Goal: Task Accomplishment & Management: Manage account settings

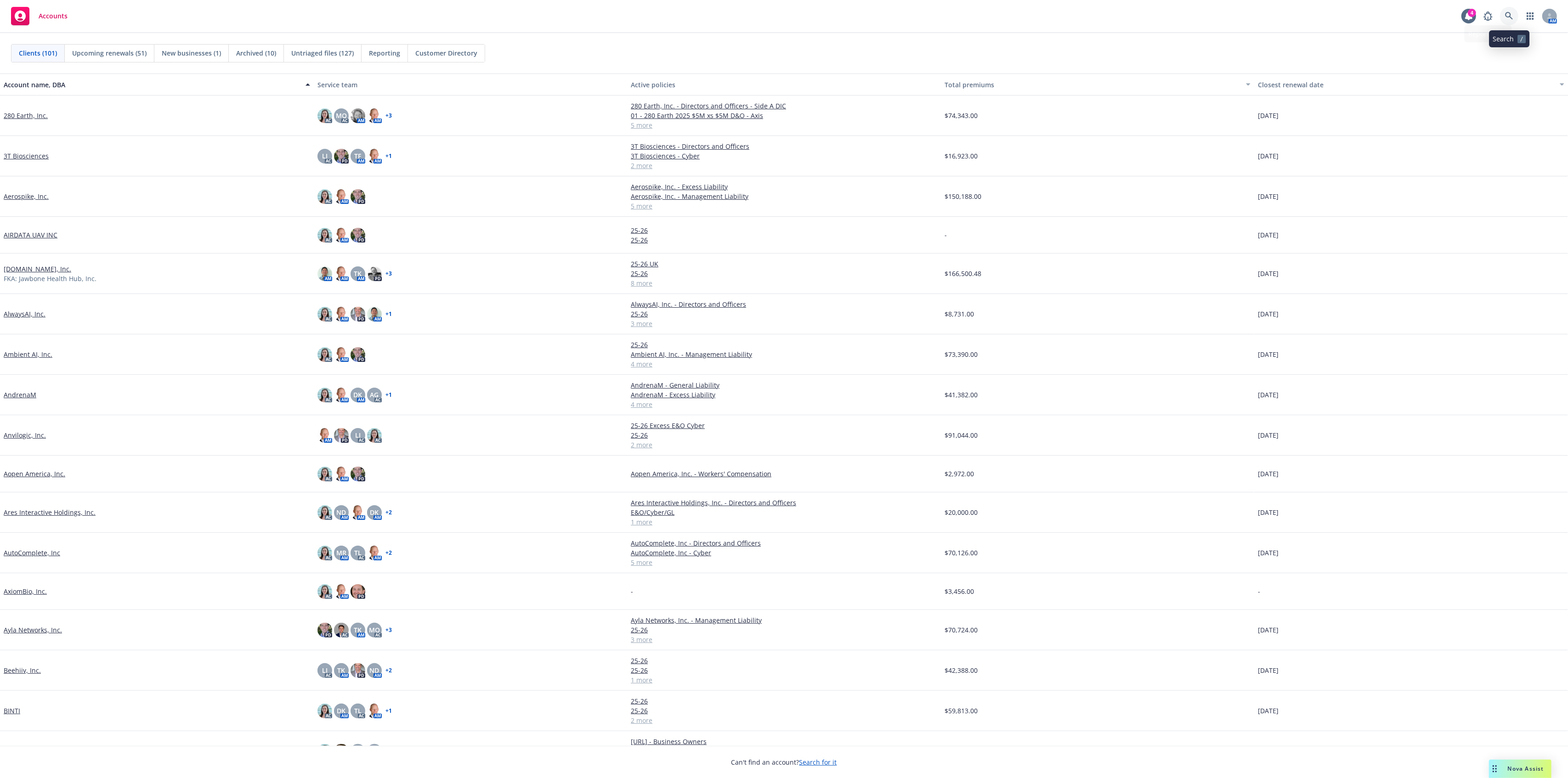
click at [1514, 14] on link at bounding box center [1509, 16] width 19 height 19
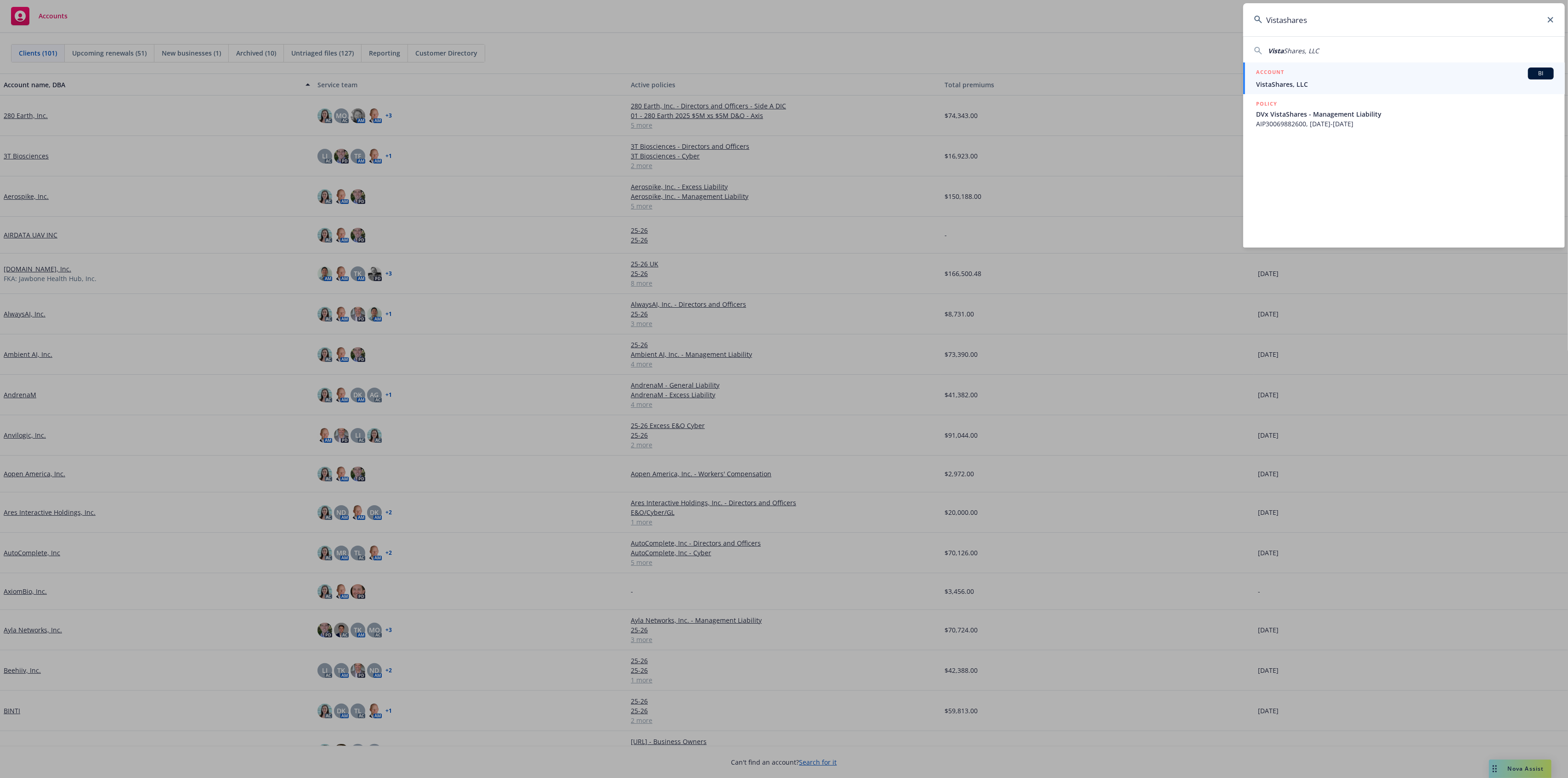
type input "Vistashares"
click at [1439, 83] on span "VistaShares, LLC" at bounding box center [1405, 84] width 298 height 10
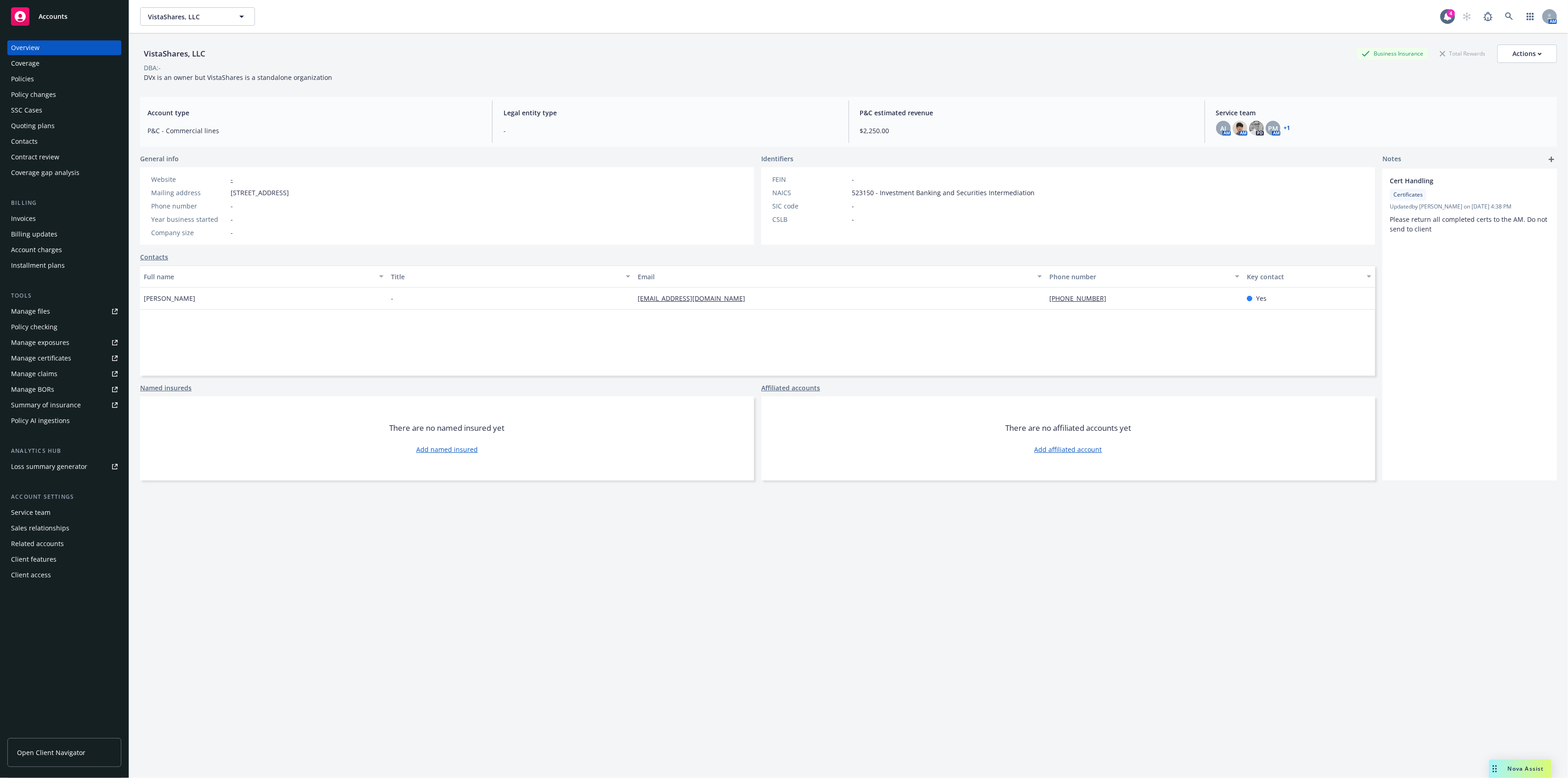
click at [46, 71] on div "Overview Coverage Policies Policy changes SSC Cases Quoting plans Contacts Cont…" at bounding box center [64, 110] width 114 height 140
click at [42, 76] on div "Policies" at bounding box center [64, 79] width 107 height 14
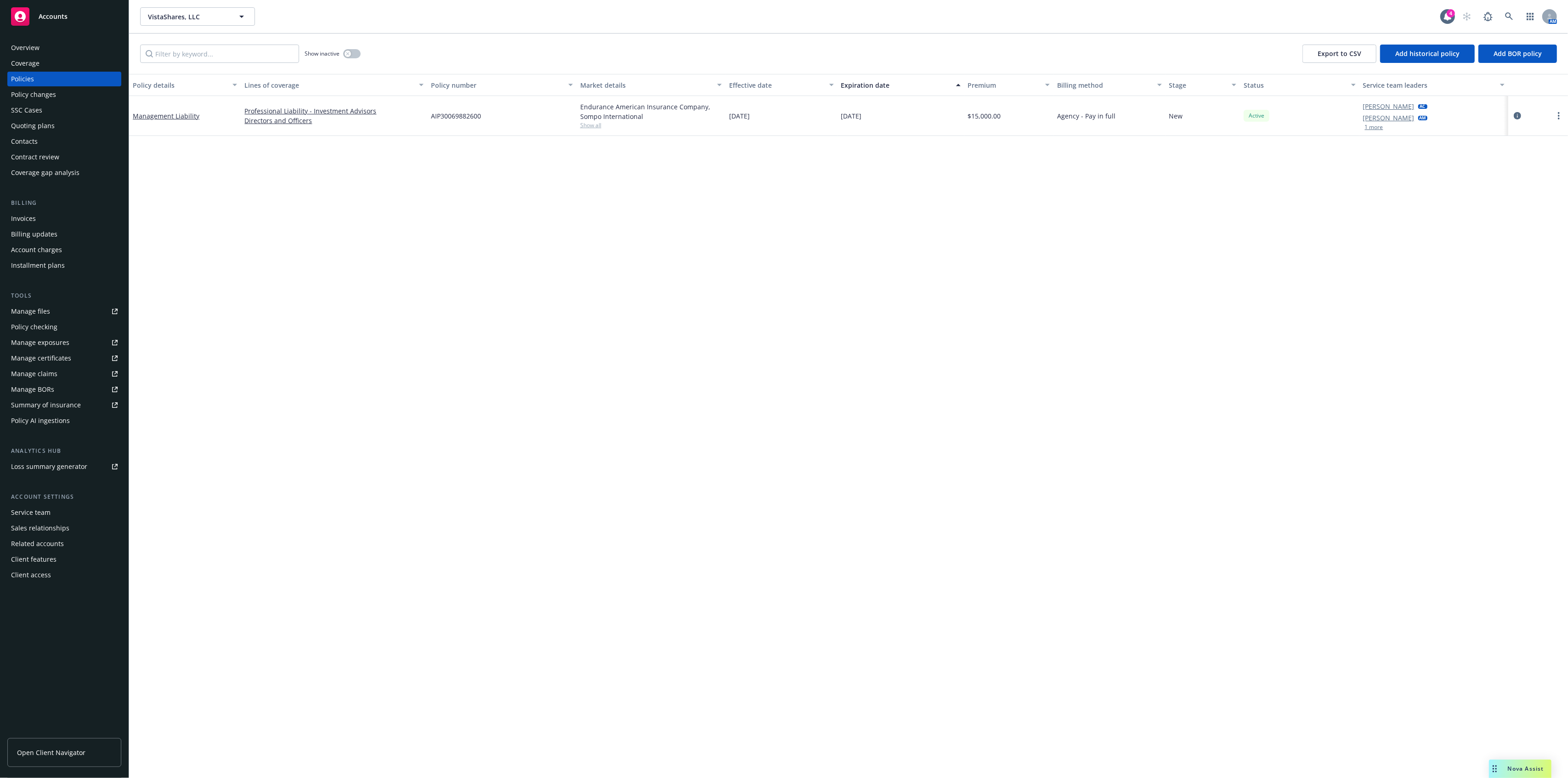
click at [1376, 127] on button "1 more" at bounding box center [1374, 127] width 19 height 6
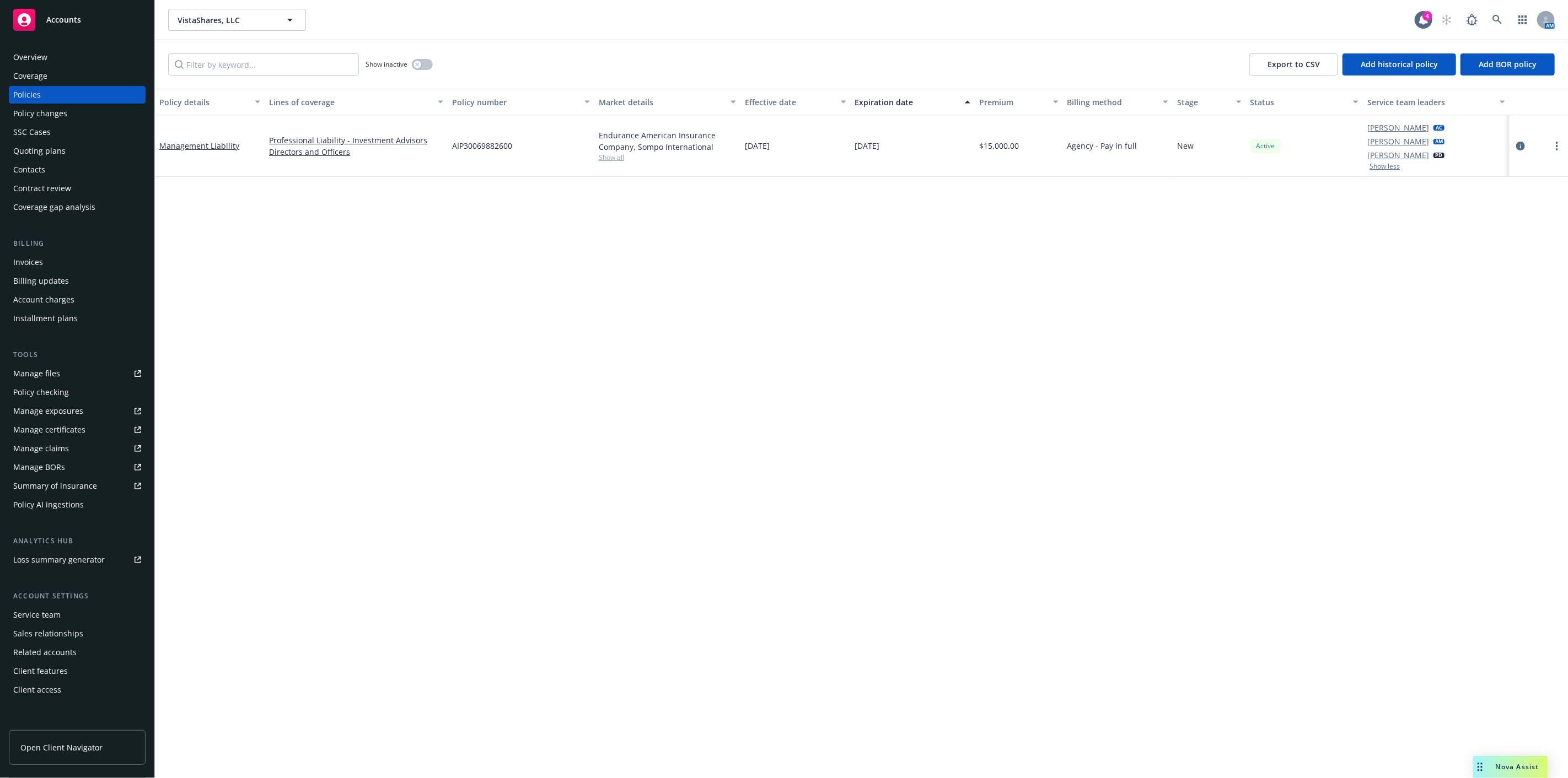
click at [366, 224] on div "Policy details Lines of coverage Policy number Market details Effective date Ex…" at bounding box center [861, 511] width 1413 height 845
click at [1407, 138] on link "Pat Mcchrystal" at bounding box center [1398, 141] width 62 height 12
click at [1422, 167] on icon "close" at bounding box center [1426, 170] width 7 height 7
click at [1403, 127] on link "Santosh Dongol" at bounding box center [1398, 127] width 62 height 12
click at [1422, 153] on icon "close" at bounding box center [1425, 156] width 7 height 7
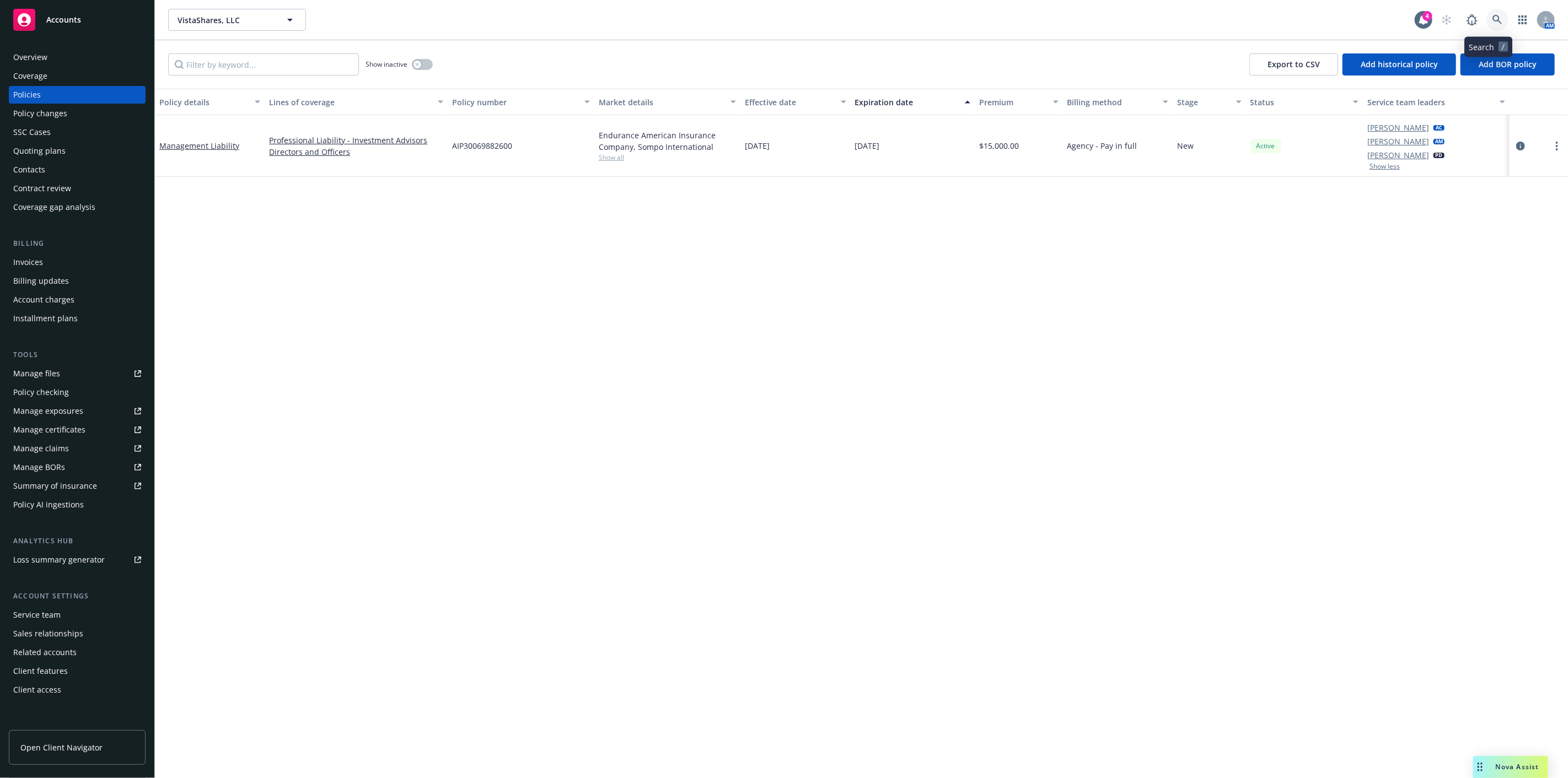
click at [1497, 21] on link at bounding box center [1497, 20] width 22 height 22
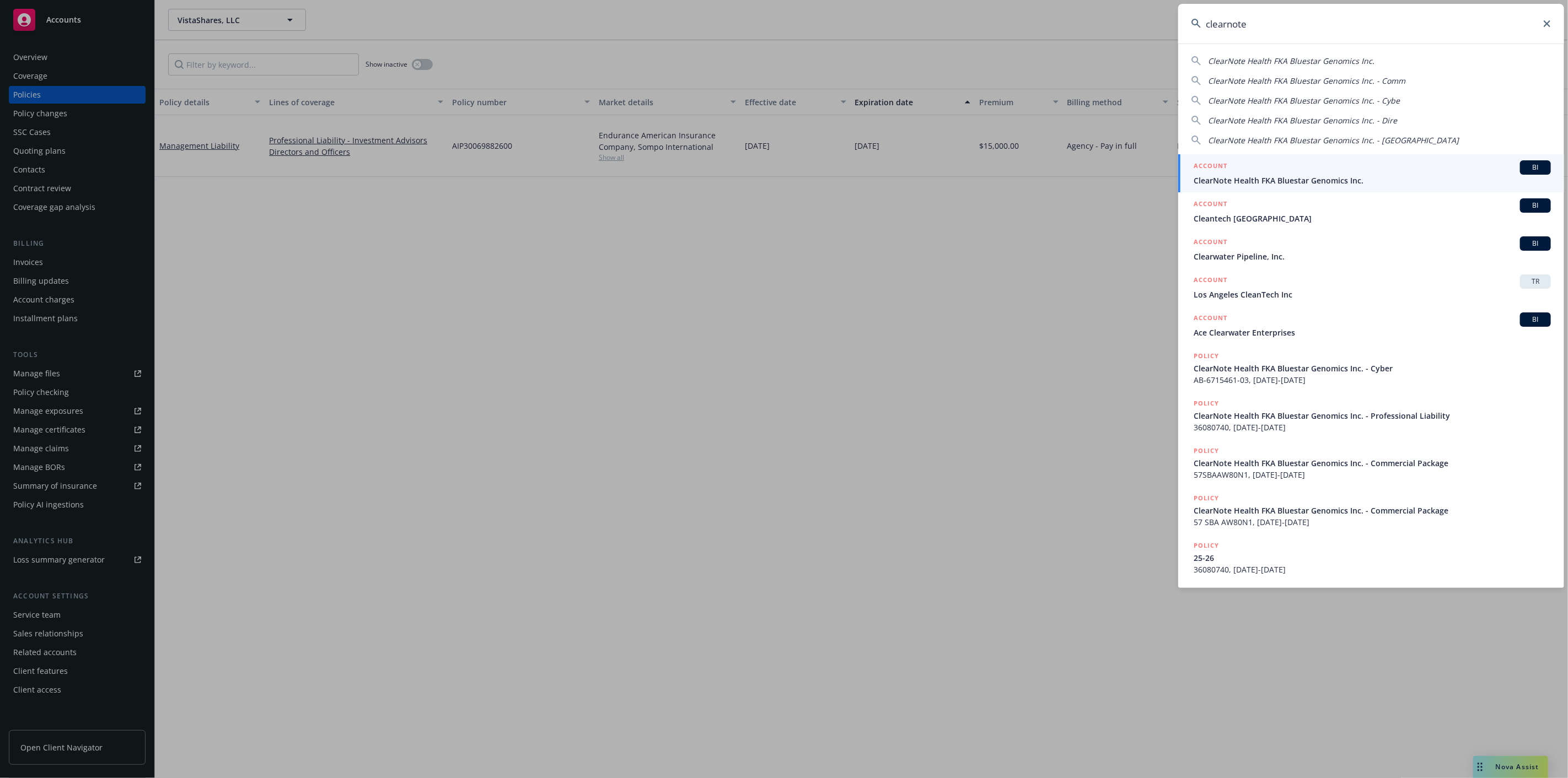
type input "clearnote"
click at [1442, 174] on div "ACCOUNT BI" at bounding box center [1372, 167] width 357 height 14
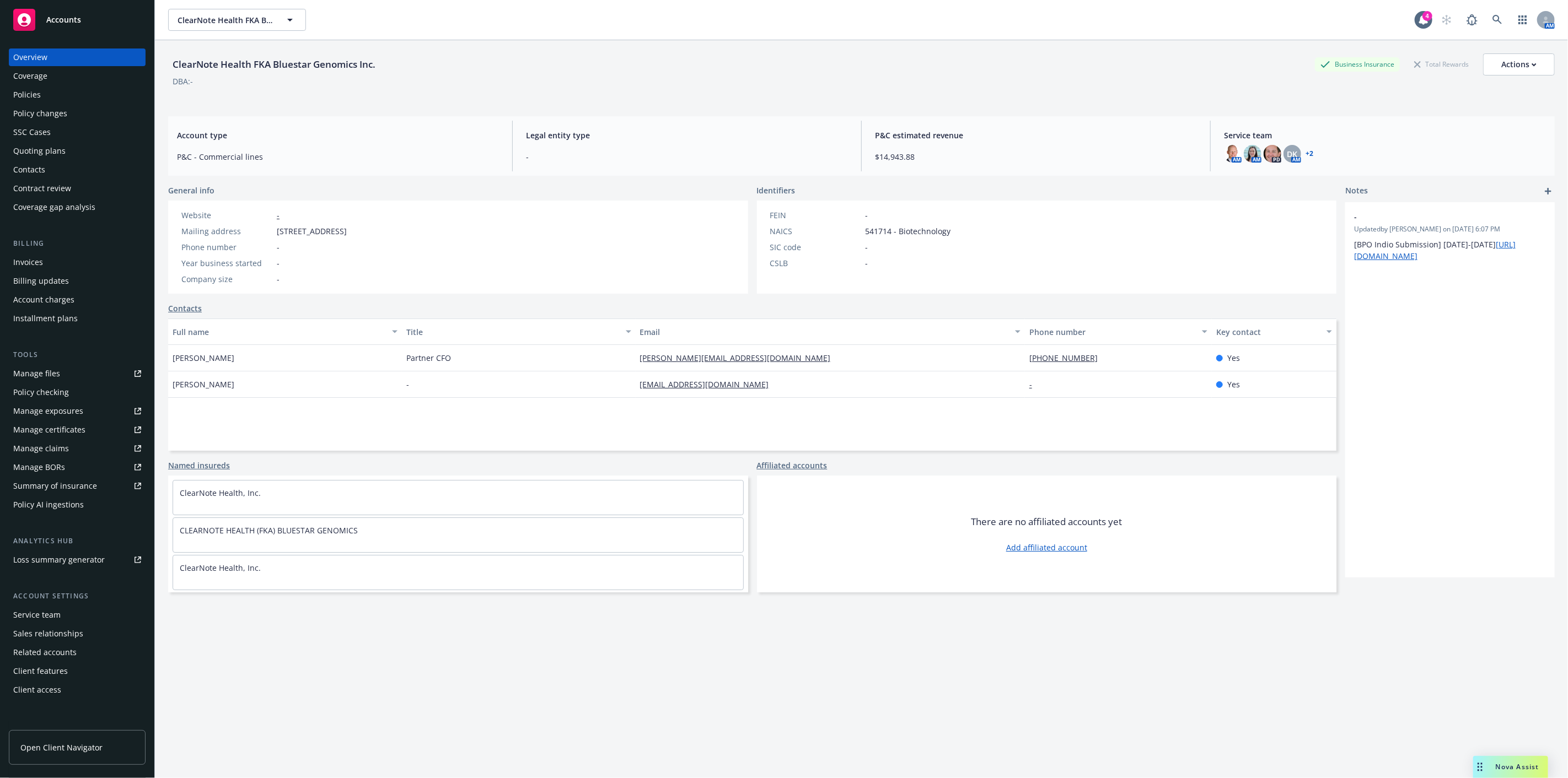
click at [88, 112] on div "Policy changes" at bounding box center [77, 113] width 128 height 17
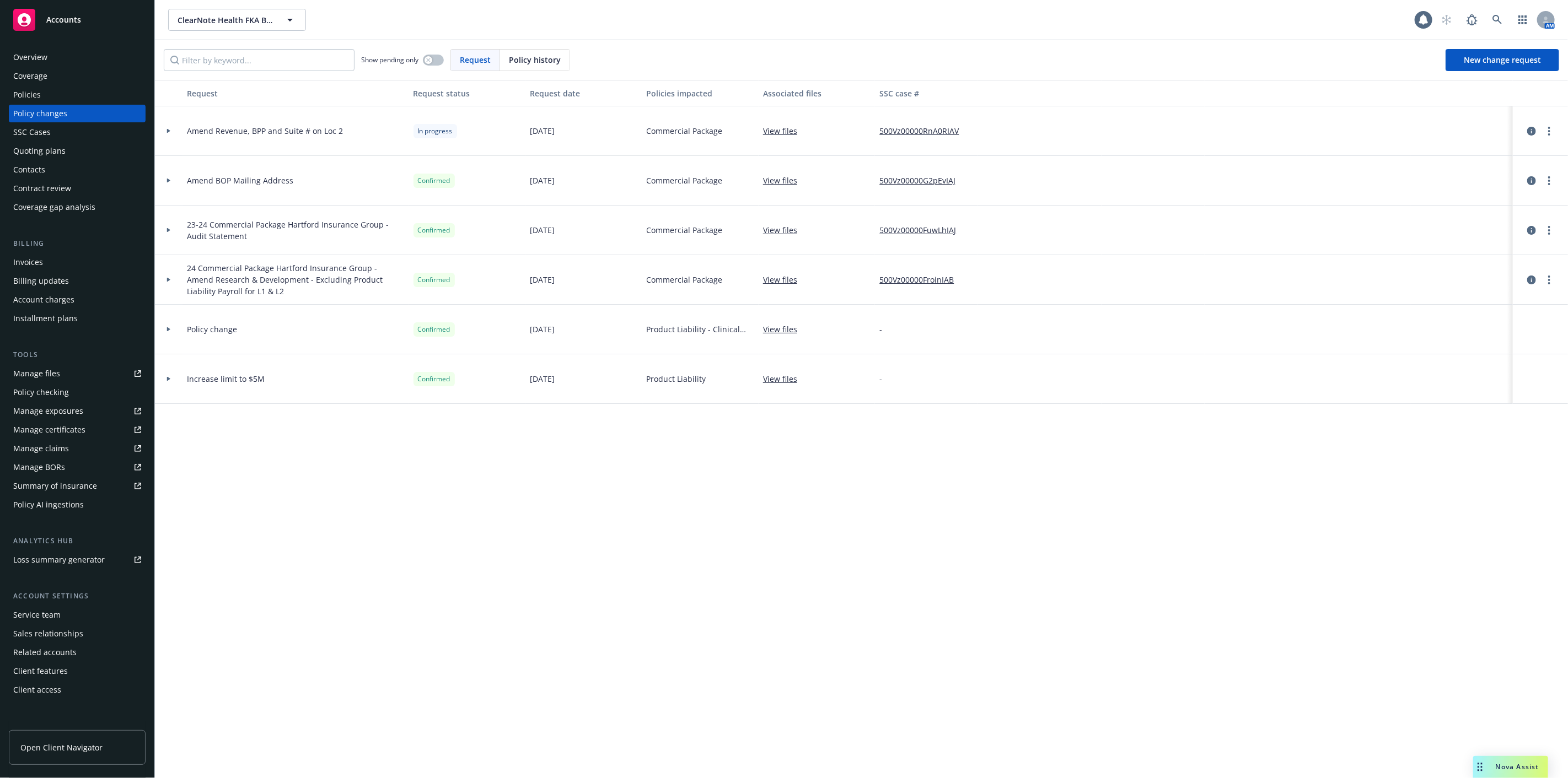
click at [161, 135] on div at bounding box center [168, 131] width 27 height 50
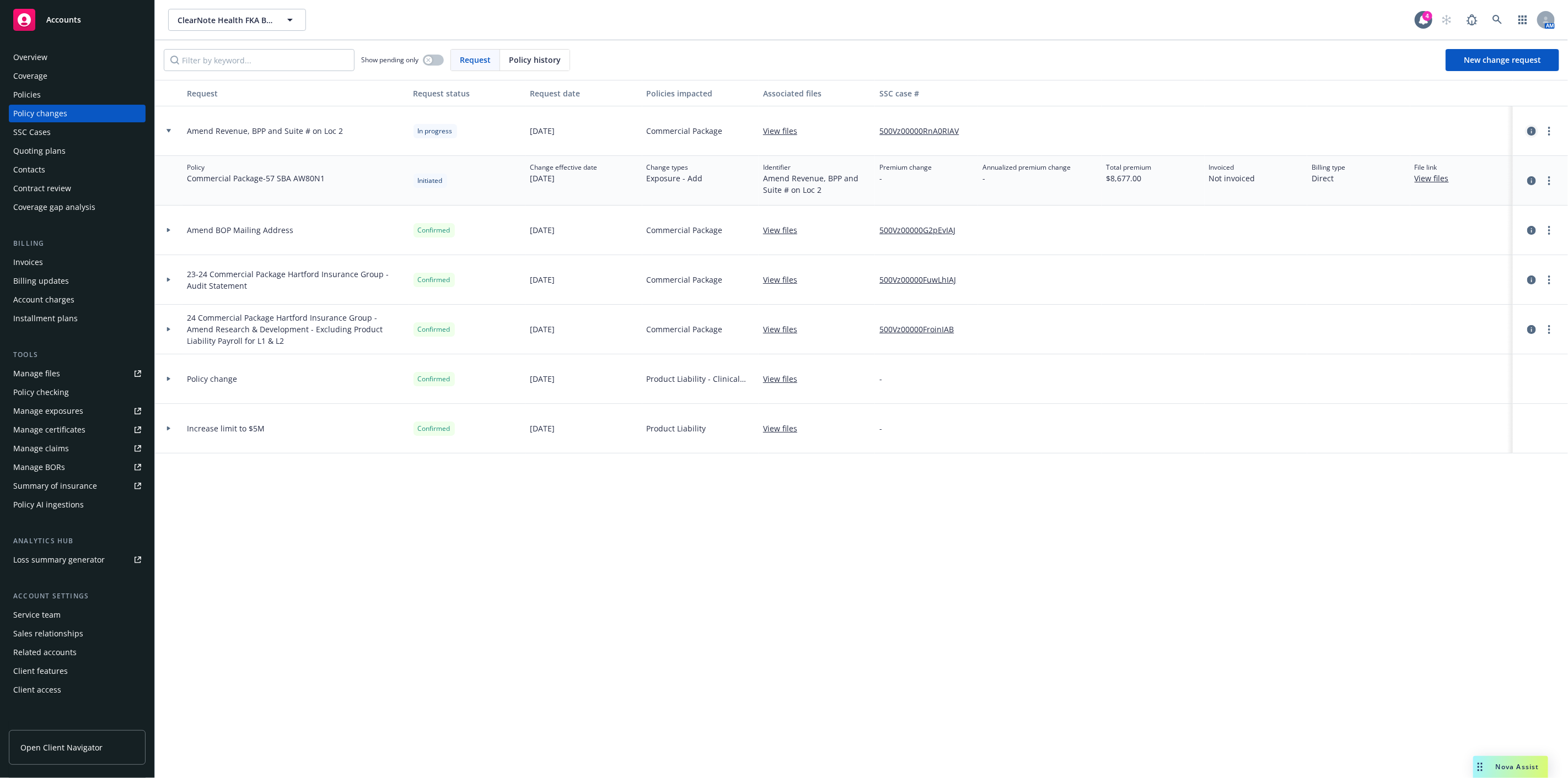
click at [1535, 132] on icon "circleInformation" at bounding box center [1531, 131] width 9 height 9
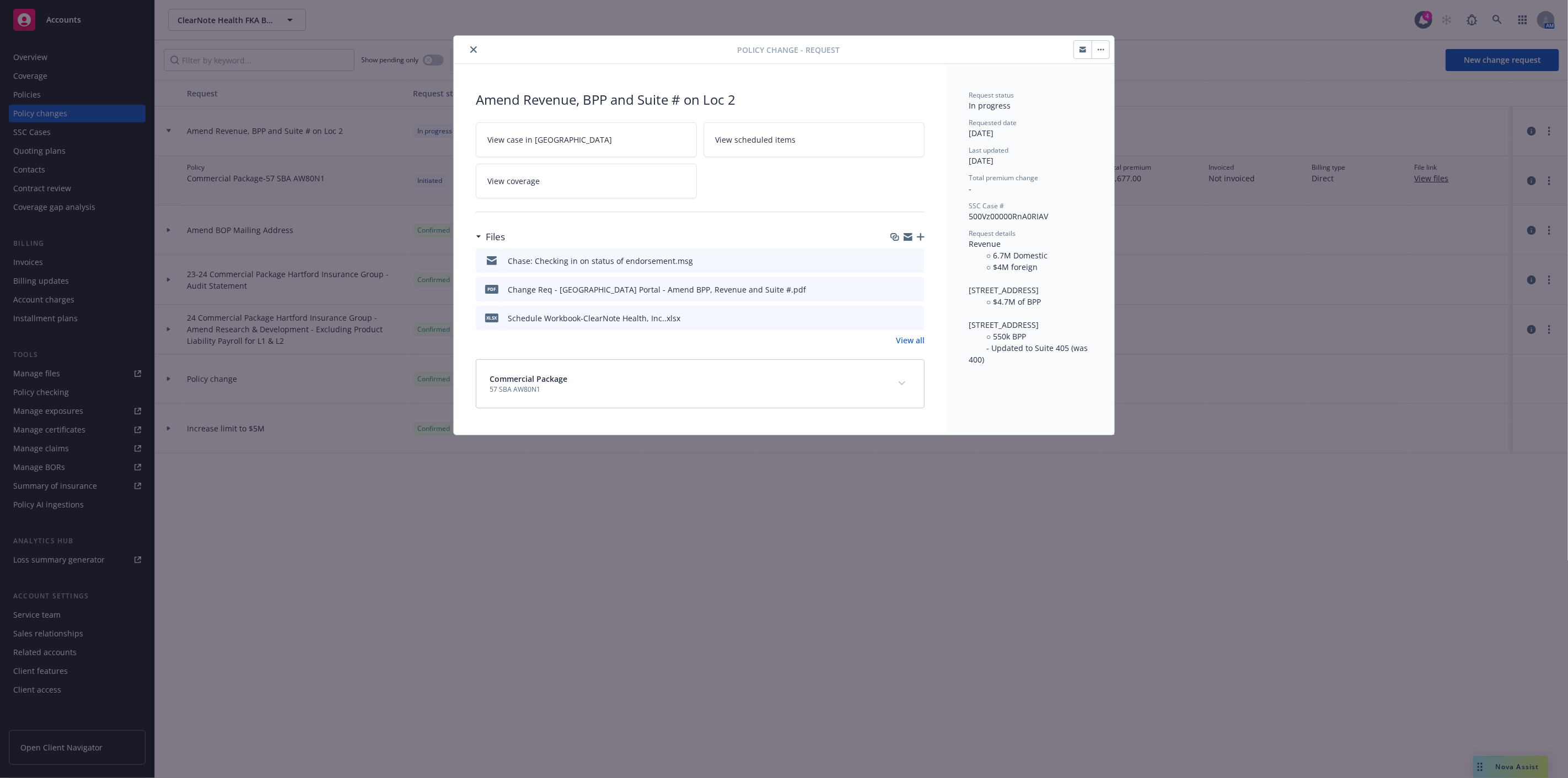
click at [924, 237] on icon "button" at bounding box center [920, 236] width 7 height 7
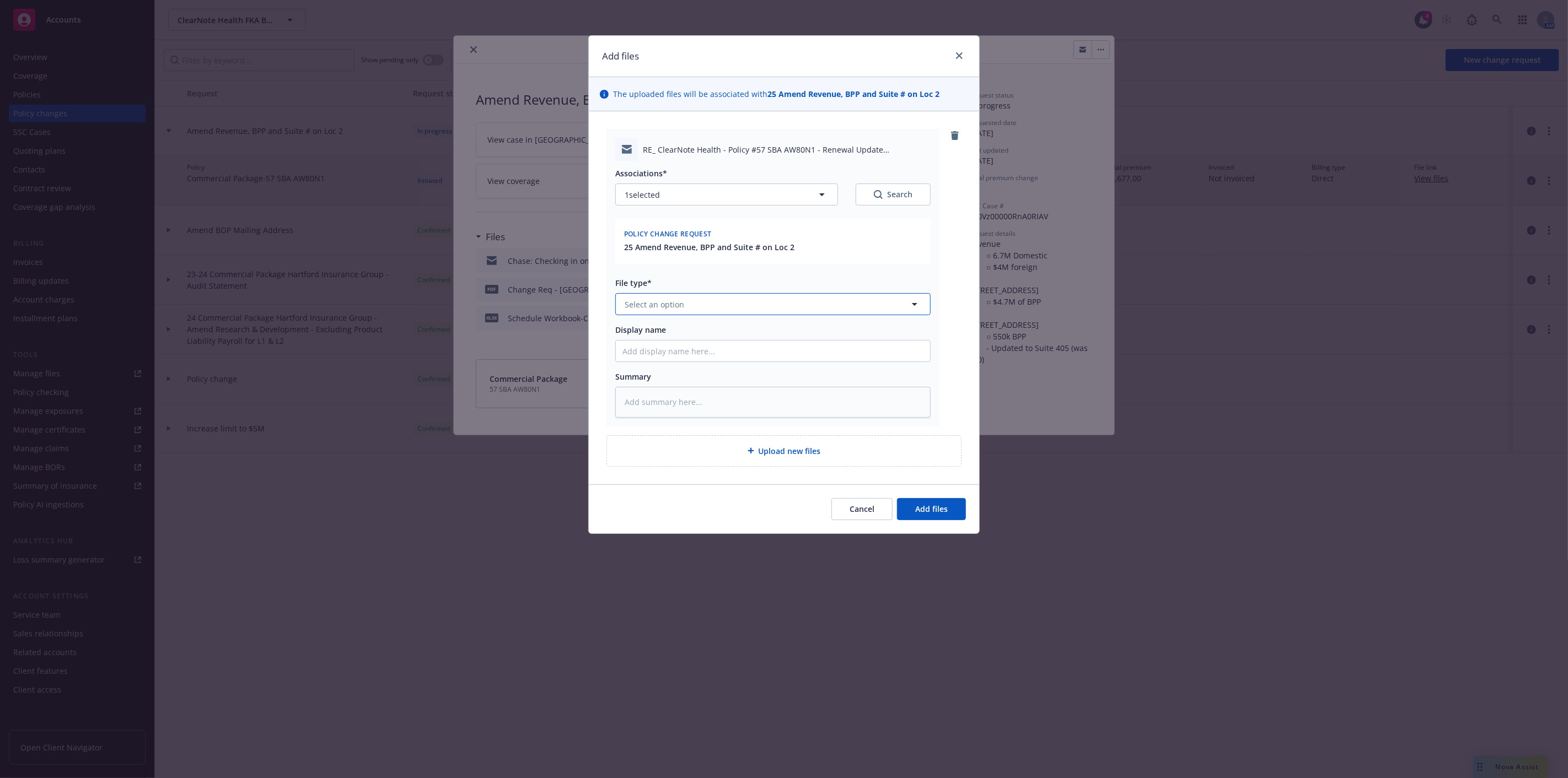
click at [853, 308] on button "Select an option" at bounding box center [772, 304] width 315 height 22
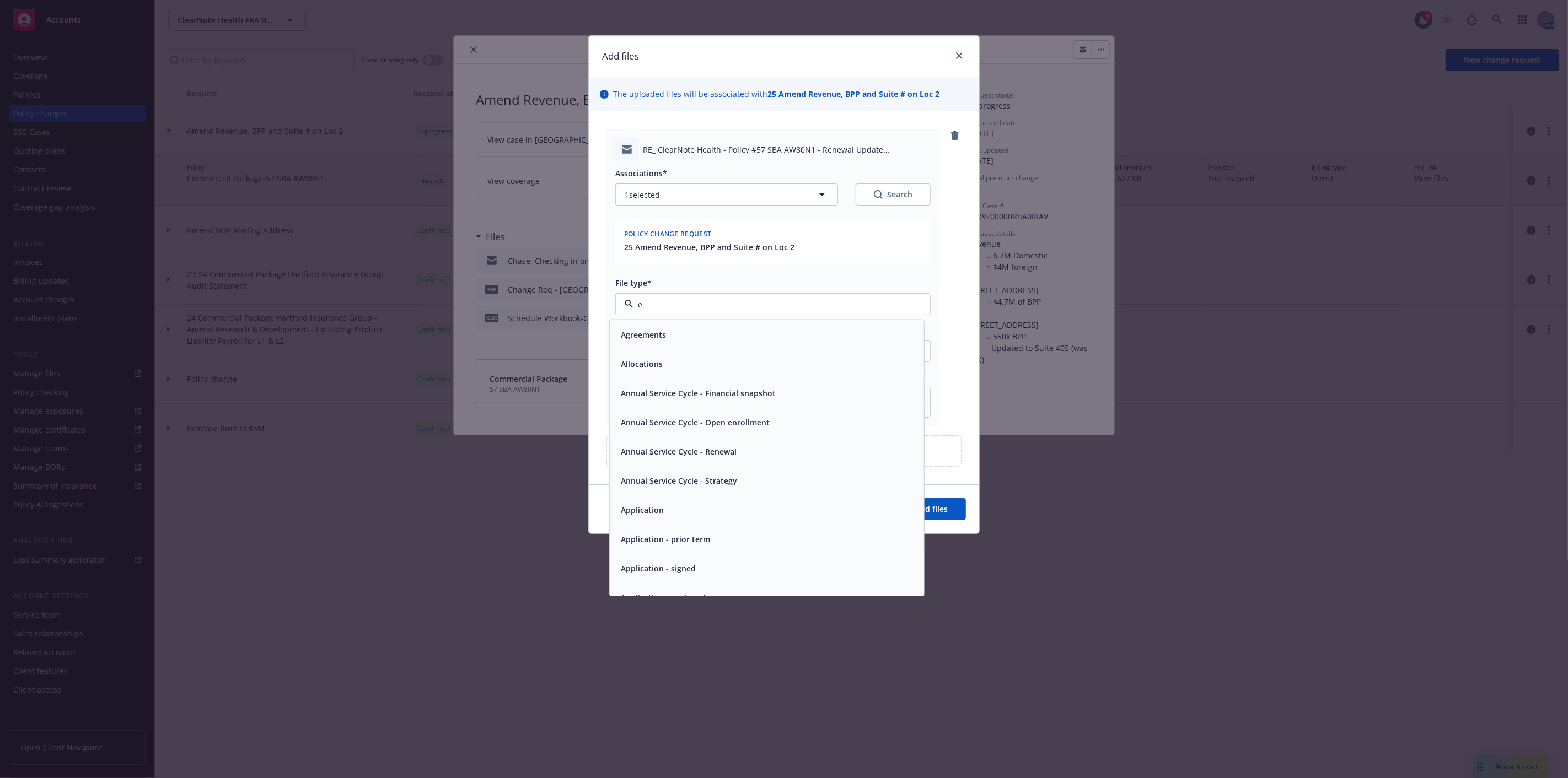
type input "em"
click at [829, 363] on div "Email" at bounding box center [767, 364] width 301 height 16
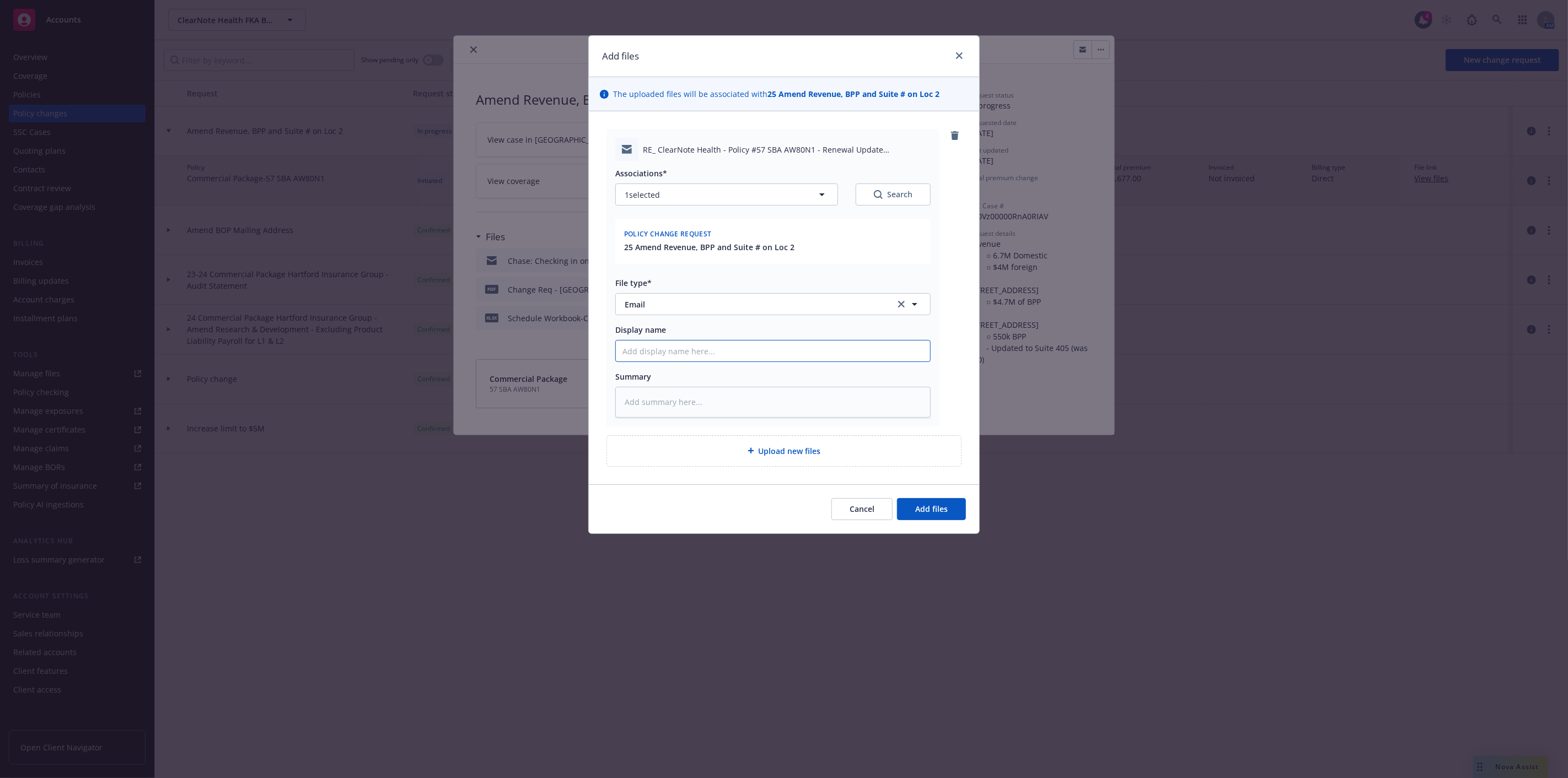
click at [834, 346] on input "Display name" at bounding box center [773, 351] width 314 height 21
type textarea "x"
type input "C"
type textarea "x"
type input "CO"
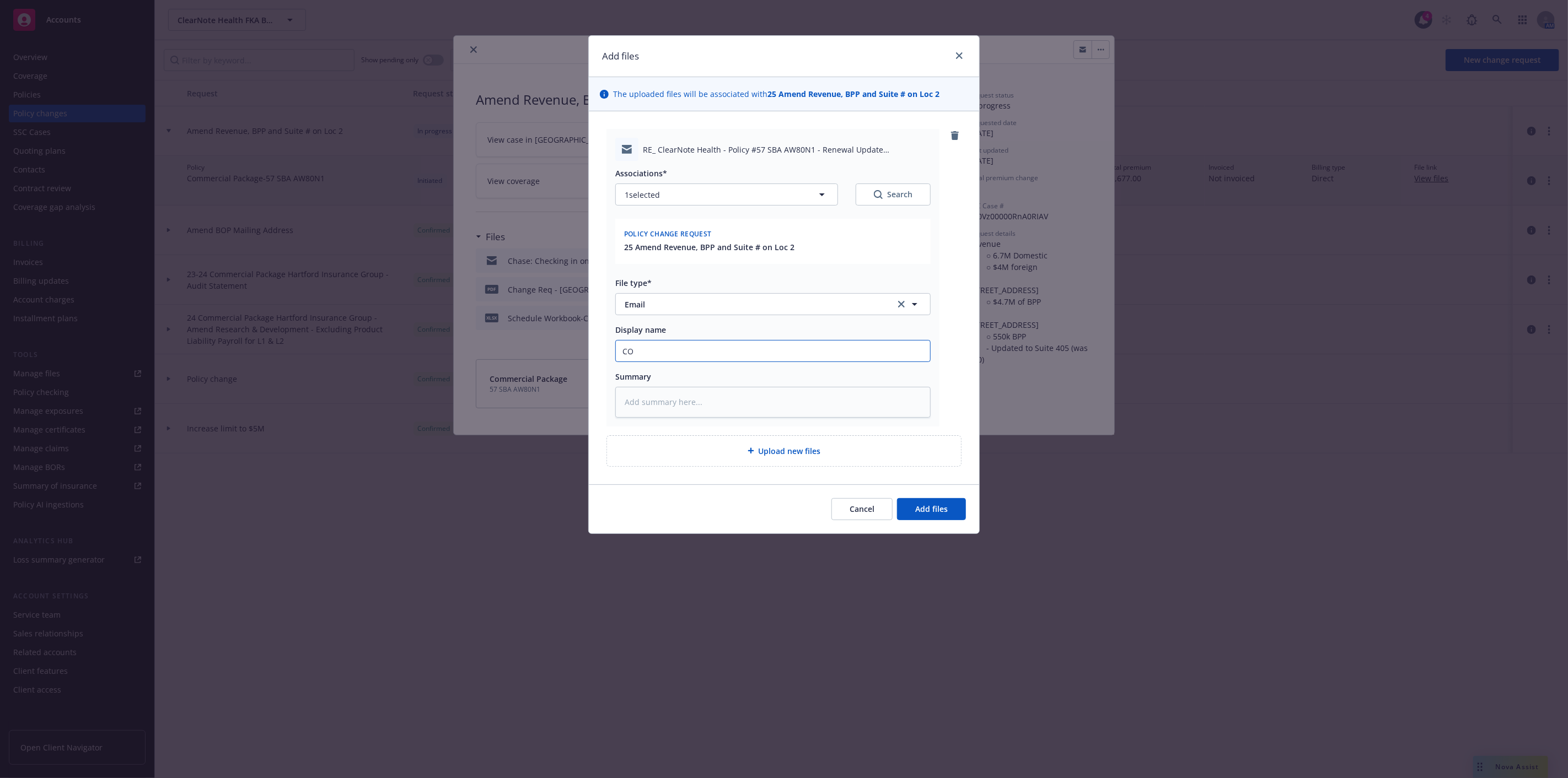
type textarea "x"
type input "CO:"
type textarea "x"
type input "CO:"
type textarea "x"
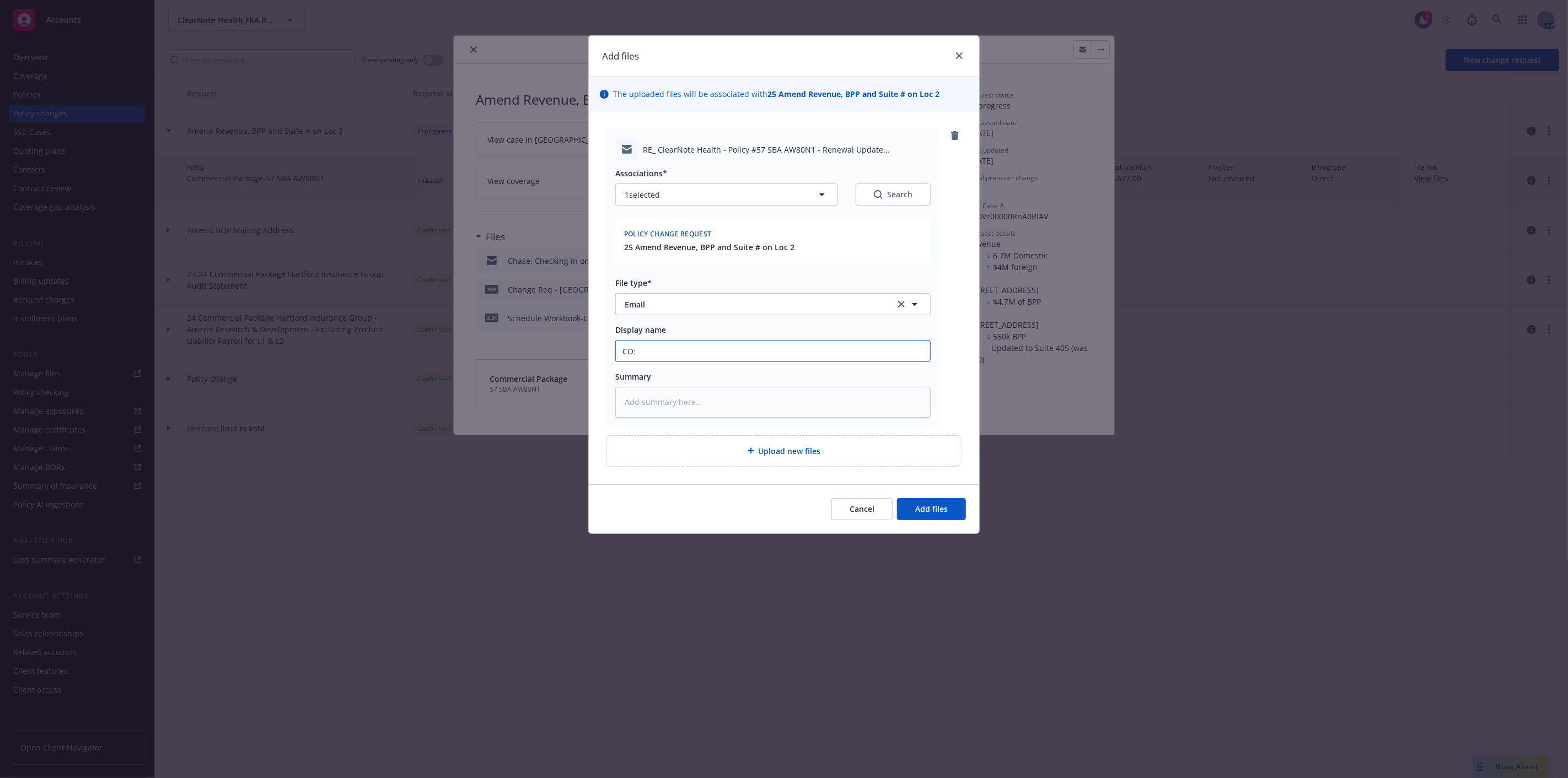
type input "CO: S"
type textarea "x"
type input "CO: Sho"
type textarea "x"
type input "CO: Shou"
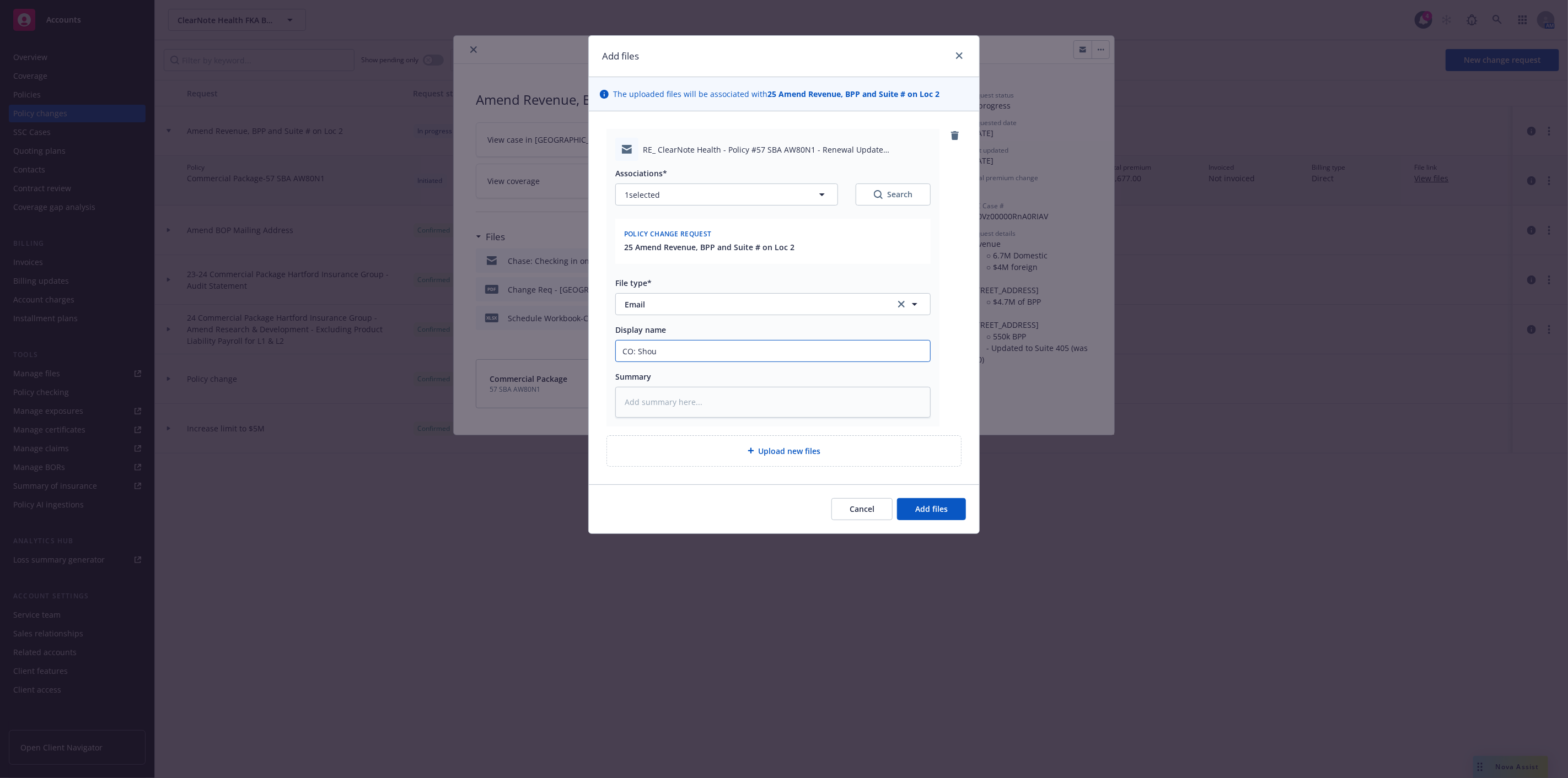
type textarea "x"
type input "CO: Shoul"
type textarea "x"
type input "CO: Should"
type textarea "x"
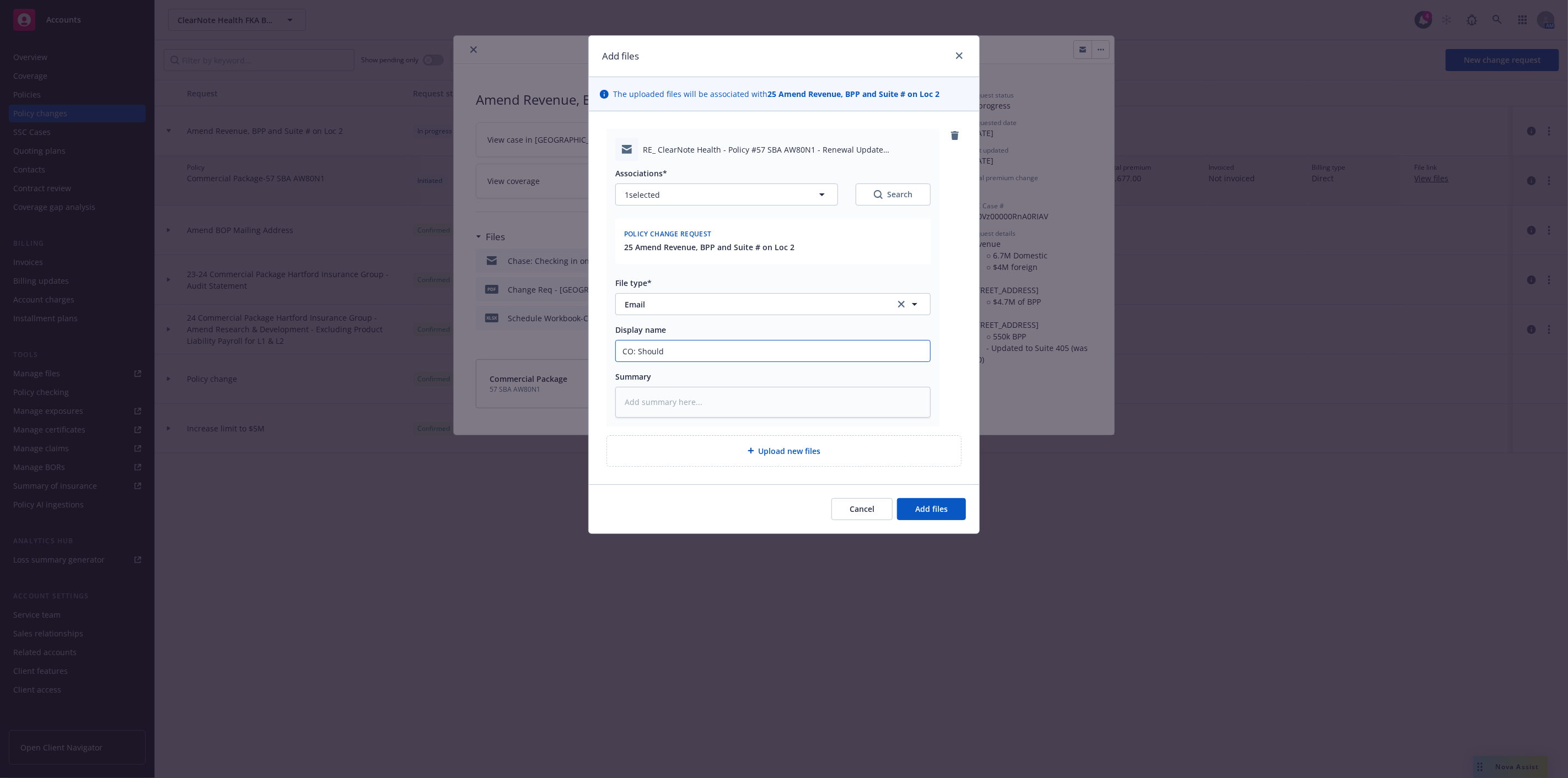
type input "CO: Should"
type textarea "x"
type input "CO: Should b"
type textarea "x"
type input "CO: Should be"
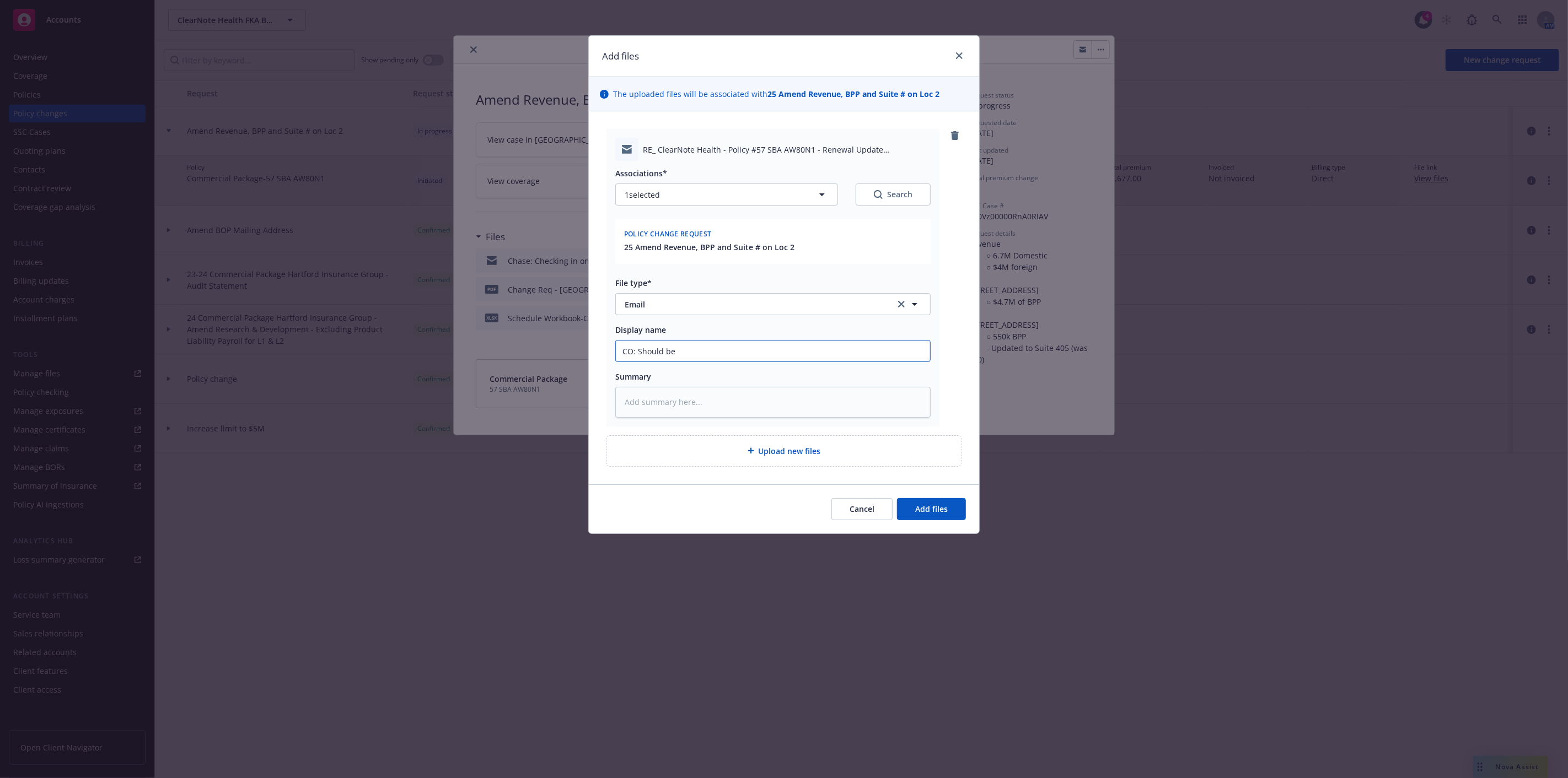
type textarea "x"
type input "CO: Should be"
type textarea "x"
type input "CO: Should be r"
type textarea "x"
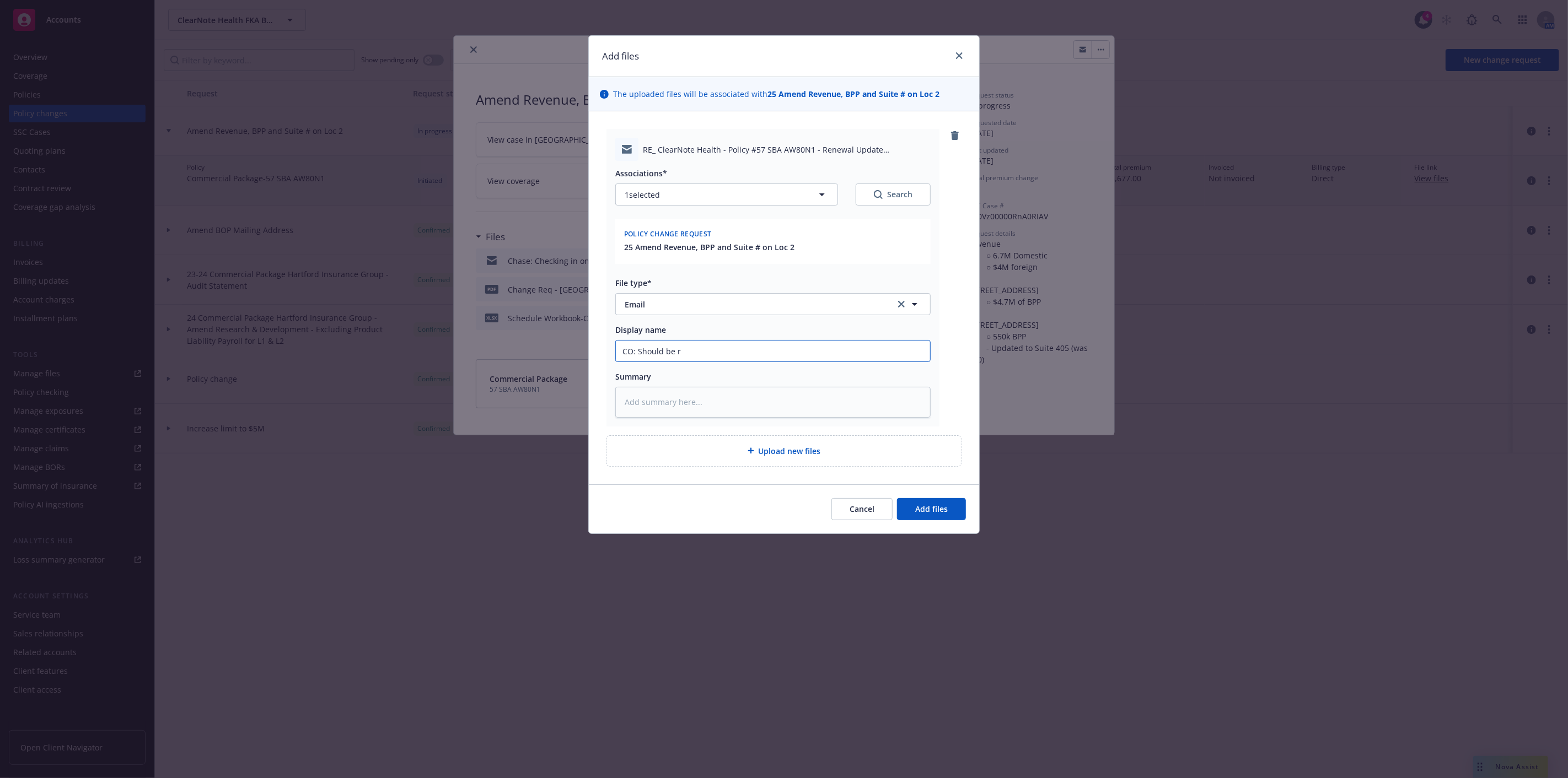
type input "CO: Should be re"
type textarea "x"
type input "CO: Should be rea"
type textarea "x"
type input "CO: Should be read"
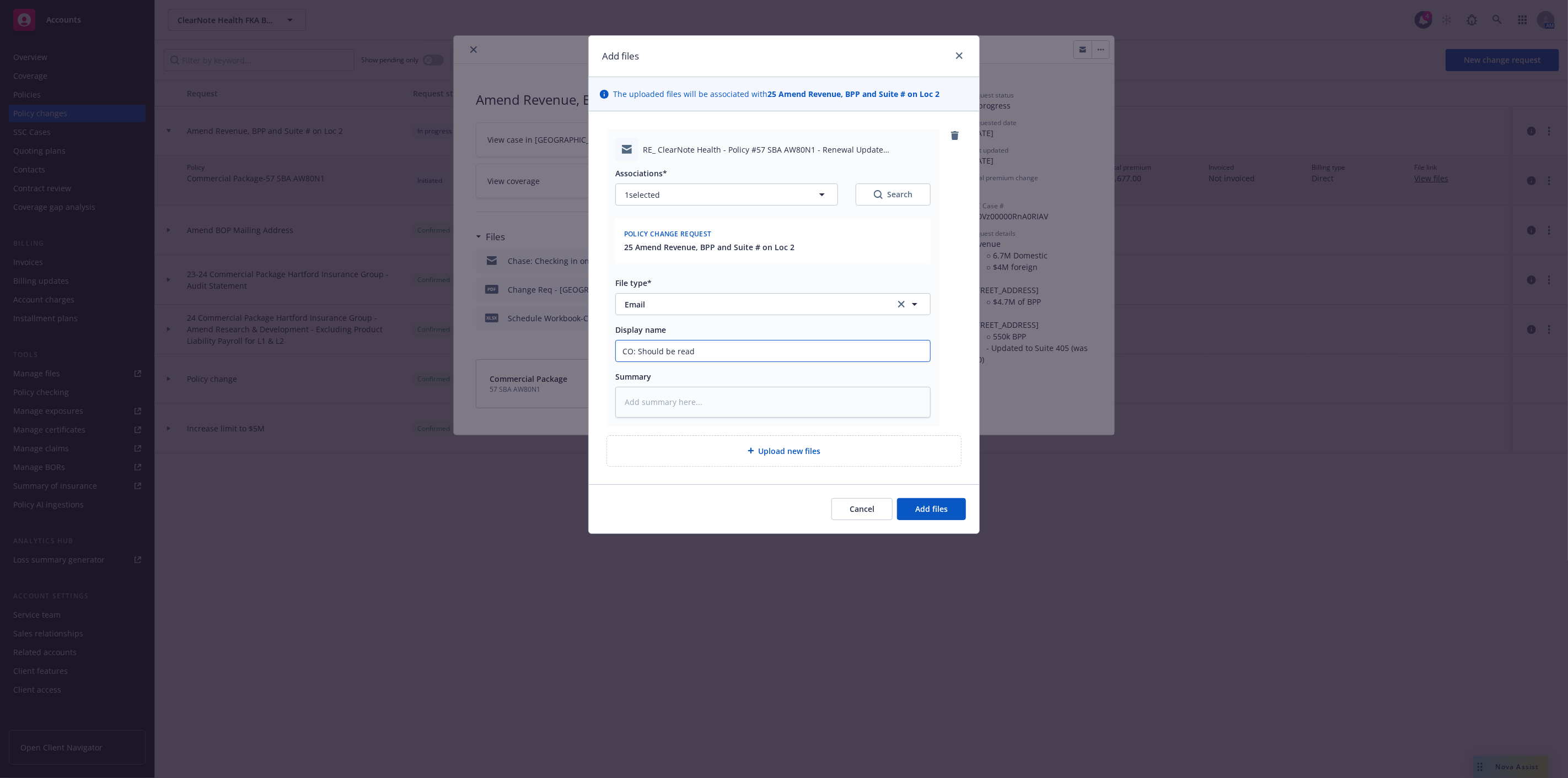
type textarea "x"
type input "CO: Should be ready"
type textarea "x"
type input "CO: Should be ready"
type textarea "x"
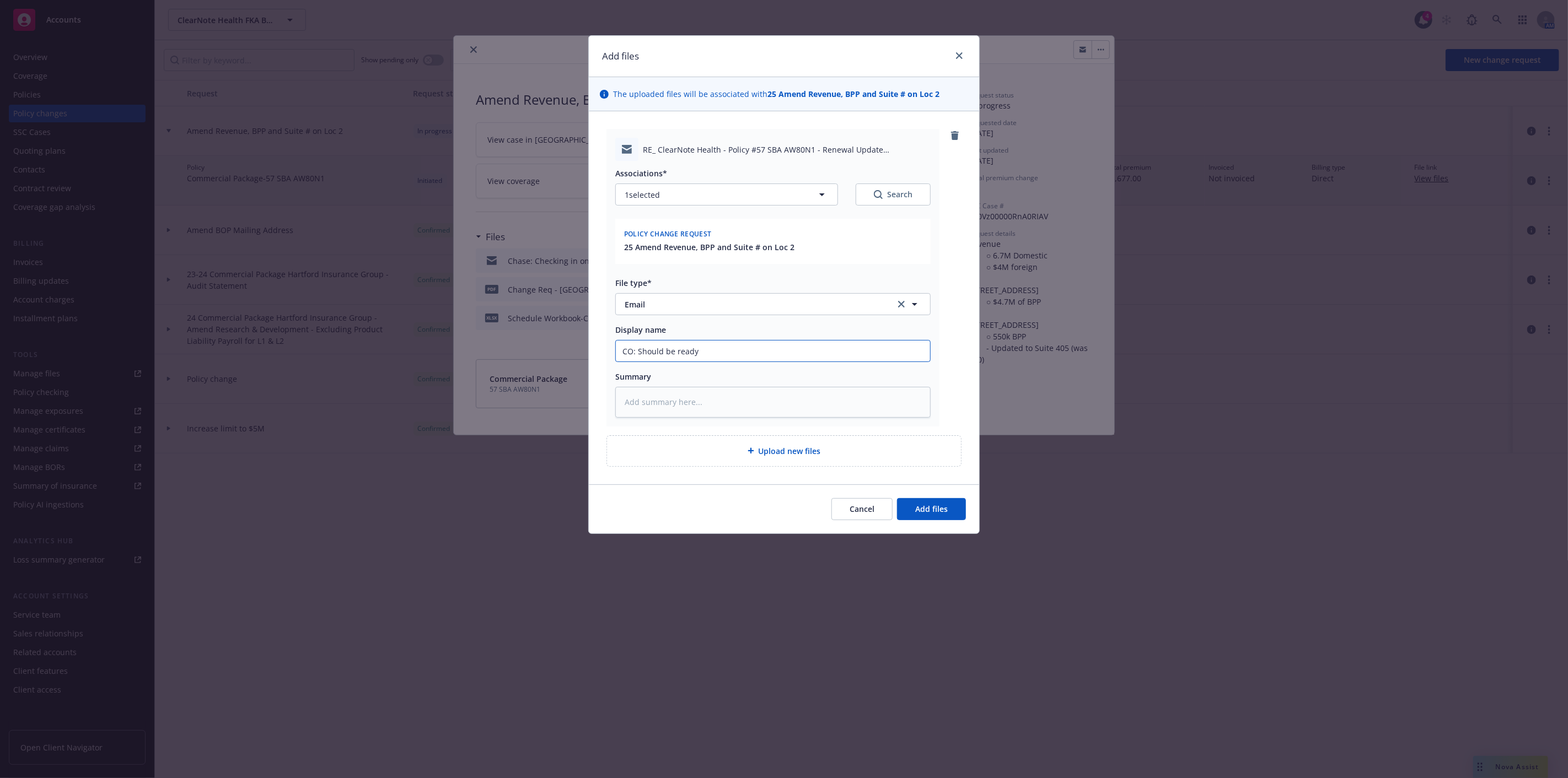
type input "CO: Should be ready b"
type textarea "x"
type input "CO: Should be ready by"
type textarea "x"
type input "CO: Should be ready by"
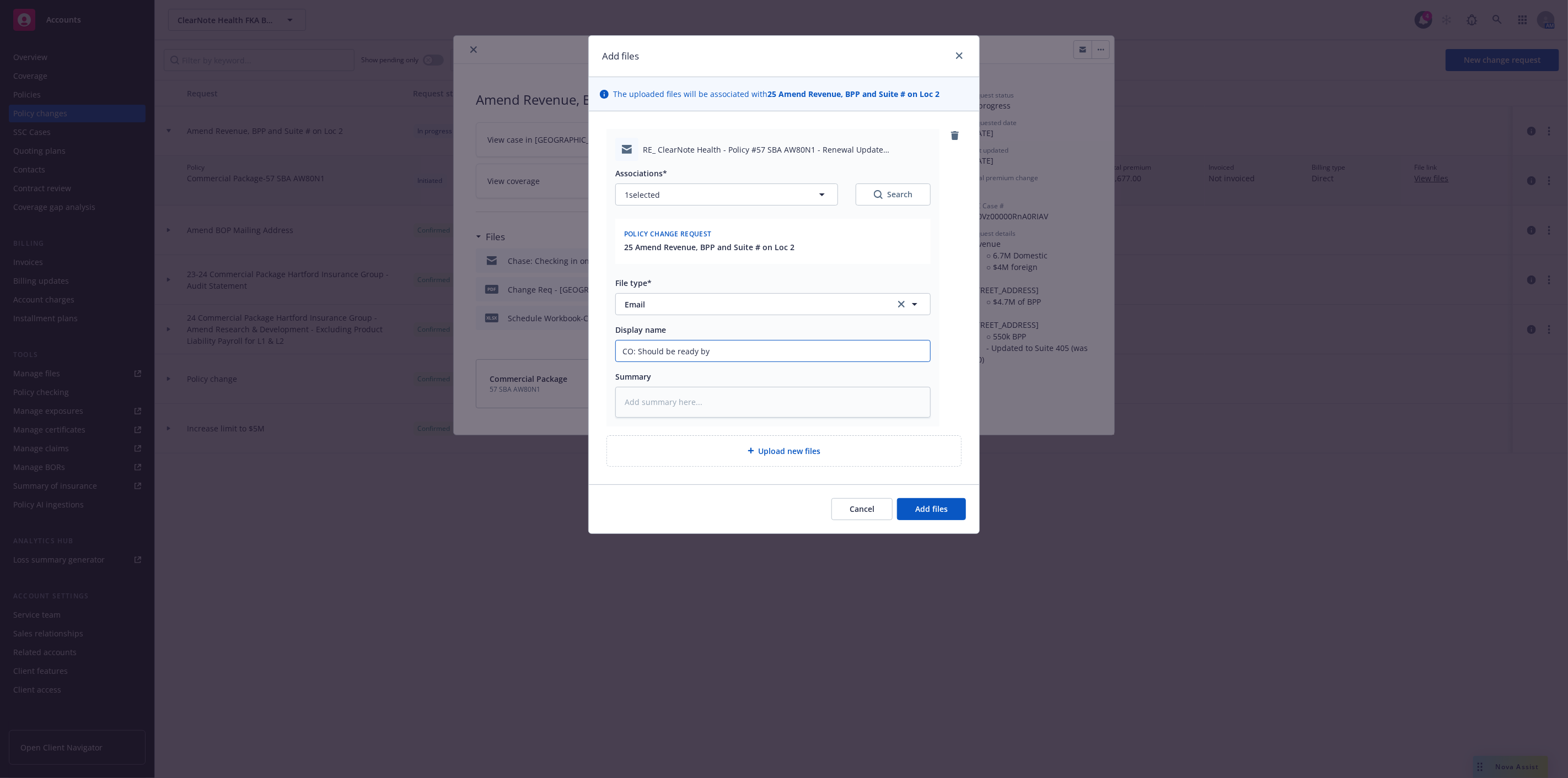
type textarea "x"
type input "CO: Should be ready by e"
type textarea "x"
type input "CO: Should be ready by en"
type textarea "x"
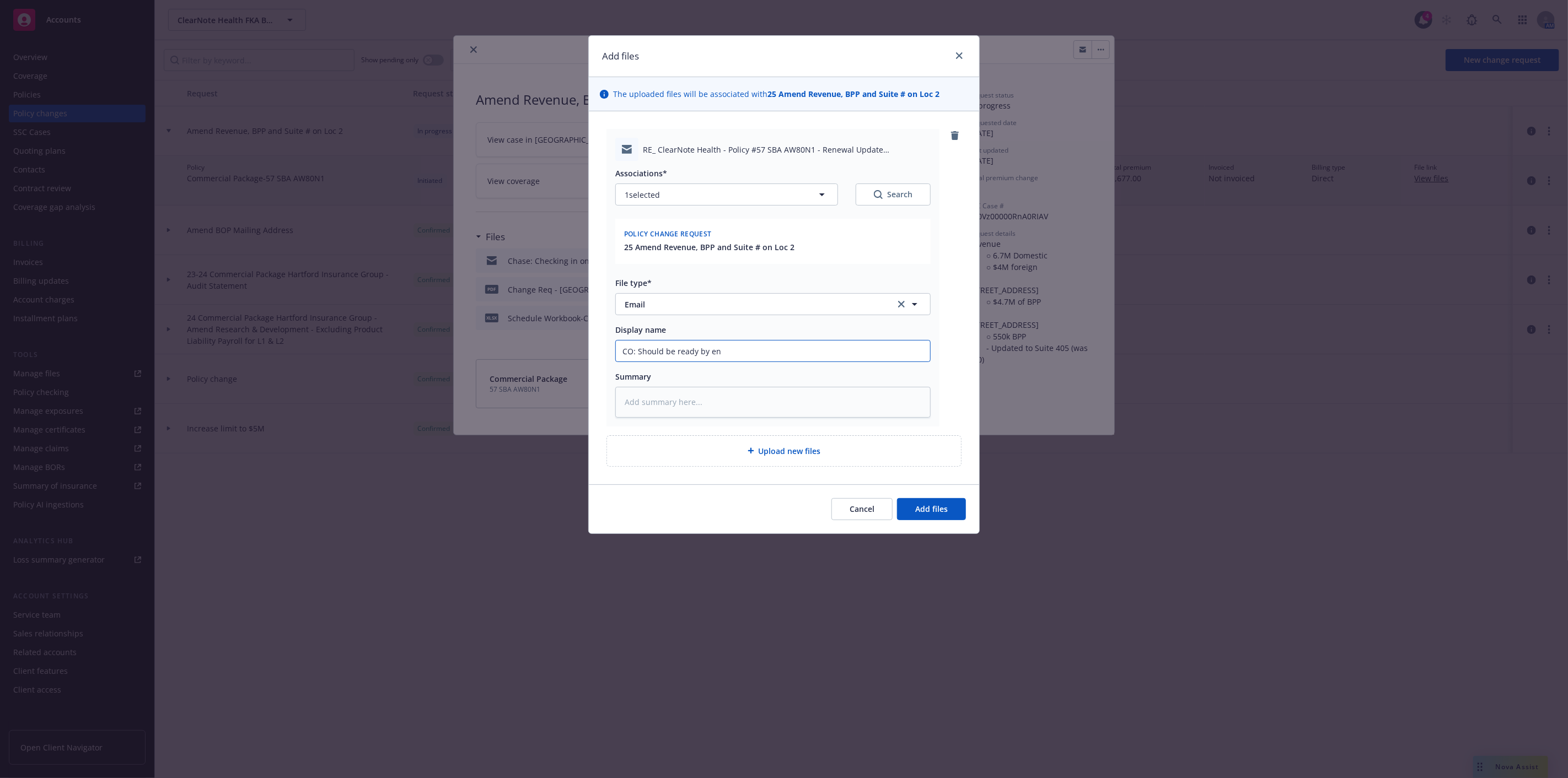
type input "CO: Should be ready by end"
type textarea "x"
type input "CO: Should be ready by end"
type textarea "x"
type input "CO: Should be ready by end of"
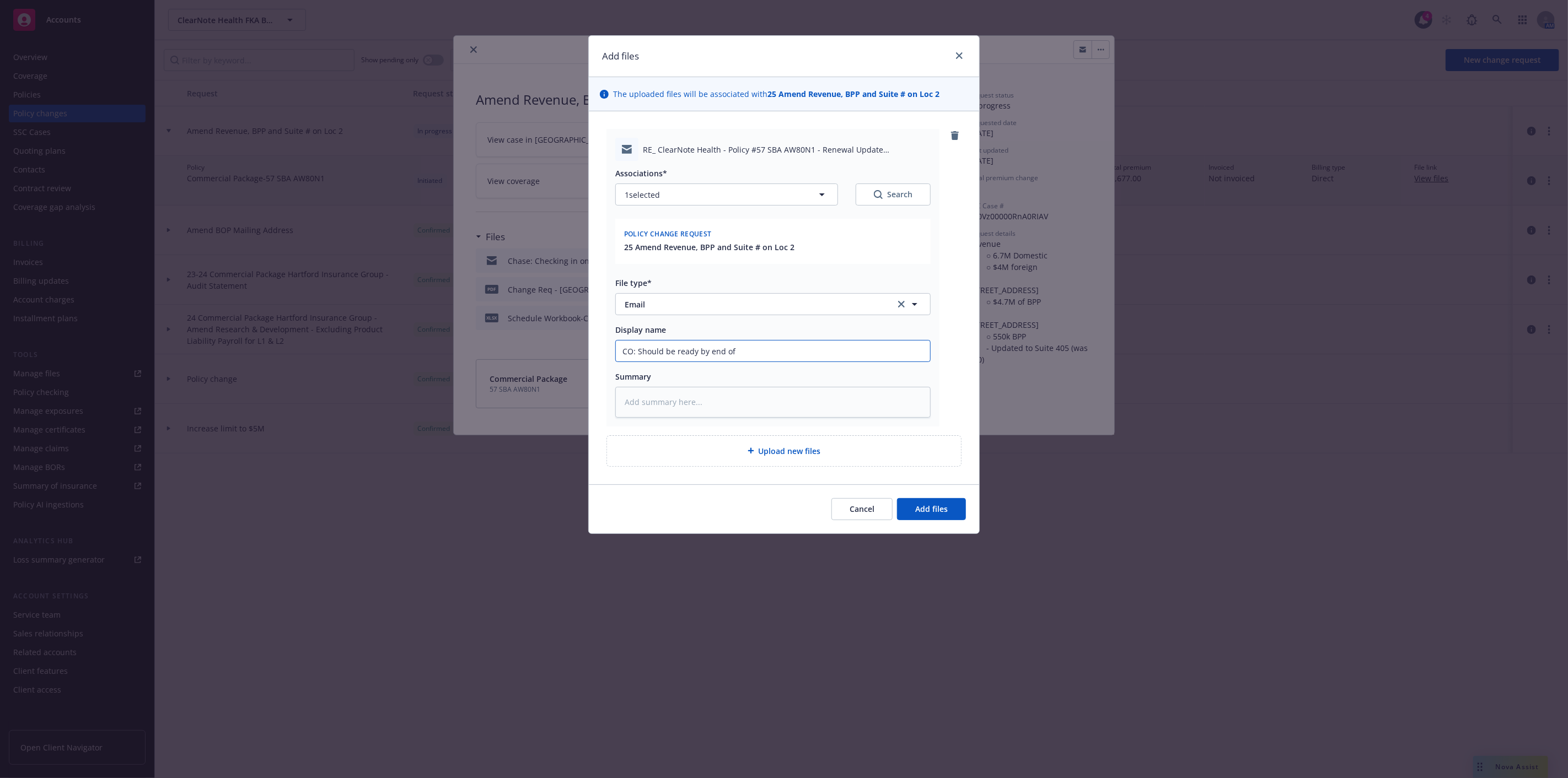
type textarea "x"
type input "CO: Should be ready by end of"
type textarea "x"
type input "CO: Should be ready by end of w"
type textarea "x"
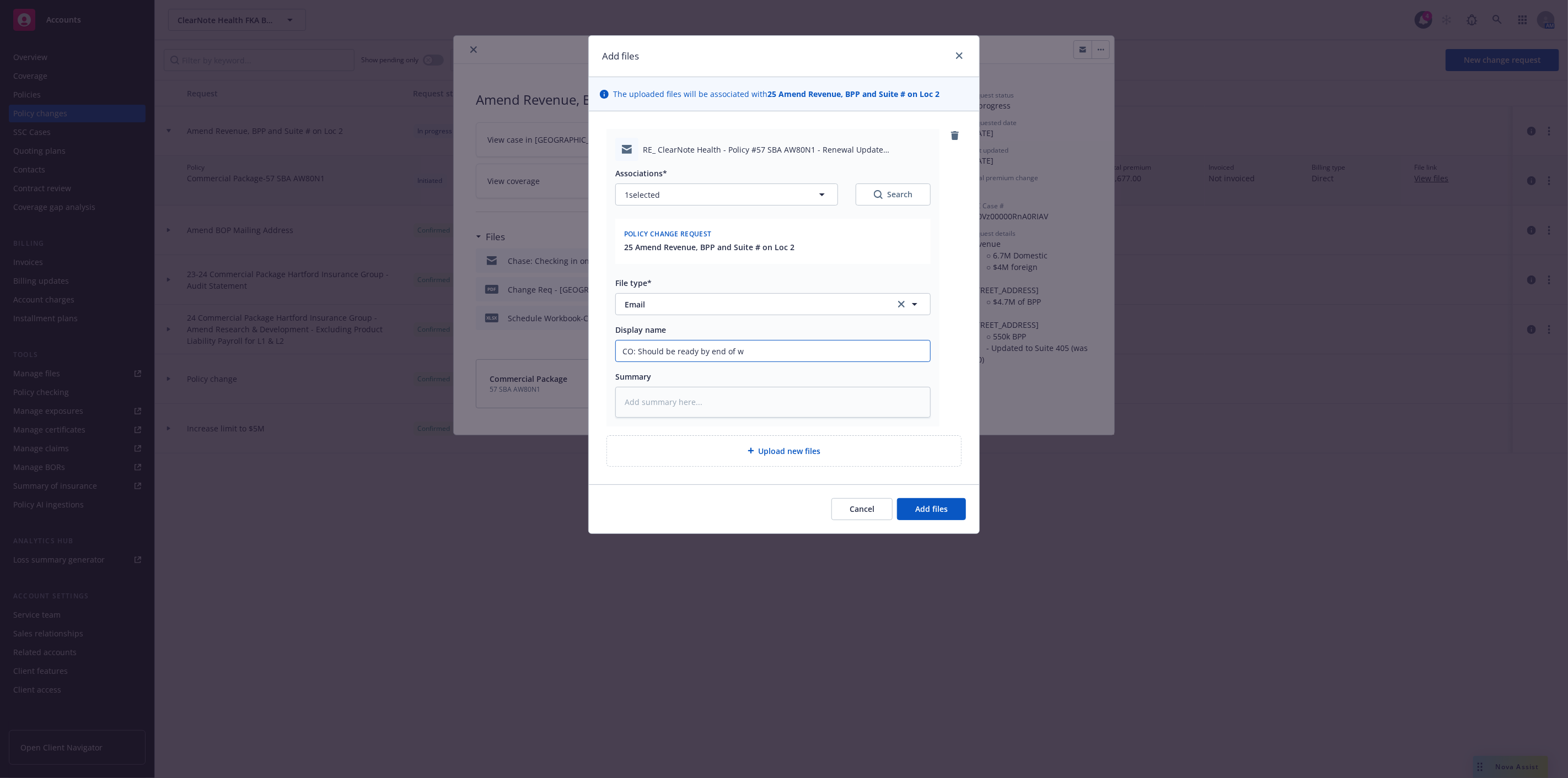
type input "CO: Should be ready by end of we"
type textarea "x"
type input "CO: Should be ready by end of week"
type textarea "x"
type input "CO: Should be ready by end of week"
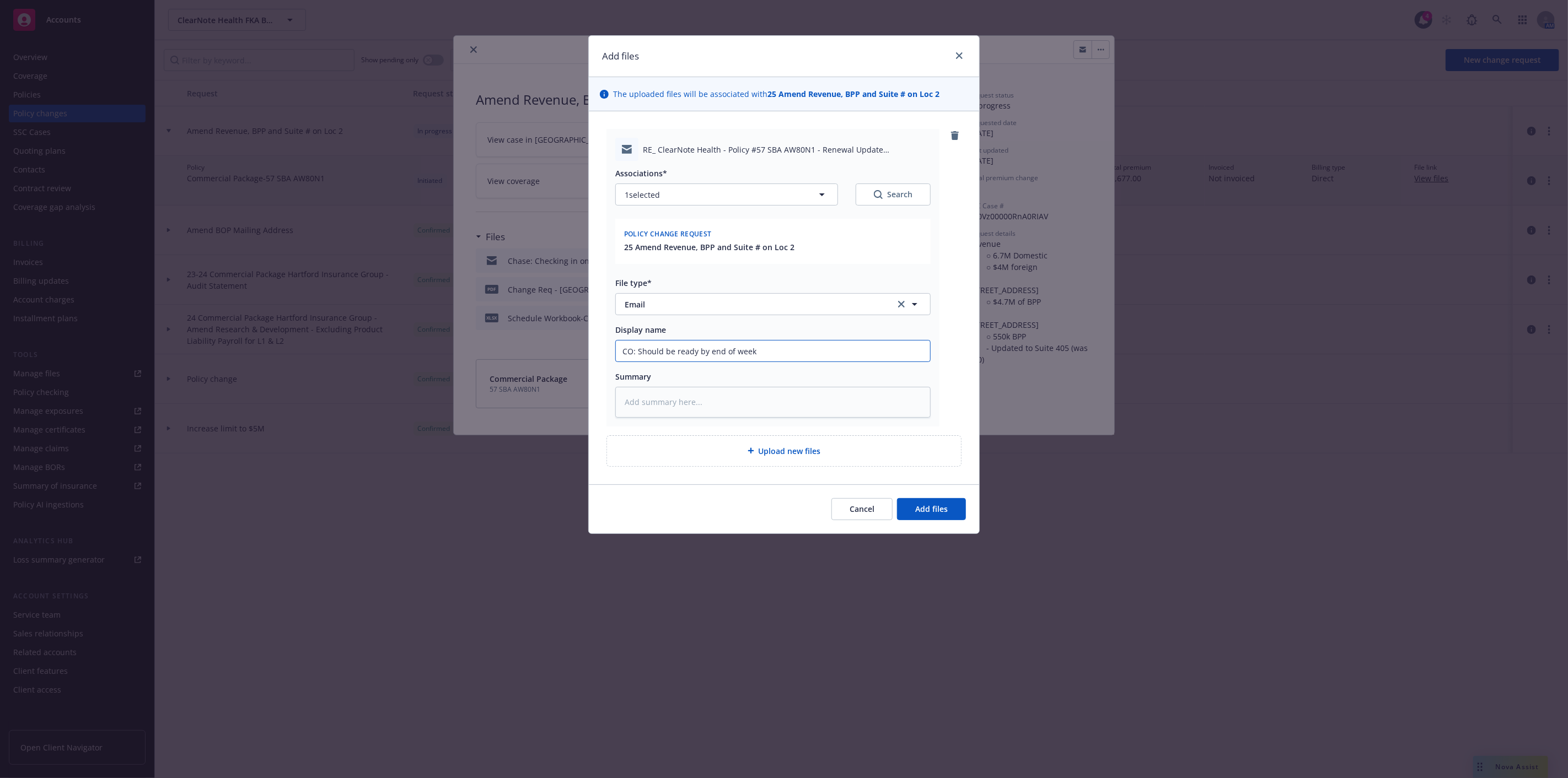
click at [897, 499] on button "Add files" at bounding box center [931, 509] width 69 height 22
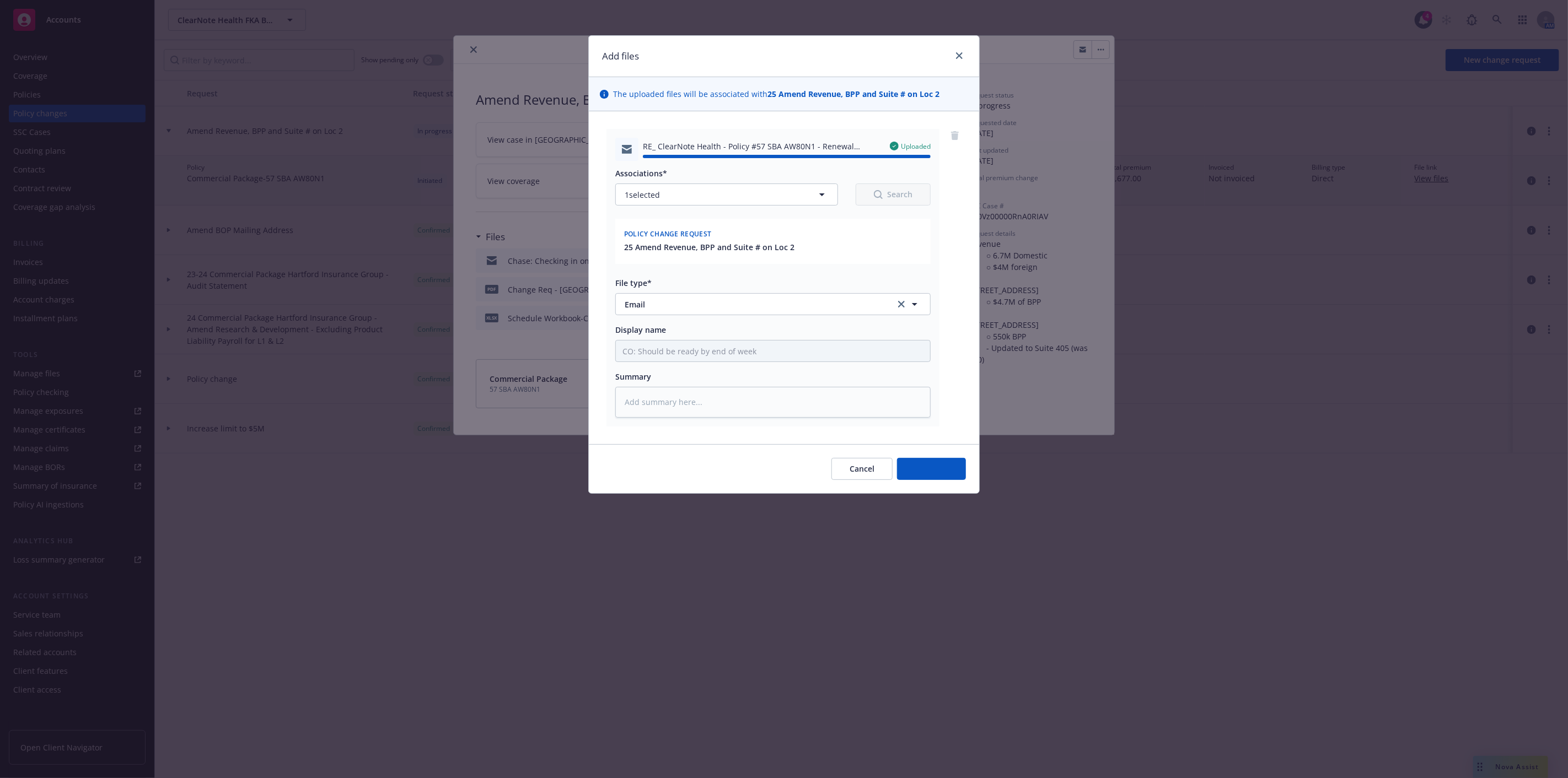
type textarea "x"
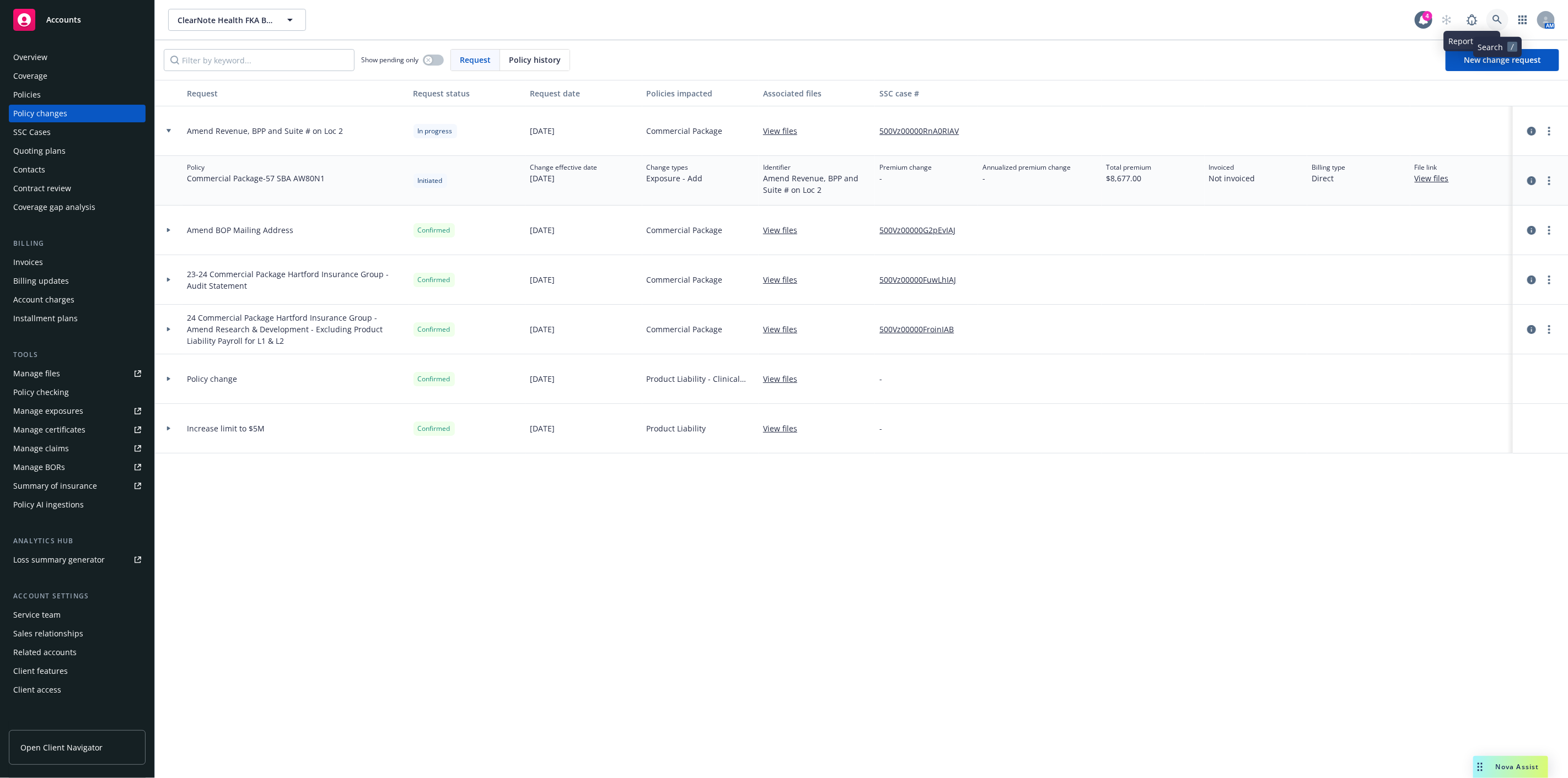
click at [1500, 16] on icon at bounding box center [1497, 20] width 10 height 10
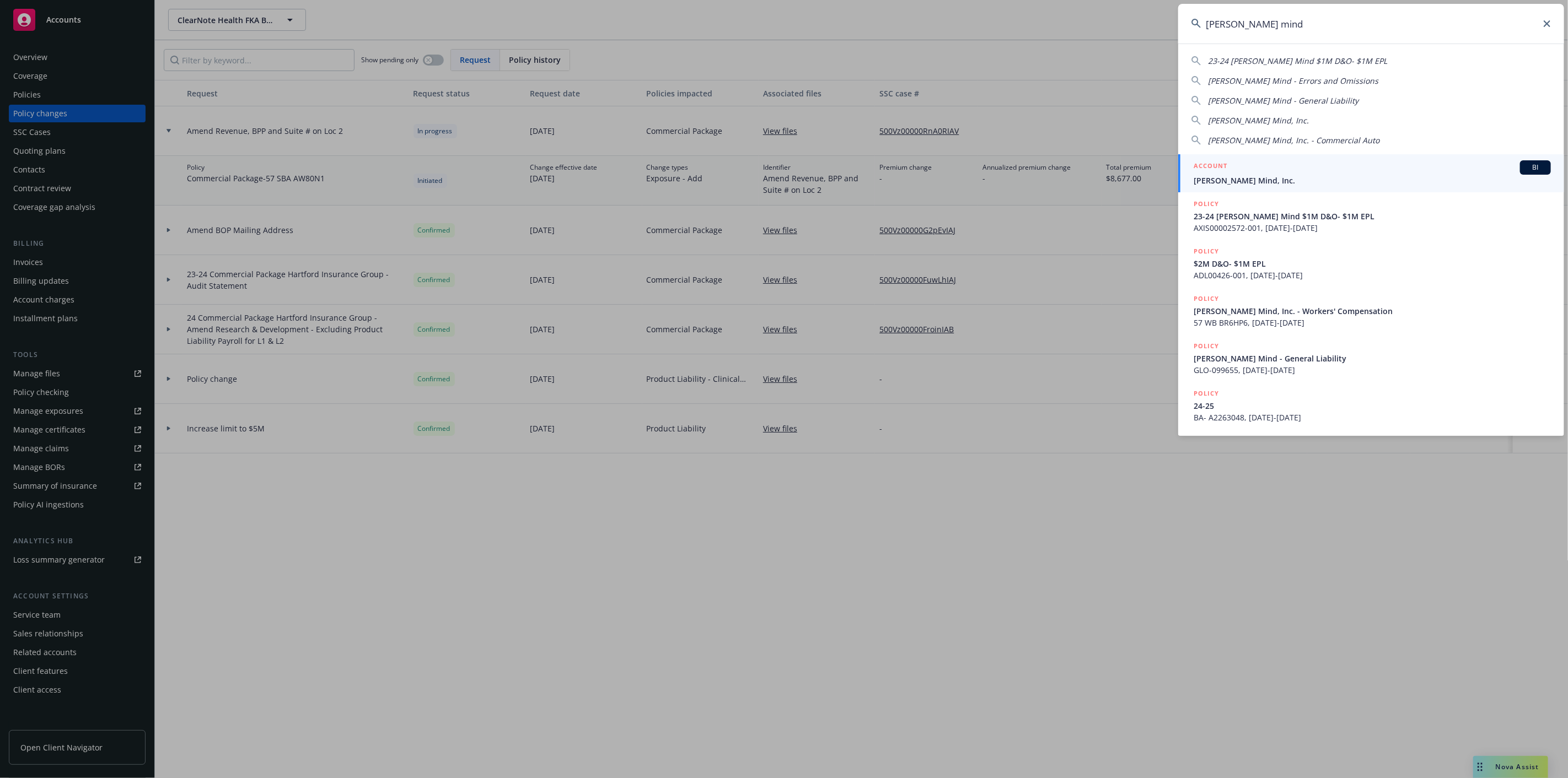
type input "merlyn mind"
drag, startPoint x: 1441, startPoint y: 174, endPoint x: 1437, endPoint y: 179, distance: 6.4
click at [1441, 174] on div "ACCOUNT BI" at bounding box center [1372, 167] width 357 height 14
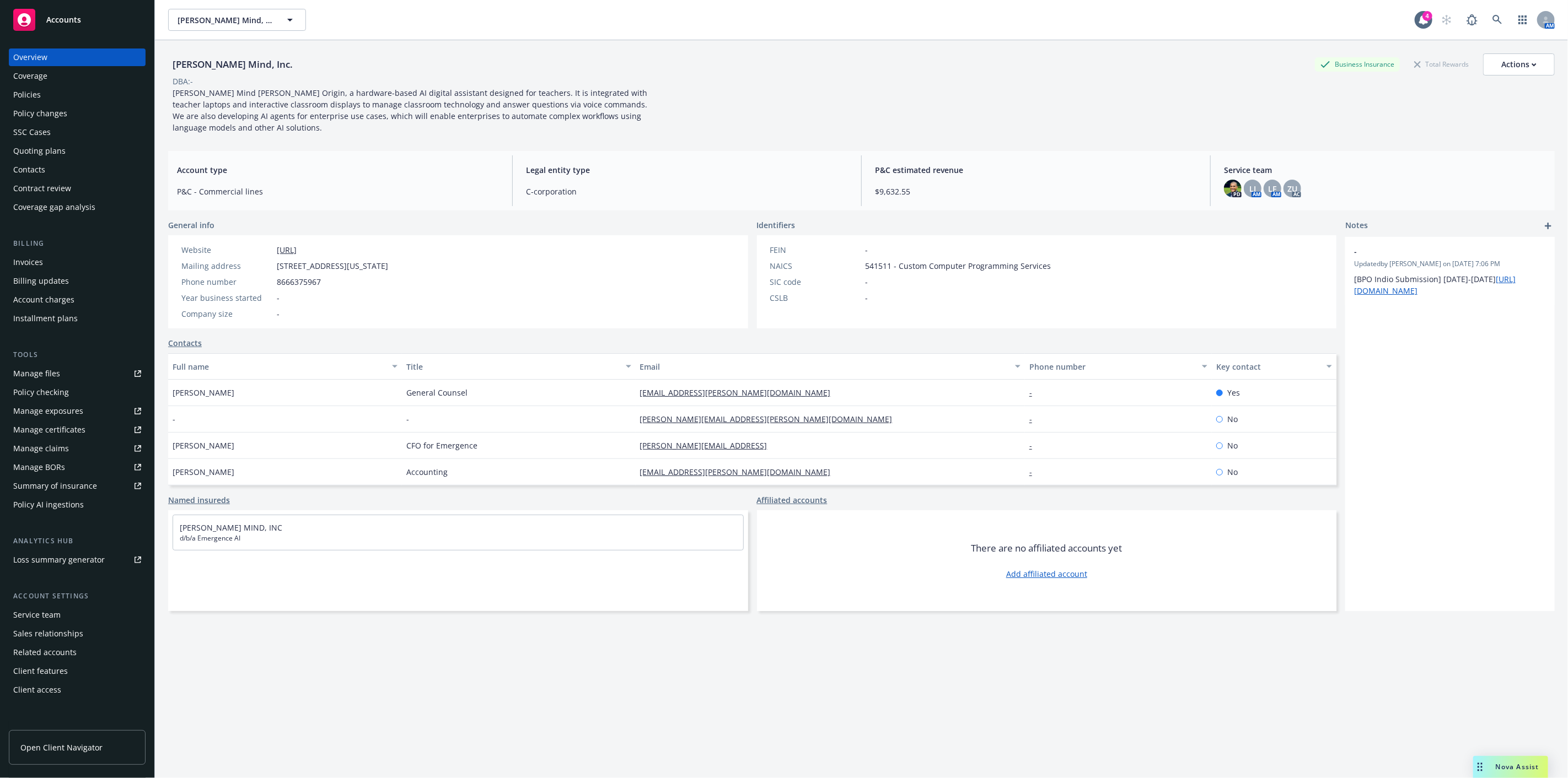
click at [59, 95] on div "Policies" at bounding box center [77, 94] width 128 height 17
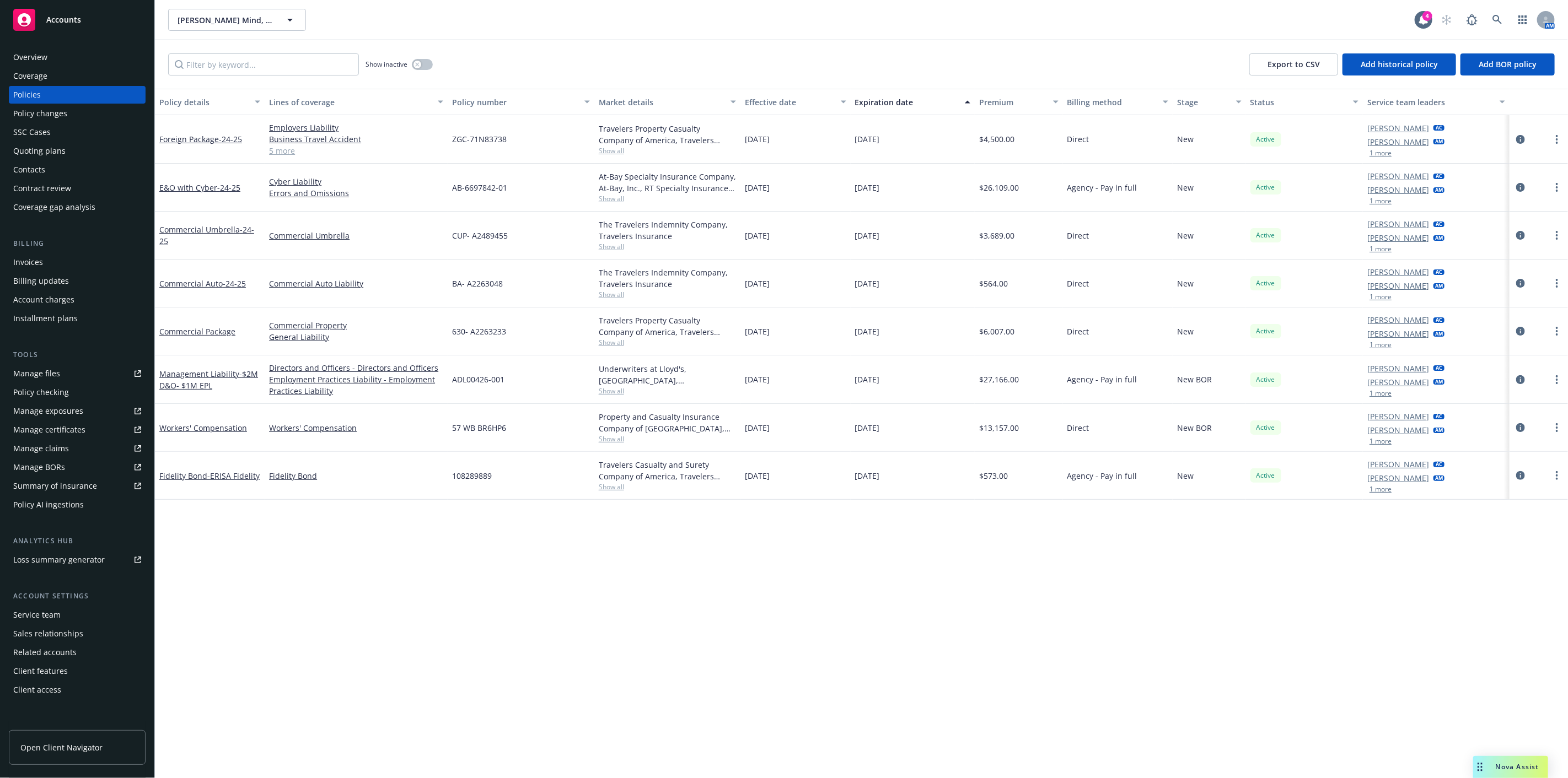
click at [1384, 200] on button "1 more" at bounding box center [1380, 201] width 22 height 7
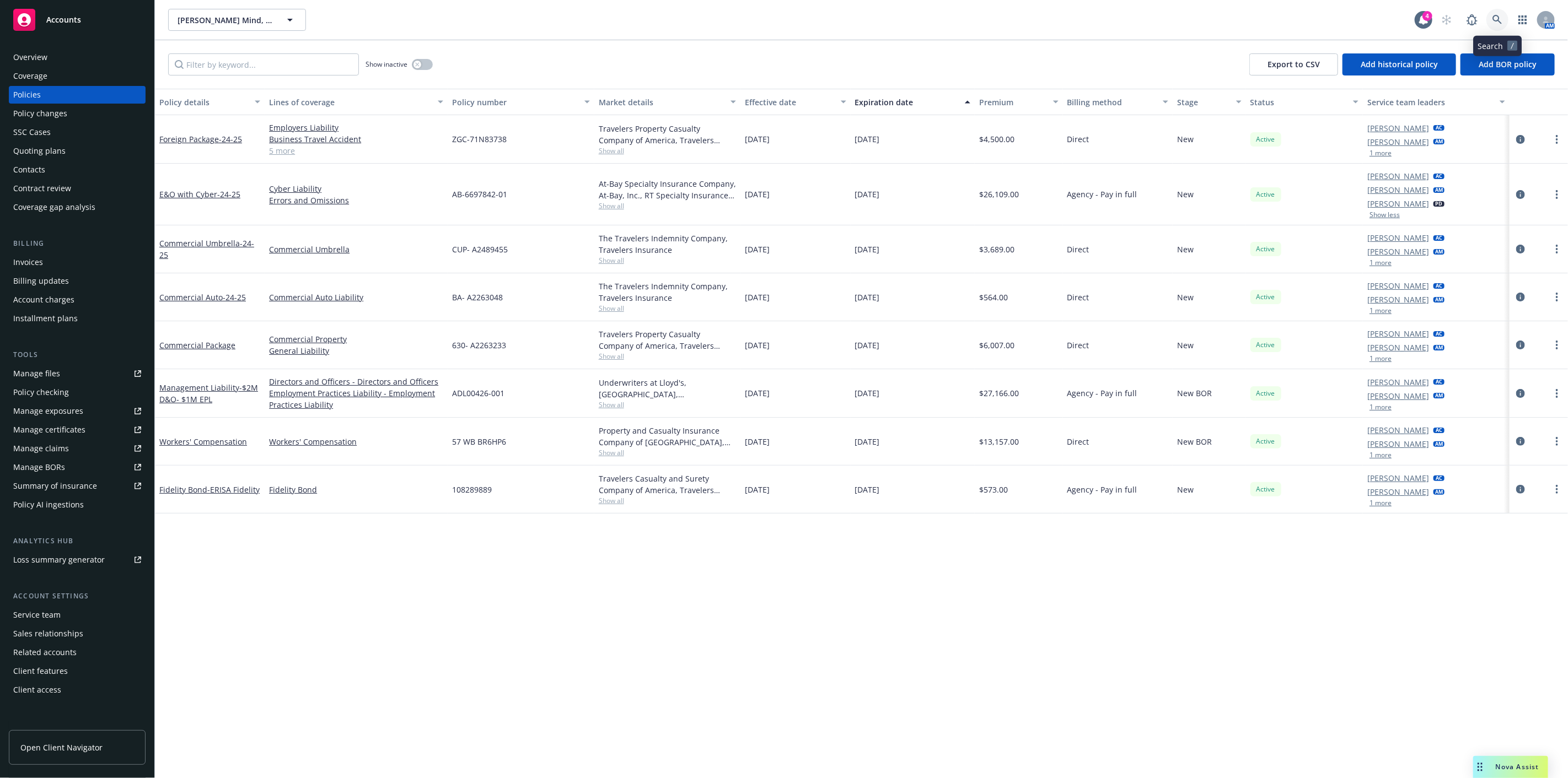
click at [1489, 21] on link at bounding box center [1497, 20] width 22 height 22
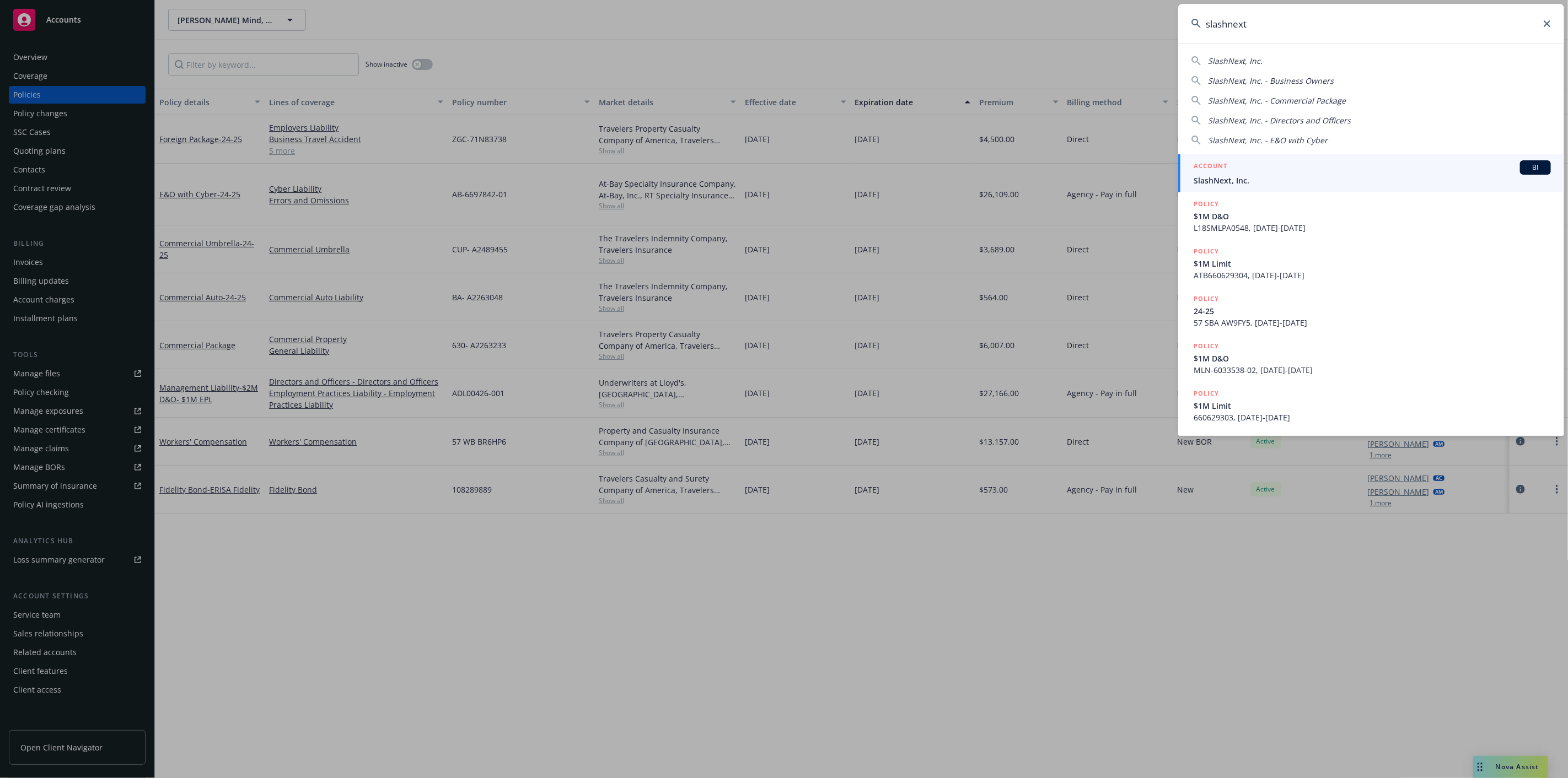
type input "slashnext"
click at [1447, 172] on div "ACCOUNT BI" at bounding box center [1372, 167] width 357 height 14
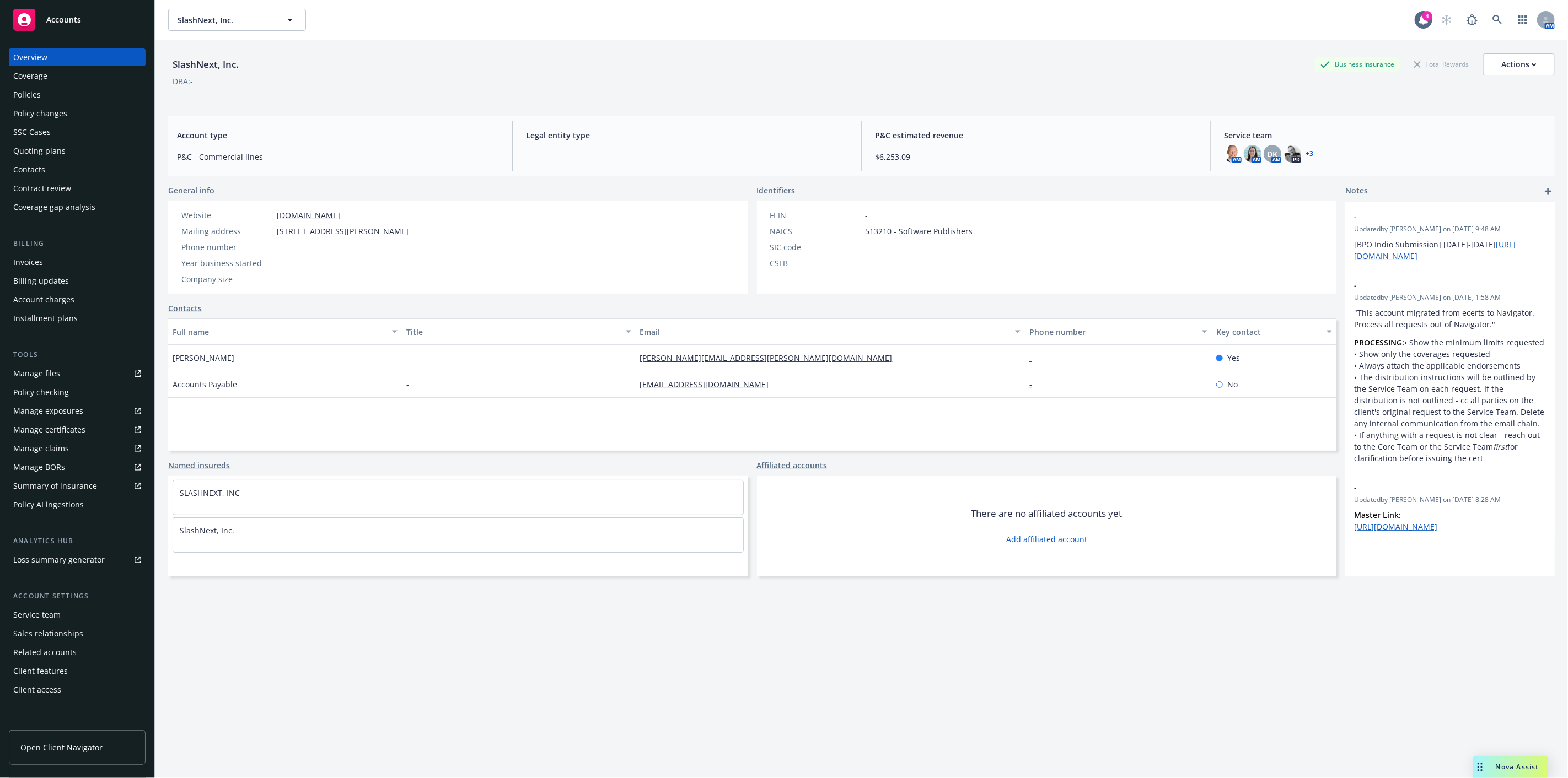
click at [91, 90] on div "Policies" at bounding box center [77, 94] width 128 height 17
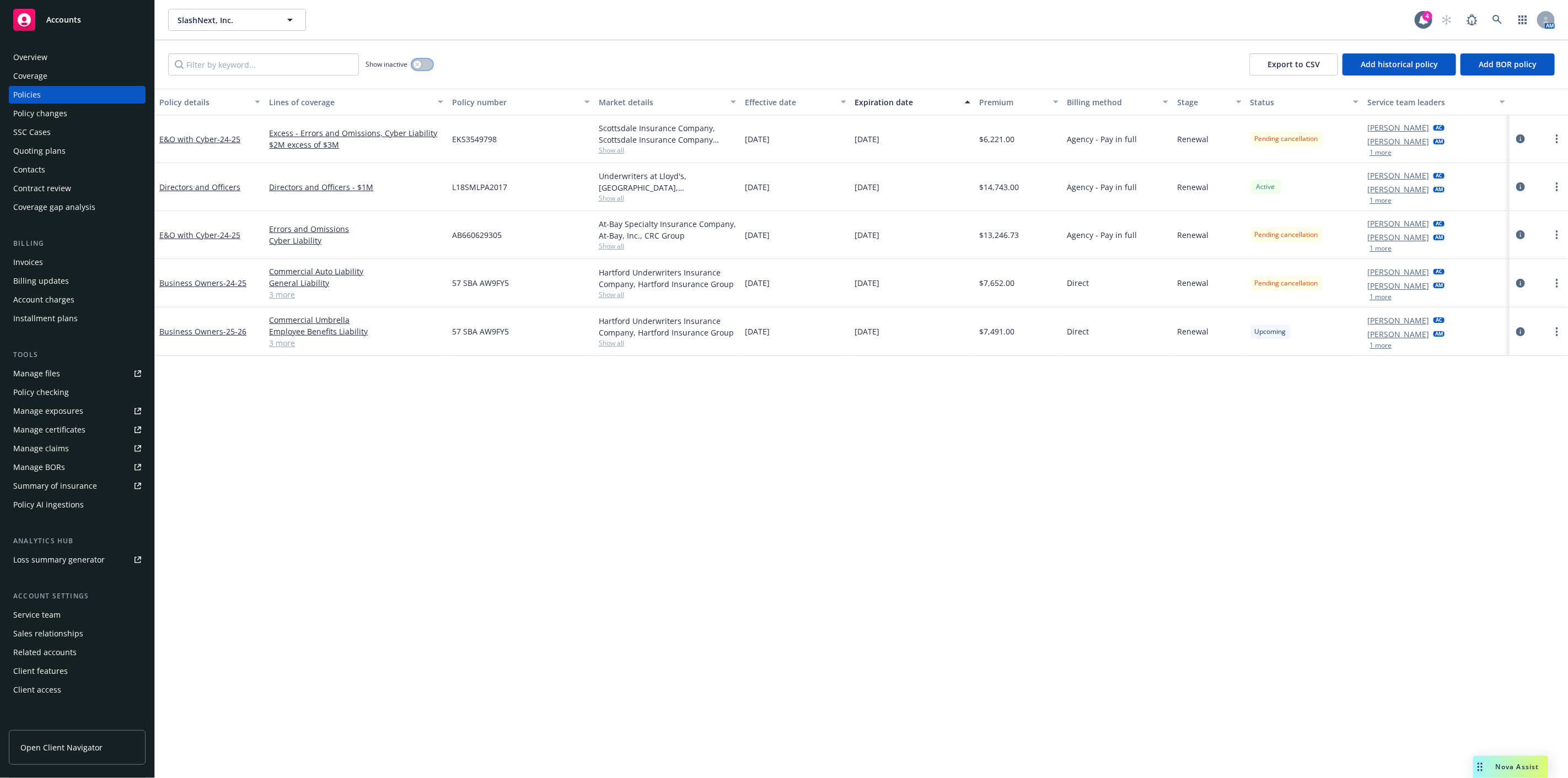
click at [429, 62] on button "button" at bounding box center [422, 64] width 21 height 11
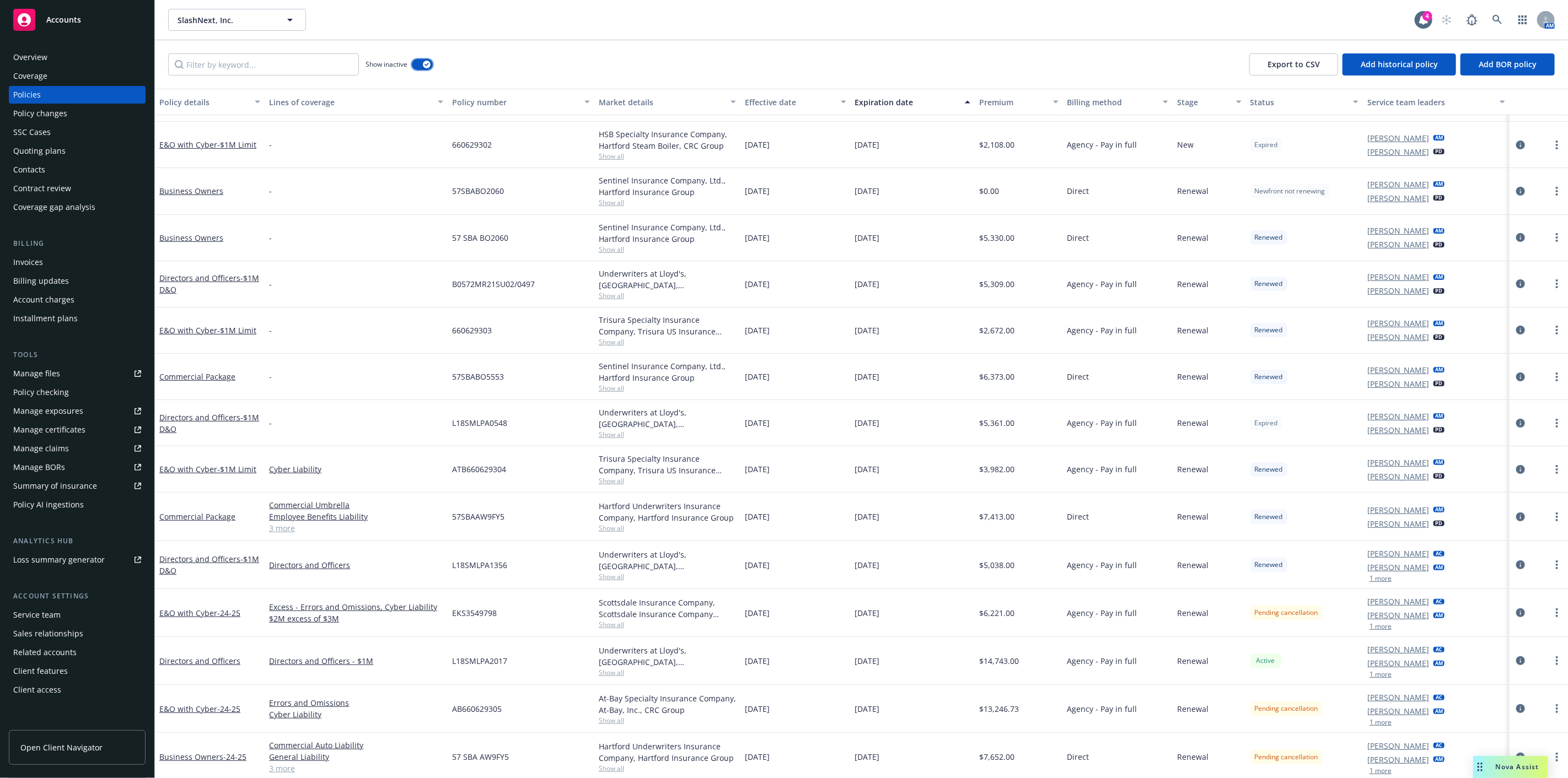
scroll to position [222, 0]
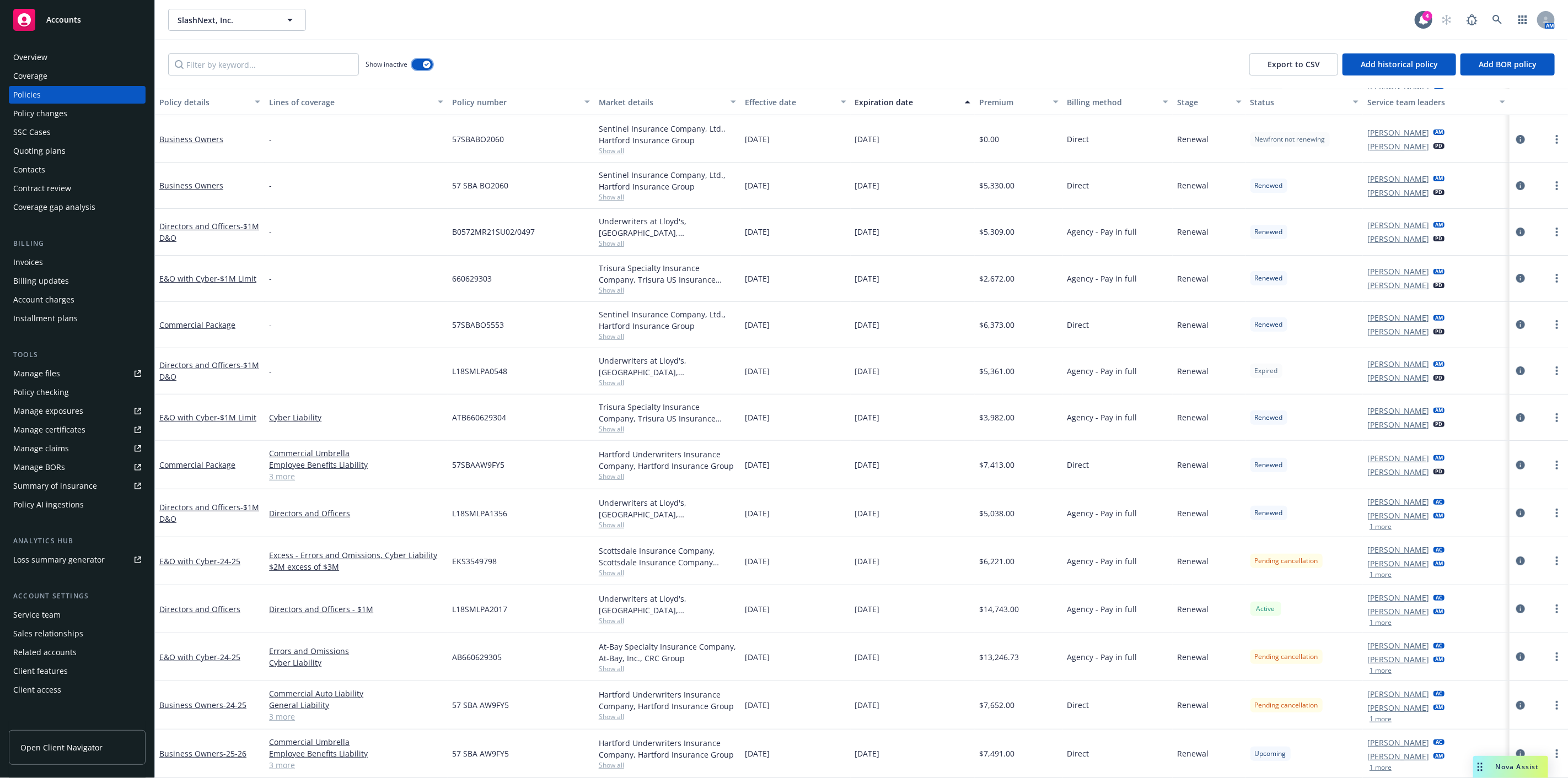
click at [427, 64] on icon "button" at bounding box center [426, 64] width 4 height 3
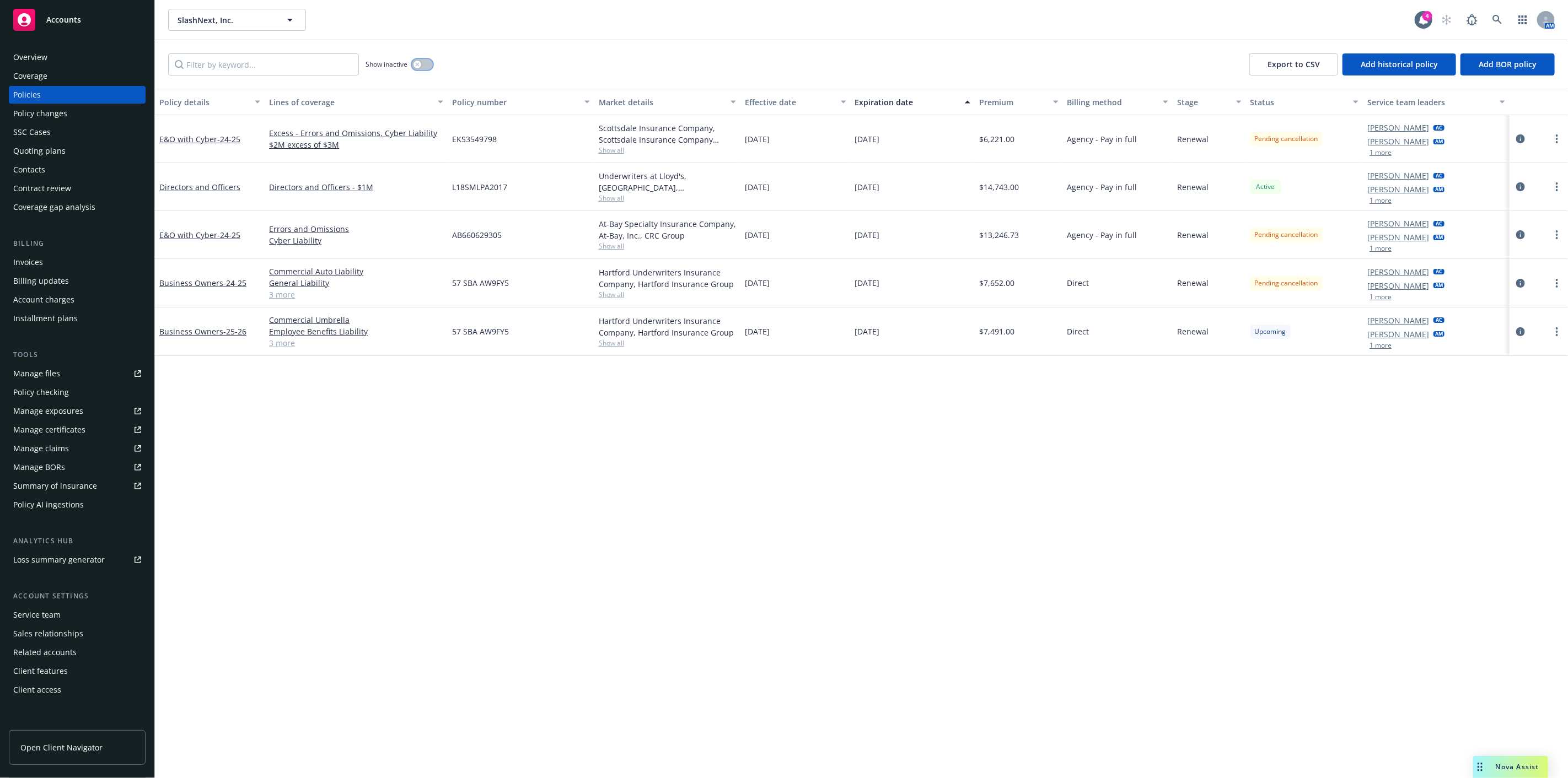
click at [427, 64] on button "button" at bounding box center [422, 64] width 21 height 11
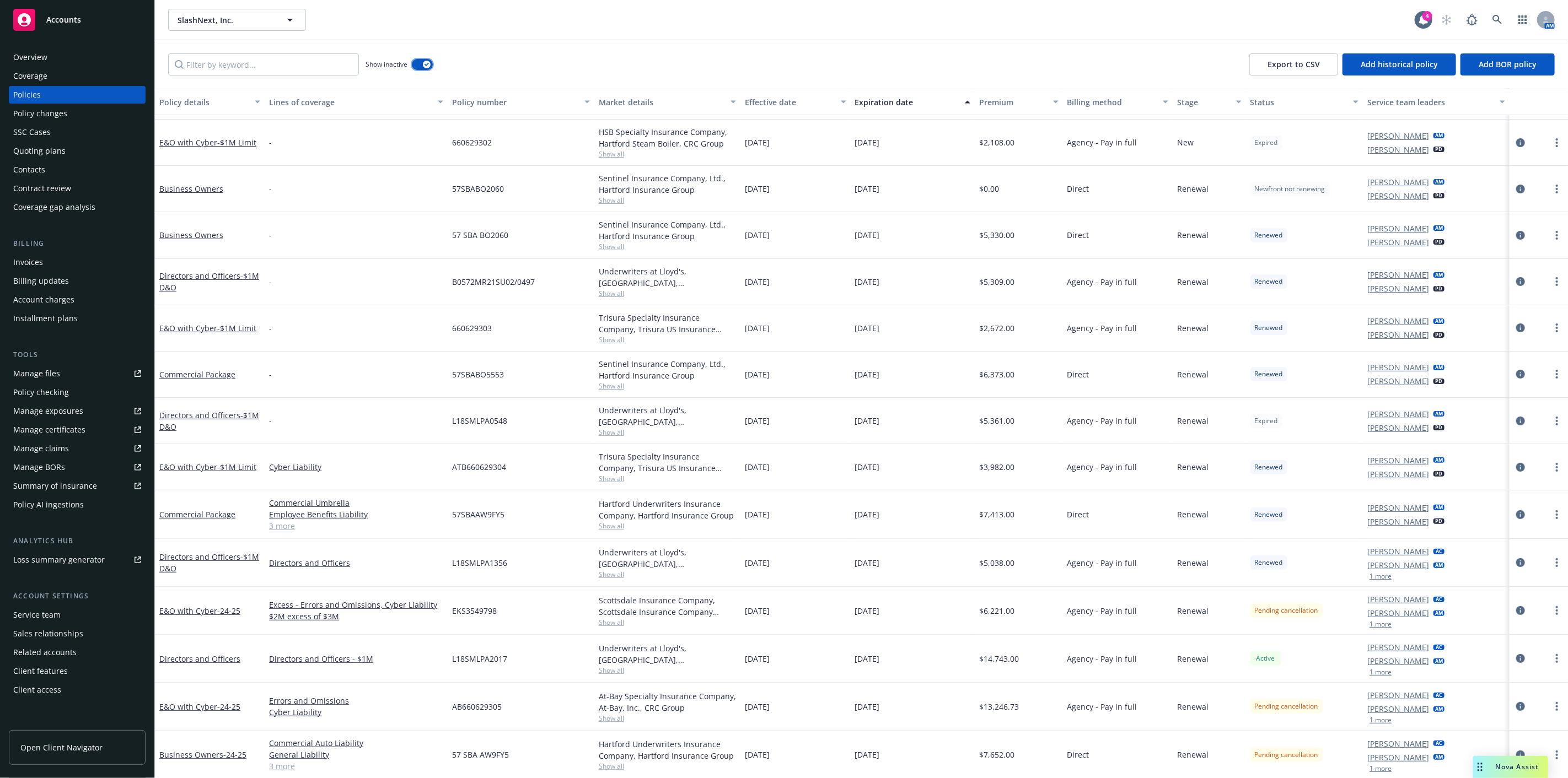
scroll to position [222, 0]
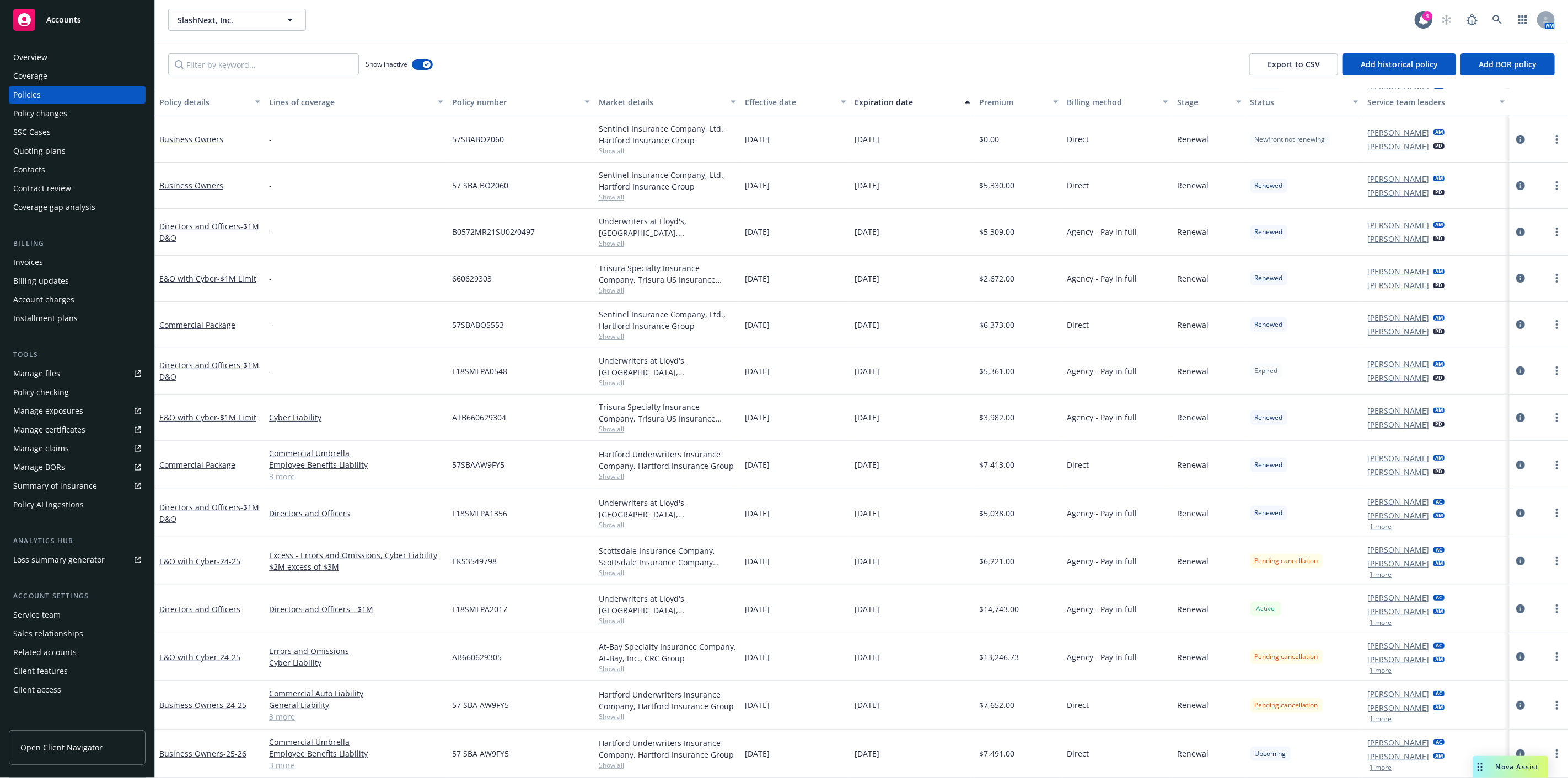
click at [831, 655] on div "E&O with Cyber - 24-25 Errors and Omissions Cyber Liability AB660629305 At-Bay …" at bounding box center [861, 657] width 1413 height 48
drag, startPoint x: 886, startPoint y: 701, endPoint x: 852, endPoint y: 704, distance: 34.1
click at [855, 704] on div "10/04/2025" at bounding box center [913, 705] width 125 height 49
click at [840, 752] on div "Business Owners - 25-26 Commercial Umbrella Employee Benefits Liability Commerc…" at bounding box center [861, 754] width 1413 height 49
click at [872, 756] on span "10/04/2026" at bounding box center [868, 754] width 25 height 12
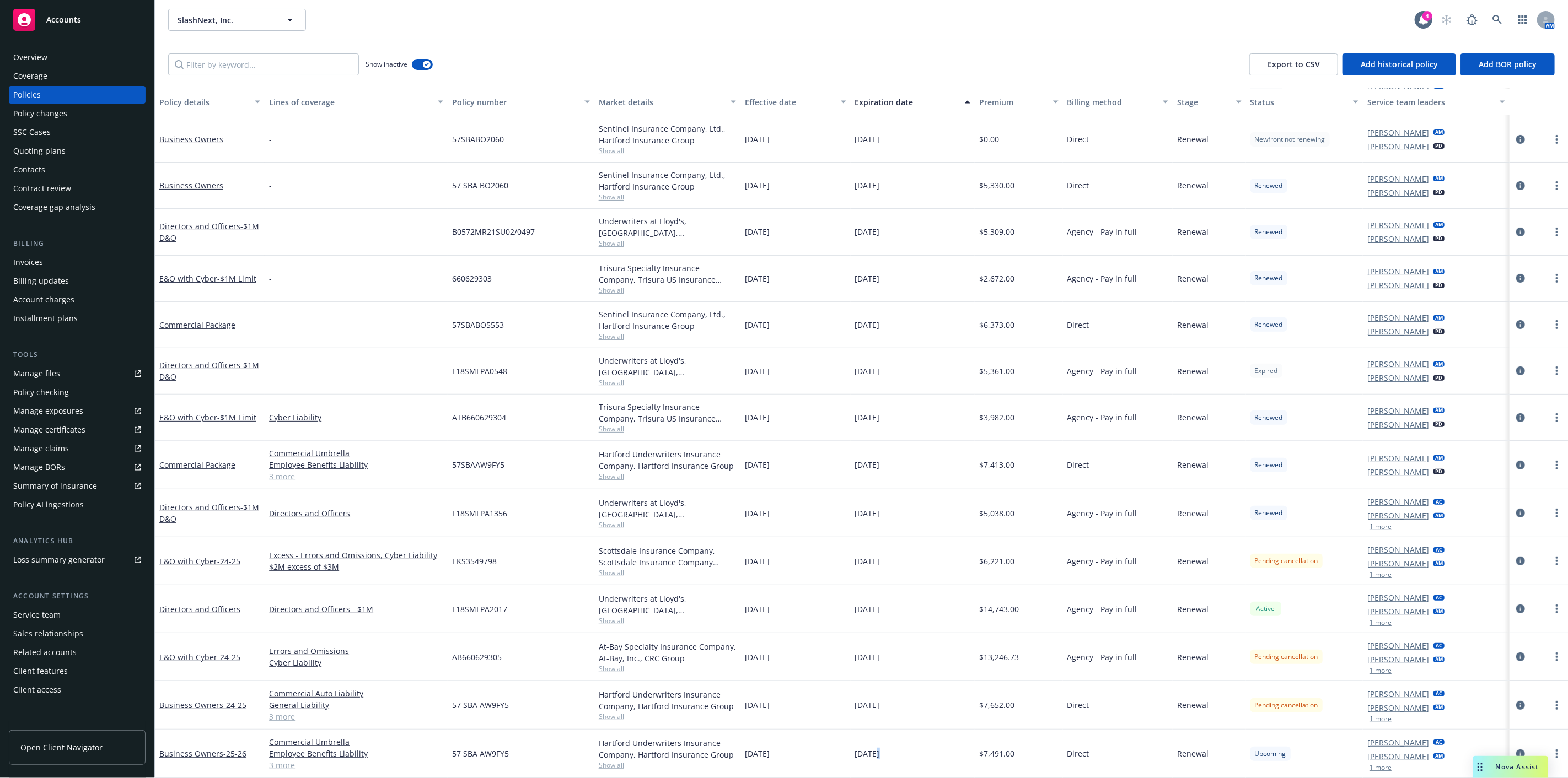
click at [872, 756] on span "10/04/2026" at bounding box center [868, 754] width 25 height 12
click at [872, 755] on span "10/04/2026" at bounding box center [868, 754] width 25 height 12
click at [869, 704] on span "10/04/2025" at bounding box center [868, 705] width 25 height 12
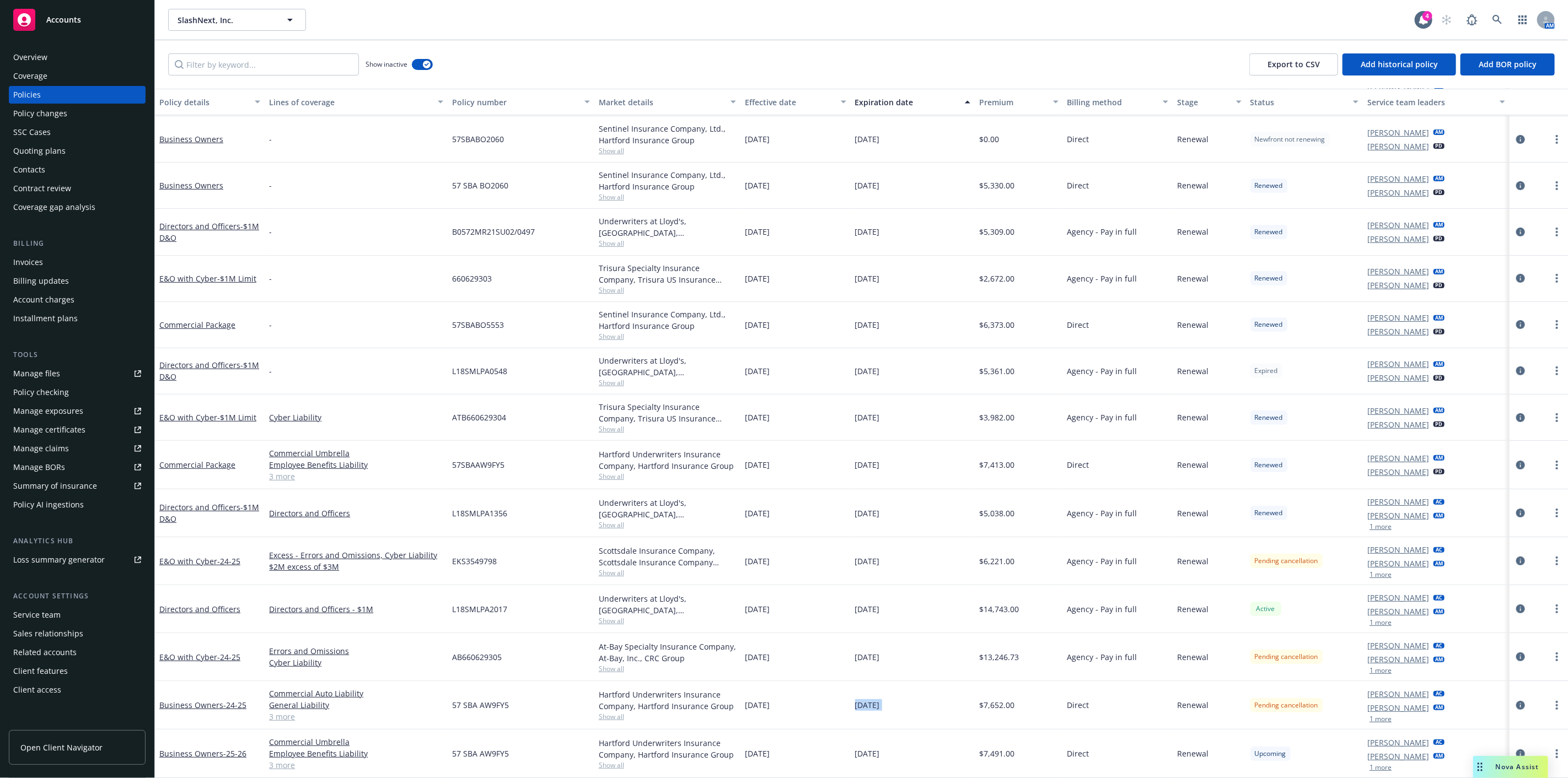
click at [869, 704] on span "10/04/2025" at bounding box center [868, 705] width 25 height 12
click at [870, 704] on span "10/04/2025" at bounding box center [868, 705] width 25 height 12
click at [870, 656] on span "10/04/2025" at bounding box center [868, 657] width 25 height 12
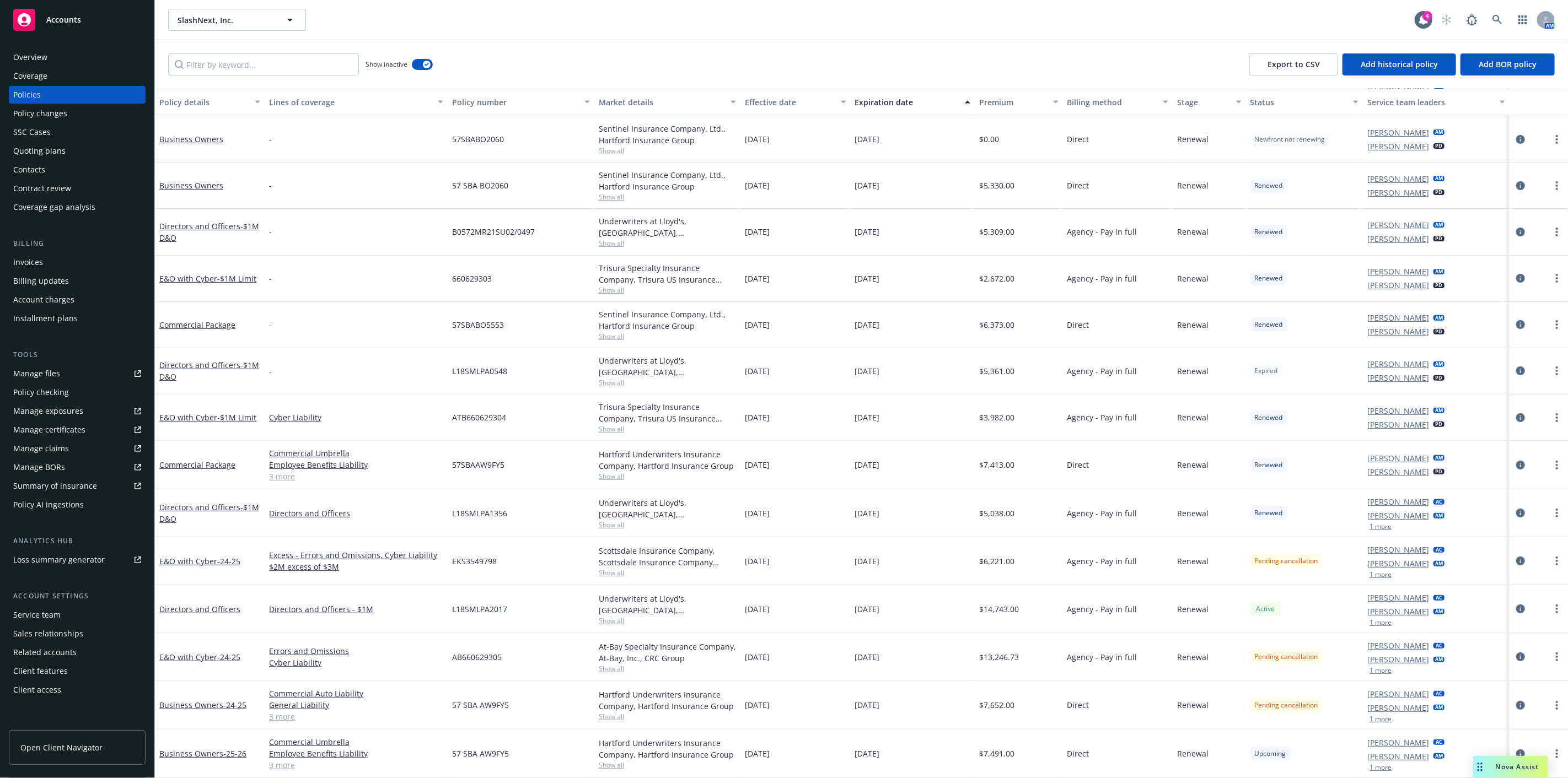
click at [866, 604] on span "10/04/2025" at bounding box center [868, 609] width 25 height 12
click at [868, 557] on span "10/04/2025" at bounding box center [868, 561] width 25 height 12
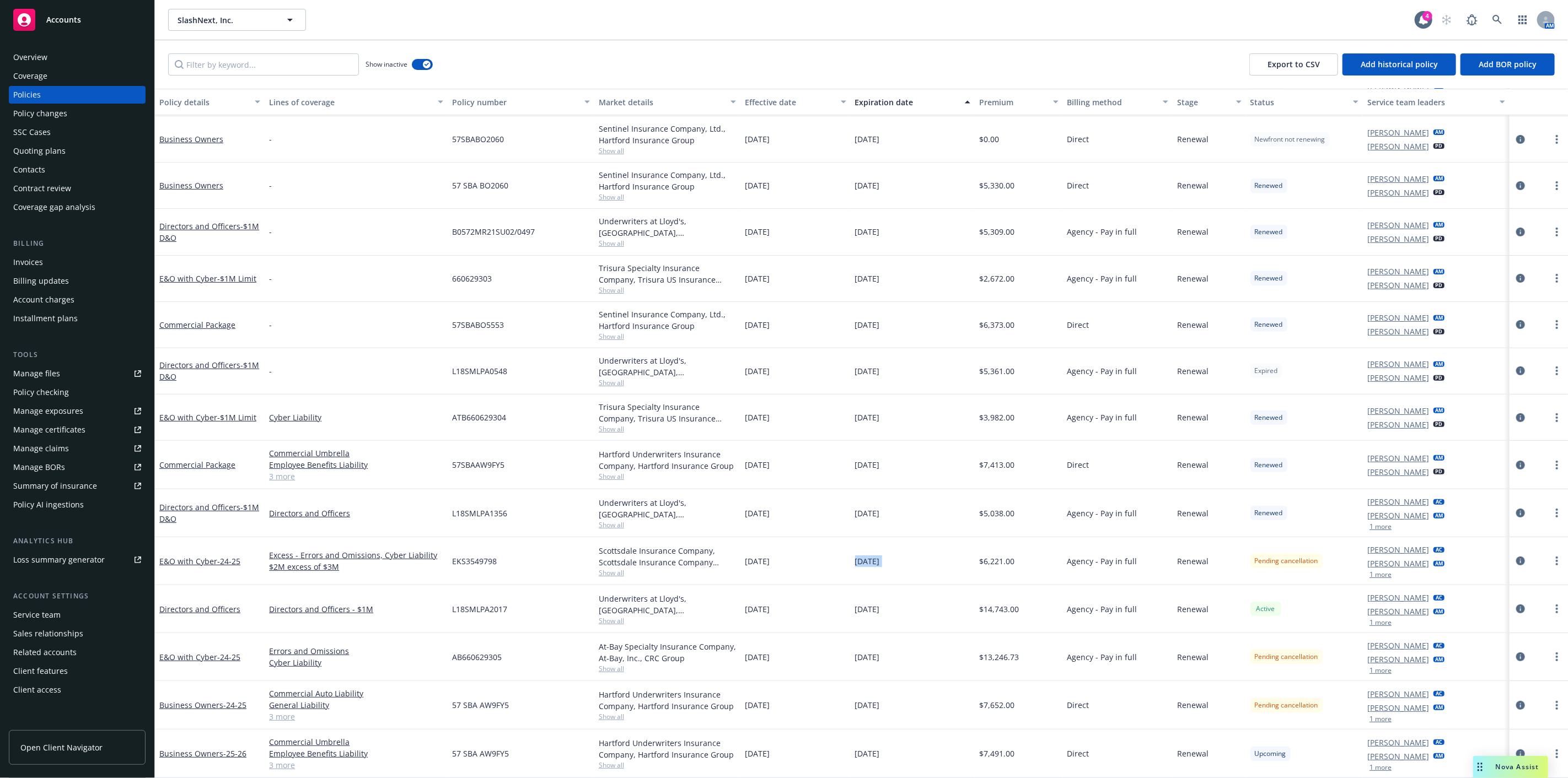
click at [868, 557] on span "10/04/2025" at bounding box center [868, 561] width 25 height 12
click at [876, 514] on span "10/04/2024" at bounding box center [868, 513] width 25 height 12
click at [877, 470] on span "10/04/2024" at bounding box center [868, 465] width 25 height 12
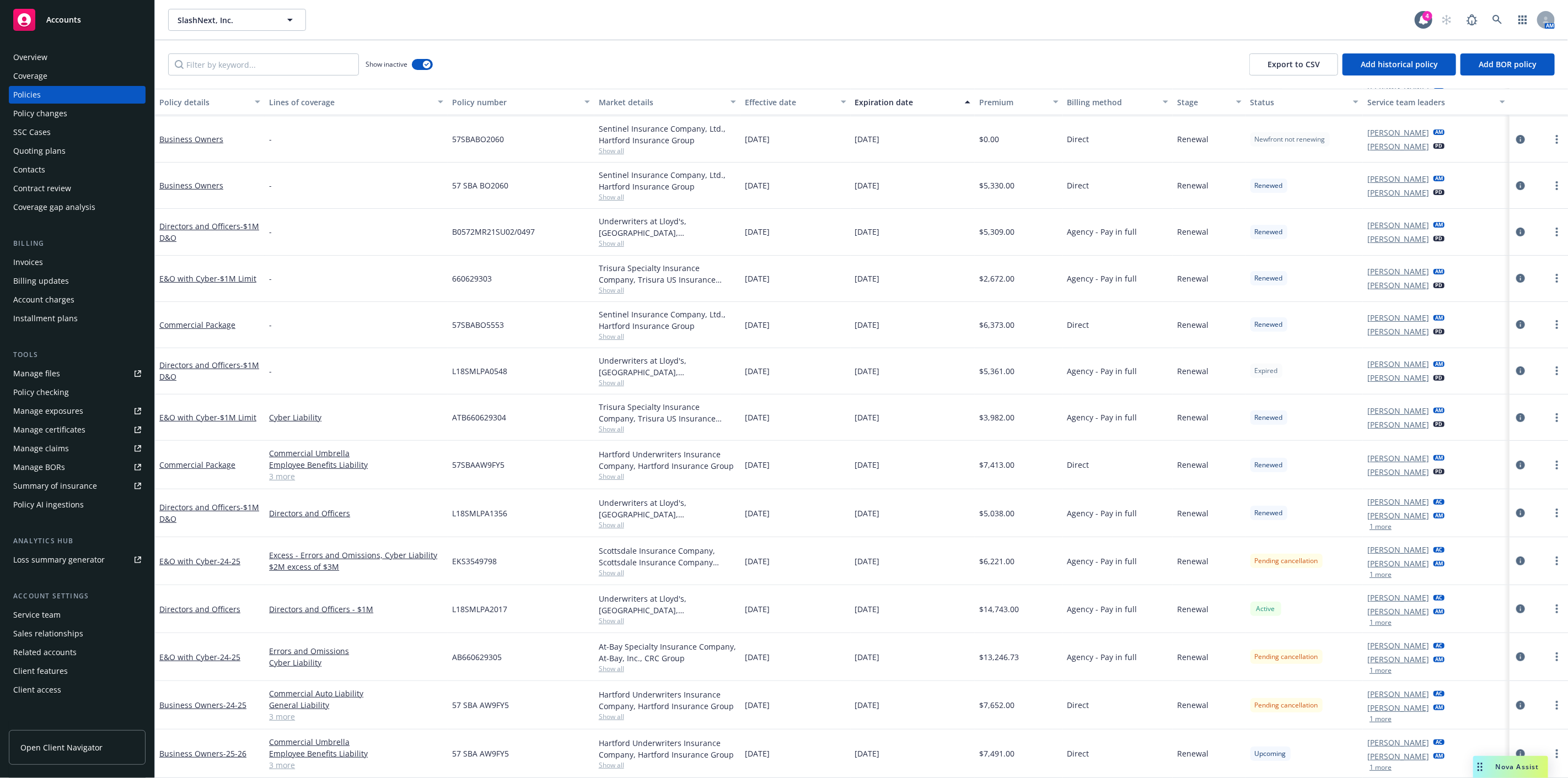
click at [877, 470] on span "10/04/2024" at bounding box center [868, 465] width 25 height 12
click at [878, 416] on span "10/04/2024" at bounding box center [868, 418] width 25 height 12
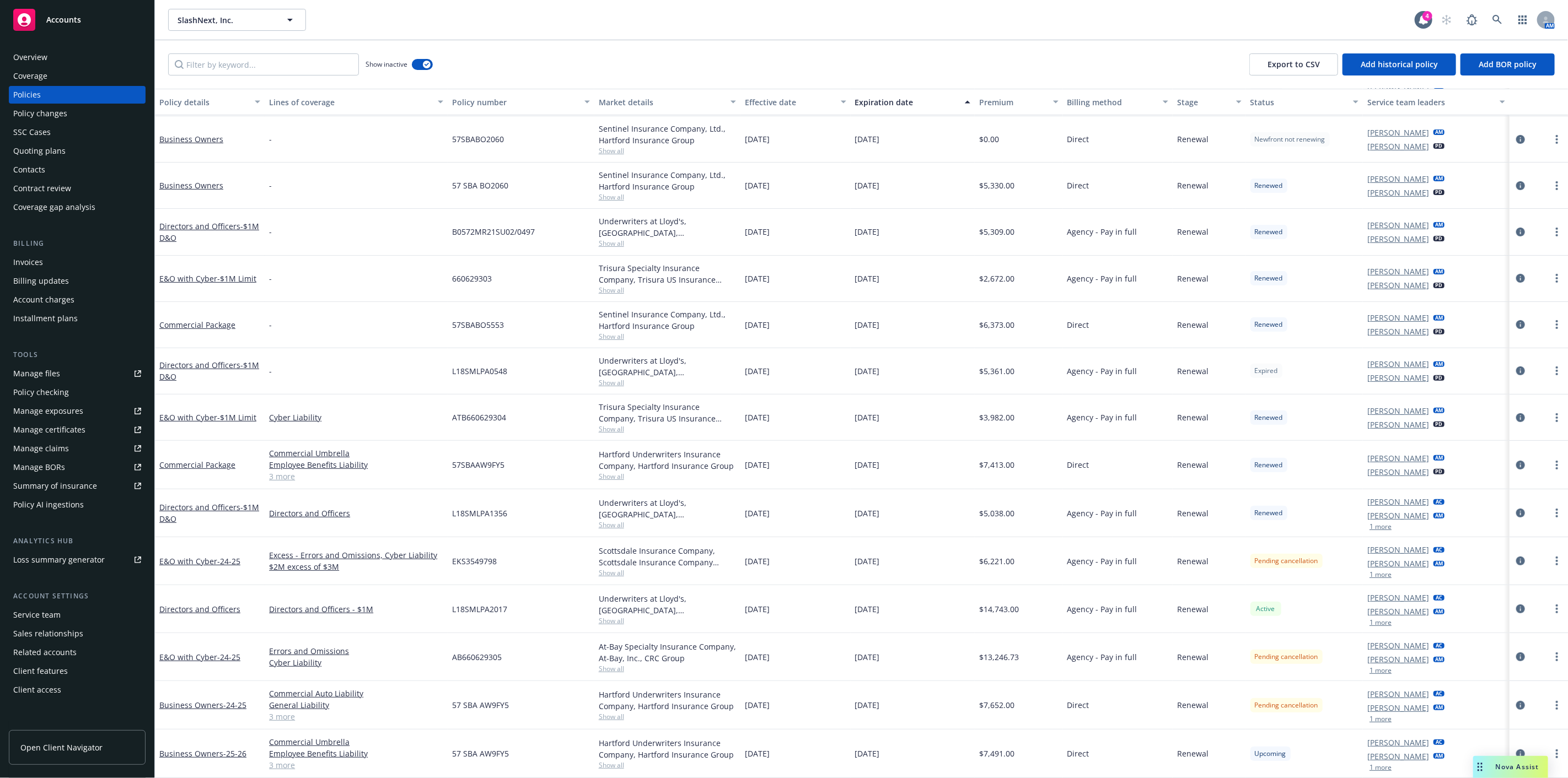
click at [872, 560] on span "10/04/2025" at bounding box center [868, 561] width 25 height 12
click at [871, 599] on div "10/04/2025" at bounding box center [913, 609] width 125 height 48
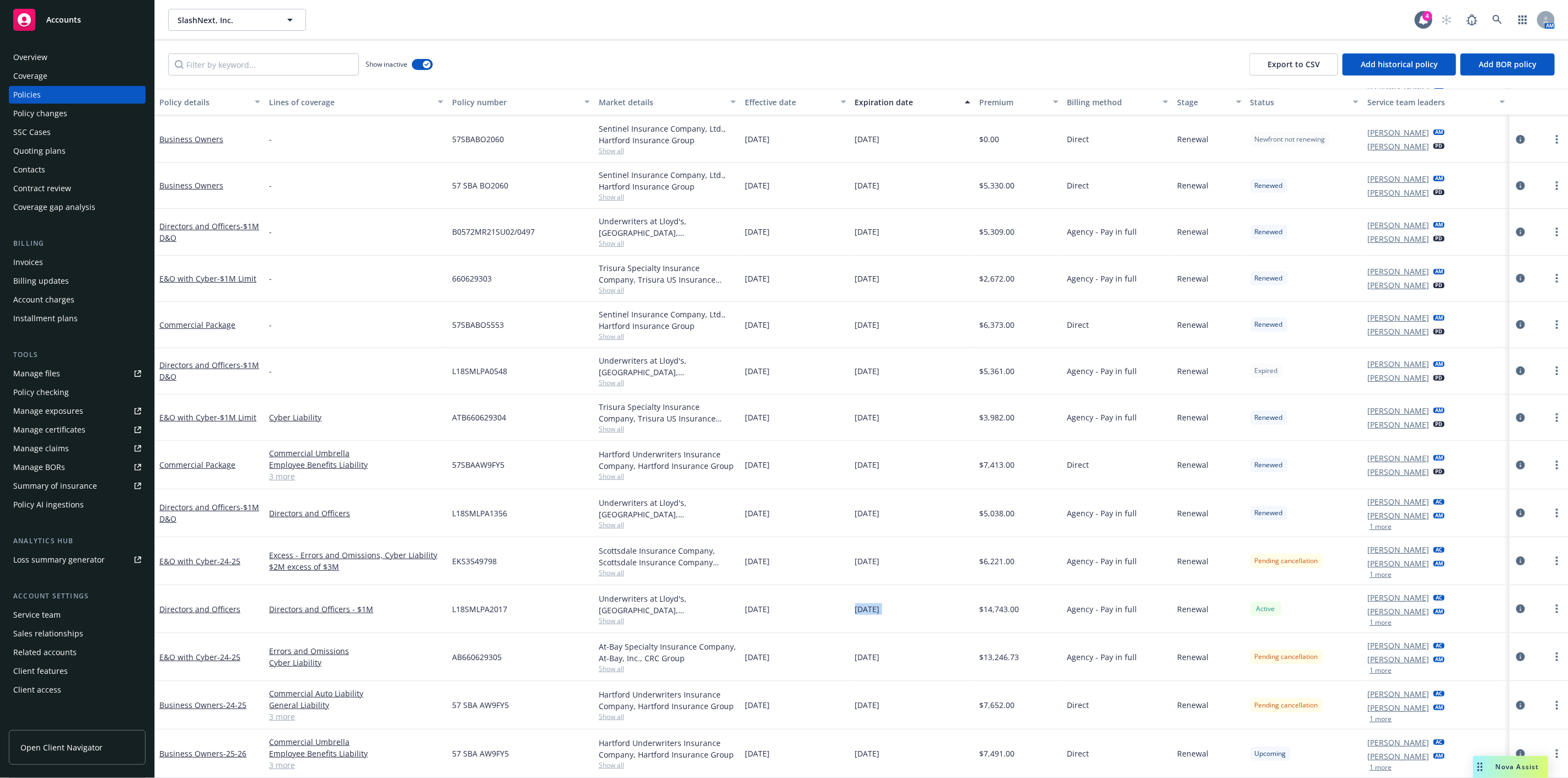
drag, startPoint x: 871, startPoint y: 599, endPoint x: 876, endPoint y: 630, distance: 31.4
click at [871, 599] on div "10/04/2025" at bounding box center [913, 609] width 125 height 48
click at [877, 642] on div "10/04/2025" at bounding box center [913, 657] width 125 height 48
click at [879, 647] on div "10/04/2025" at bounding box center [913, 657] width 125 height 48
click at [61, 87] on div "Policies" at bounding box center [77, 94] width 128 height 17
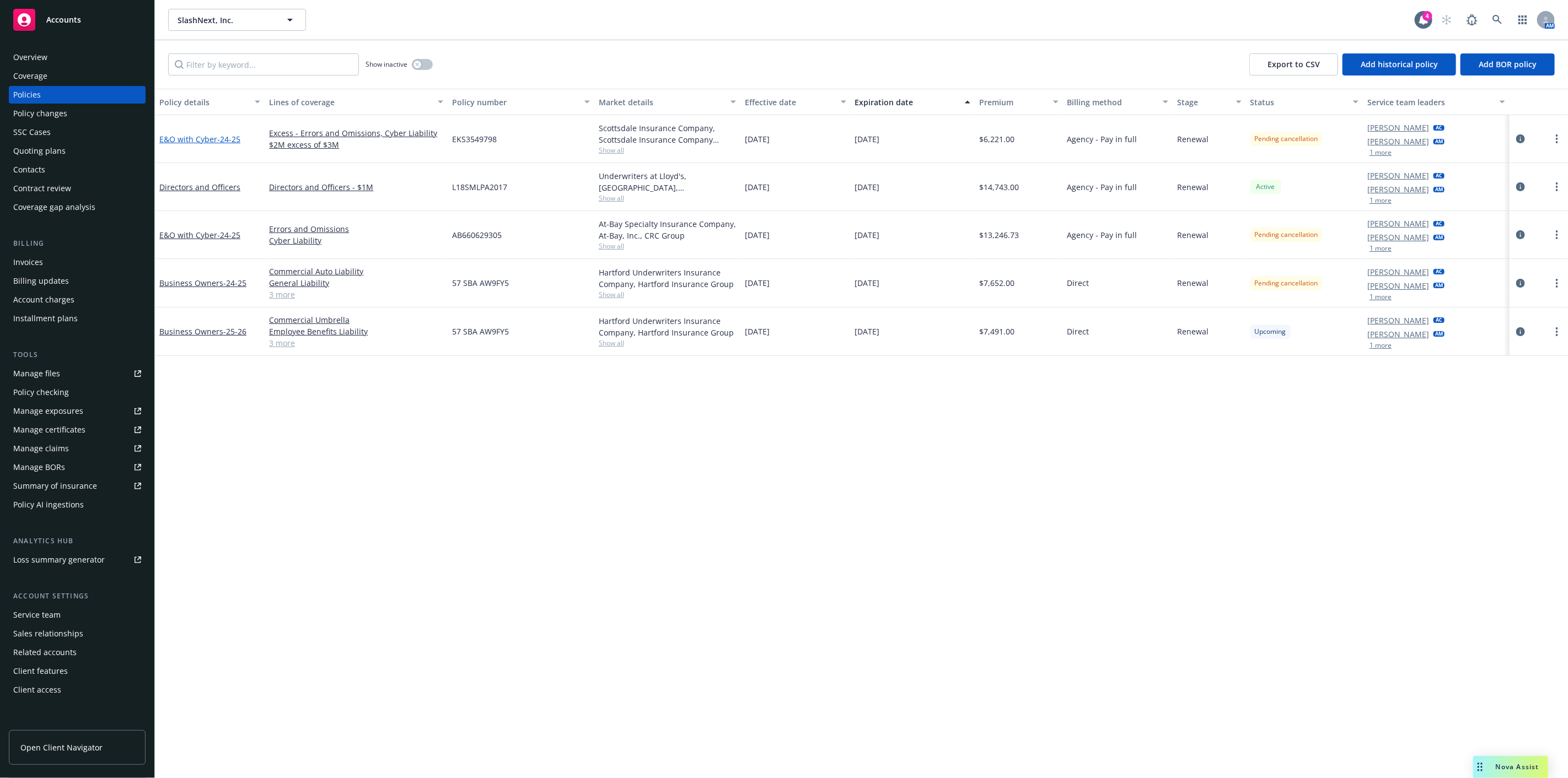
click at [227, 140] on span "- 24-25" at bounding box center [229, 139] width 23 height 11
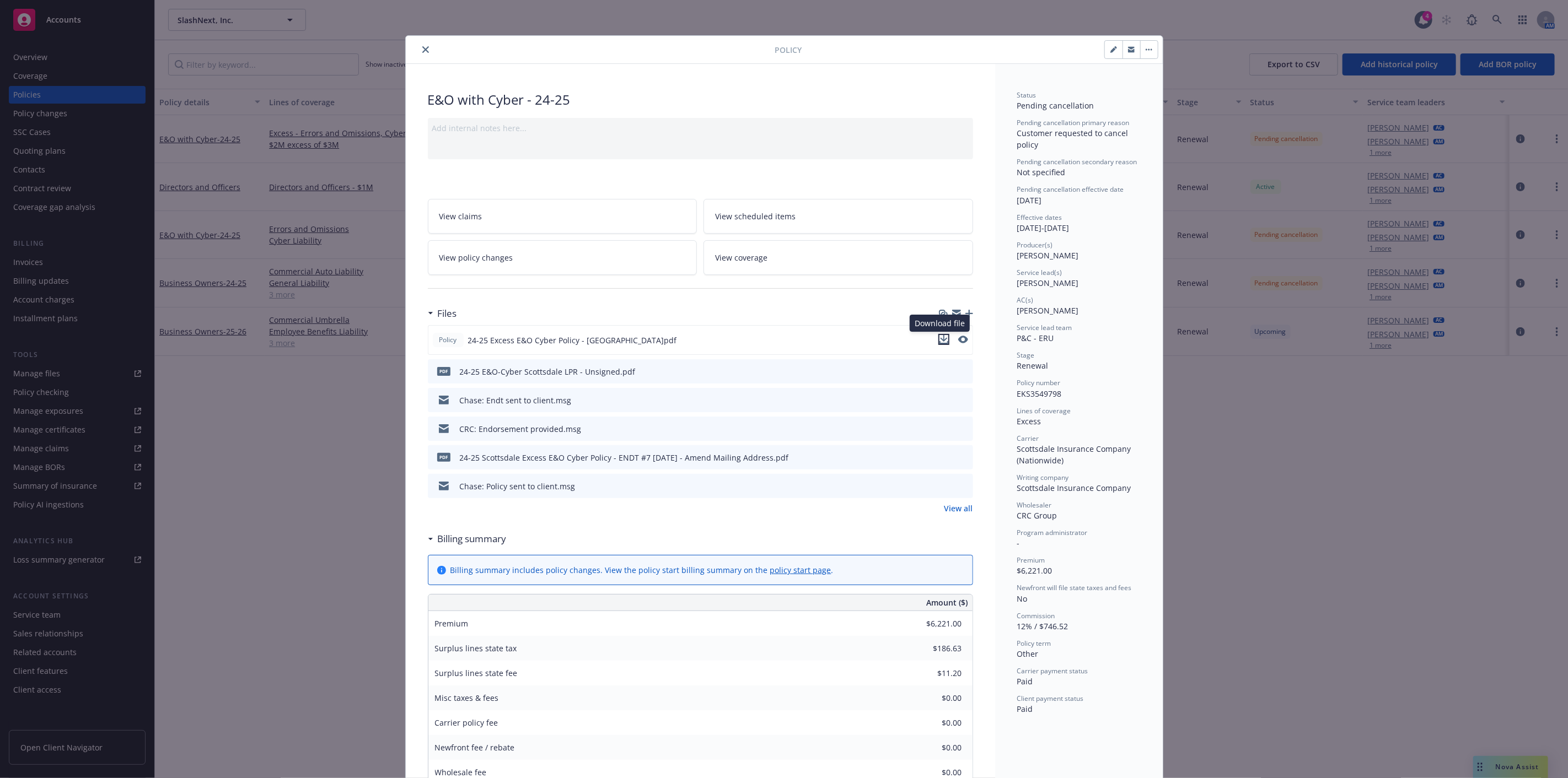
click at [944, 340] on button "download file" at bounding box center [944, 339] width 11 height 11
click at [580, 261] on link "View policy changes" at bounding box center [562, 258] width 270 height 35
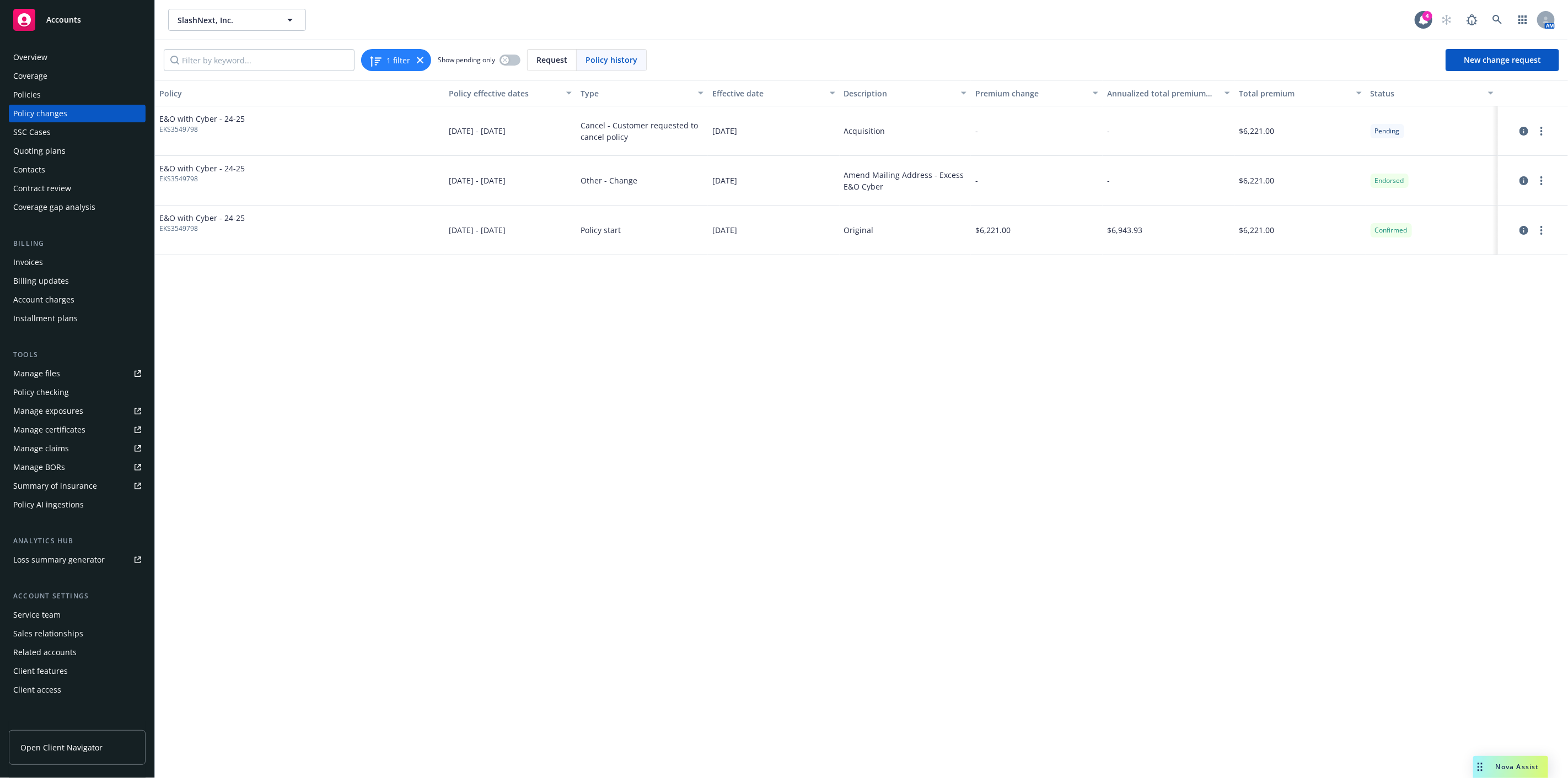
drag, startPoint x: 593, startPoint y: 176, endPoint x: 565, endPoint y: 175, distance: 28.0
click at [565, 175] on div "E&O with Cyber - 24-25 EKS3549798 11/11/2024 - 10/04/2025 Other - Change 11/11/…" at bounding box center [861, 181] width 1413 height 50
click at [581, 179] on span "Other - Change" at bounding box center [609, 180] width 57 height 12
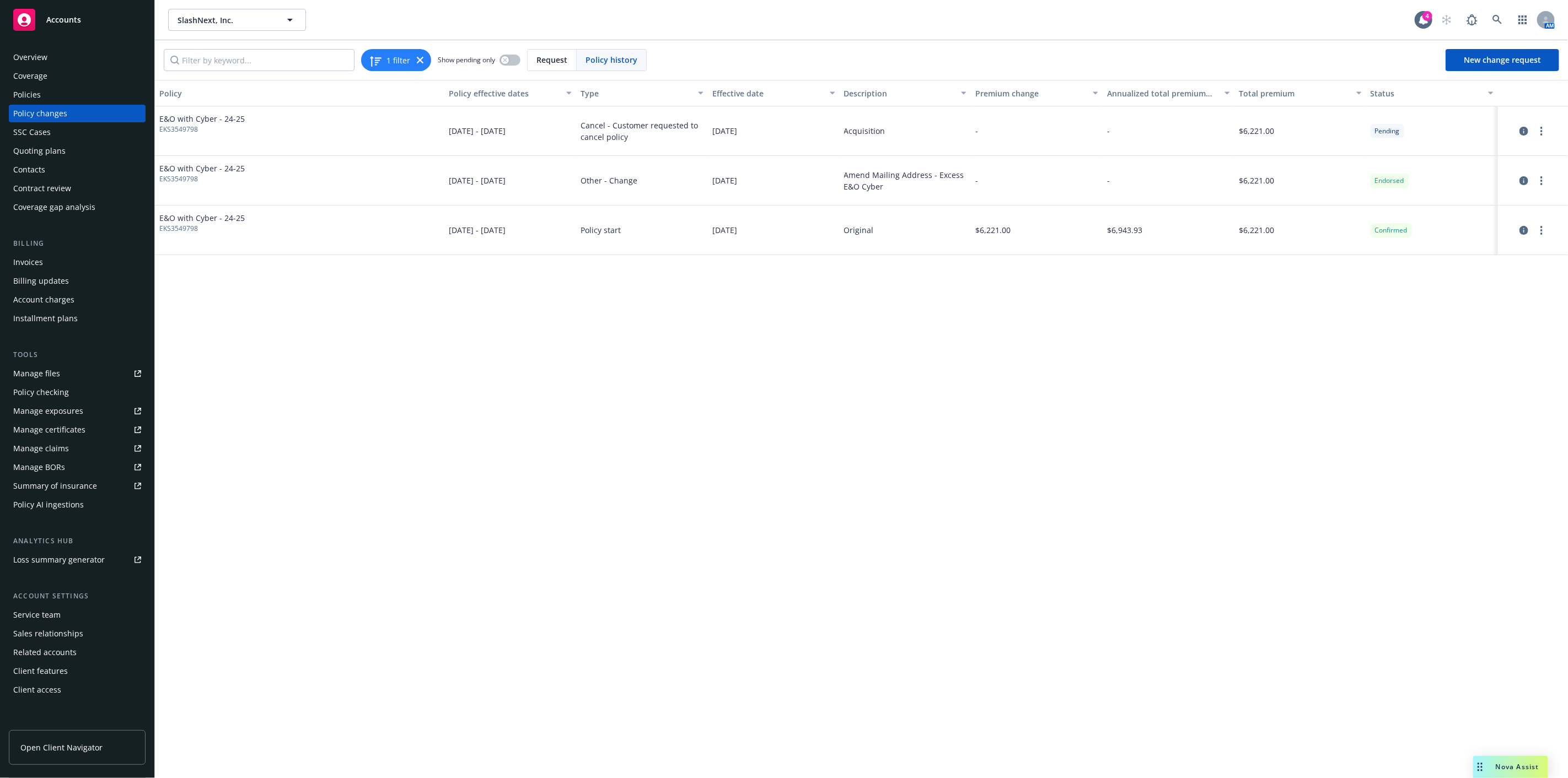
drag, startPoint x: 431, startPoint y: 176, endPoint x: 284, endPoint y: 146, distance: 150.0
click at [428, 175] on div "E&O with Cyber - 24-25 EKS3549798" at bounding box center [299, 181] width 289 height 50
click at [143, 101] on link "Policies" at bounding box center [77, 94] width 136 height 17
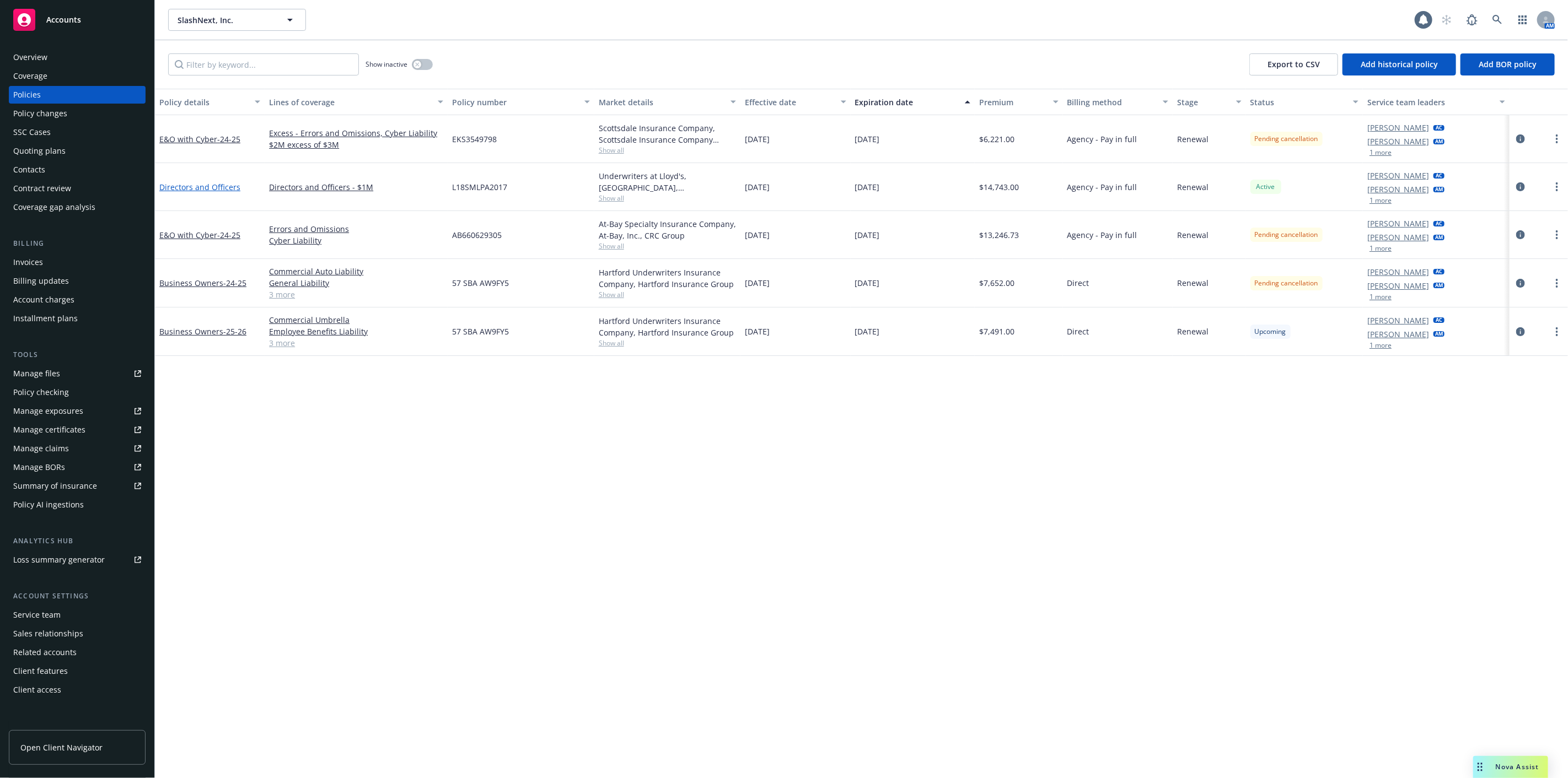
click at [204, 184] on link "Directors and Officers" at bounding box center [200, 187] width 81 height 11
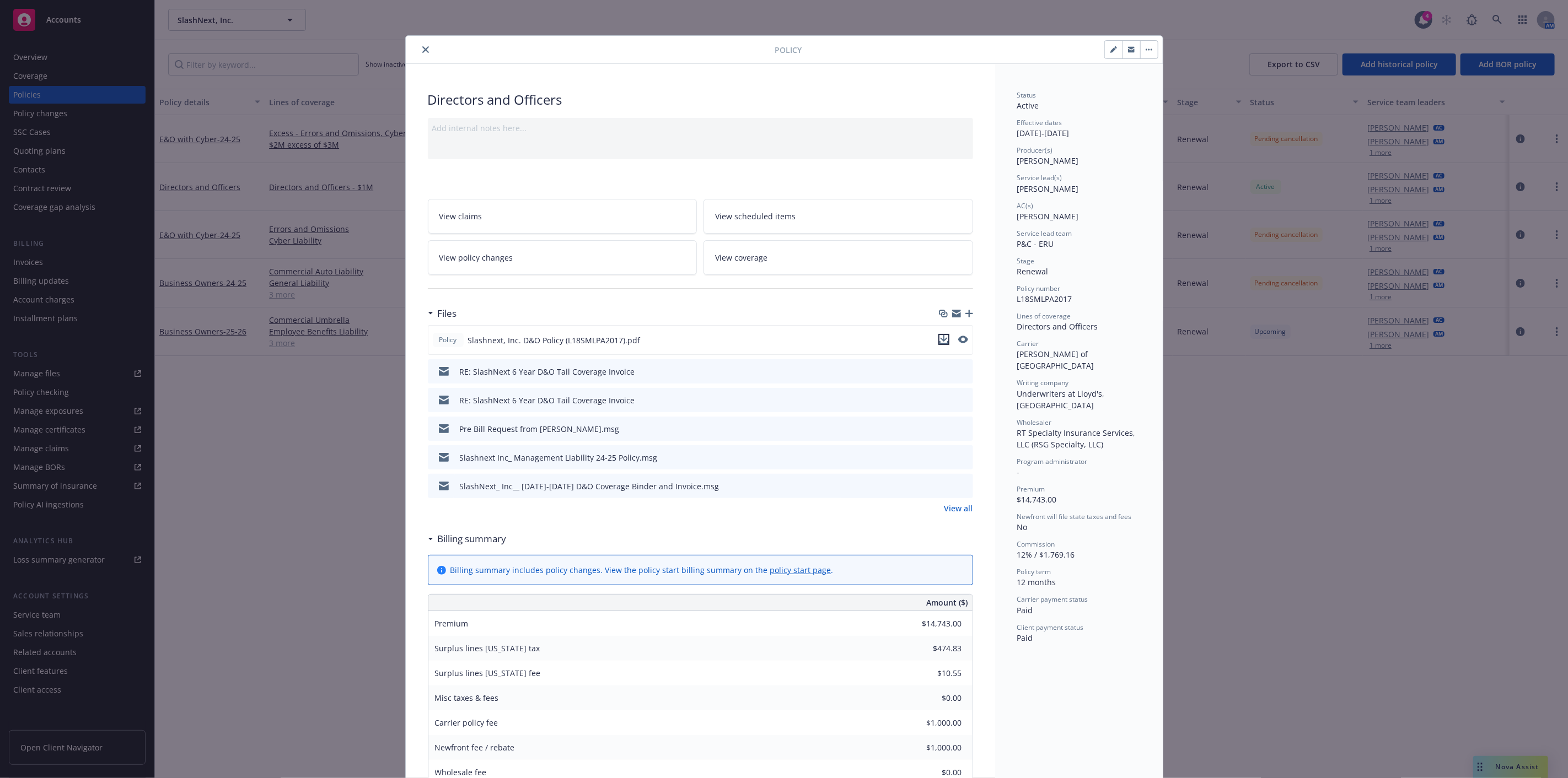
click at [944, 341] on button "download file" at bounding box center [944, 339] width 11 height 11
drag, startPoint x: 571, startPoint y: 263, endPoint x: 690, endPoint y: 288, distance: 121.6
click at [571, 263] on link "View policy changes" at bounding box center [562, 258] width 270 height 35
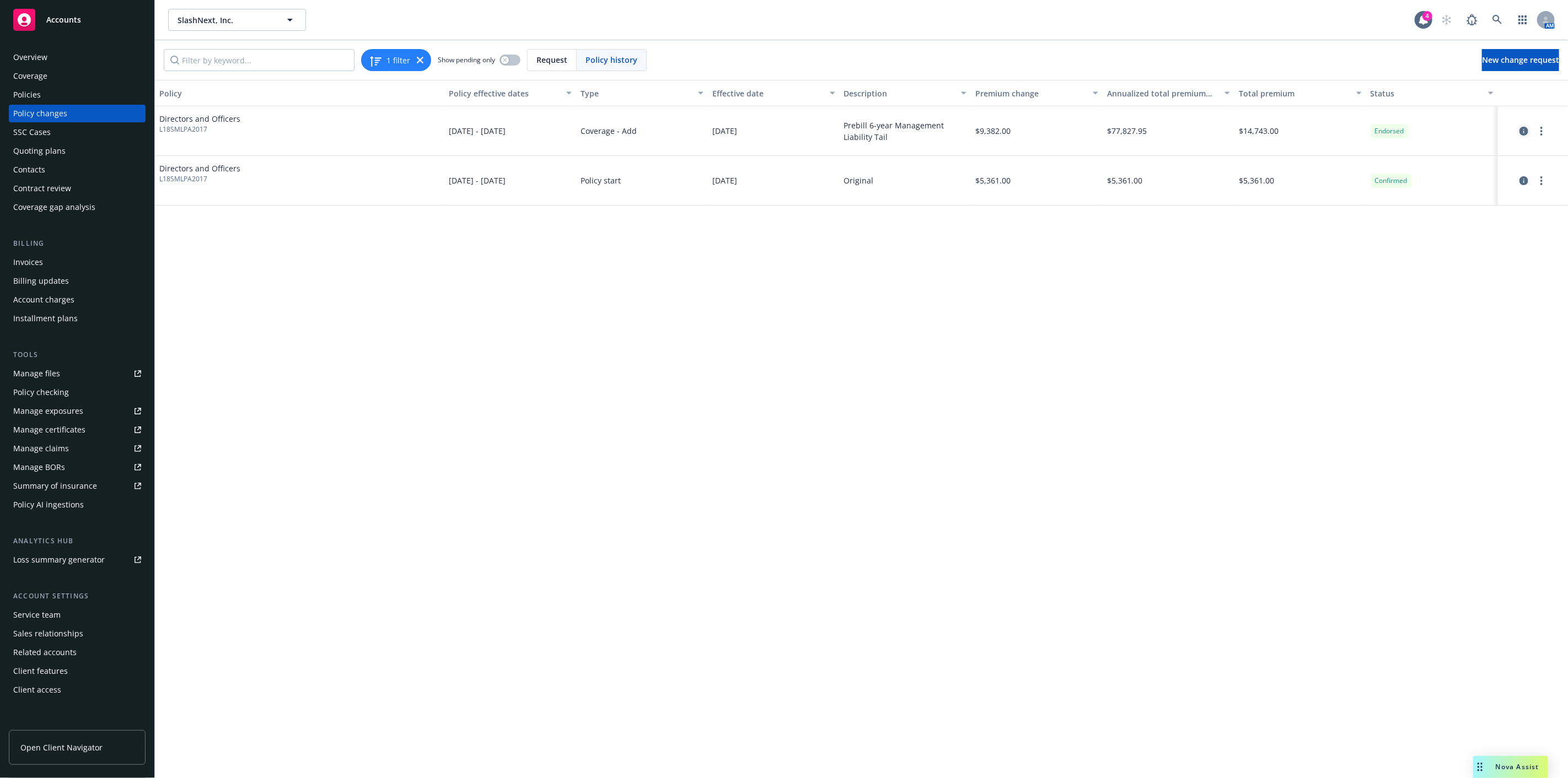
click at [1524, 133] on icon "circleInformation" at bounding box center [1523, 131] width 9 height 9
click at [98, 89] on div "Policies" at bounding box center [77, 94] width 128 height 17
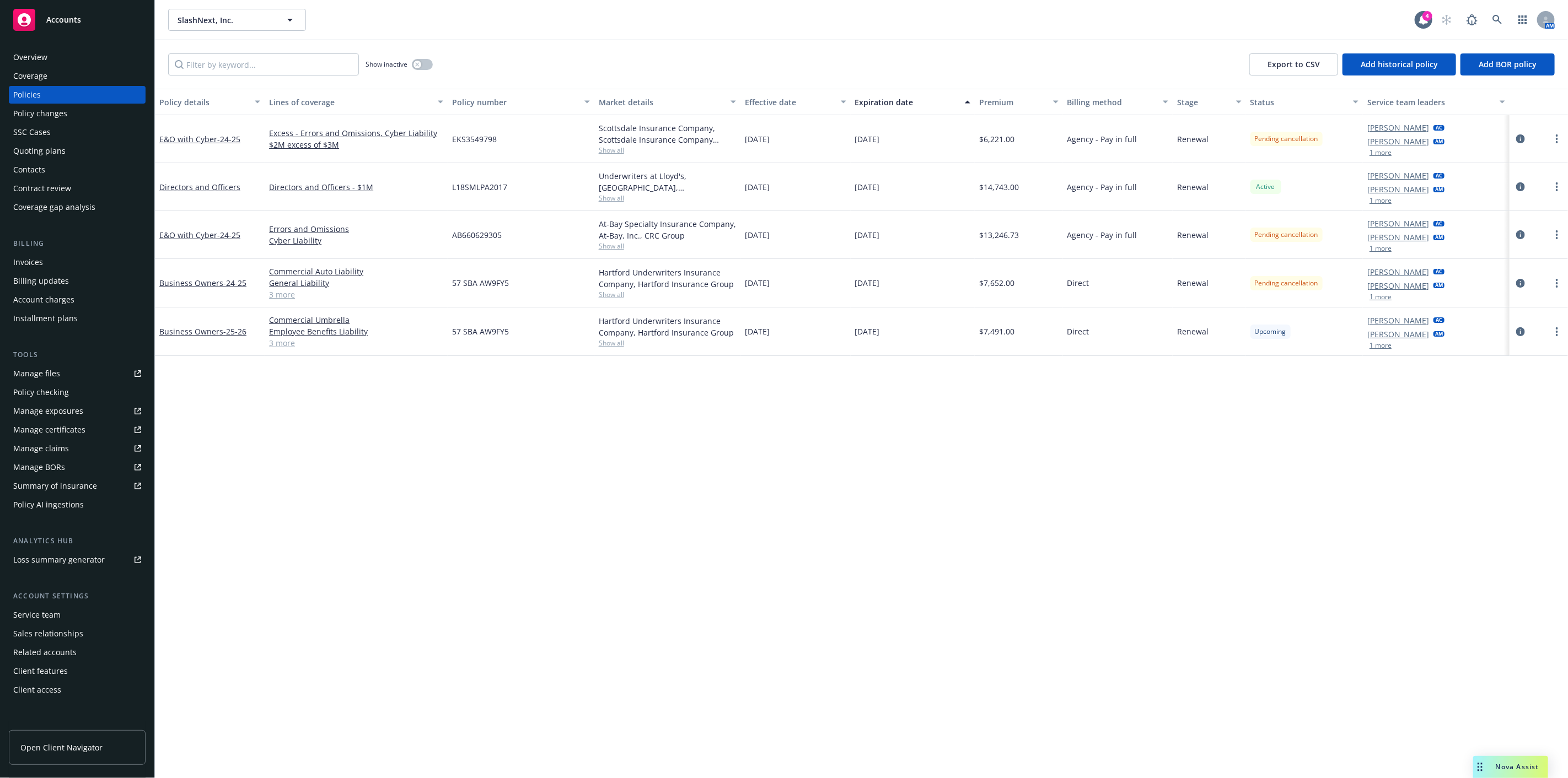
click at [214, 243] on div "E&O with Cyber - 24-25" at bounding box center [209, 235] width 110 height 48
click at [218, 236] on span "- 24-25" at bounding box center [229, 235] width 23 height 11
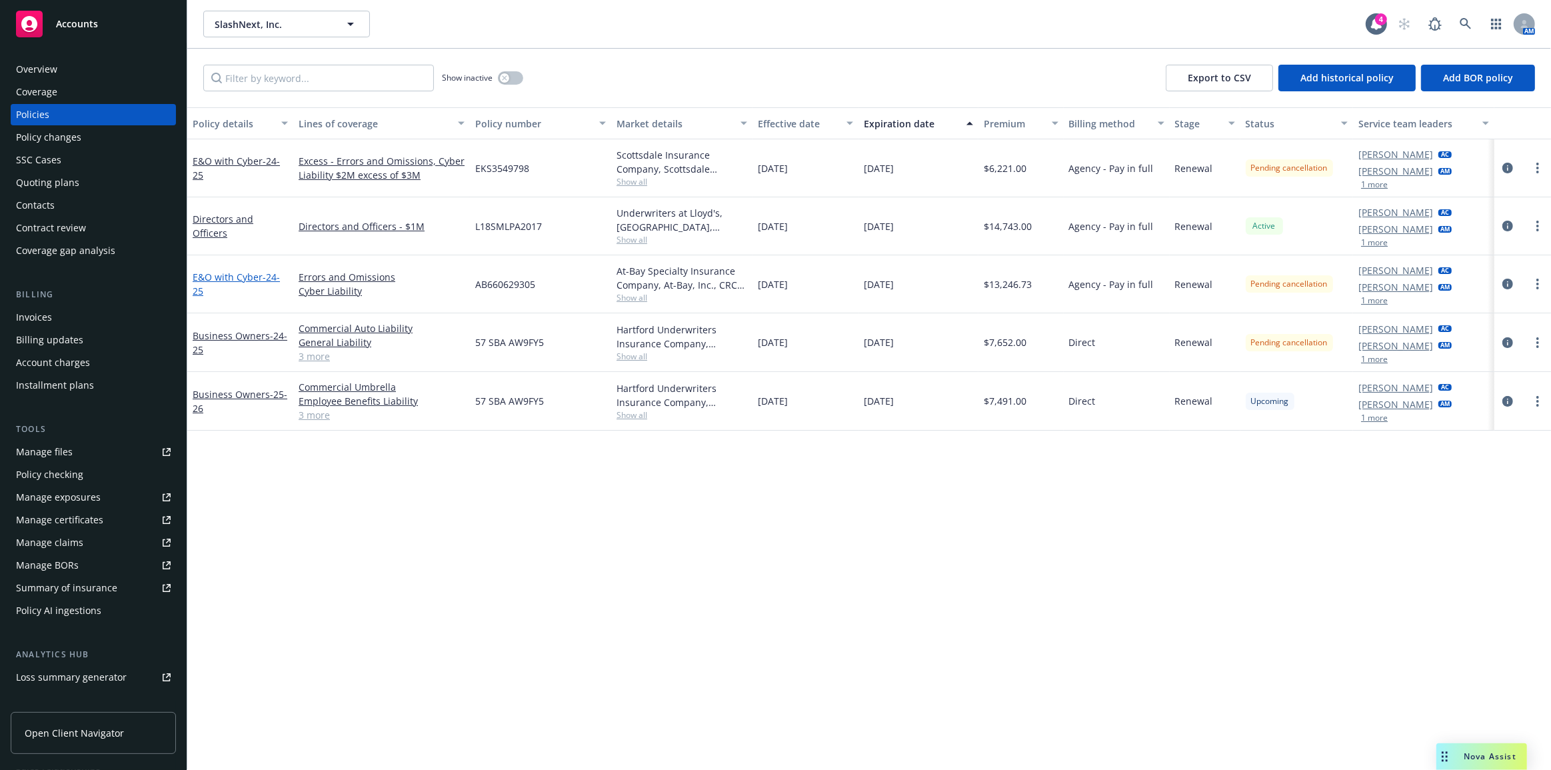
click at [269, 273] on span "- 24-25" at bounding box center [236, 284] width 87 height 27
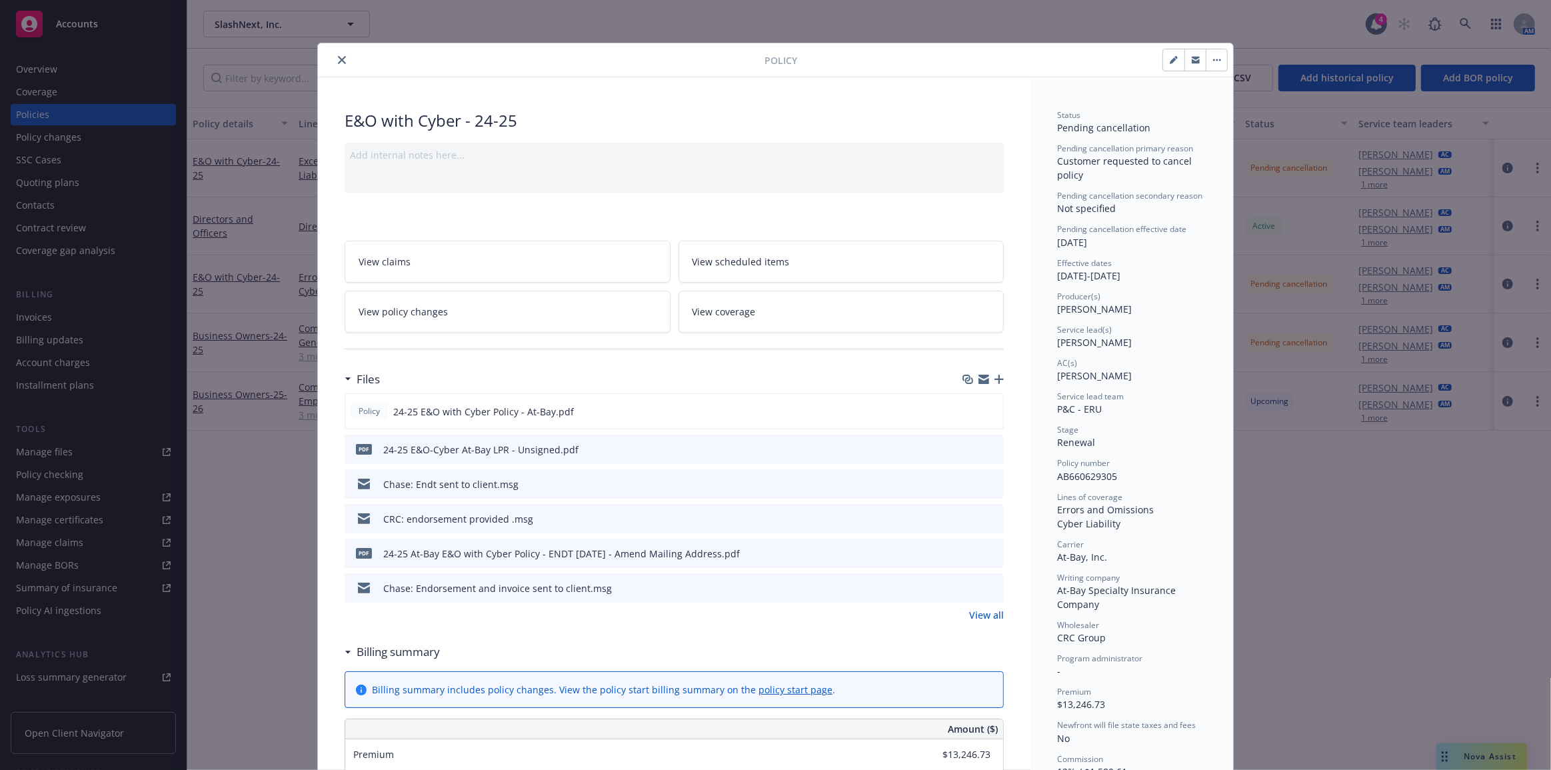
scroll to position [40, 0]
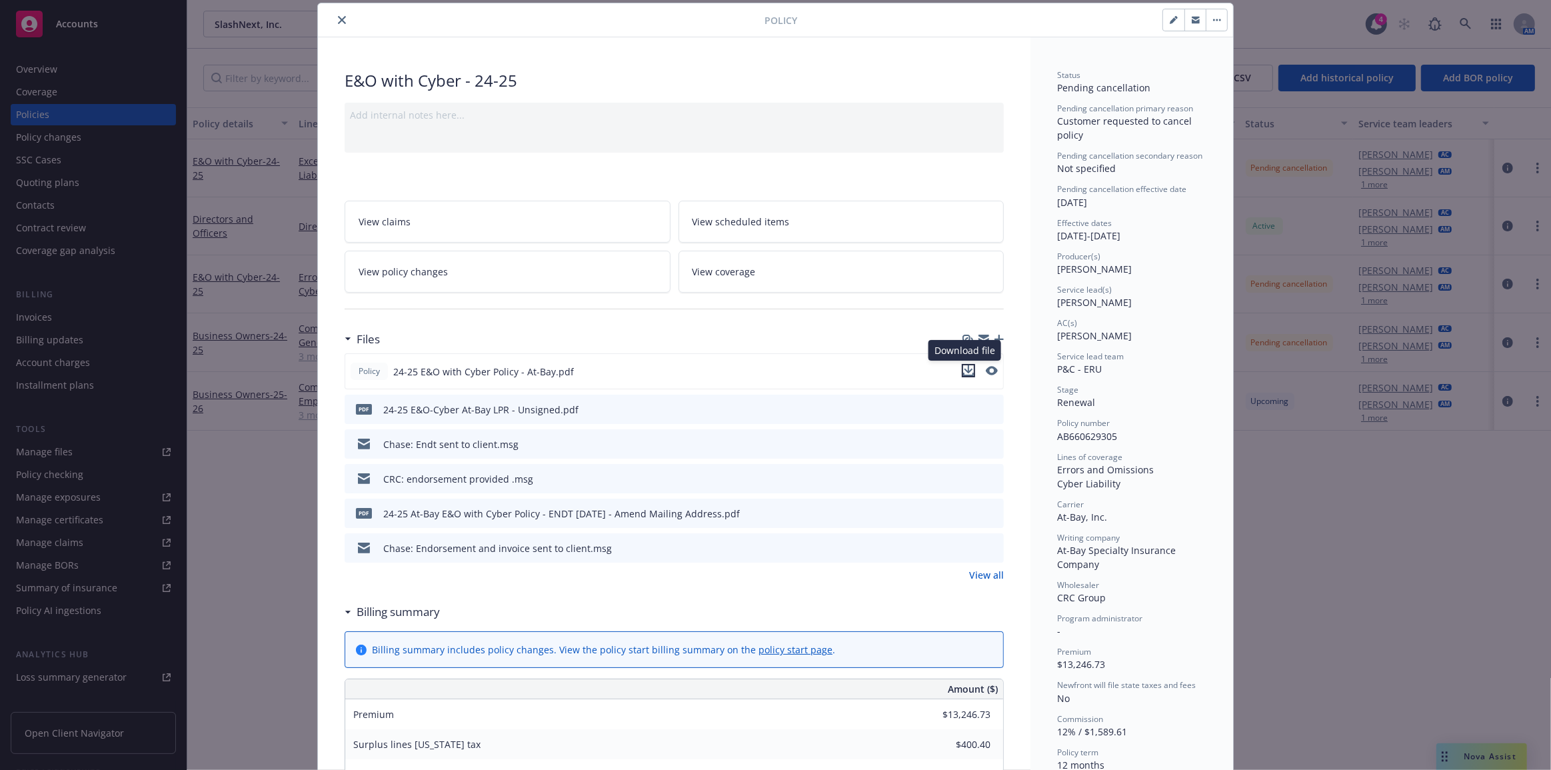
click at [963, 369] on icon "download file" at bounding box center [968, 370] width 11 height 11
click at [639, 265] on link "View policy changes" at bounding box center [508, 272] width 326 height 42
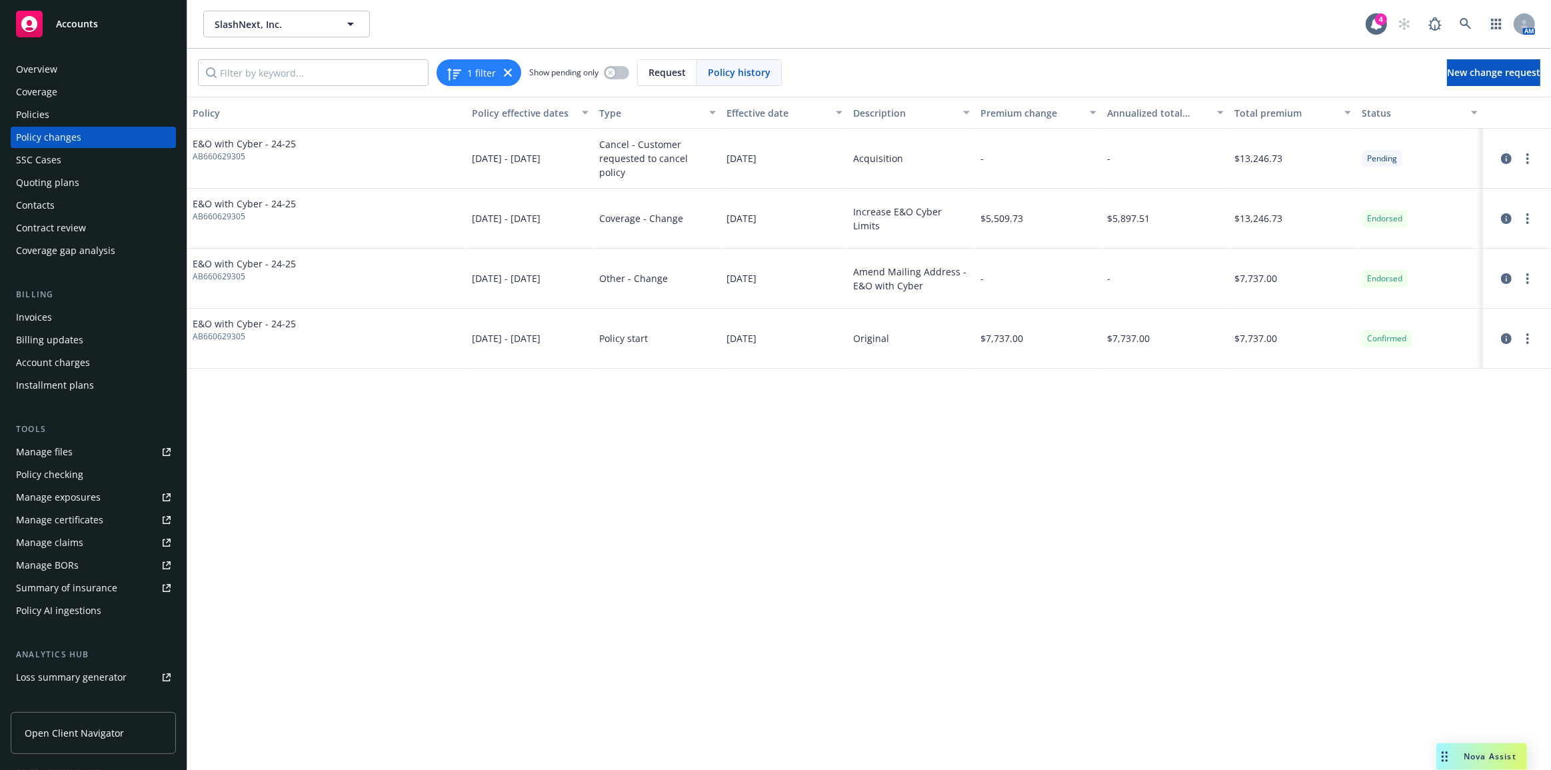
drag, startPoint x: 967, startPoint y: 218, endPoint x: 863, endPoint y: 218, distance: 104.7
click at [847, 218] on div "E&O with Cyber - 24-25 AB660629305 10/04/2024 - 10/04/2025 Coverage - Change 10…" at bounding box center [869, 219] width 1364 height 60
click at [1506, 218] on icon "circleInformation" at bounding box center [1506, 218] width 11 height 11
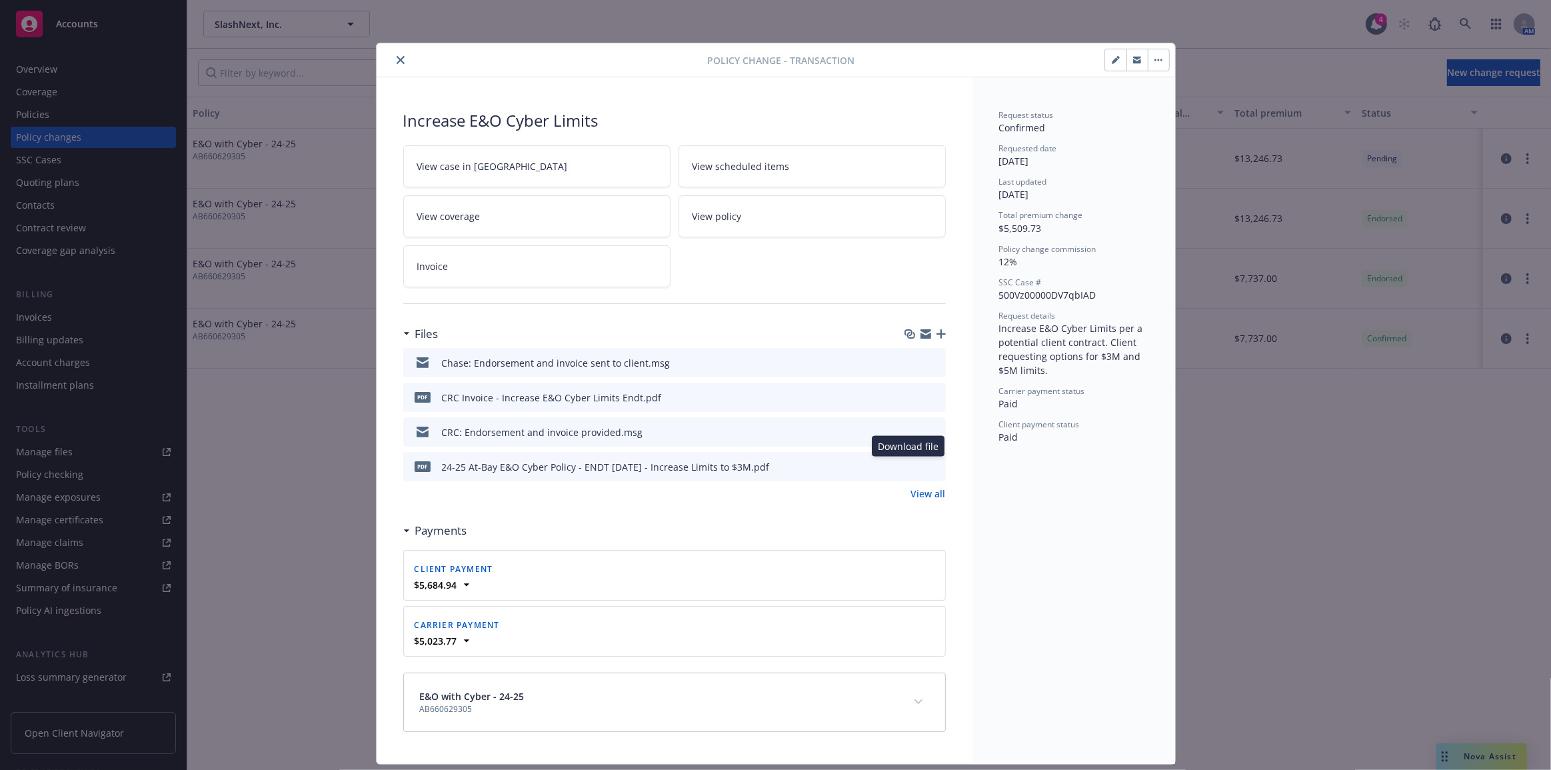
click at [906, 466] on icon "download file" at bounding box center [911, 466] width 11 height 11
click at [393, 53] on button "close" at bounding box center [401, 60] width 16 height 16
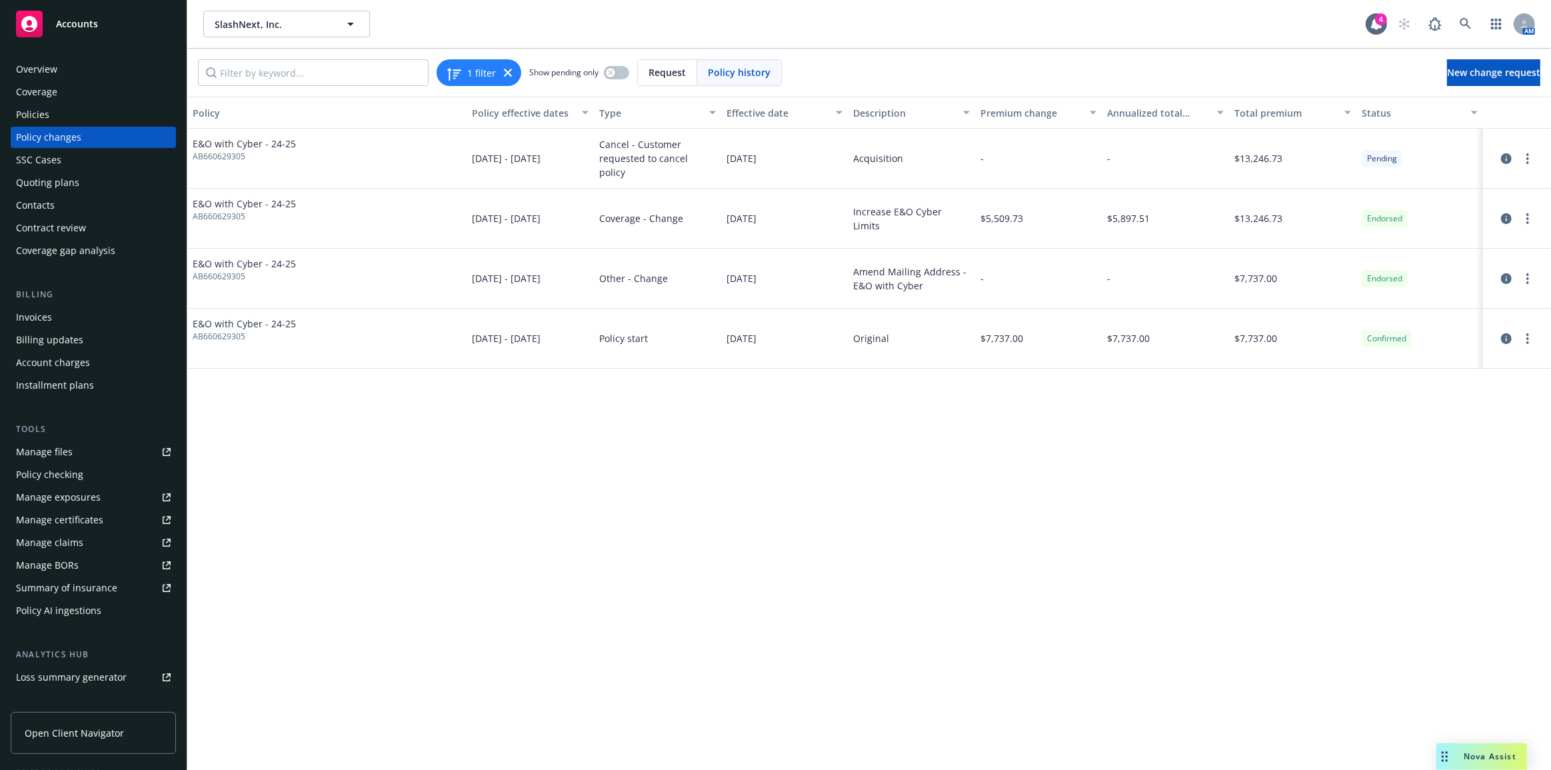
drag, startPoint x: 417, startPoint y: 378, endPoint x: 227, endPoint y: 285, distance: 211.4
click at [417, 379] on div "Policy Policy effective dates Type Effective date Description Premium change An…" at bounding box center [869, 434] width 1364 height 674
click at [127, 119] on div "Policies" at bounding box center [93, 114] width 155 height 21
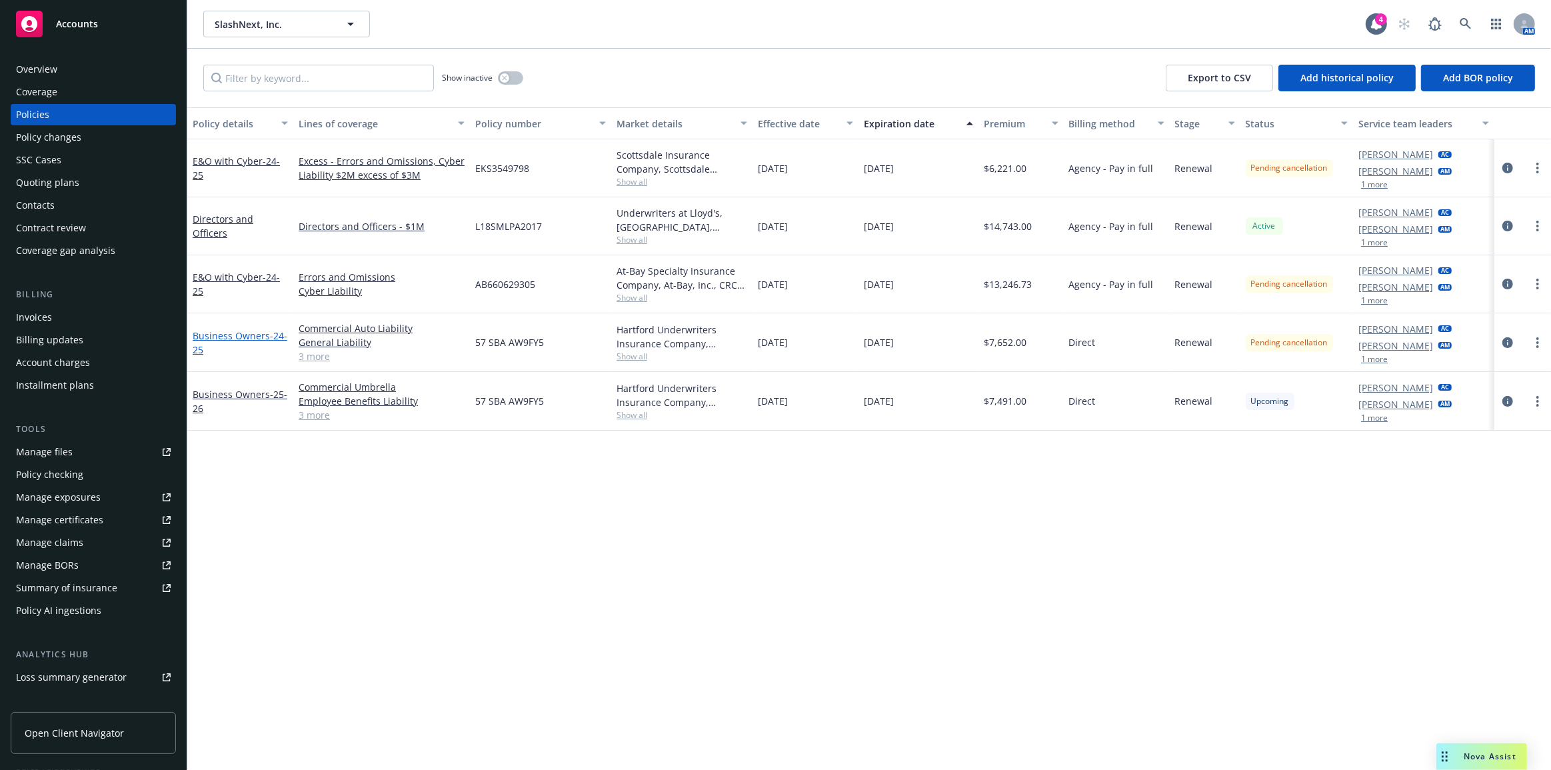
click at [247, 335] on link "Business Owners - 24-25" at bounding box center [240, 342] width 95 height 27
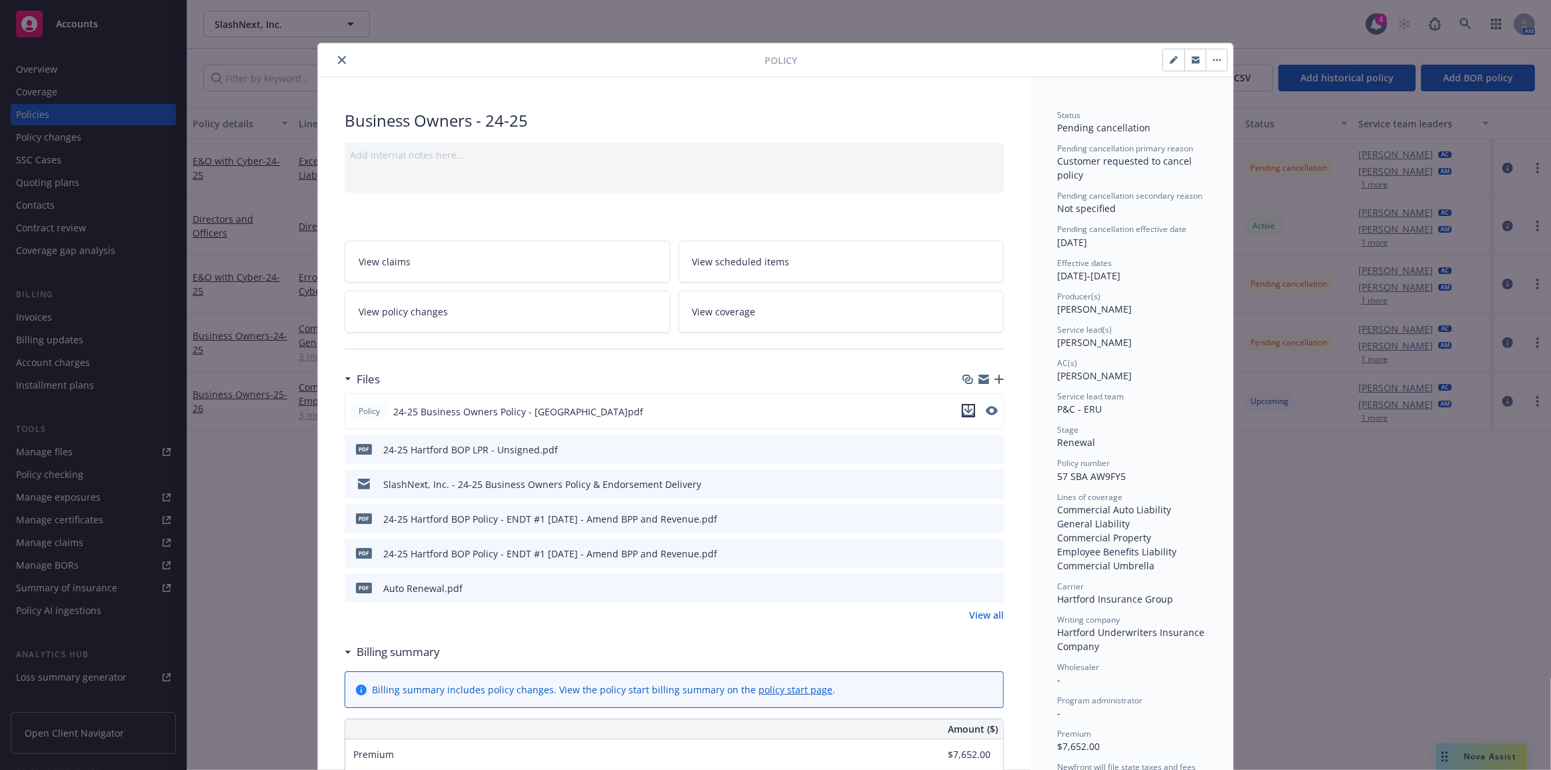
click at [966, 405] on icon "download file" at bounding box center [968, 410] width 11 height 11
click at [567, 313] on link "View policy changes" at bounding box center [508, 312] width 326 height 42
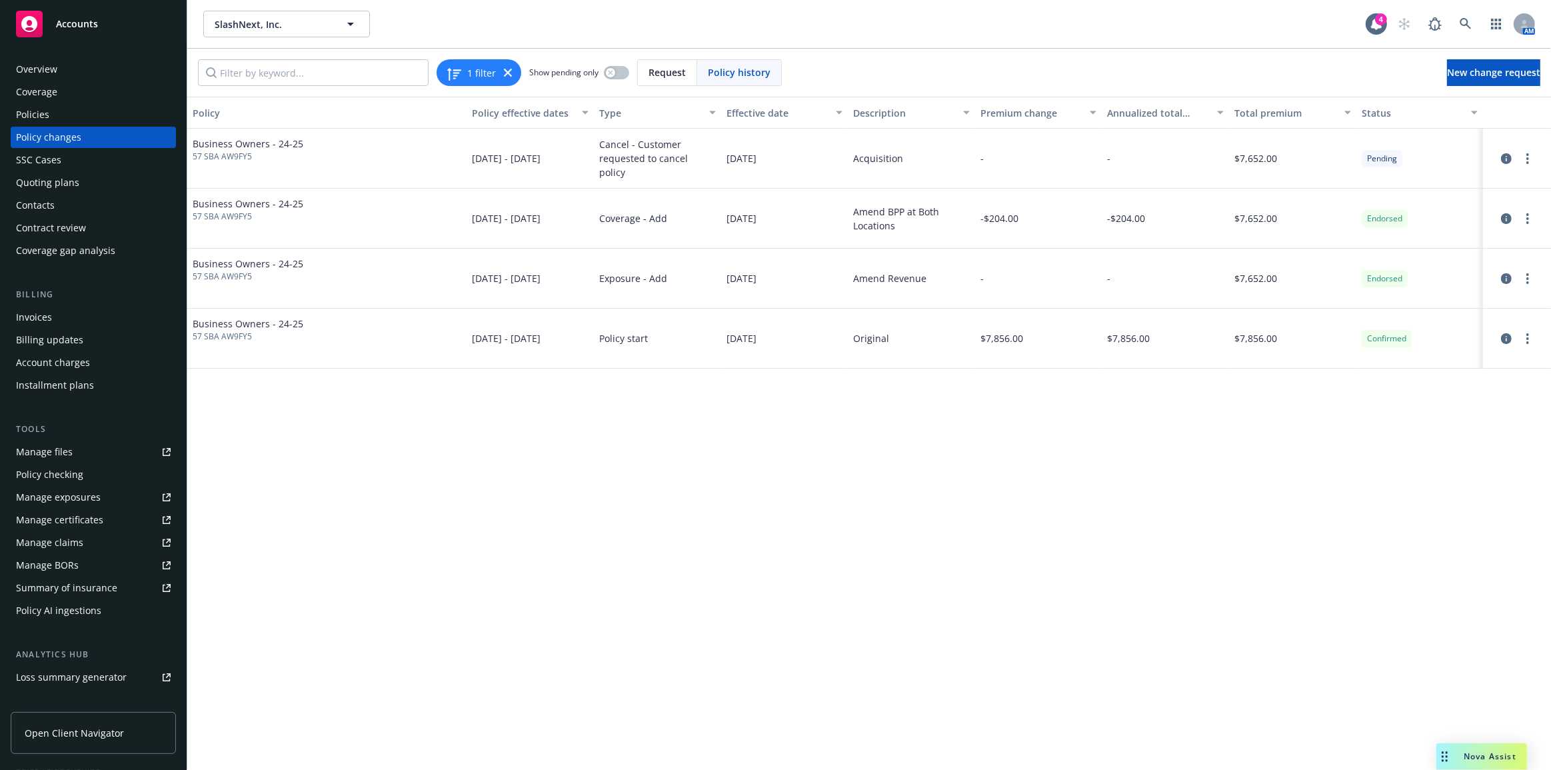
drag, startPoint x: 893, startPoint y: 220, endPoint x: 846, endPoint y: 209, distance: 48.5
click at [847, 208] on div "Business Owners - 24-25 57 SBA AW9FY5 [DATE] - [DATE] Coverage - Add [DATE] Ame…" at bounding box center [869, 219] width 1364 height 60
click at [895, 215] on div "Amend BPP at Both Locations" at bounding box center [911, 219] width 117 height 28
drag, startPoint x: 933, startPoint y: 281, endPoint x: 831, endPoint y: 279, distance: 102.0
click at [827, 279] on div "Business Owners - 24-25 57 SBA AW9FY5 10/04/2024 - 10/04/2025 Exposure - Add 10…" at bounding box center [869, 279] width 1364 height 60
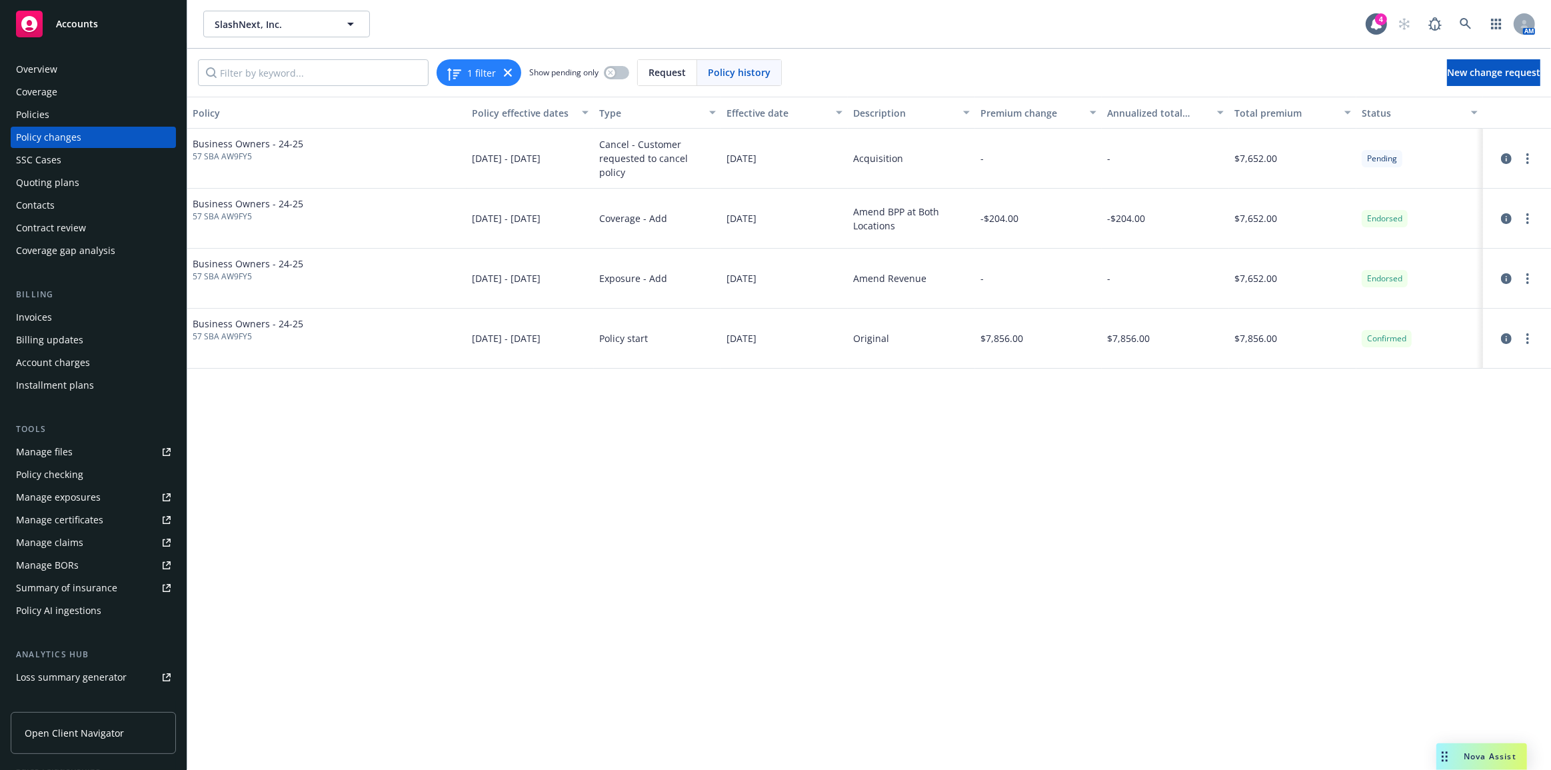
click at [1277, 273] on span "$7,652.00" at bounding box center [1256, 278] width 43 height 14
click at [1510, 217] on icon "circleInformation" at bounding box center [1506, 218] width 11 height 11
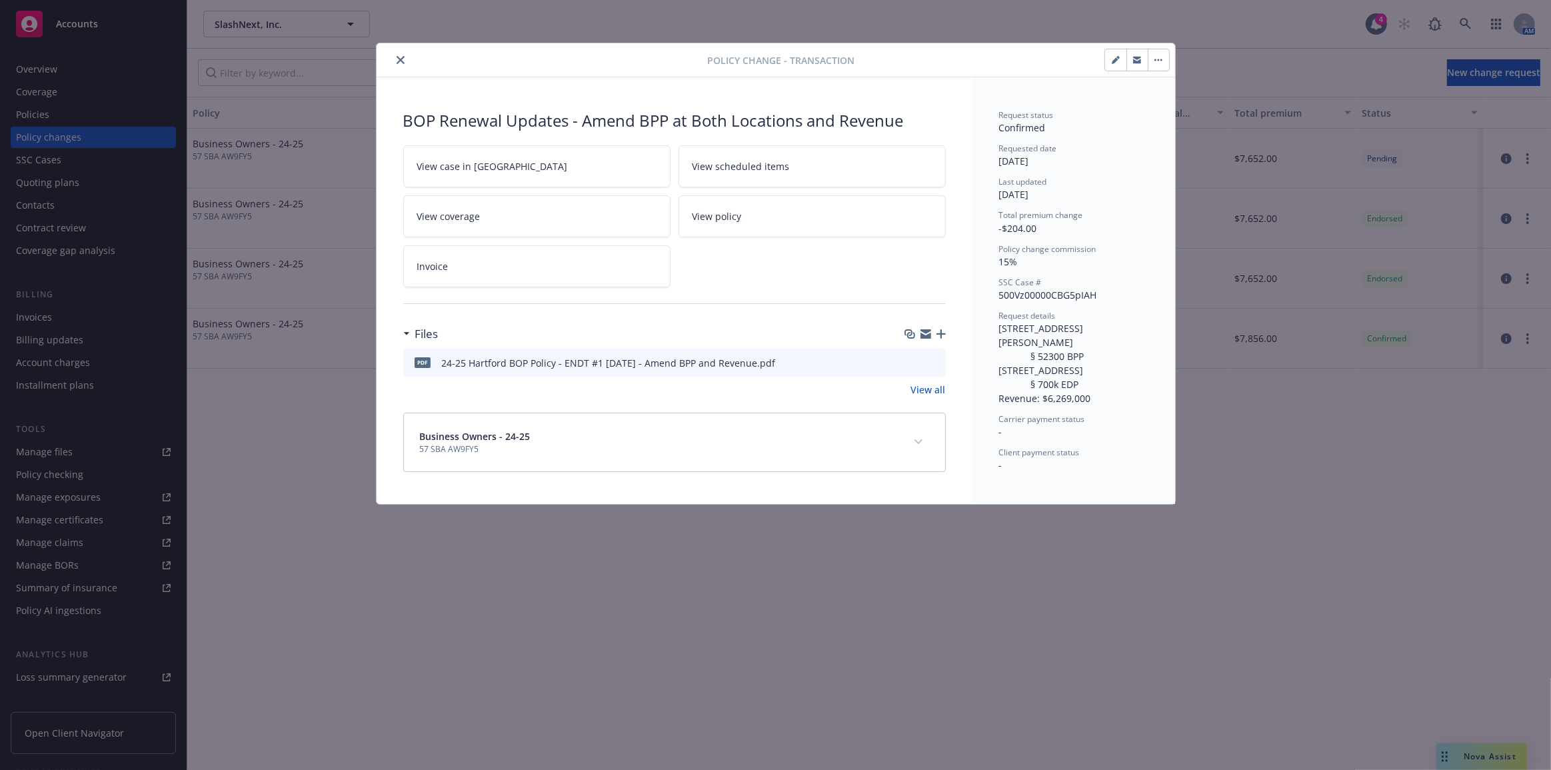
click at [911, 364] on icon "download file" at bounding box center [911, 362] width 11 height 11
drag, startPoint x: 400, startPoint y: 61, endPoint x: 408, endPoint y: 87, distance: 27.8
click at [400, 61] on icon "close" at bounding box center [401, 60] width 8 height 8
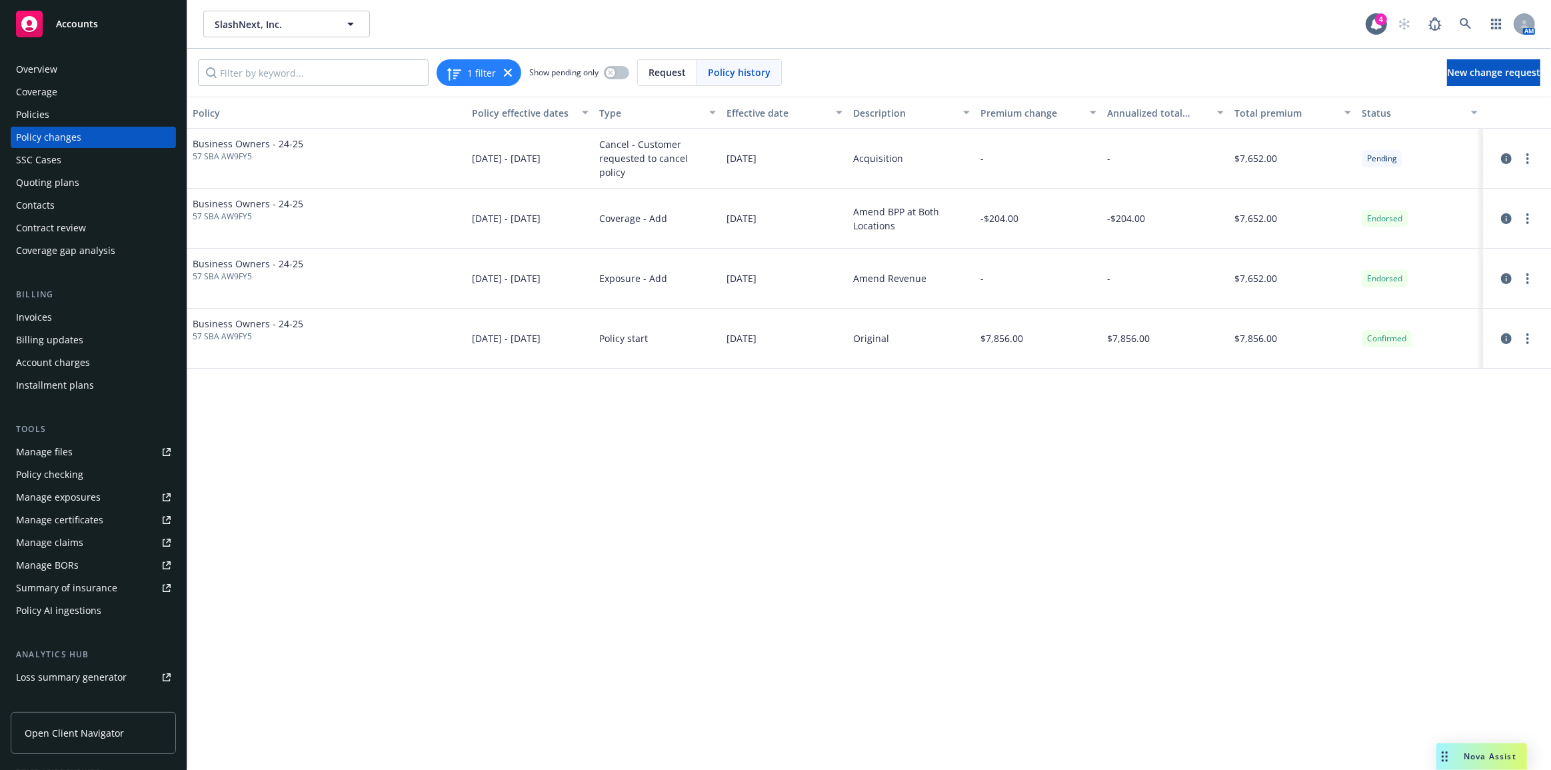
click at [84, 121] on div "Policies" at bounding box center [93, 114] width 155 height 21
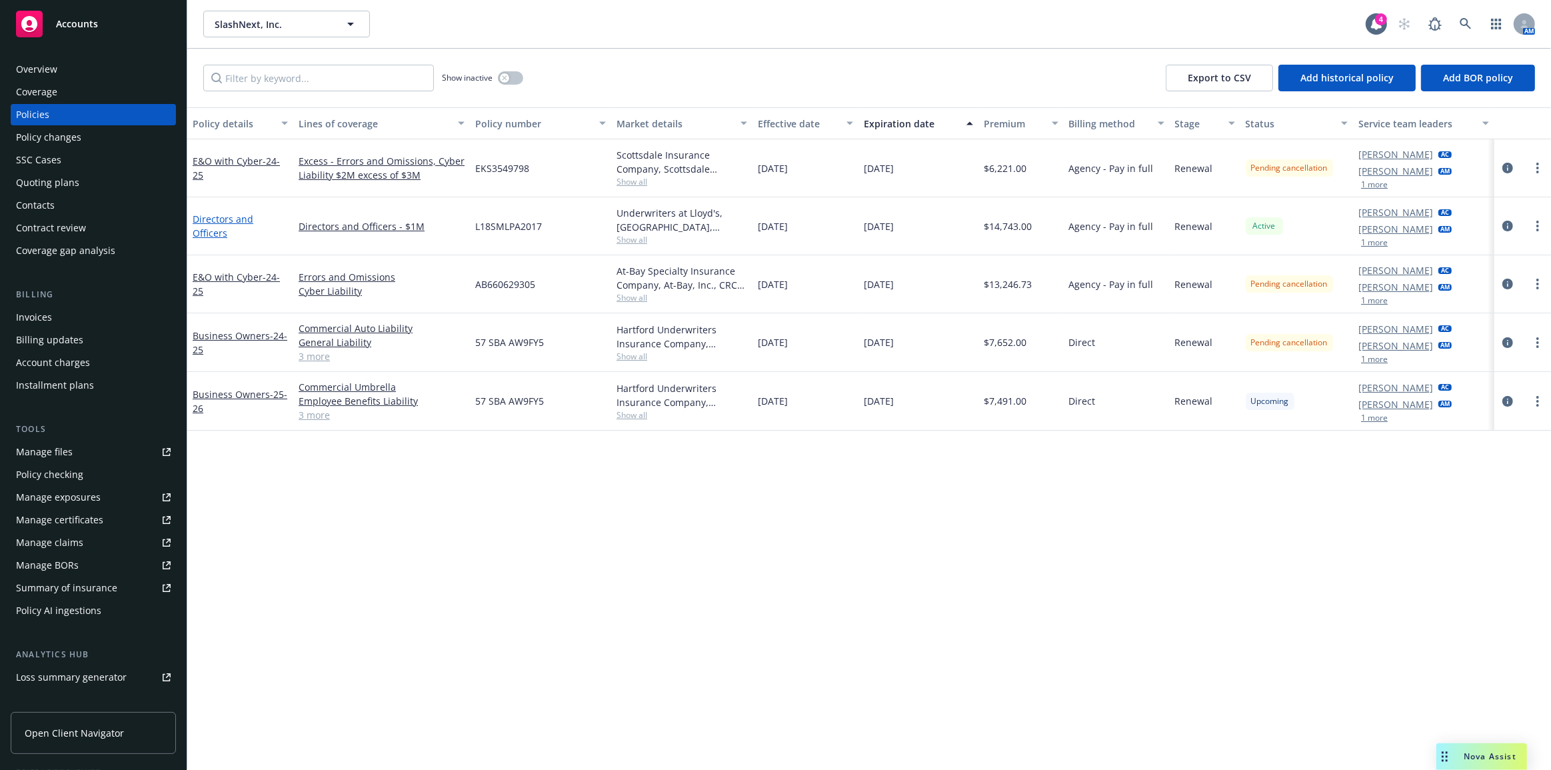
click at [253, 226] on link "Directors and Officers" at bounding box center [223, 226] width 61 height 27
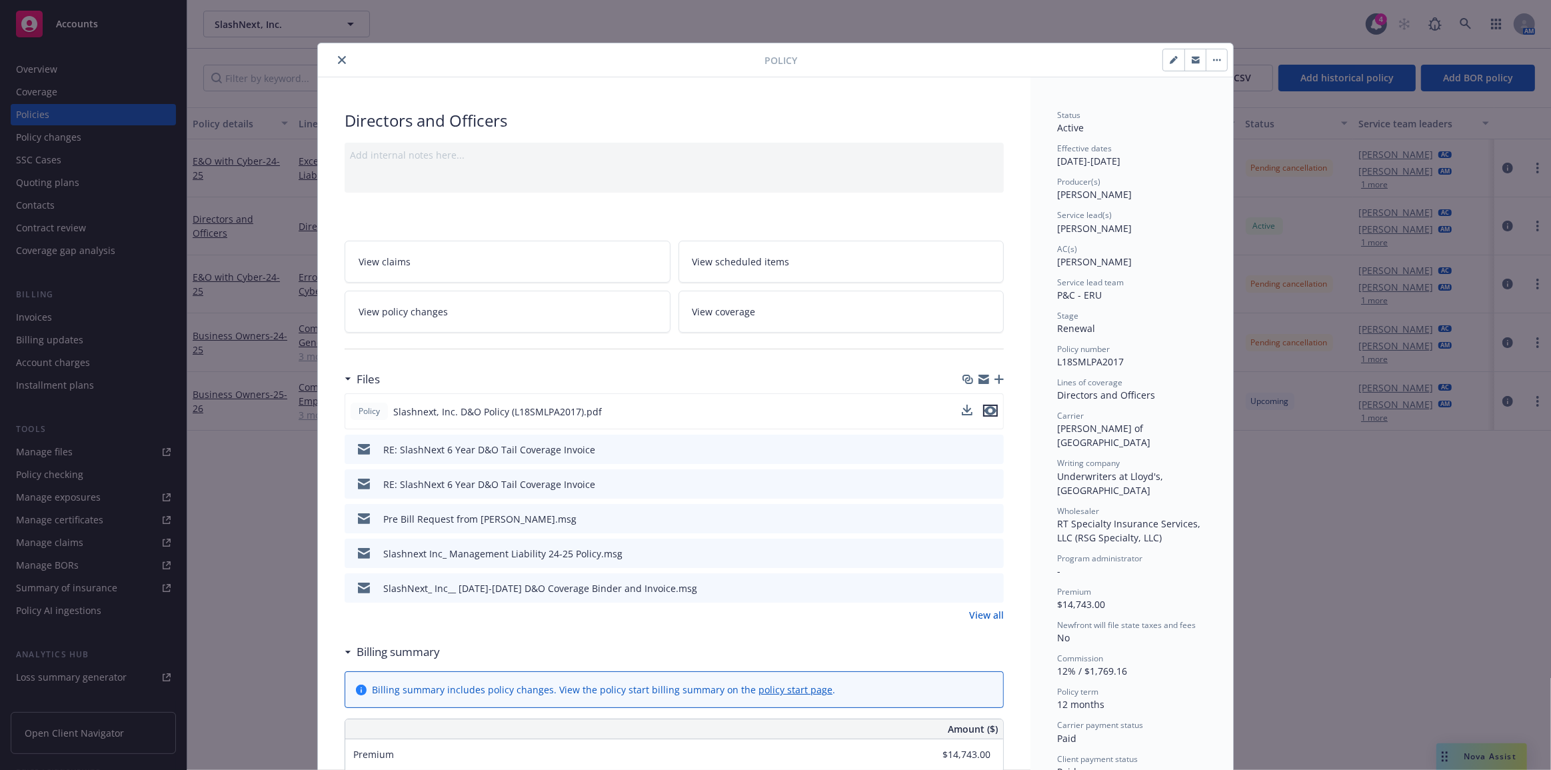
click at [985, 408] on icon "preview file" at bounding box center [991, 410] width 12 height 9
click at [338, 58] on icon "close" at bounding box center [342, 60] width 8 height 8
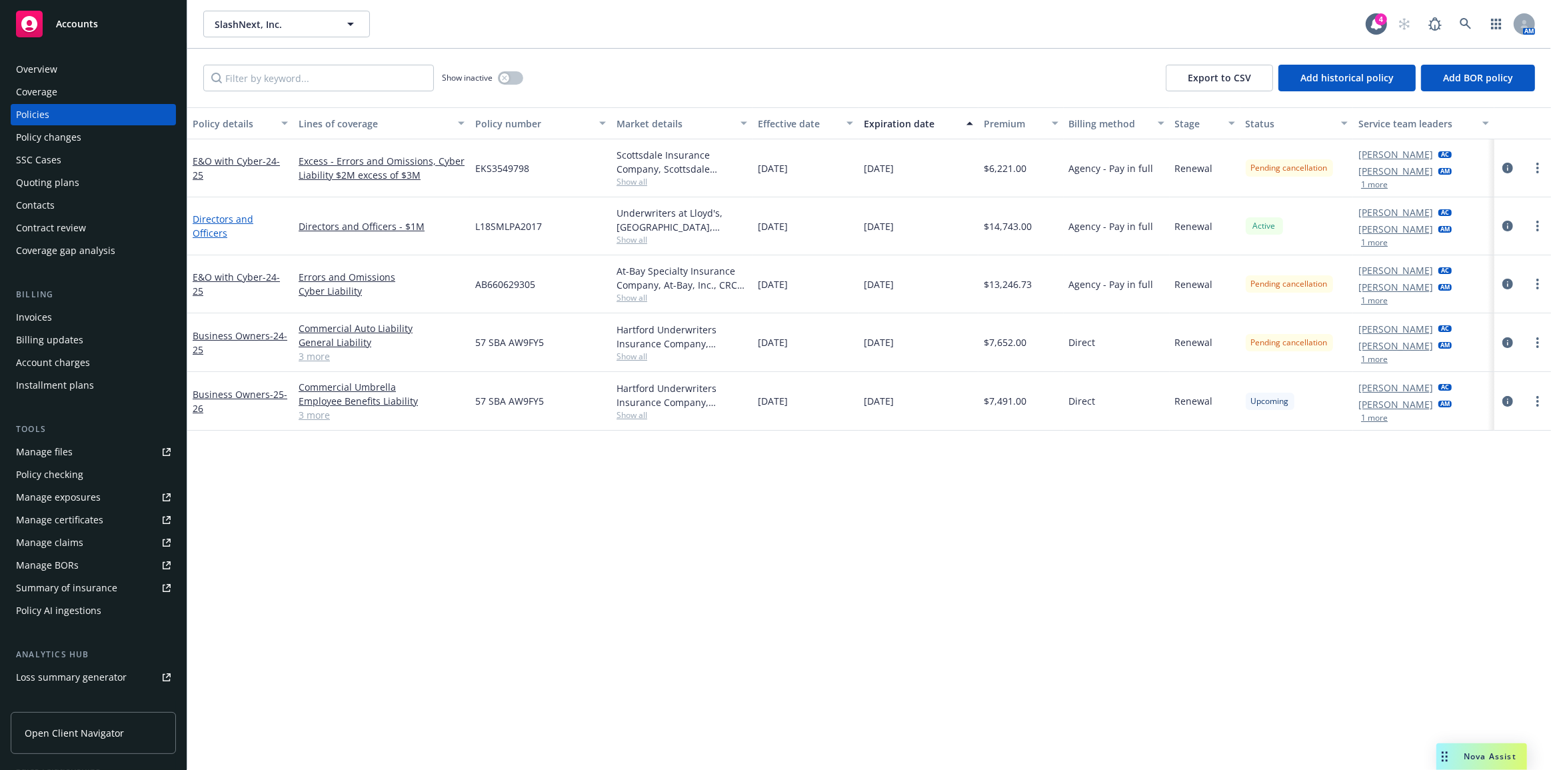
drag, startPoint x: 248, startPoint y: 226, endPoint x: 271, endPoint y: 229, distance: 23.6
click at [248, 226] on link "Directors and Officers" at bounding box center [223, 226] width 61 height 27
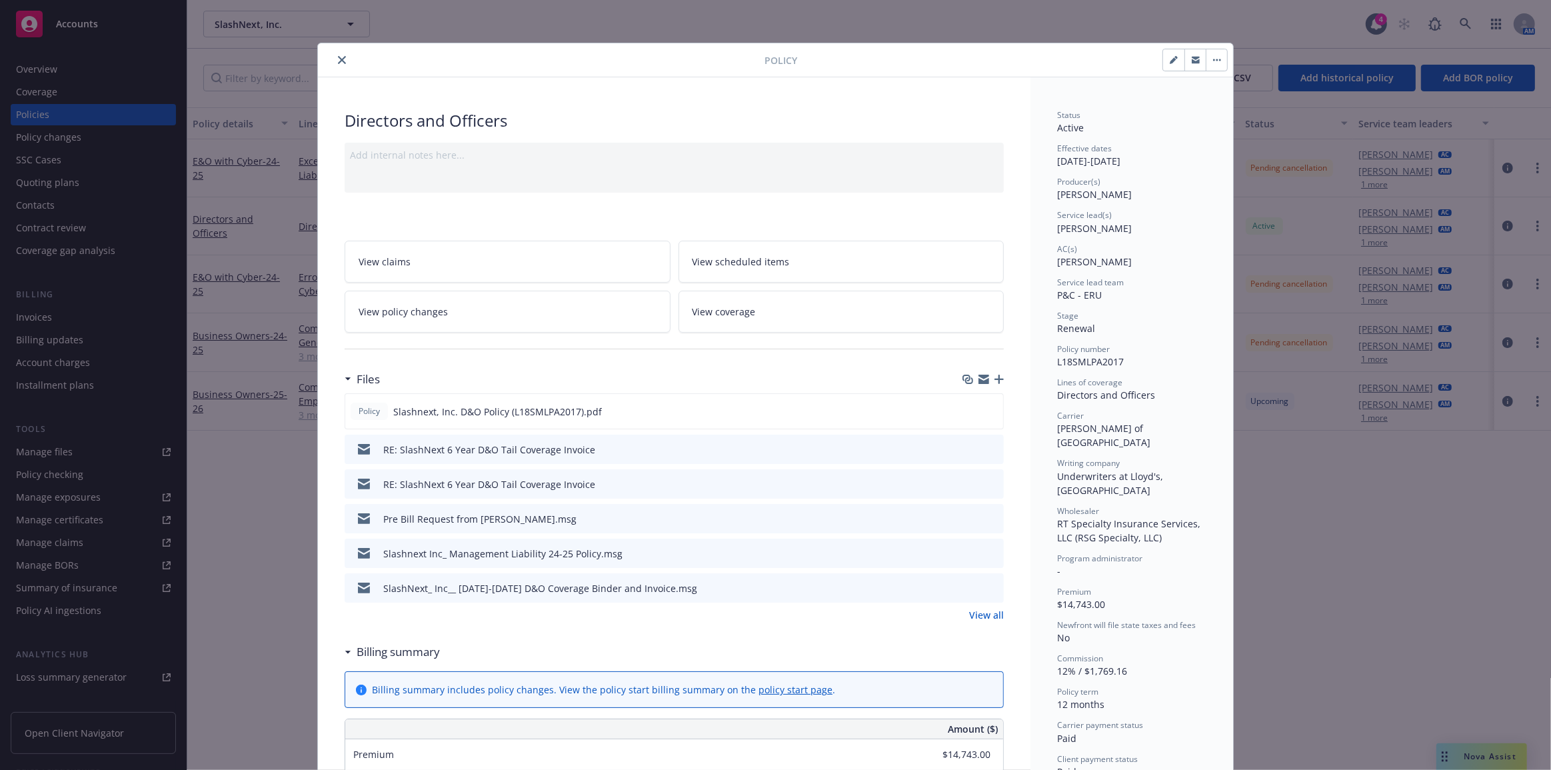
scroll to position [40, 0]
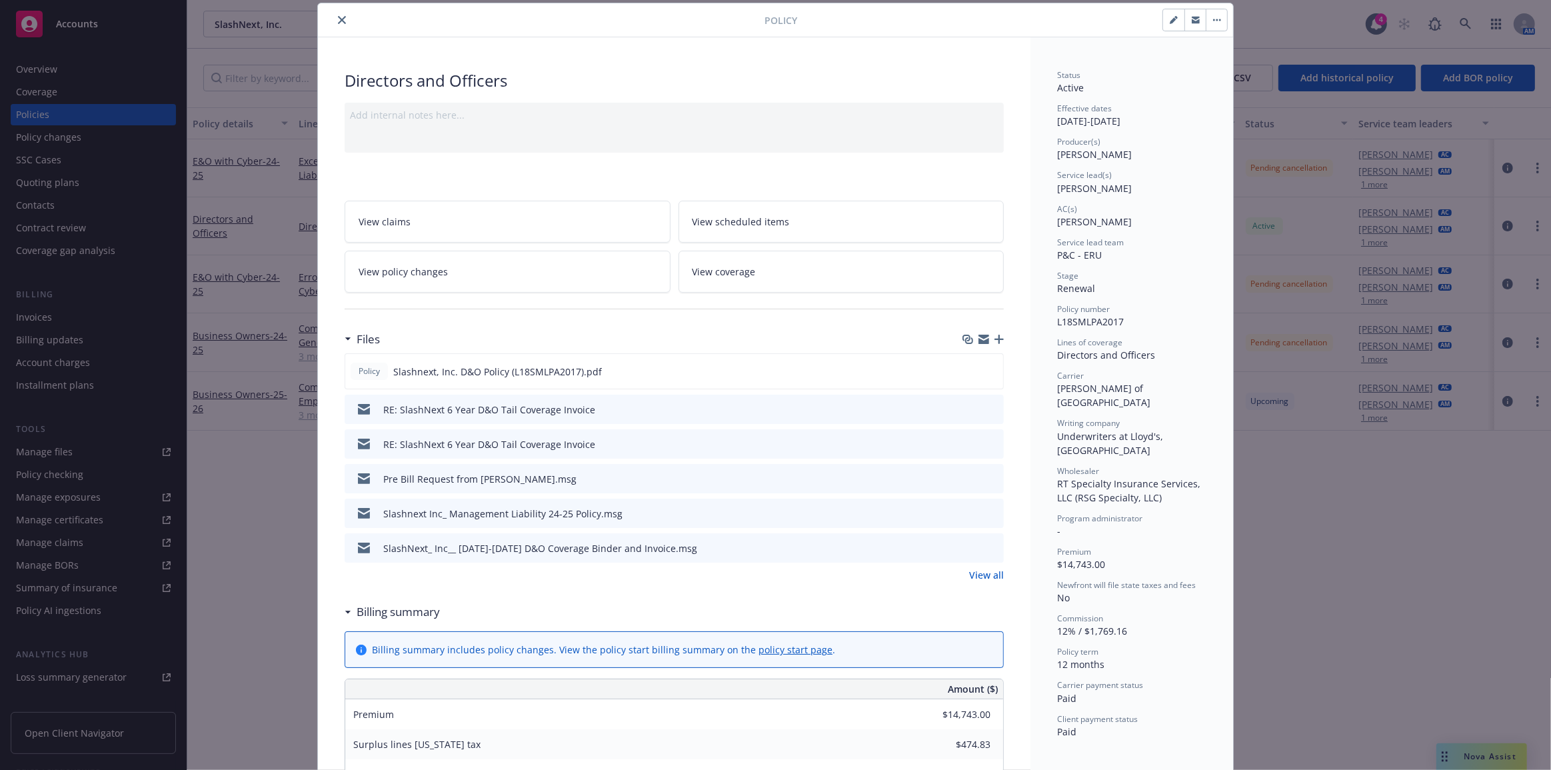
click at [338, 23] on icon "close" at bounding box center [342, 20] width 8 height 8
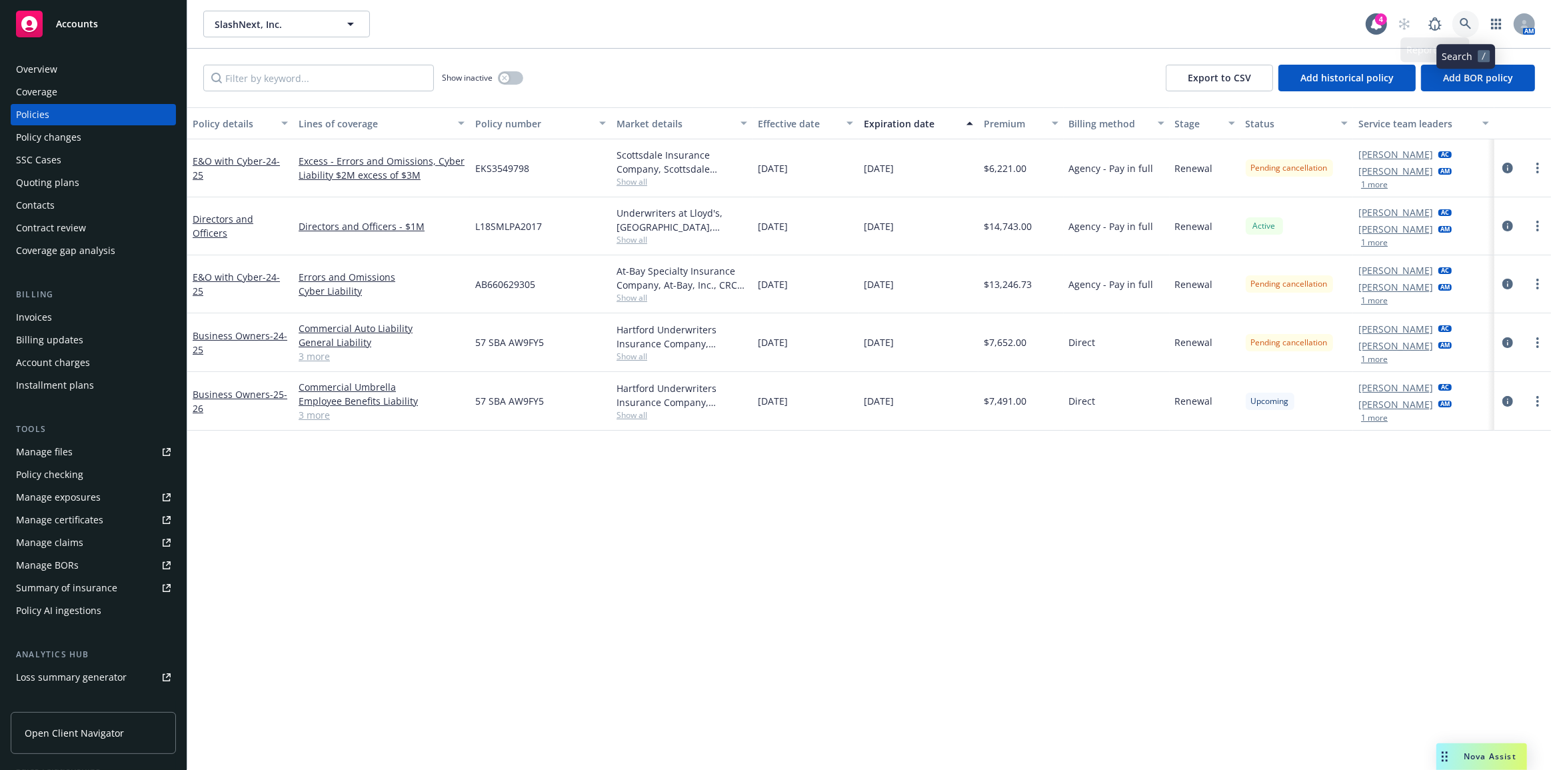
click at [1473, 20] on link at bounding box center [1465, 24] width 27 height 27
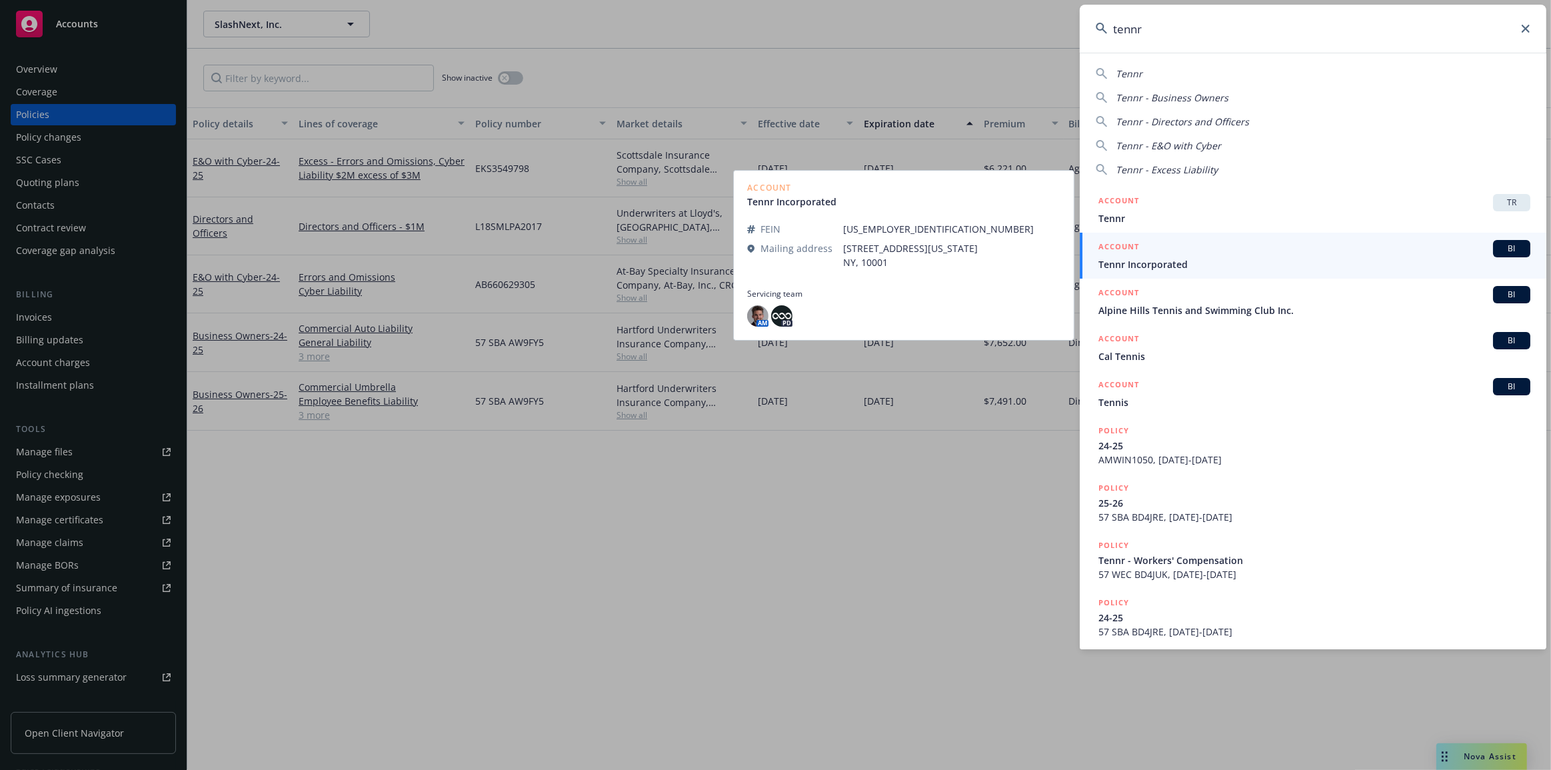
type input "tennr"
drag, startPoint x: 1353, startPoint y: 264, endPoint x: 1345, endPoint y: 265, distance: 8.1
click at [1353, 264] on span "Tennr Incorporated" at bounding box center [1315, 264] width 432 height 14
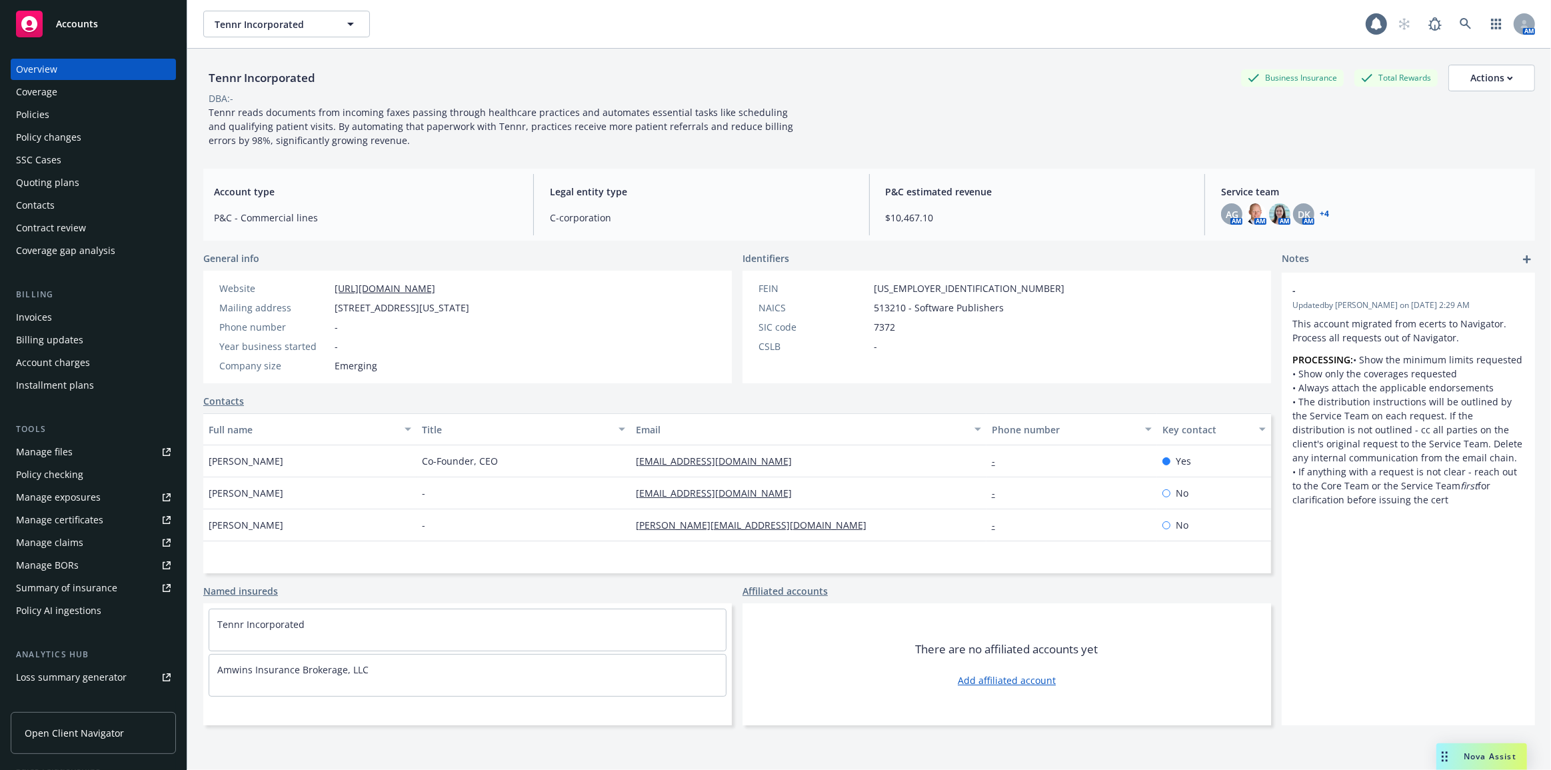
click at [101, 139] on div "Policy changes" at bounding box center [93, 137] width 155 height 21
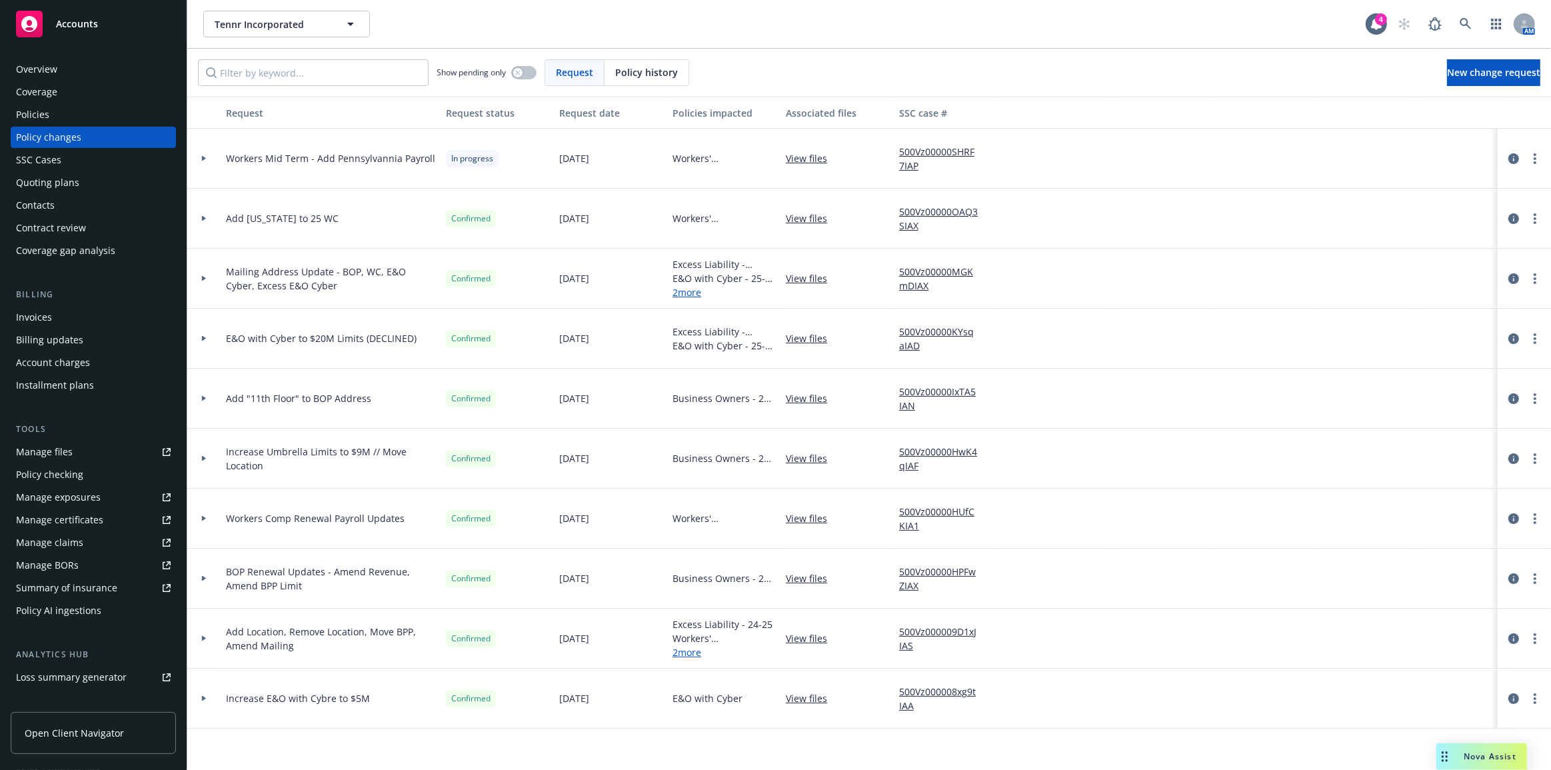
click at [200, 158] on div at bounding box center [204, 158] width 23 height 5
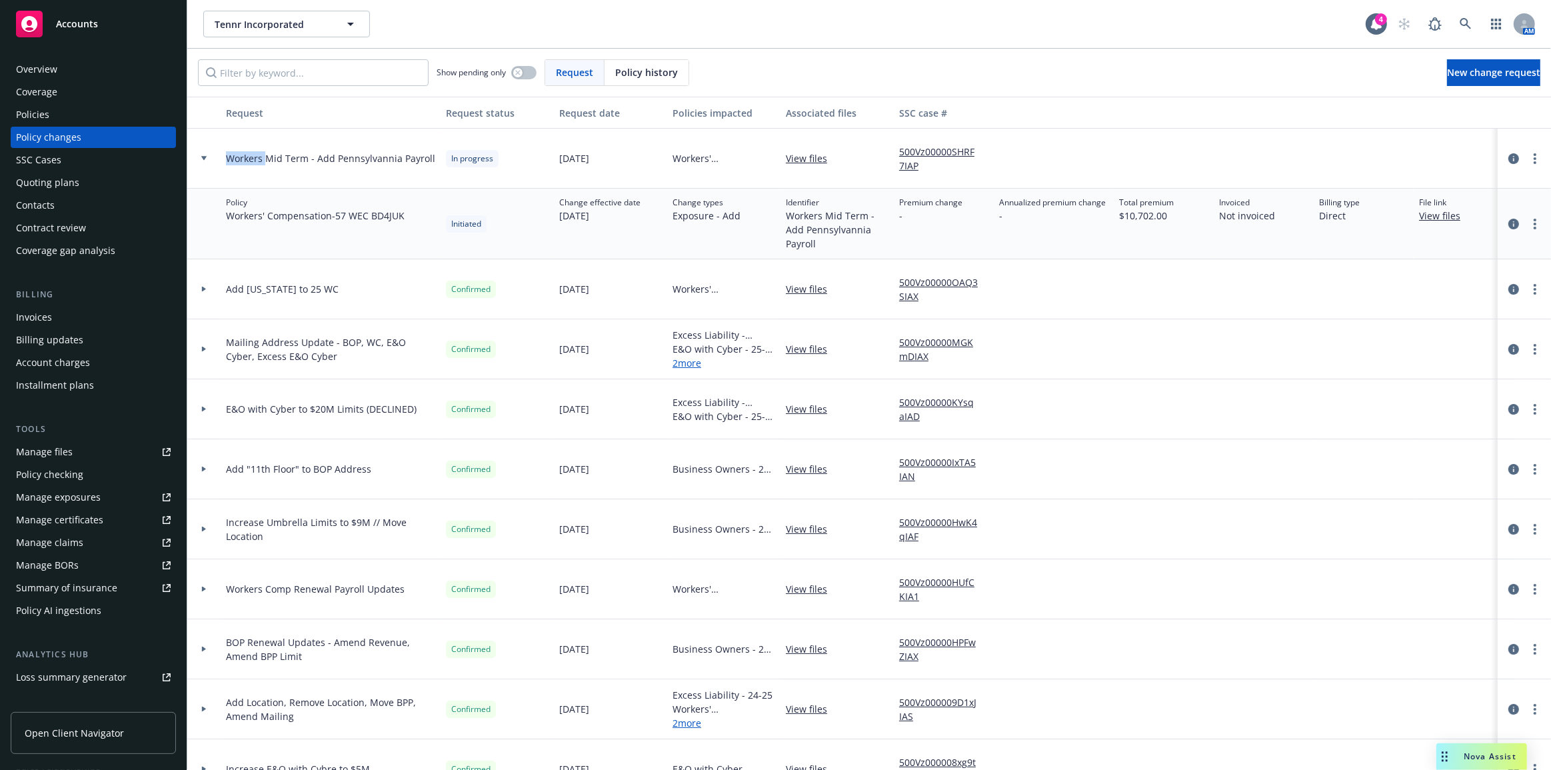
click at [200, 158] on div at bounding box center [204, 158] width 23 height 5
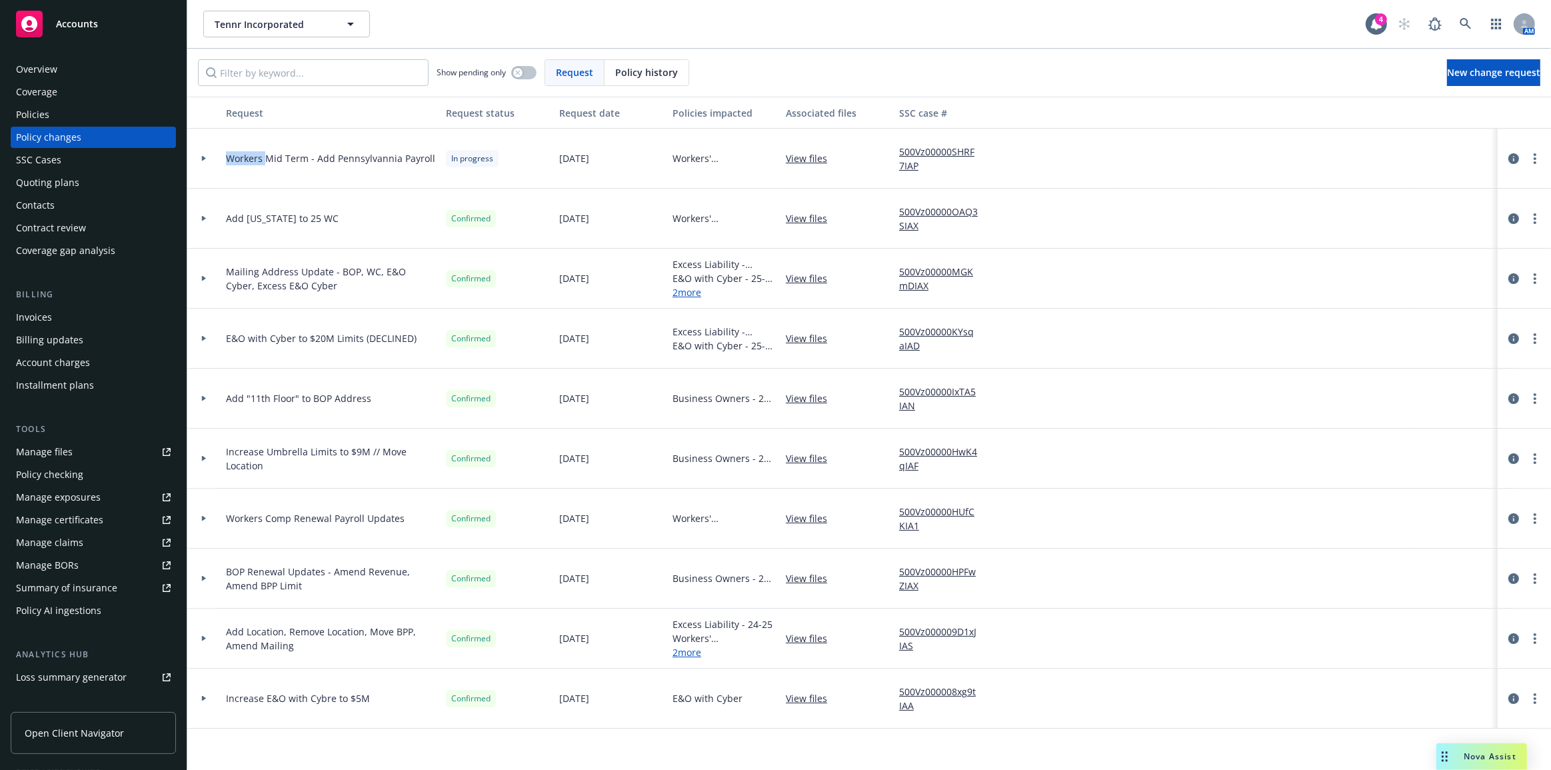
click at [106, 112] on div "Policies" at bounding box center [93, 114] width 155 height 21
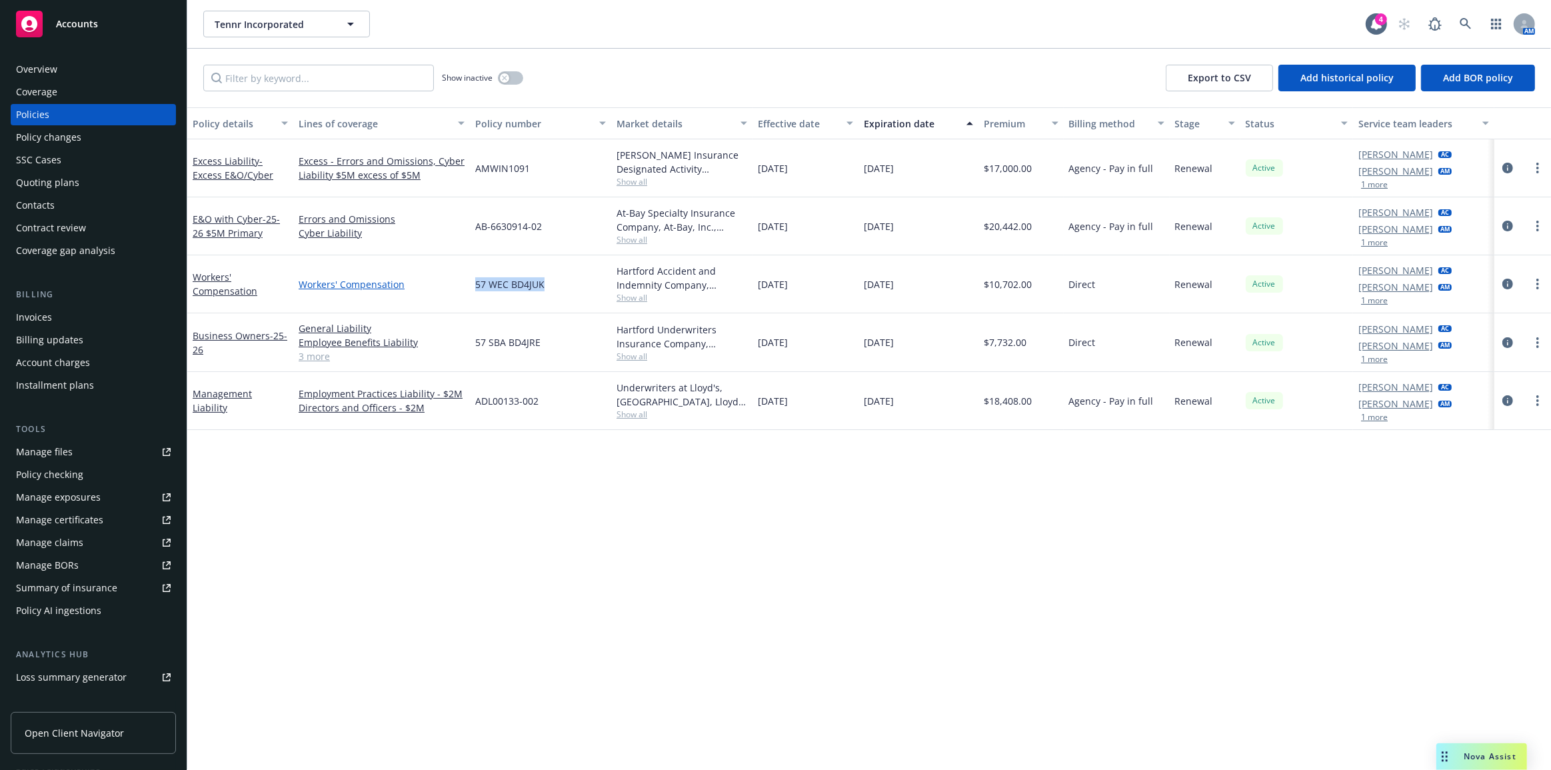
drag, startPoint x: 533, startPoint y: 281, endPoint x: 458, endPoint y: 280, distance: 75.3
click at [457, 280] on div "Workers' Compensation Workers' Compensation 57 WEC BD4JUK Hartford Accident and…" at bounding box center [869, 284] width 1364 height 58
copy div "57 WEC BD4JUK"
click at [134, 143] on div "Policy changes" at bounding box center [93, 137] width 155 height 21
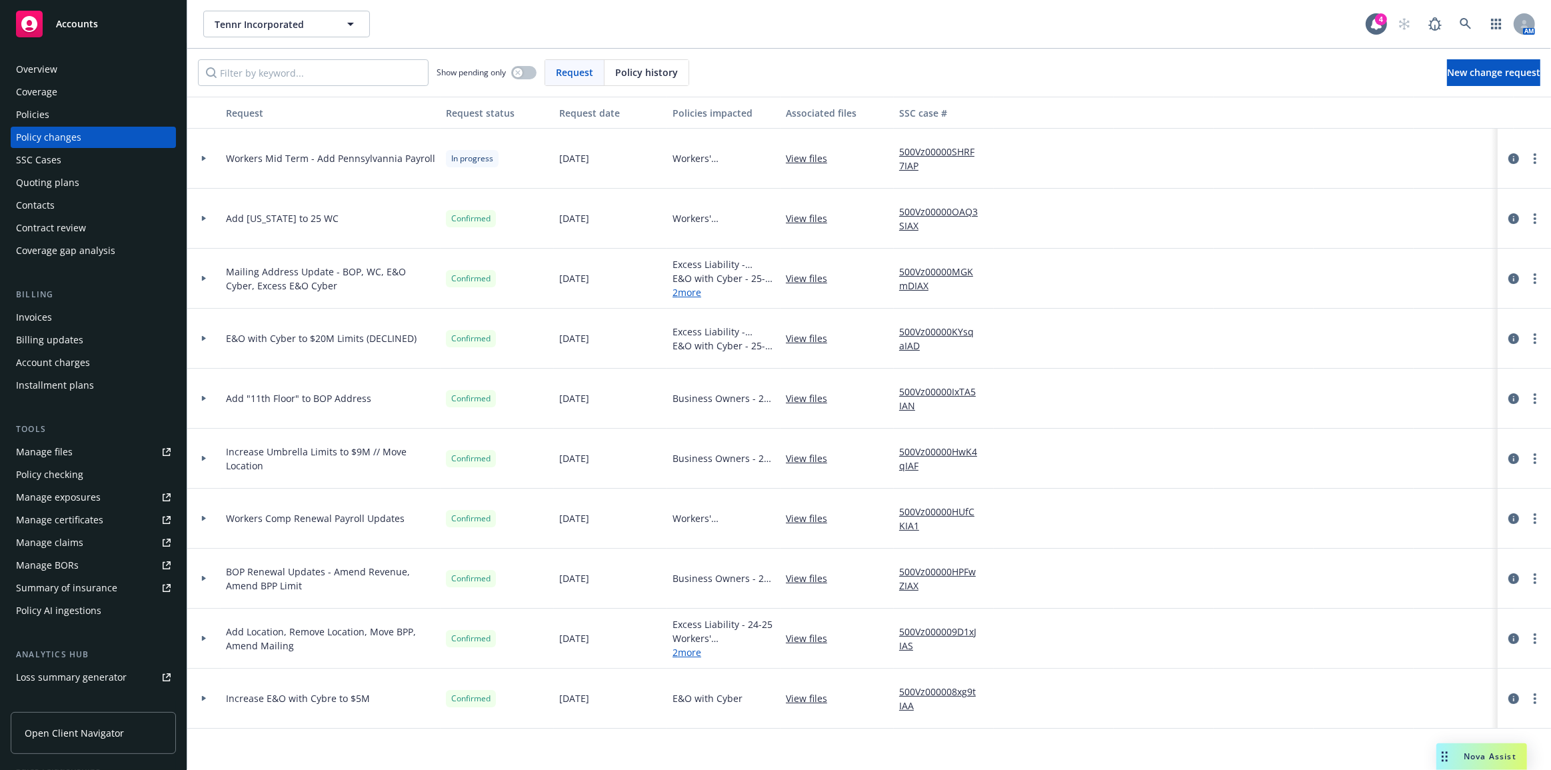
click at [209, 157] on div at bounding box center [204, 158] width 23 height 5
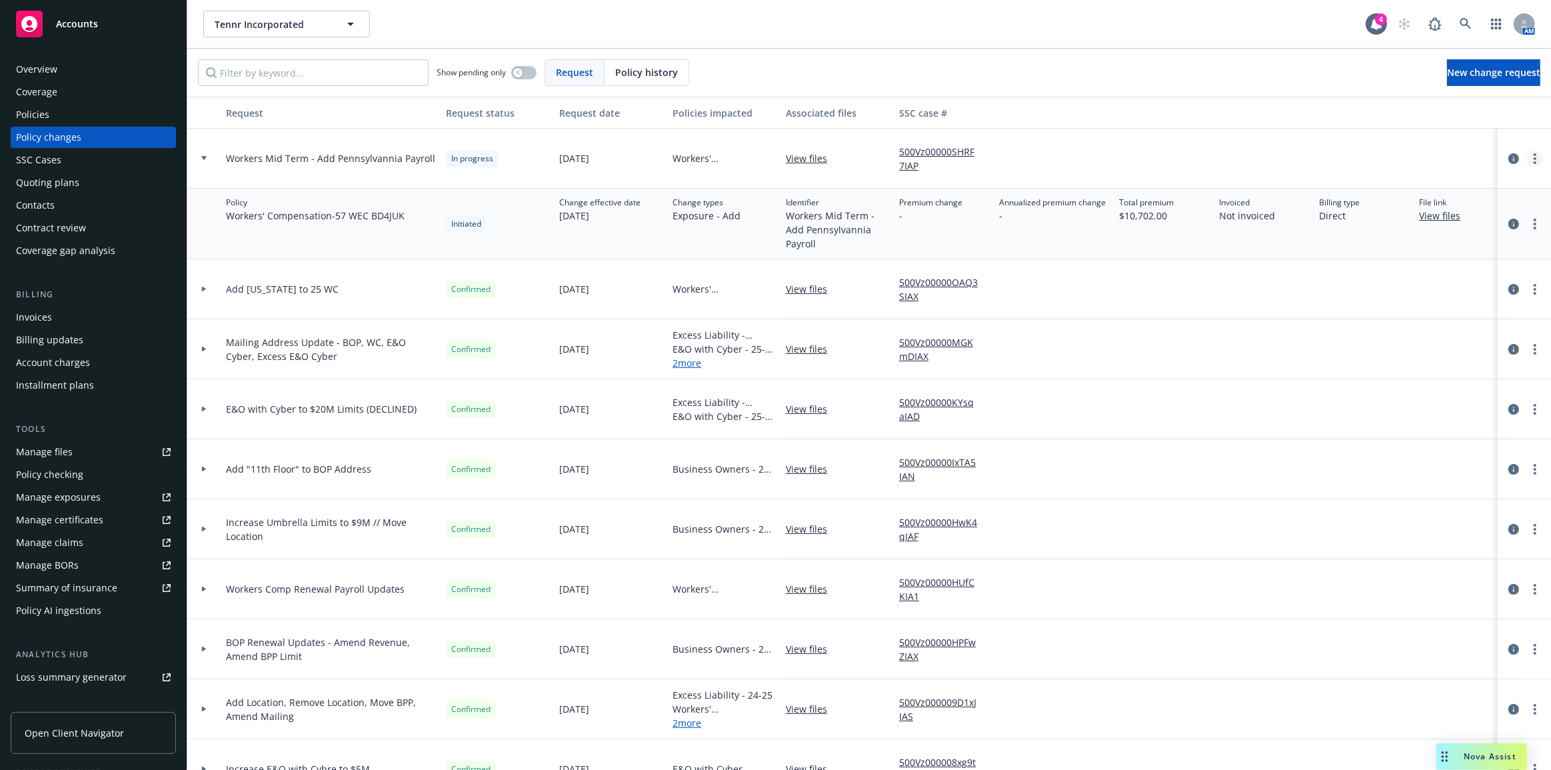
click at [1528, 158] on link "more" at bounding box center [1535, 159] width 16 height 16
click at [1487, 263] on link "Resume workflow" at bounding box center [1419, 265] width 229 height 27
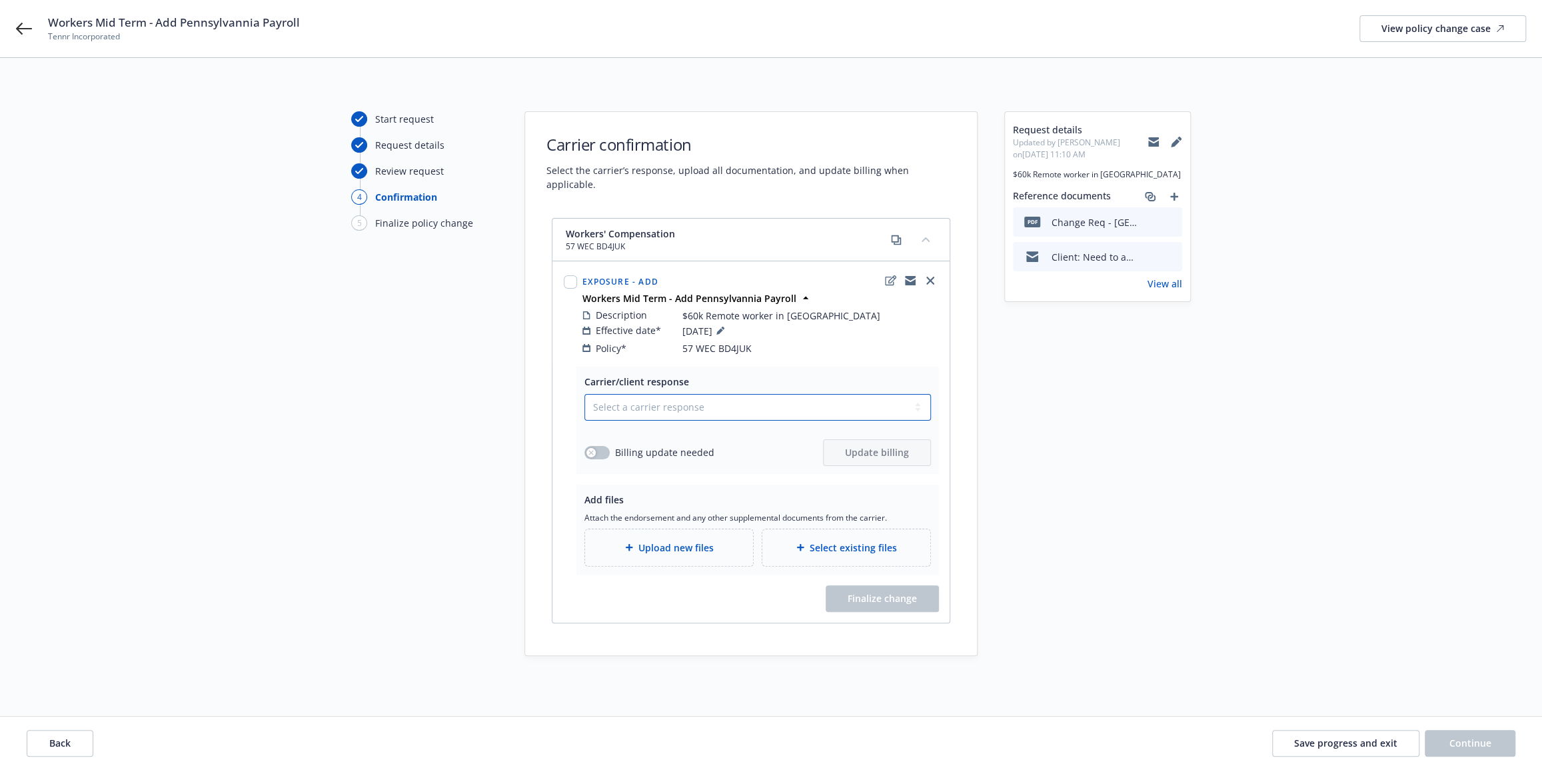
drag, startPoint x: 833, startPoint y: 385, endPoint x: 831, endPoint y: 391, distance: 7.0
click at [833, 394] on select "Select a carrier response Accepted Accepted with revision No endorsement needed…" at bounding box center [758, 407] width 347 height 27
select select "ACCEPTED"
click at [585, 394] on select "Select a carrier response Accepted Accepted with revision No endorsement needed…" at bounding box center [758, 407] width 347 height 27
click at [597, 446] on button "button" at bounding box center [597, 452] width 25 height 13
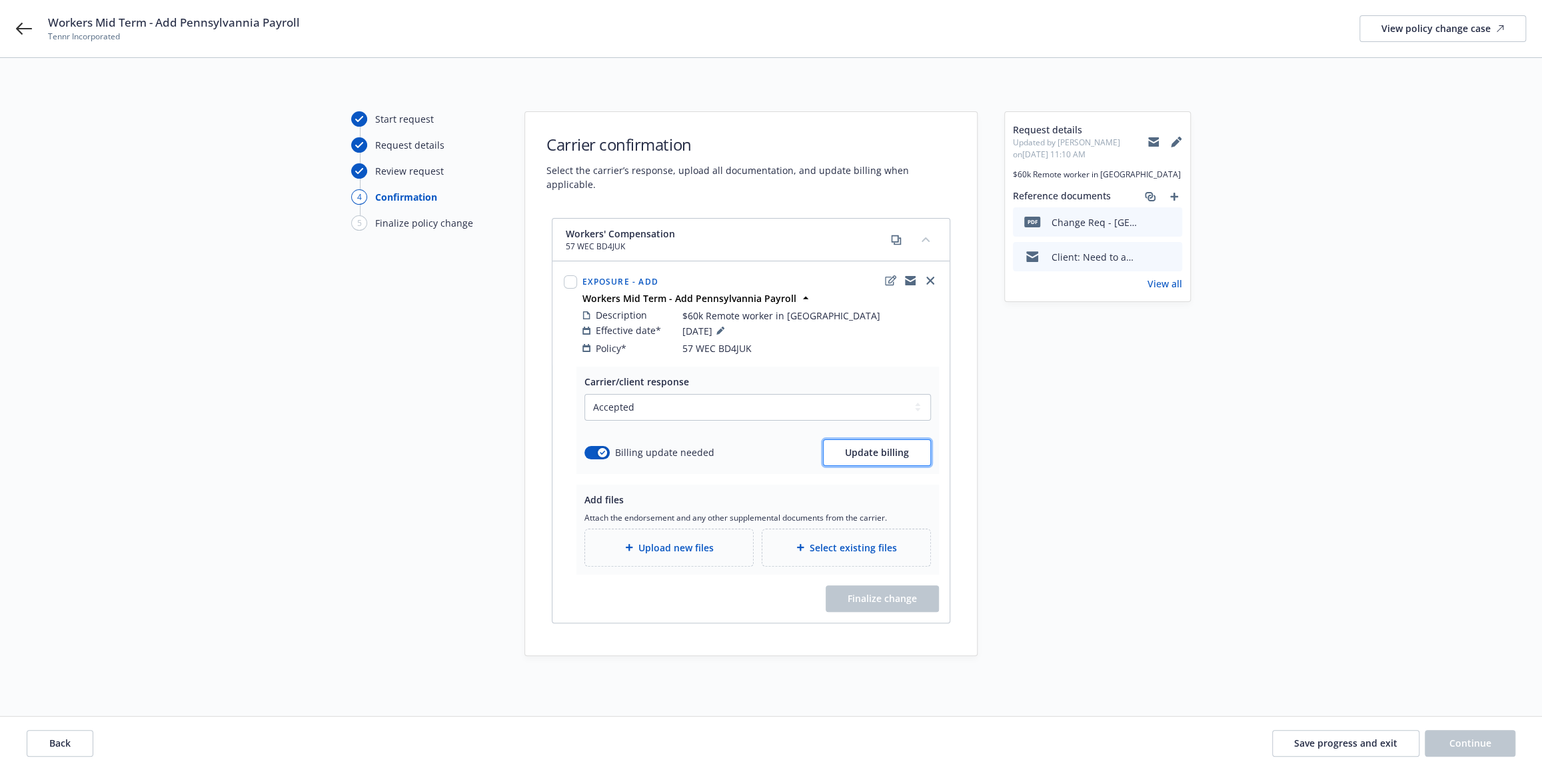
click at [855, 446] on span "Update billing" at bounding box center [877, 452] width 64 height 13
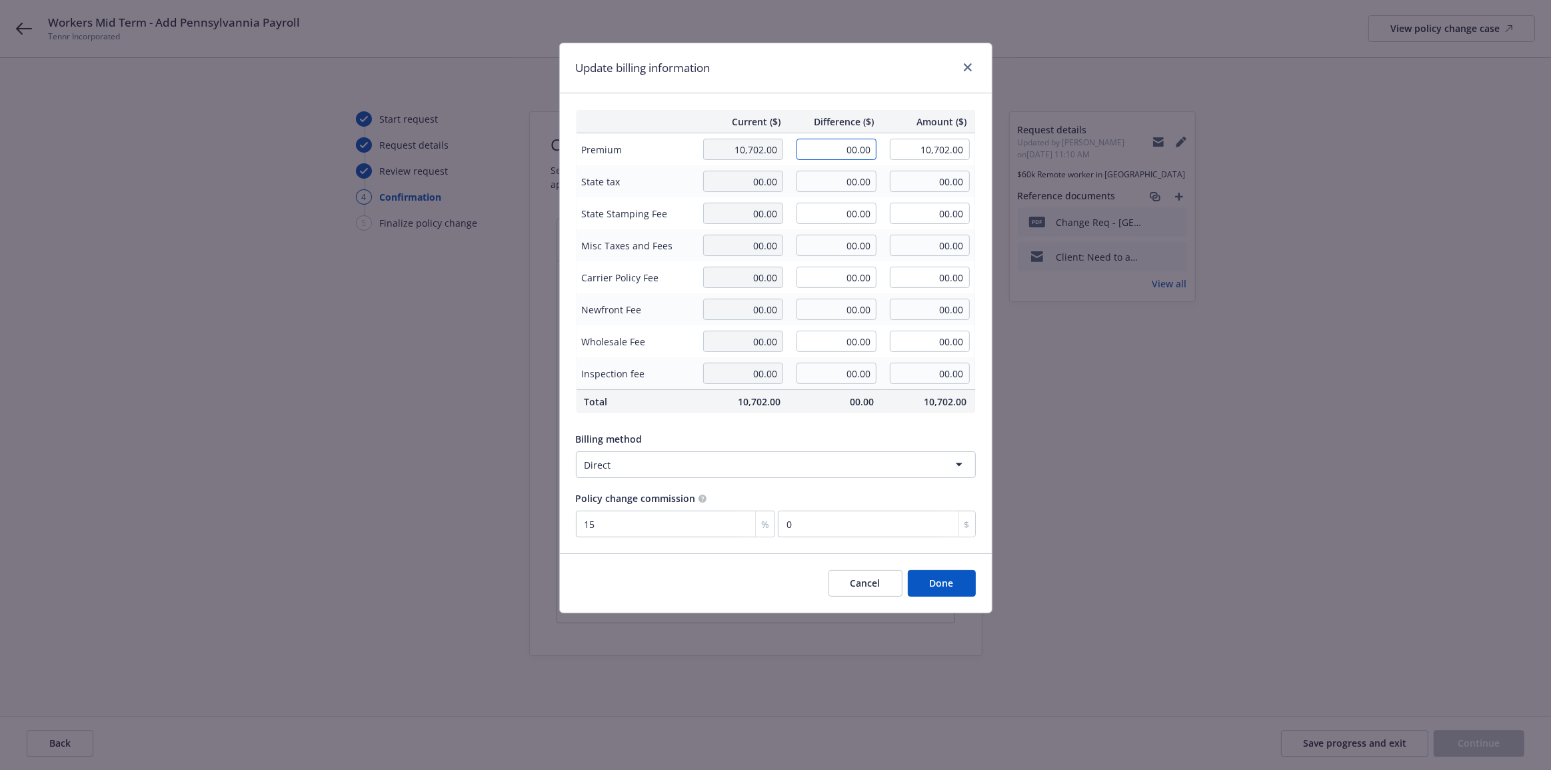
click at [820, 155] on input "00.00" at bounding box center [837, 149] width 80 height 21
drag, startPoint x: 860, startPoint y: 147, endPoint x: 911, endPoint y: 161, distance: 52.7
click at [903, 155] on tr "Premium 10,702.00 37 10,702.00" at bounding box center [775, 149] width 399 height 33
type input "38.00"
type input "10,740.00"
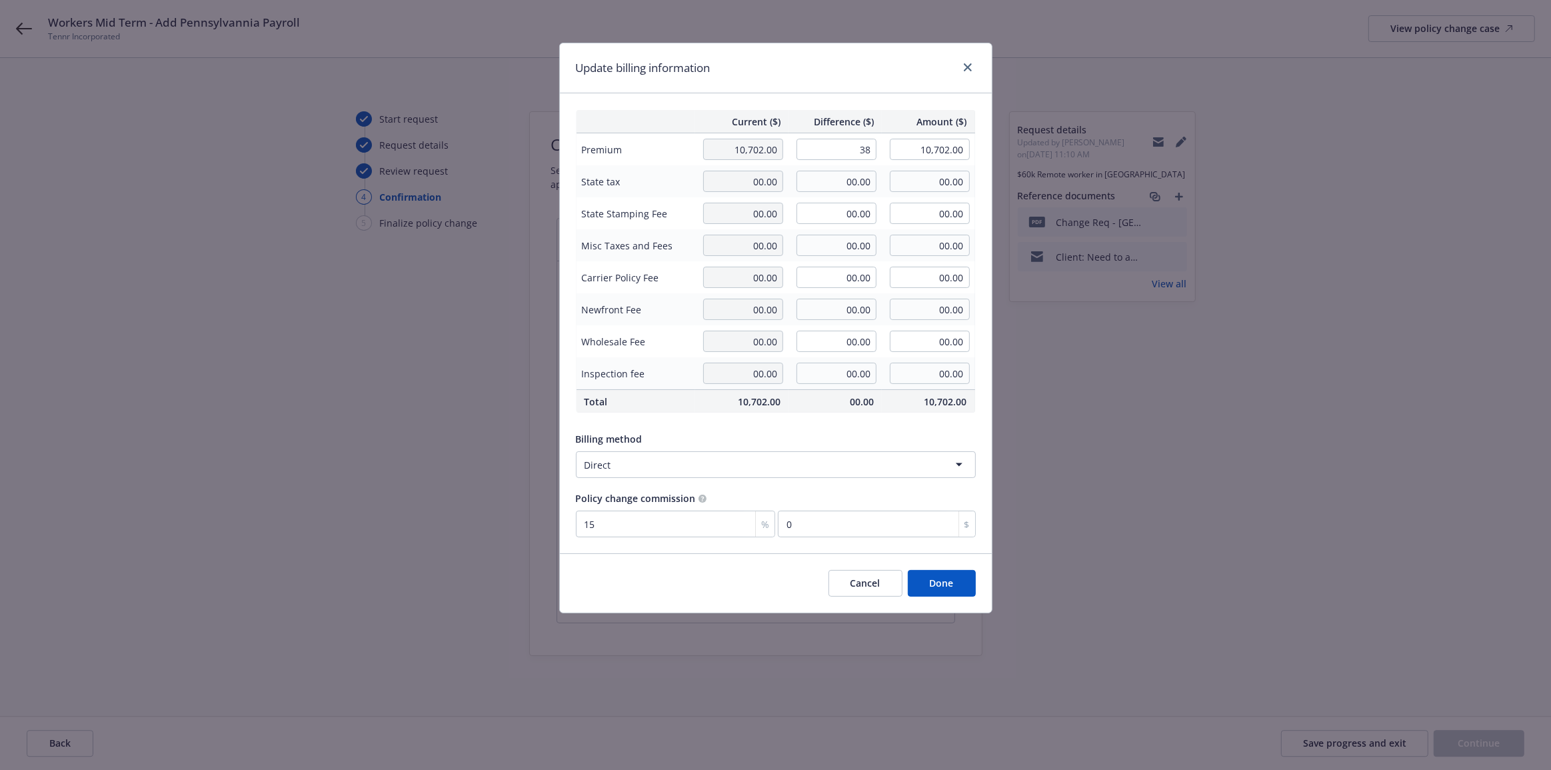
type input "5.7"
click at [854, 79] on div "Update billing information" at bounding box center [776, 68] width 432 height 50
click at [946, 586] on button "Done" at bounding box center [942, 583] width 68 height 27
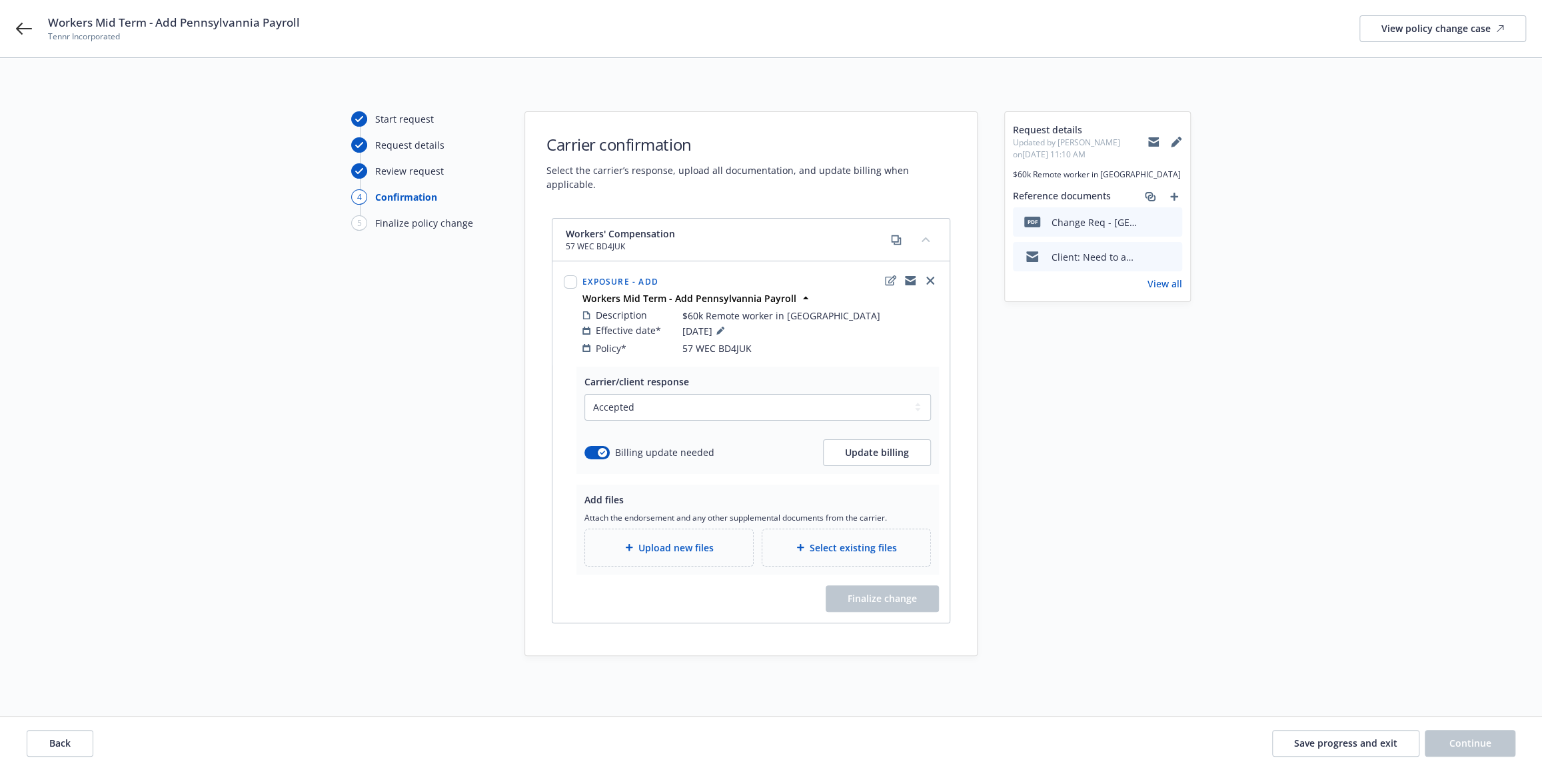
click at [963, 405] on div "Workers' Compensation 57 WEC BD4JUK Exposure - Add Workers Mid Term - Add Penns…" at bounding box center [751, 436] width 452 height 437
click at [655, 545] on div "Upload new files" at bounding box center [669, 547] width 168 height 37
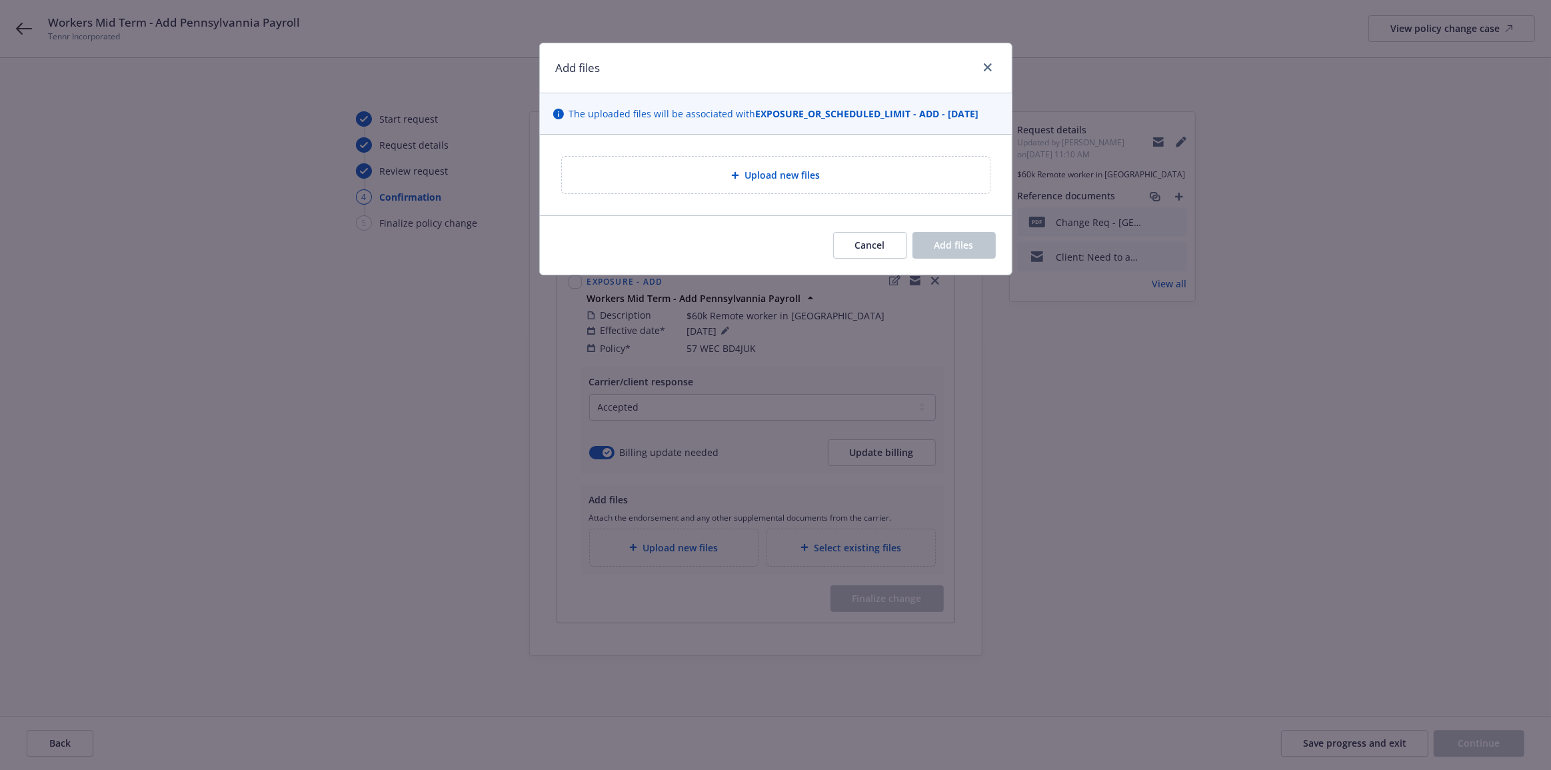
click at [679, 179] on div "Upload new files" at bounding box center [776, 174] width 407 height 15
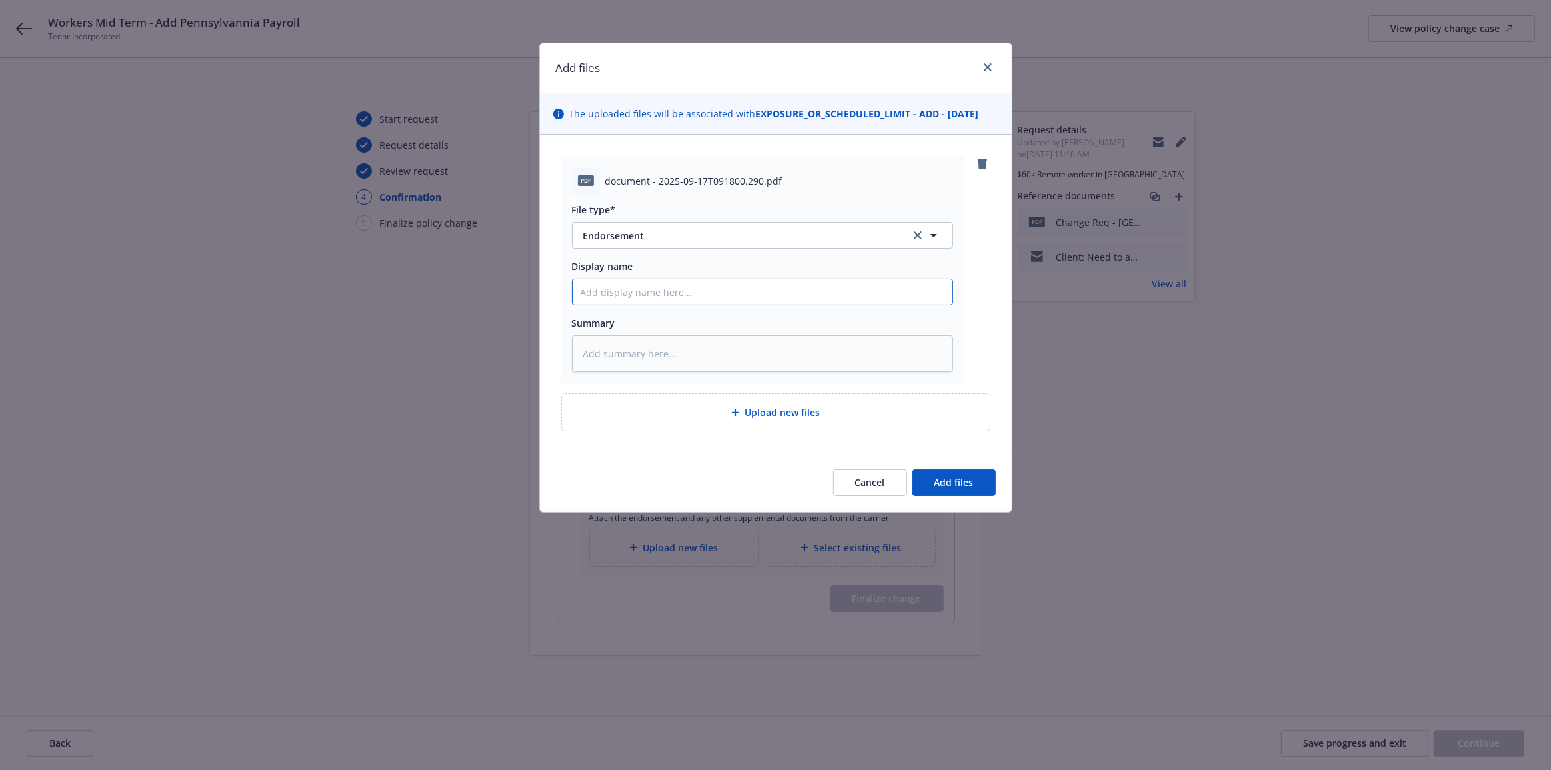
click at [709, 293] on input "Display name" at bounding box center [763, 291] width 380 height 25
type textarea "x"
type input "z"
type textarea "x"
type input "ze"
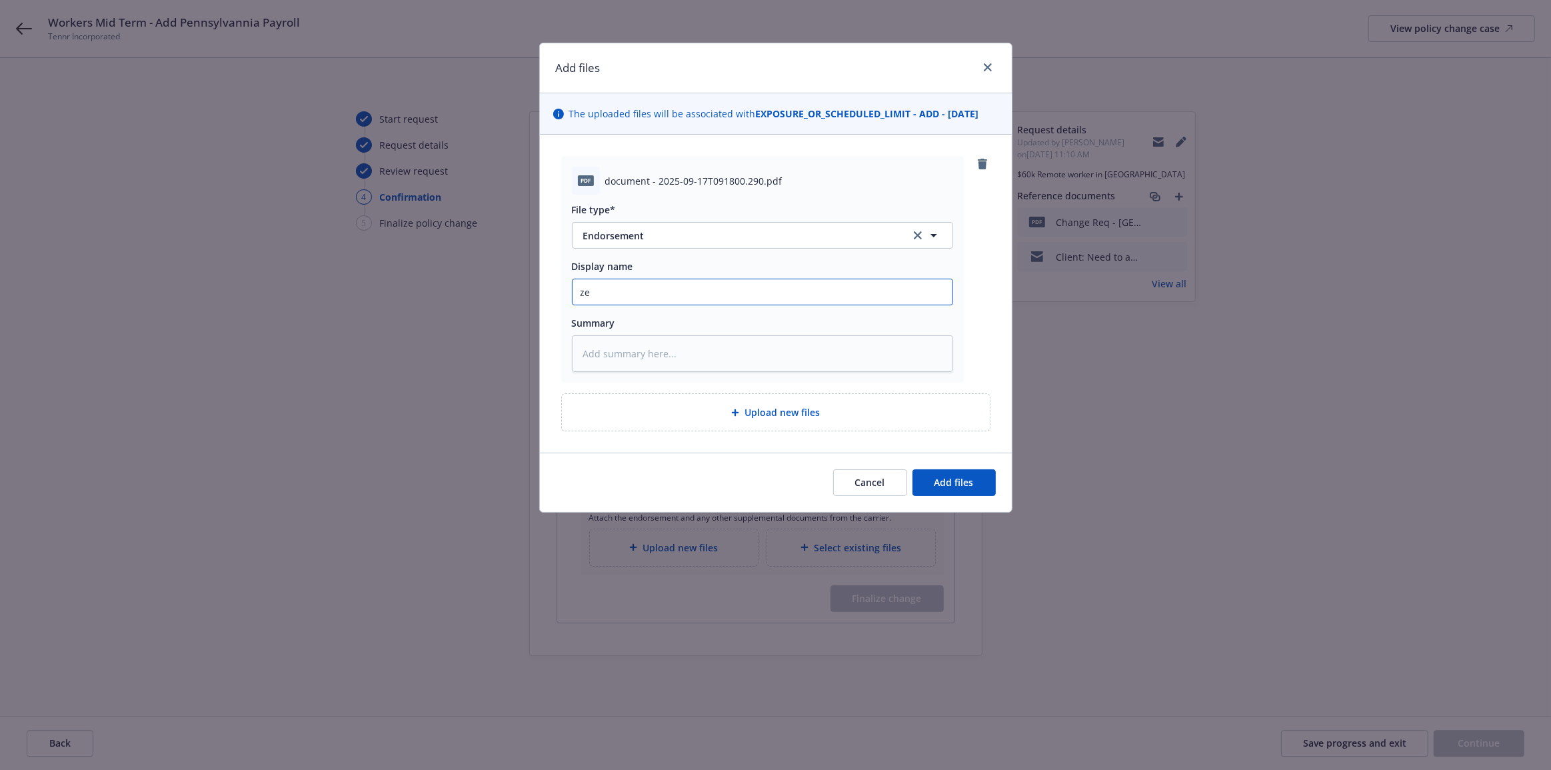
type textarea "x"
type input "zen"
type textarea "x"
type input "z"
drag, startPoint x: 884, startPoint y: 479, endPoint x: 435, endPoint y: 363, distance: 463.4
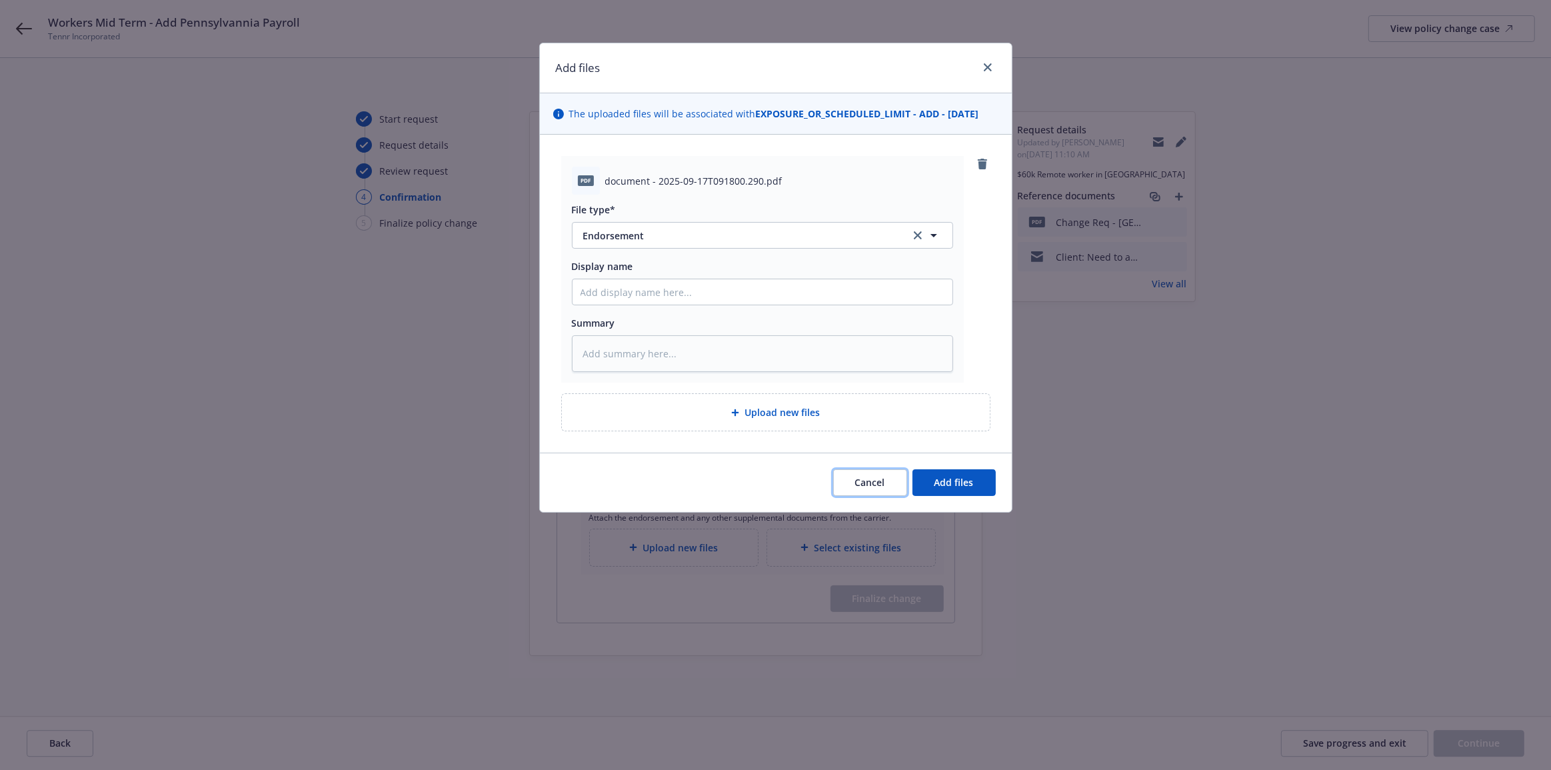
click at [884, 479] on span "Cancel" at bounding box center [870, 482] width 30 height 13
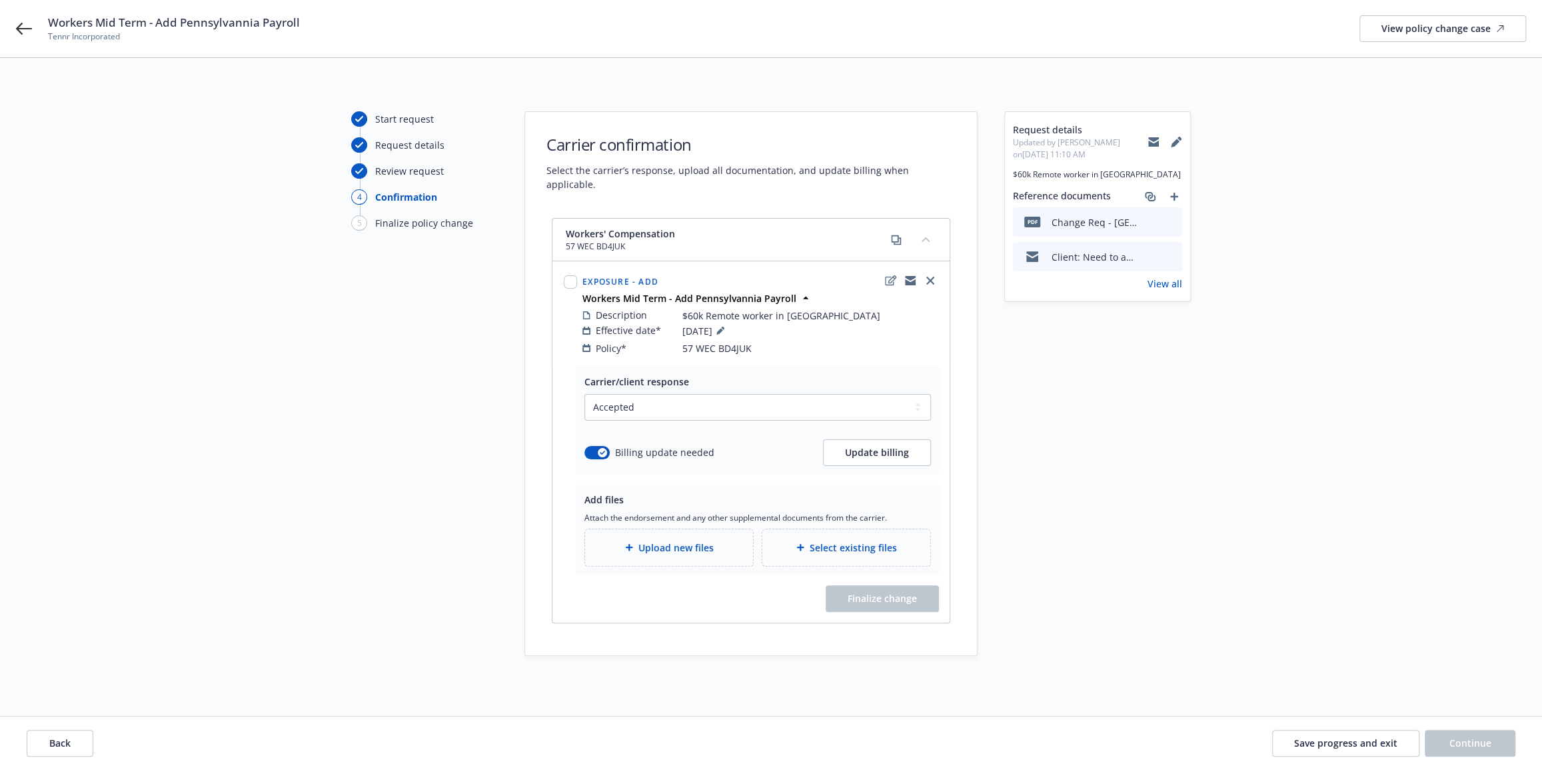
click at [727, 529] on div "Upload new files" at bounding box center [669, 547] width 168 height 37
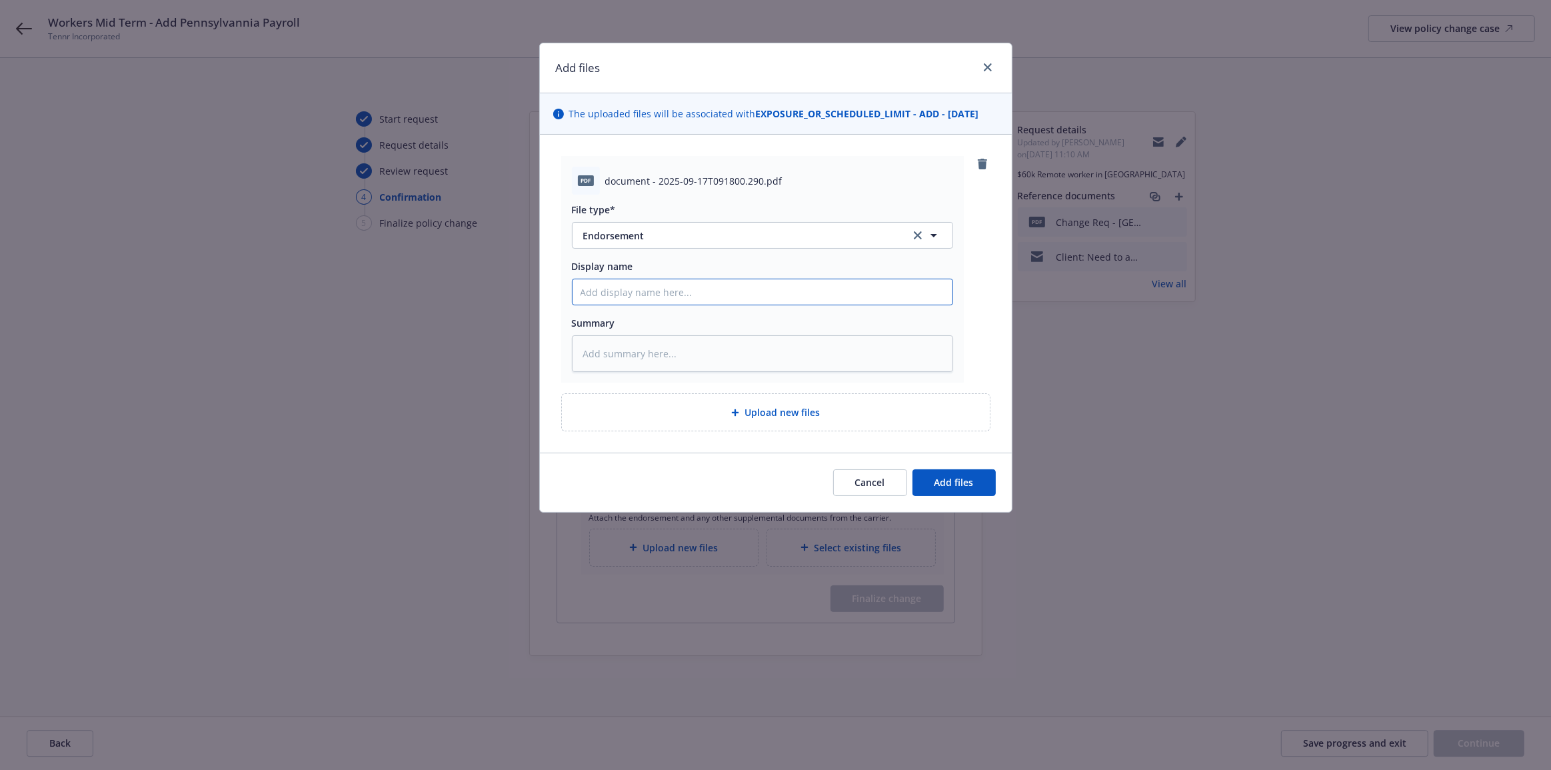
click at [791, 290] on input "Display name" at bounding box center [763, 291] width 380 height 25
type textarea "x"
type input "z"
type textarea "x"
type input "ze"
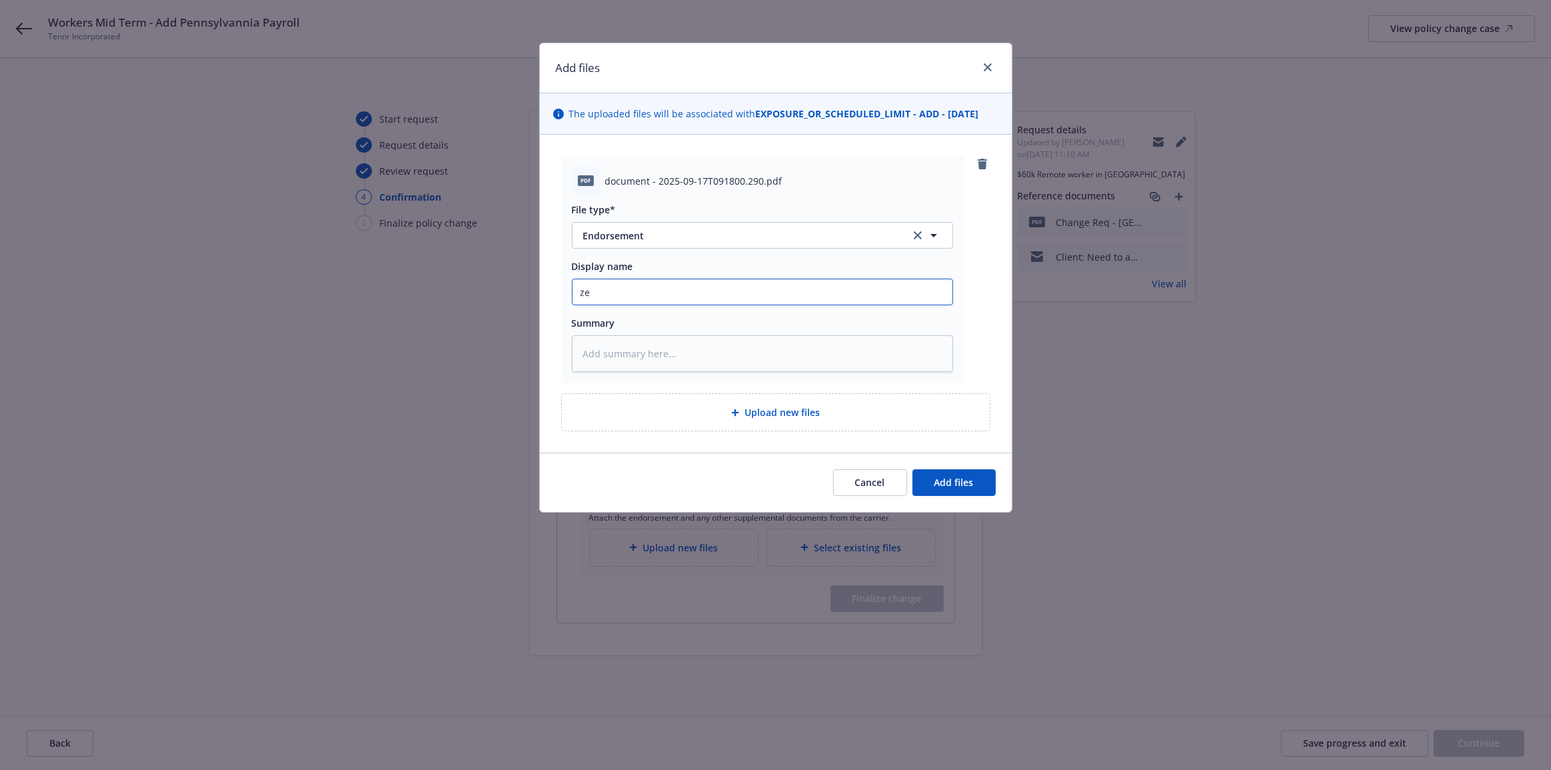
type textarea "x"
type input "zen"
type textarea "x"
type input "z"
type textarea "x"
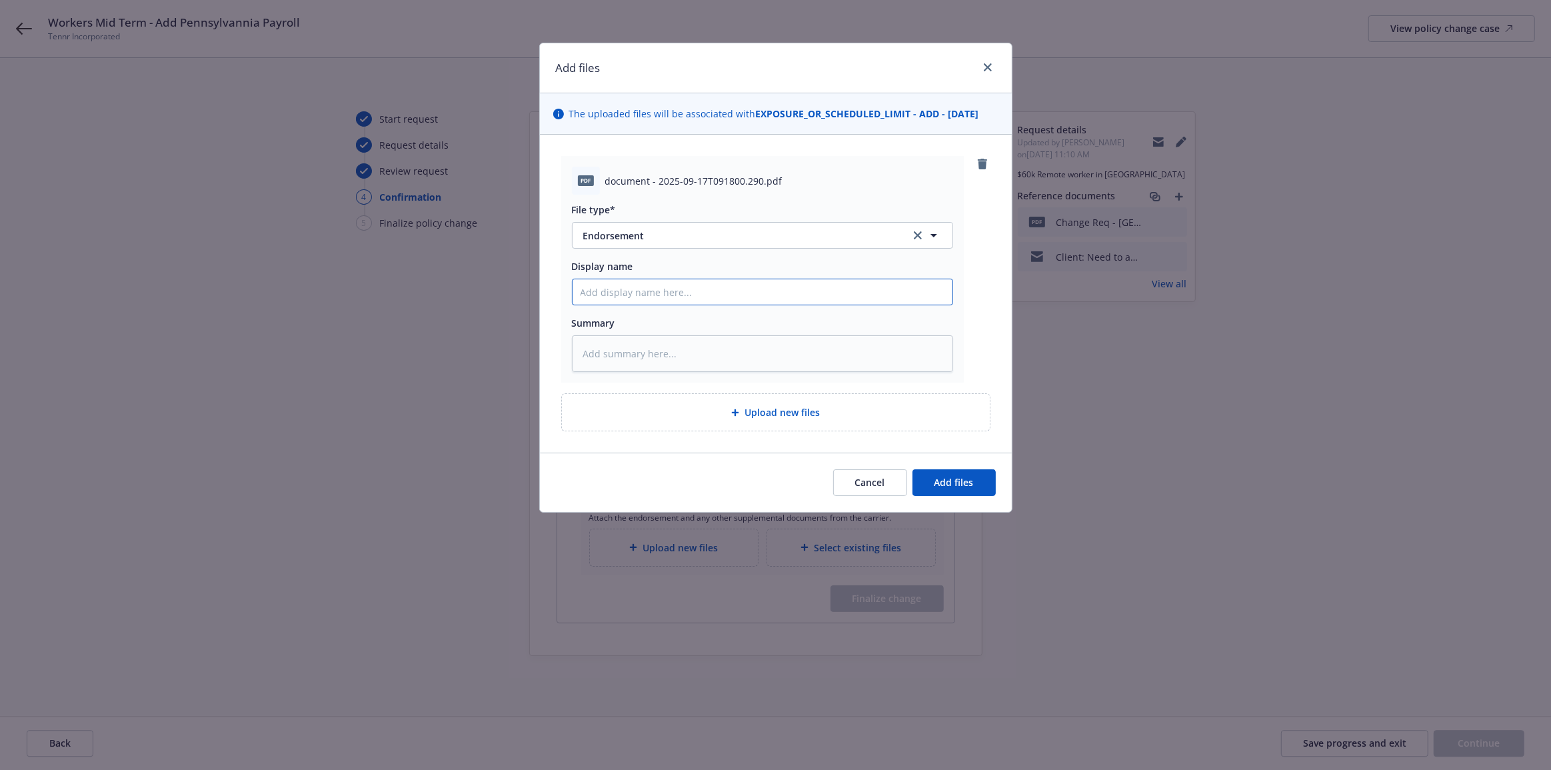
paste input "25-26 Hartford Workers Comp Policy - Endt #4 9-16-25 - Add PA Payroll"
type input "25-26 Hartford Workers Comp Policy - Endt #4 9-16-25 - Add PA Payroll"
type textarea "x"
type input "25-26 Hartford Workers Comp Policy - Endt #4 9-16-25 - Add PA Payroll"
click at [947, 480] on span "Add files" at bounding box center [954, 482] width 39 height 13
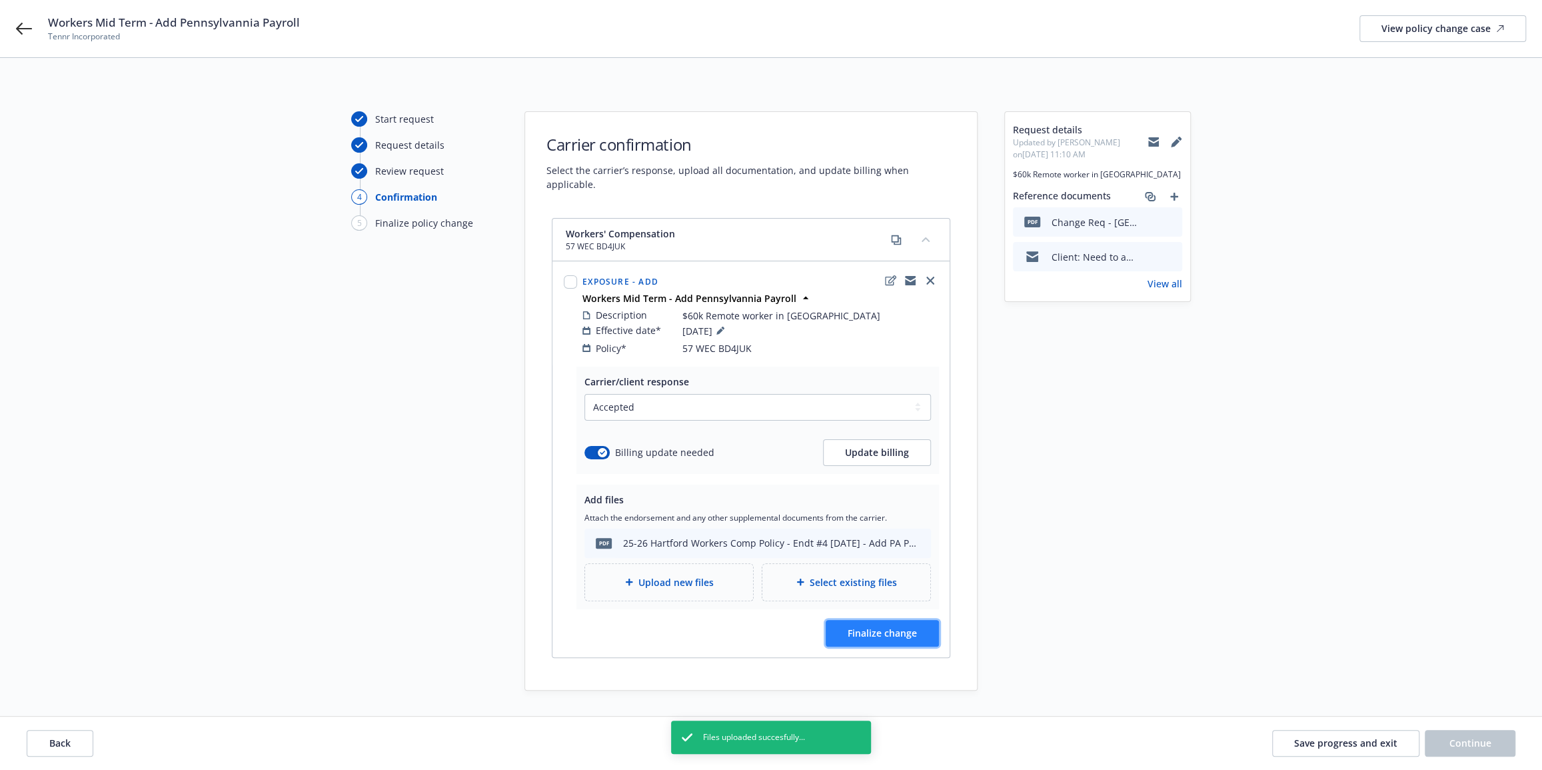
click at [919, 623] on button "Finalize change" at bounding box center [882, 633] width 113 height 27
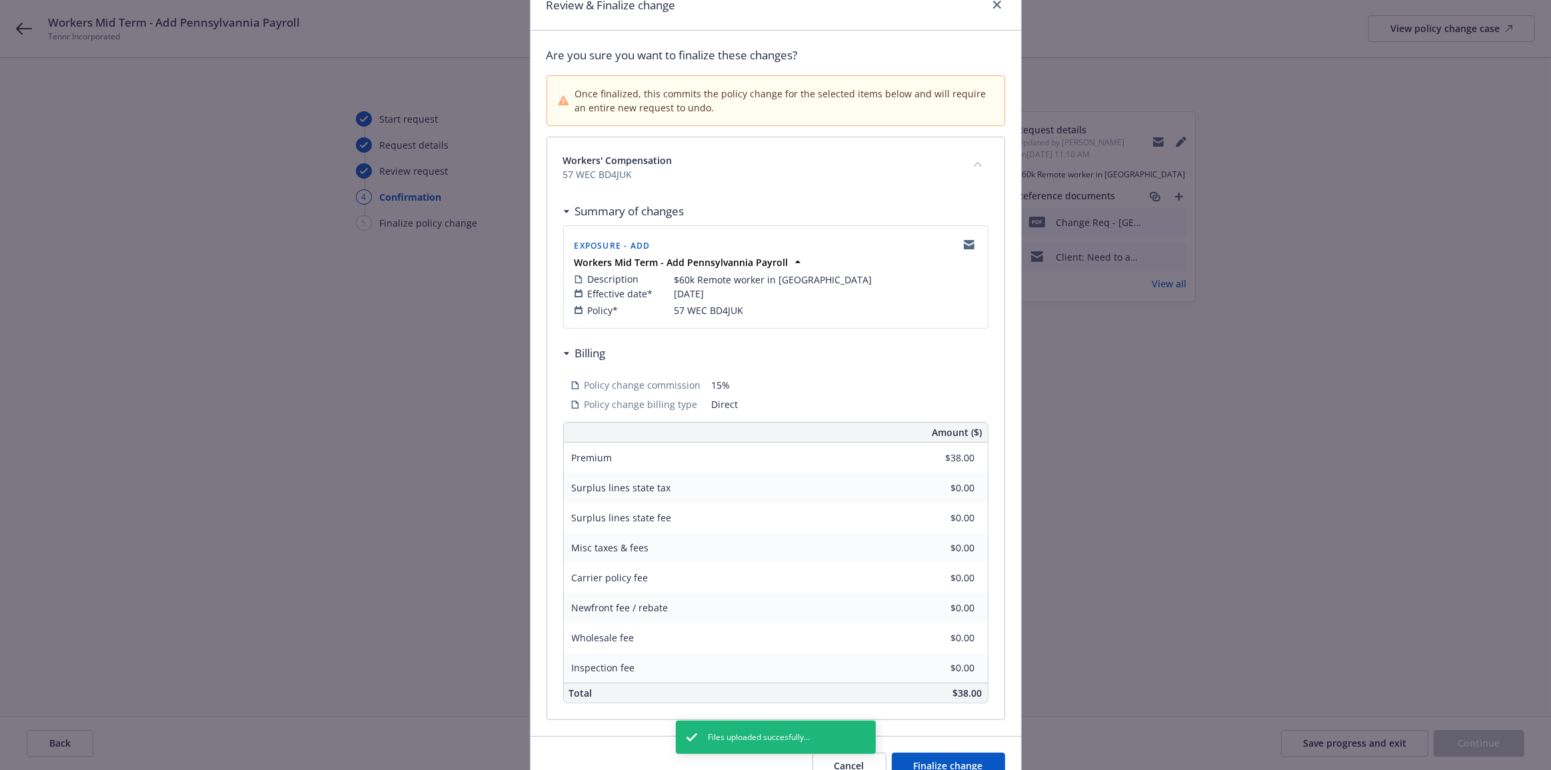
scroll to position [130, 0]
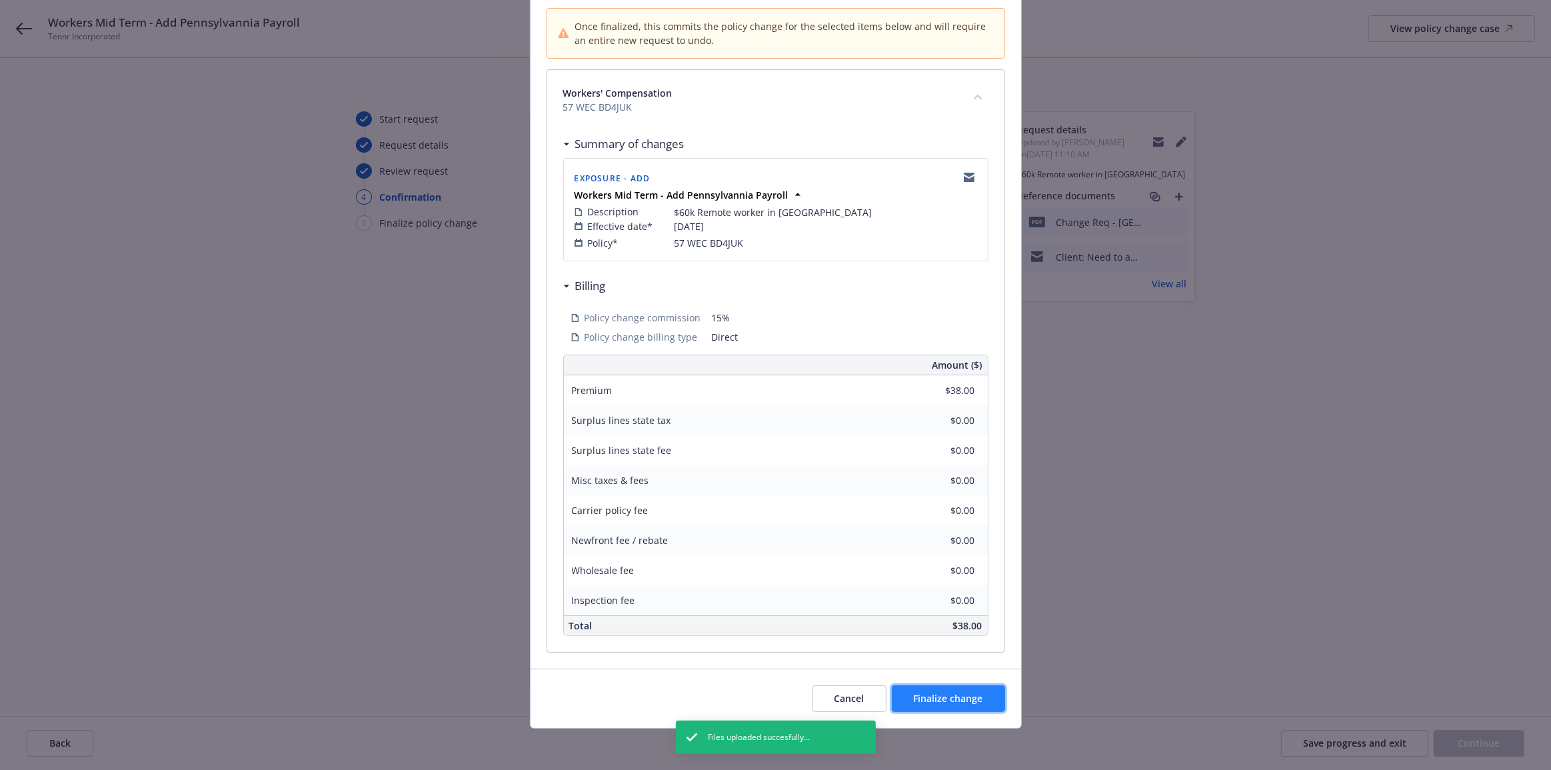
click at [951, 700] on span "Finalize change" at bounding box center [948, 698] width 69 height 13
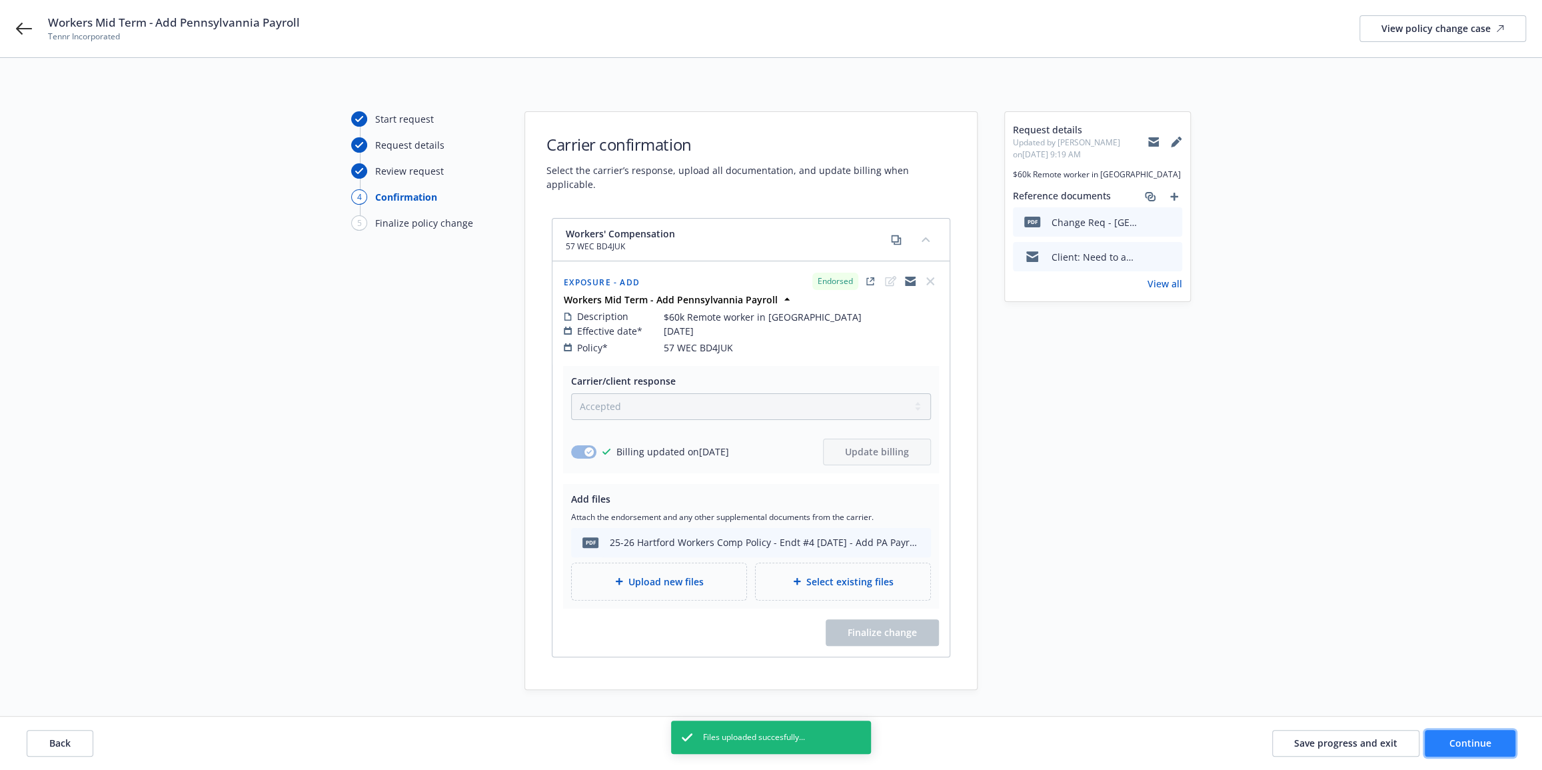
click at [1474, 745] on span "Continue" at bounding box center [1471, 743] width 42 height 13
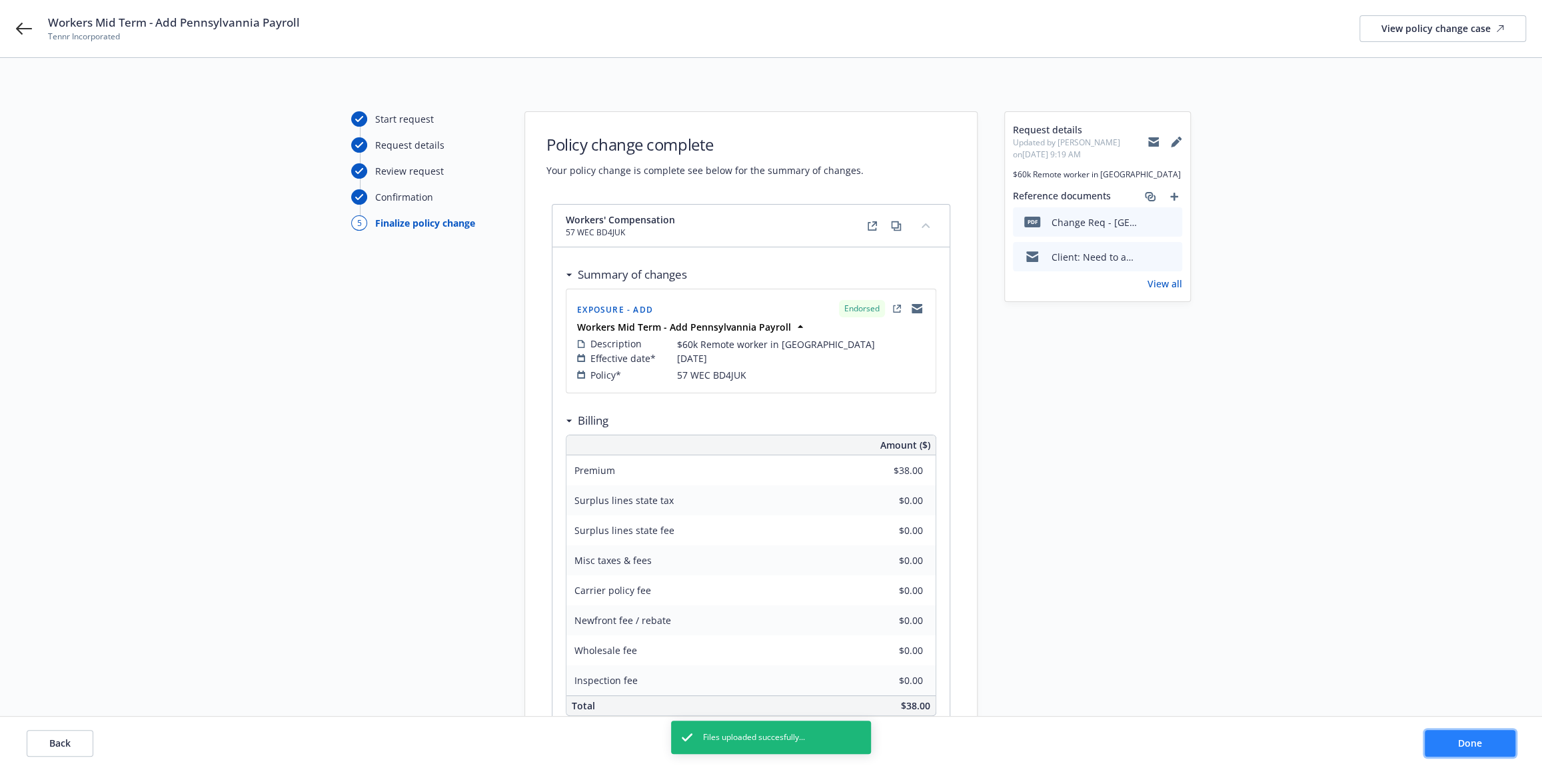
click at [1473, 747] on span "Done" at bounding box center [1470, 743] width 24 height 13
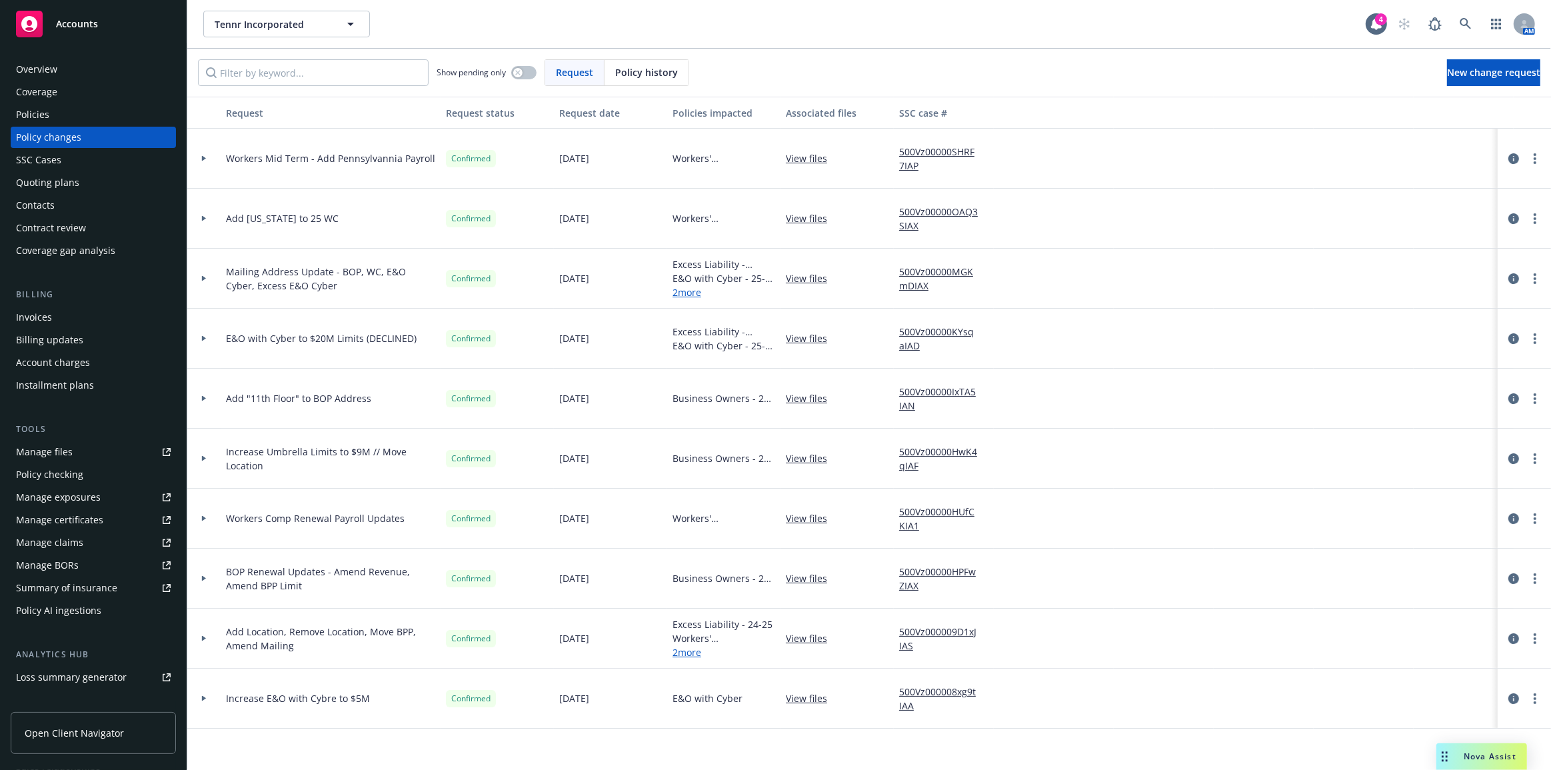
click at [203, 156] on icon at bounding box center [203, 158] width 5 height 5
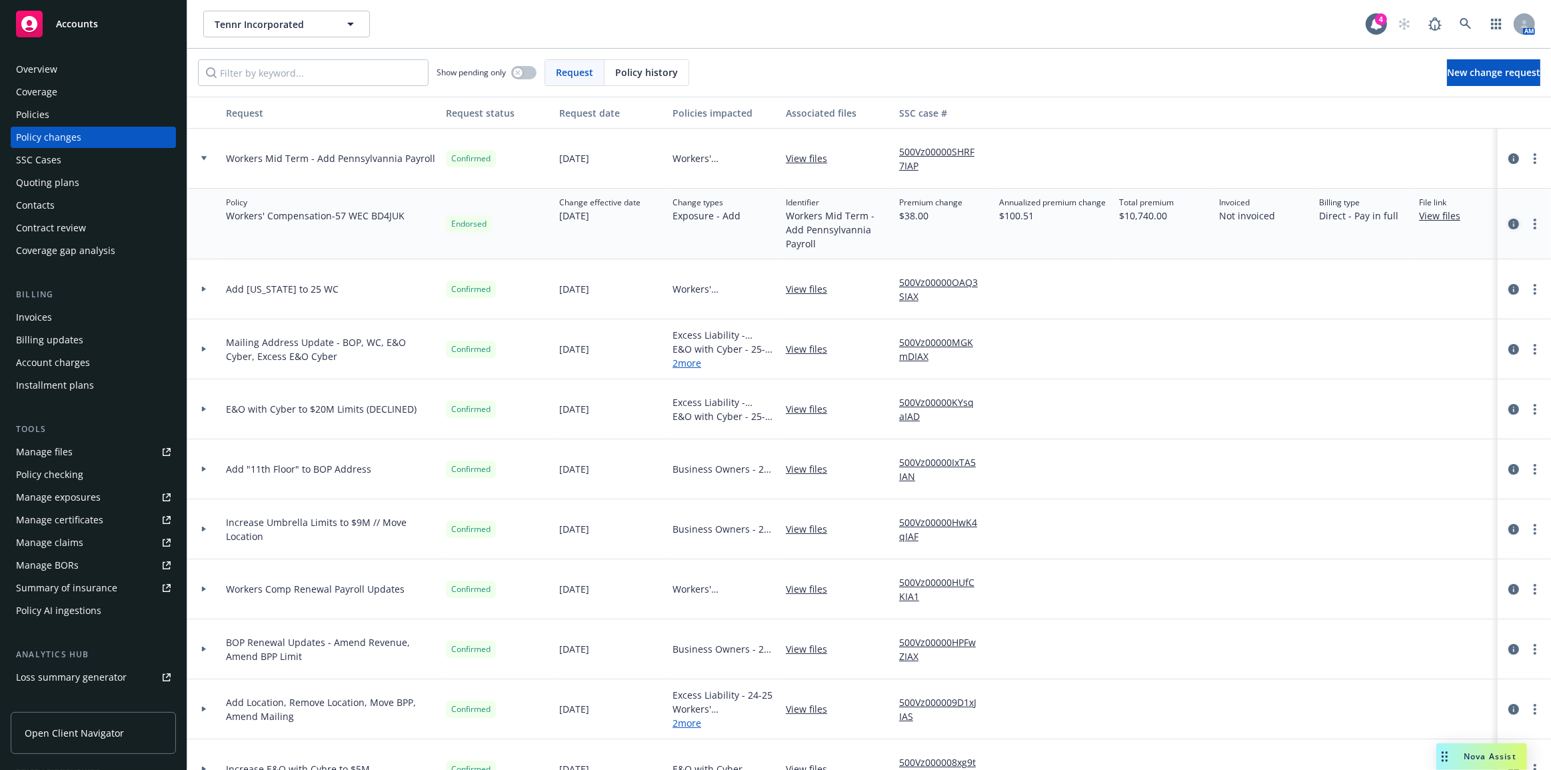
click at [1508, 223] on icon "circleInformation" at bounding box center [1513, 224] width 11 height 11
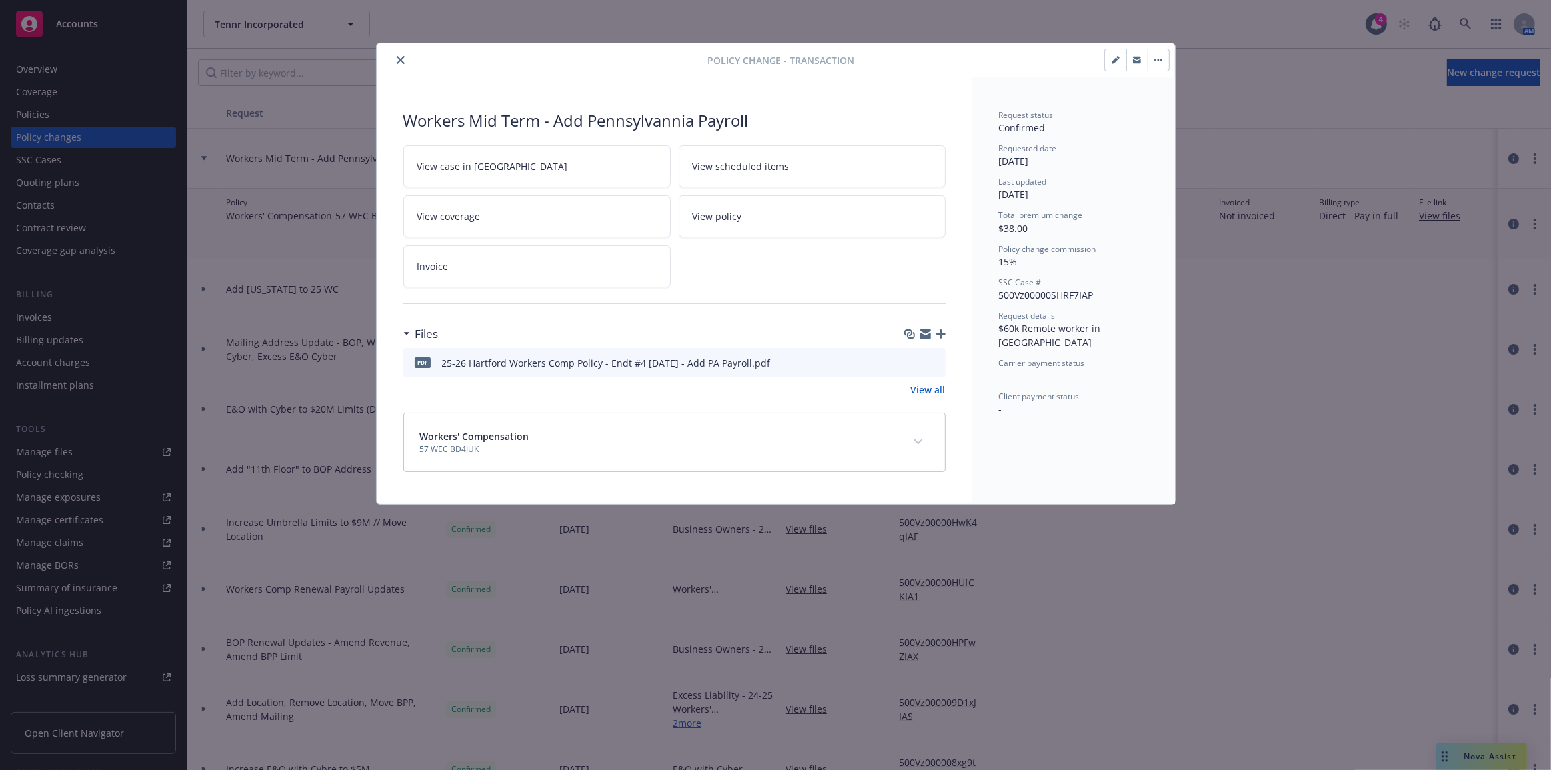
click at [913, 360] on icon "download file" at bounding box center [911, 361] width 9 height 8
click at [940, 331] on icon "button" at bounding box center [941, 333] width 9 height 9
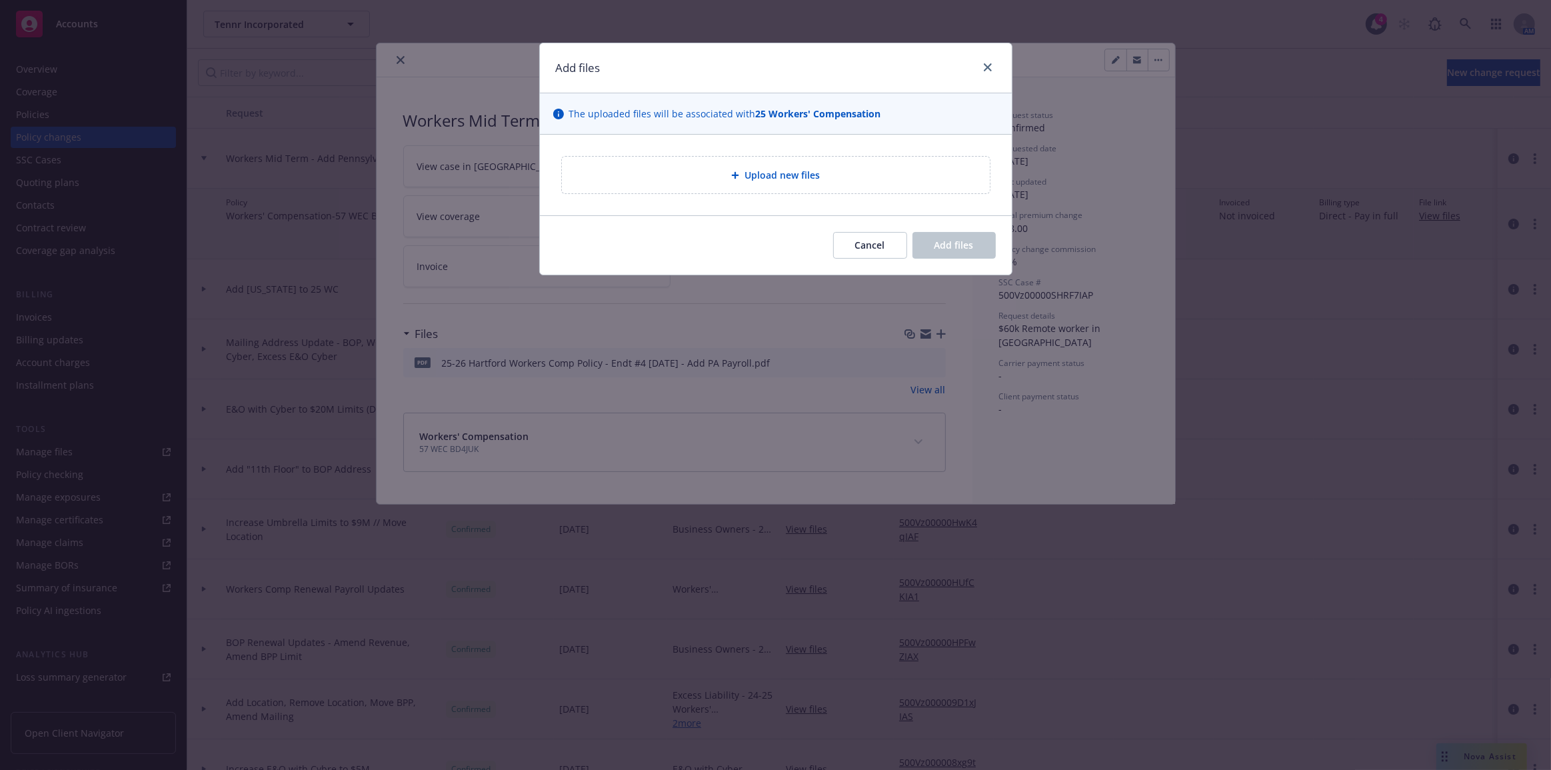
type textarea "x"
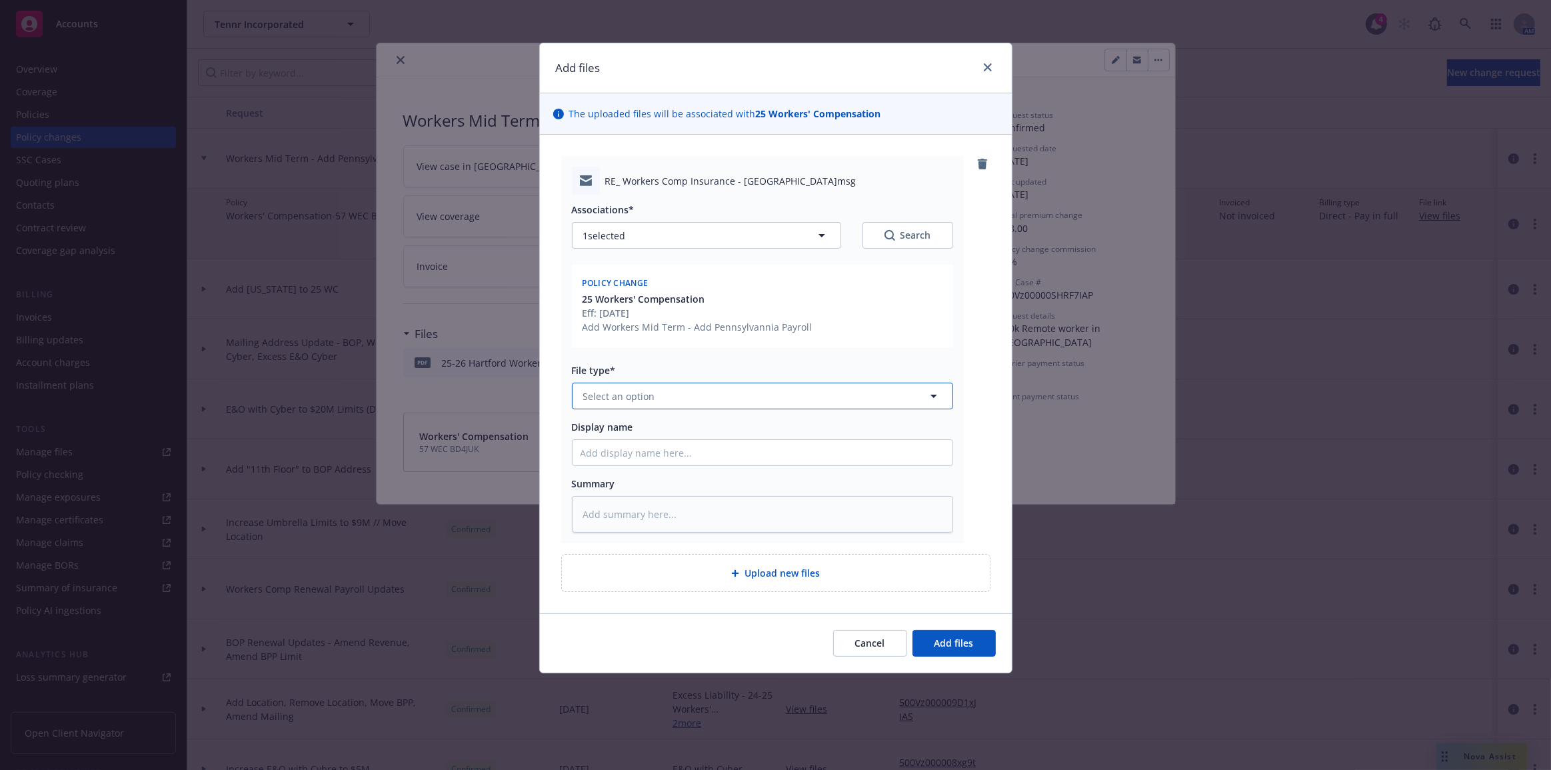
click at [765, 403] on button "Select an option" at bounding box center [762, 396] width 381 height 27
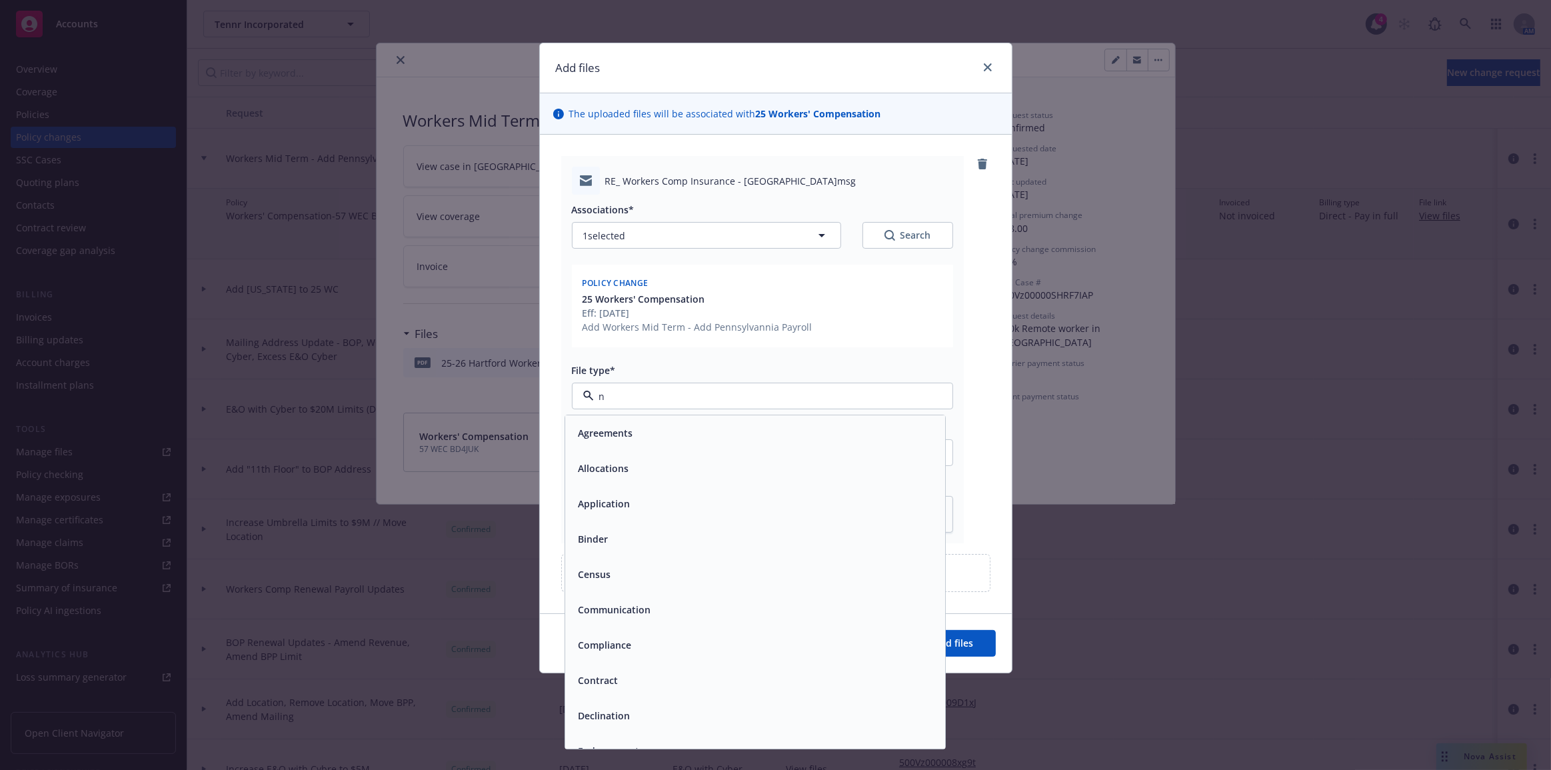
type input "ne"
click at [761, 398] on input "ne" at bounding box center [760, 396] width 332 height 14
type input "em"
click at [760, 395] on input "em" at bounding box center [760, 396] width 332 height 14
type input "end"
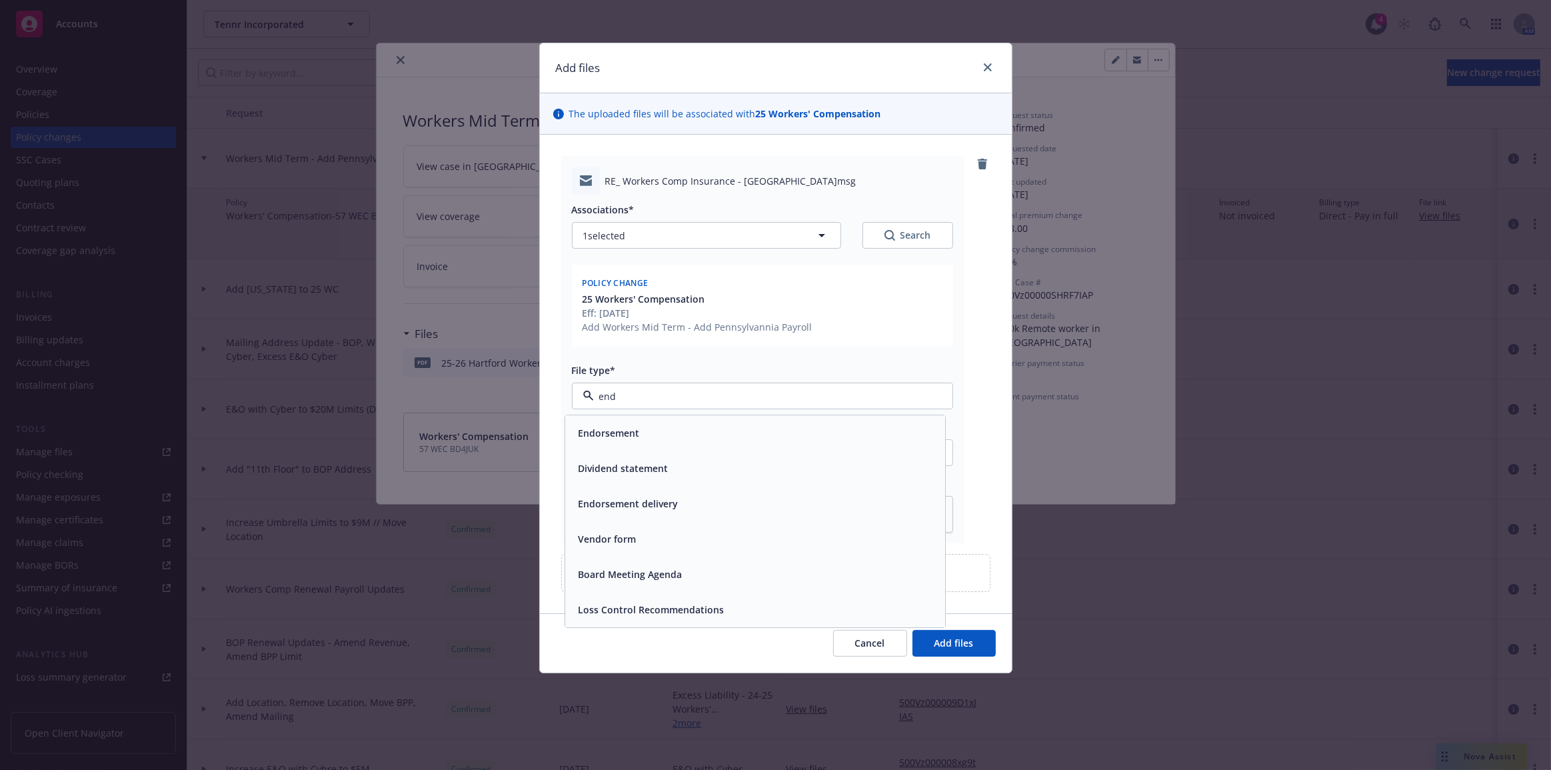
click at [759, 502] on div "Endorsement delivery" at bounding box center [755, 504] width 364 height 19
click at [746, 457] on input "Display name" at bounding box center [763, 452] width 380 height 25
type textarea "x"
type input "C"
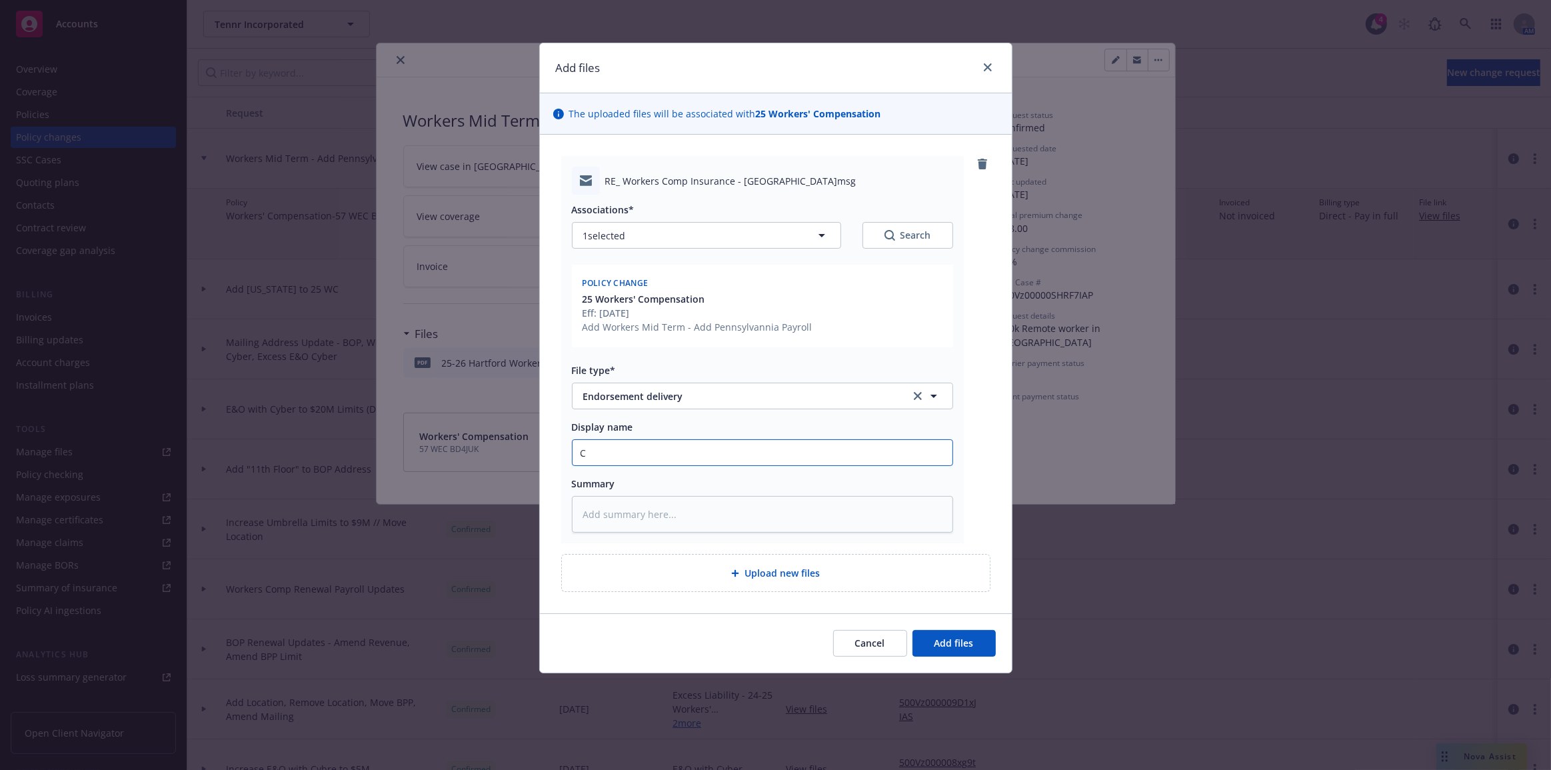
type textarea "x"
type input "Ch"
type textarea "x"
type input "Cha"
type textarea "x"
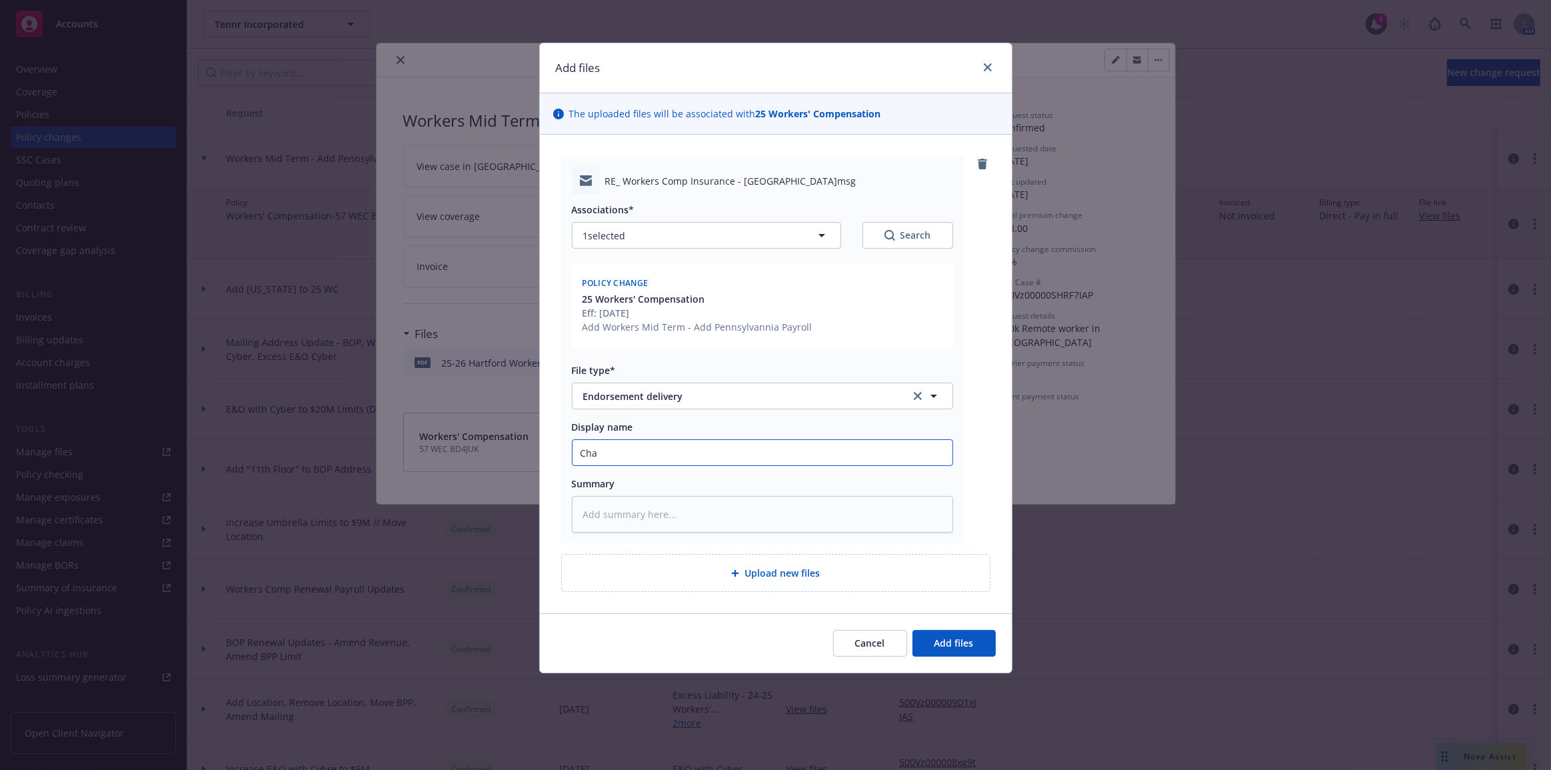
type input "Chas"
type textarea "x"
type input "Chase"
type textarea "x"
type input "Chase:"
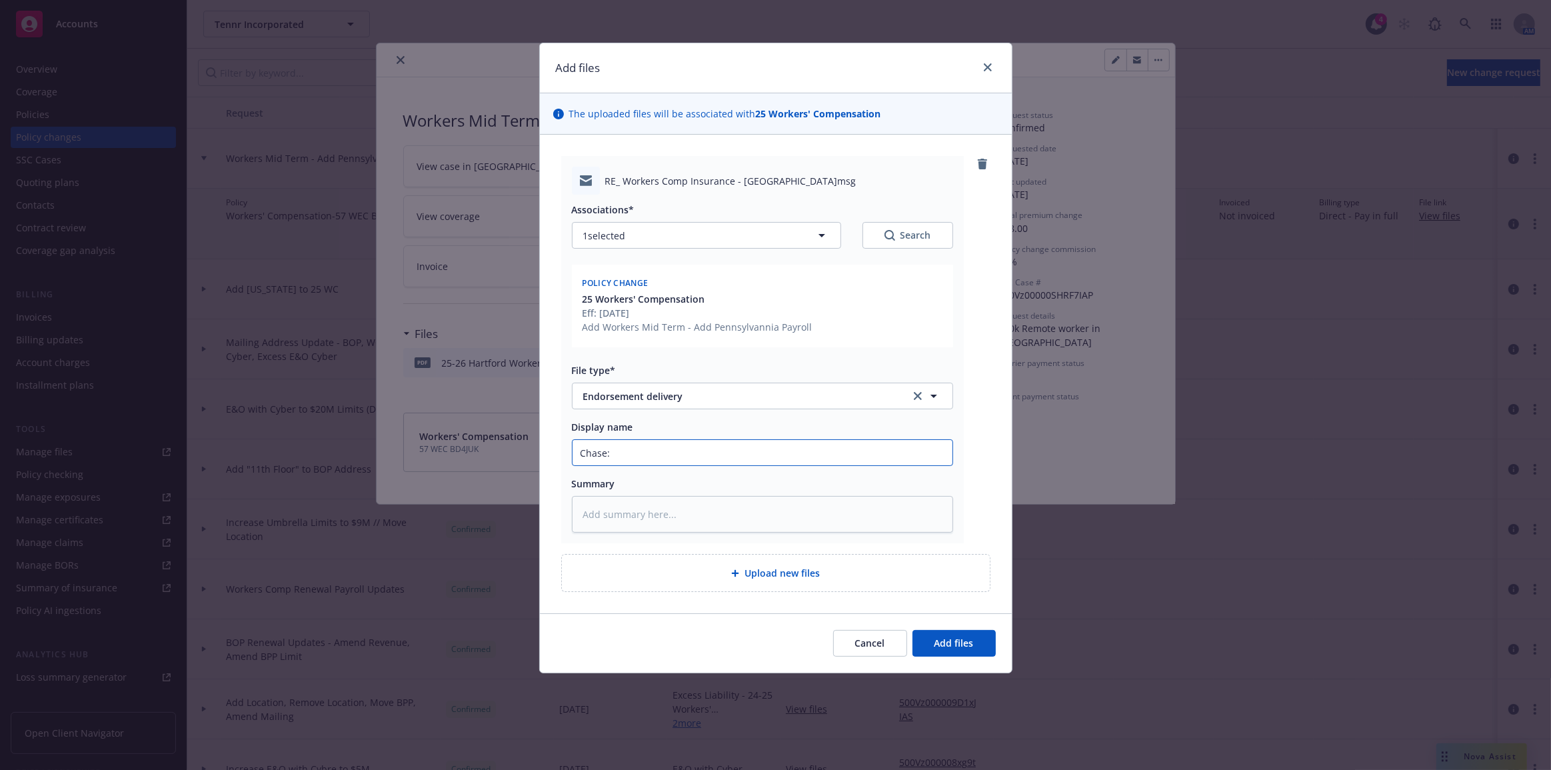
type textarea "x"
type input "Chase:"
type textarea "x"
type input "Chase: E"
type textarea "x"
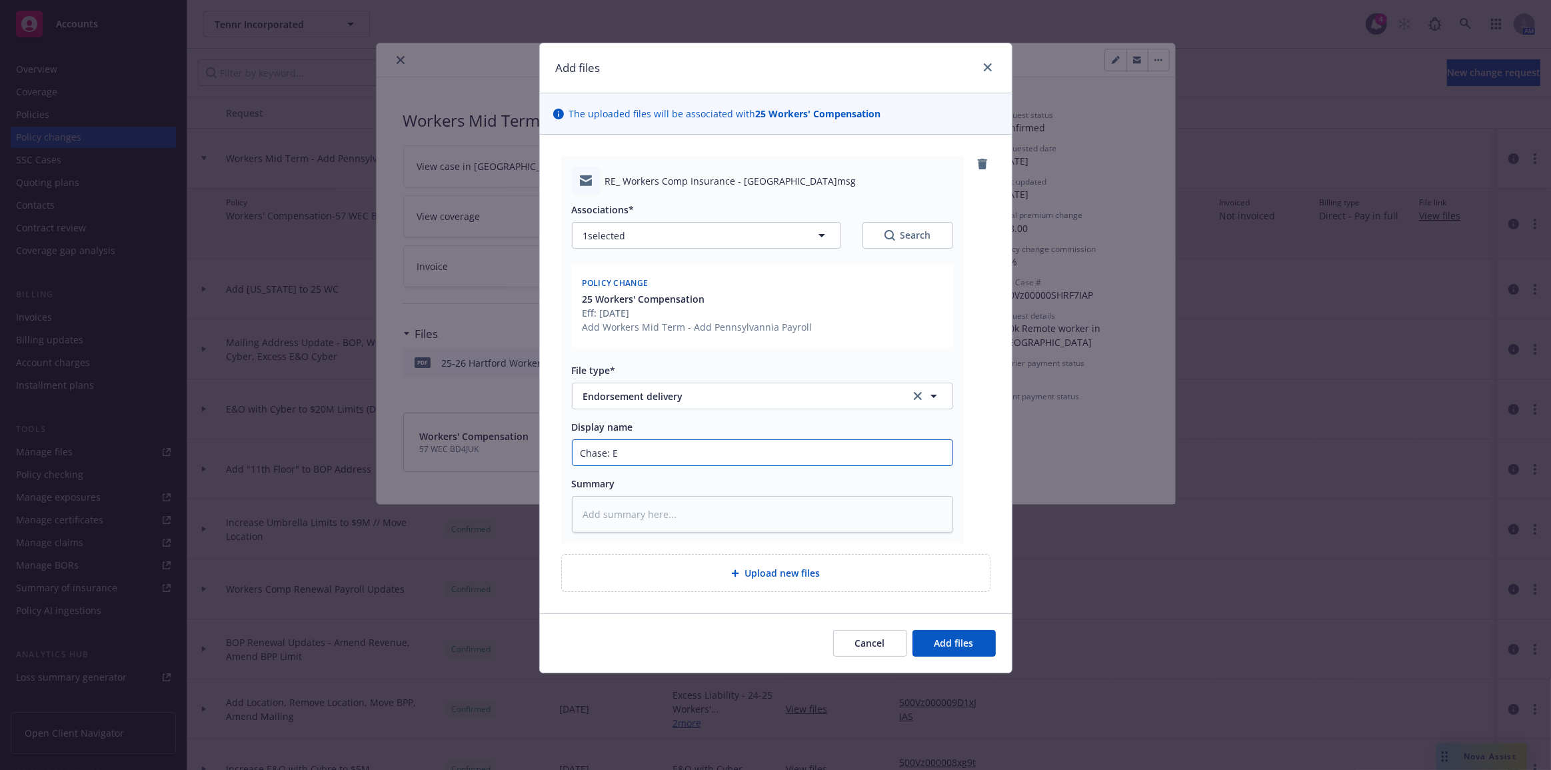
type input "Chase: En"
type textarea "x"
type input "Chase: End"
type textarea "x"
type input "Chase: Endo"
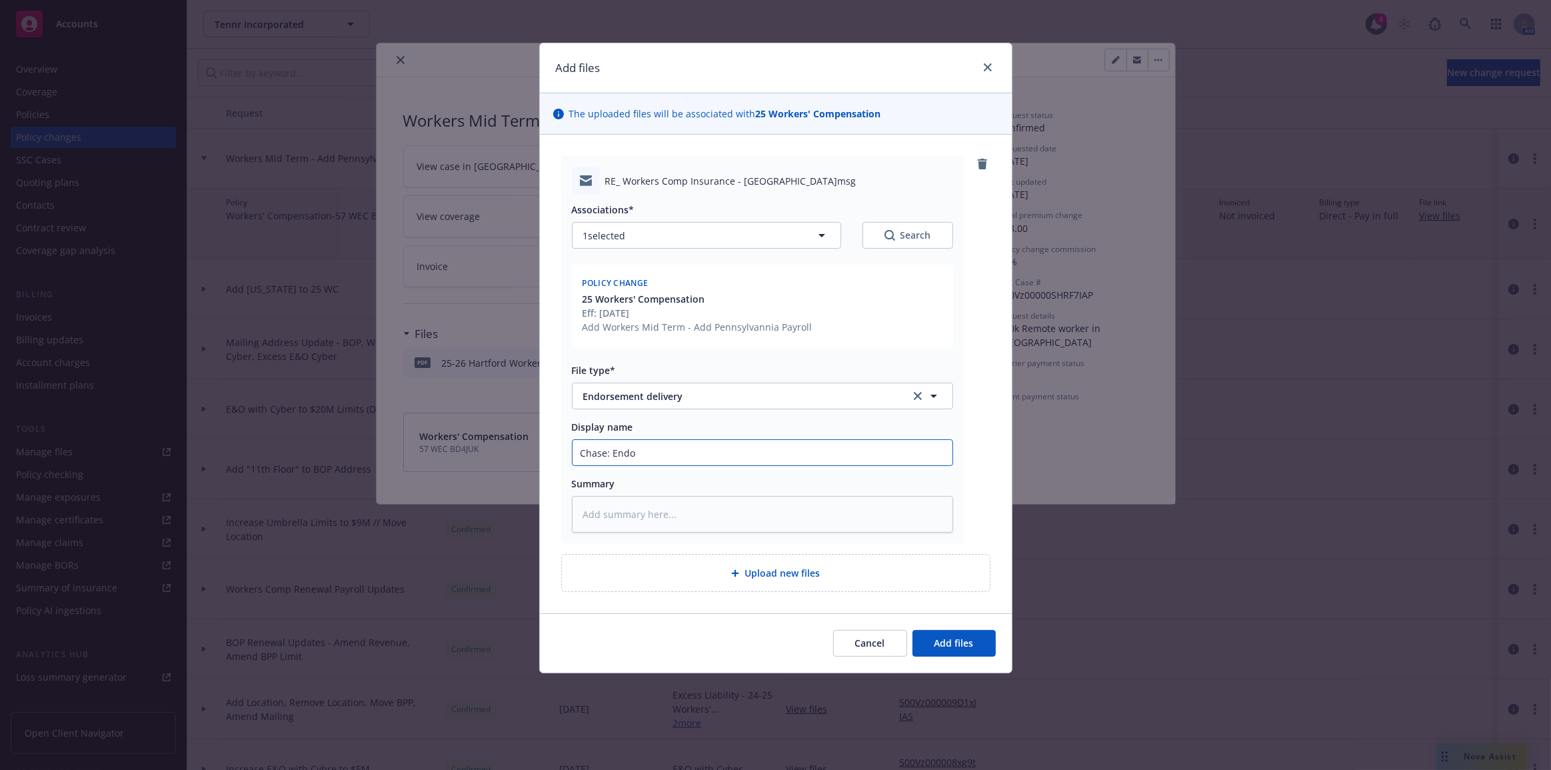
type textarea "x"
type input "Chase: Endor"
type textarea "x"
type input "Chase: Endors"
type textarea "x"
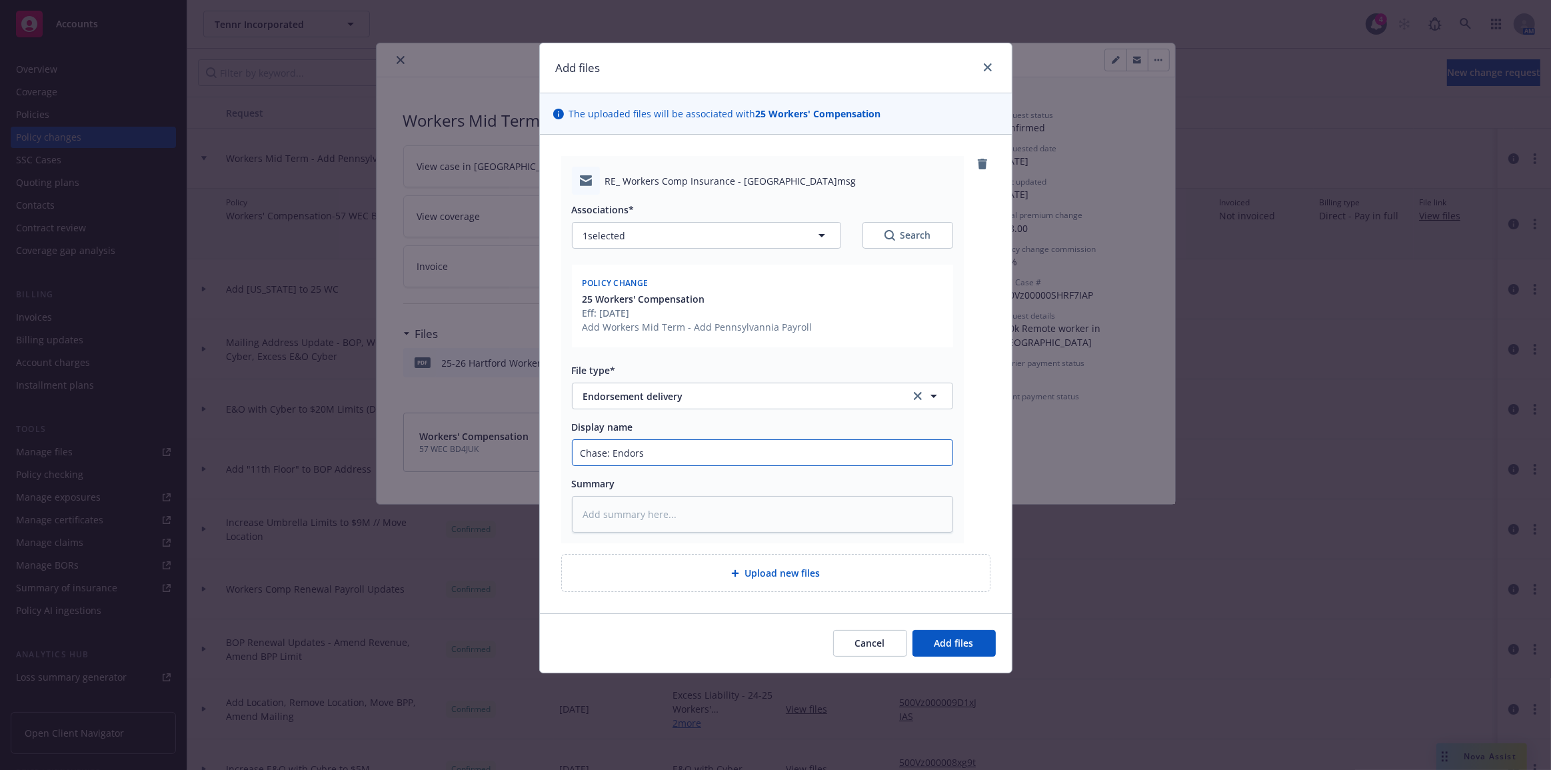
type input "Chase: Endorse"
type textarea "x"
type input "Chase: Endorsem"
type textarea "x"
type input "Chase: Endorseme"
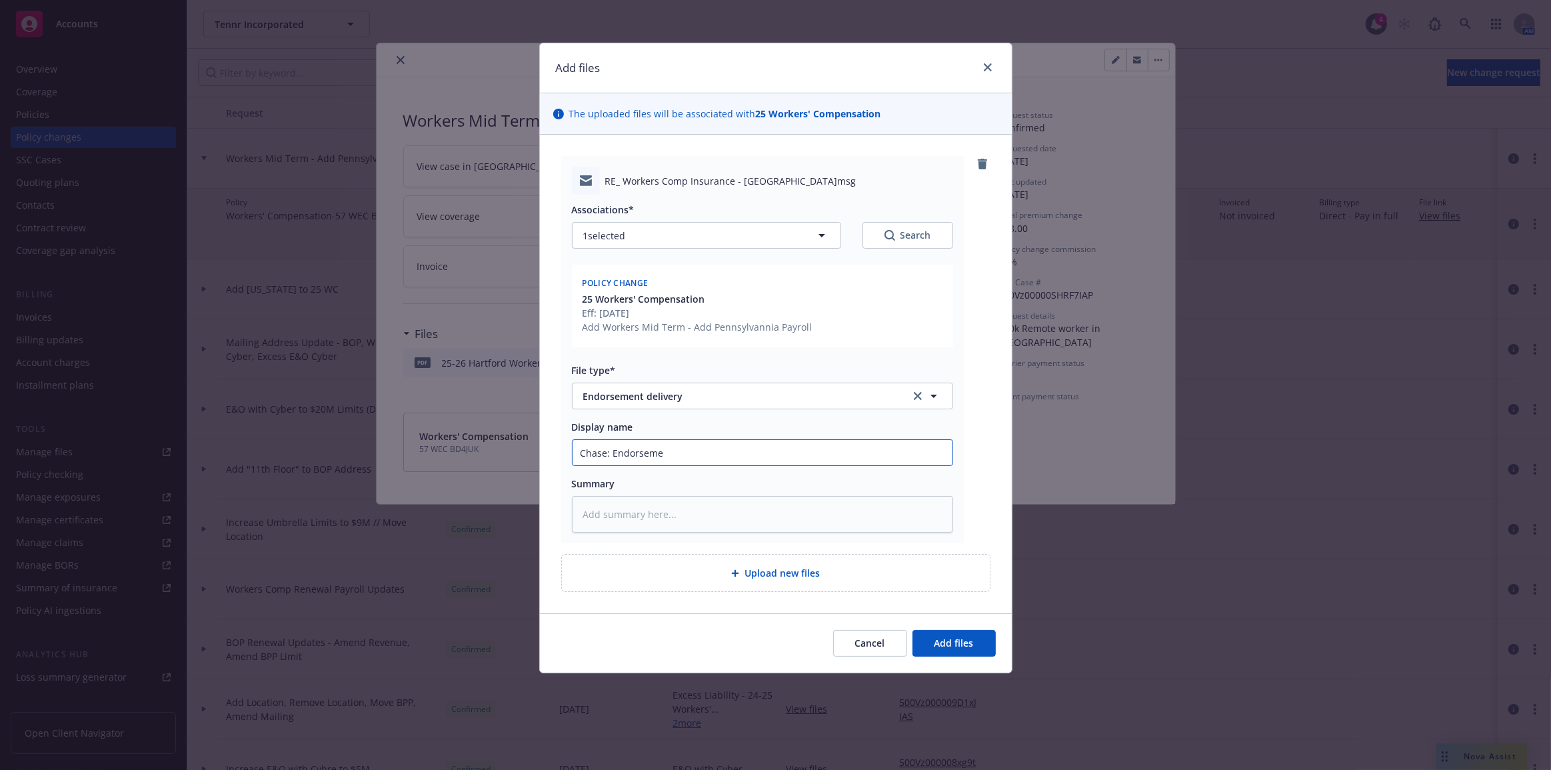
type textarea "x"
type input "Chase: Endorsemen"
type textarea "x"
type input "Chase: Endorsement"
type textarea "x"
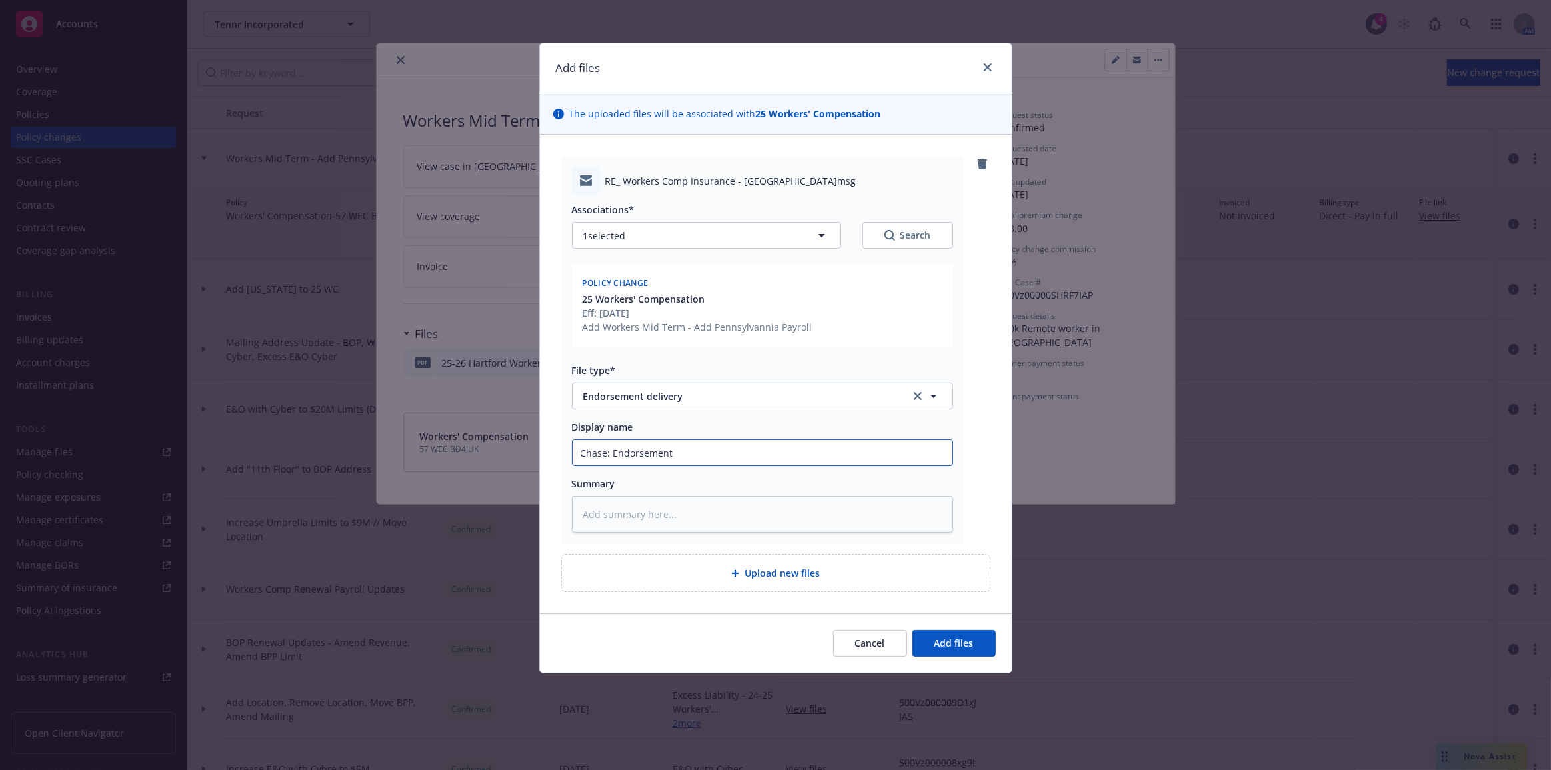
type input "Chase: Endorsement"
type textarea "x"
type input "Chase: Endorsement se"
type textarea "x"
type input "Chase: Endorsement sen"
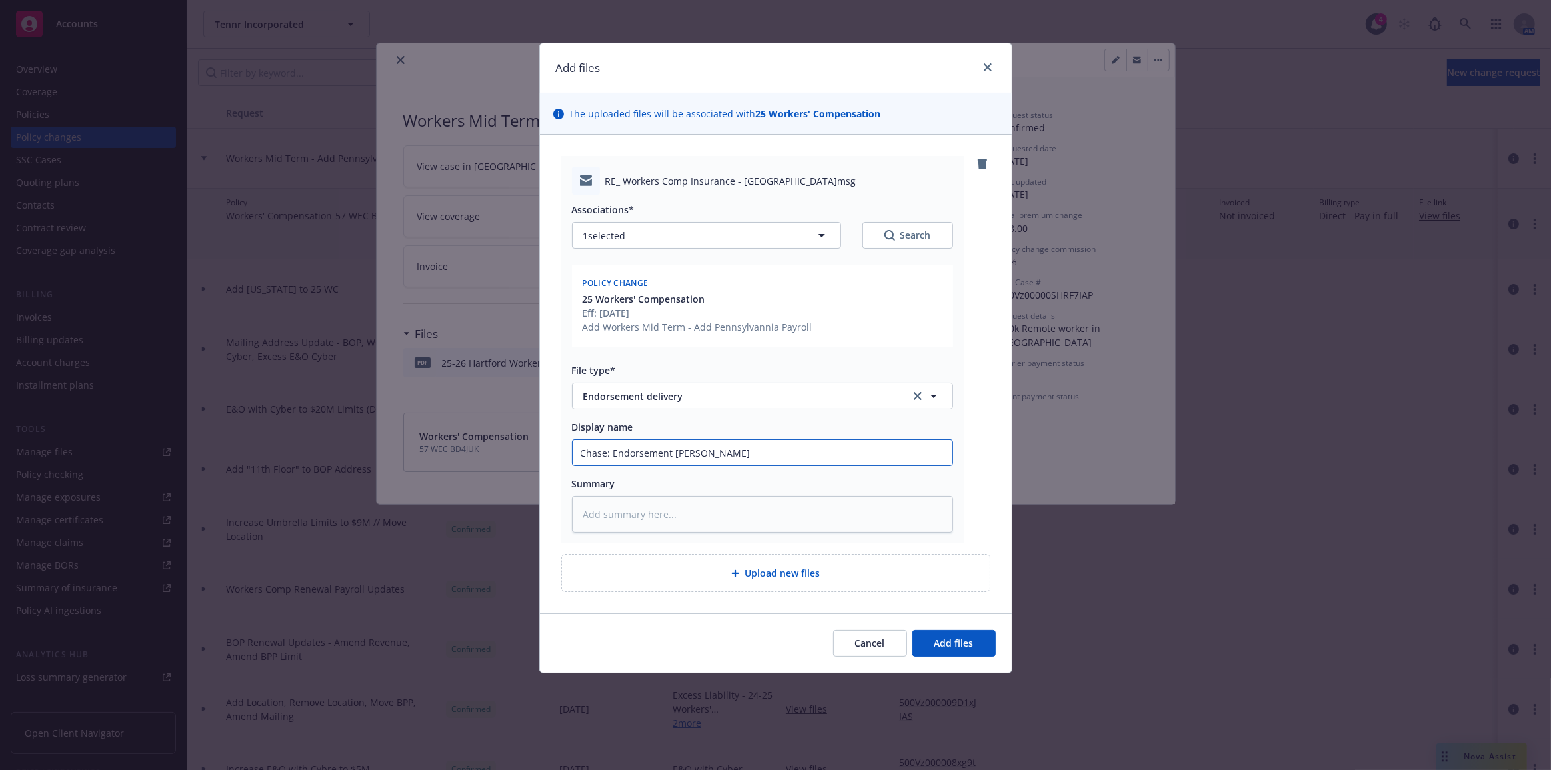
type textarea "x"
type input "Chase: Endorsement sent"
type textarea "x"
type input "Chase: Endorsement sent"
type textarea "x"
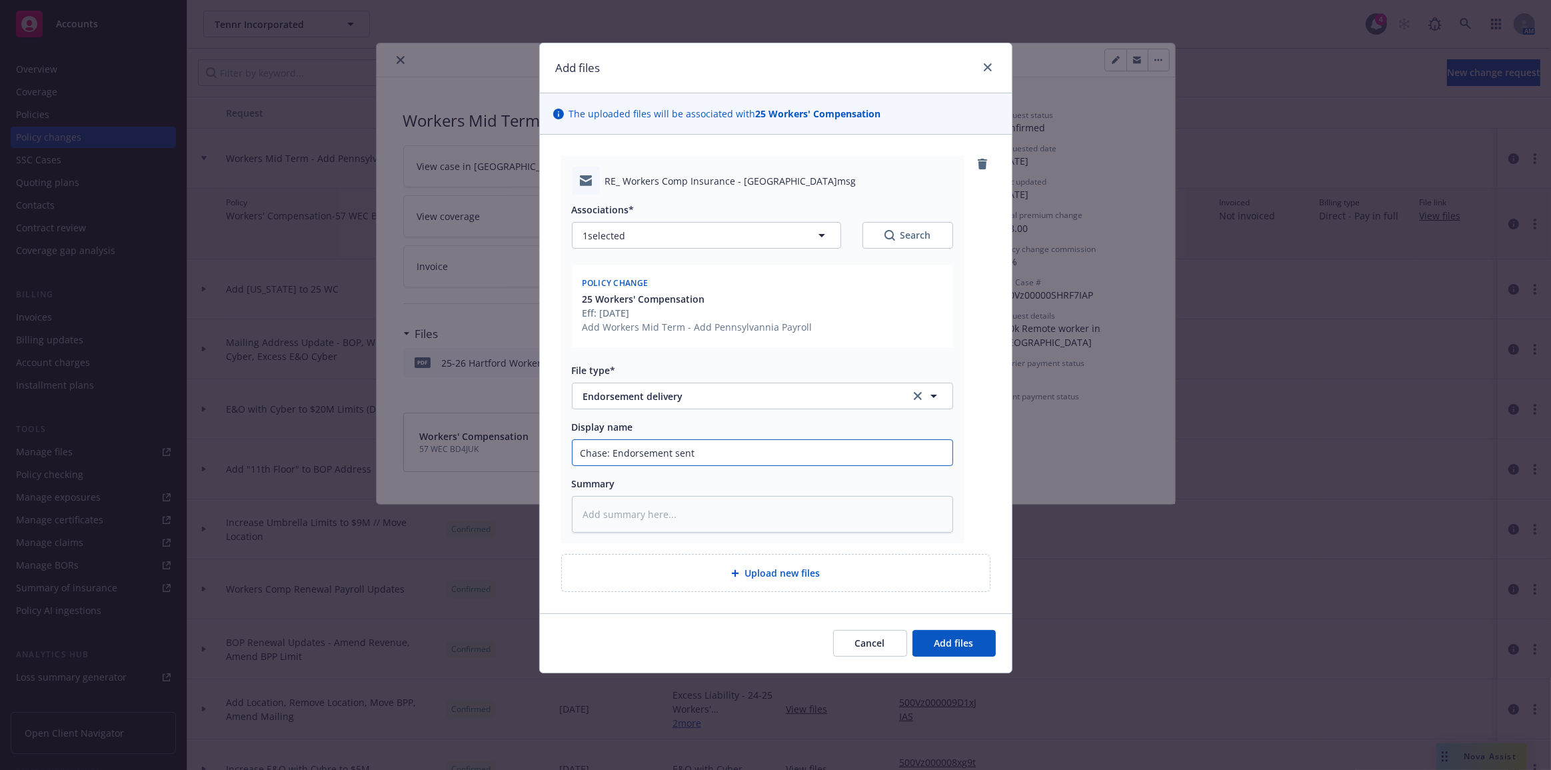
type input "Chase: Endorsement sent t"
type textarea "x"
type input "Chase: Endorsement sent to"
type textarea "x"
type input "Chase: Endorsement sent to c"
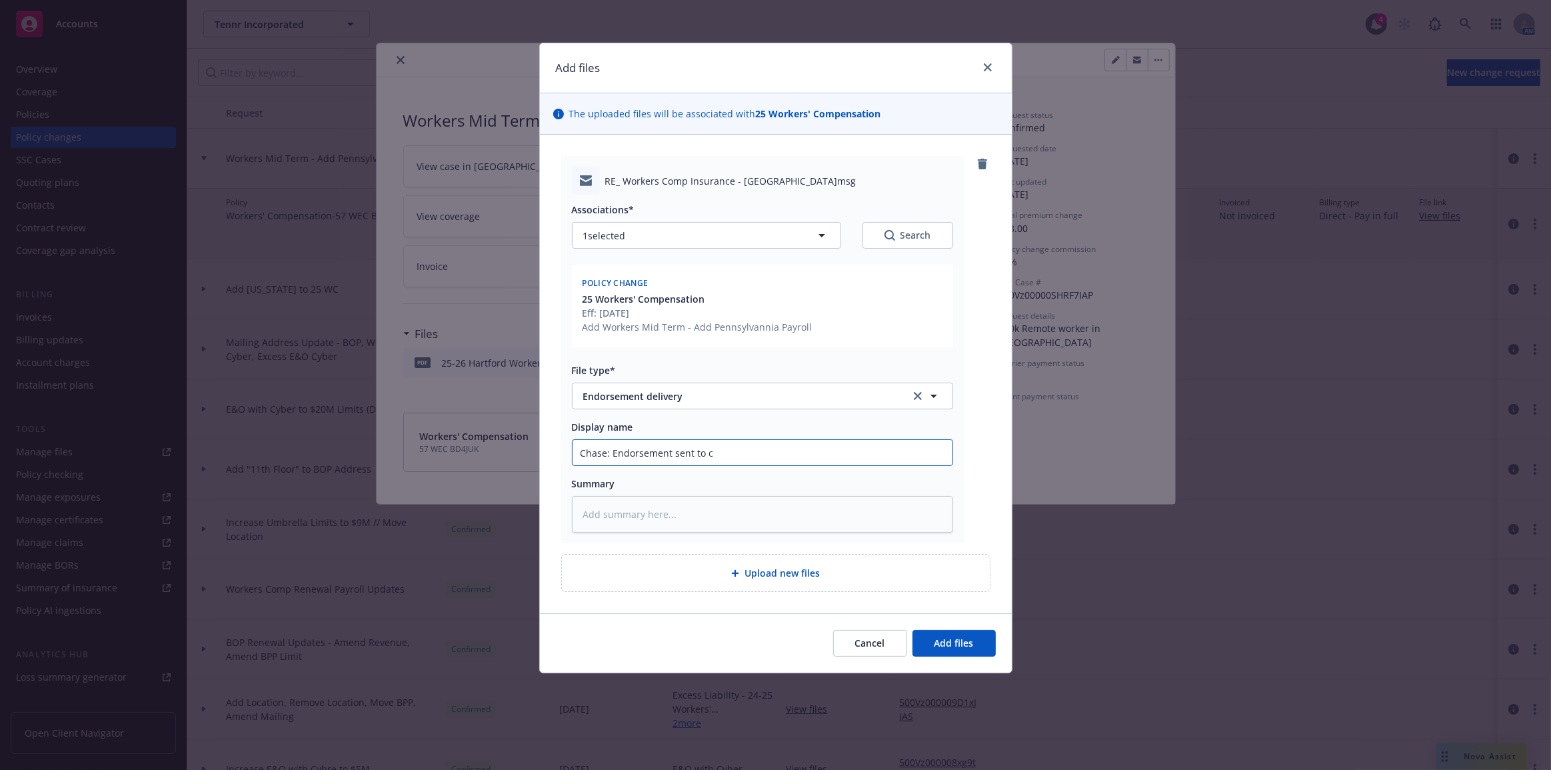
type textarea "x"
type input "Chase: Endorsement sent to cl"
type textarea "x"
type input "Chase: Endorsement sent to cli"
type textarea "x"
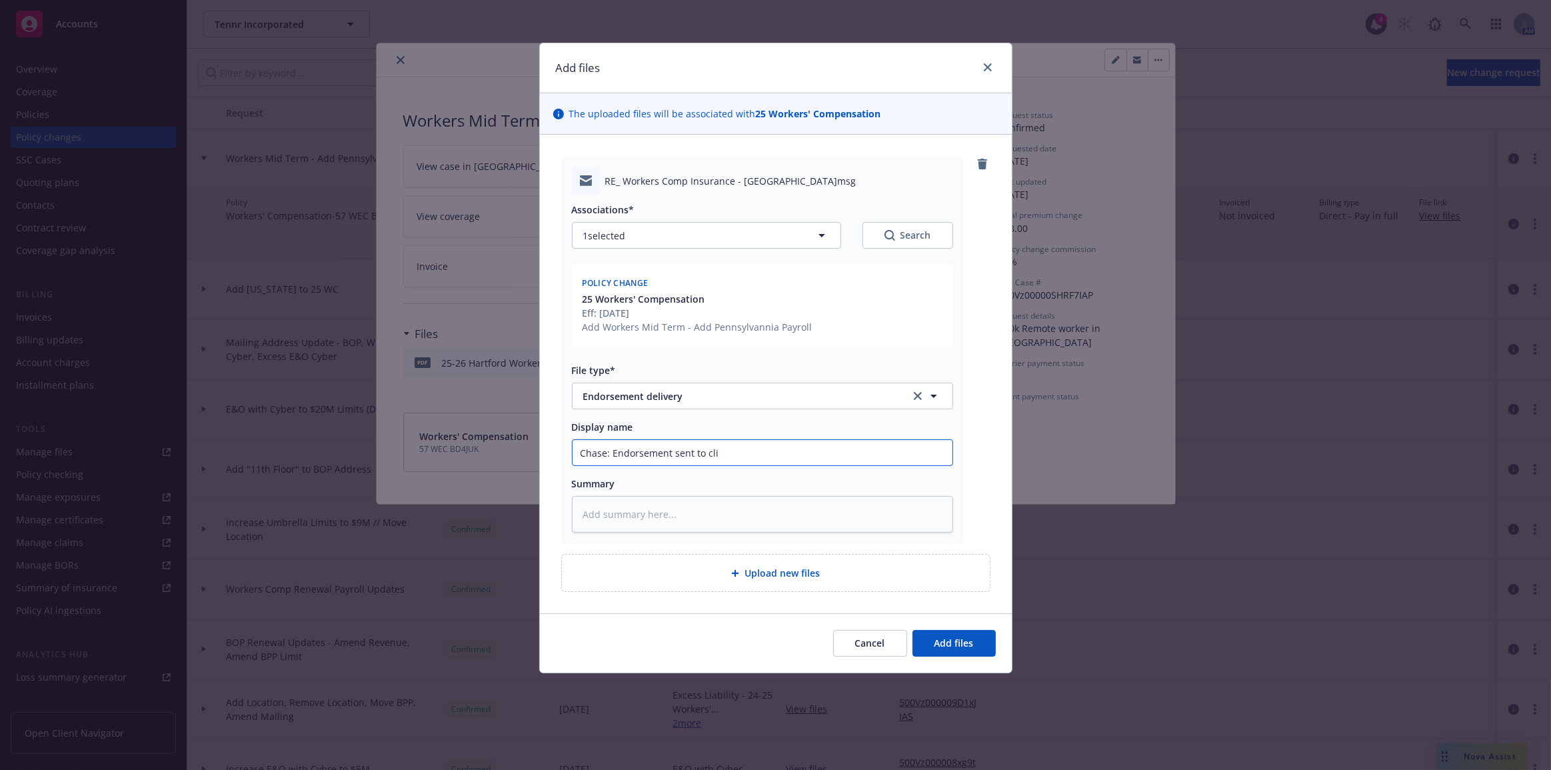
type input "Chase: Endorsement sent to clie"
type textarea "x"
type input "Chase: Endorsement sent to clien"
type textarea "x"
type input "Chase: Endorsement sent to client"
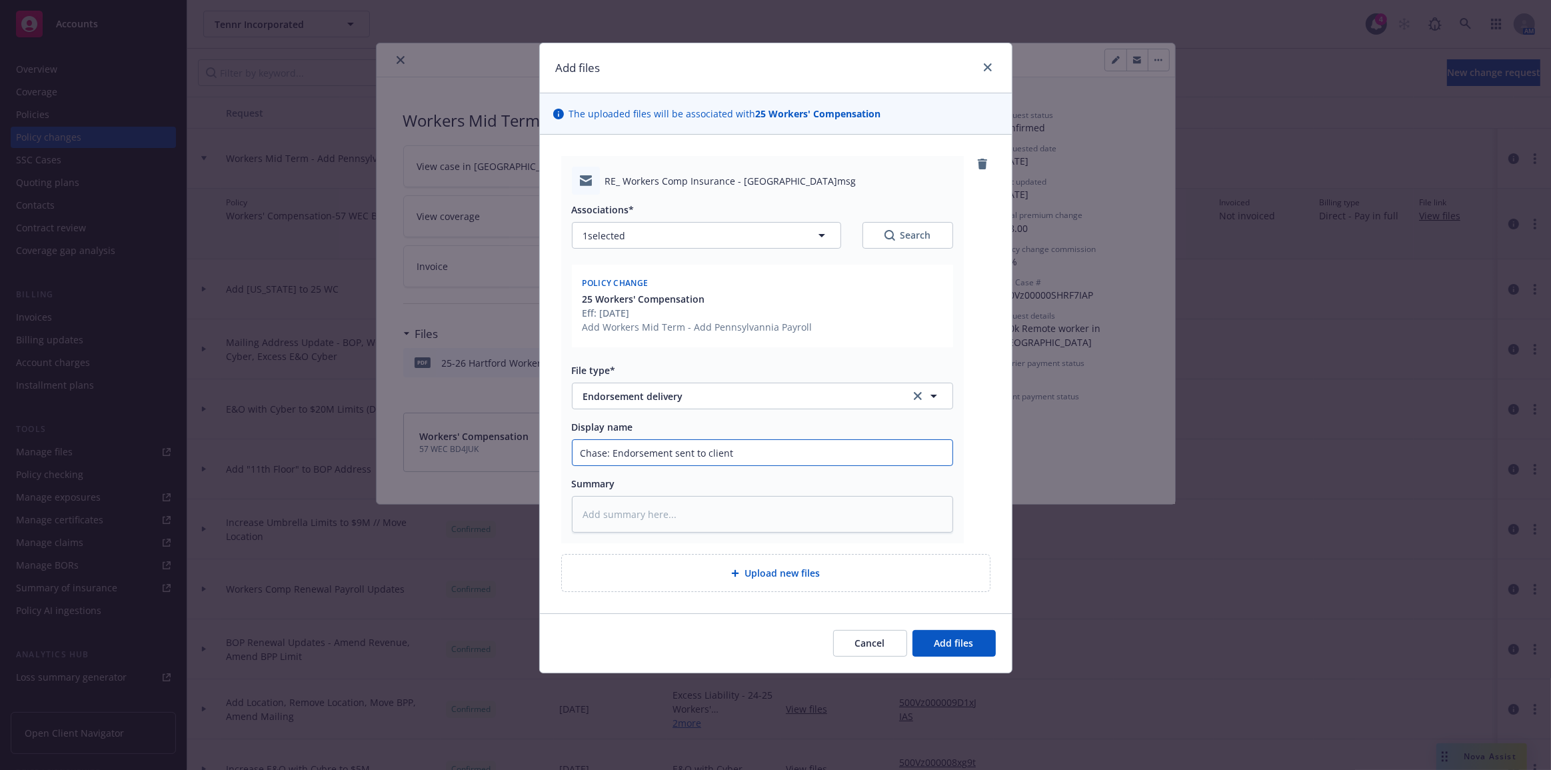
click at [913, 630] on button "Add files" at bounding box center [954, 643] width 83 height 27
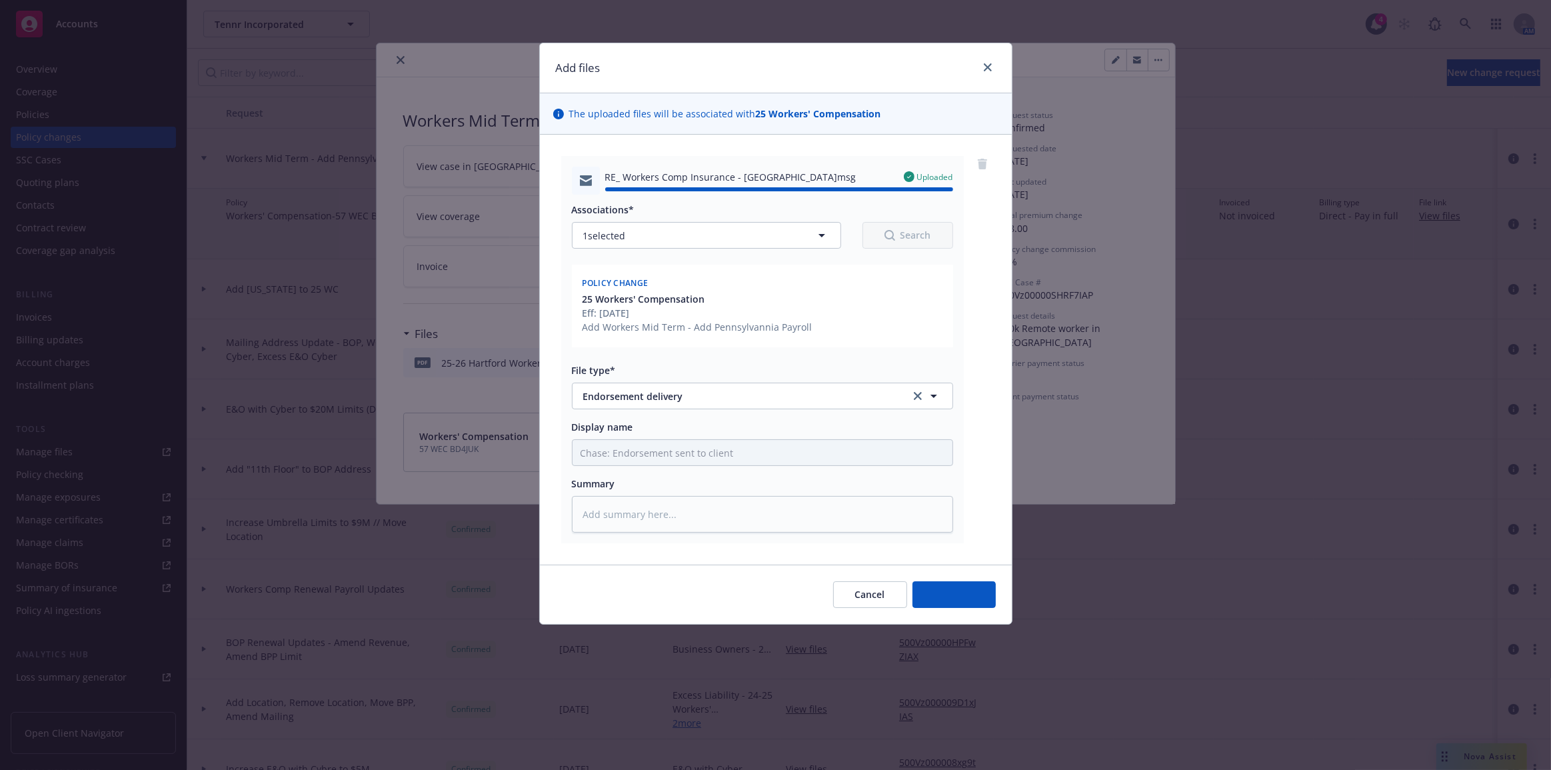
type textarea "x"
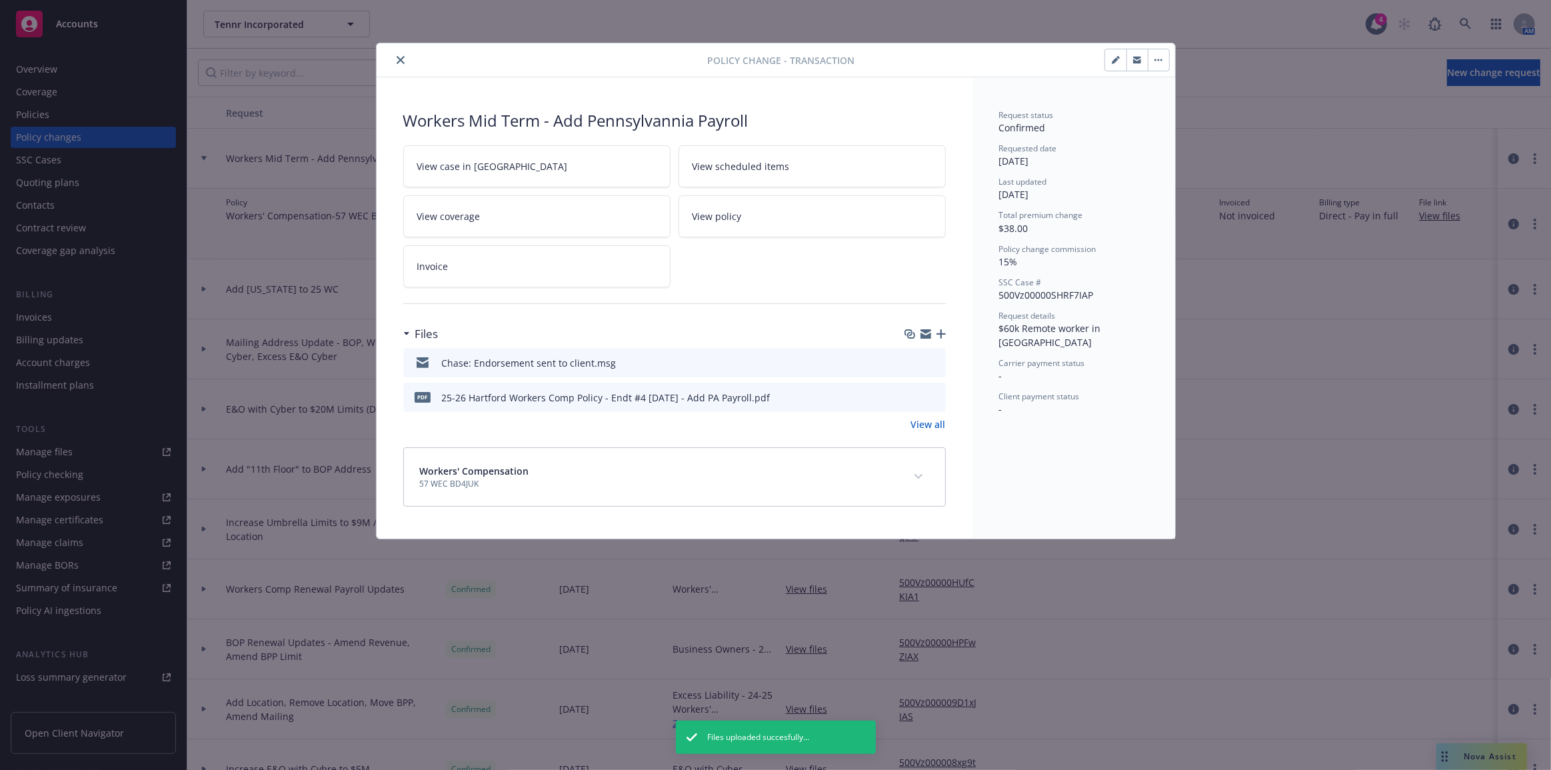
drag, startPoint x: 1071, startPoint y: 449, endPoint x: 1093, endPoint y: 452, distance: 22.2
click at [1072, 449] on div "Request status Confirmed Requested date 09/16/2025 Last updated 09/17/2025 Tota…" at bounding box center [1074, 307] width 203 height 461
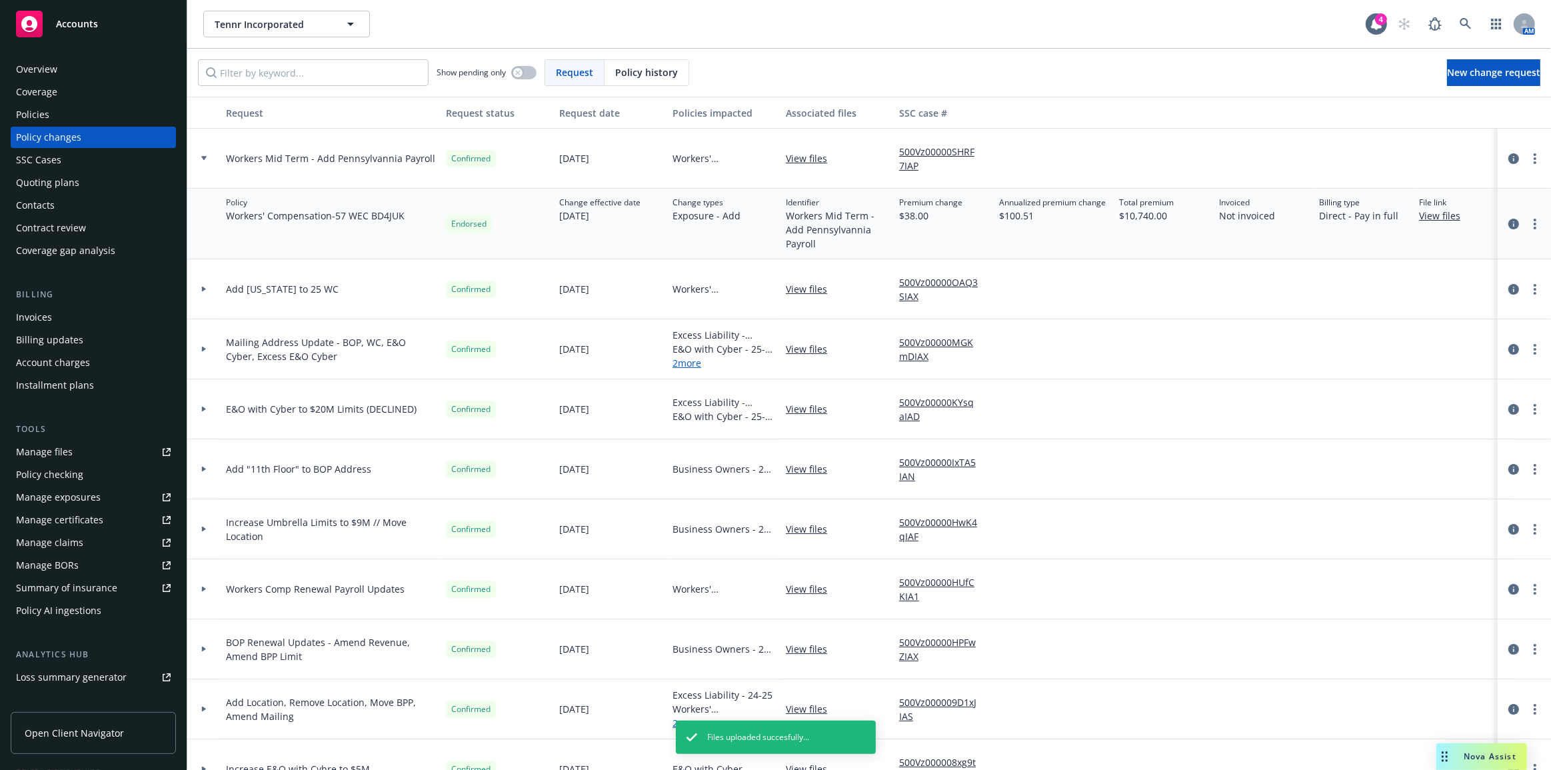
drag, startPoint x: 209, startPoint y: 155, endPoint x: 859, endPoint y: 233, distance: 655.2
click at [209, 156] on div at bounding box center [204, 158] width 23 height 5
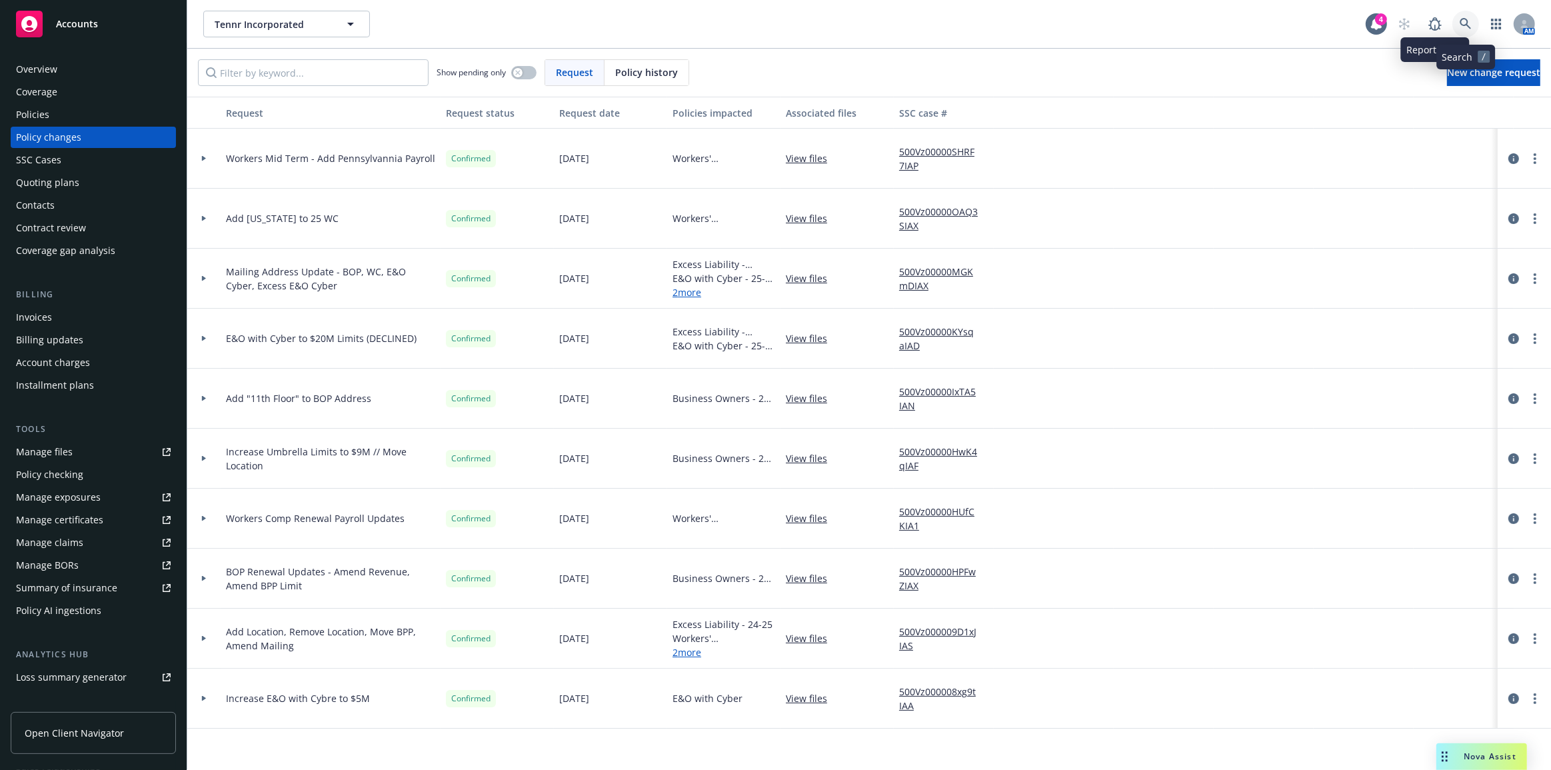
click at [1465, 20] on icon at bounding box center [1466, 24] width 12 height 12
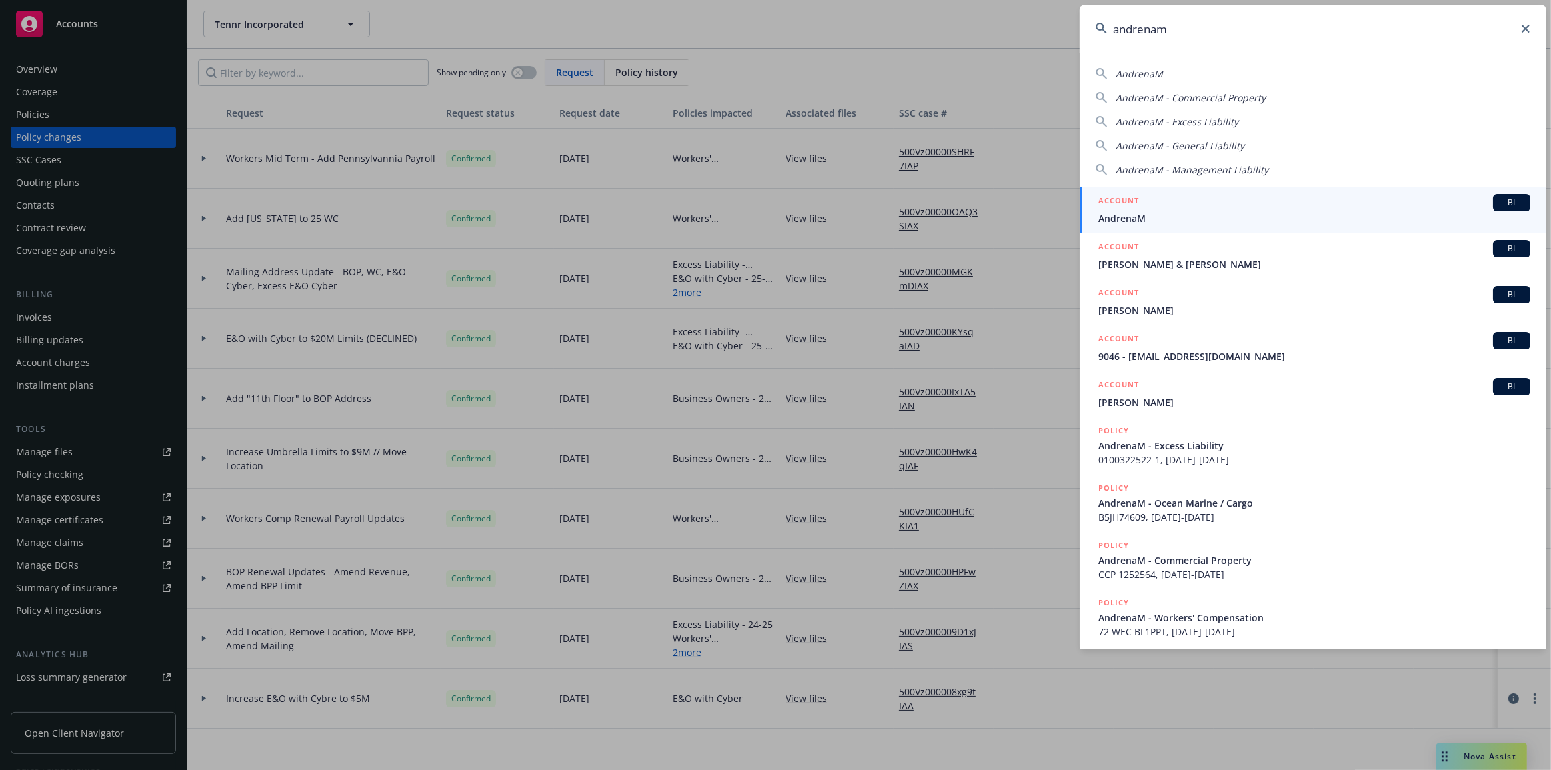
type input "andrenam"
click at [1426, 213] on span "AndrenaM" at bounding box center [1315, 218] width 432 height 14
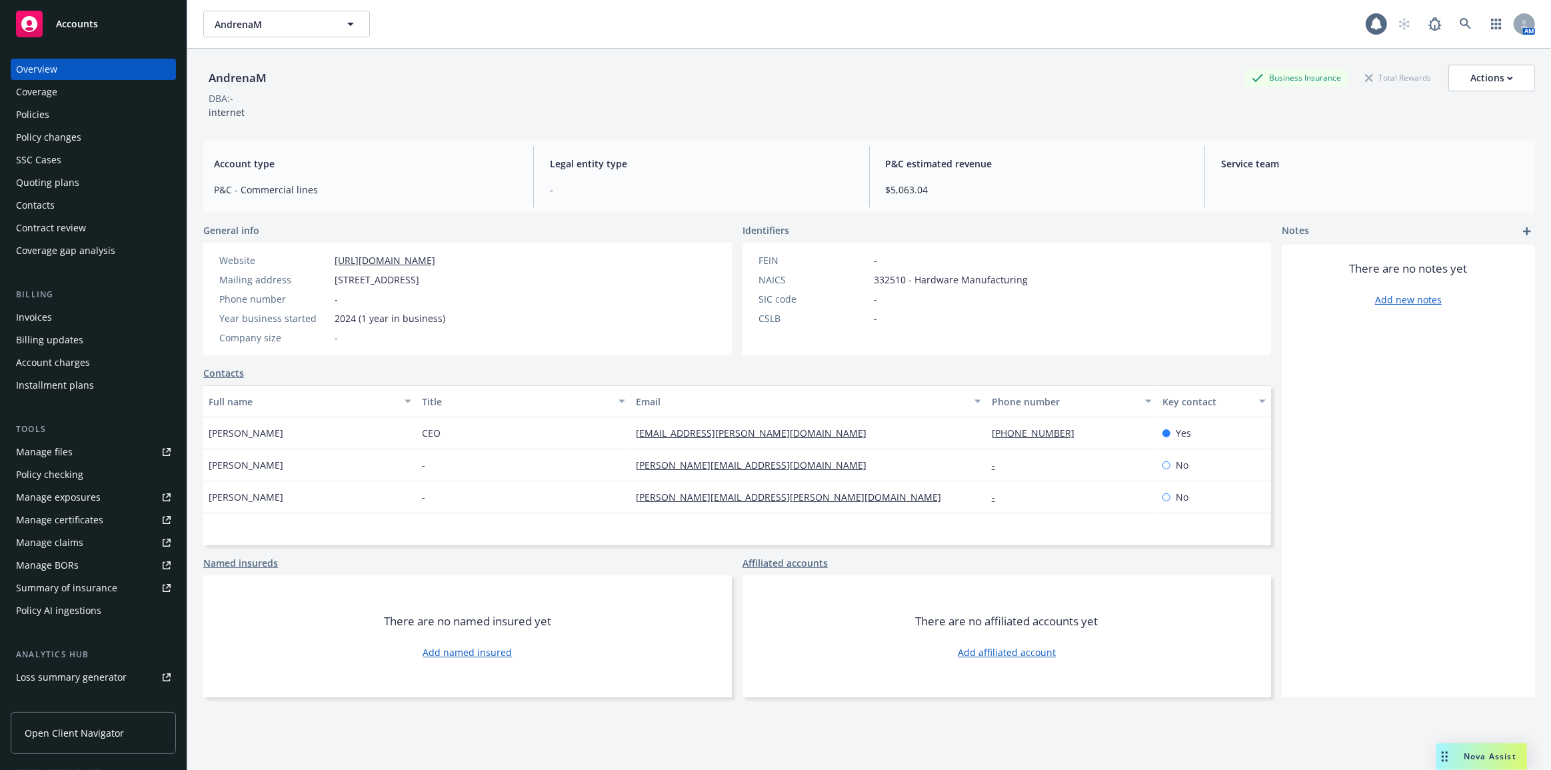
click at [130, 119] on div "Policies" at bounding box center [93, 114] width 155 height 21
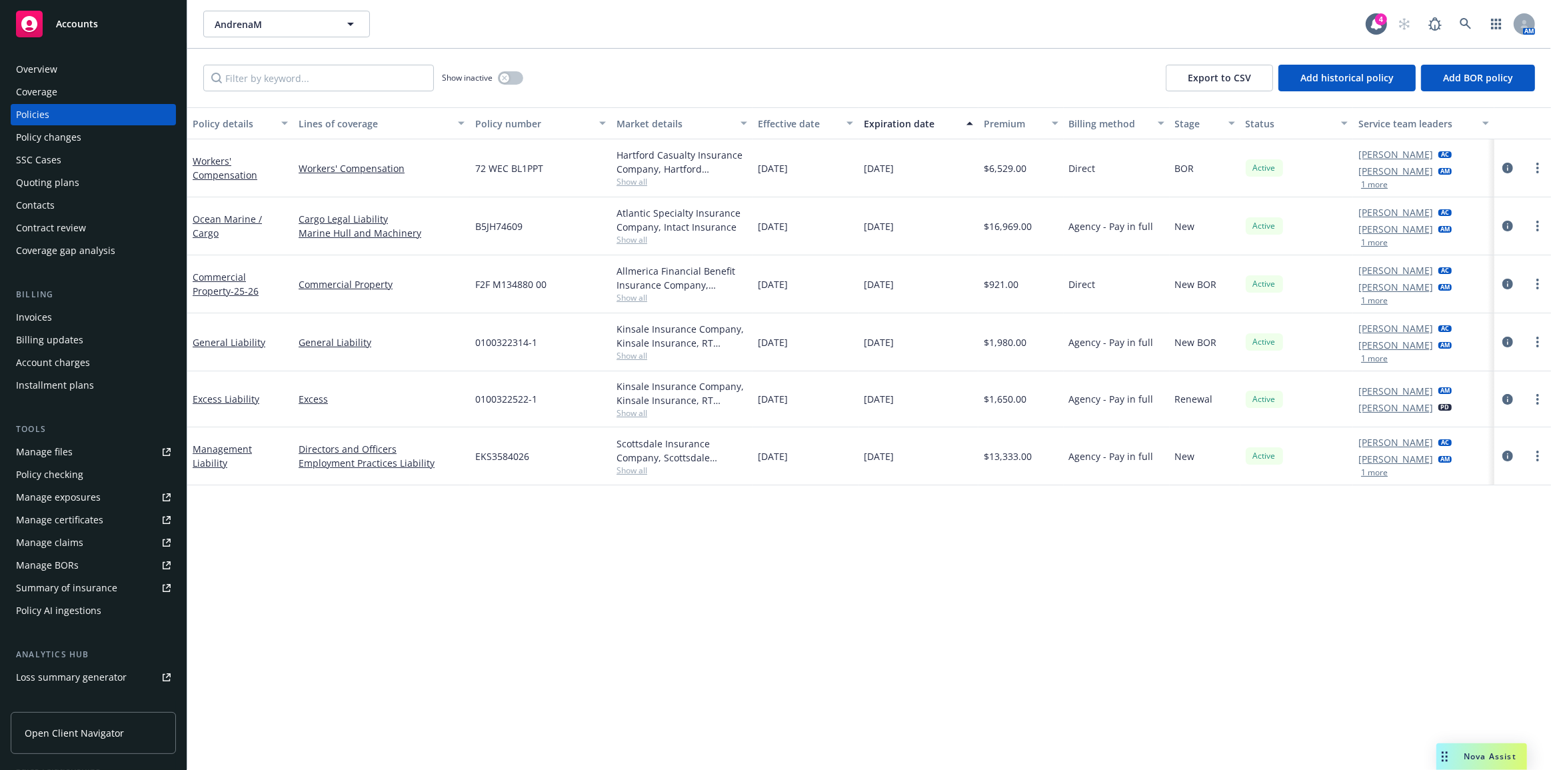
click at [104, 321] on div "Invoices" at bounding box center [93, 317] width 155 height 21
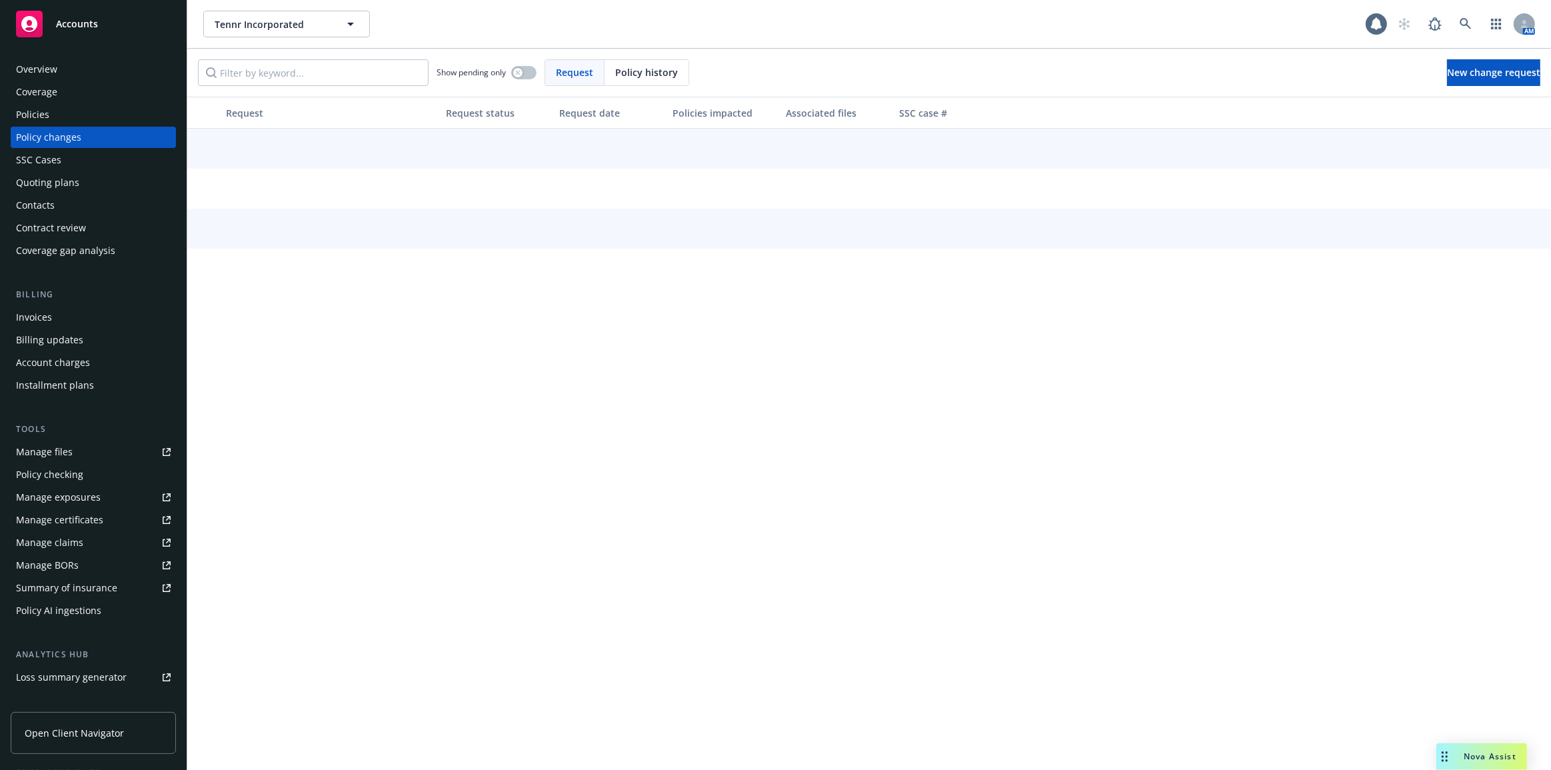
click at [45, 109] on div "Policies" at bounding box center [32, 114] width 33 height 21
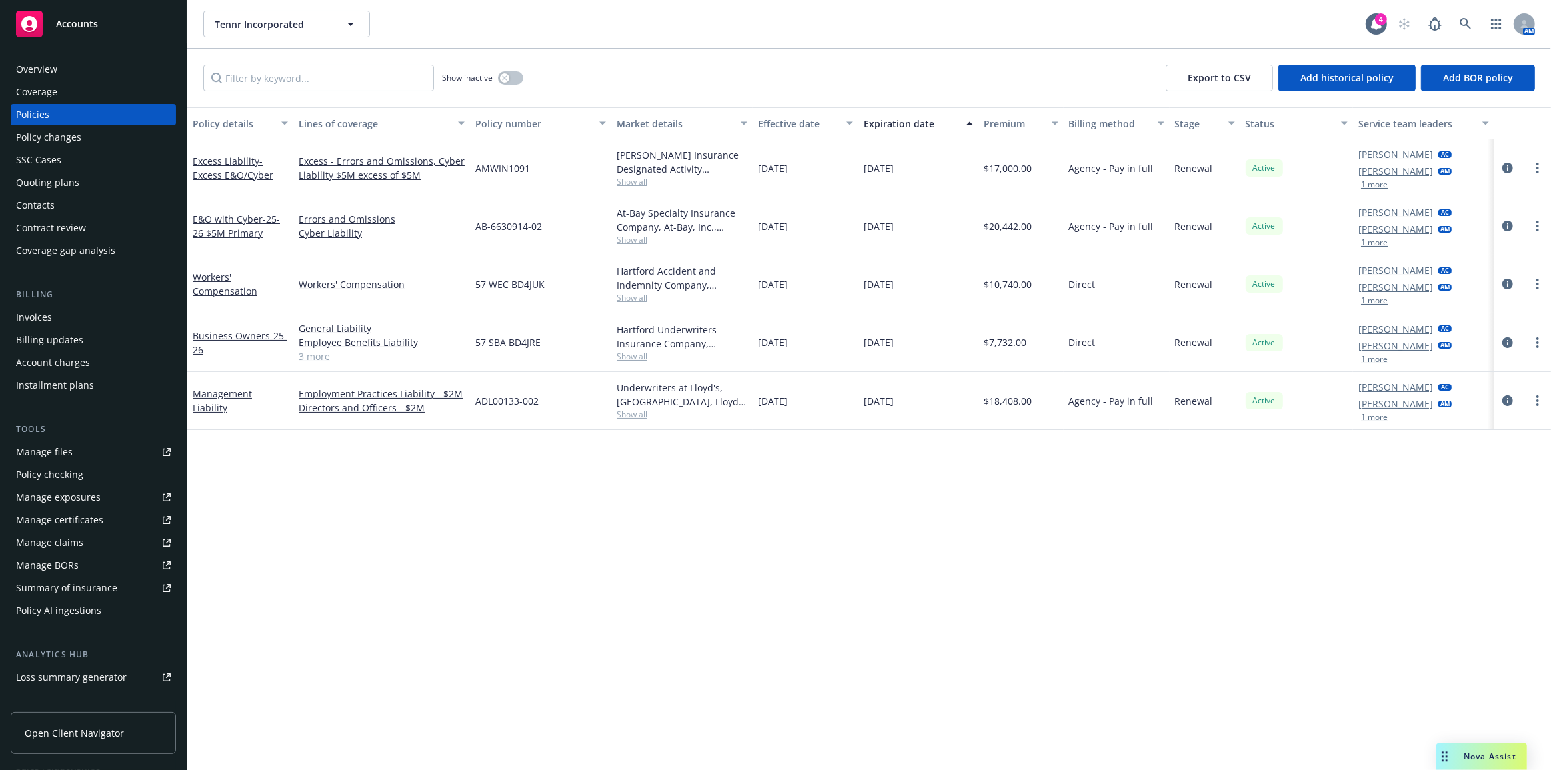
drag, startPoint x: 1155, startPoint y: 554, endPoint x: 1195, endPoint y: 397, distance: 161.8
click at [1155, 554] on div "Policy details Lines of coverage Policy number Market details Effective date Ex…" at bounding box center [869, 438] width 1364 height 663
click at [1457, 33] on link at bounding box center [1465, 24] width 27 height 27
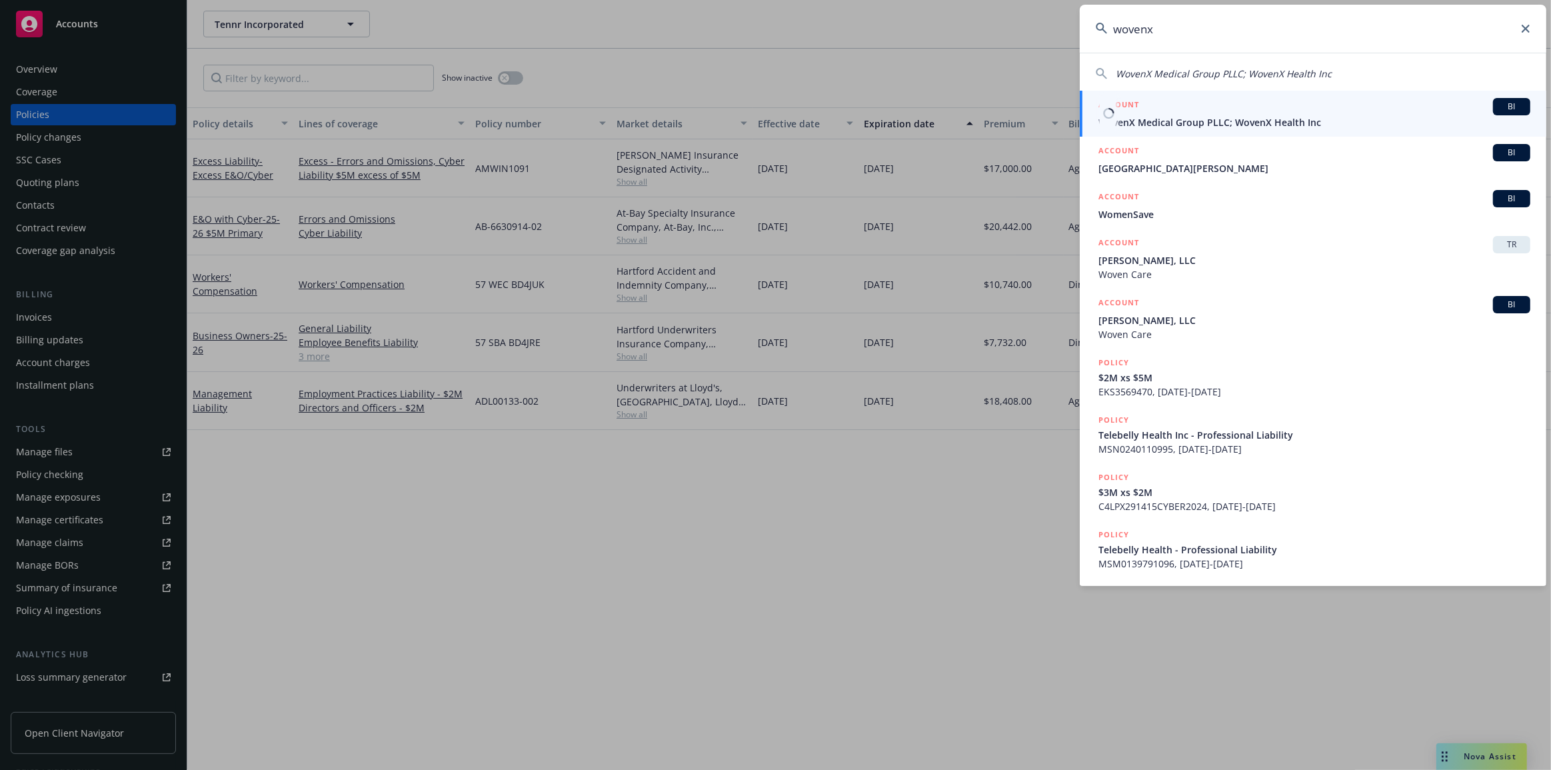
type input "wovenx"
click at [1378, 113] on div "ACCOUNT BI" at bounding box center [1315, 106] width 432 height 17
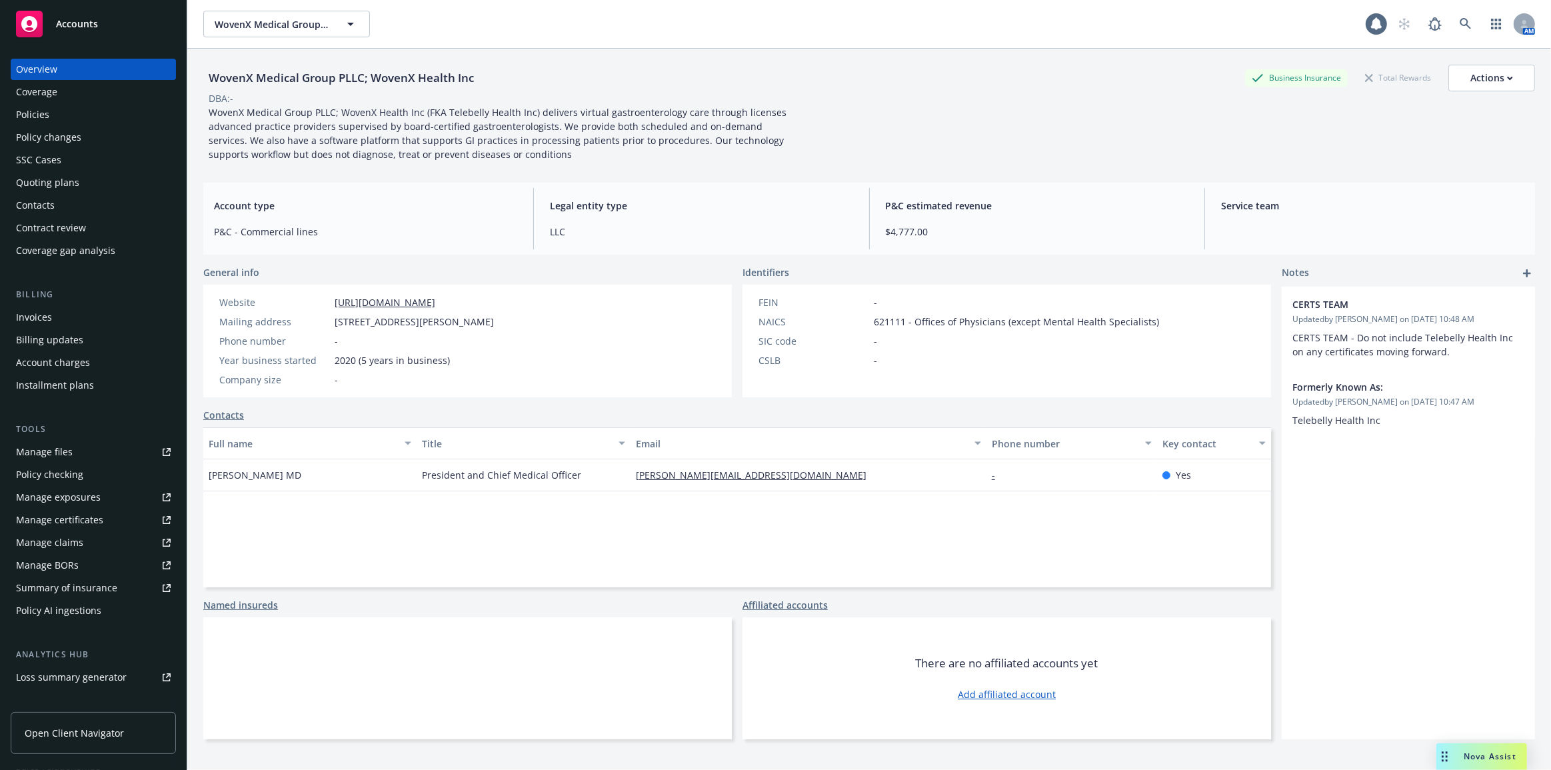
click at [31, 115] on div "Policies" at bounding box center [32, 114] width 33 height 21
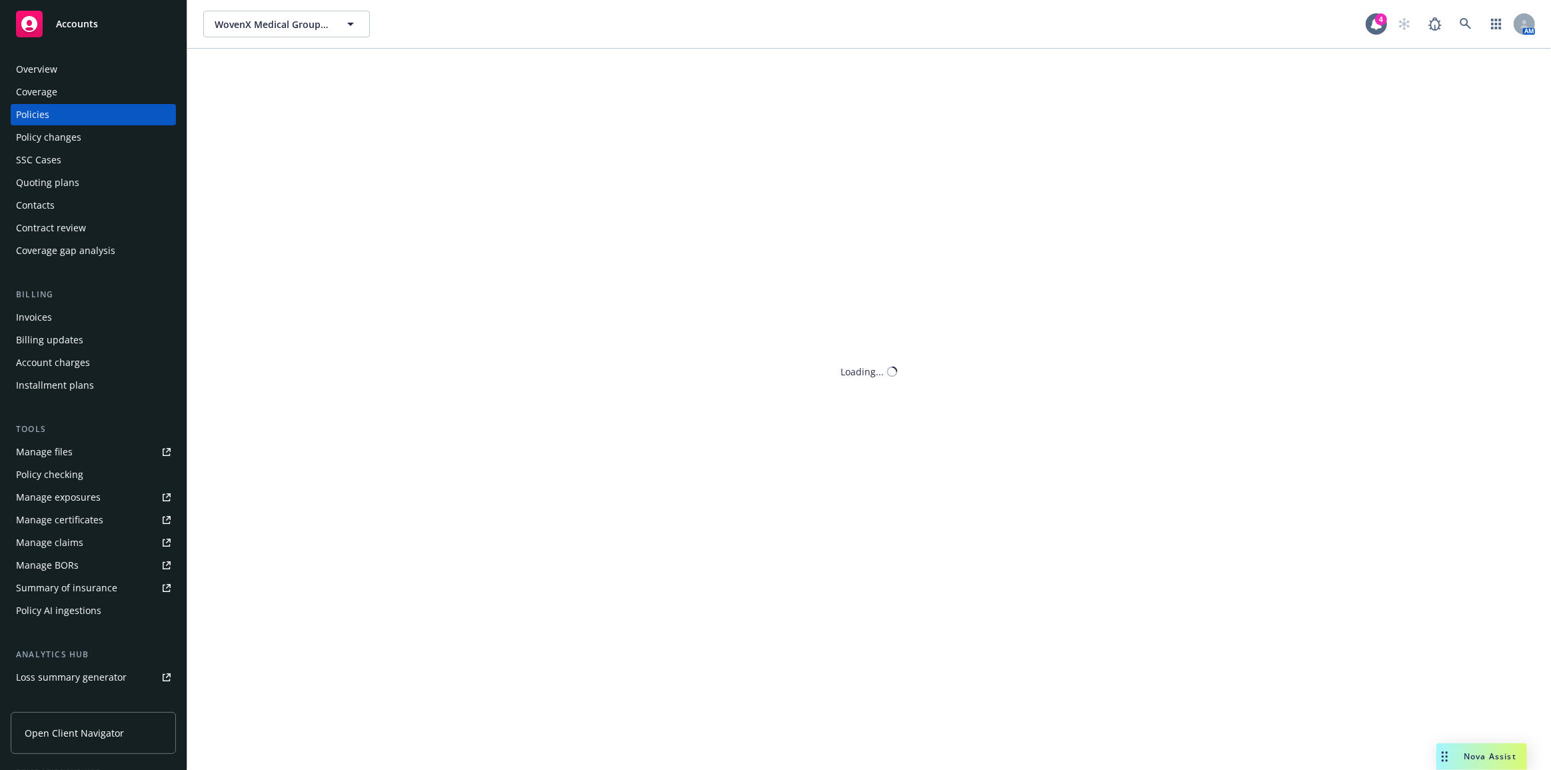
click at [67, 177] on div "Quoting plans" at bounding box center [47, 182] width 63 height 21
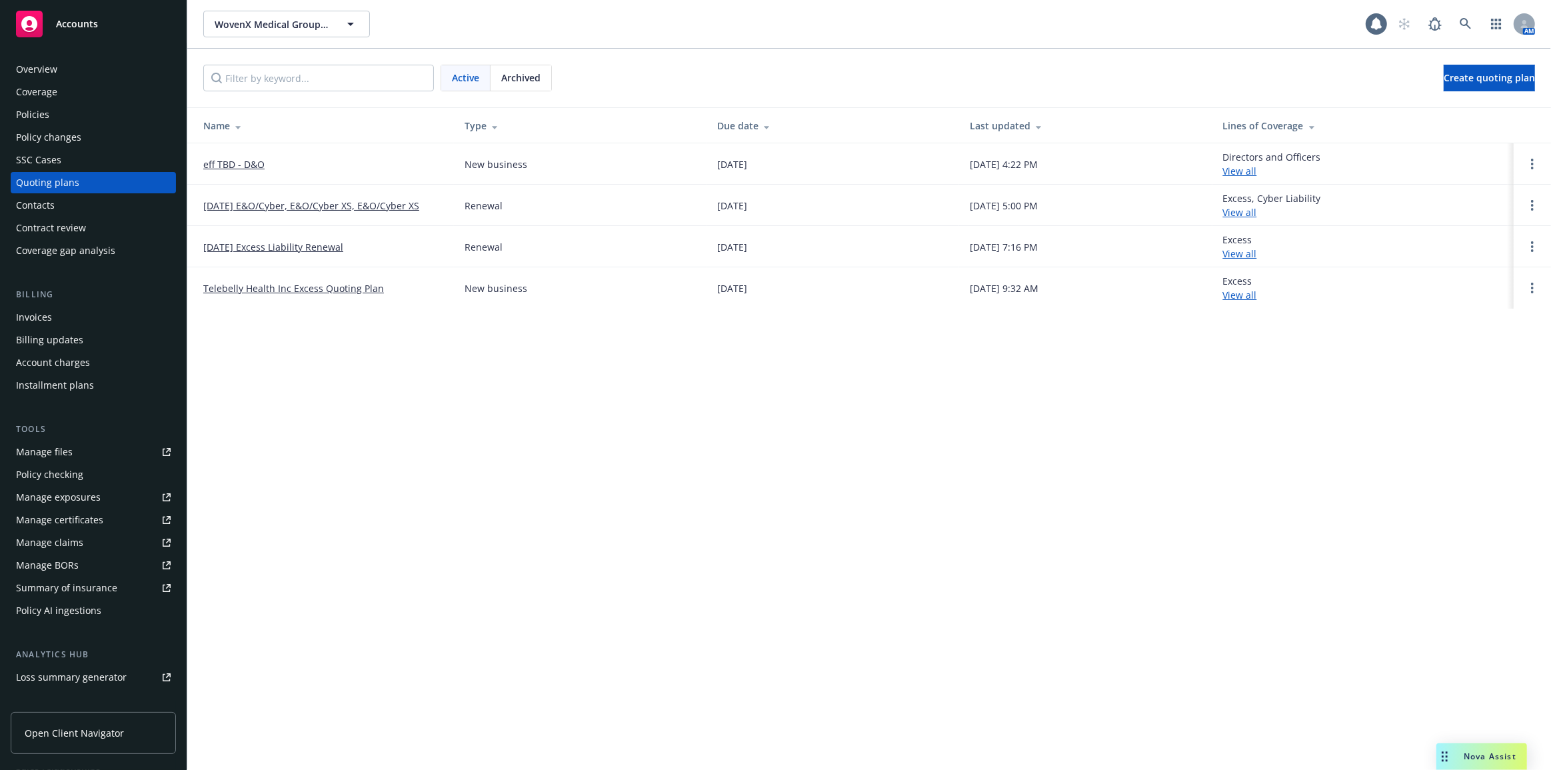
click at [259, 166] on link "eff TBD - D&O" at bounding box center [233, 164] width 61 height 14
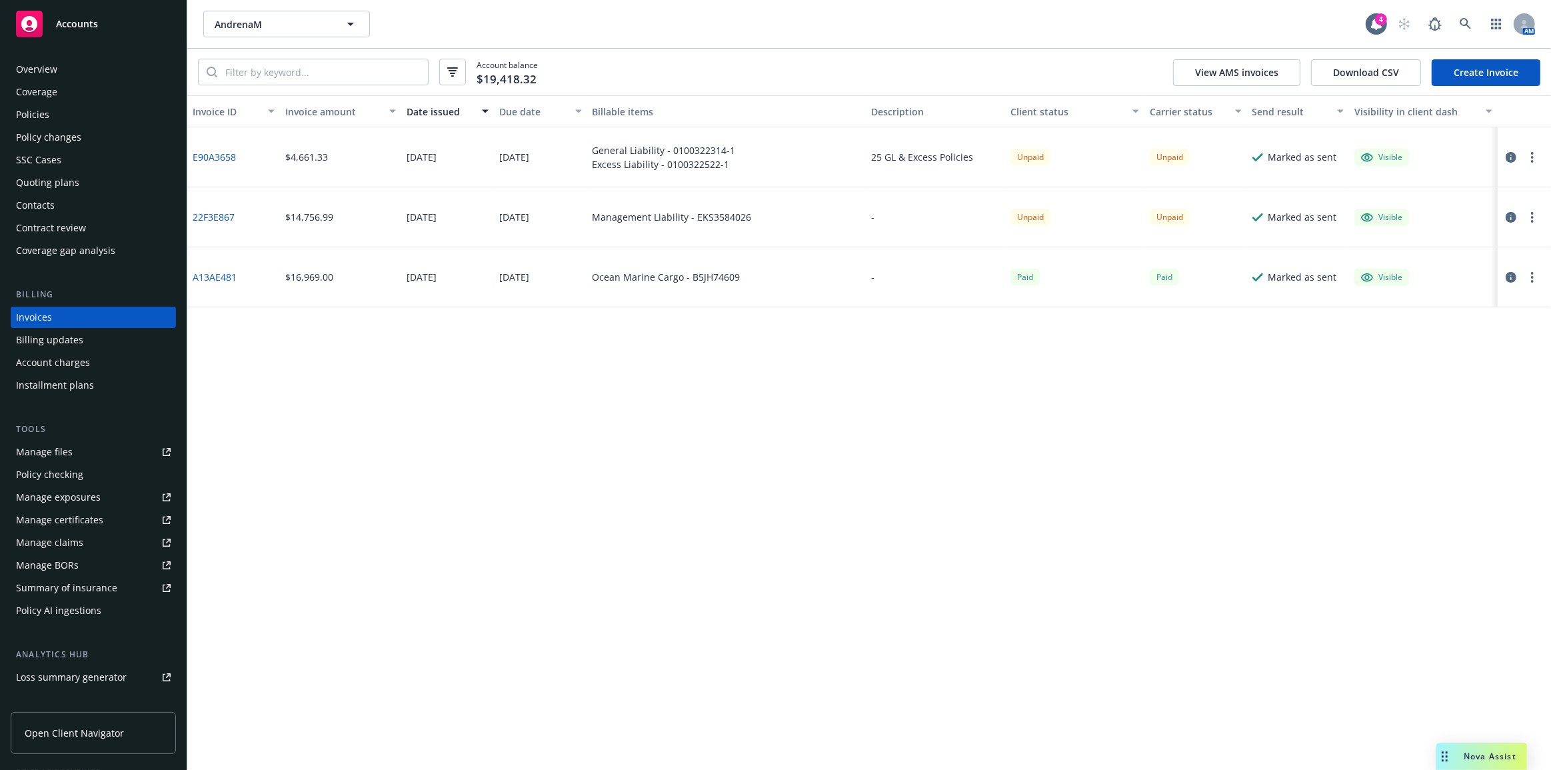
drag, startPoint x: 227, startPoint y: 157, endPoint x: 263, endPoint y: 156, distance: 36.0
click at [227, 157] on link "E90A3658" at bounding box center [214, 157] width 43 height 14
click at [119, 101] on div "Coverage" at bounding box center [93, 91] width 155 height 21
click at [119, 113] on div "Policies" at bounding box center [93, 114] width 155 height 21
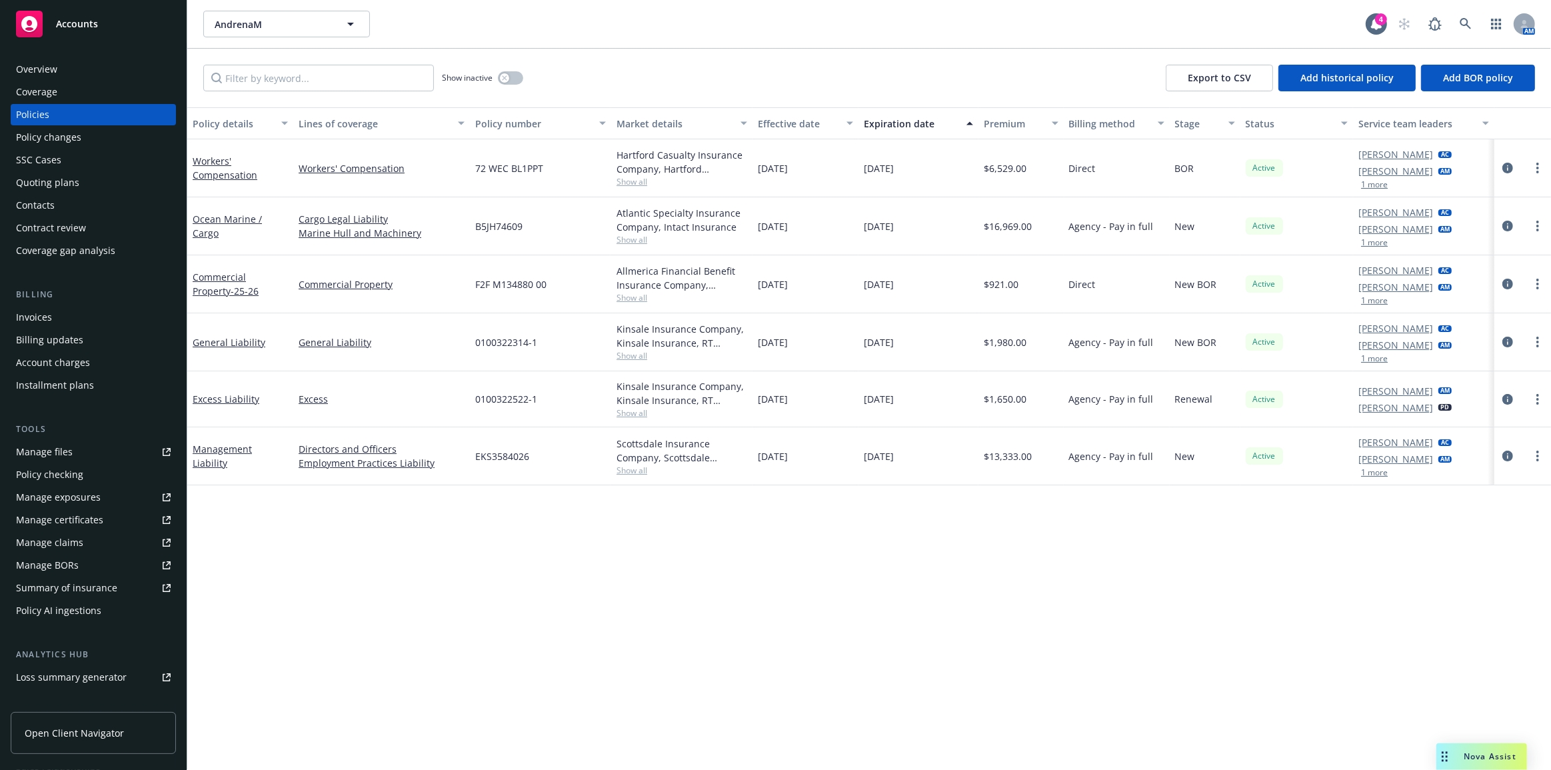
drag, startPoint x: 47, startPoint y: 325, endPoint x: 166, endPoint y: 318, distance: 118.8
click at [47, 325] on div "Invoices" at bounding box center [34, 317] width 36 height 21
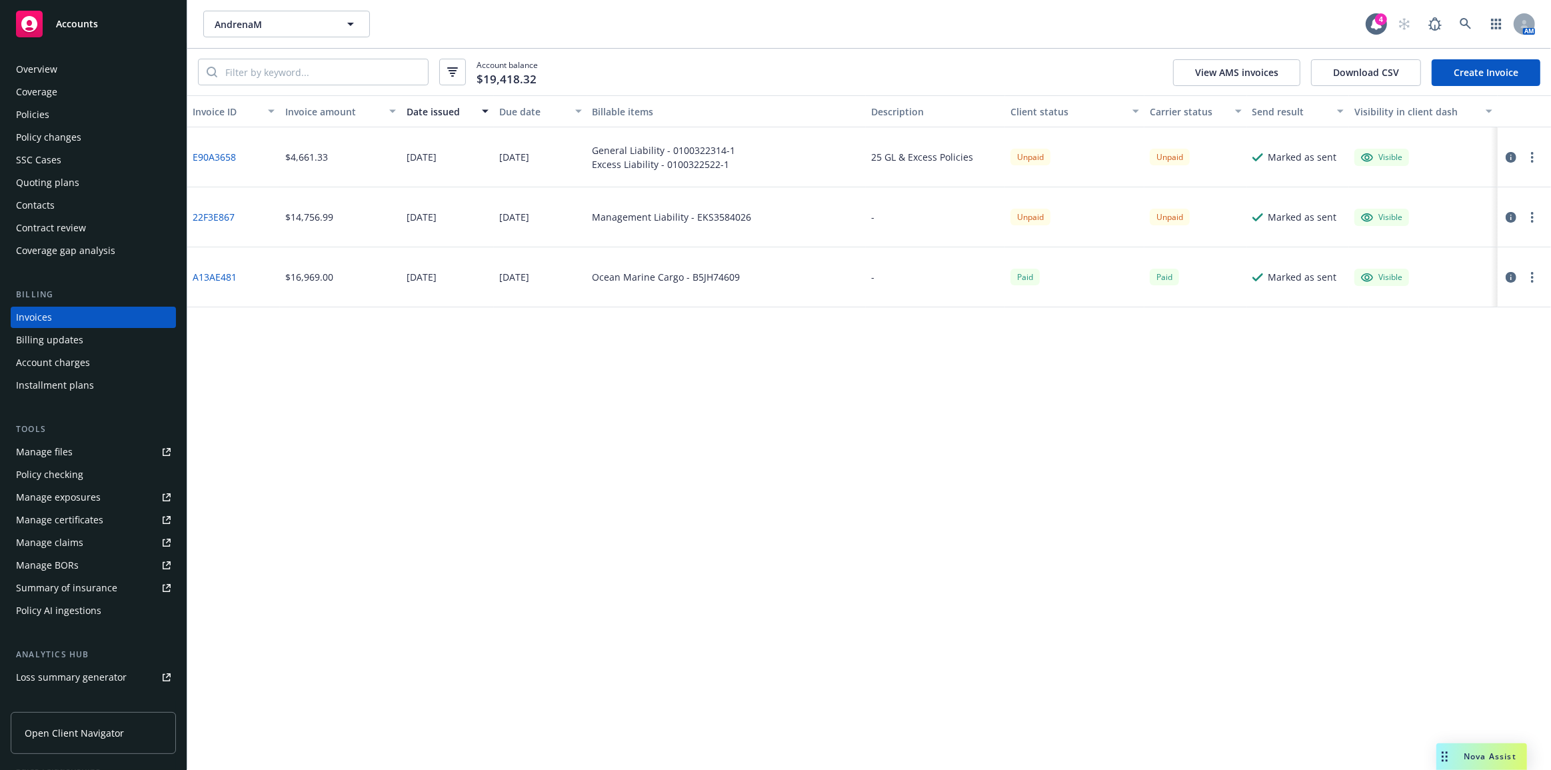
click at [1510, 159] on icon "button" at bounding box center [1511, 157] width 11 height 11
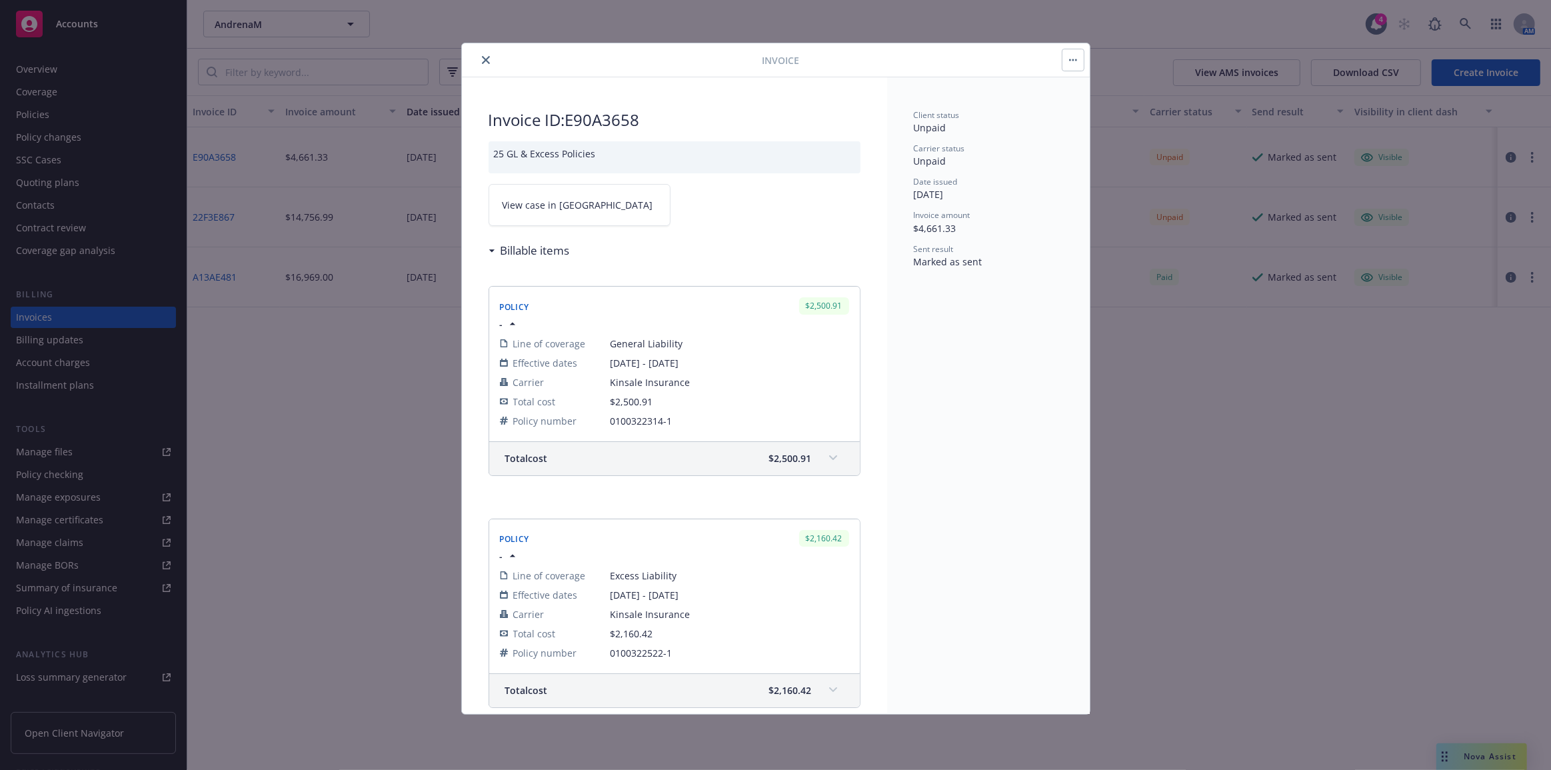
click at [487, 59] on icon "close" at bounding box center [486, 60] width 8 height 8
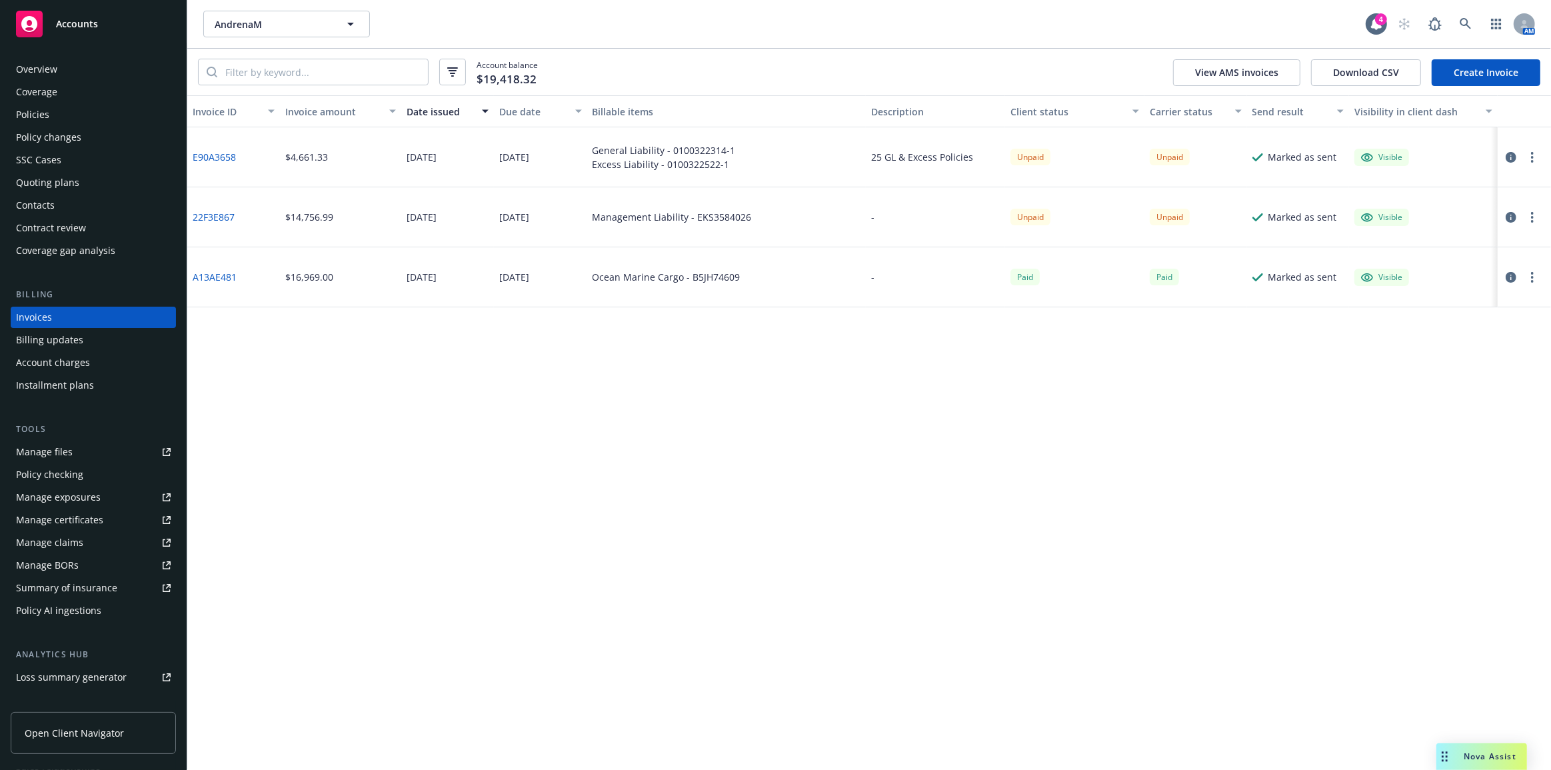
click at [1506, 155] on icon "button" at bounding box center [1511, 157] width 11 height 11
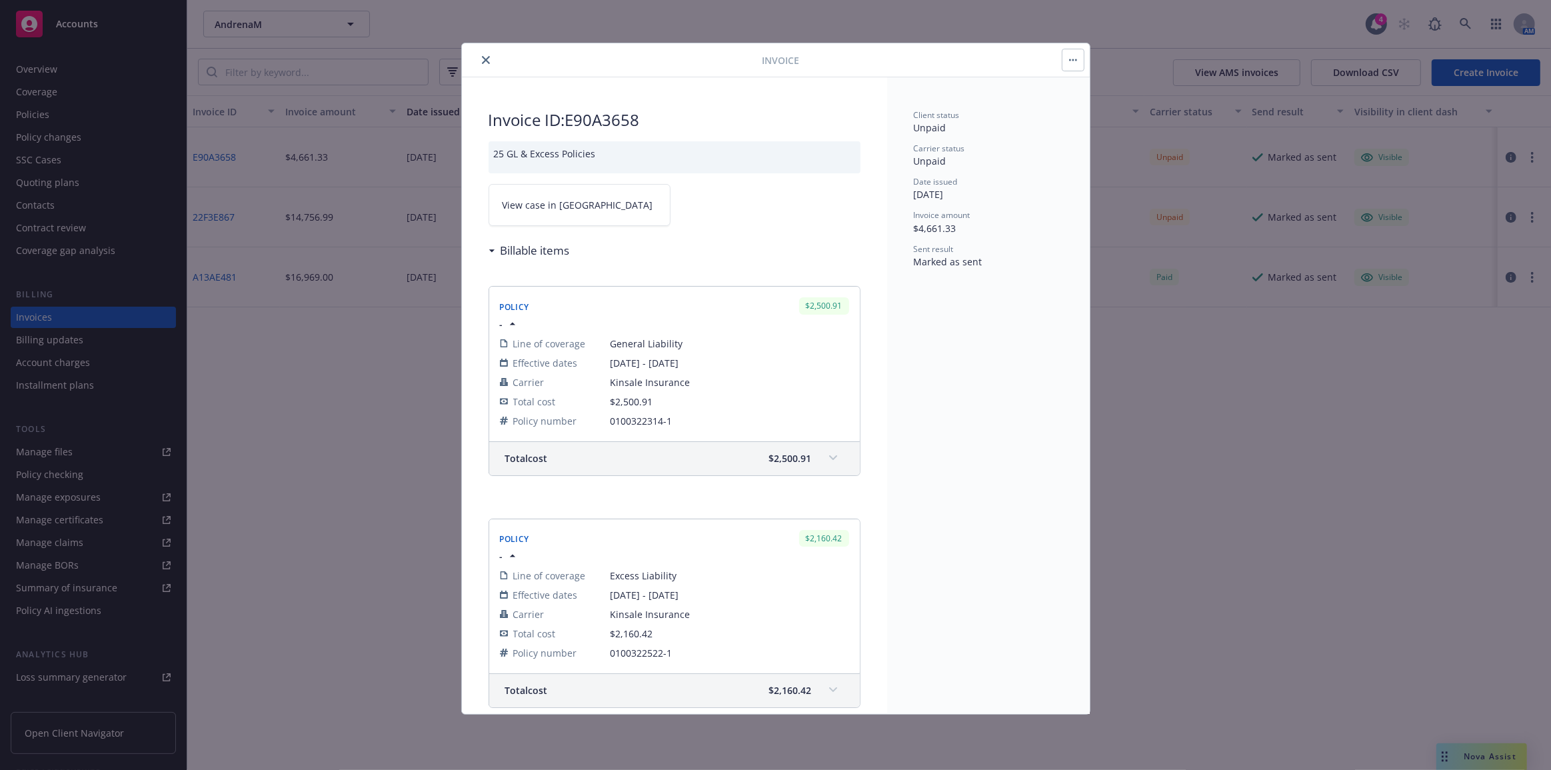
click at [469, 53] on div at bounding box center [614, 60] width 295 height 16
click at [489, 61] on icon "close" at bounding box center [486, 60] width 8 height 8
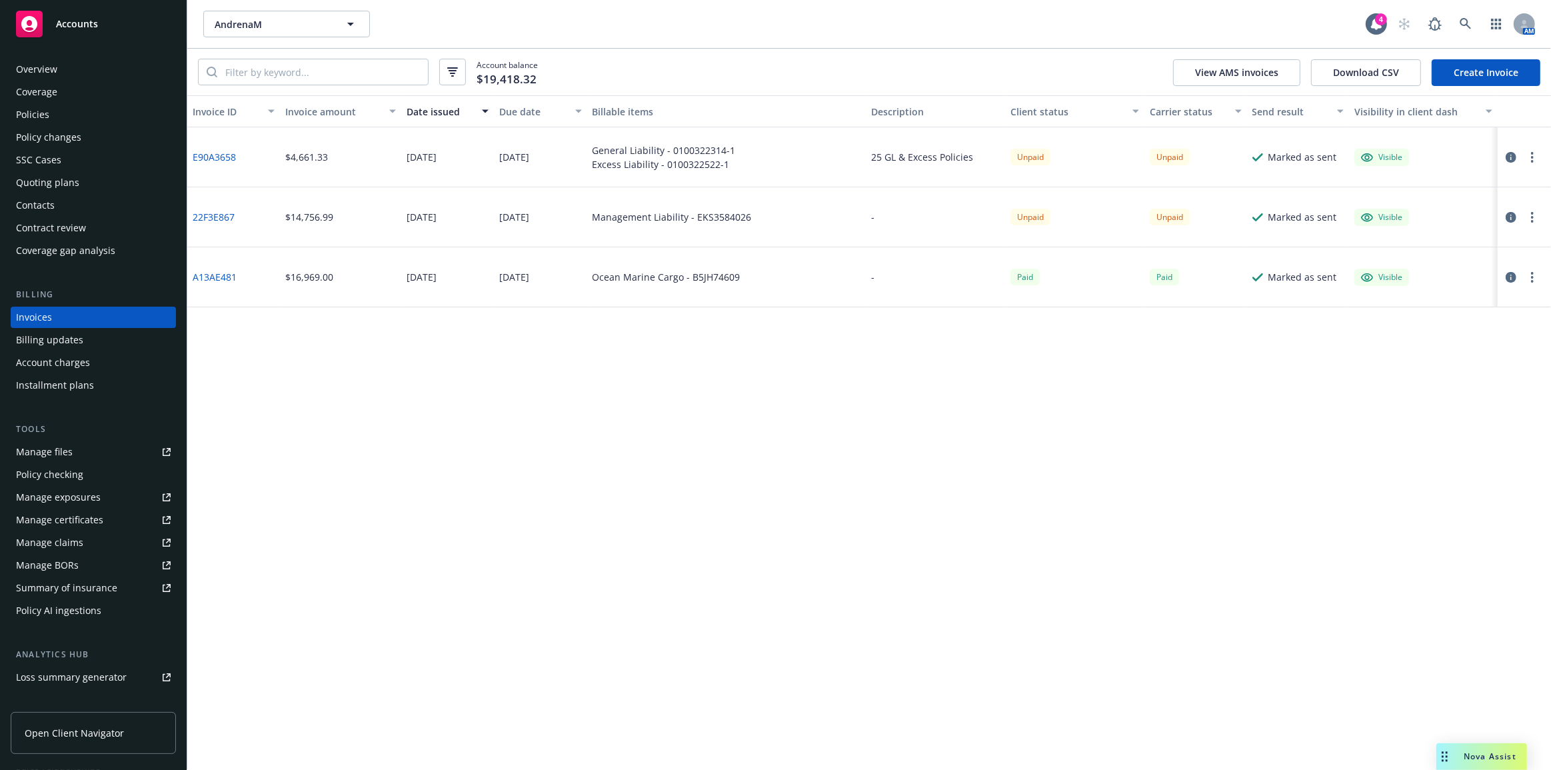
click at [139, 315] on div "Invoices" at bounding box center [93, 317] width 155 height 21
click at [1506, 156] on icon "button" at bounding box center [1511, 157] width 11 height 11
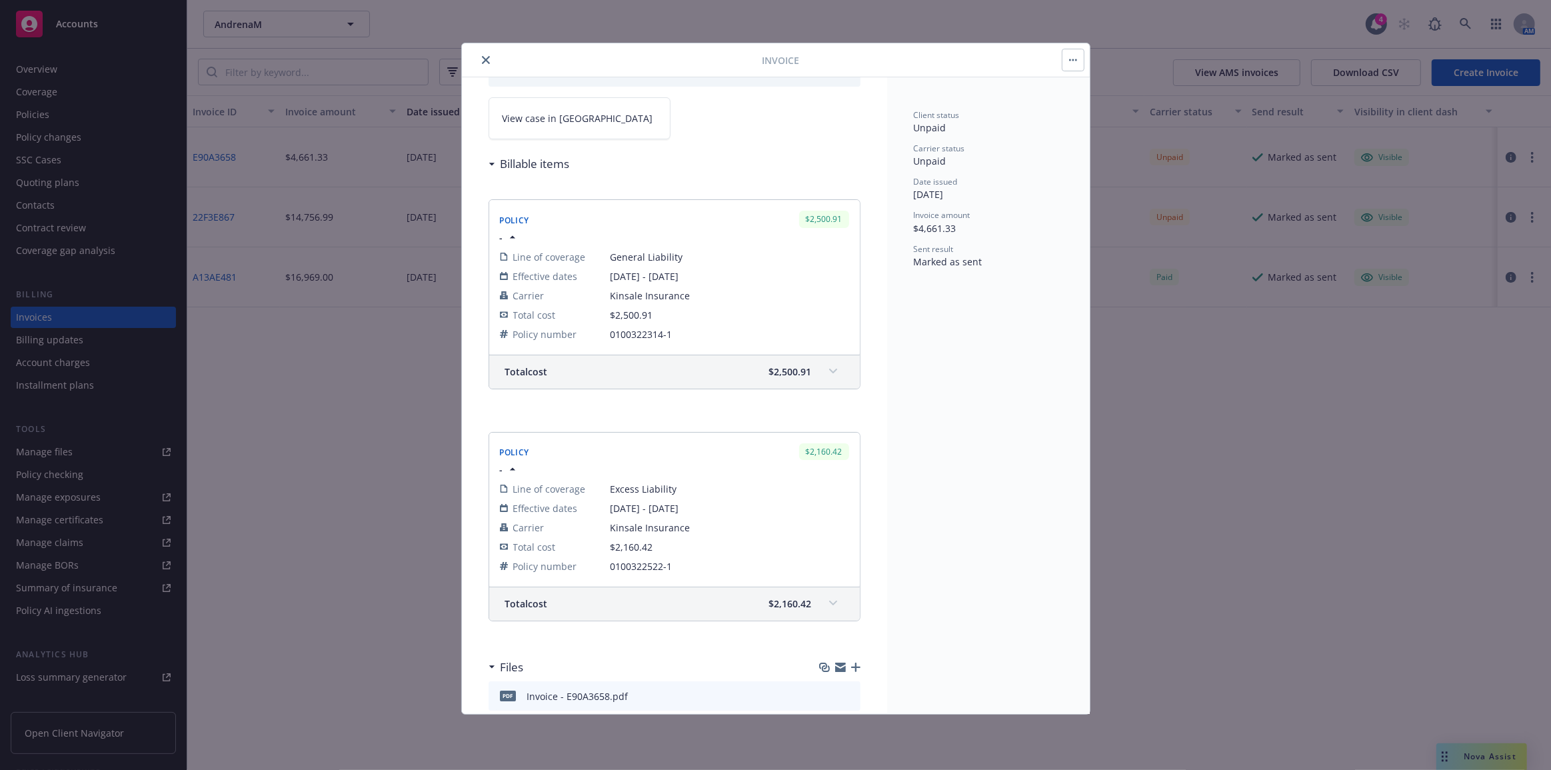
scroll to position [133, 0]
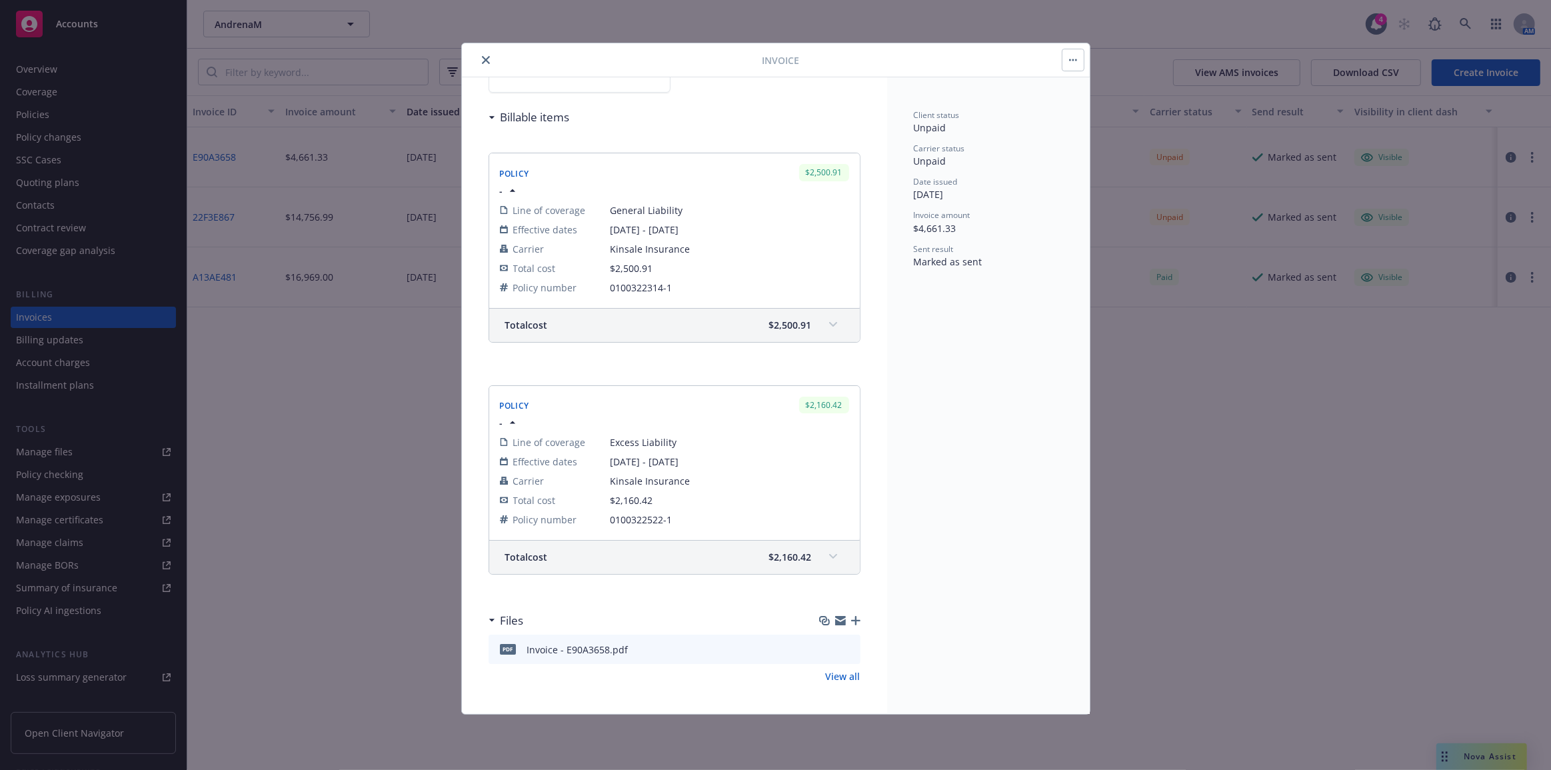
click at [851, 617] on icon "button" at bounding box center [855, 620] width 9 height 9
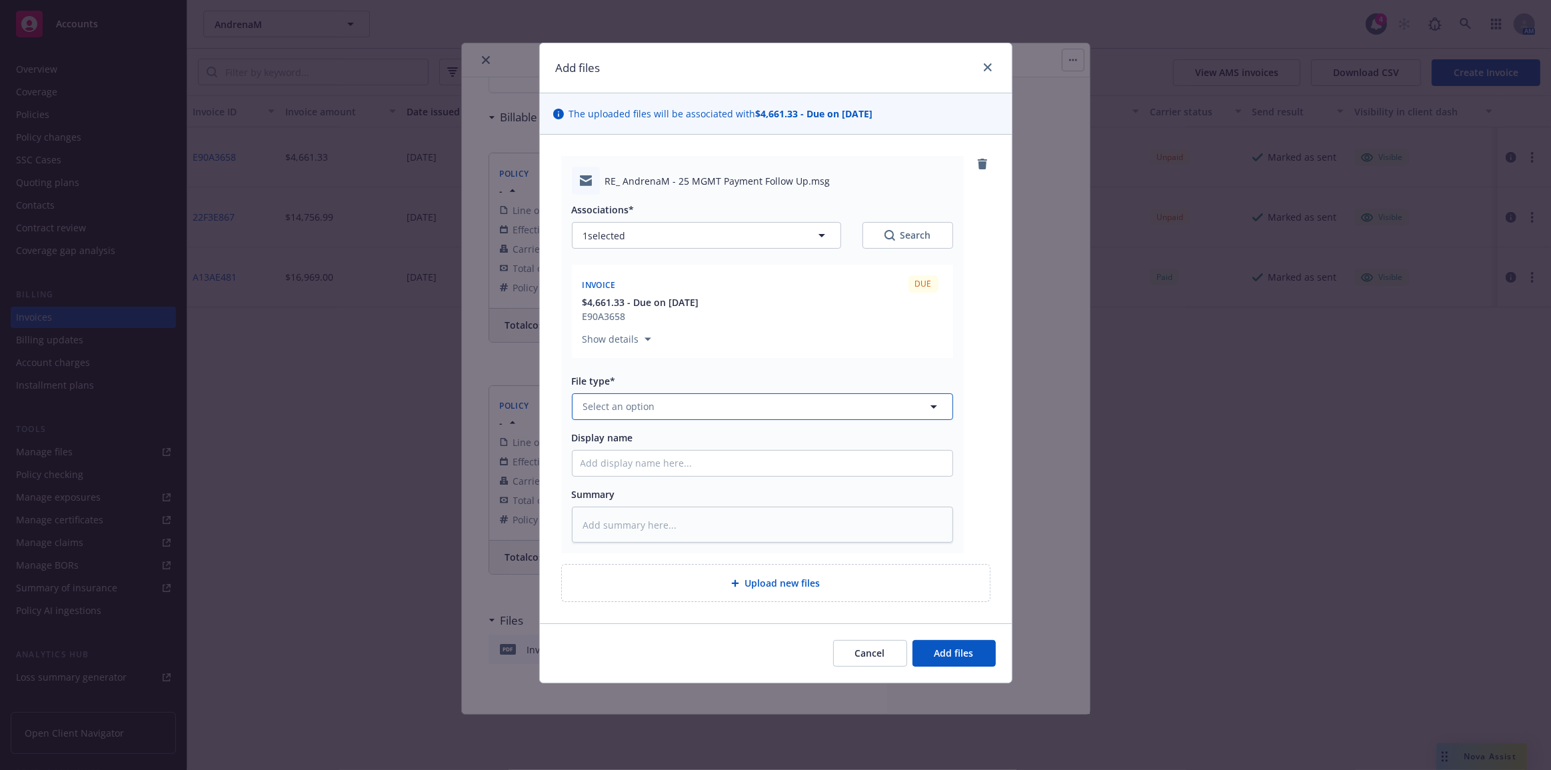
click at [697, 407] on button "Select an option" at bounding box center [762, 406] width 381 height 27
type input "em"
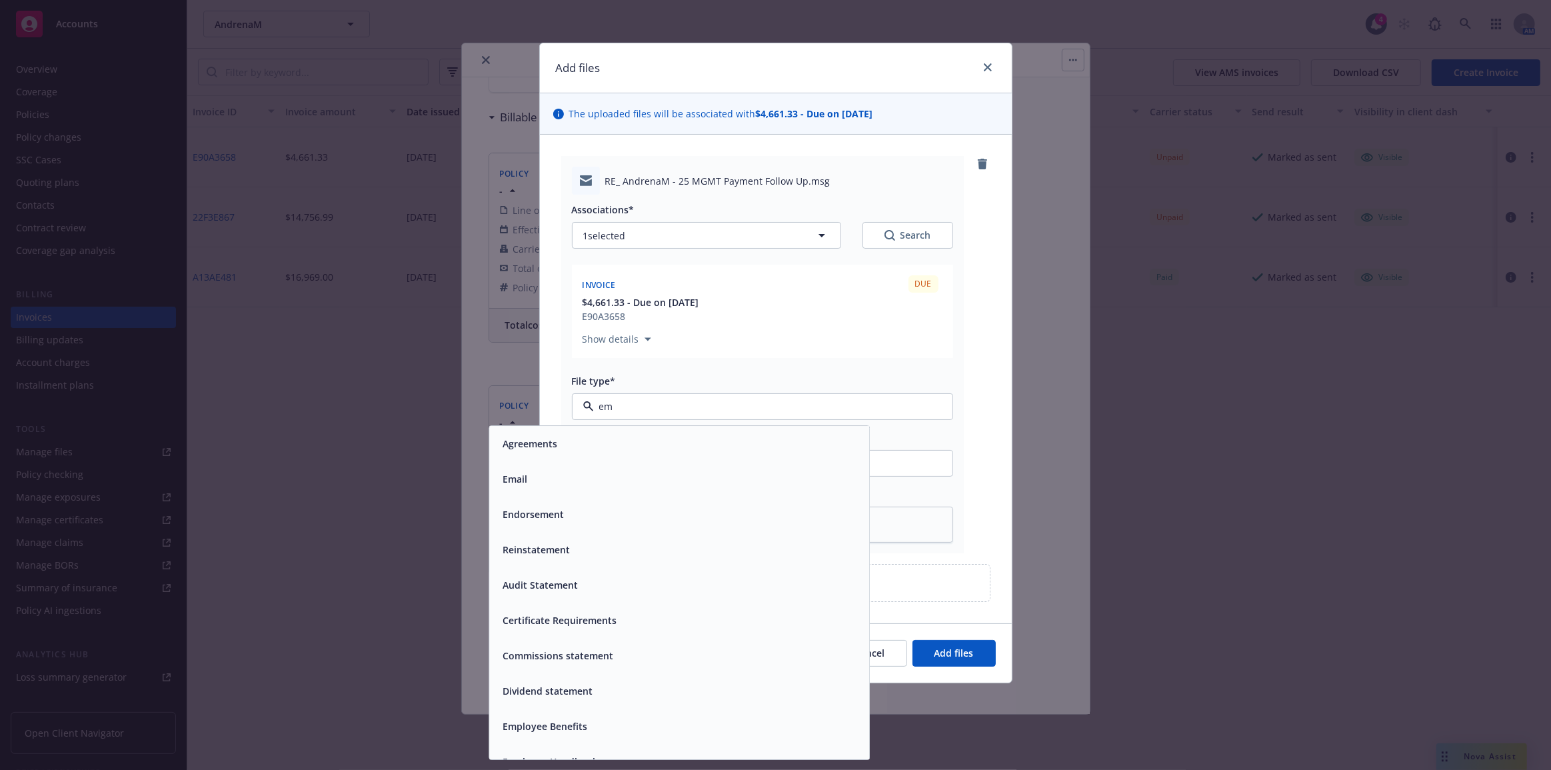
click at [737, 493] on div "Email" at bounding box center [679, 478] width 380 height 35
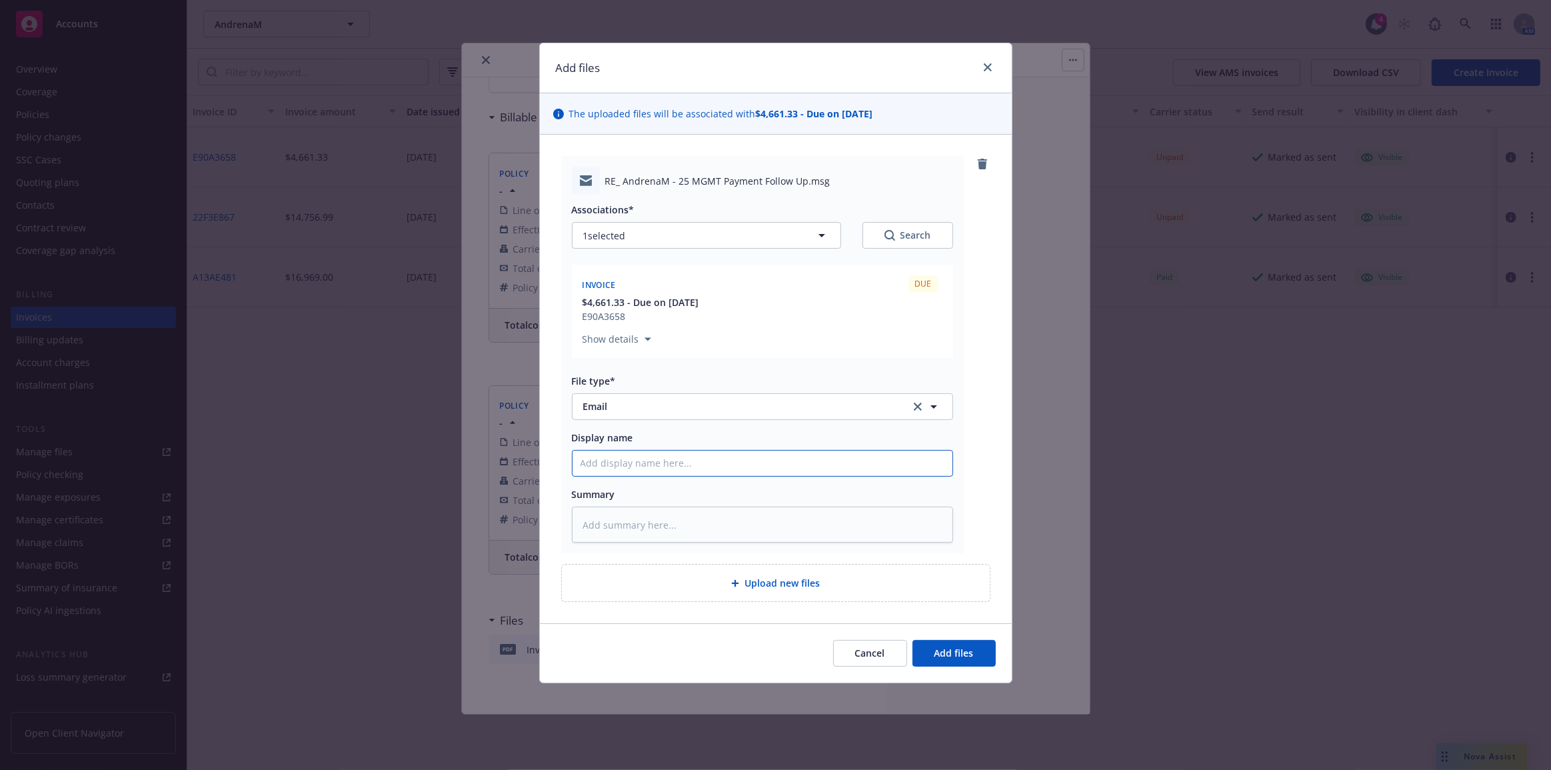
drag, startPoint x: 775, startPoint y: 467, endPoint x: 878, endPoint y: 461, distance: 102.8
click at [781, 465] on input "Display name" at bounding box center [763, 463] width 380 height 25
type textarea "x"
type input "C"
type textarea "x"
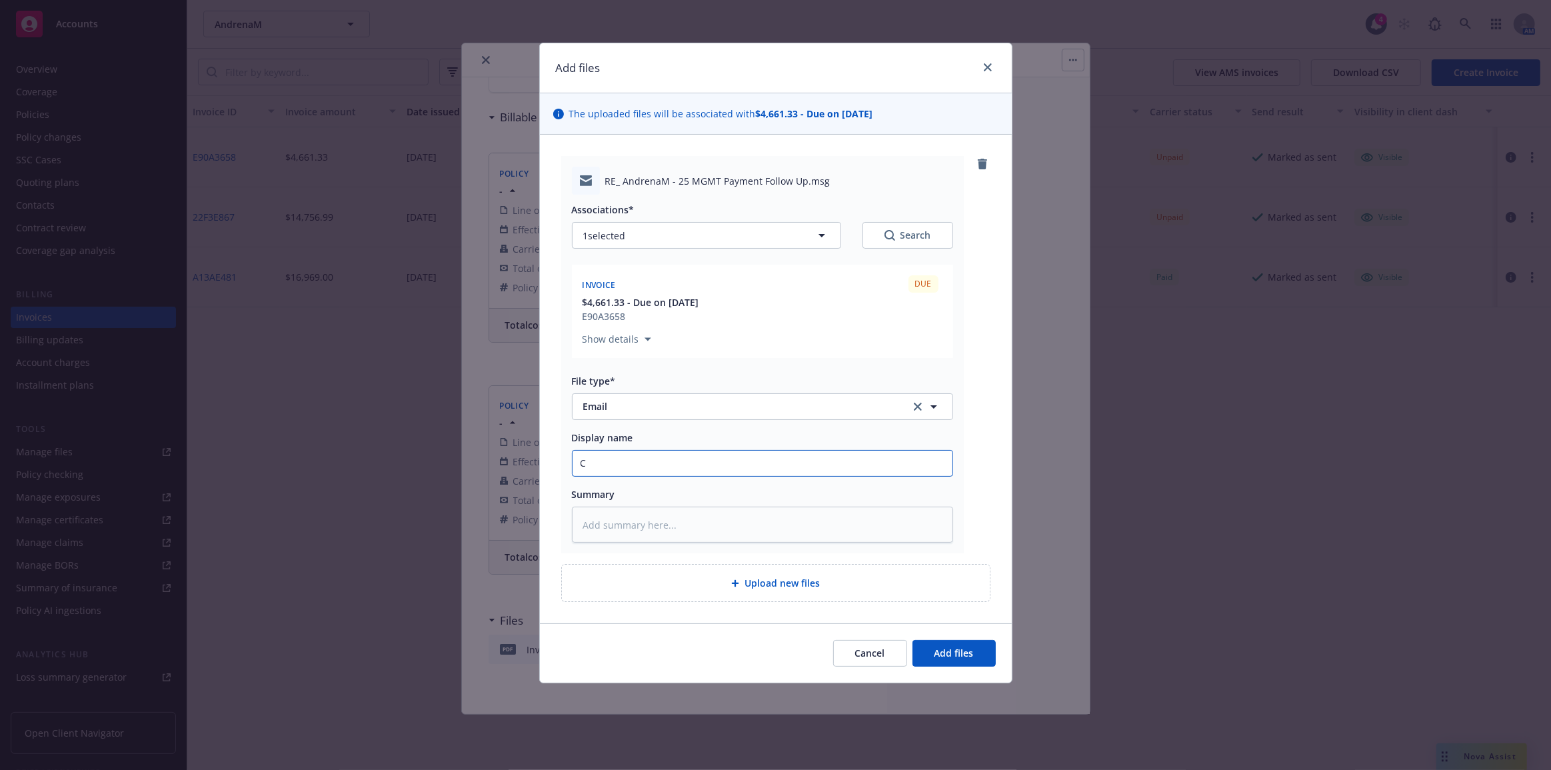
type input "CH"
type textarea "x"
type input "CHa"
type textarea "x"
type input "CHase"
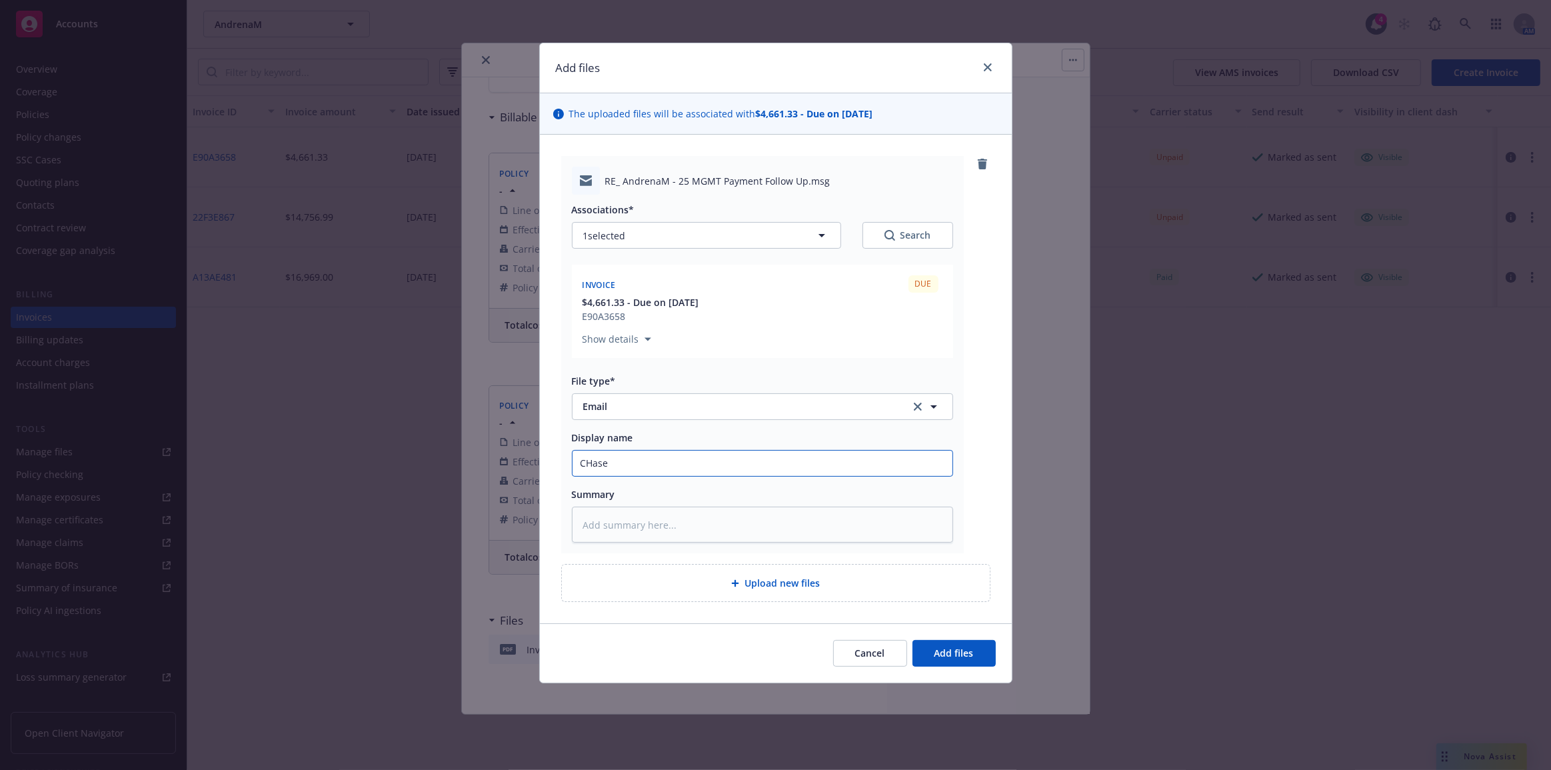
type textarea "x"
type input "C"
type textarea "x"
type input "Ch"
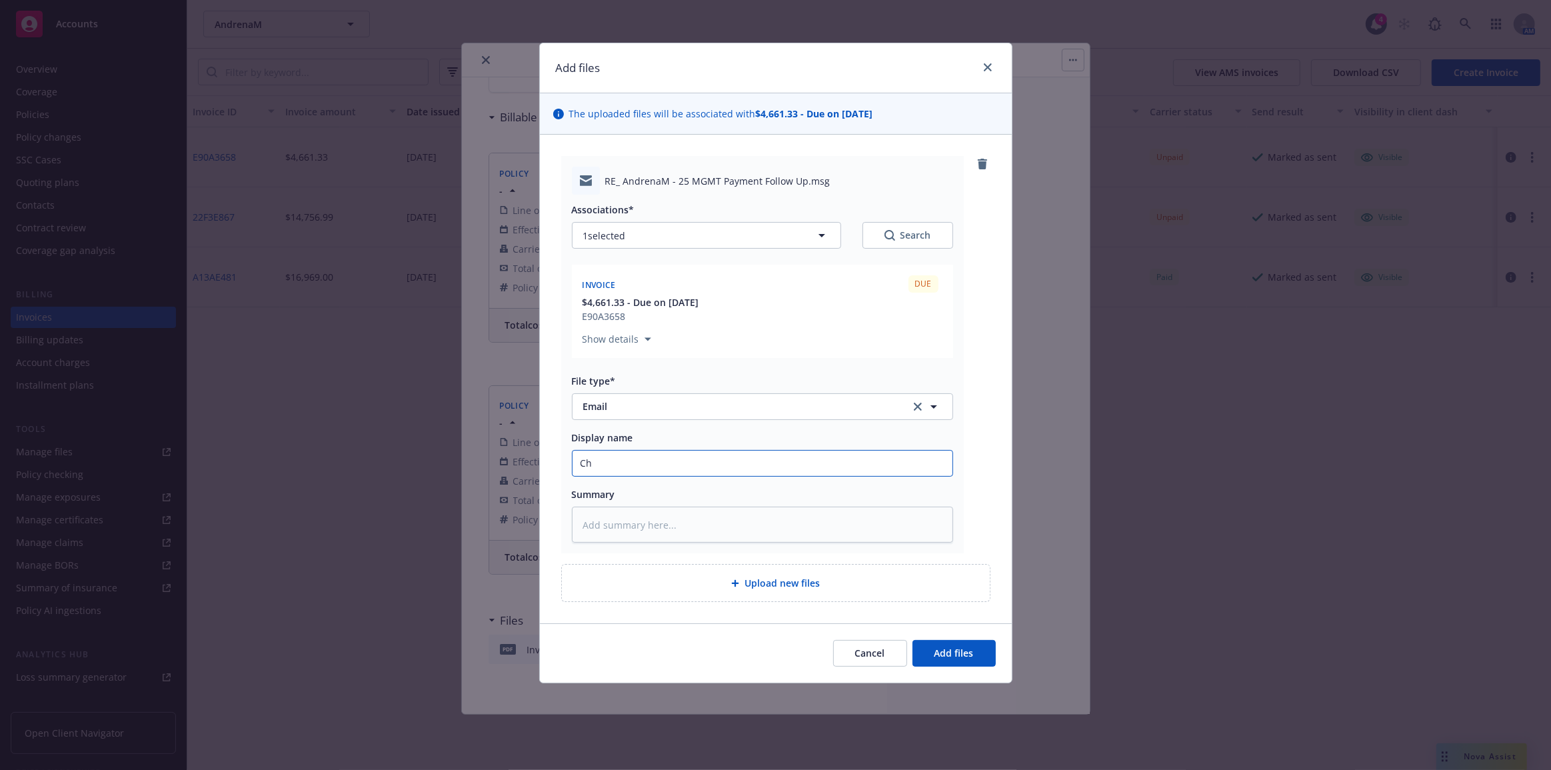
type textarea "x"
type input "Cha"
type textarea "x"
type input "Chase"
type textarea "x"
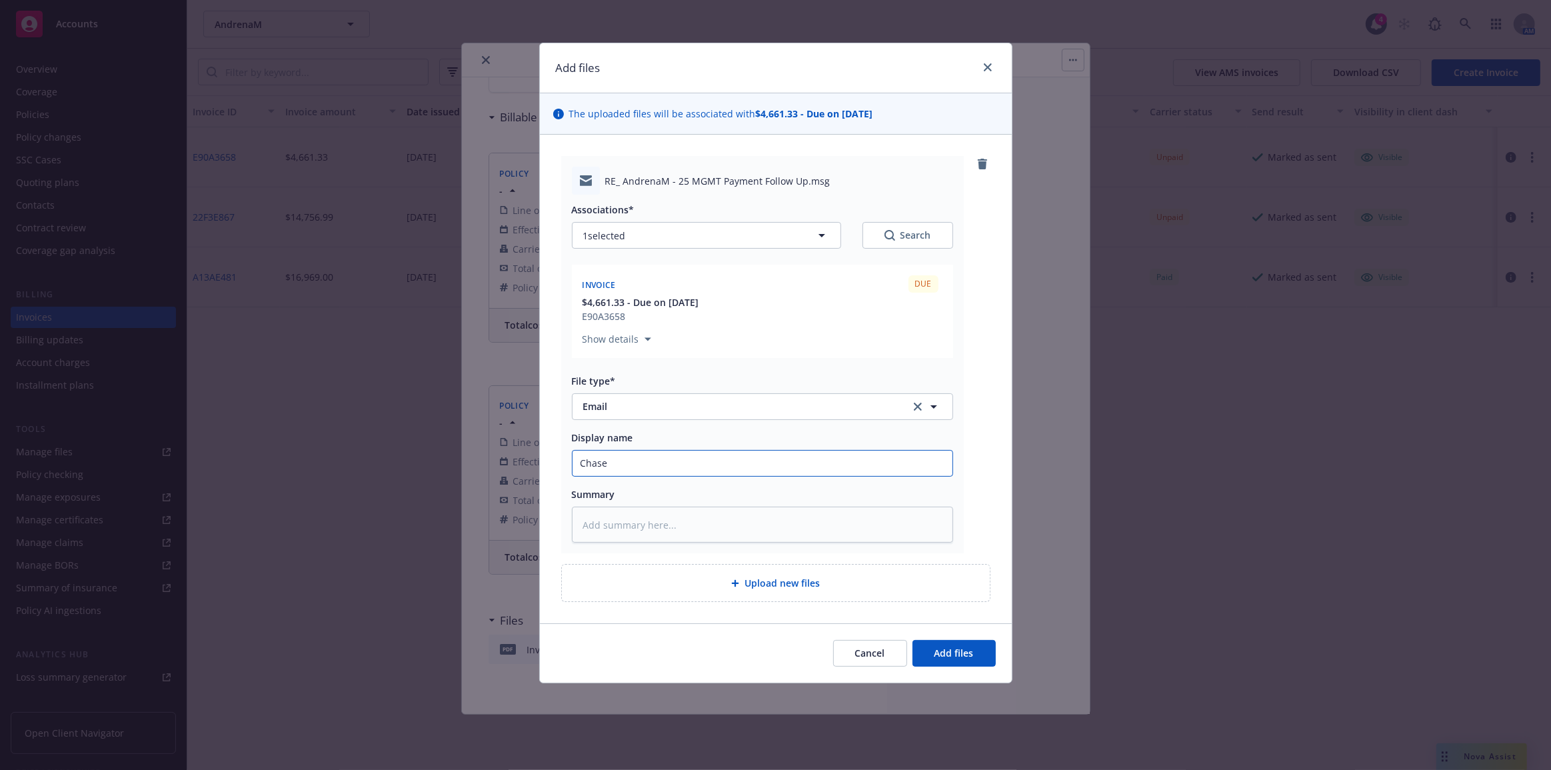
type input "Chase:"
type textarea "x"
type input "Chase:"
type textarea "x"
type input "Chase: I"
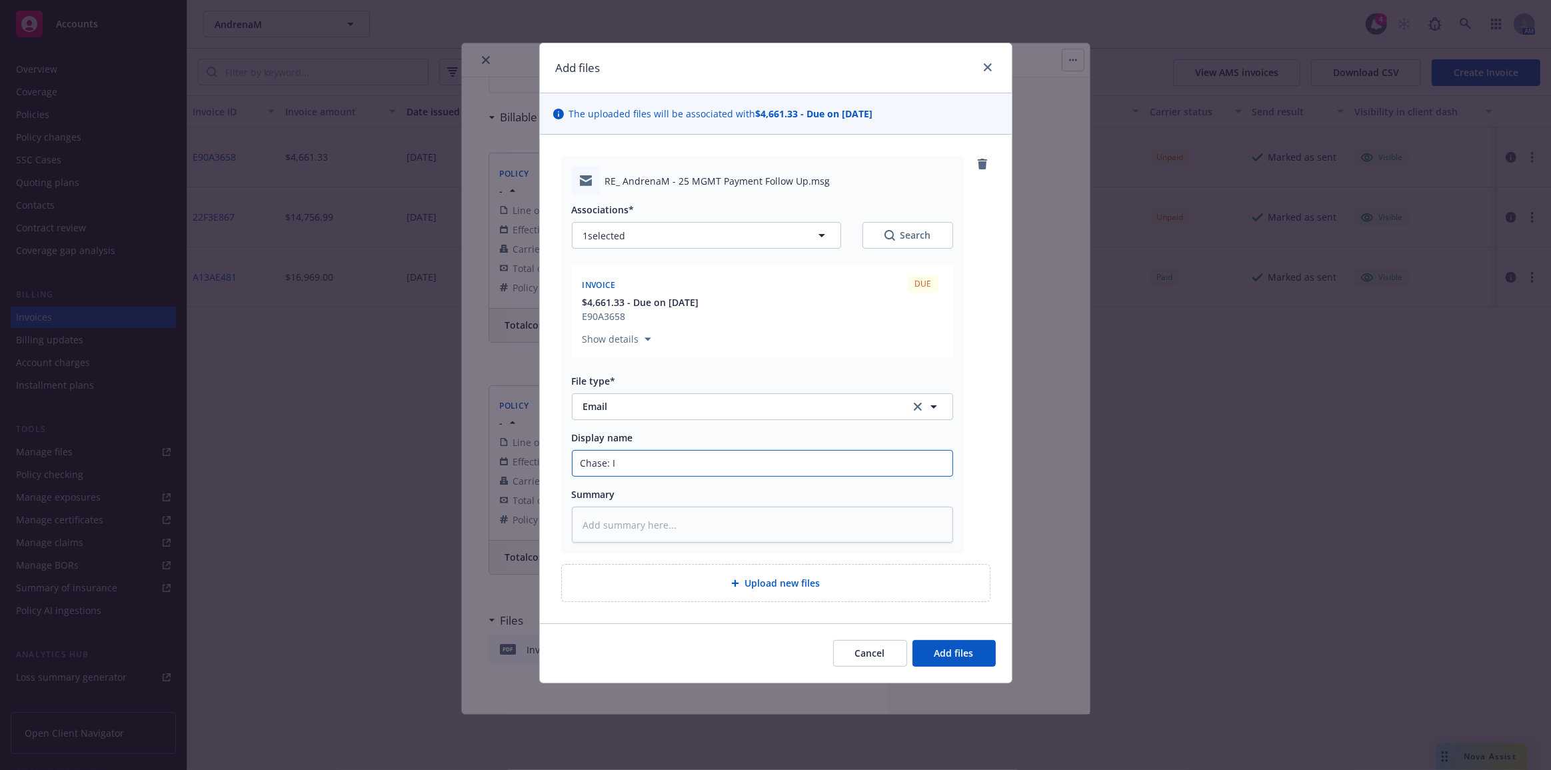
type textarea "x"
type input "Chase: In"
type textarea "x"
type input "Chase: Inv"
type textarea "x"
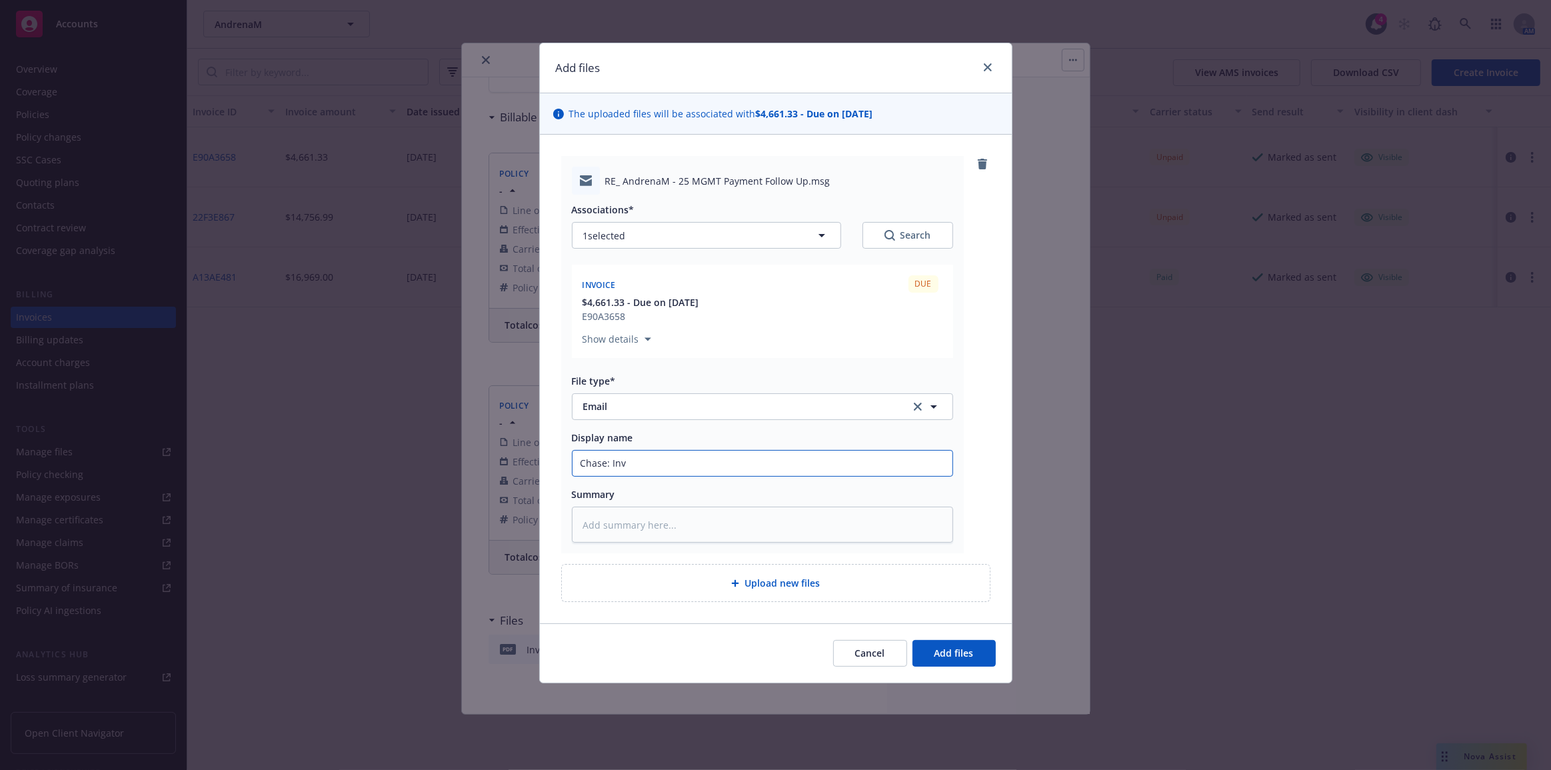
type input "Chase: Invo"
type textarea "x"
type input "Chase: Invoi"
type textarea "x"
type input "Chase: Invoic"
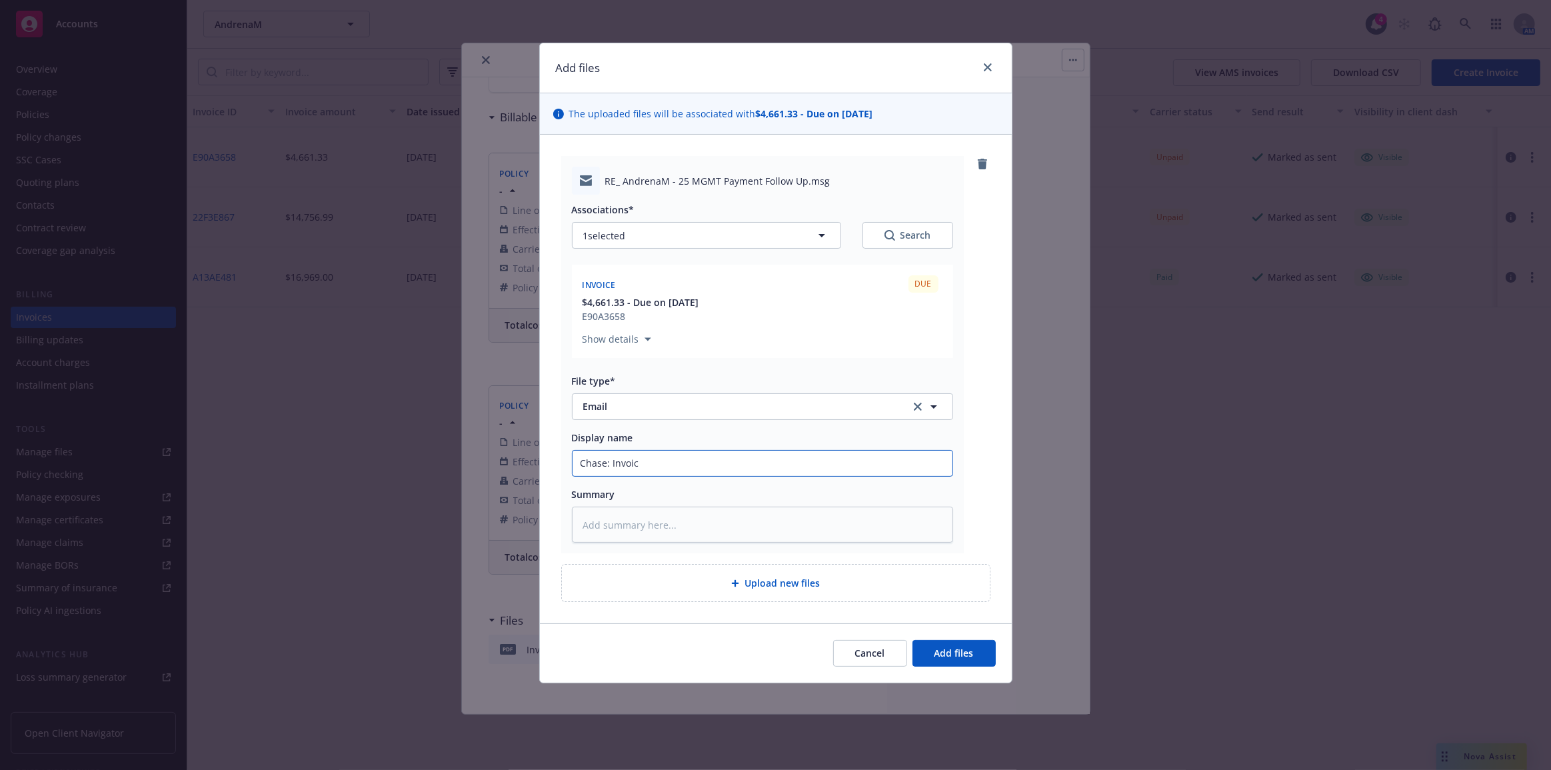
type textarea "x"
type input "Chase: Invoice"
type textarea "x"
type input "Chase: Invoice"
type textarea "x"
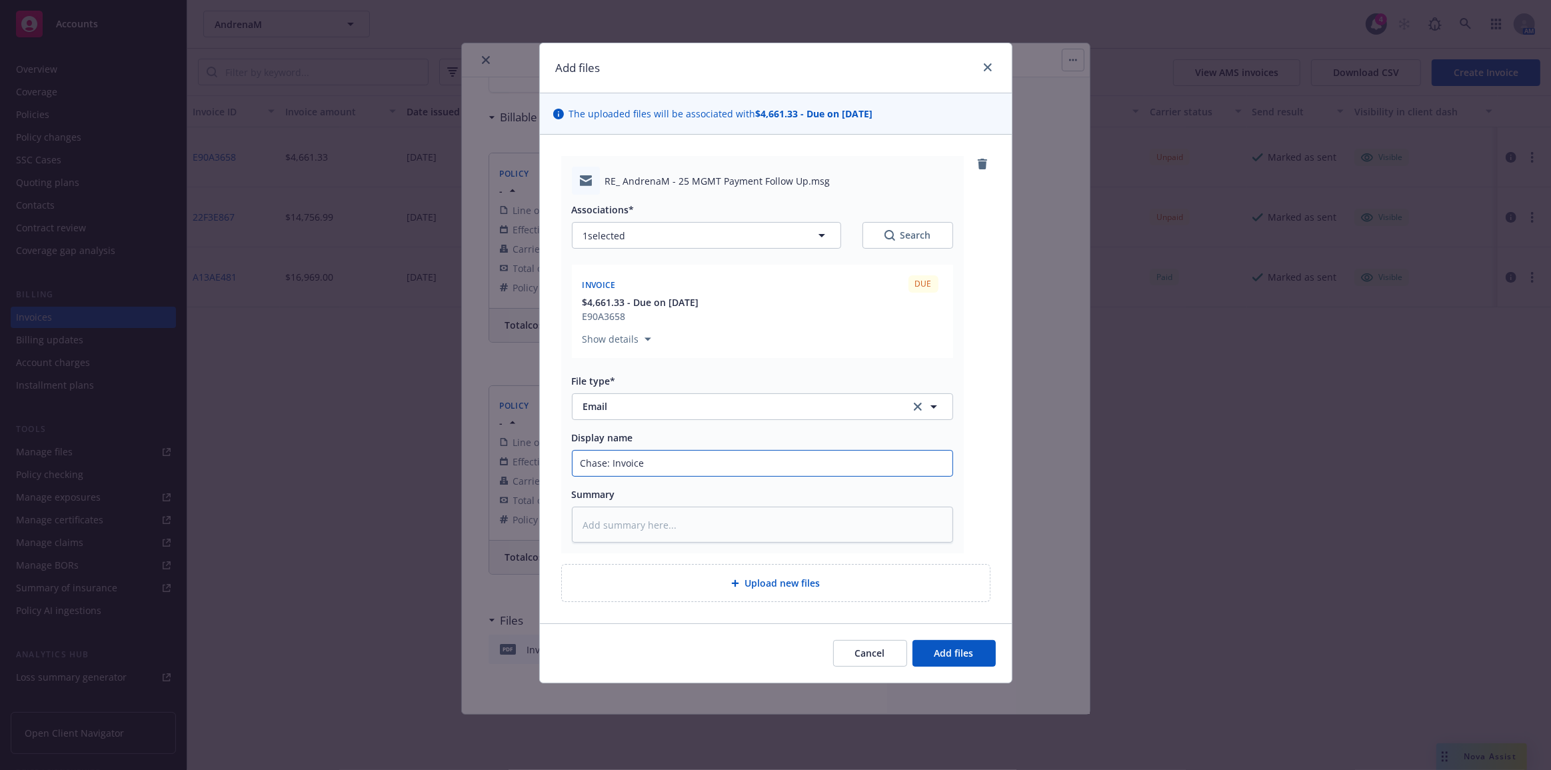
type input "Chase: Invoice s"
type textarea "x"
type input "Chase: Invoice se"
type textarea "x"
type input "Chase: Invoice sen"
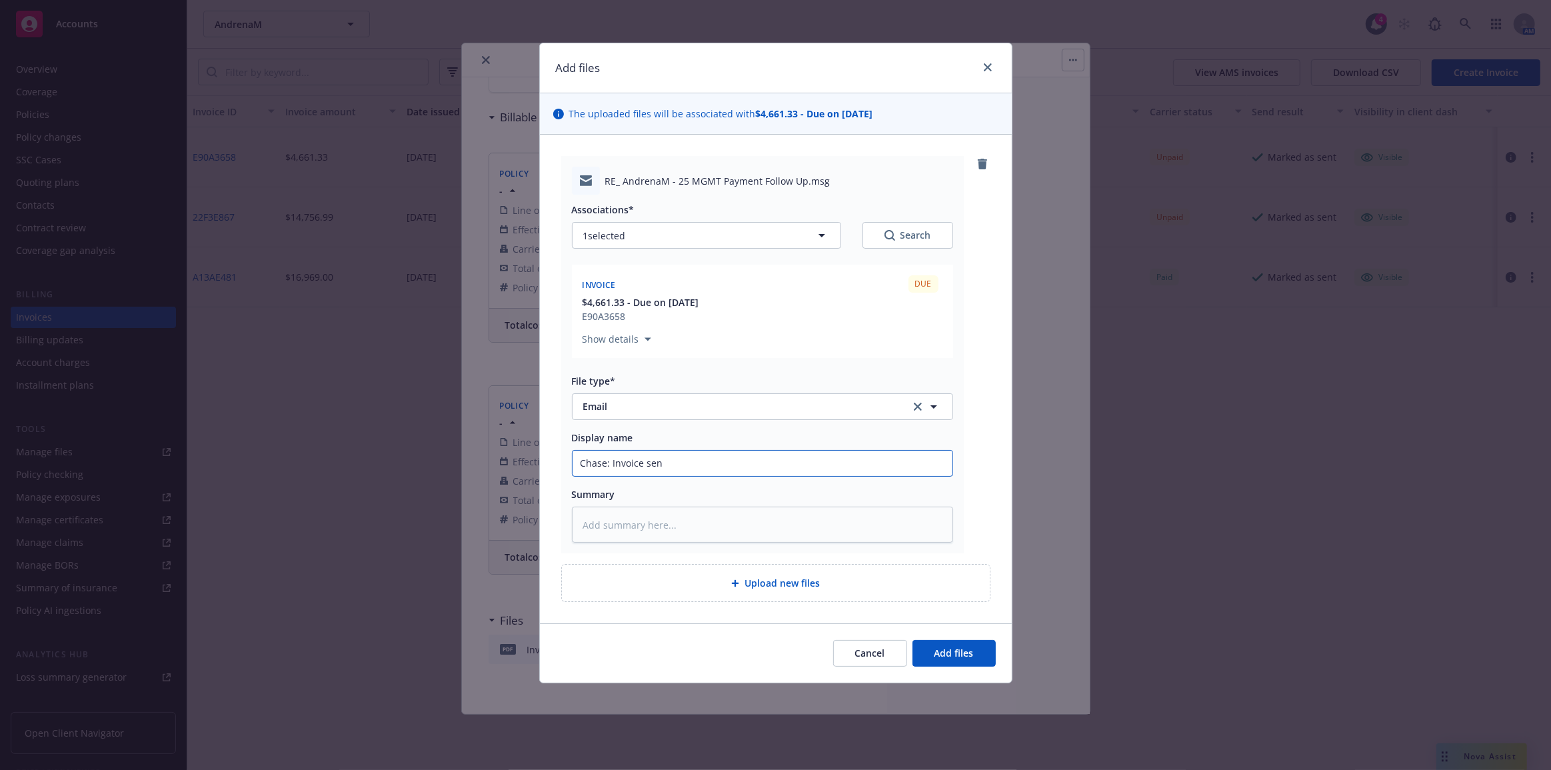
type textarea "x"
type input "Chase: Invoice sent"
type textarea "x"
type input "Chase: Invoice sent"
type textarea "x"
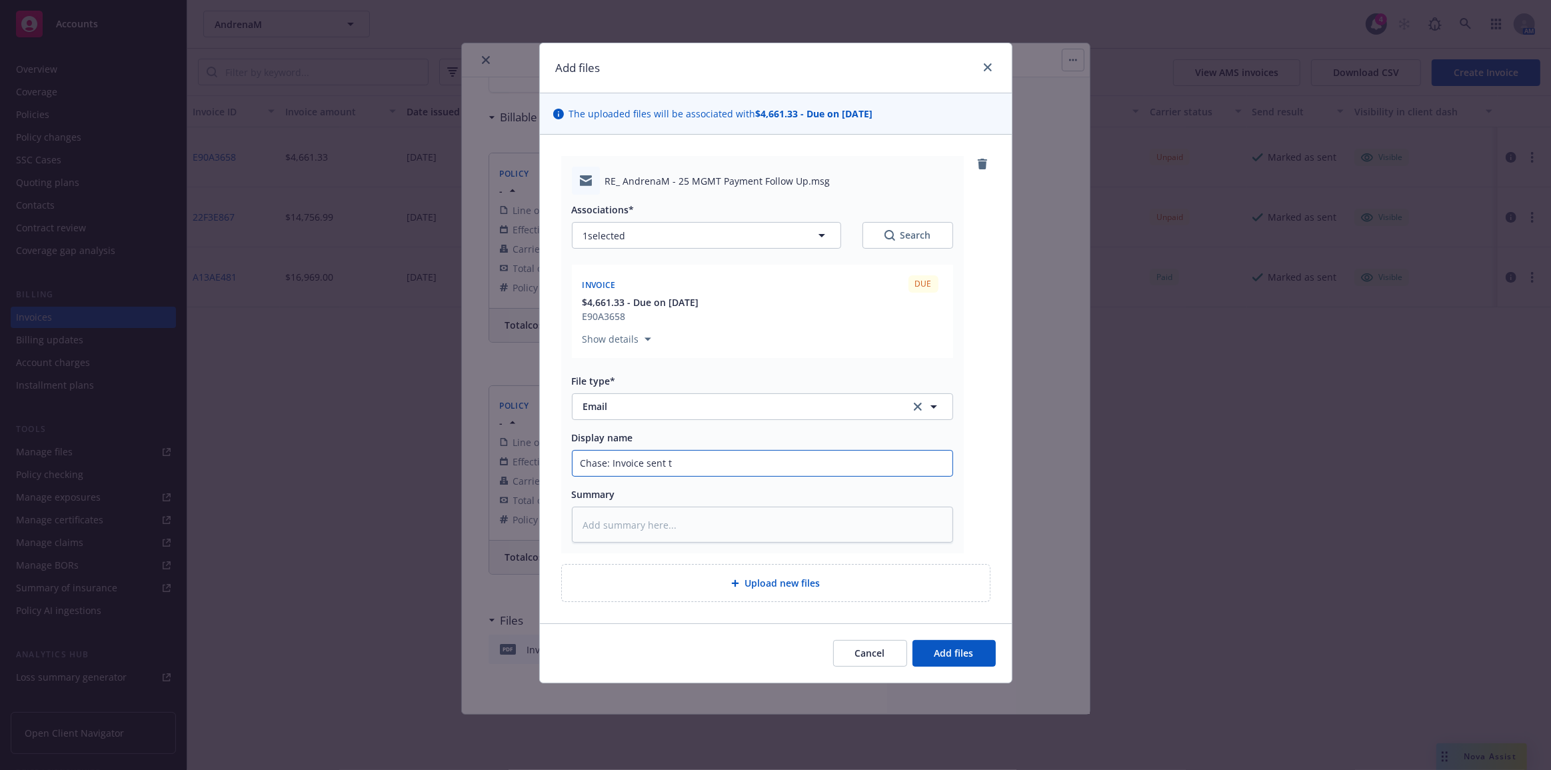
type input "Chase: Invoice sent to"
type textarea "x"
type input "Chase: Invoice sent to c"
type textarea "x"
type input "Chase: Invoice sent to cl"
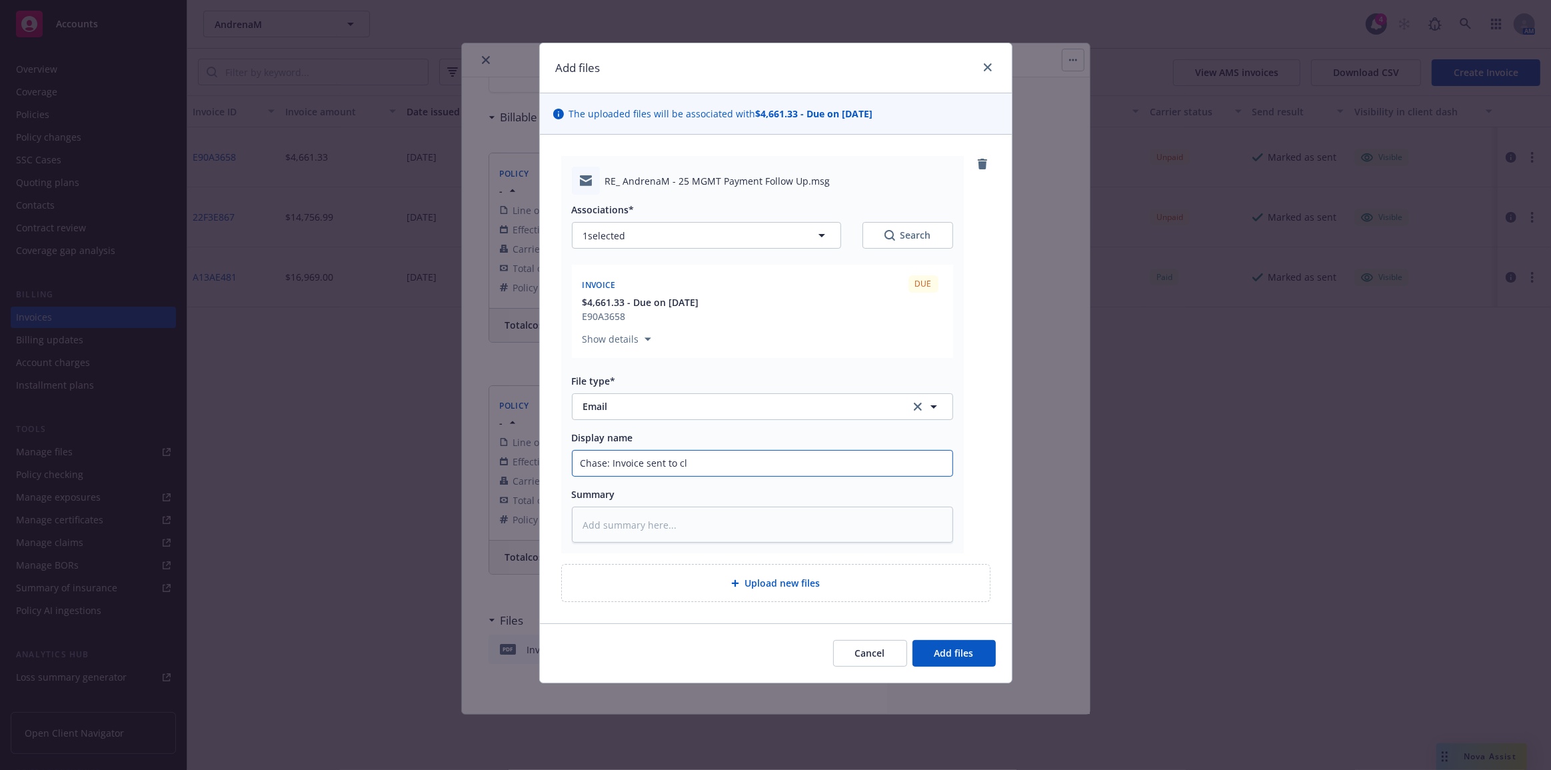
type textarea "x"
type input "Chase: Invoice sent to cli"
type textarea "x"
type input "Chase: Invoice sent to clie"
type textarea "x"
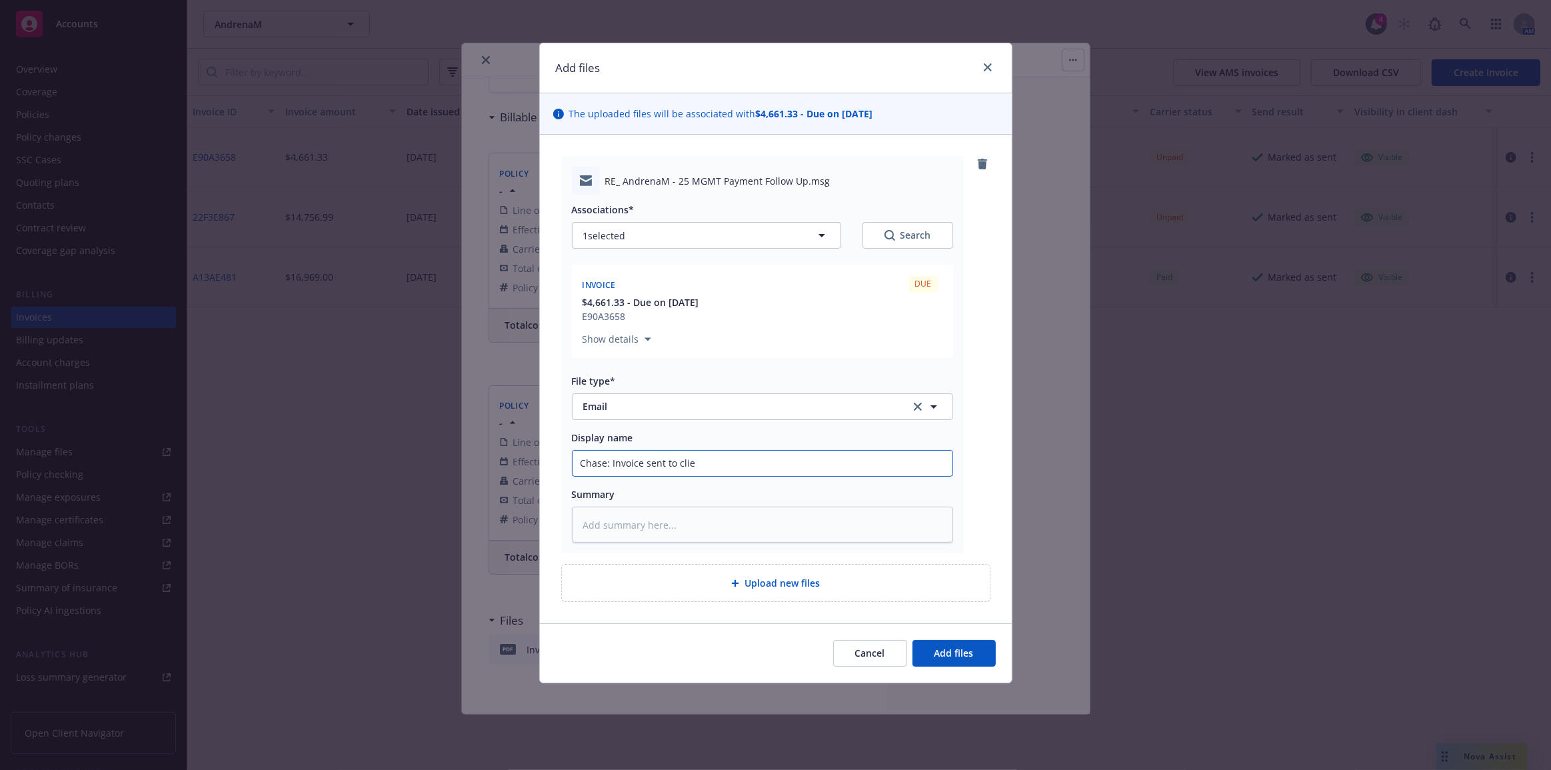
type input "Chase: Invoice sent to clien"
type textarea "x"
type input "Chase: Invoice sent to client"
click at [913, 640] on button "Add files" at bounding box center [954, 653] width 83 height 27
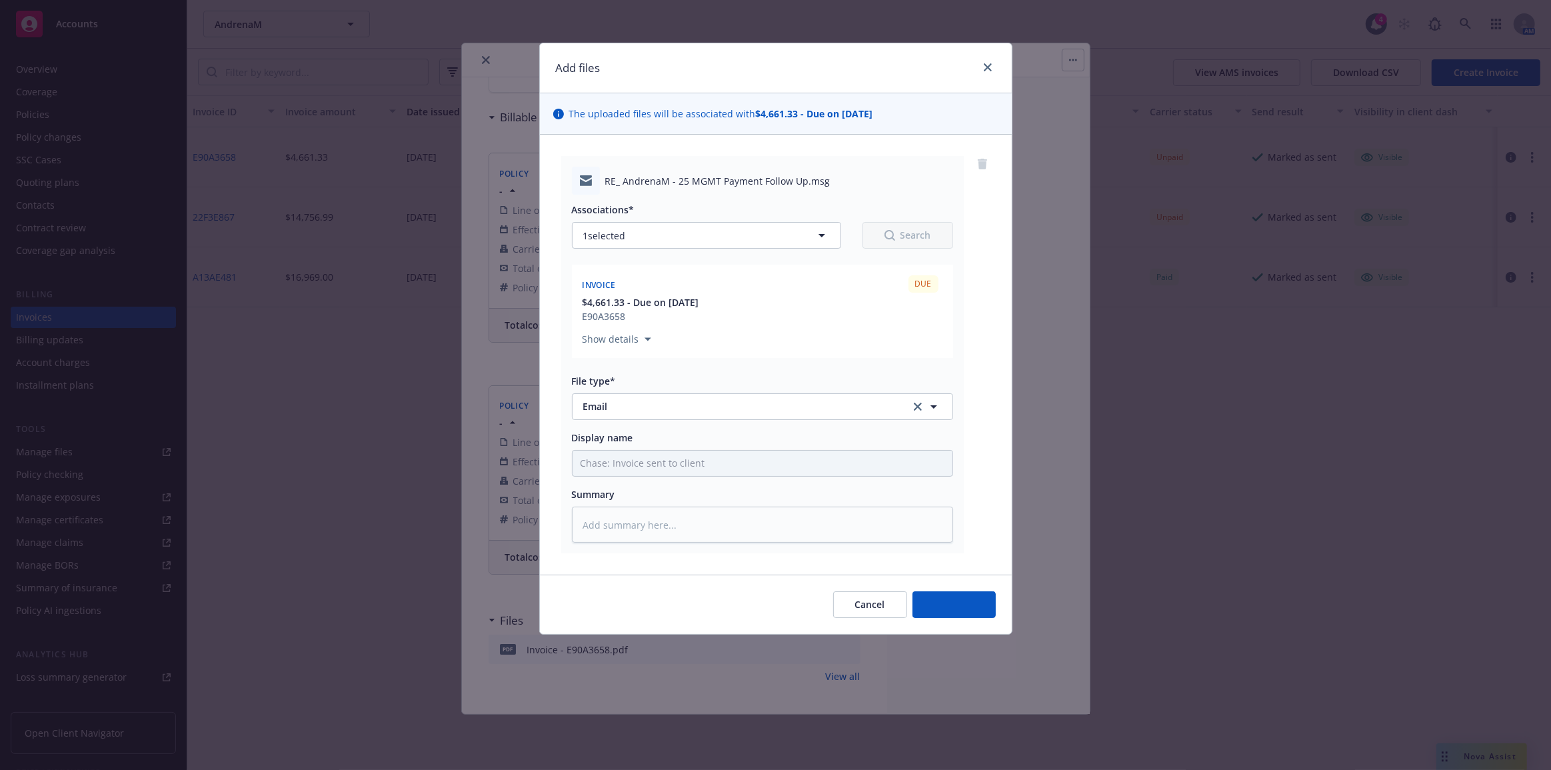
type textarea "x"
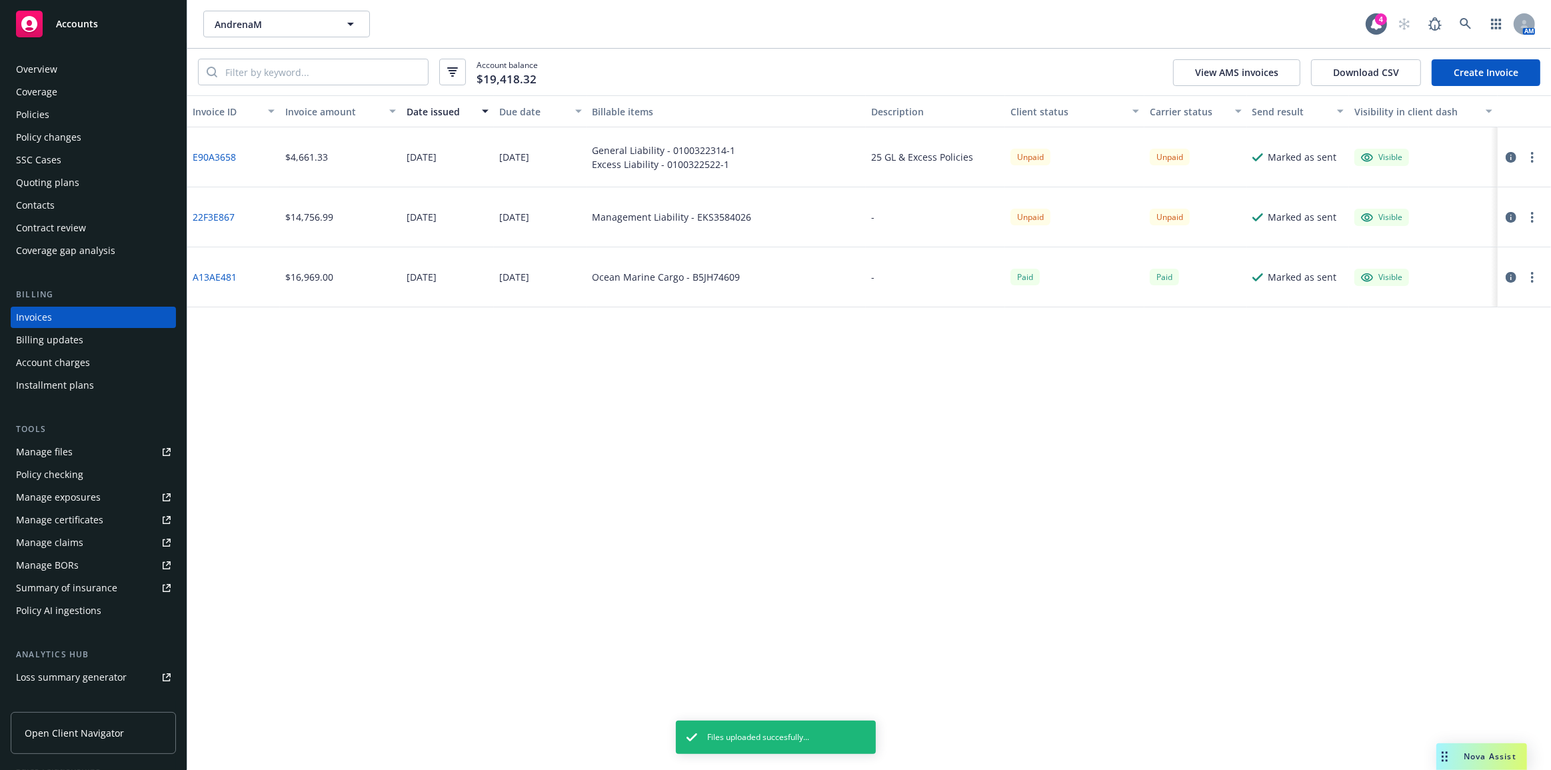
click at [87, 112] on div "Policies" at bounding box center [93, 114] width 155 height 21
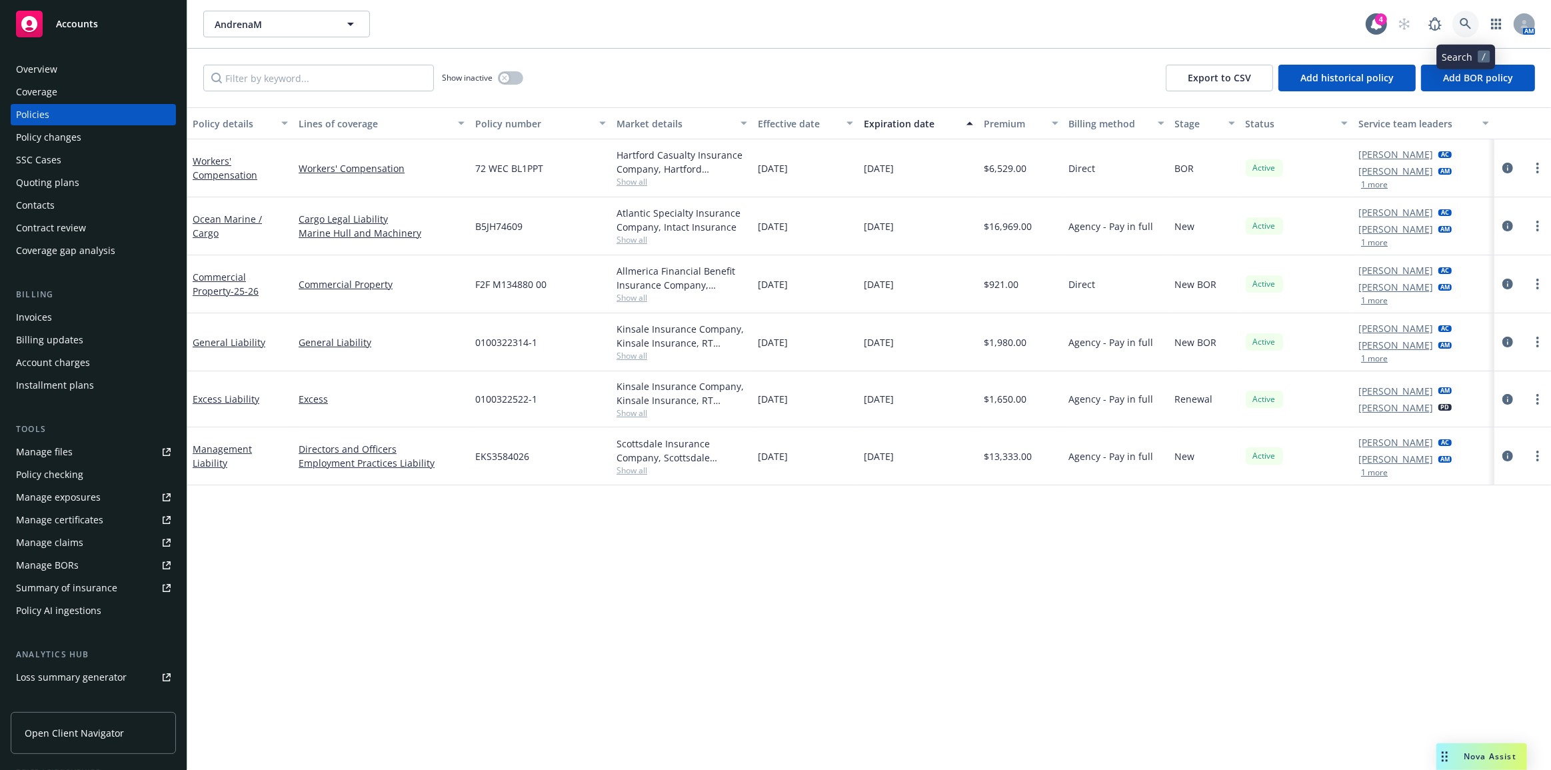
click at [1476, 23] on link at bounding box center [1465, 24] width 27 height 27
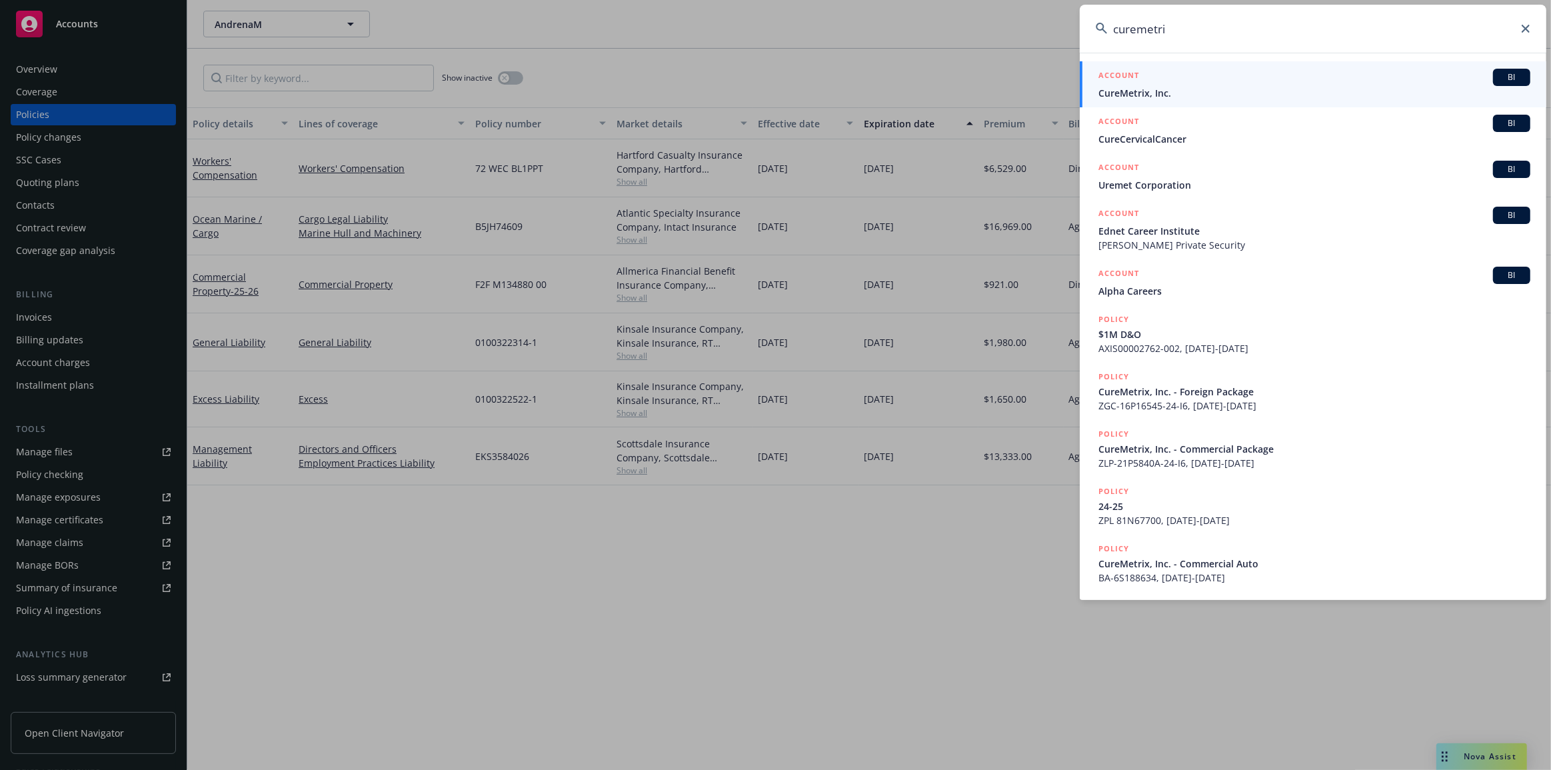
type input "curemetrix"
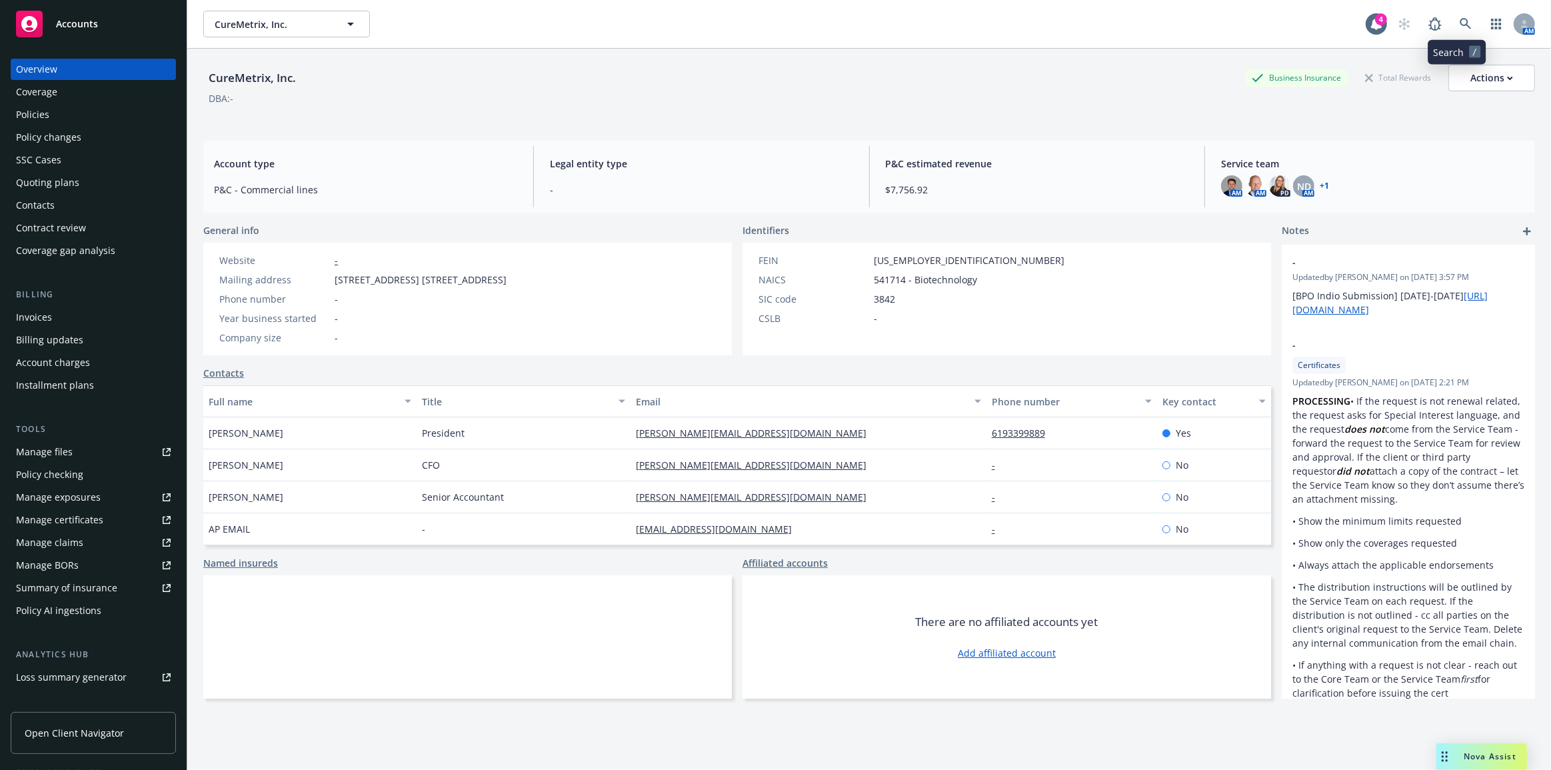
click link "Policies" at bounding box center [93, 114] width 165 height 21
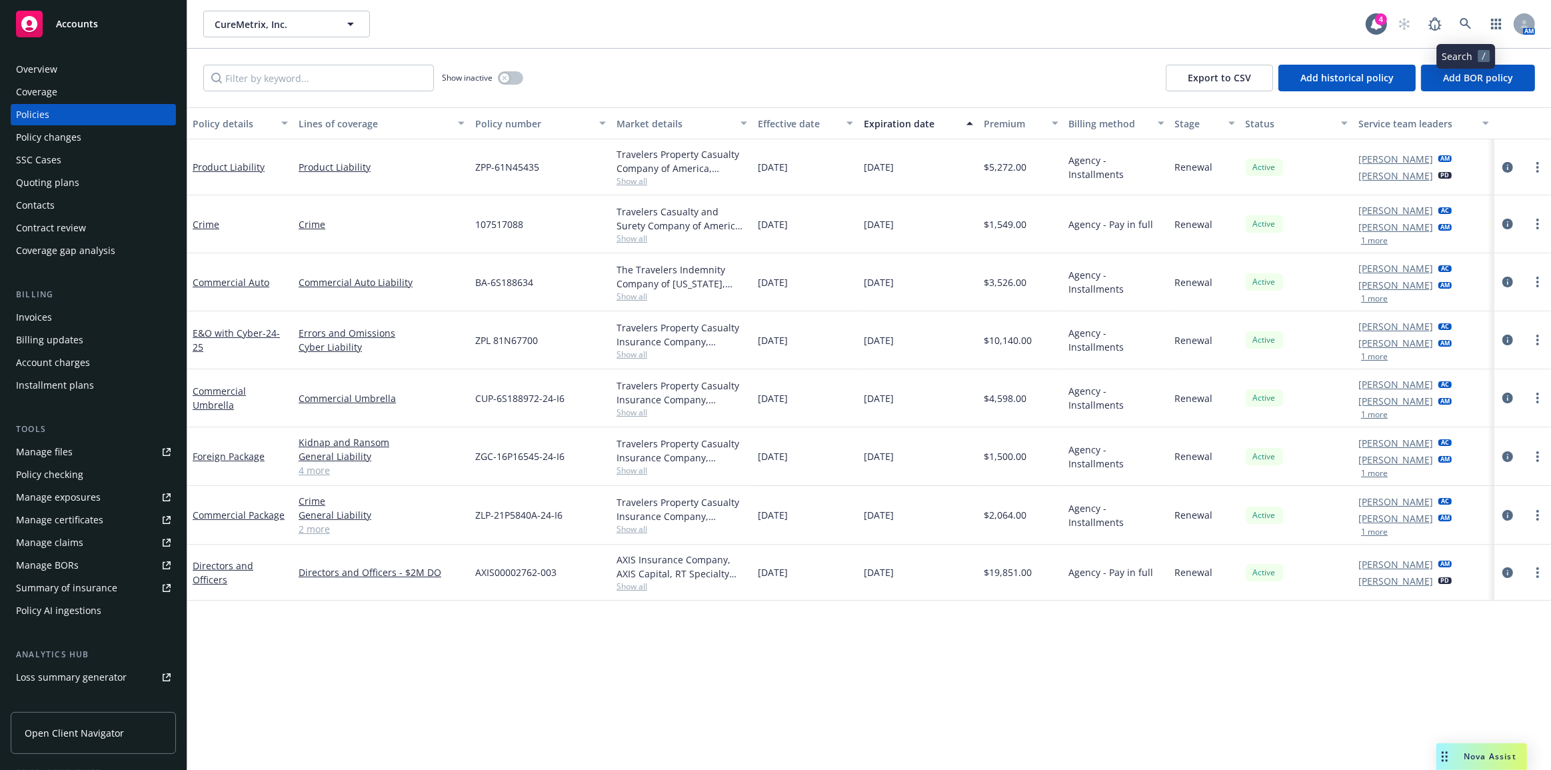
click at [11, 195] on link "Contacts" at bounding box center [93, 205] width 165 height 21
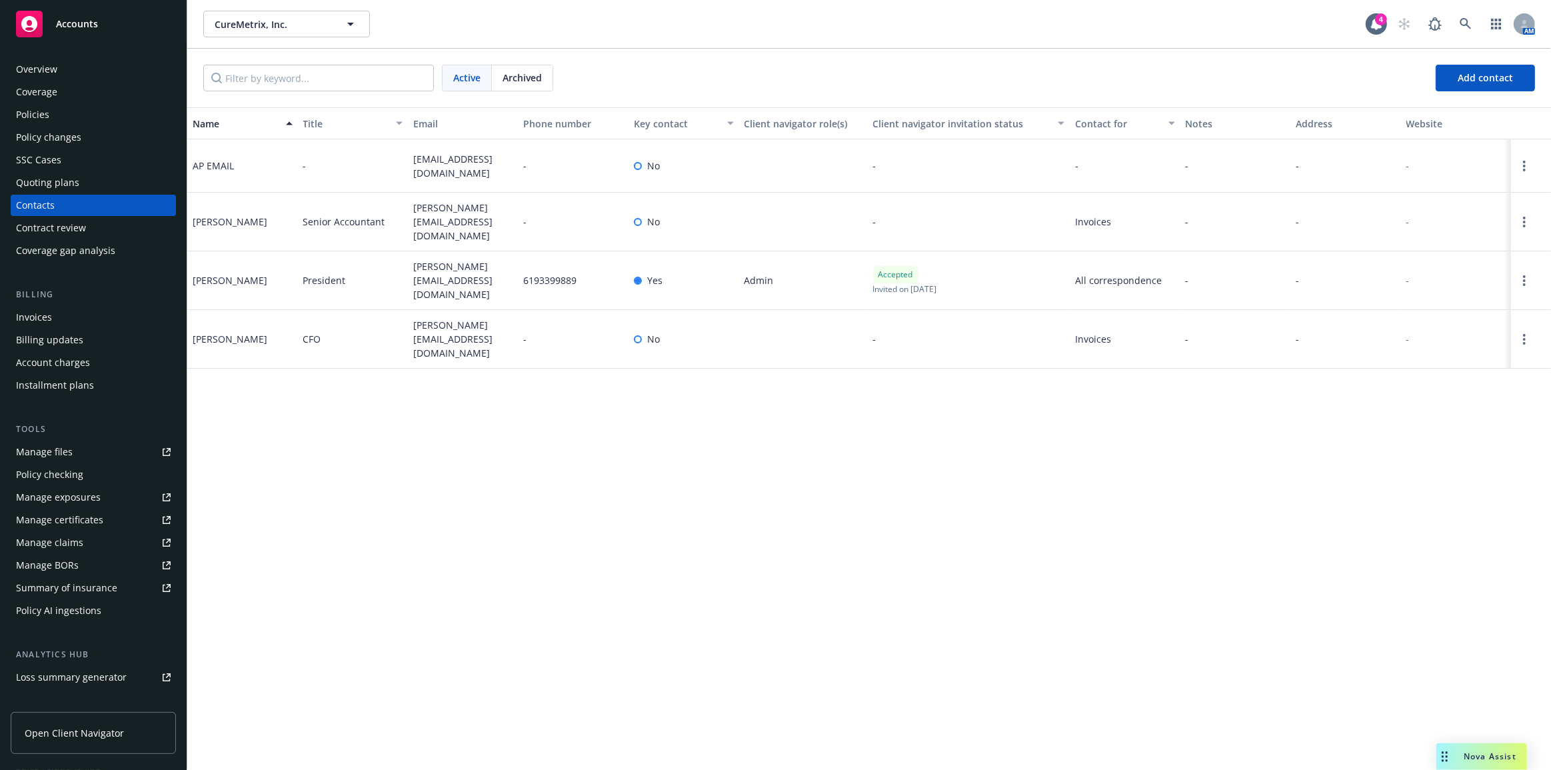
drag, startPoint x: 421, startPoint y: 276, endPoint x: 412, endPoint y: 273, distance: 9.7
click at [408, 266] on div "[PERSON_NAME][EMAIL_ADDRESS][DOMAIN_NAME]" at bounding box center [463, 280] width 111 height 59
drag, startPoint x: 437, startPoint y: 333, endPoint x: 417, endPoint y: 321, distance: 23.0
click at [437, 333] on span "[PERSON_NAME][EMAIL_ADDRESS][DOMAIN_NAME]" at bounding box center [463, 339] width 100 height 42
drag, startPoint x: 417, startPoint y: 321, endPoint x: 403, endPoint y: 317, distance: 15.4
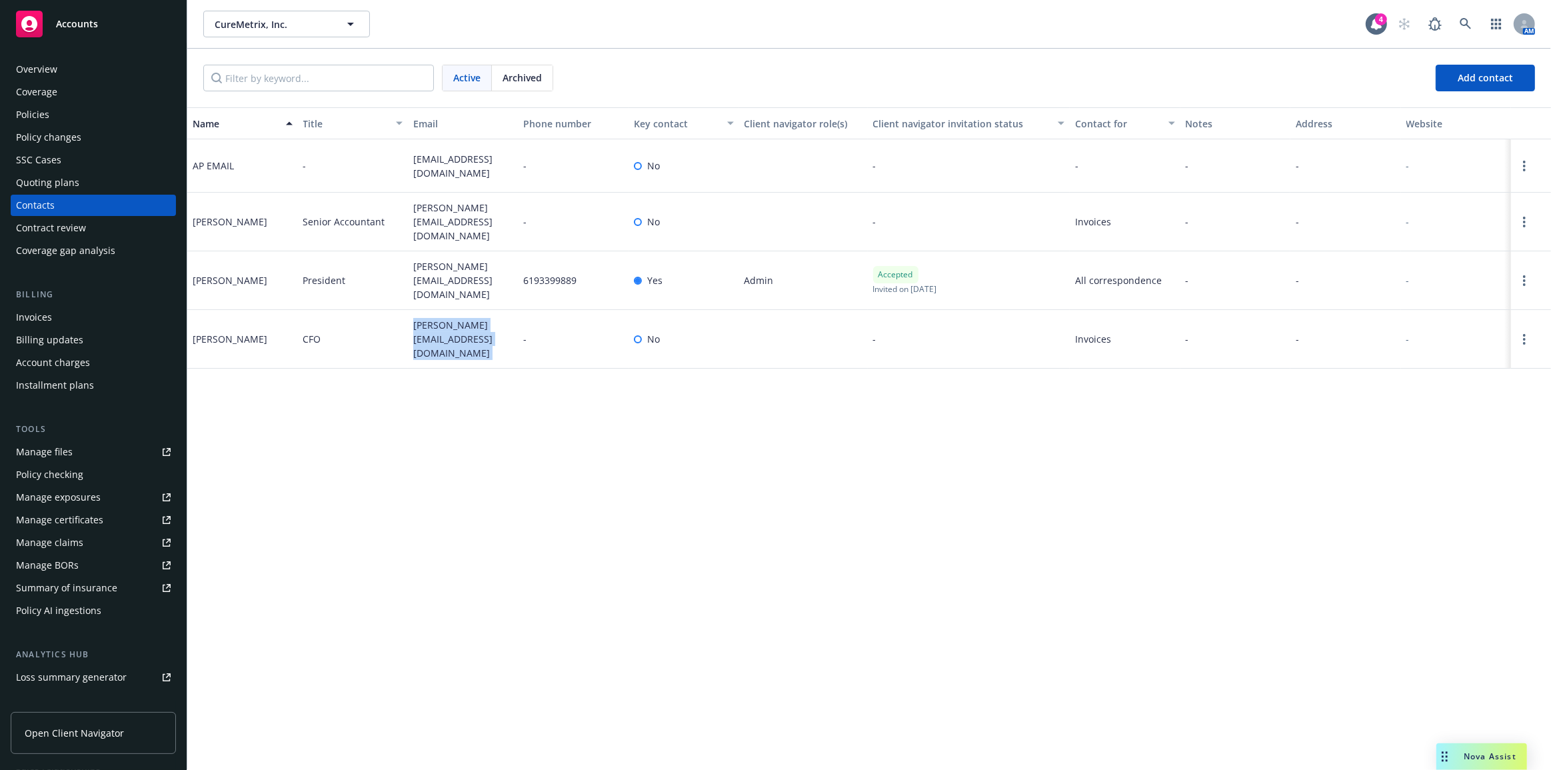
click at [404, 317] on div "[PERSON_NAME] CFO [PERSON_NAME][EMAIL_ADDRESS][DOMAIN_NAME] - No - Invoices - -…" at bounding box center [869, 339] width 1364 height 59
copy div "[PERSON_NAME][EMAIL_ADDRESS][DOMAIN_NAME]"
drag, startPoint x: 47, startPoint y: 183, endPoint x: 385, endPoint y: 230, distance: 341.2
click at [47, 183] on div "Quoting plans" at bounding box center [47, 182] width 63 height 21
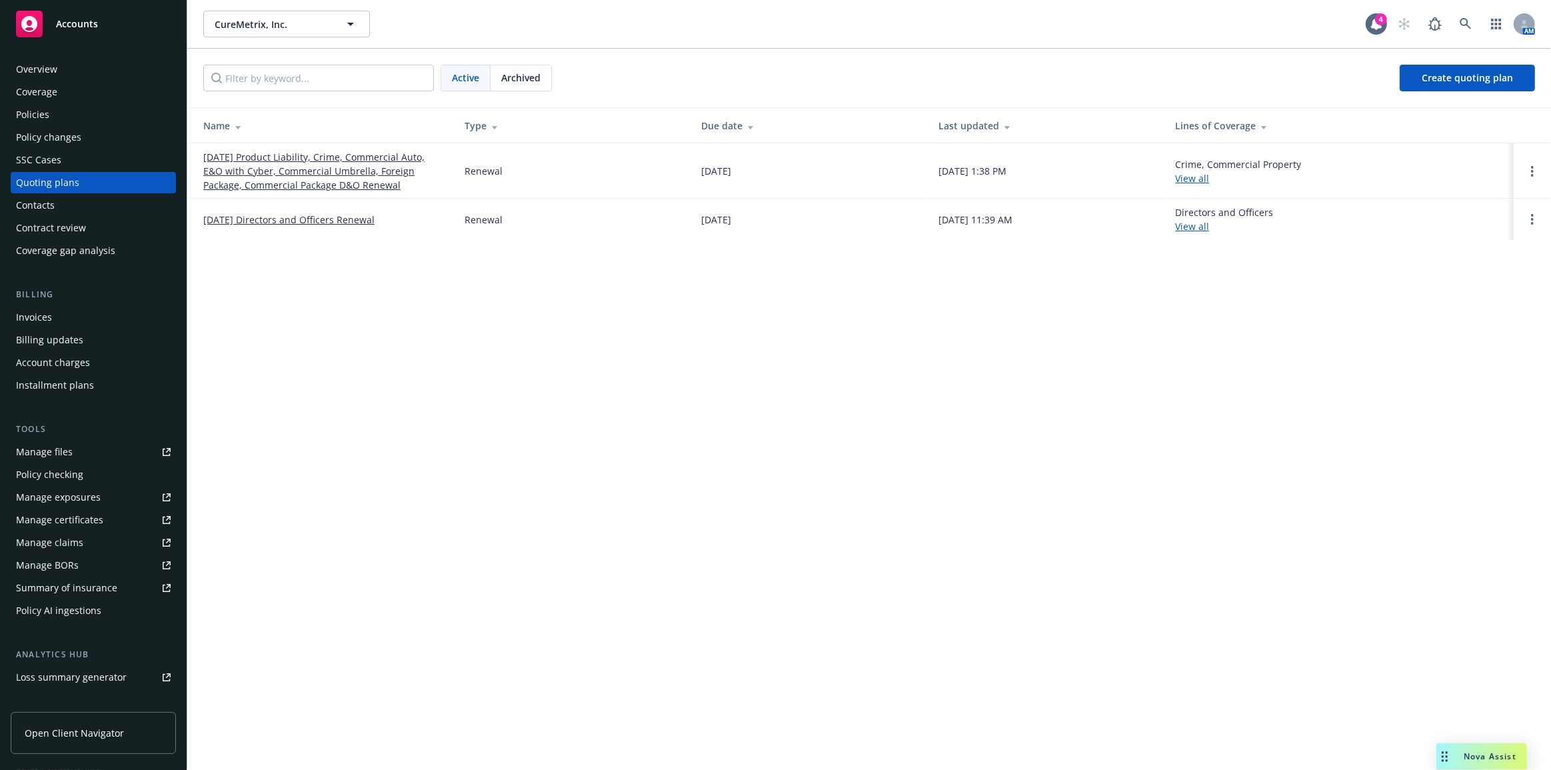
click at [407, 166] on link "[DATE] Product Liability, Crime, Commercial Auto, E&O with Cyber, Commercial Um…" at bounding box center [323, 171] width 240 height 42
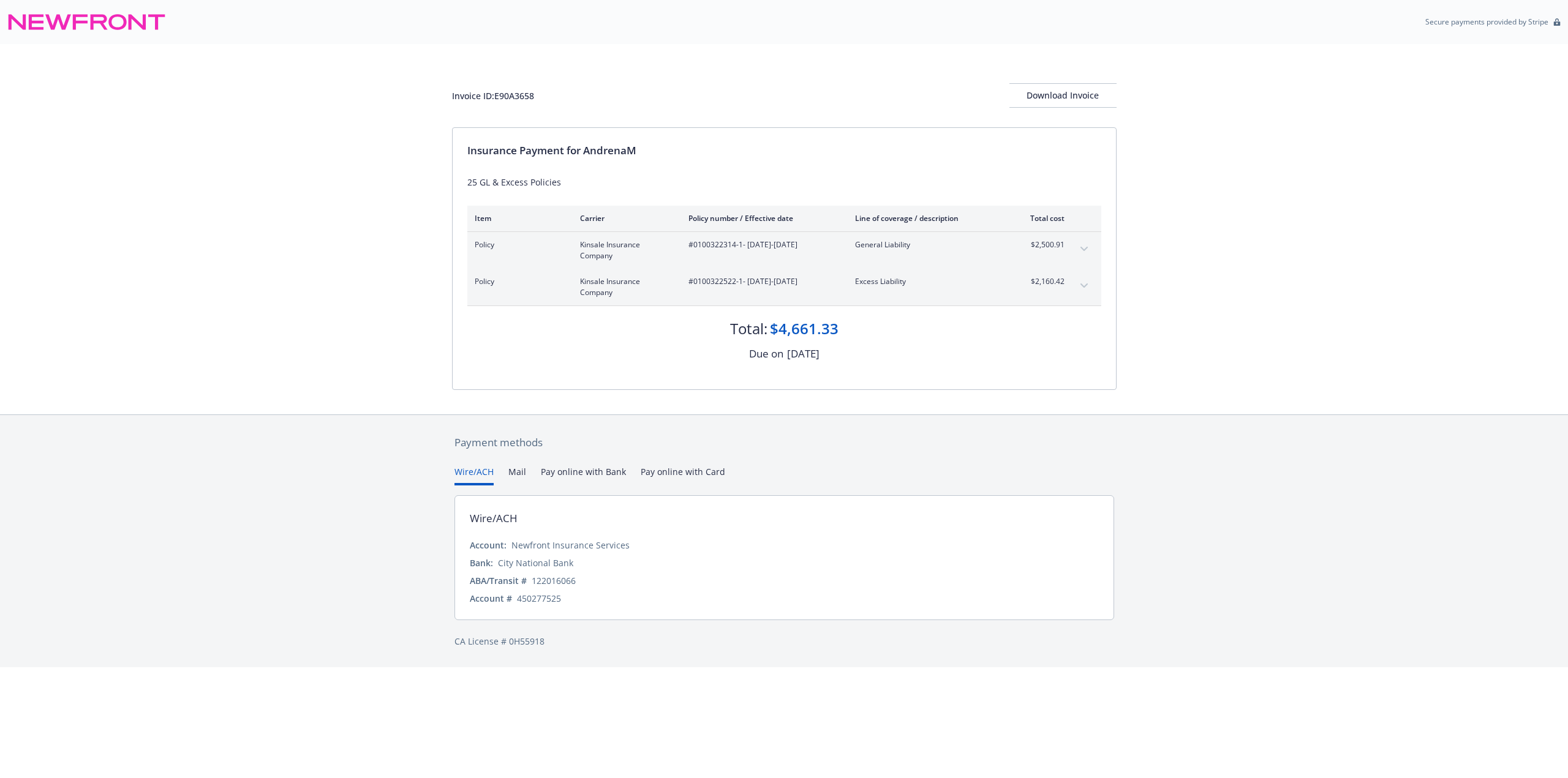
drag, startPoint x: 856, startPoint y: 355, endPoint x: 764, endPoint y: 357, distance: 92.0
click at [767, 355] on div "Due on [DATE]" at bounding box center [785, 354] width 634 height 16
click at [788, 361] on div "[DATE]" at bounding box center [803, 354] width 32 height 16
click at [1071, 86] on div "Download Invoice" at bounding box center [1063, 95] width 108 height 23
click at [525, 95] on div "Invoice ID: E90A3658" at bounding box center [493, 96] width 82 height 13
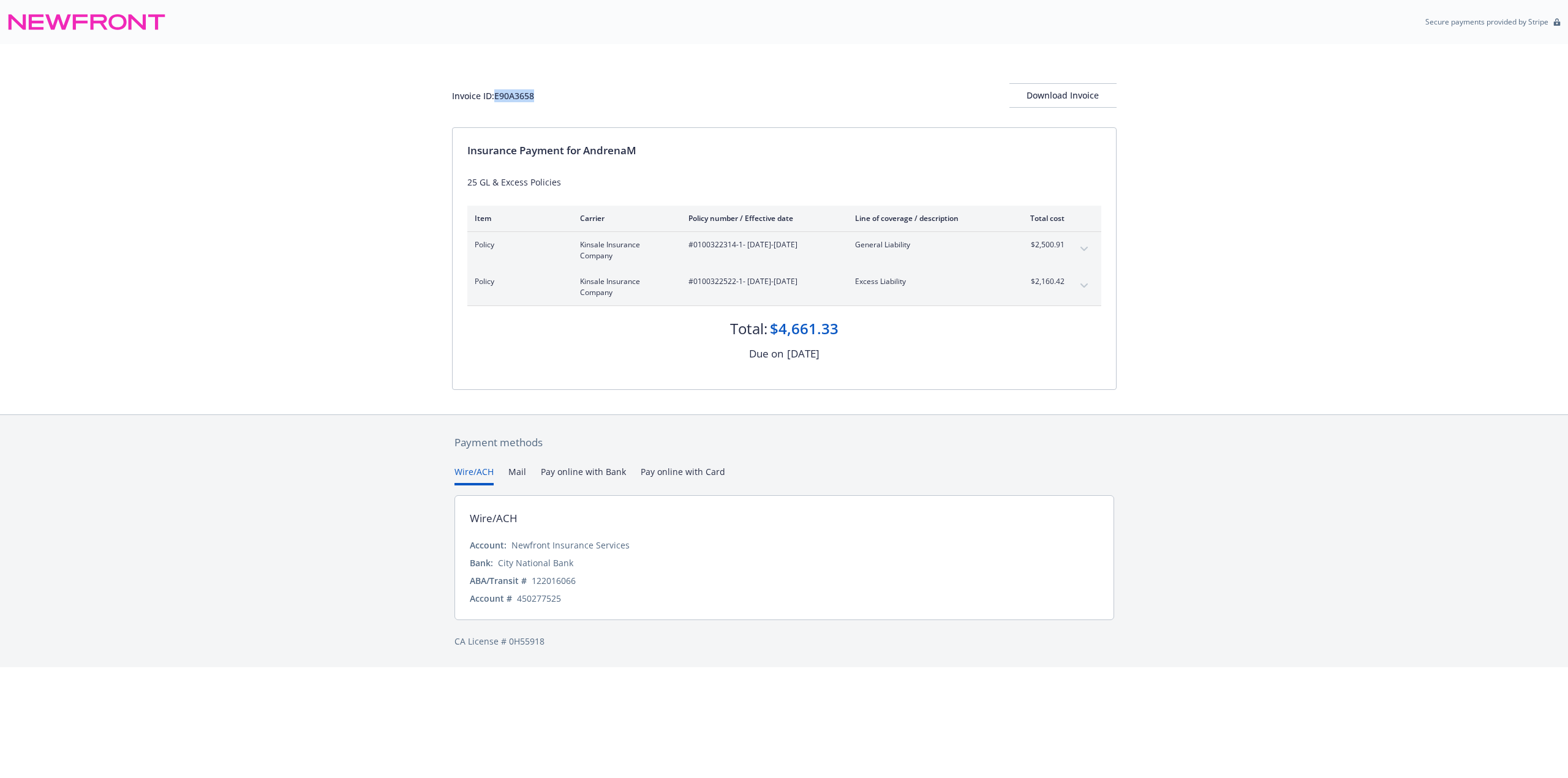
click at [525, 95] on div "Invoice ID: E90A3658" at bounding box center [493, 96] width 82 height 13
copy div "E90A3658"
drag, startPoint x: 1086, startPoint y: 248, endPoint x: 1084, endPoint y: 263, distance: 15.1
click at [1086, 249] on icon "expand content" at bounding box center [1084, 249] width 7 height 5
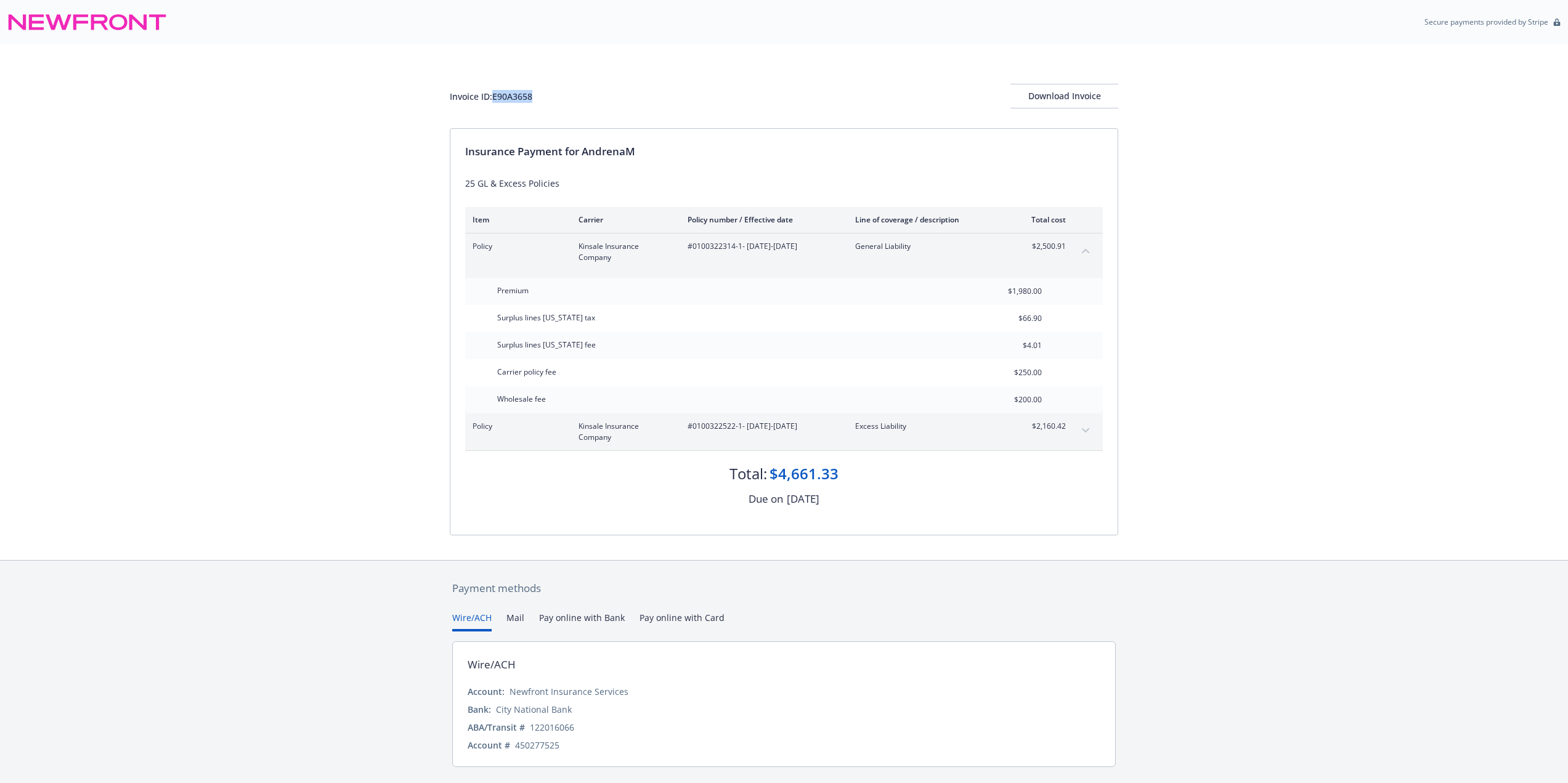
click at [1083, 438] on button "expand content" at bounding box center [1085, 430] width 19 height 19
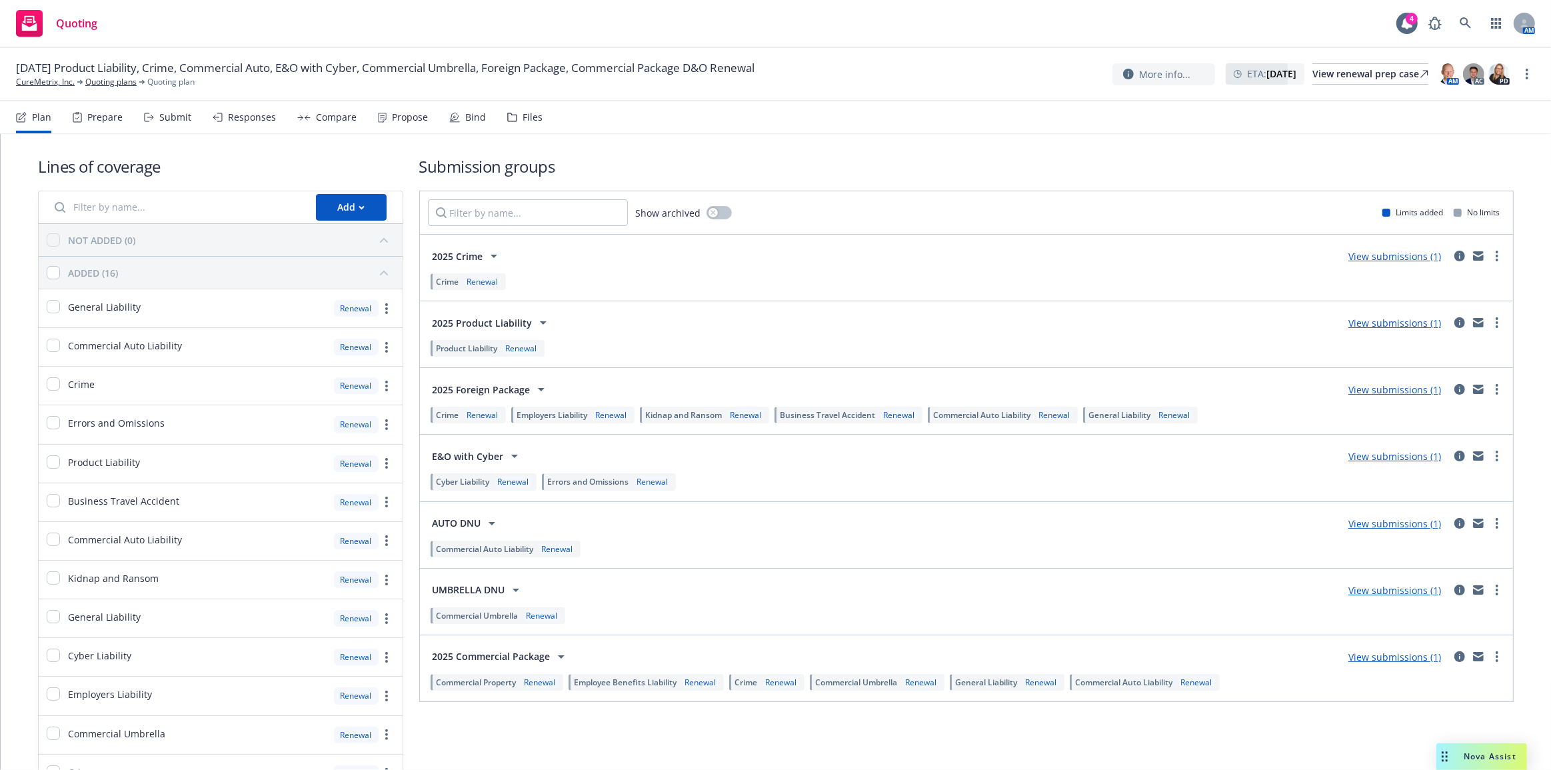
click at [422, 117] on div "Propose" at bounding box center [410, 117] width 36 height 11
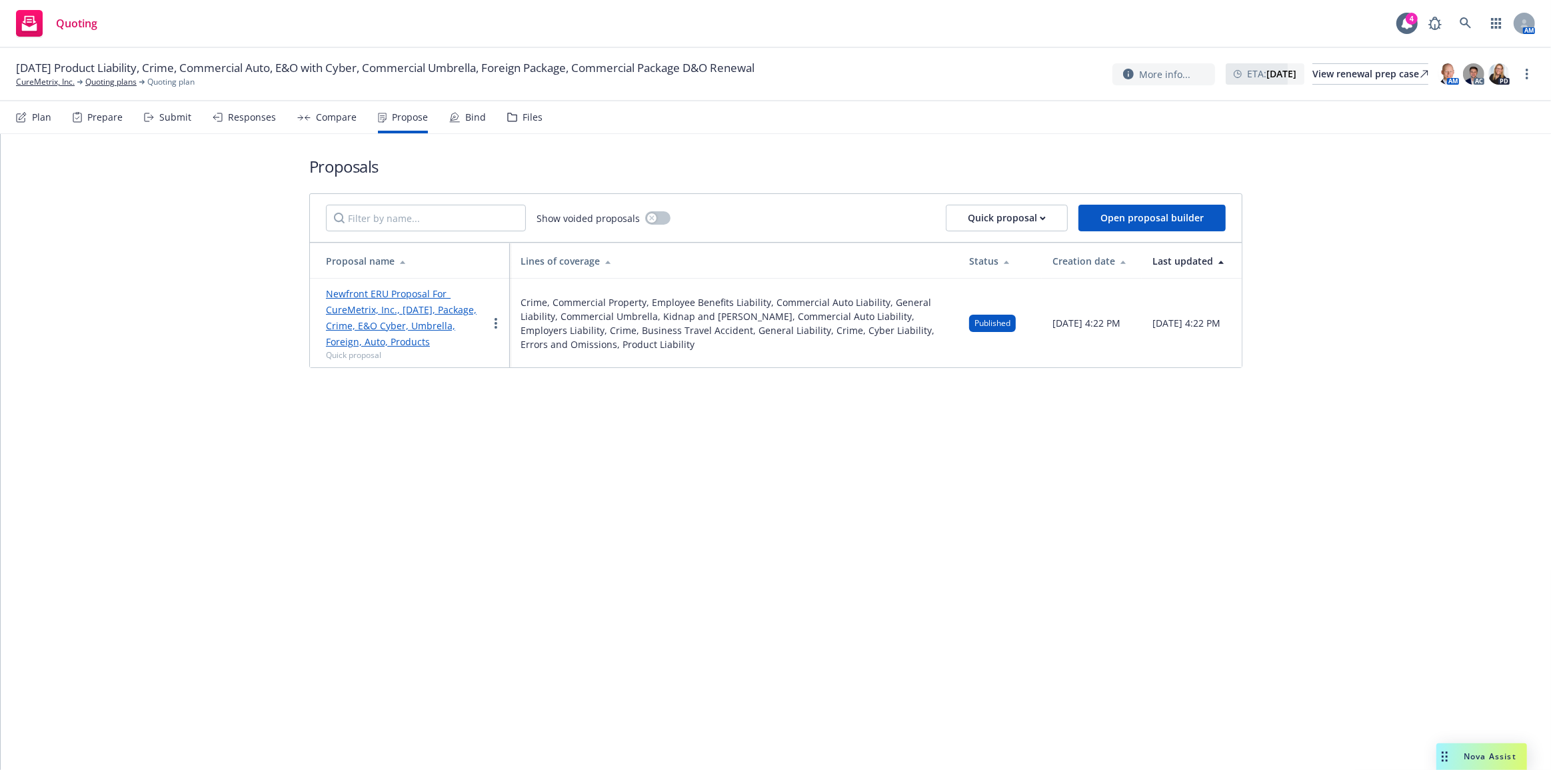
click at [405, 325] on link "Newfront ERU Proposal For_ CureMetrix, Inc., [DATE], Package, Crime, E&O Cyber,…" at bounding box center [401, 317] width 151 height 61
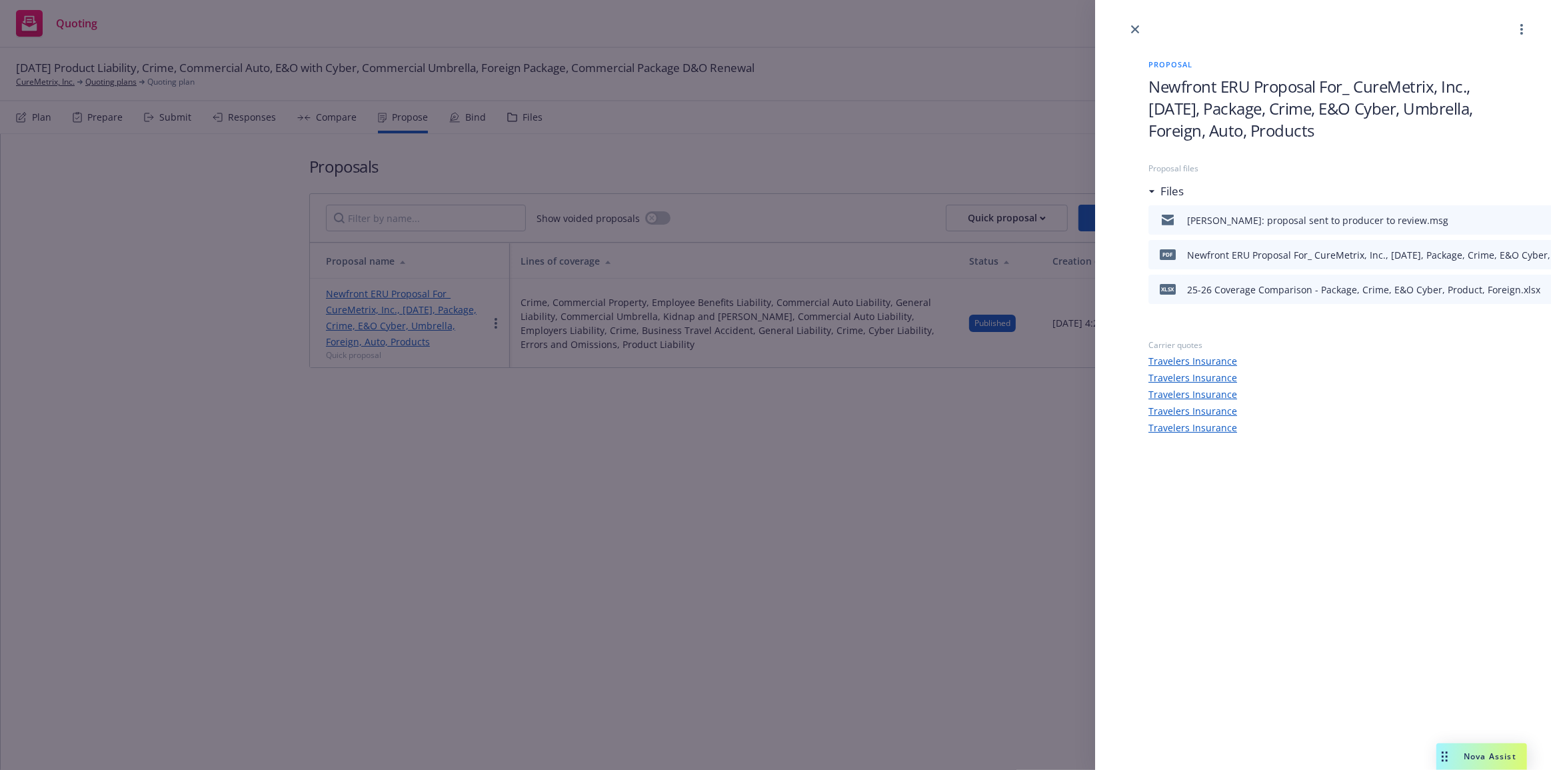
scroll to position [0, 229]
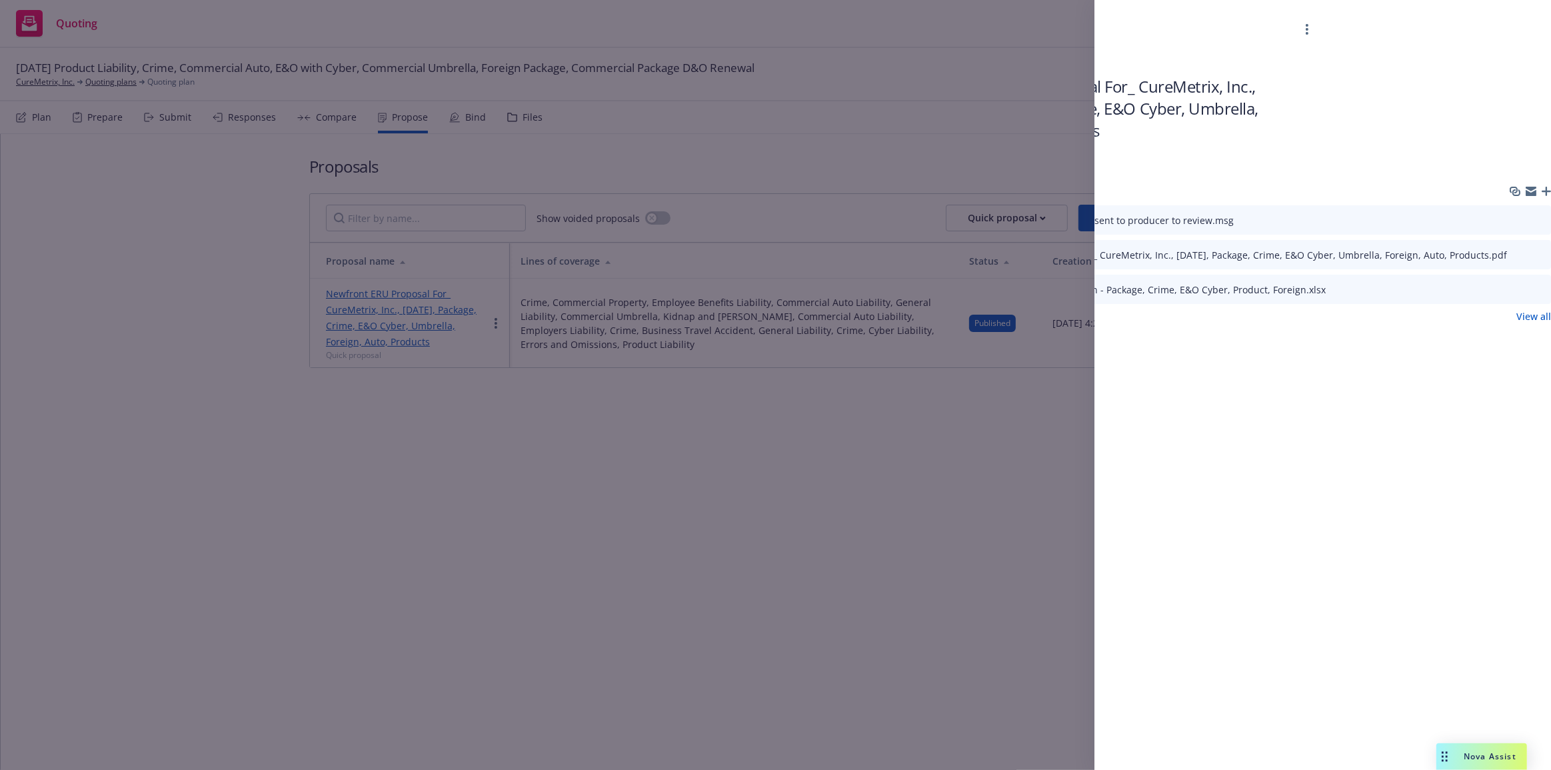
click at [1545, 191] on icon "button" at bounding box center [1546, 191] width 9 height 9
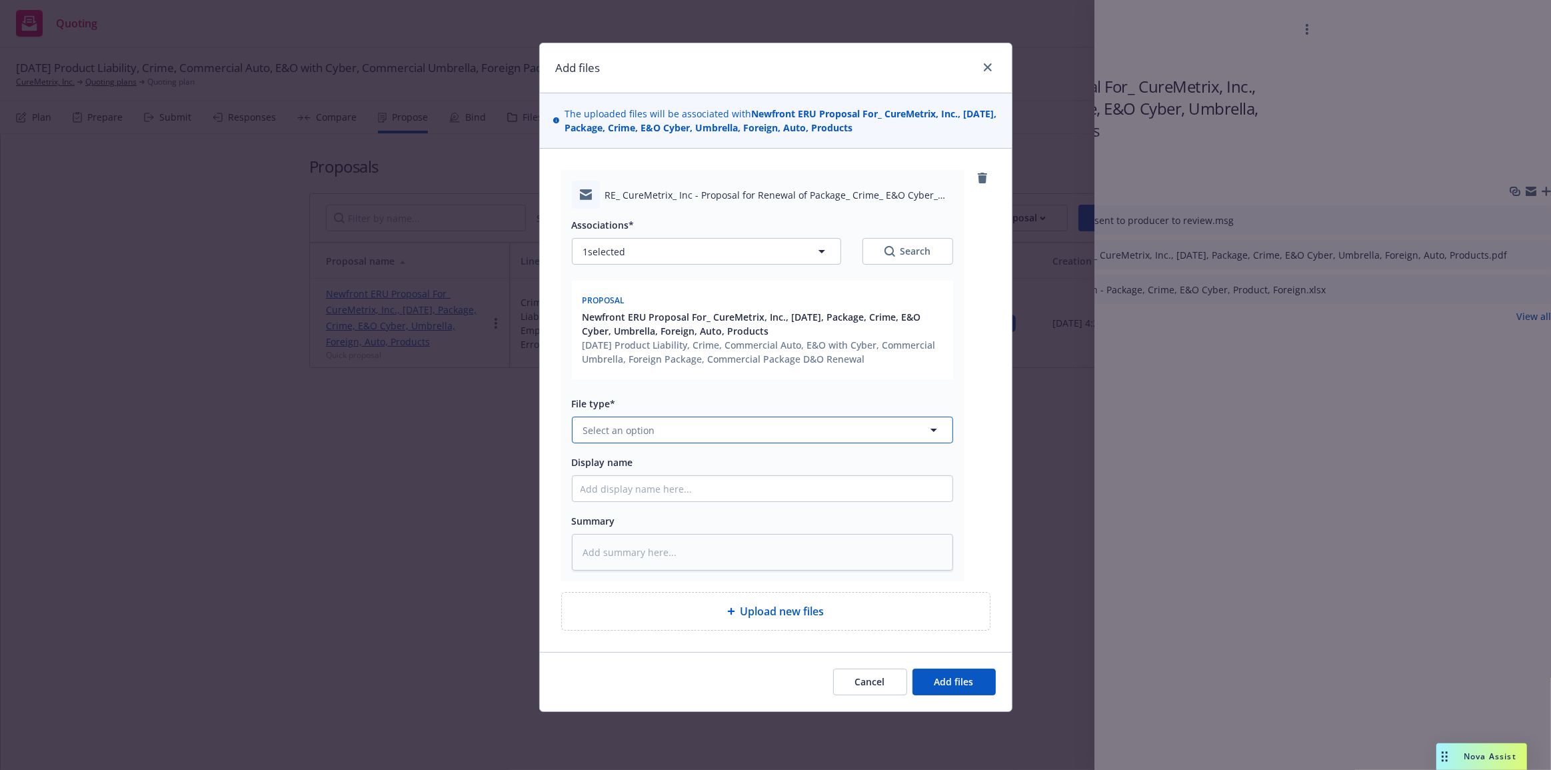
click at [793, 433] on button "Select an option" at bounding box center [762, 430] width 381 height 27
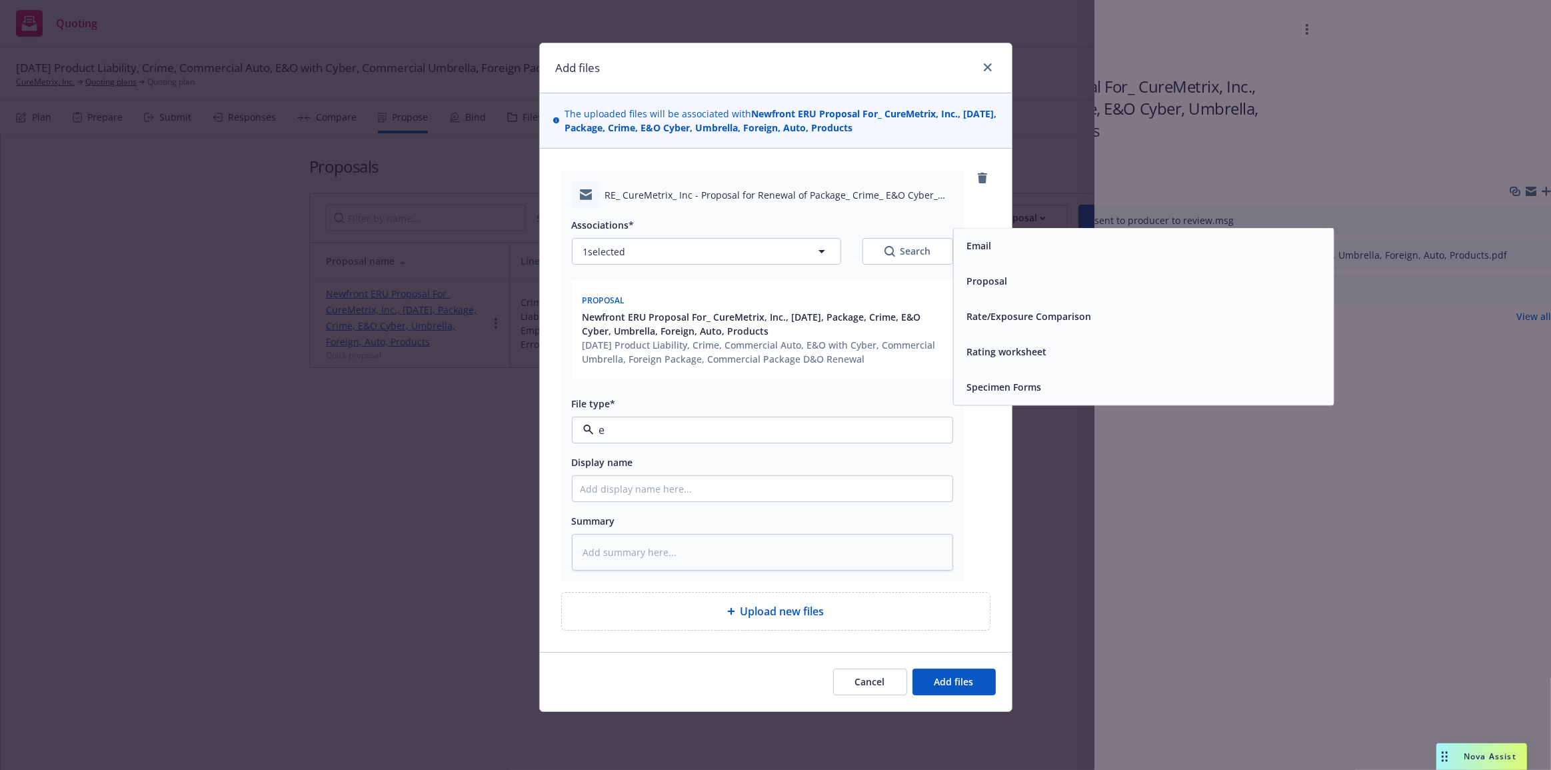
type input "em"
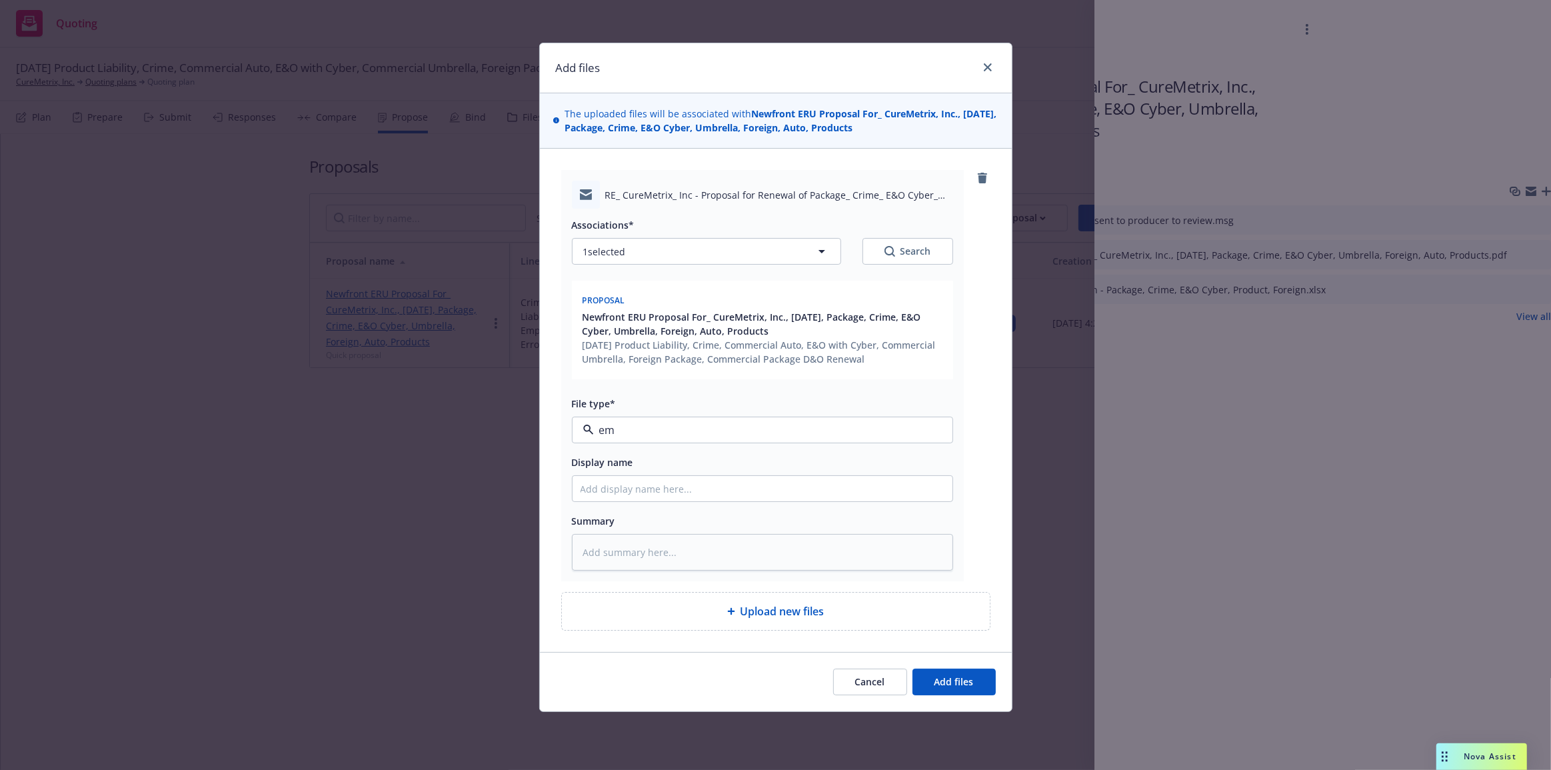
click at [1001, 408] on div "Email" at bounding box center [1143, 392] width 380 height 35
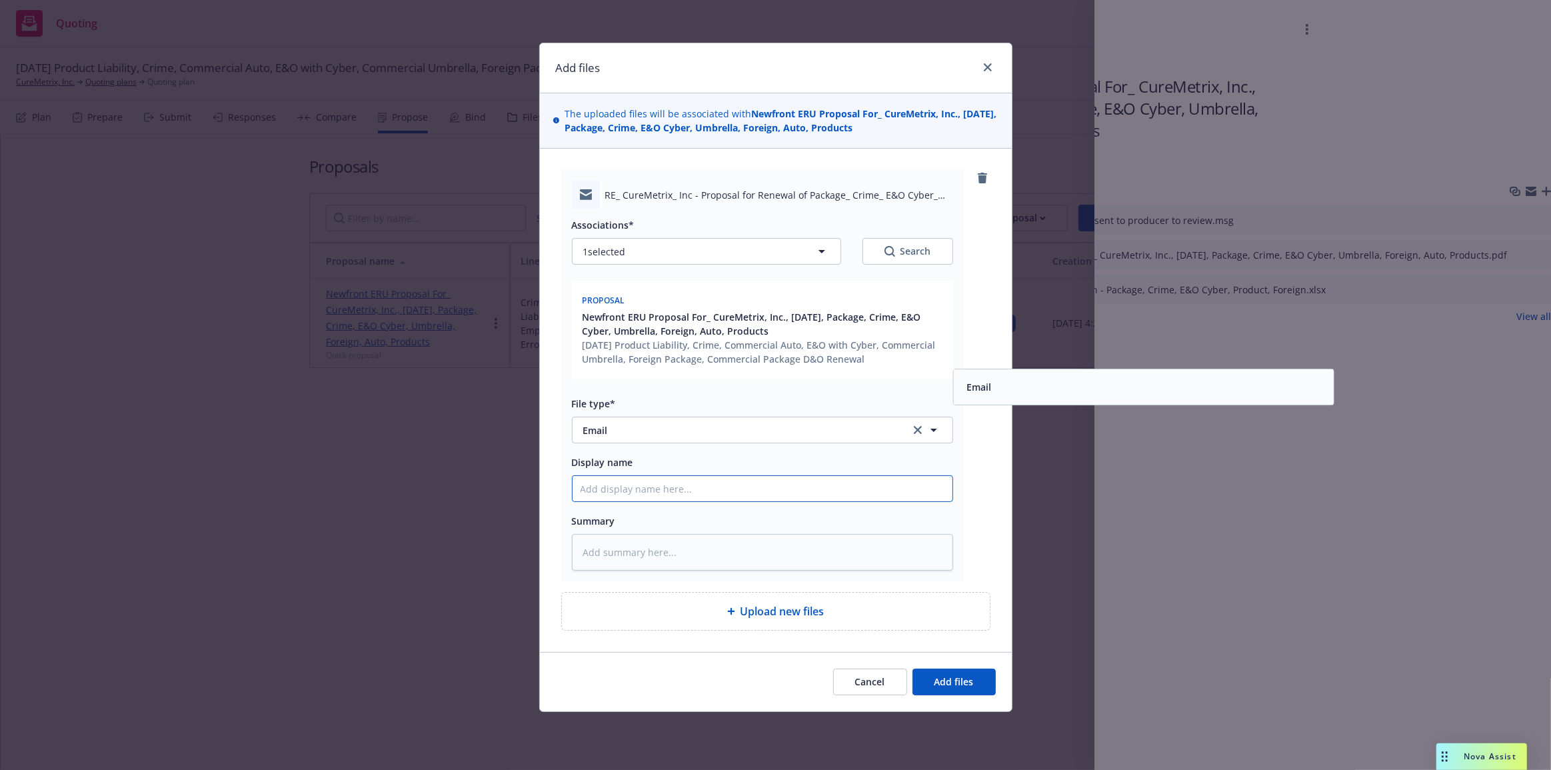
click at [789, 480] on input "Display name" at bounding box center [763, 488] width 380 height 25
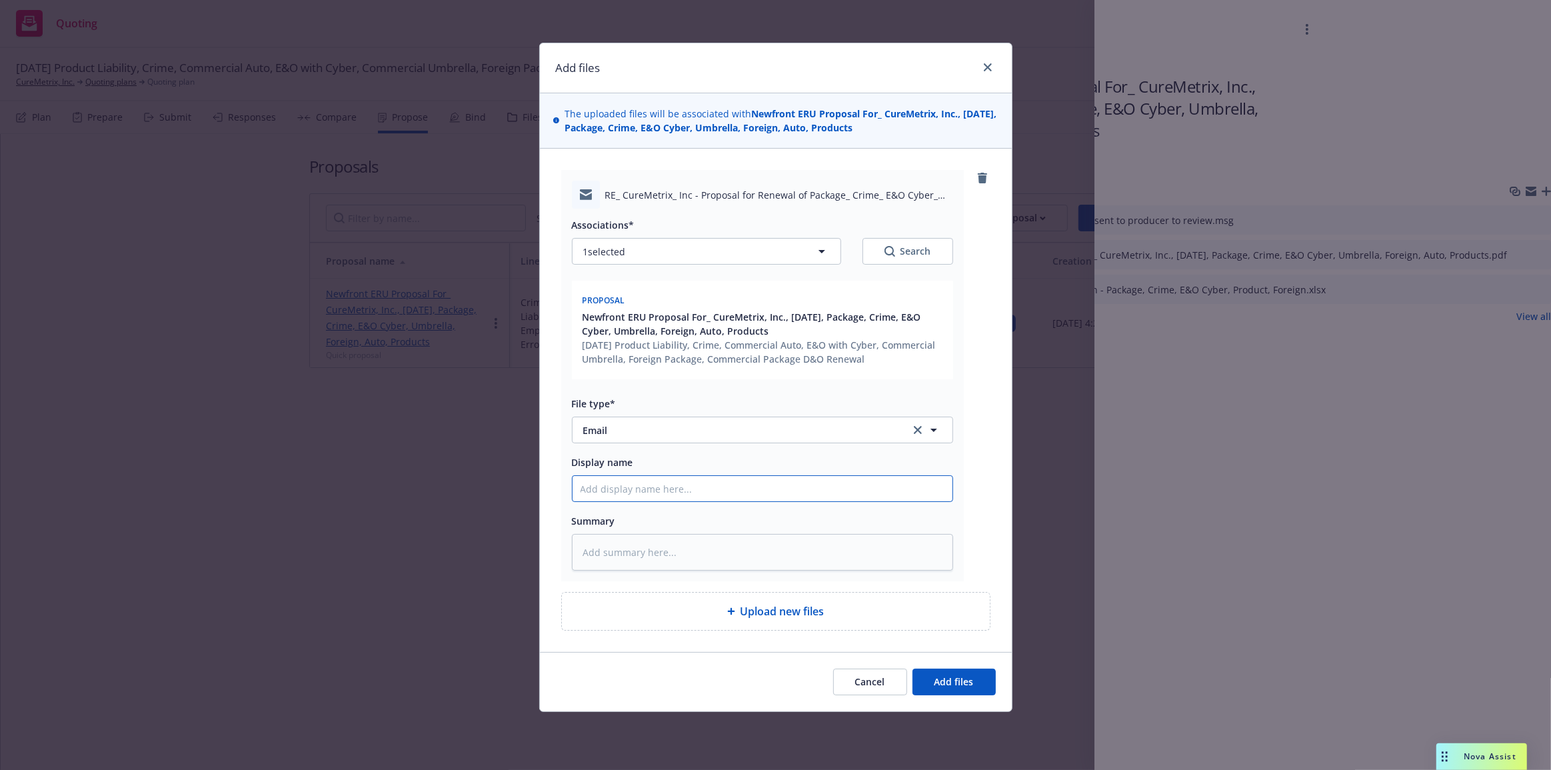
type textarea "x"
type input "P"
type textarea "x"
type input "Pro"
type textarea "x"
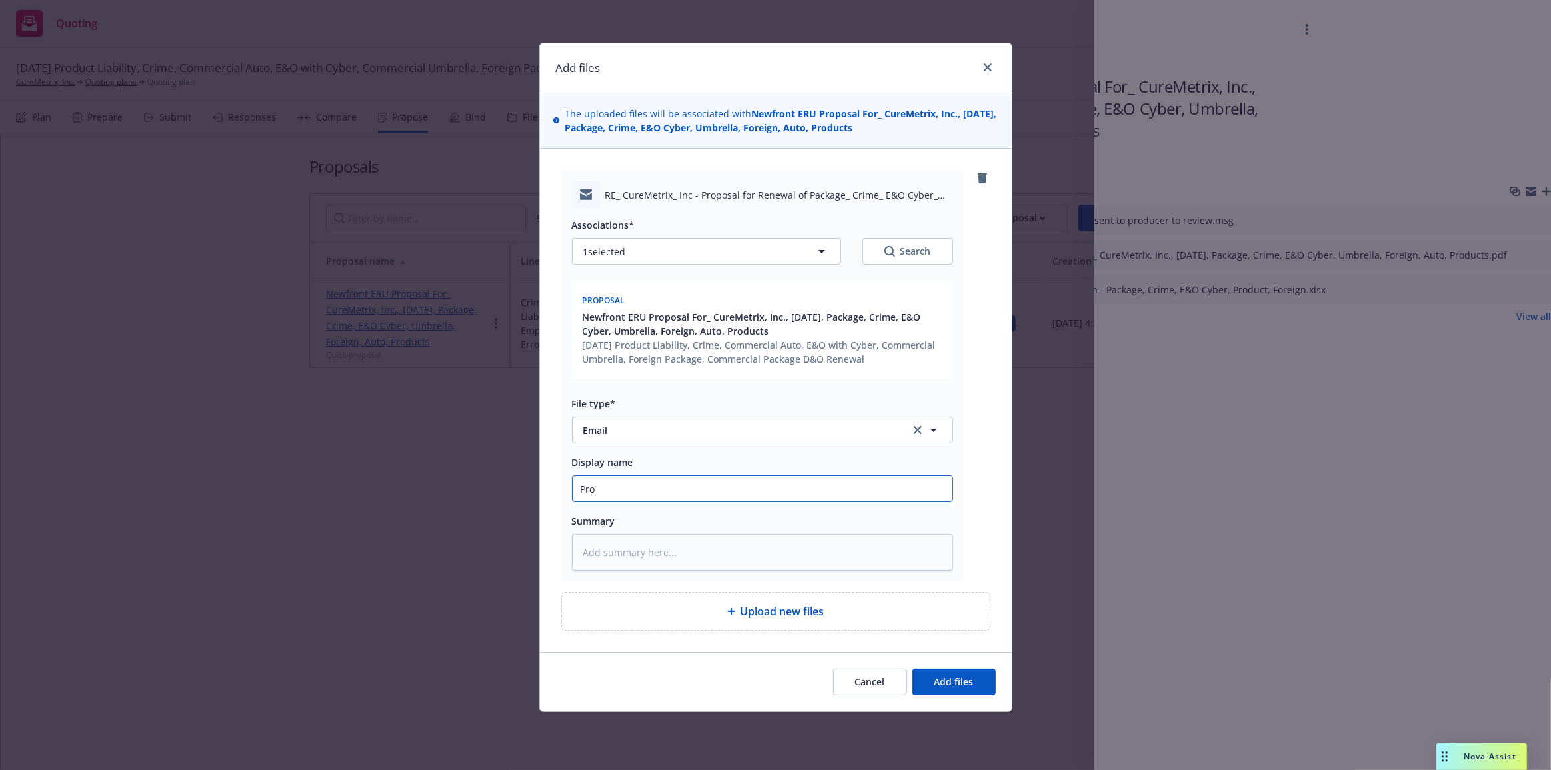
type input "Prod"
type textarea "x"
type input "Produ"
type textarea "x"
type input "Produc"
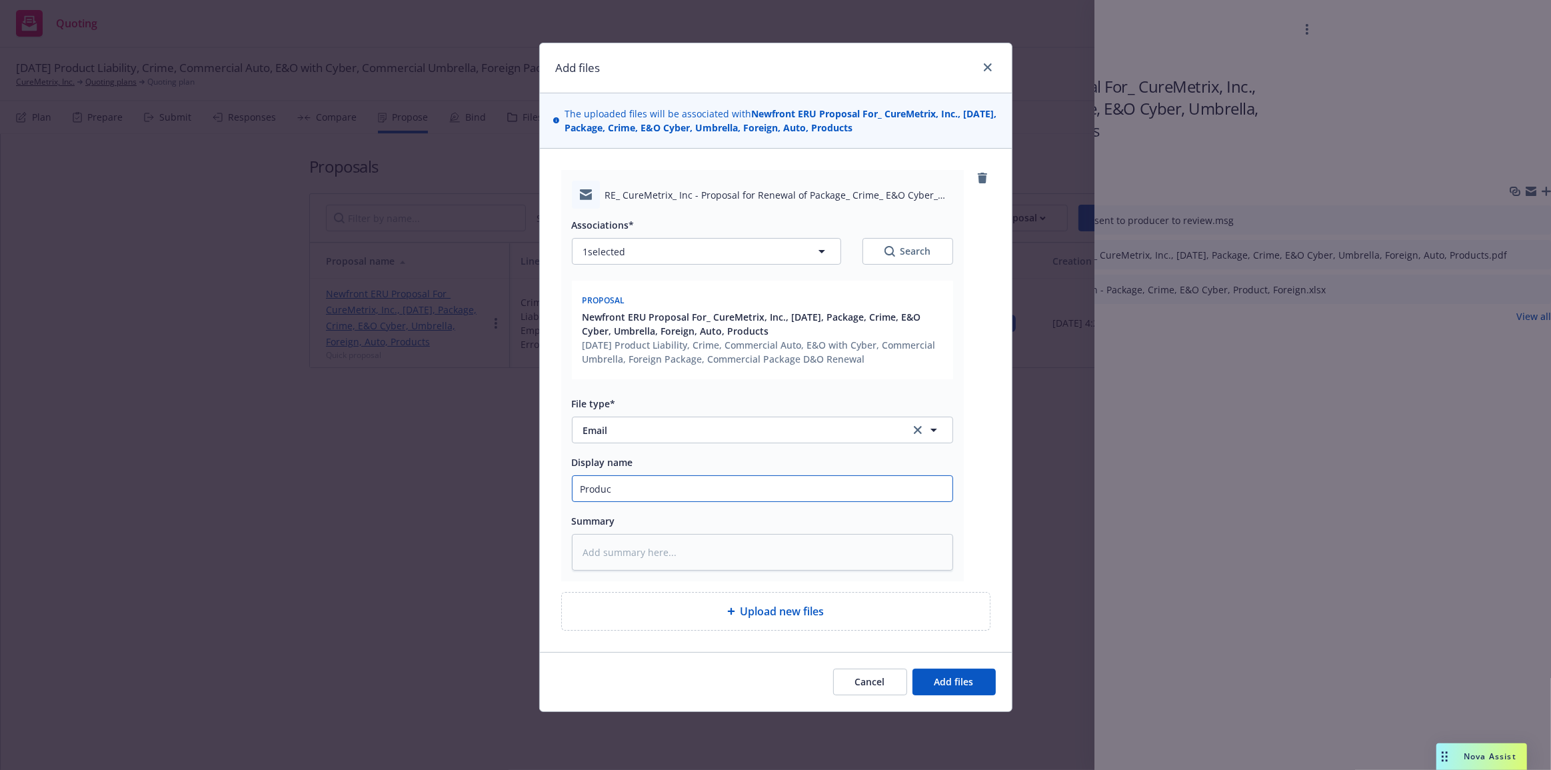
type textarea "x"
type input "Produce"
type textarea "x"
type input "Producer"
type textarea "x"
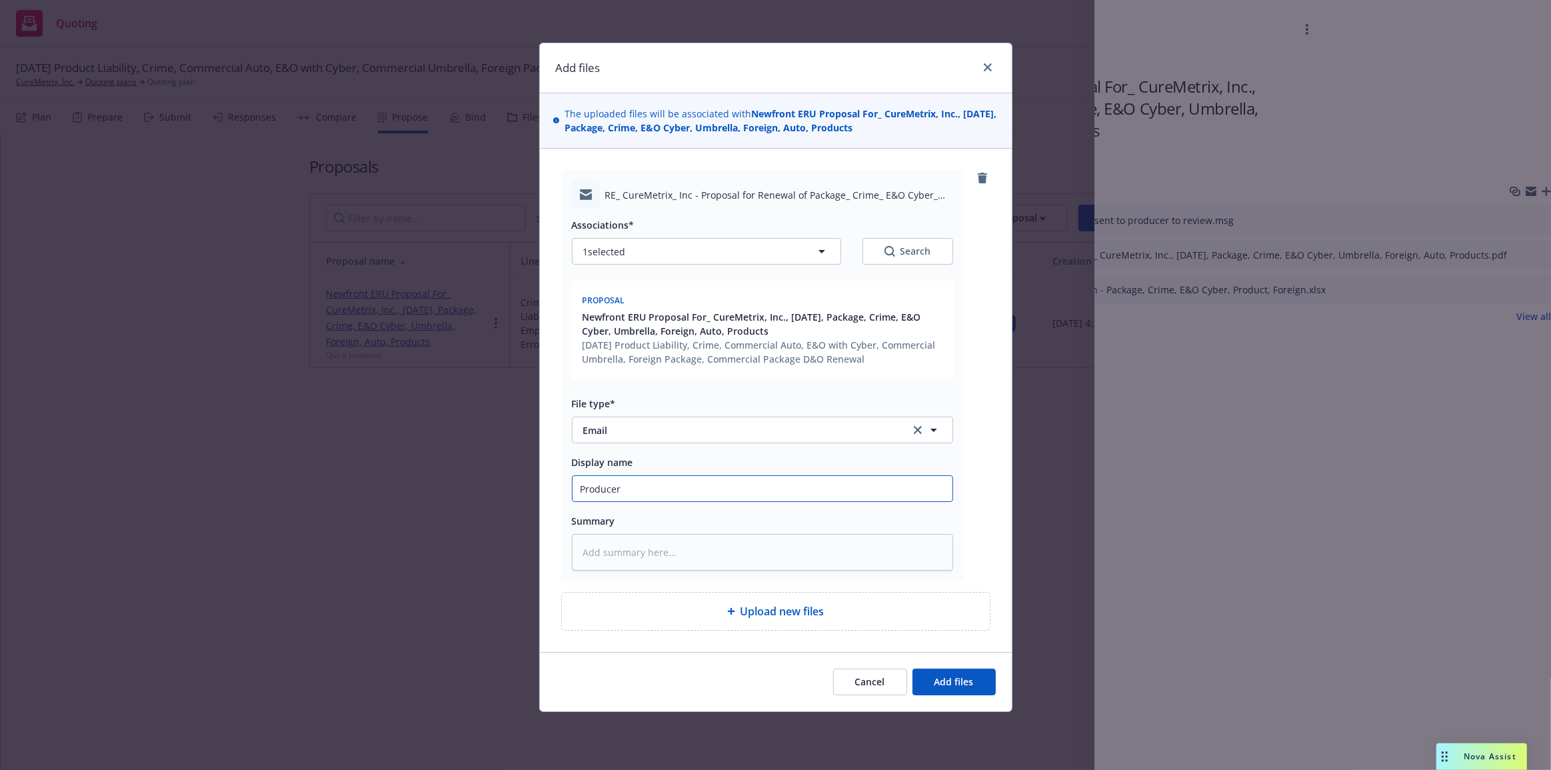
type input "Producer:"
type textarea "x"
type input "Producer: S"
type textarea "x"
type input "Producer: Se"
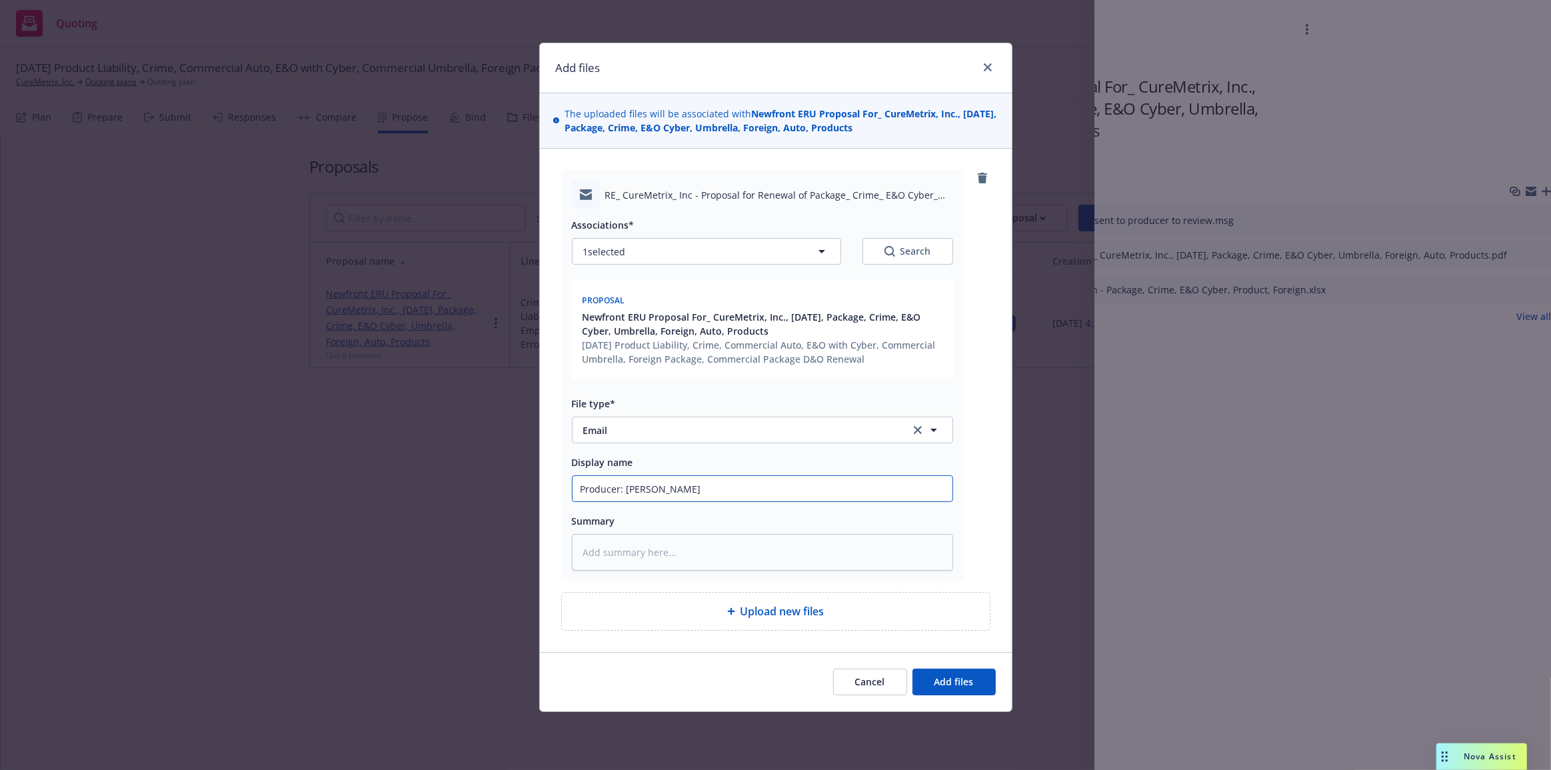
type textarea "x"
type input "Producer: Sen"
type textarea "x"
type input "Producer: Send"
type textarea "x"
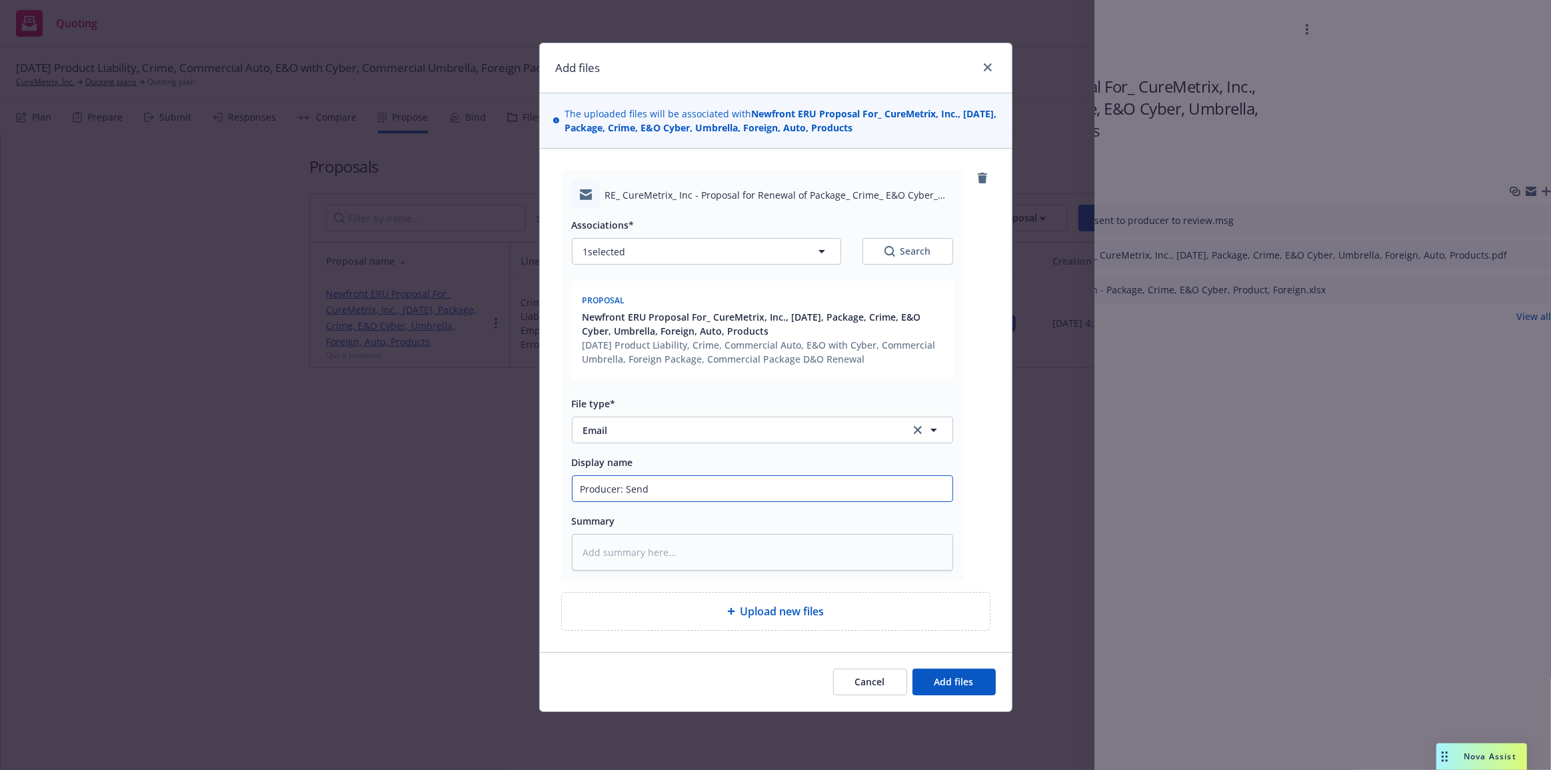
type input "Producer: Send"
type textarea "x"
type input "Producer: Send t"
type textarea "x"
type input "Producer: Send to"
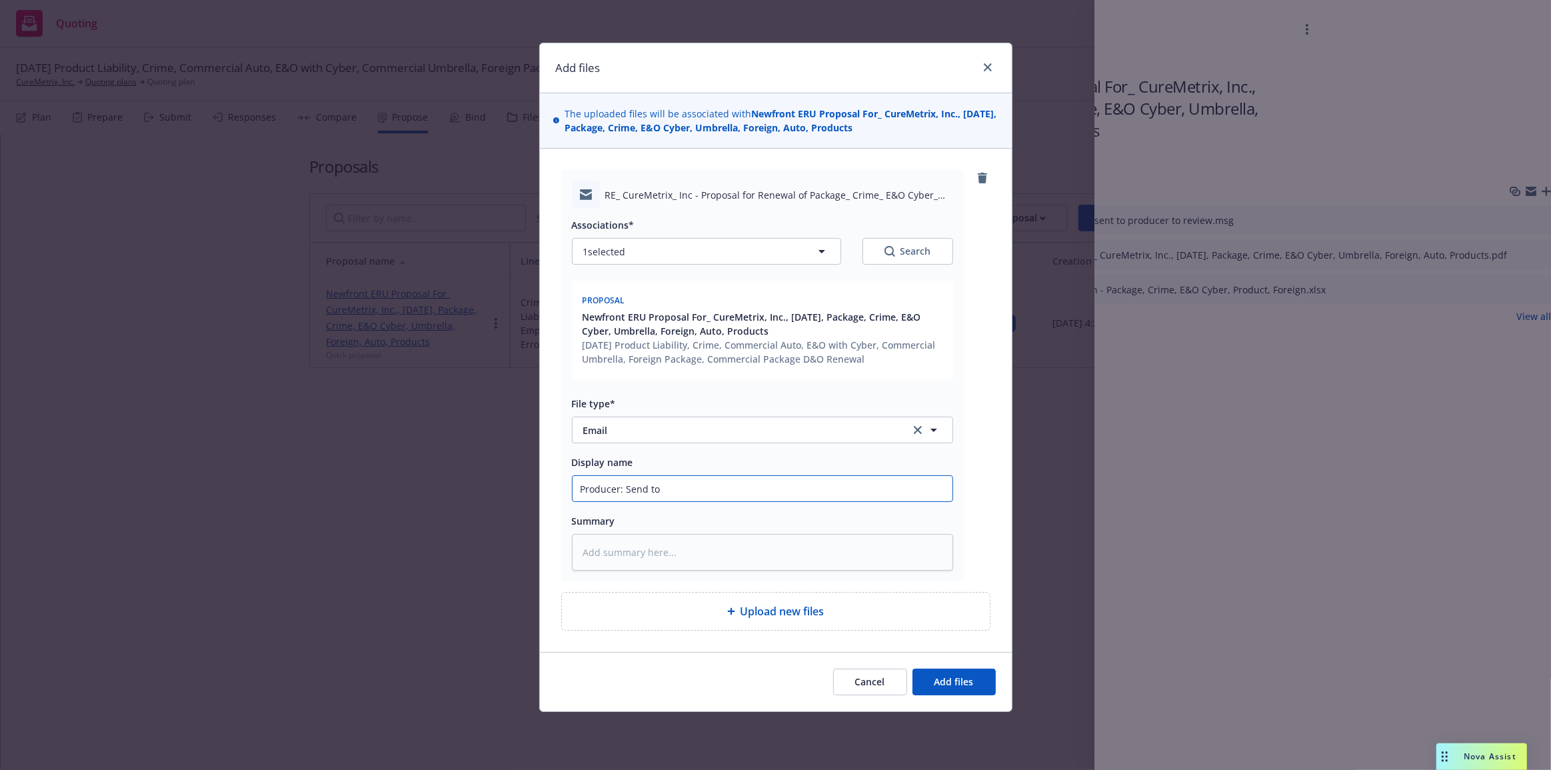
type textarea "x"
type input "Producer: Send to"
type textarea "x"
type input "Producer: Send to c"
type textarea "x"
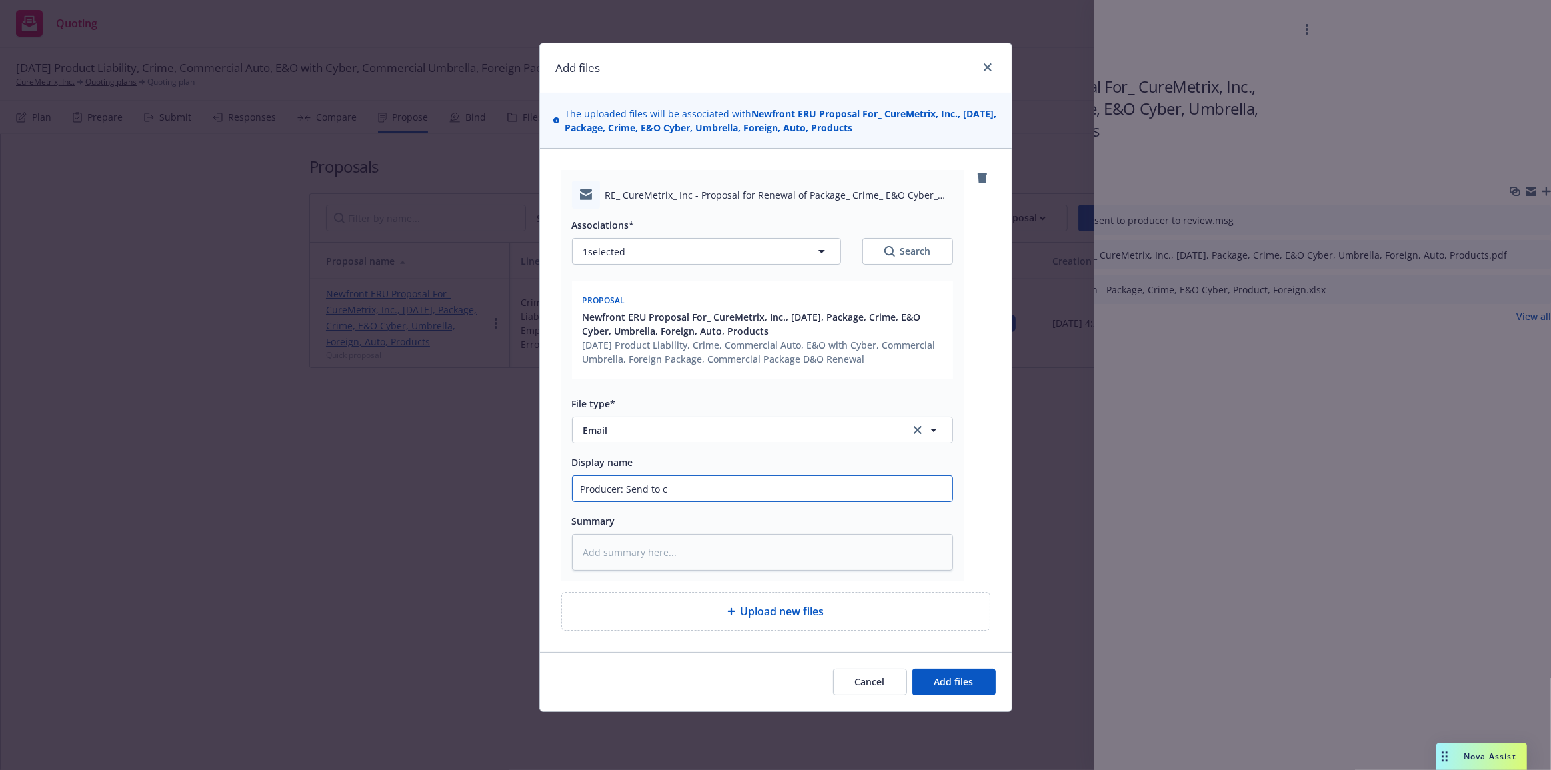
type input "Producer: Send to cl"
type textarea "x"
type input "Producer: Send to cli"
type textarea "x"
type input "Producer: Send to clie"
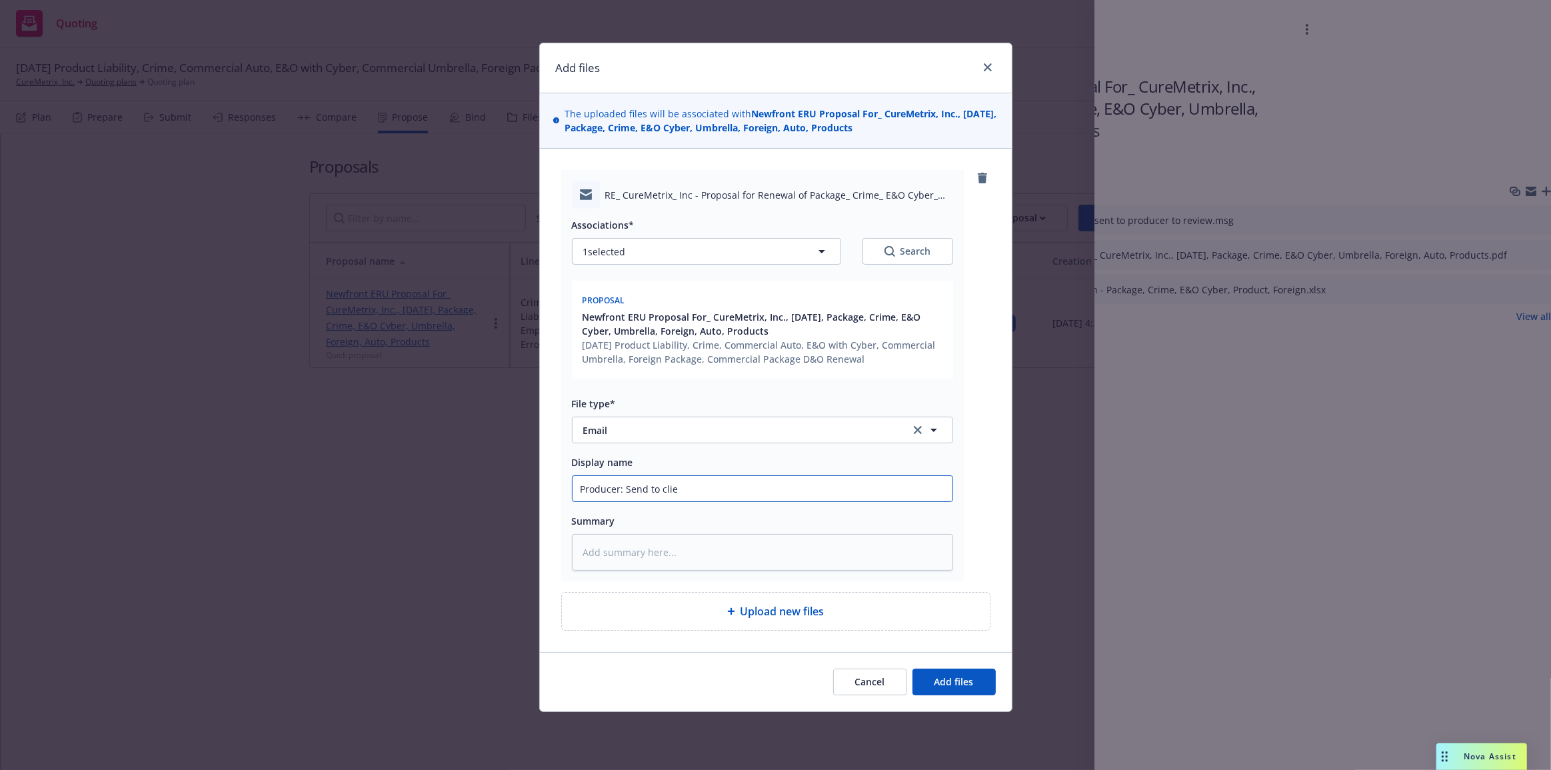
type textarea "x"
type input "Producer: Send to clien"
type textarea "x"
type input "Producer: Send to client"
click at [913, 669] on button "Add files" at bounding box center [954, 682] width 83 height 27
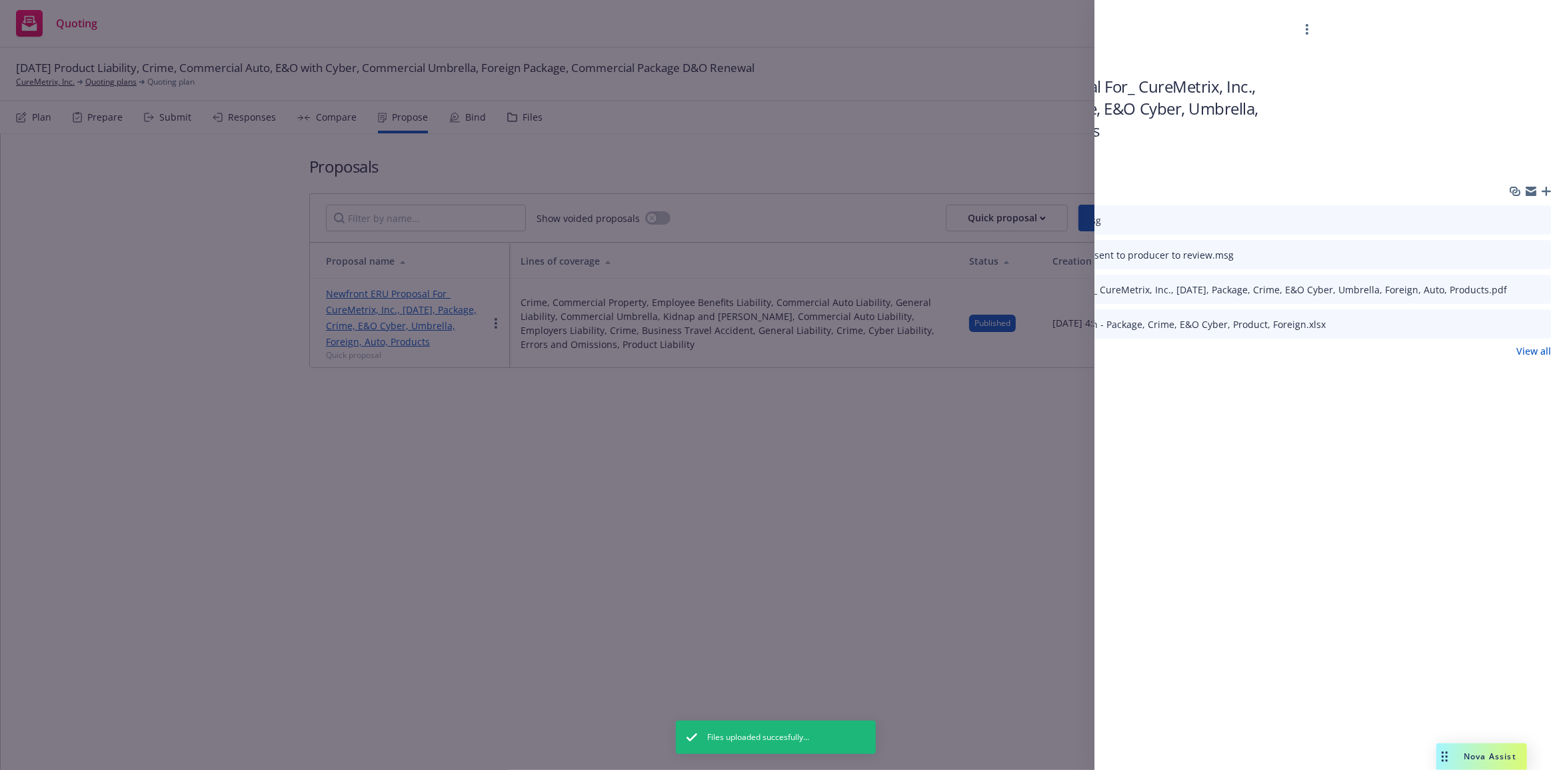
click at [1545, 191] on icon "button" at bounding box center [1546, 191] width 9 height 9
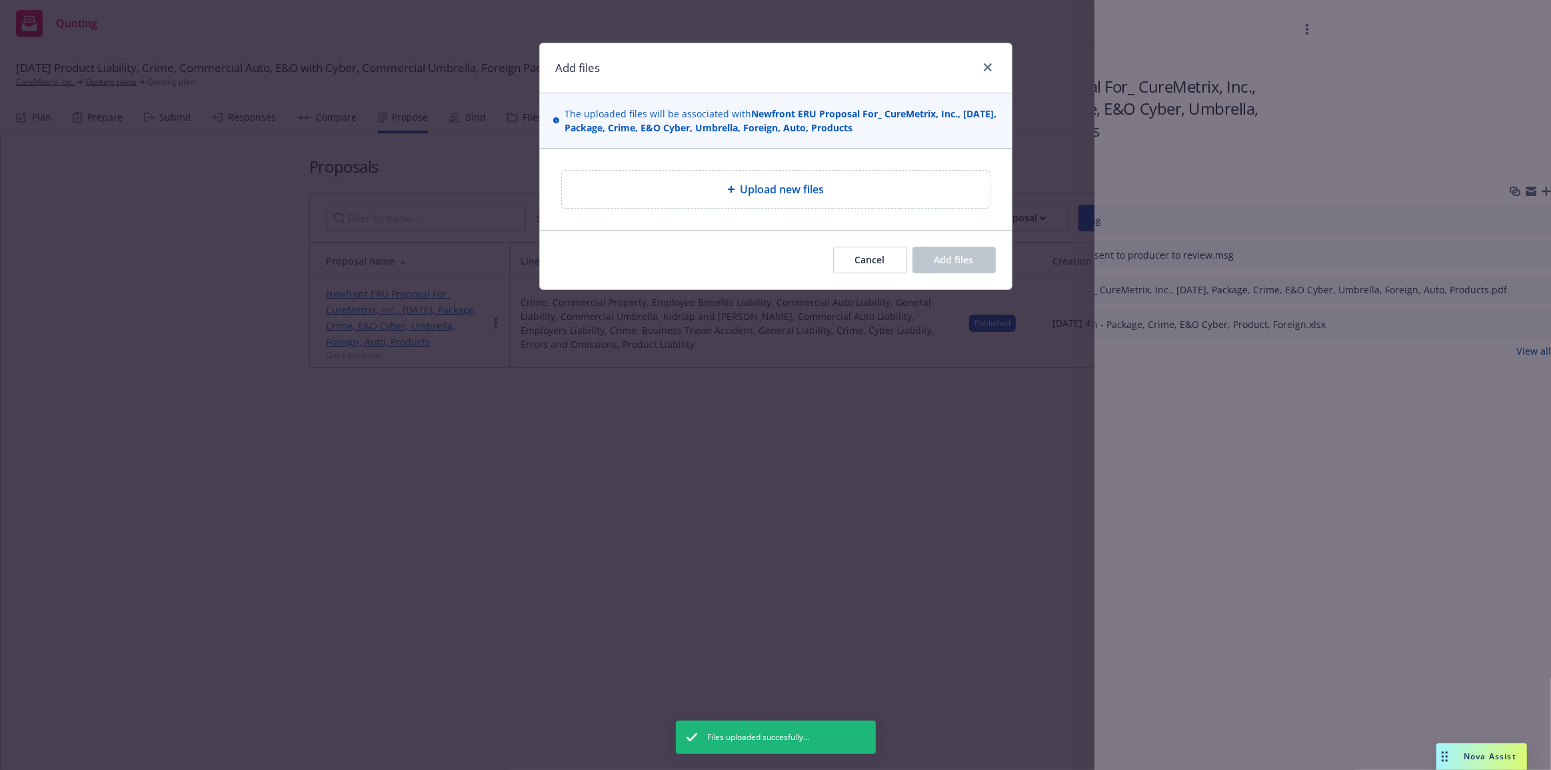
type textarea "x"
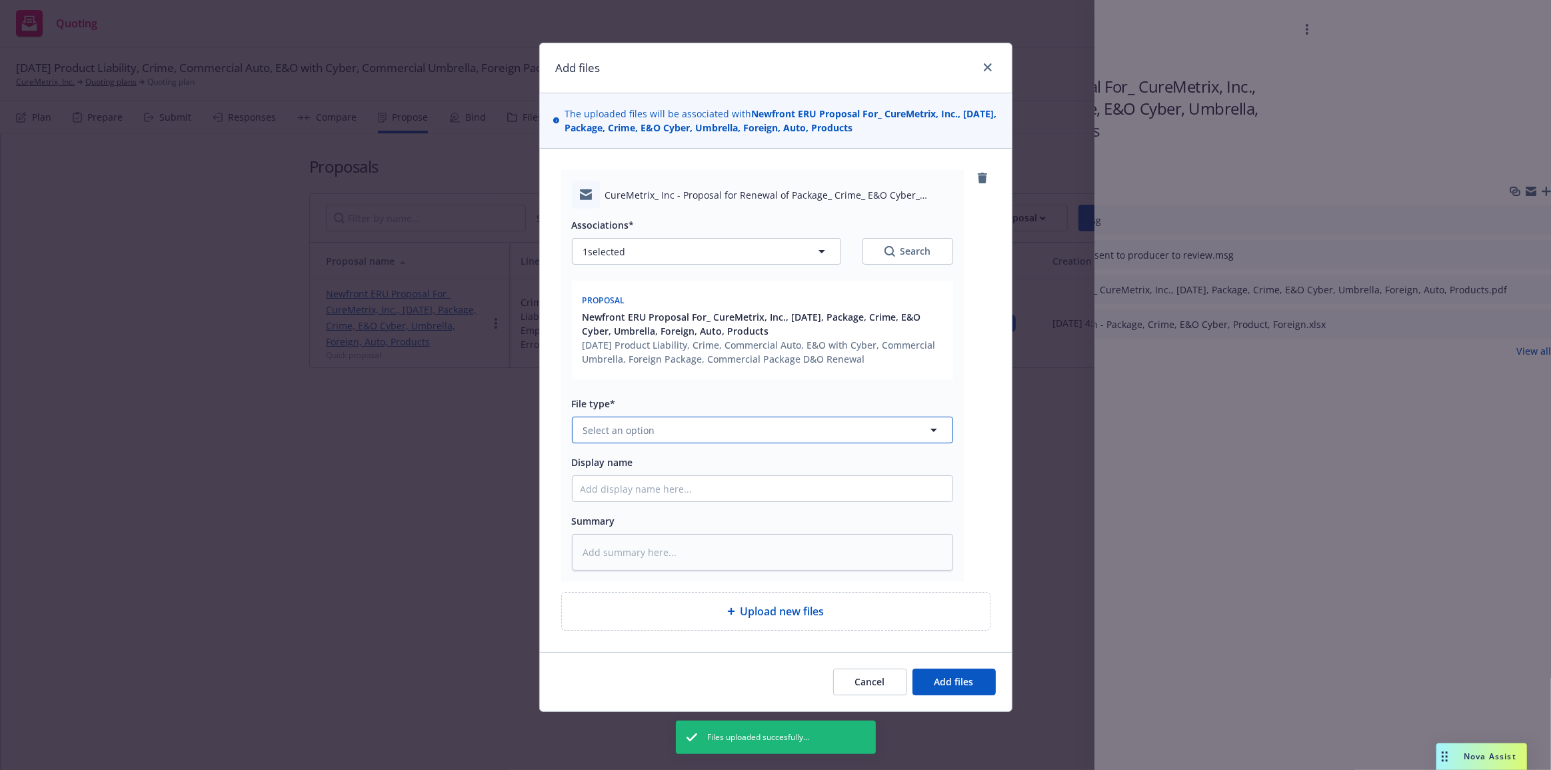
click at [811, 439] on button "Select an option" at bounding box center [762, 430] width 381 height 27
type input "em"
click at [993, 401] on div "Email" at bounding box center [977, 392] width 33 height 19
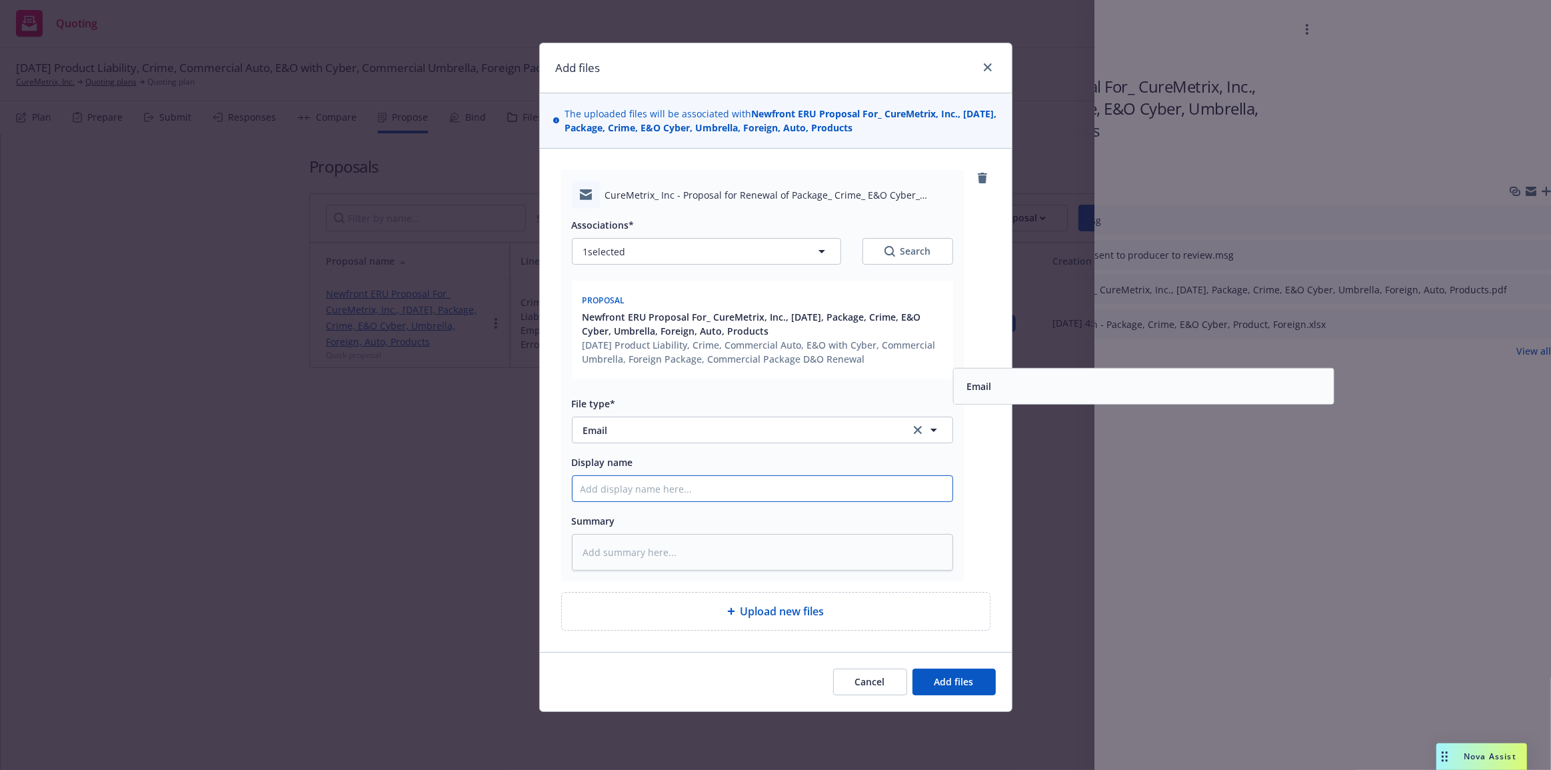
click at [858, 495] on input "Display name" at bounding box center [763, 488] width 380 height 25
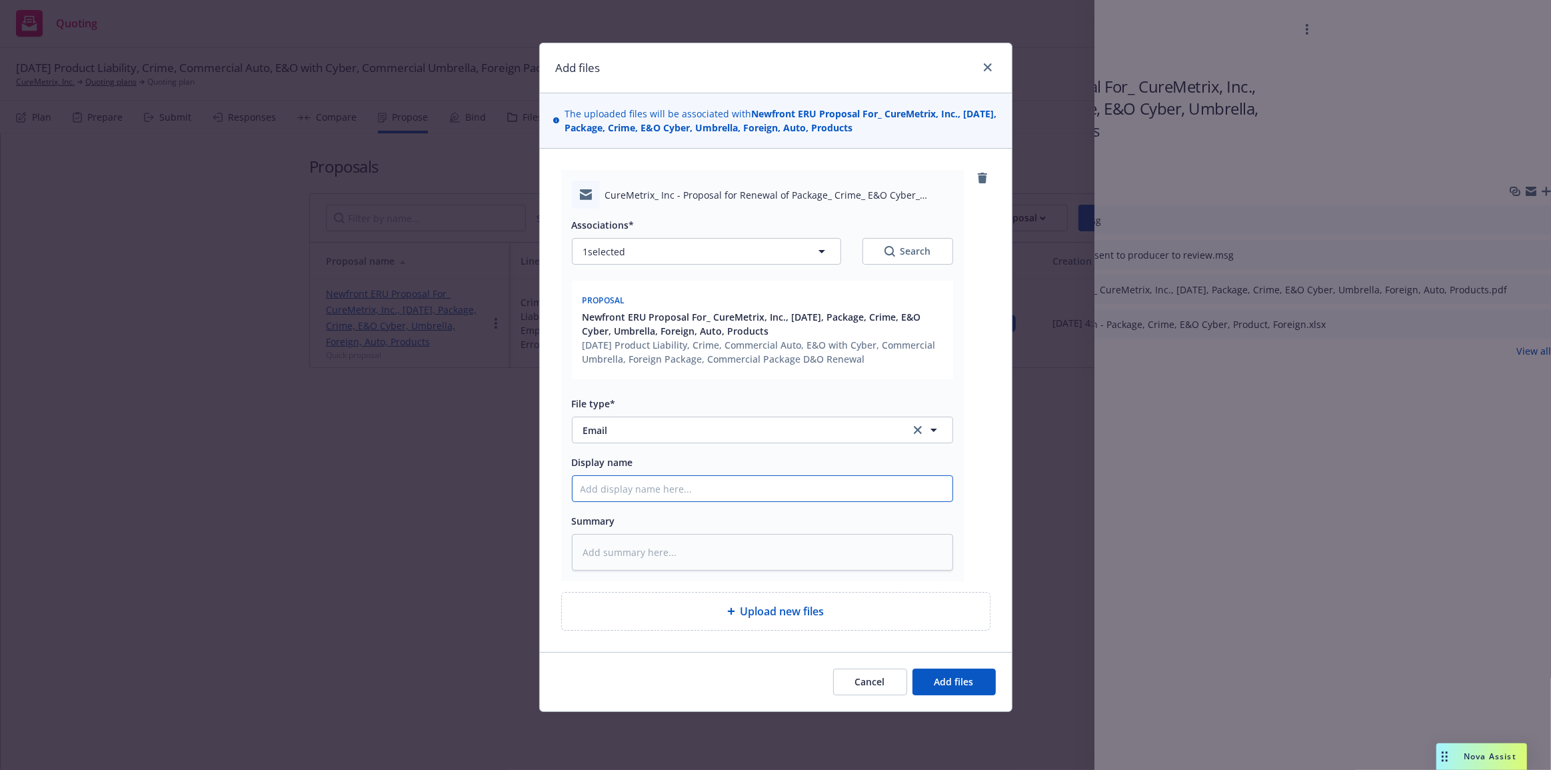
type textarea "x"
type input "C"
type textarea "x"
type input "Ch"
type textarea "x"
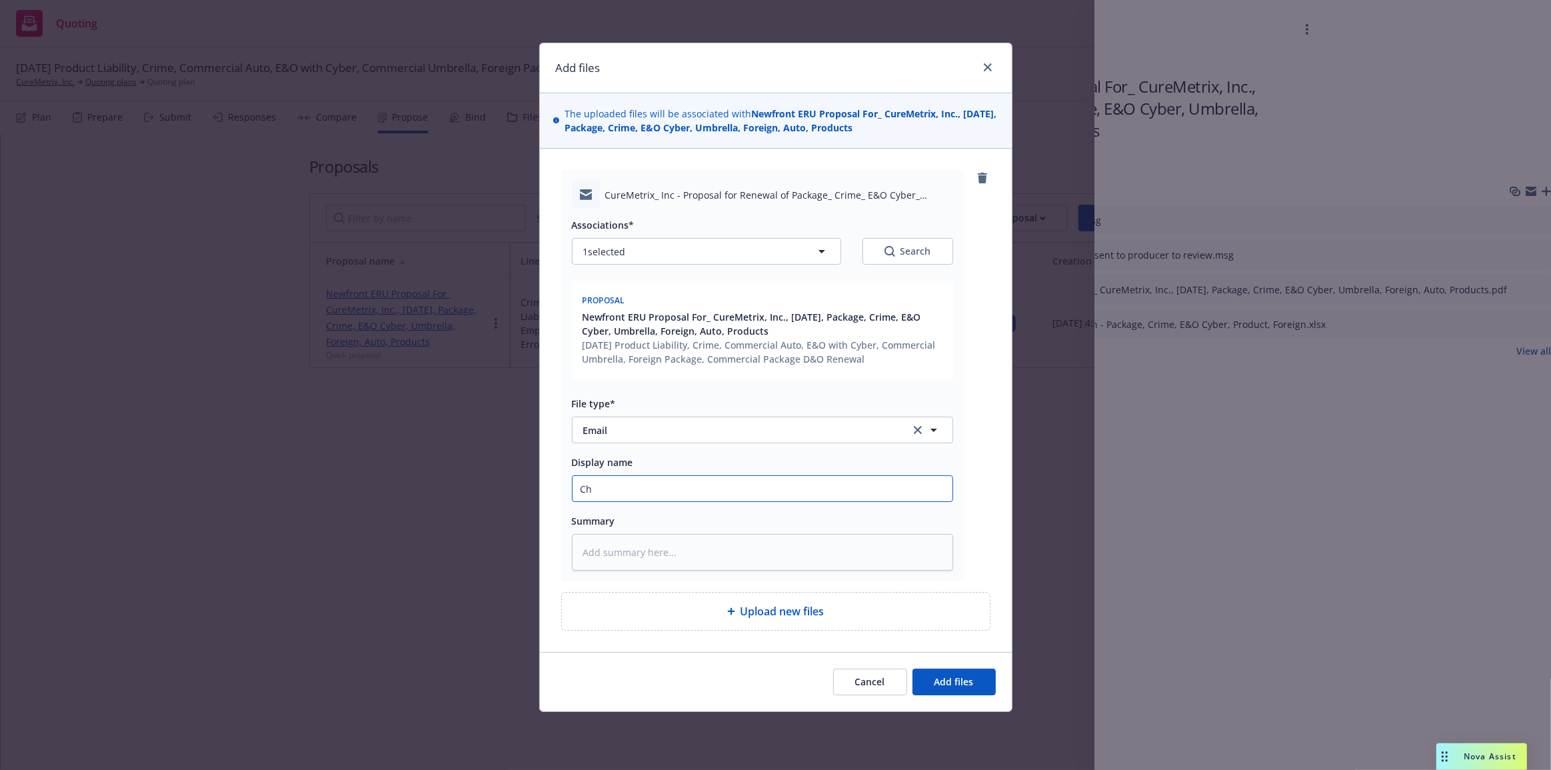
type input "Cha"
type textarea "x"
type input "Chas"
type textarea "x"
click at [709, 473] on div "Display name Chase" at bounding box center [762, 478] width 381 height 48
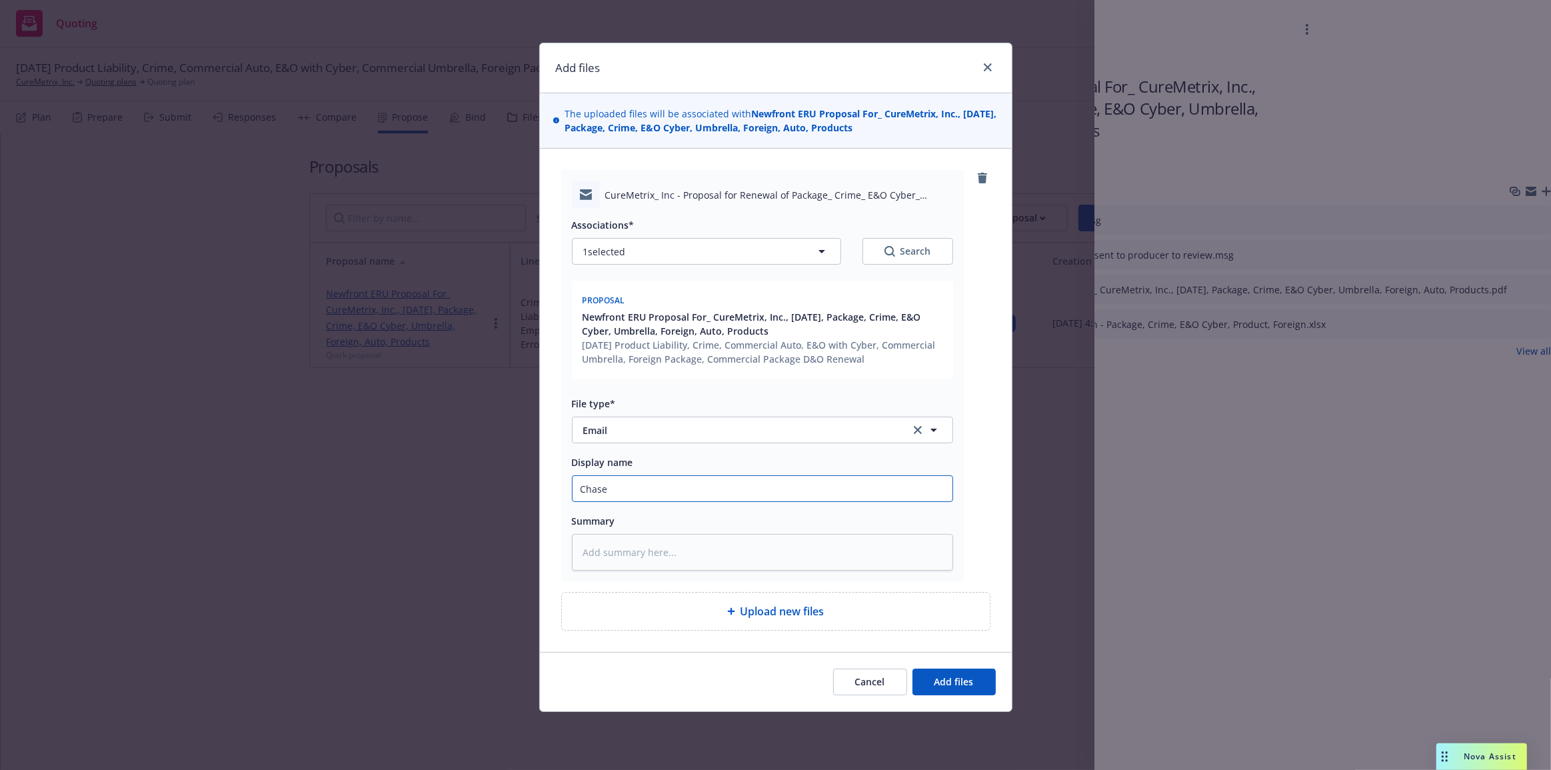
click at [709, 491] on input "Chase" at bounding box center [763, 488] width 380 height 25
type input "Chase: proposal sent to client"
click at [941, 679] on span "Add files" at bounding box center [954, 681] width 39 height 13
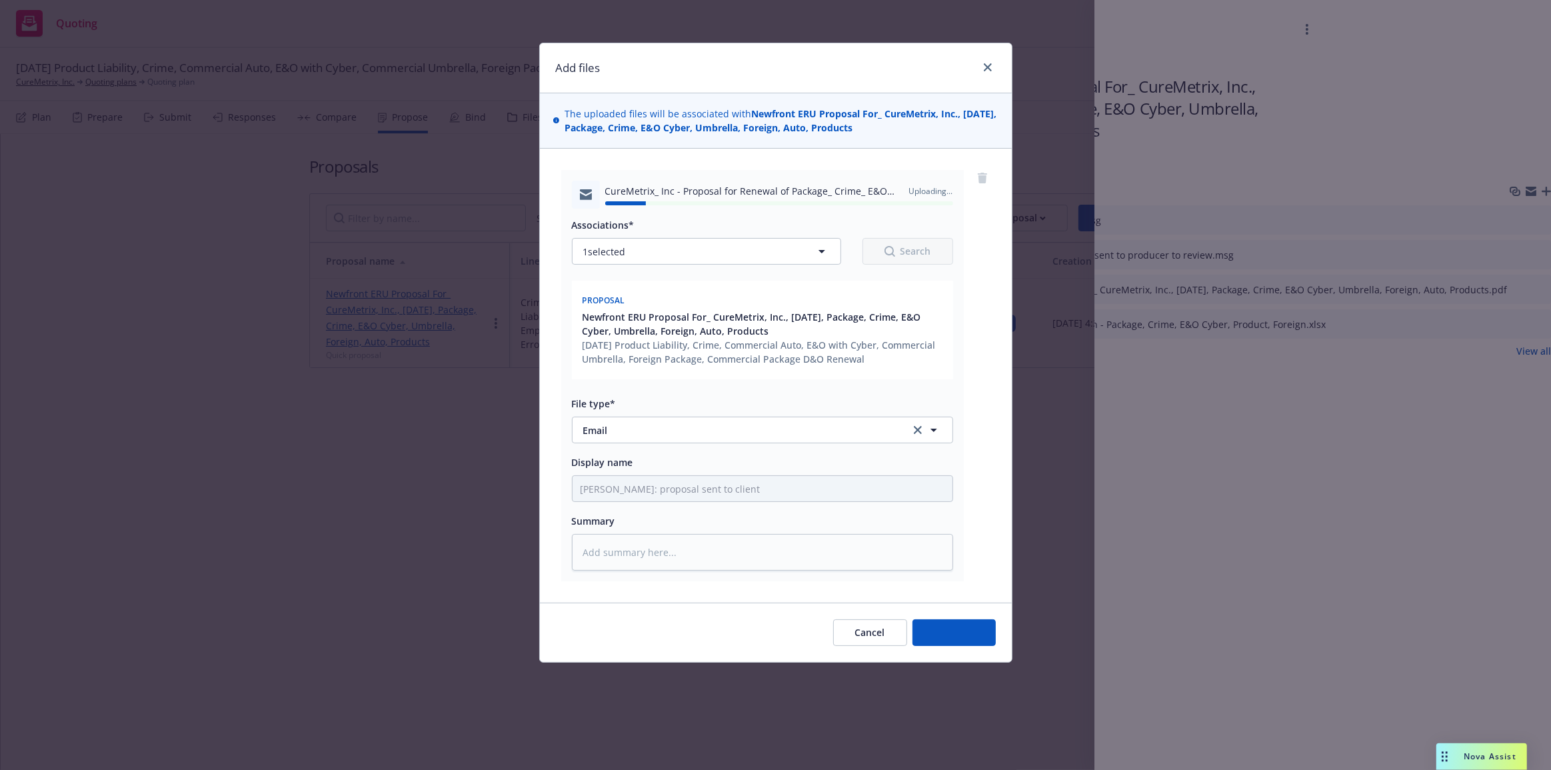
type textarea "x"
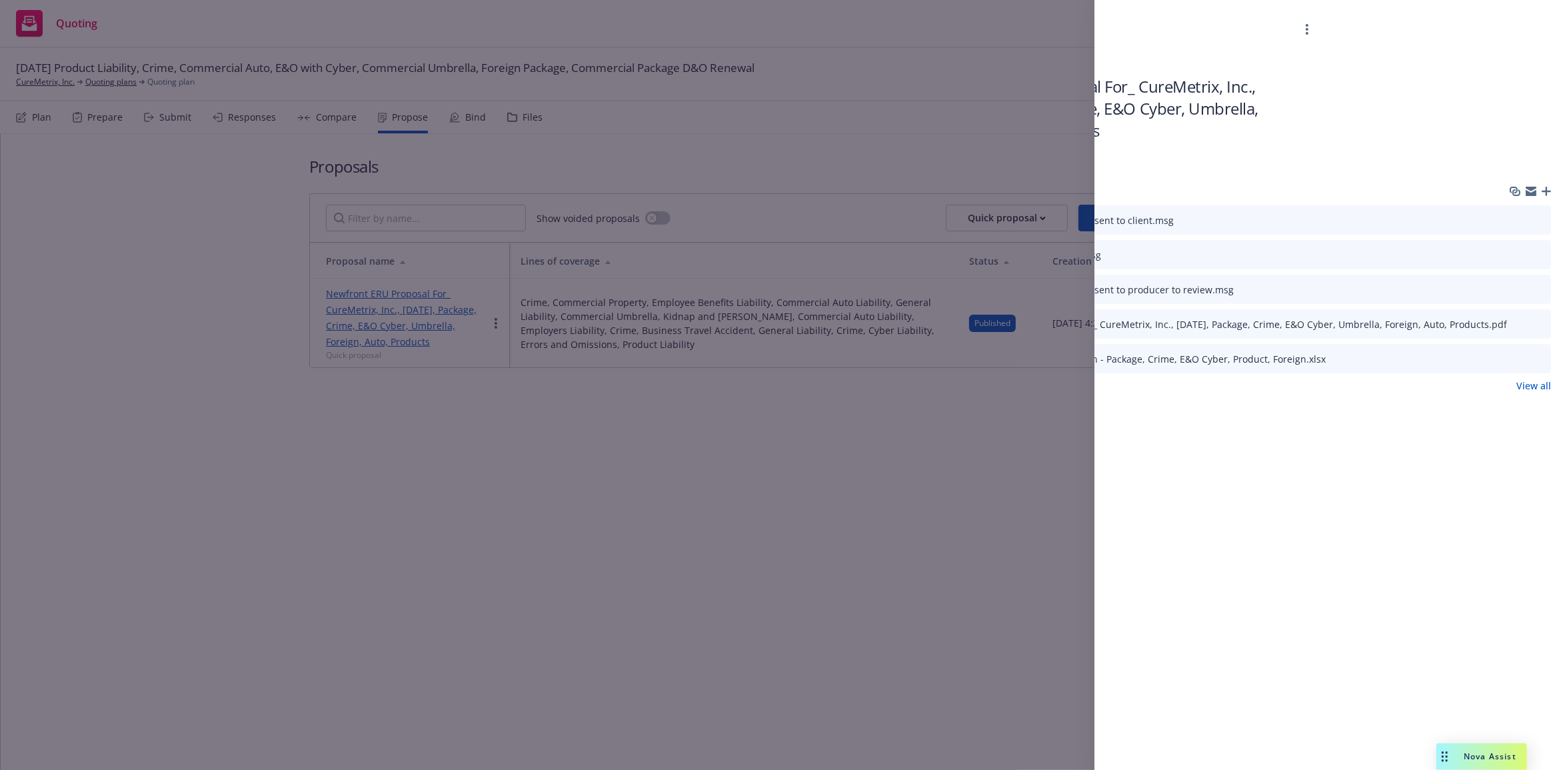
click at [1036, 513] on div "Proposal Newfront ERU Proposal For_ CureMetrix, Inc., October 2025, Package, Cr…" at bounding box center [775, 385] width 1551 height 770
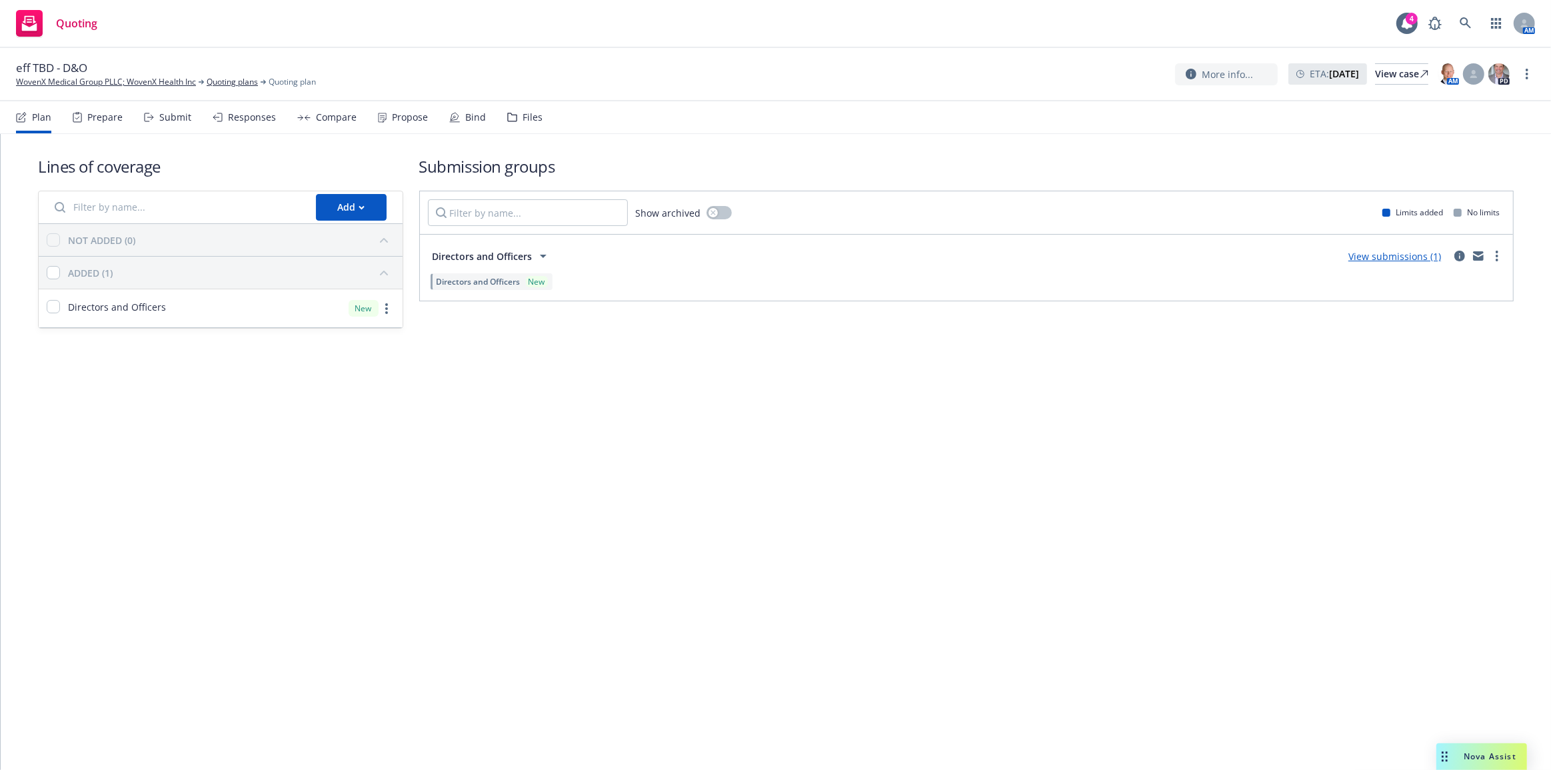
click at [600, 371] on div "Lines of coverage Add NOT ADDED (0) ADDED (1) Directors and Officers New Submis…" at bounding box center [776, 260] width 1550 height 253
click at [1422, 256] on link "View submissions (1)" at bounding box center [1394, 256] width 93 height 13
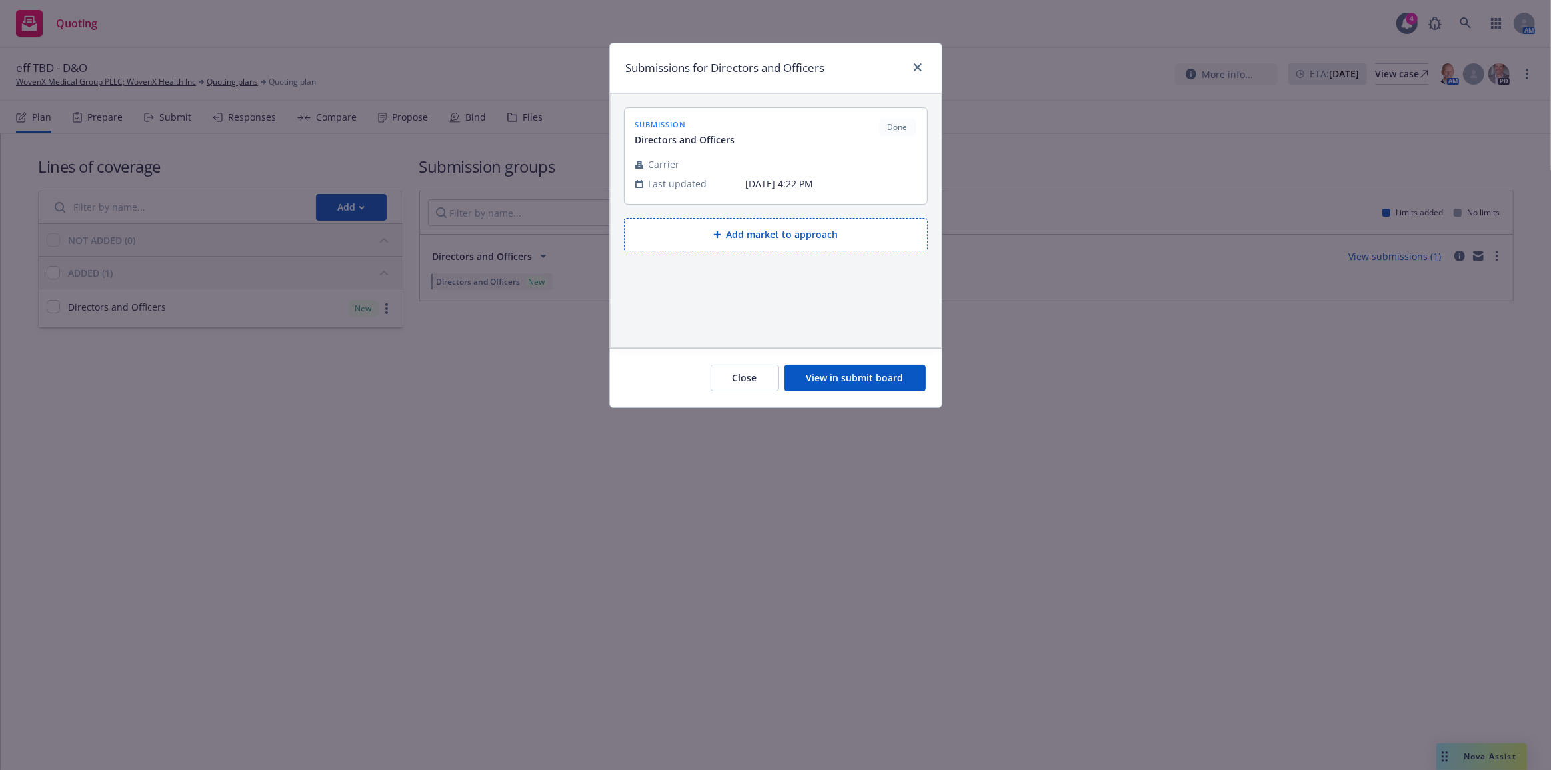
click at [827, 377] on button "View in submit board" at bounding box center [855, 378] width 141 height 27
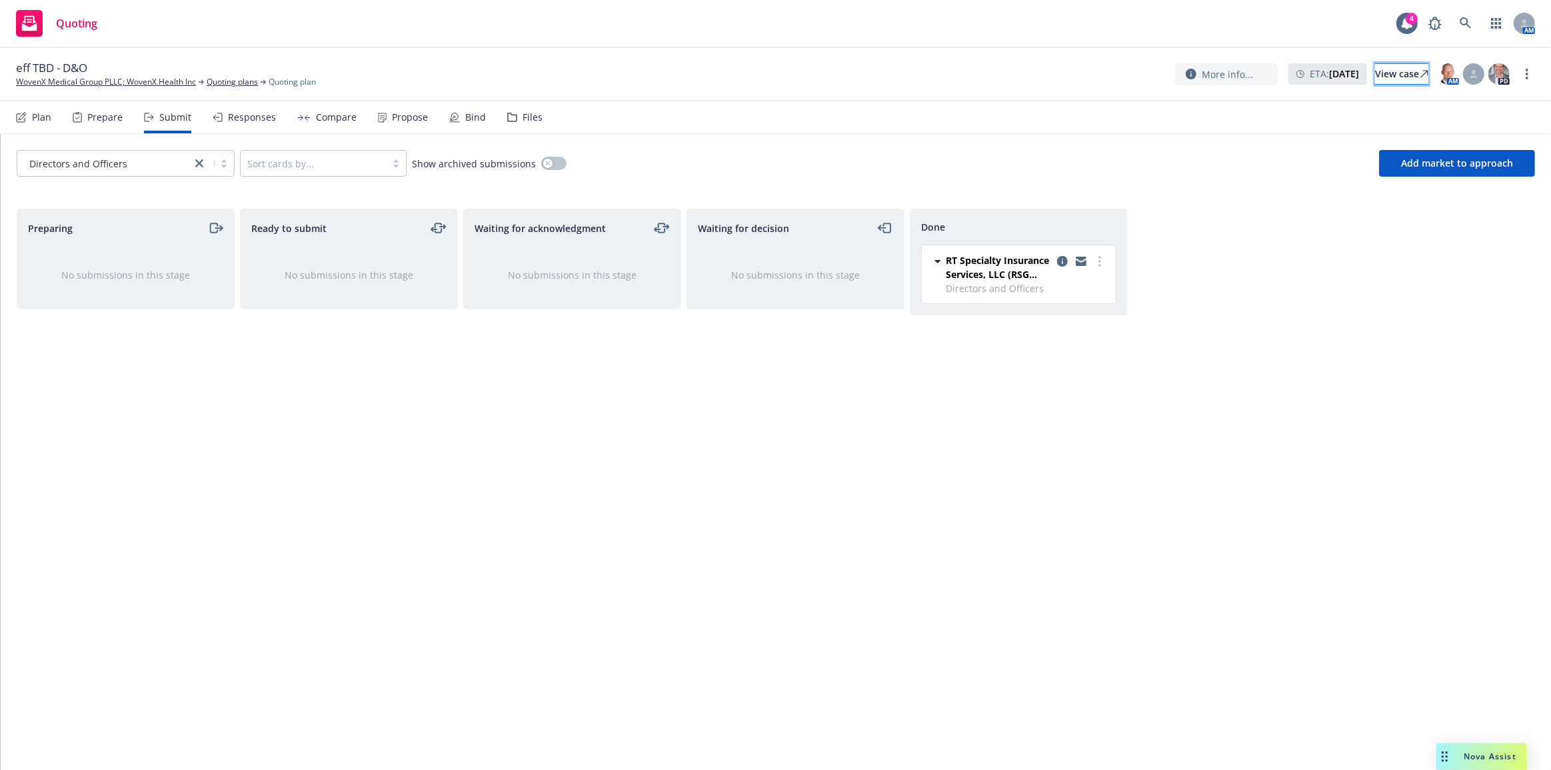
click at [1378, 72] on div "View case" at bounding box center [1401, 74] width 53 height 20
click at [1064, 263] on icon "copy logging email" at bounding box center [1062, 261] width 11 height 11
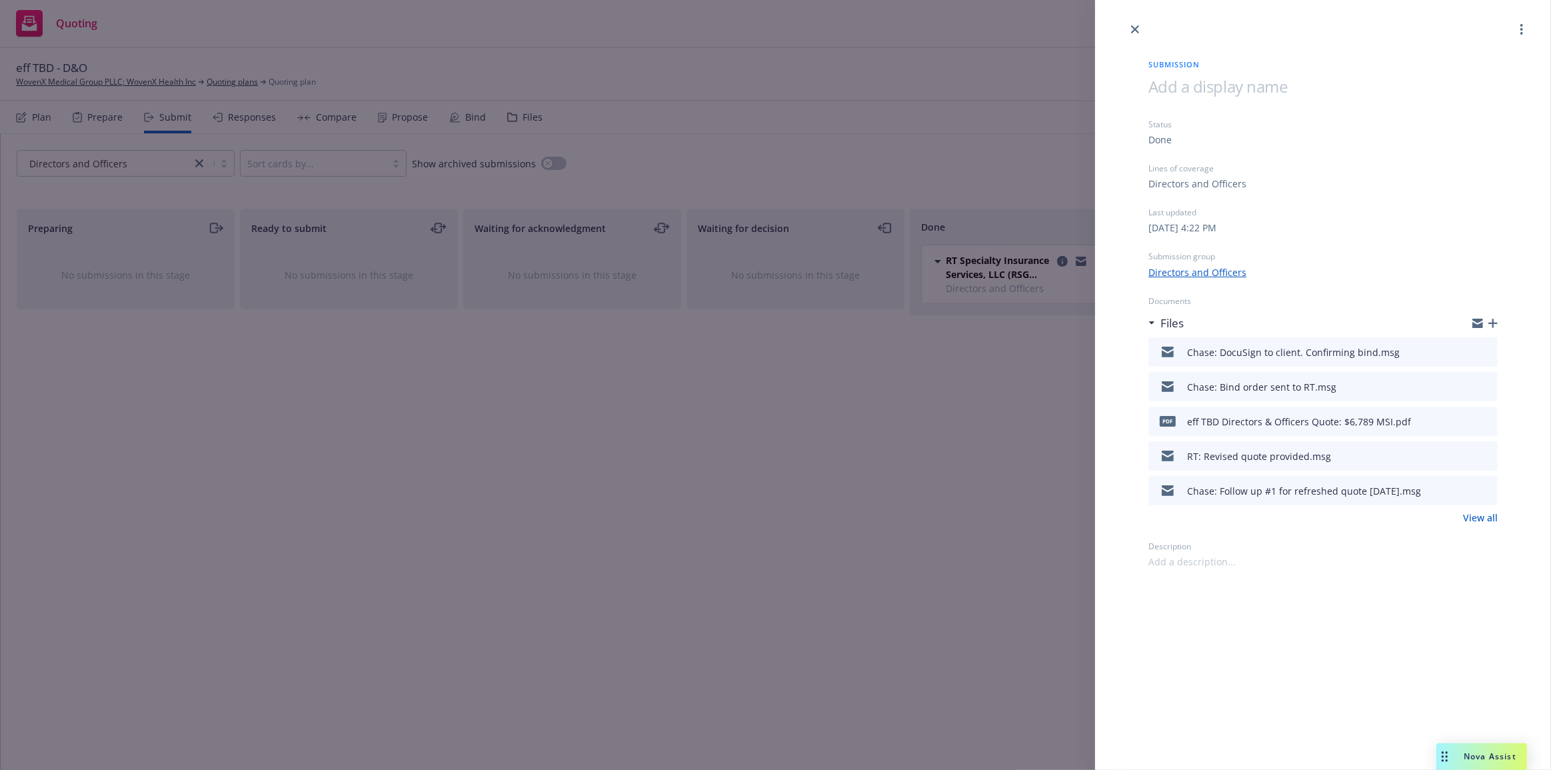
click at [1490, 324] on icon "button" at bounding box center [1492, 323] width 9 height 9
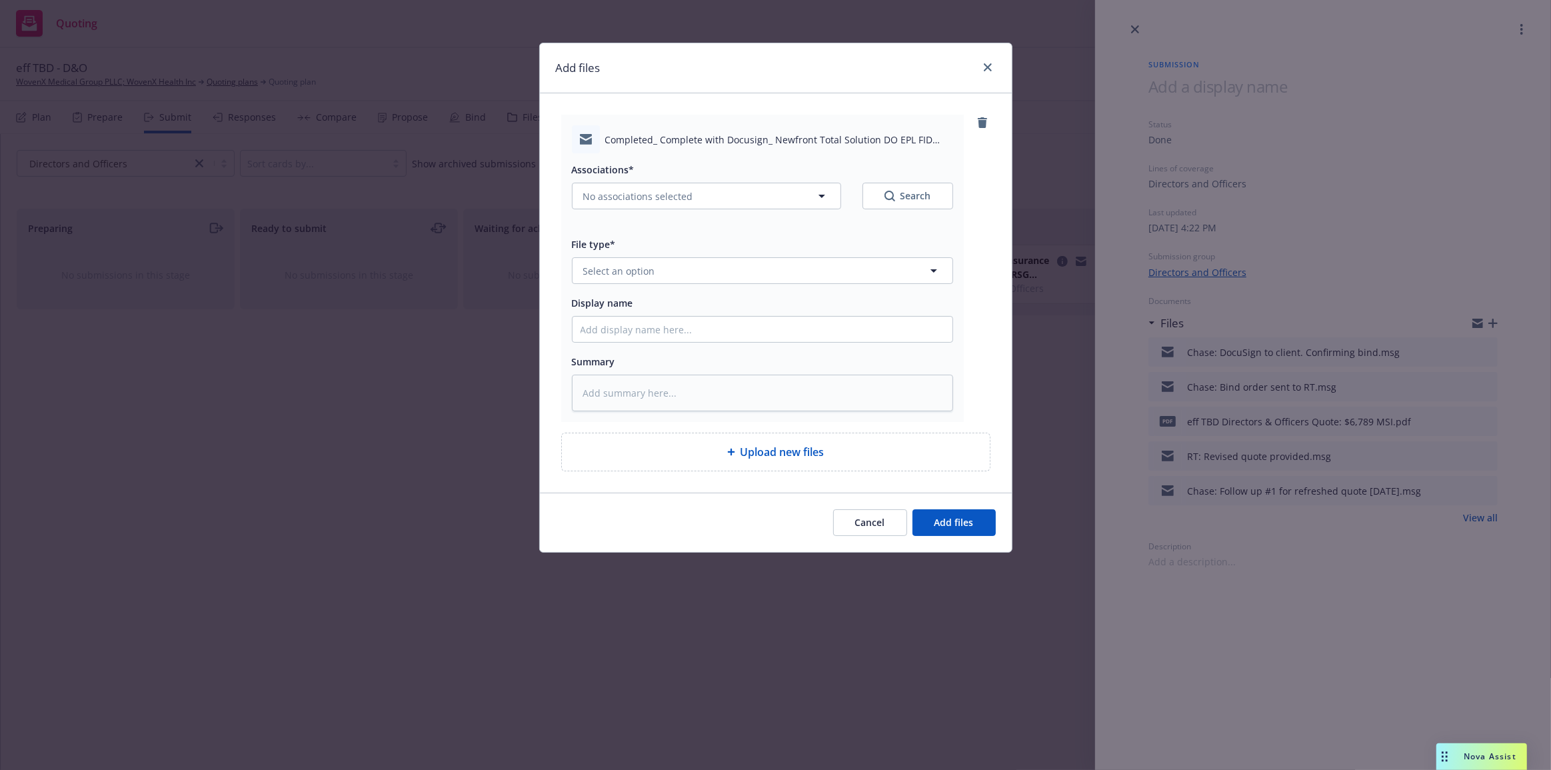
type textarea "x"
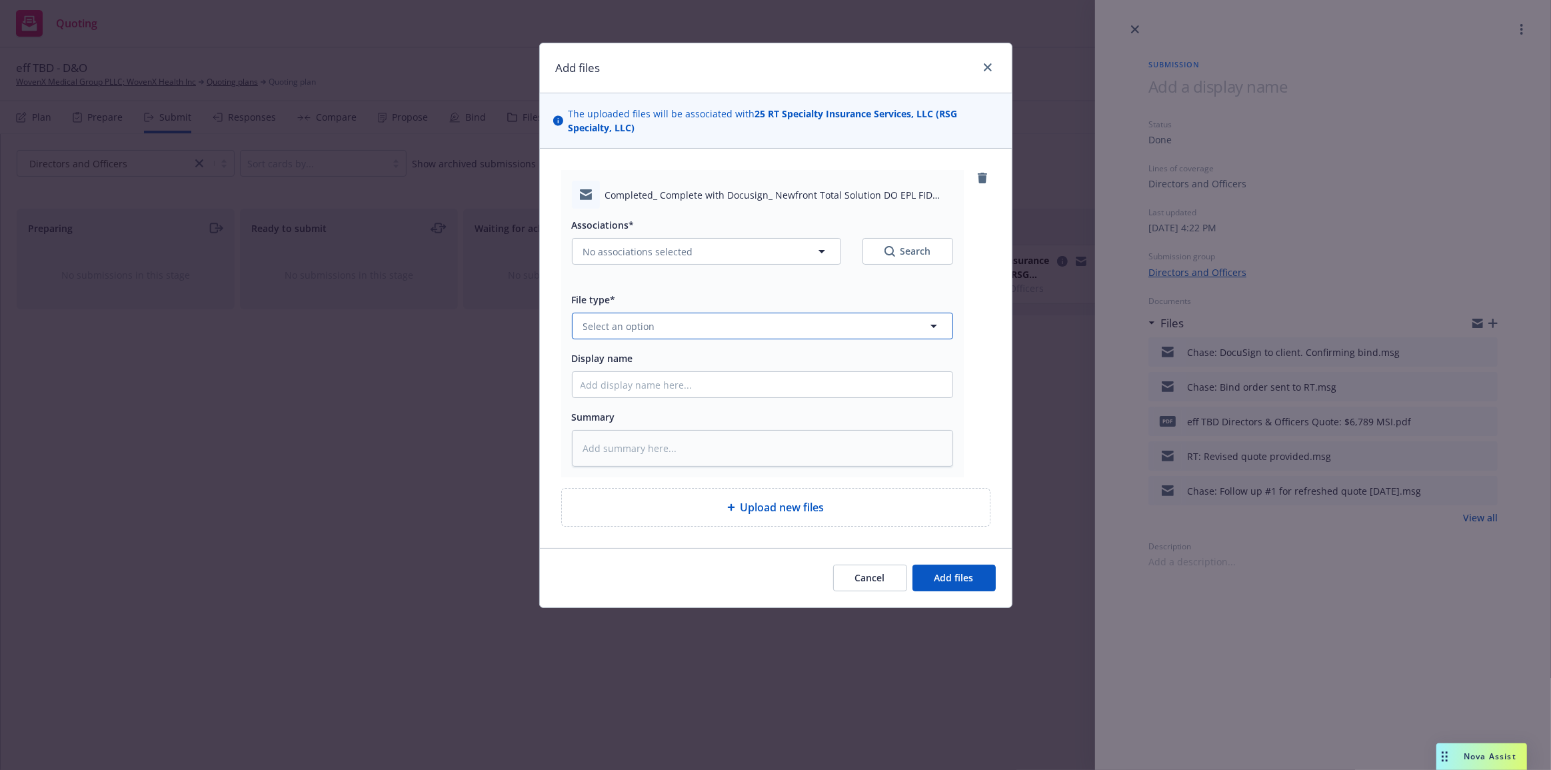
click at [729, 320] on button "Select an option" at bounding box center [762, 326] width 381 height 27
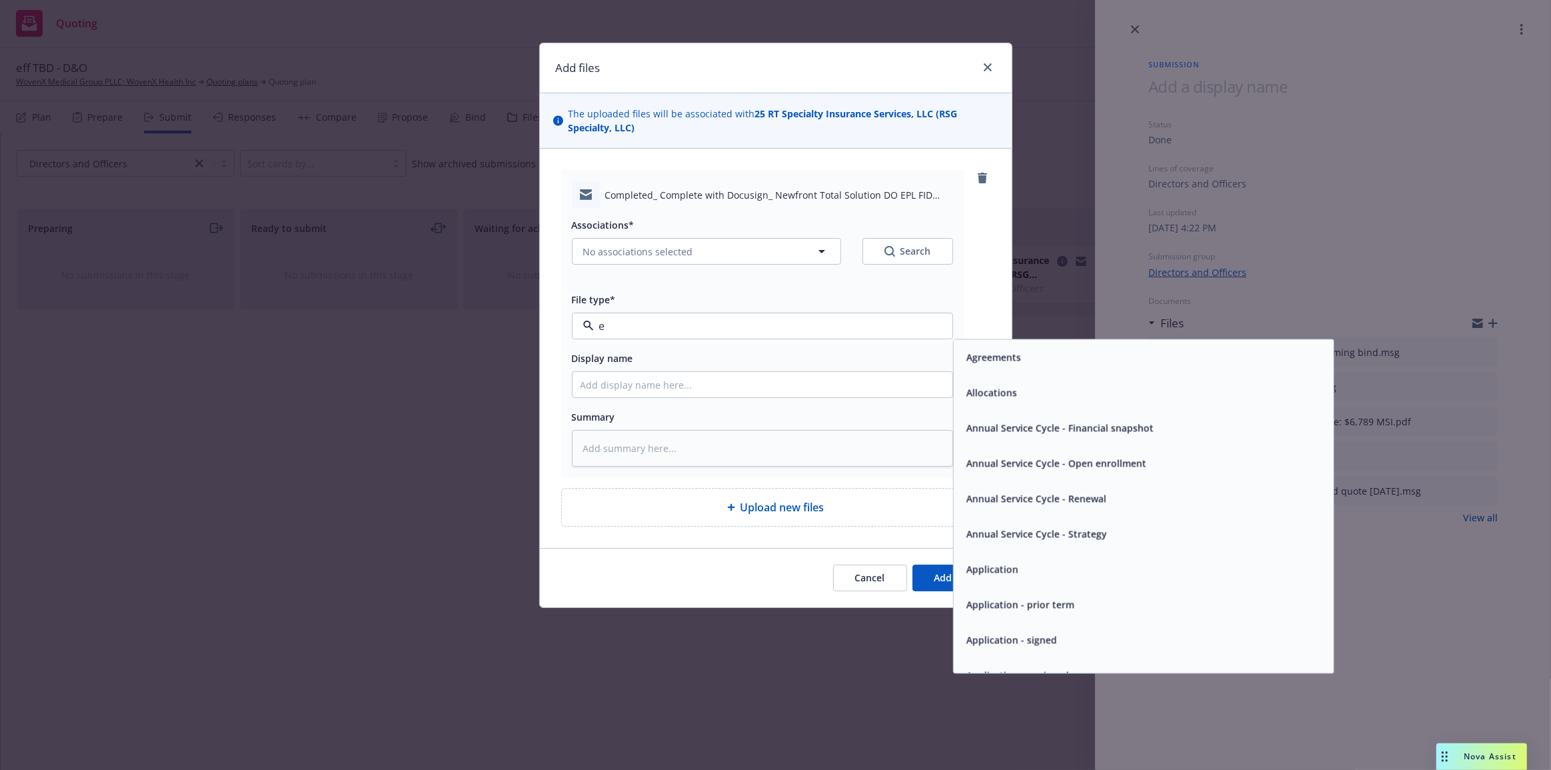
type input "em"
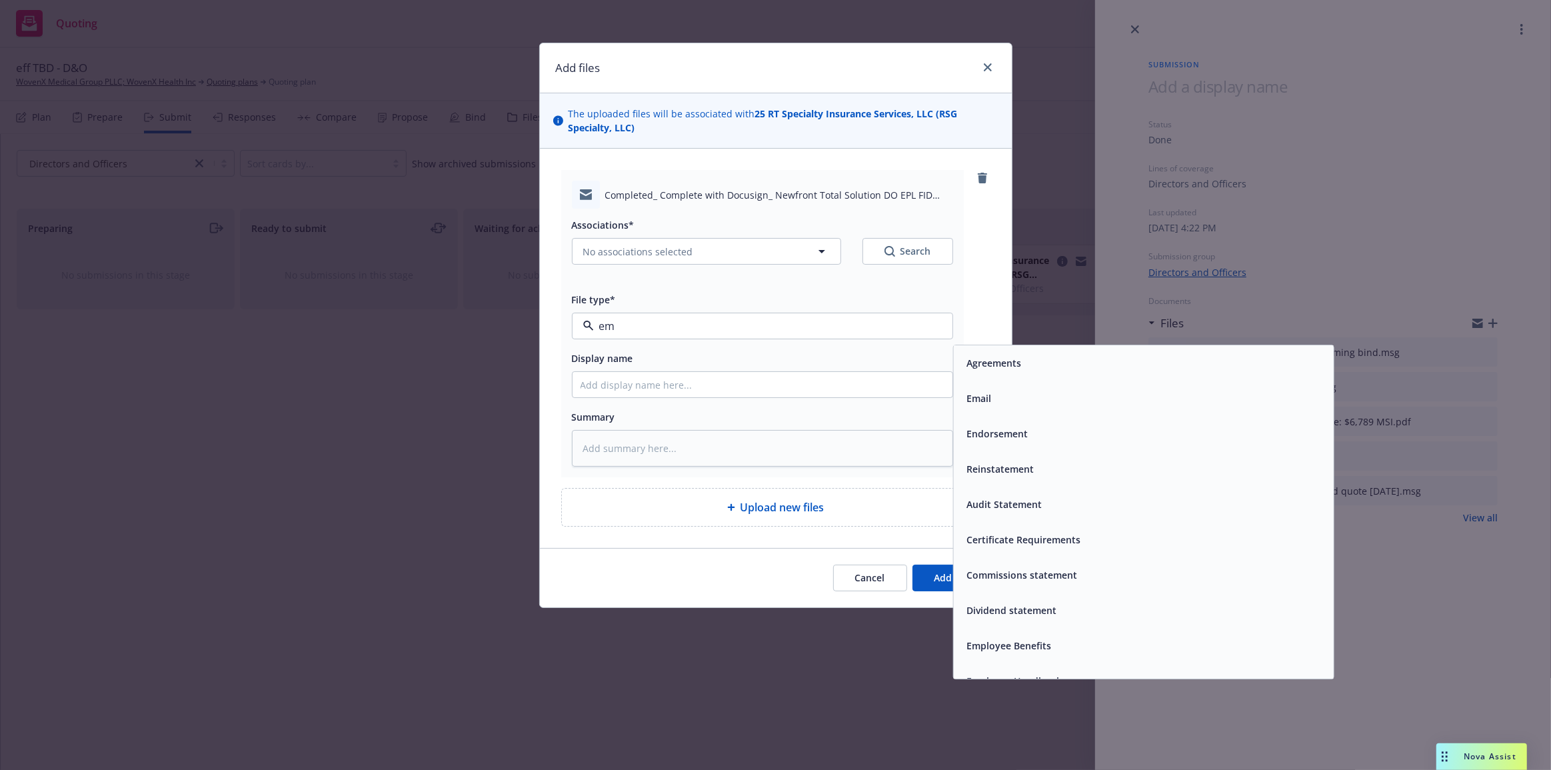
click at [1027, 407] on div "Email" at bounding box center [1143, 398] width 364 height 19
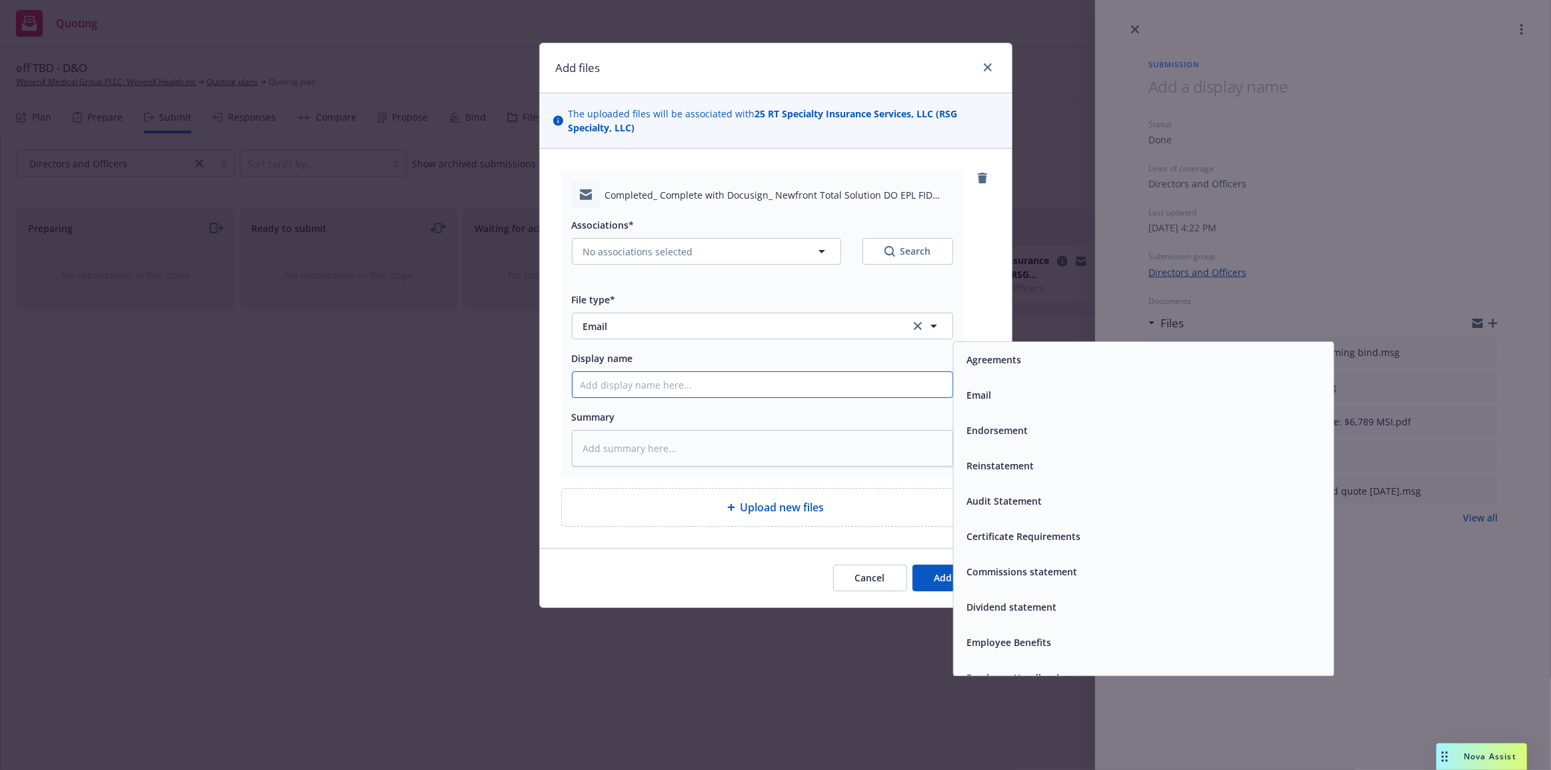
click at [905, 385] on input "Display name" at bounding box center [763, 384] width 380 height 25
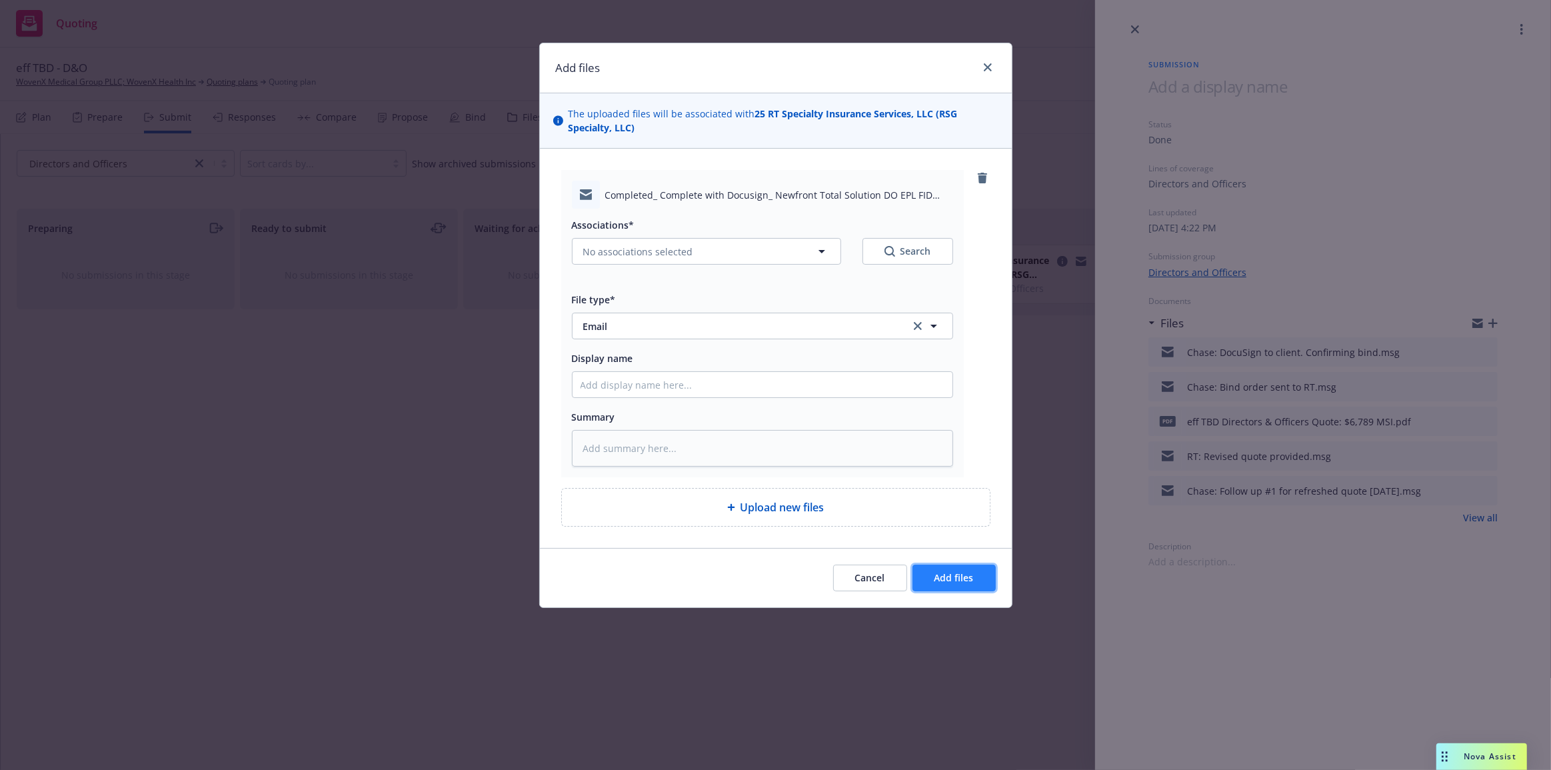
click at [962, 573] on span "Add files" at bounding box center [954, 577] width 39 height 13
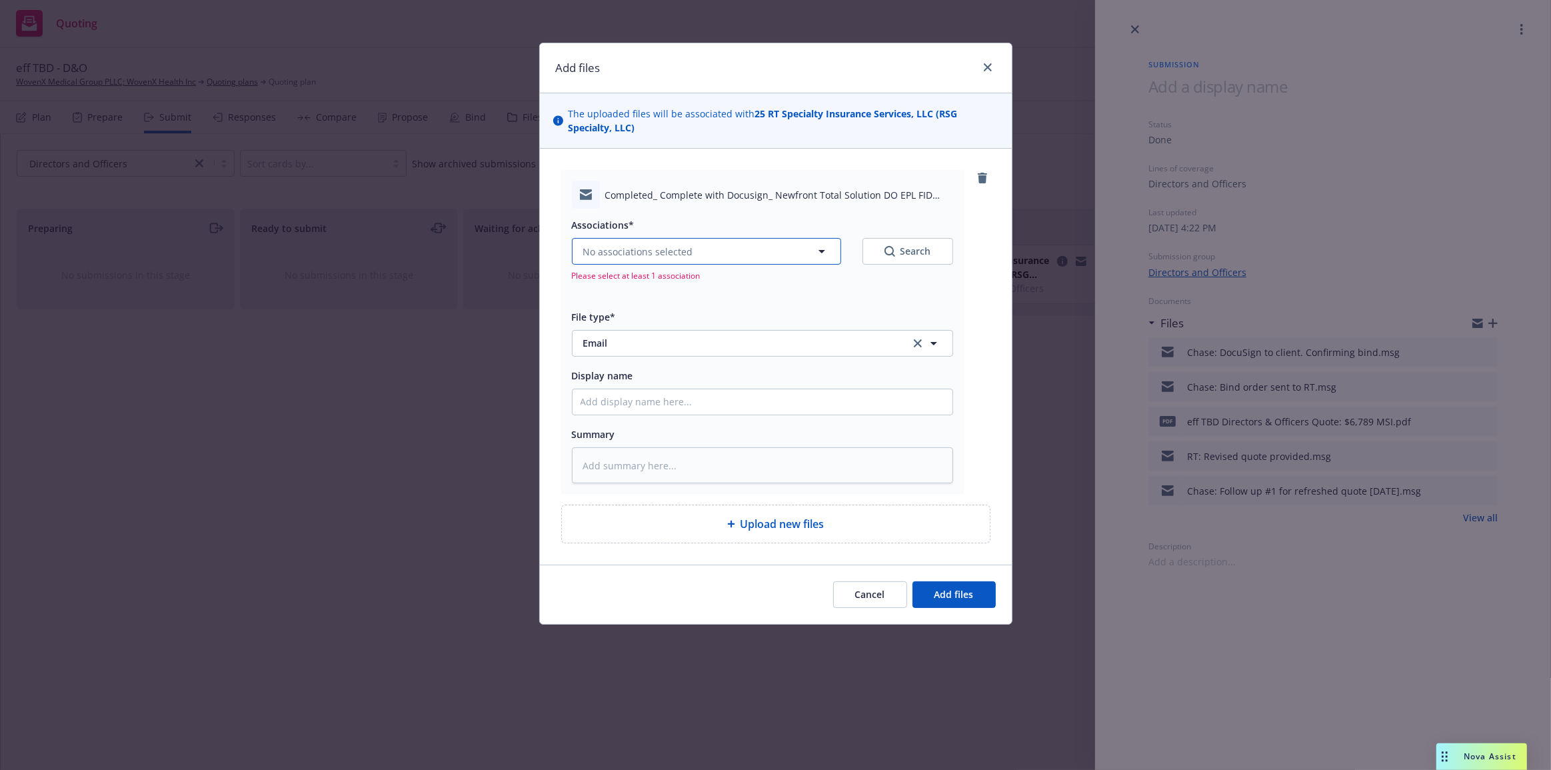
click at [790, 252] on button "No associations selected" at bounding box center [706, 251] width 269 height 27
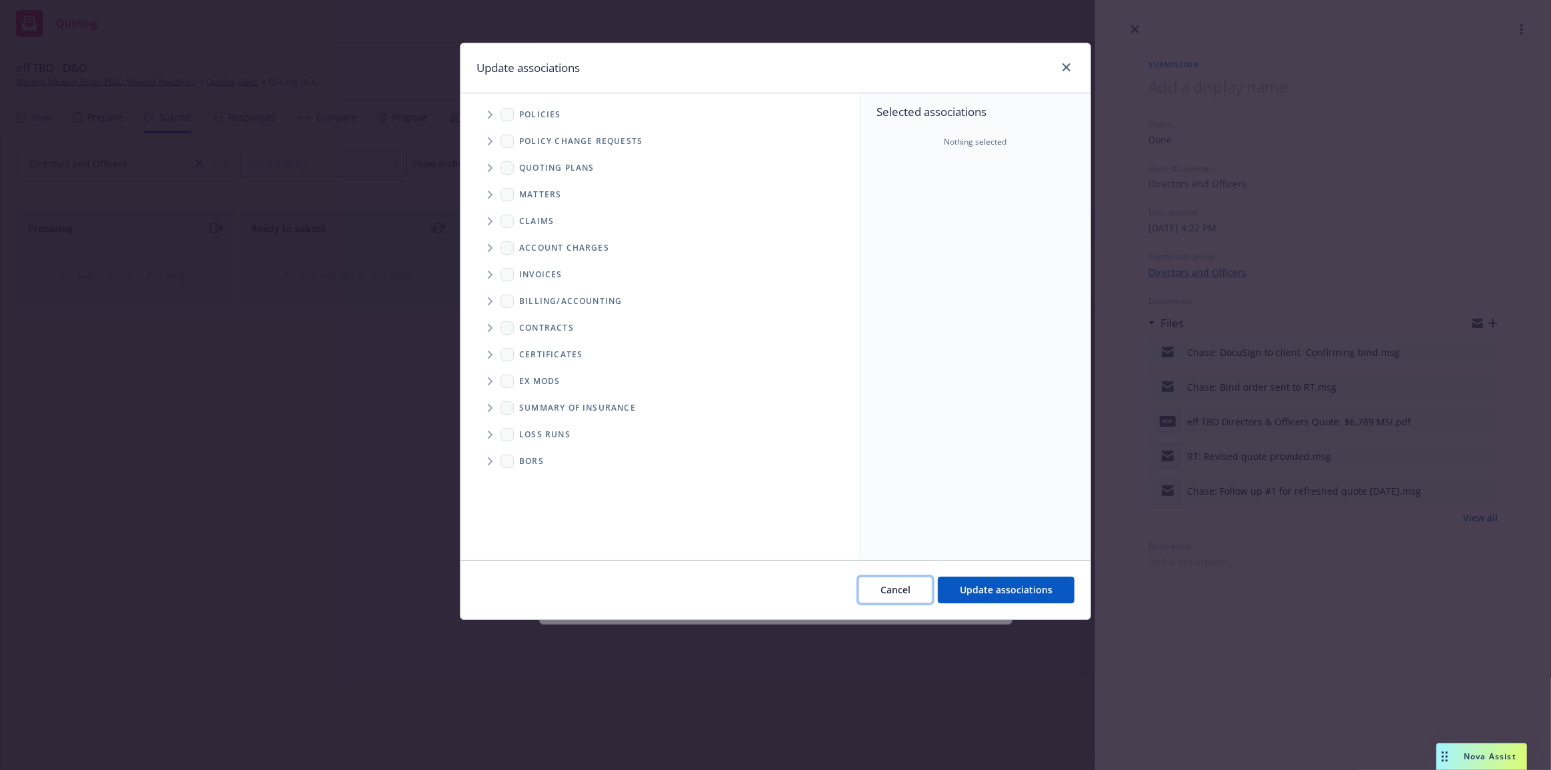
click at [921, 586] on button "Cancel" at bounding box center [896, 590] width 74 height 27
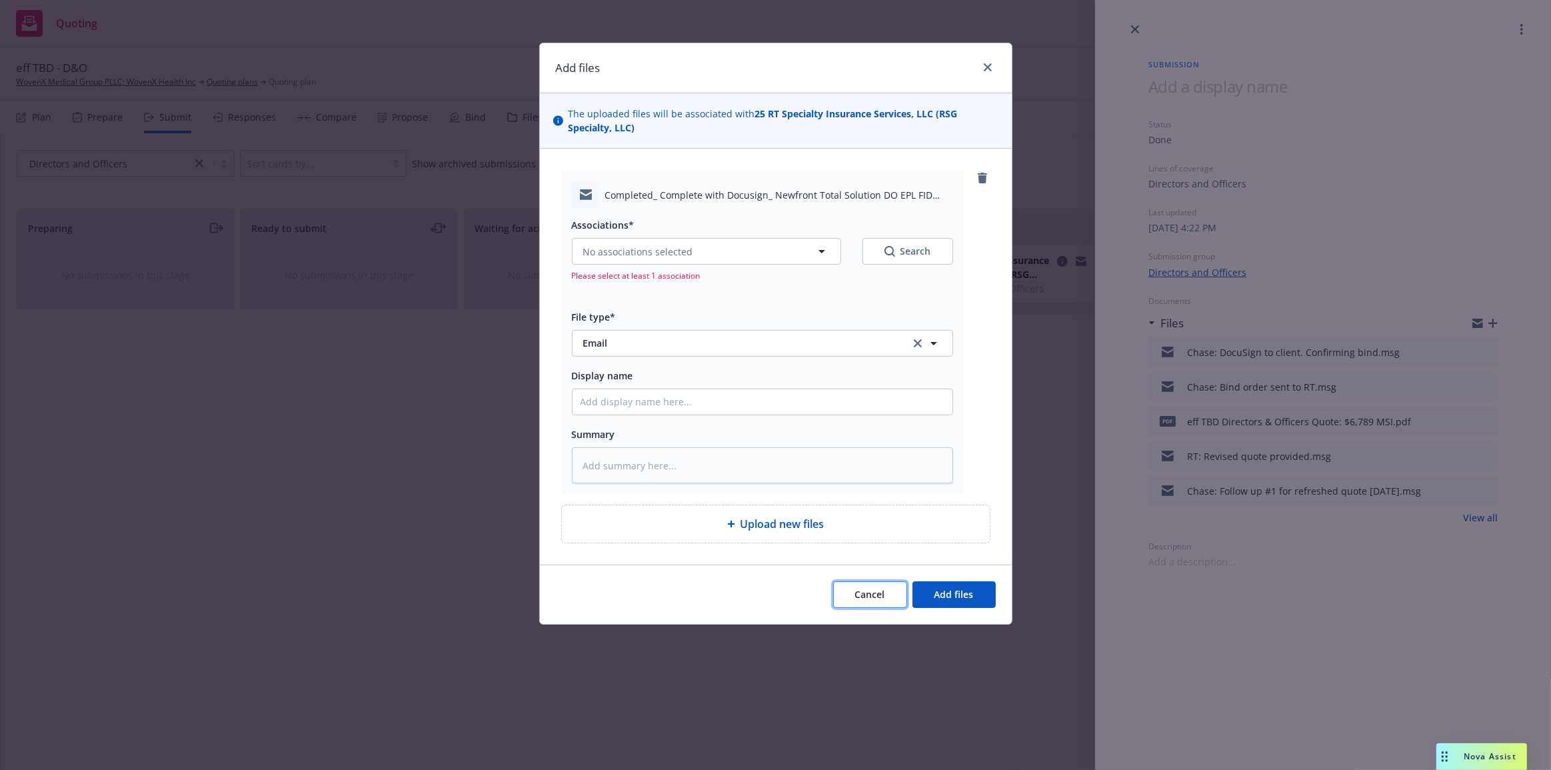
click at [900, 591] on button "Cancel" at bounding box center [870, 594] width 74 height 27
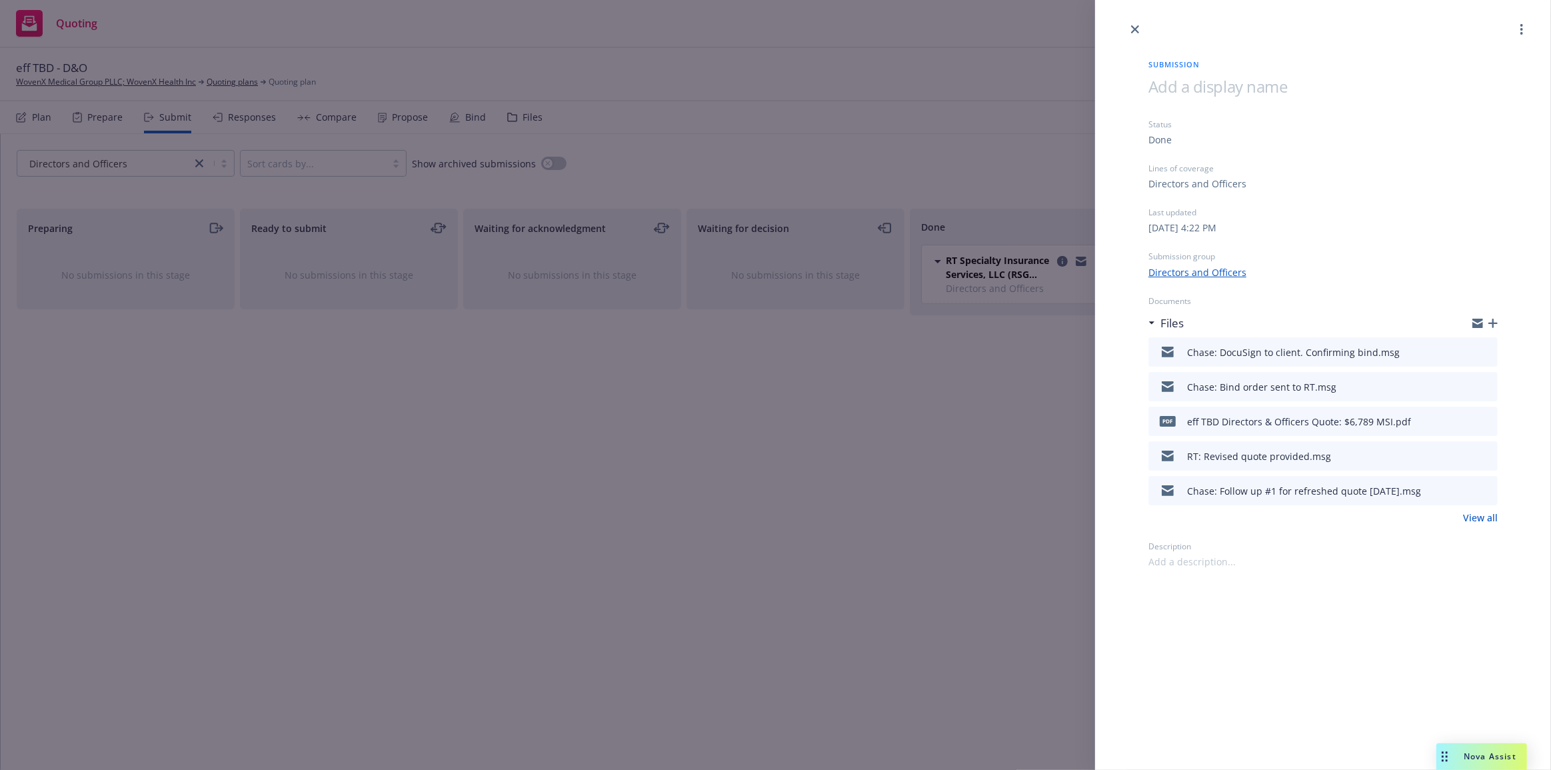
click at [1495, 323] on icon "button" at bounding box center [1492, 323] width 9 height 9
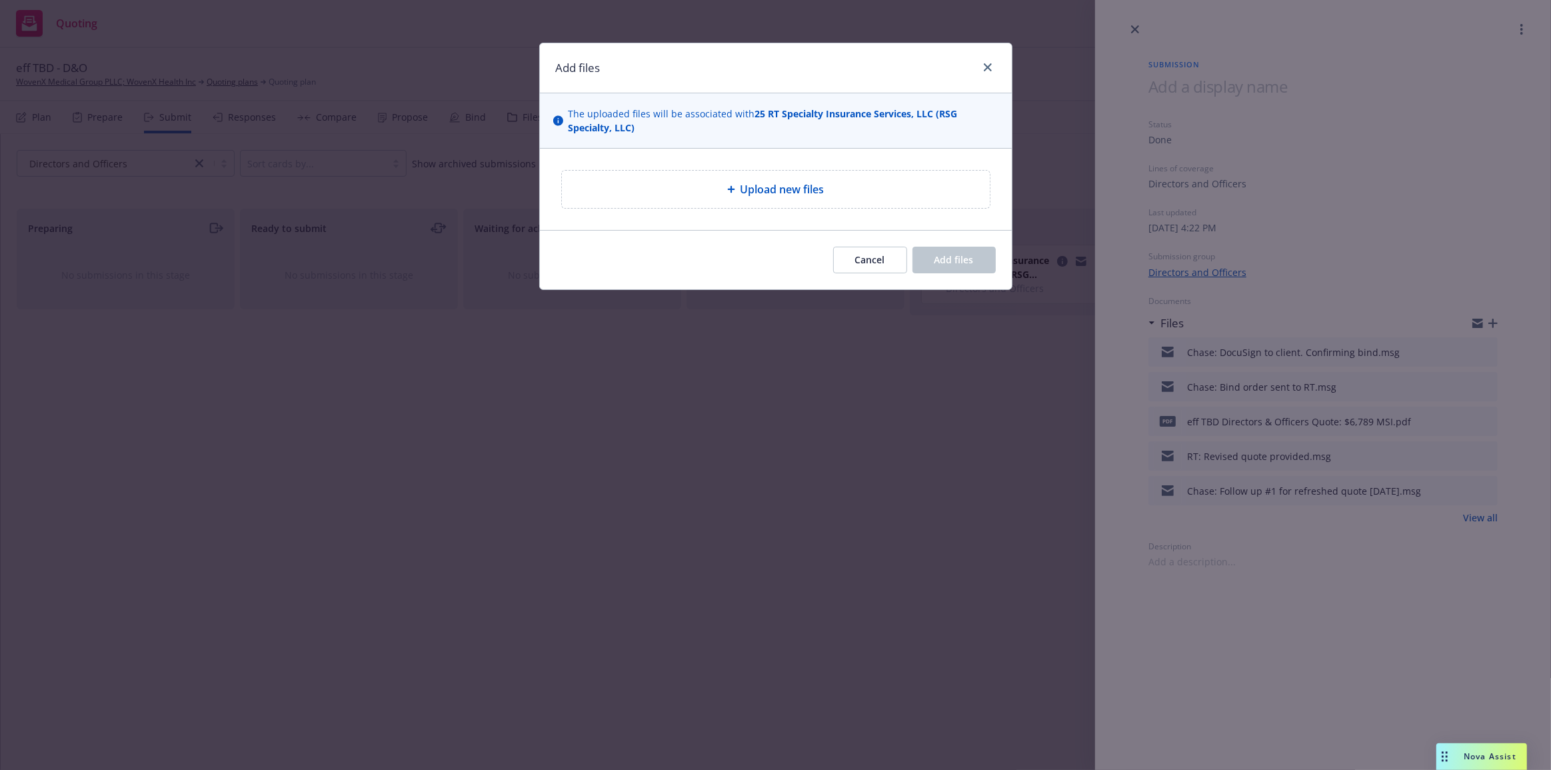
type textarea "x"
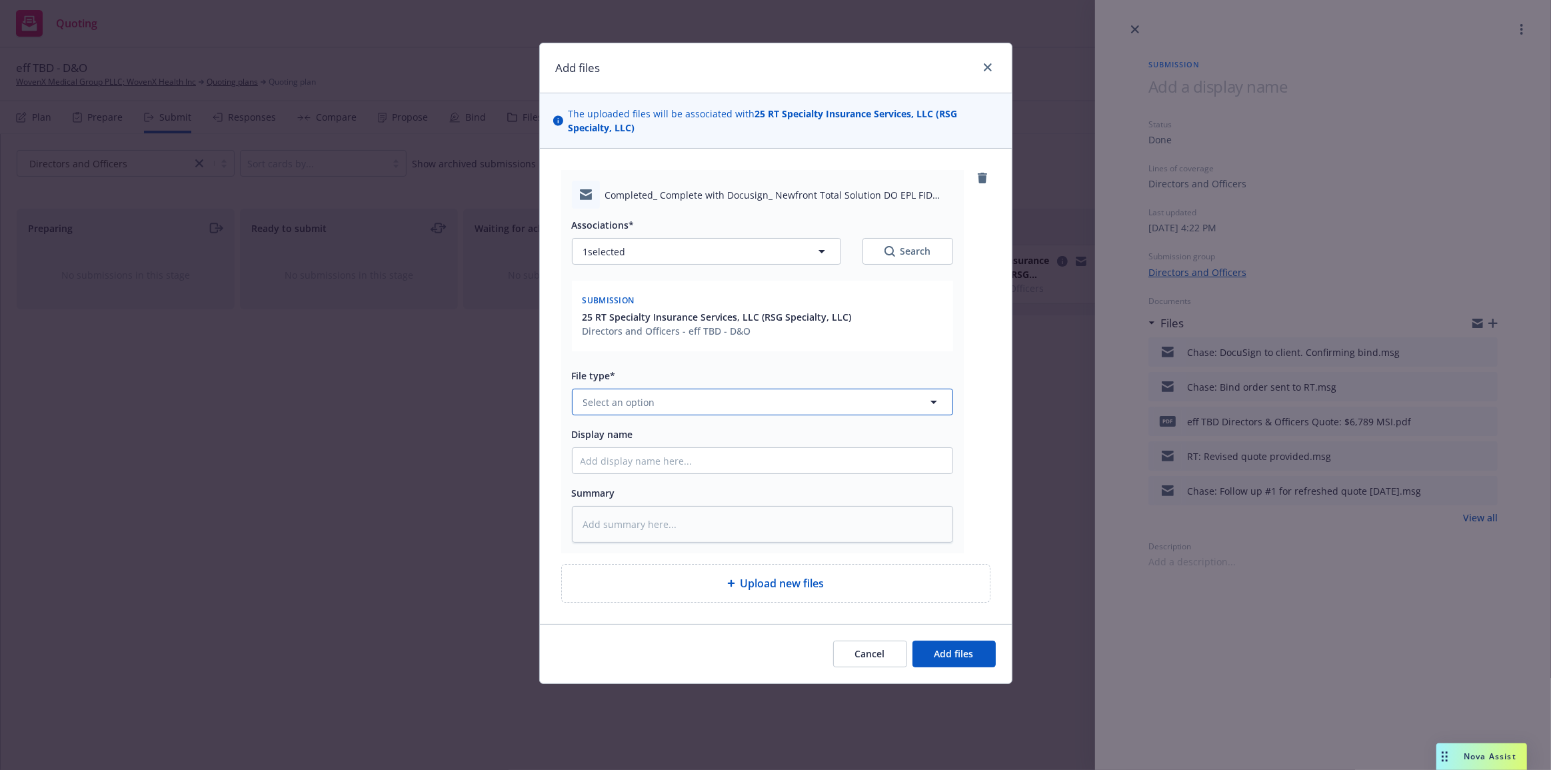
click at [793, 404] on button "Select an option" at bounding box center [762, 402] width 381 height 27
type input "em"
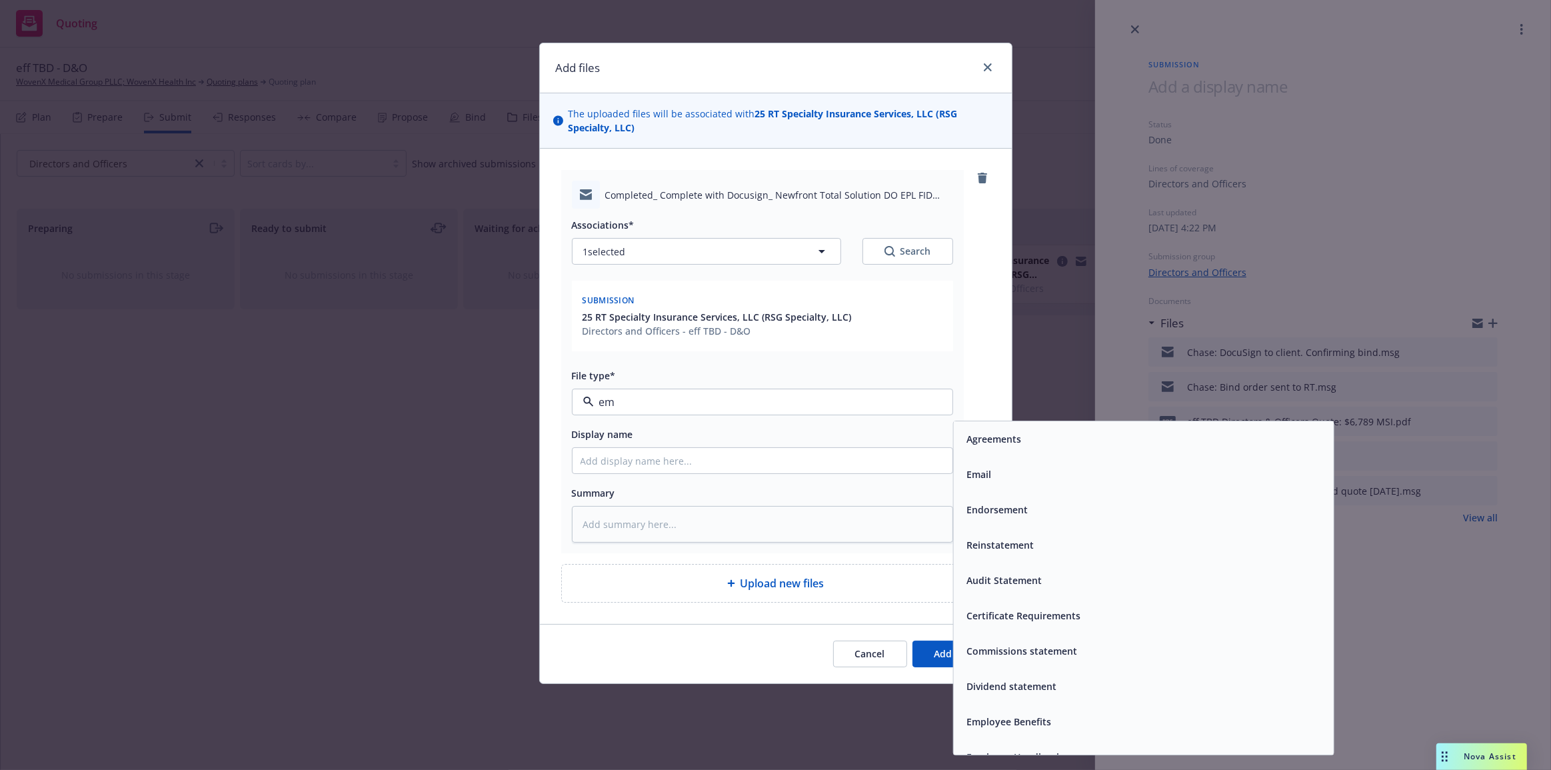
click at [981, 485] on div "Email" at bounding box center [1143, 474] width 380 height 35
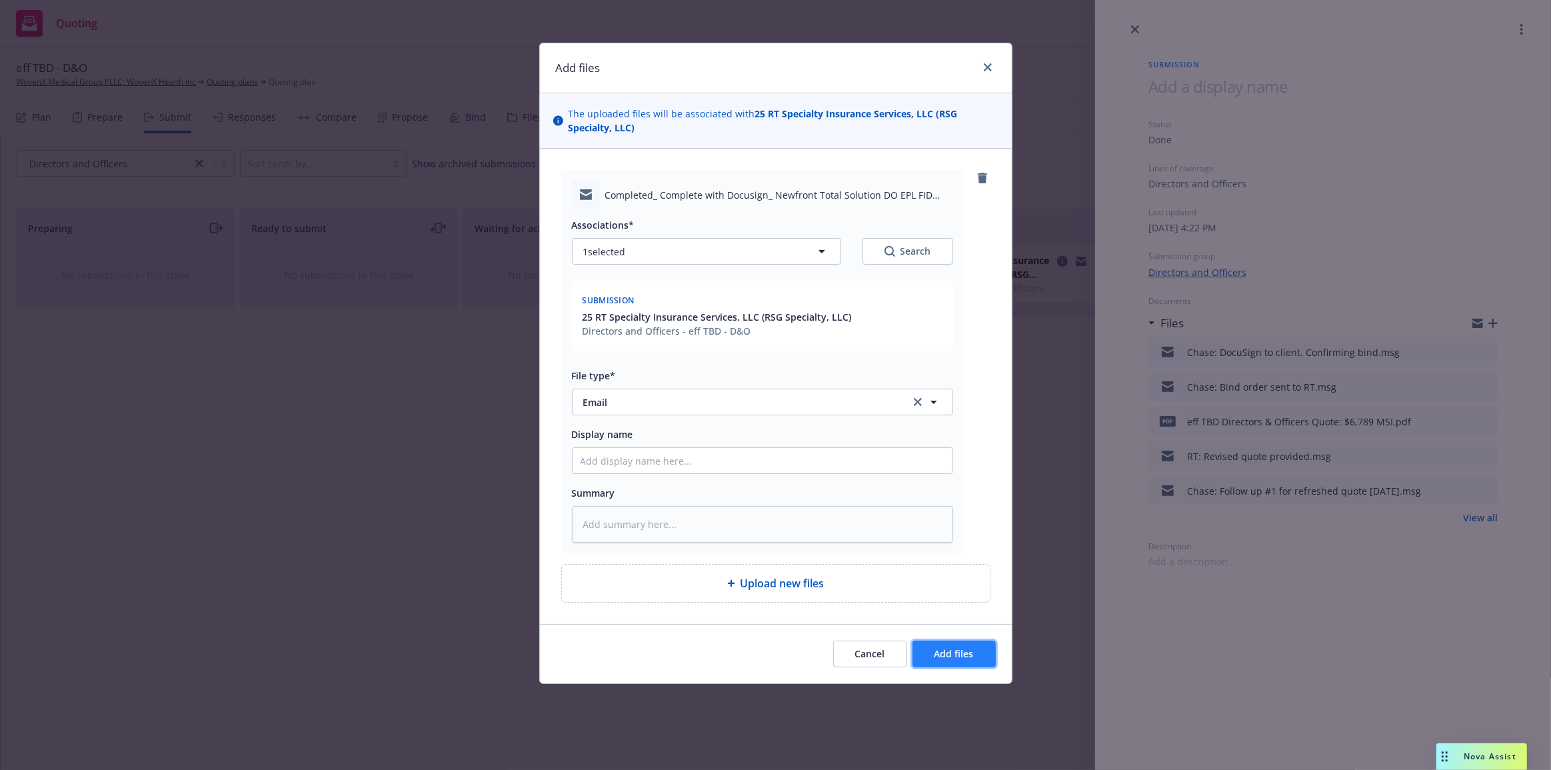
click at [994, 656] on button "Add files" at bounding box center [954, 654] width 83 height 27
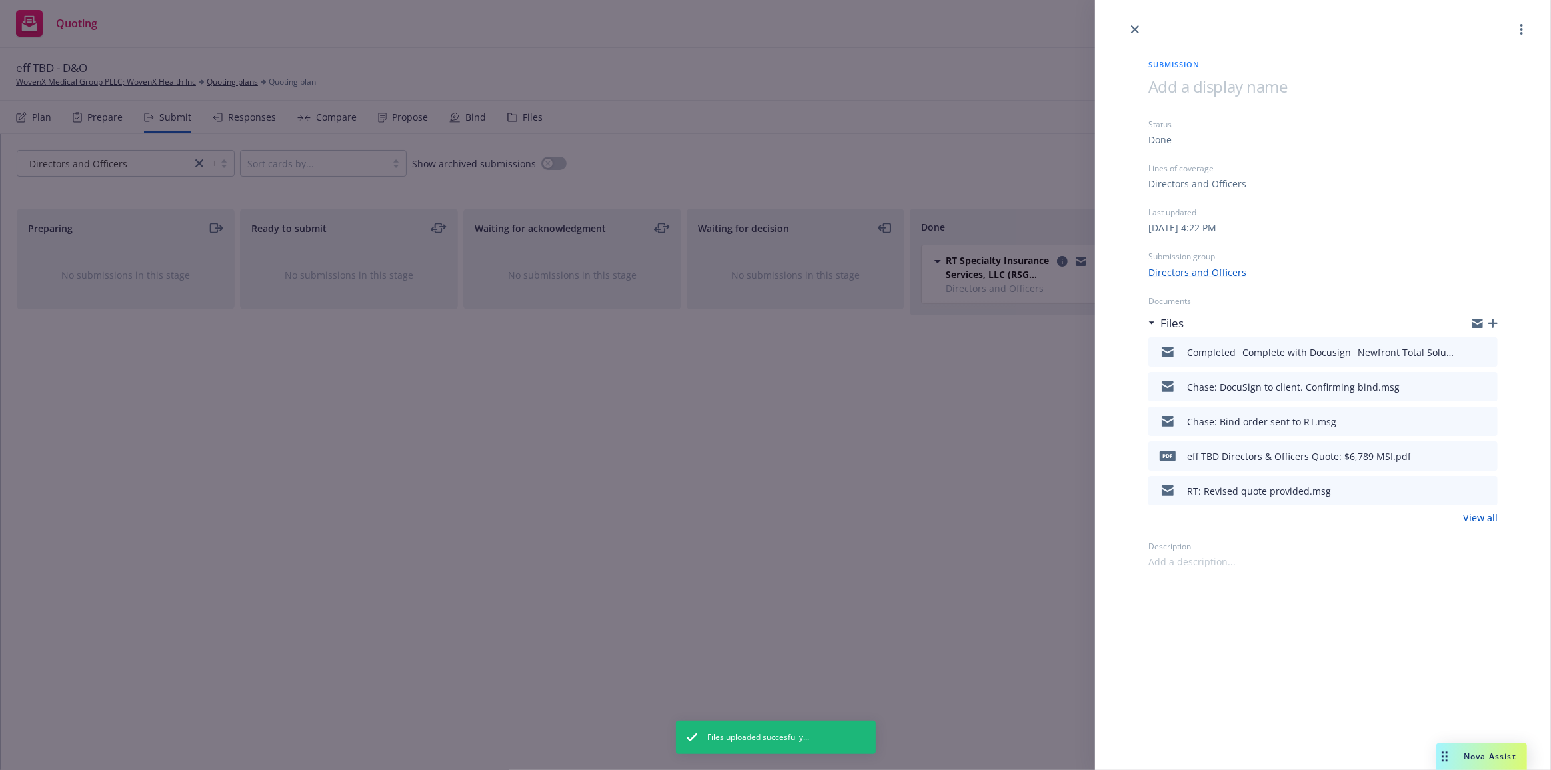
click at [985, 613] on div "Submission Status Done Lines of coverage Directors and Officers Last updated Tu…" at bounding box center [775, 385] width 1551 height 770
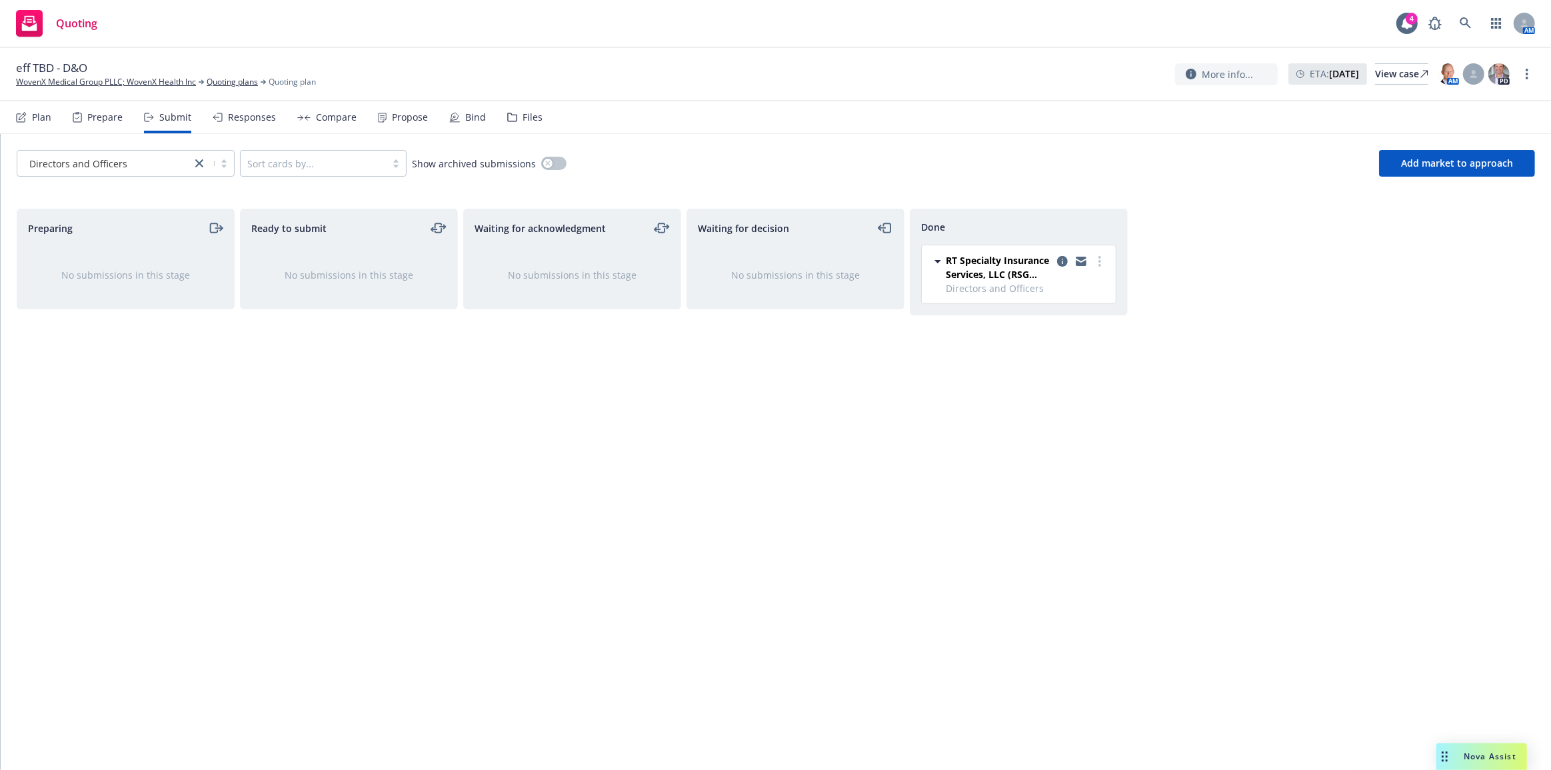
drag, startPoint x: 852, startPoint y: 130, endPoint x: 891, endPoint y: 138, distance: 40.1
click at [859, 131] on nav "Plan Prepare Submit Responses Compare Propose Bind Files" at bounding box center [775, 117] width 1519 height 32
click at [1065, 263] on icon "copy logging email" at bounding box center [1062, 261] width 11 height 11
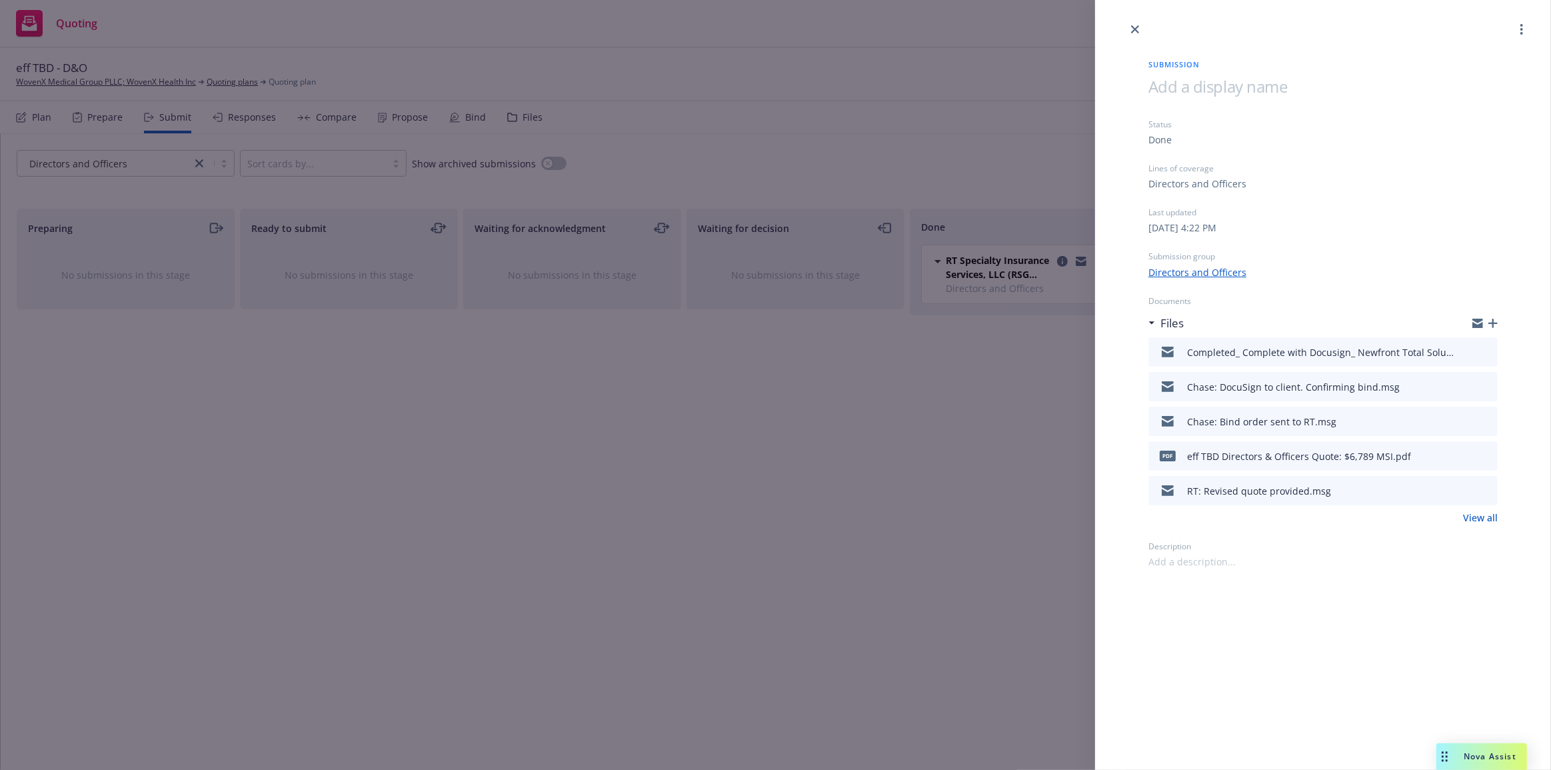
click at [1490, 326] on icon "button" at bounding box center [1492, 323] width 9 height 9
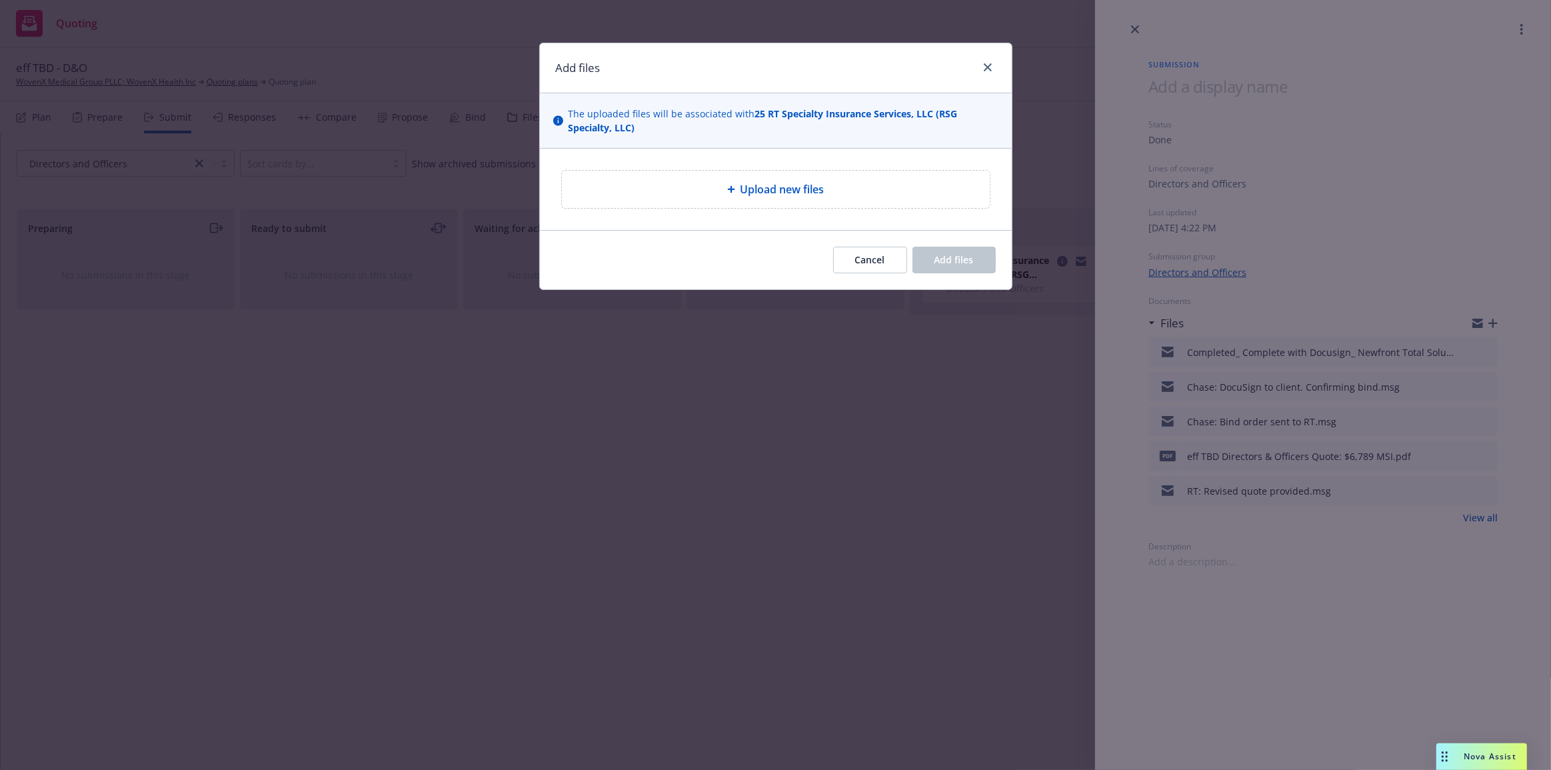
type textarea "x"
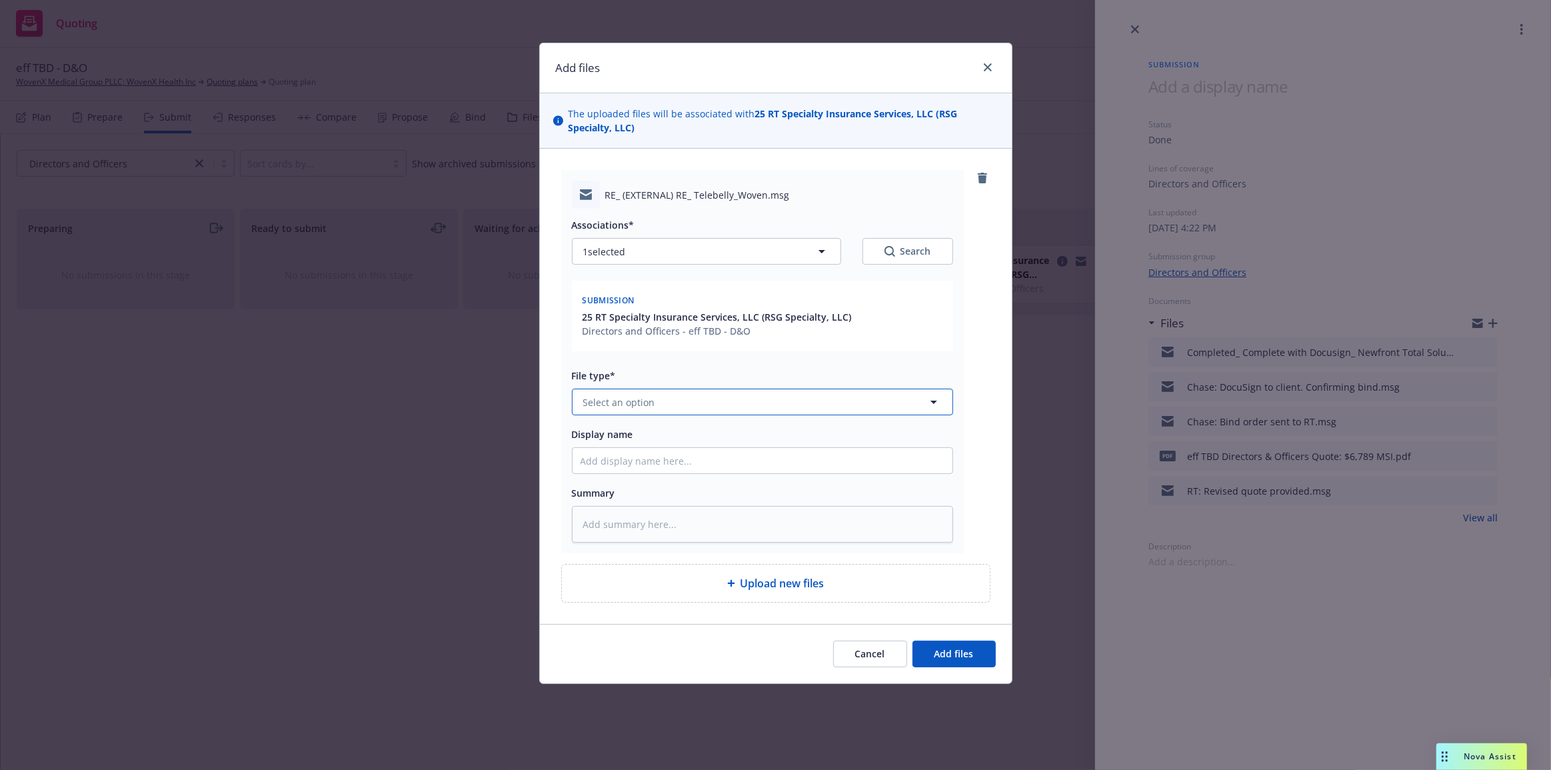
click at [872, 395] on button "Select an option" at bounding box center [762, 402] width 381 height 27
type input ","
click at [883, 407] on input "," at bounding box center [760, 402] width 332 height 16
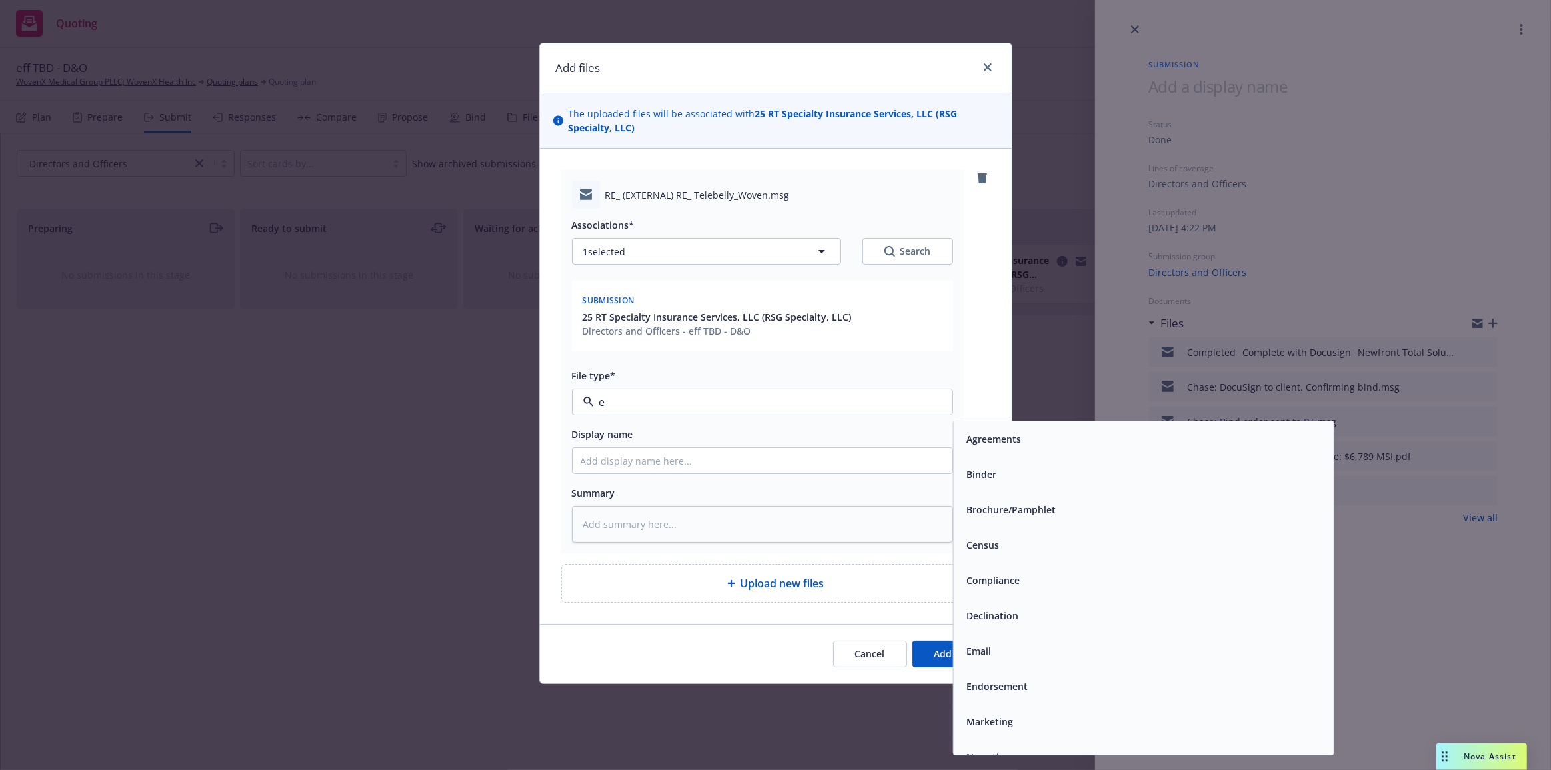
type input "em"
click at [1019, 463] on div "Email" at bounding box center [1143, 474] width 380 height 35
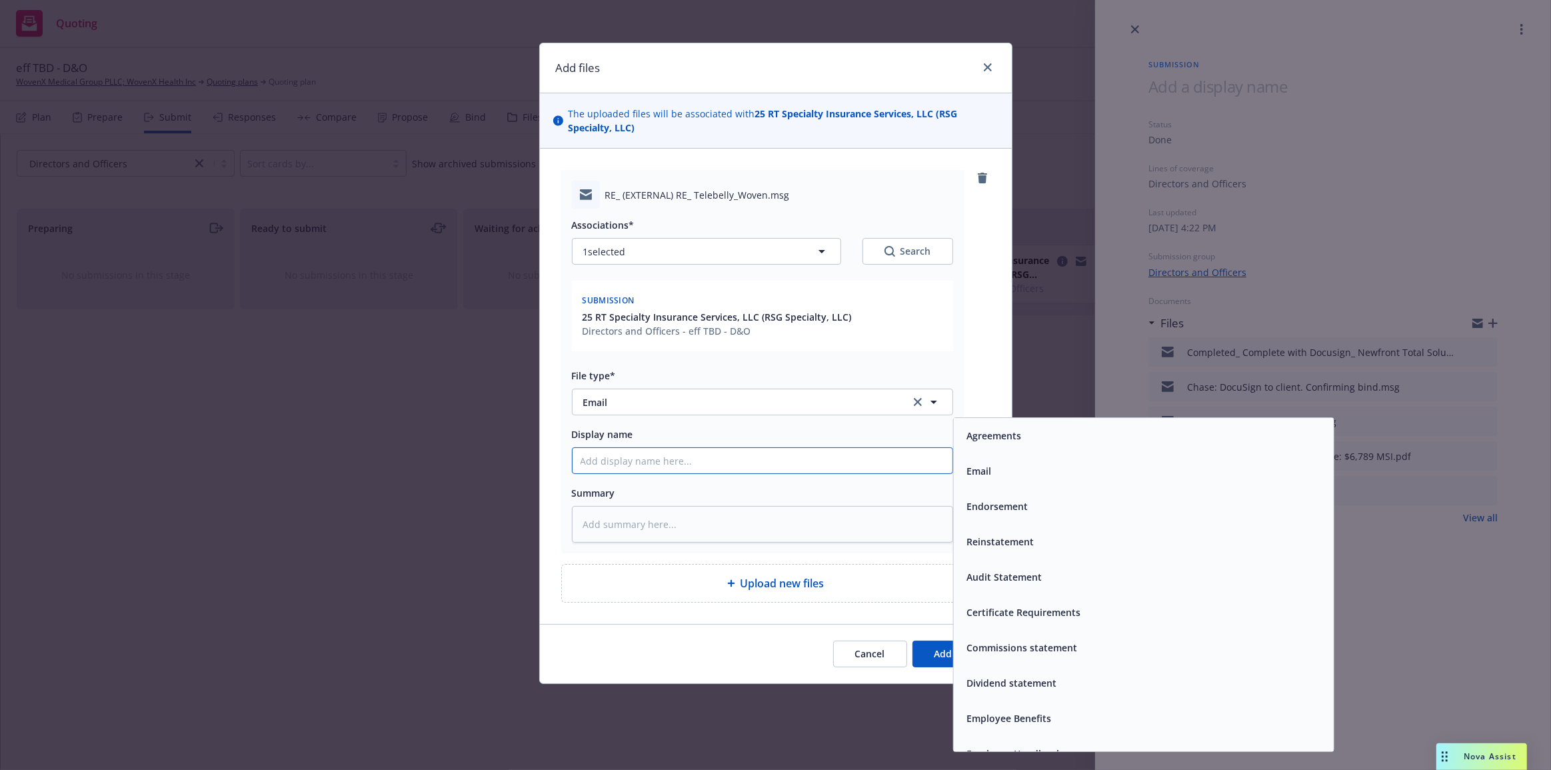
click at [889, 473] on input "Display name" at bounding box center [763, 460] width 380 height 25
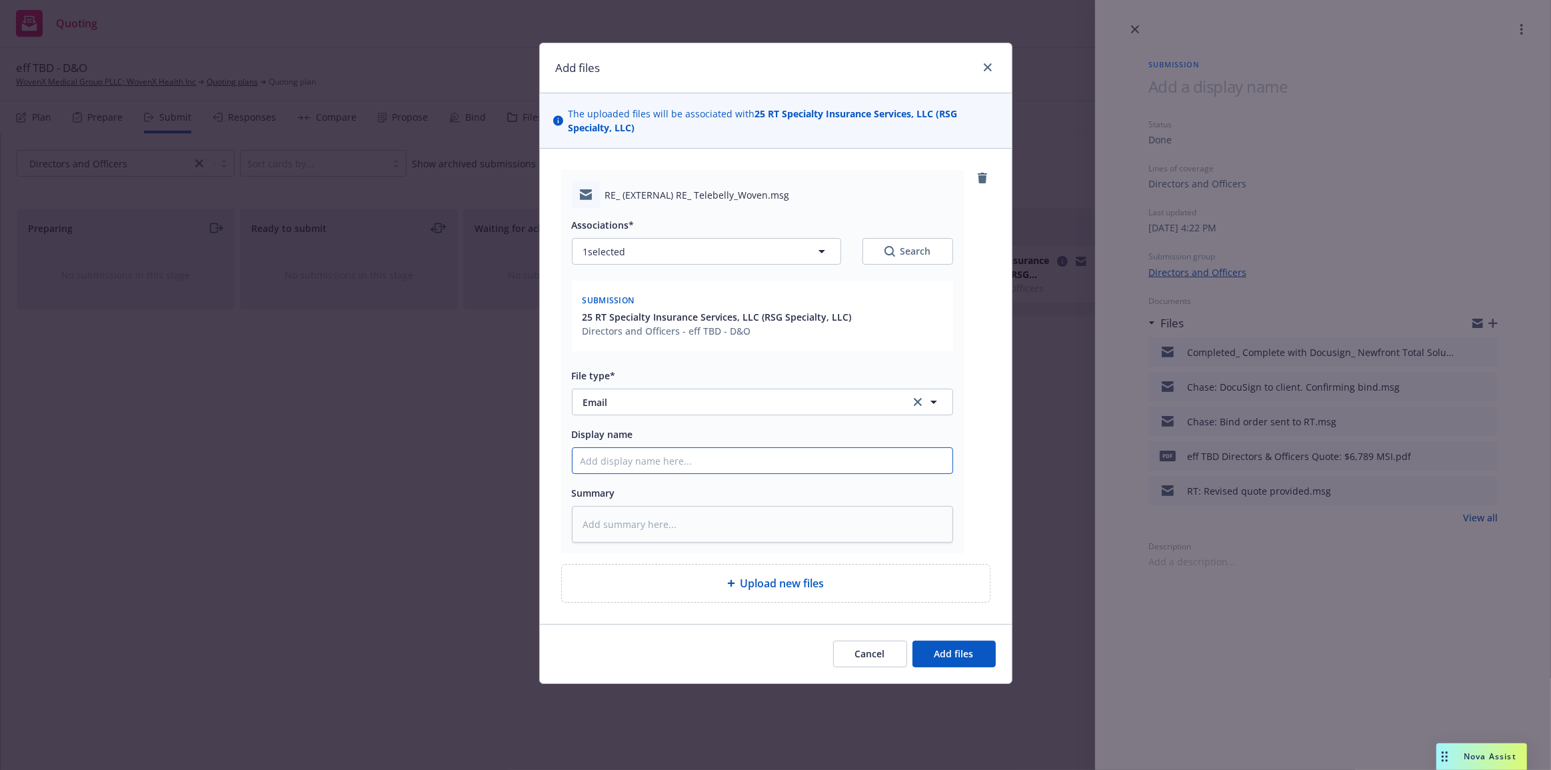
type textarea "x"
type input "C"
type textarea "x"
type input "Cha"
type textarea "x"
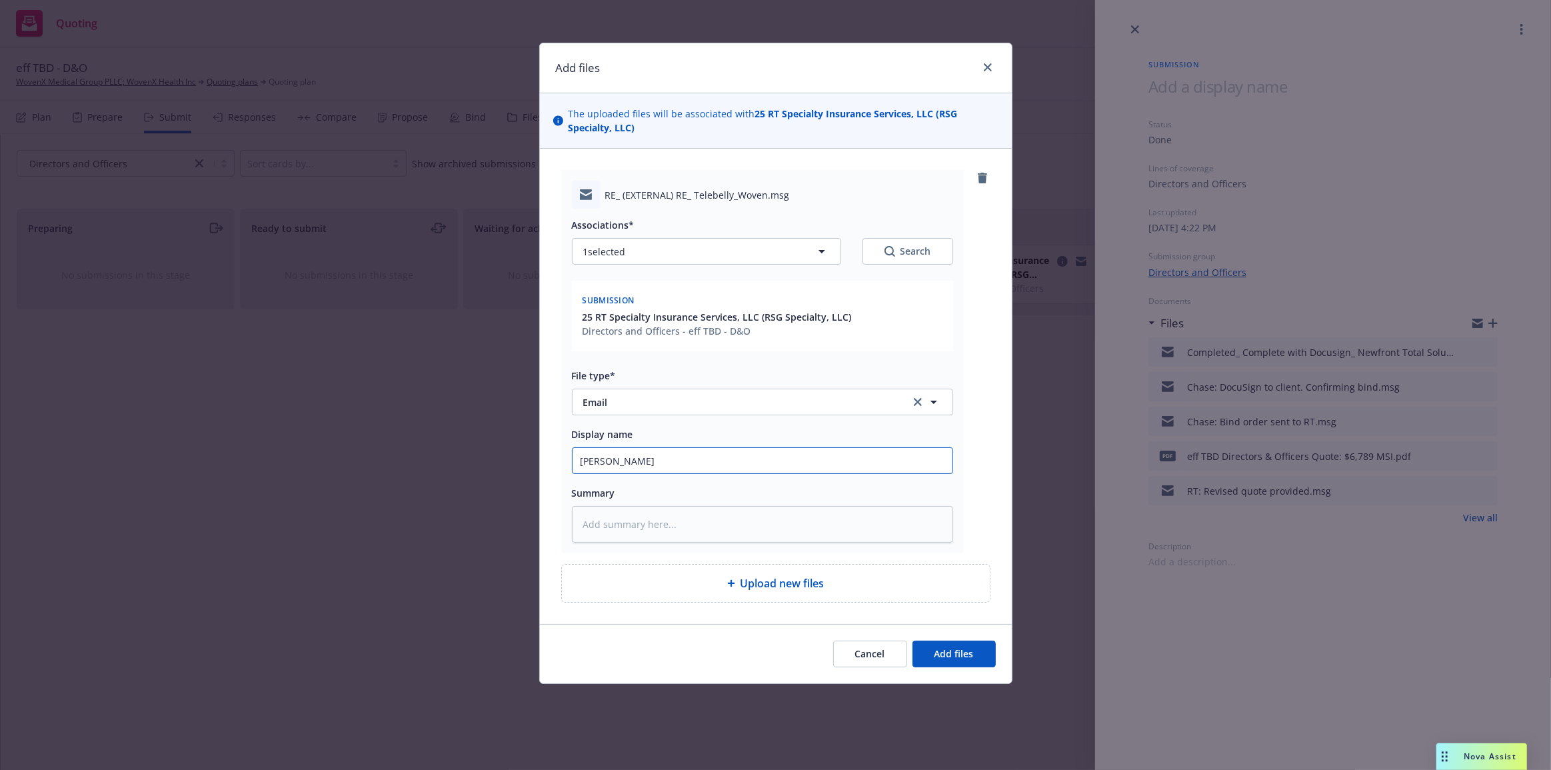
type input "Chase"
type textarea "x"
type input "Chase:"
type textarea "x"
type input "Chase:"
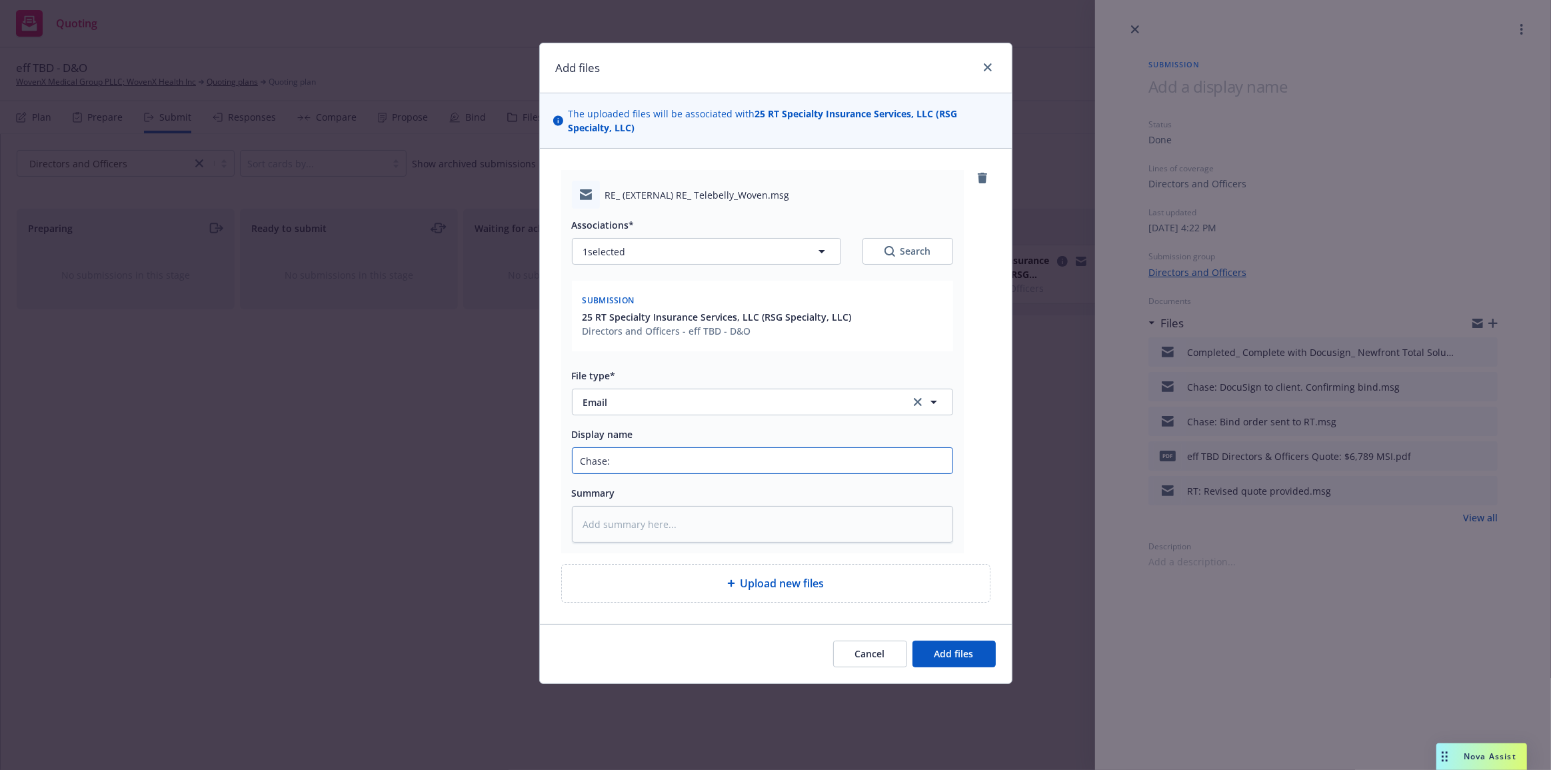
type textarea "x"
type input "Chase: R"
type textarea "x"
type input "Chase: Re"
type textarea "x"
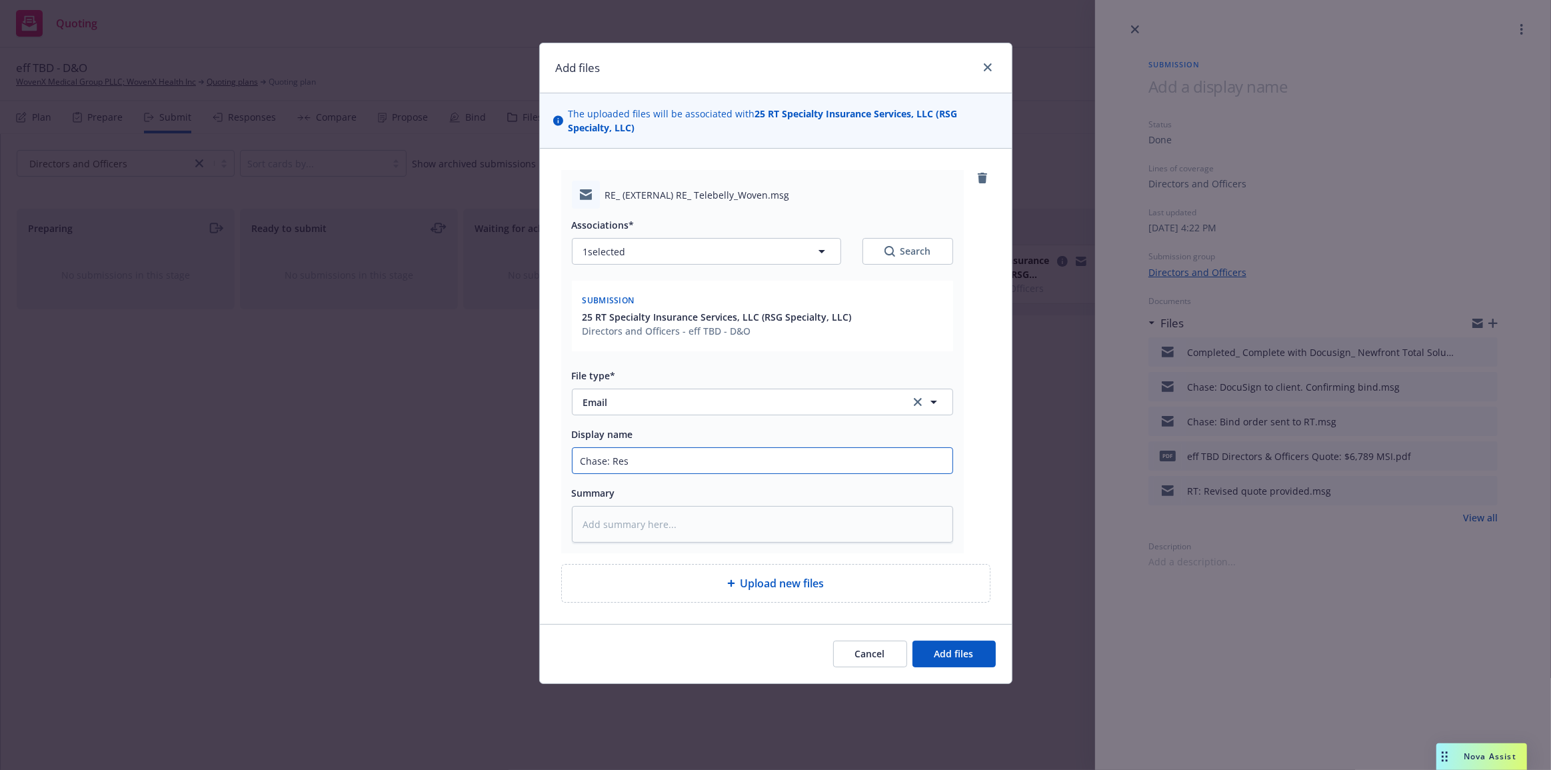
type input "Chase: Resi"
type textarea "x"
type input "Chase: Resig"
type textarea "x"
type input "Chase: Resign"
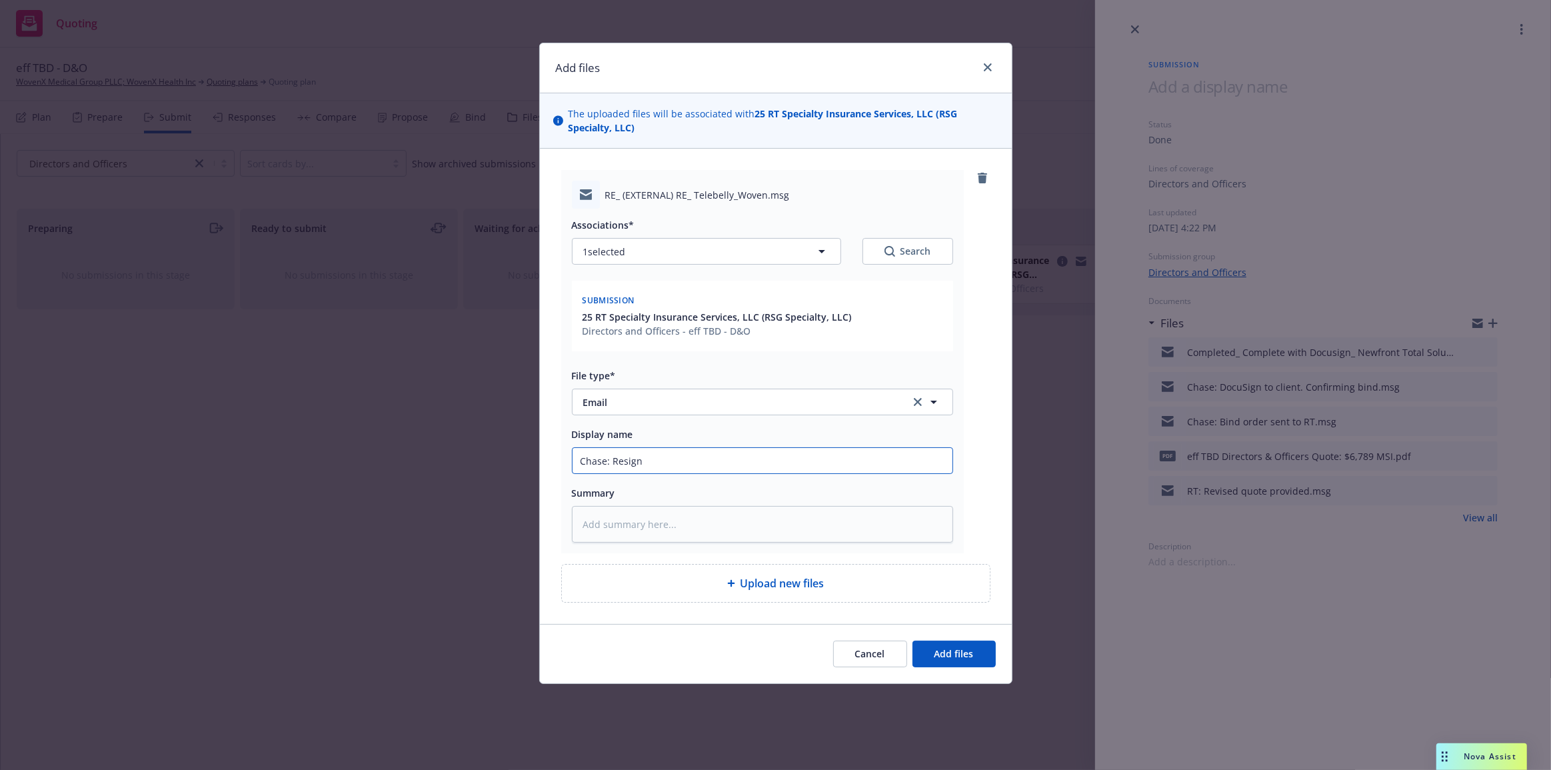
type textarea "x"
type input "Chase: Resigne"
type textarea "x"
type input "Chase: Resigned"
type textarea "x"
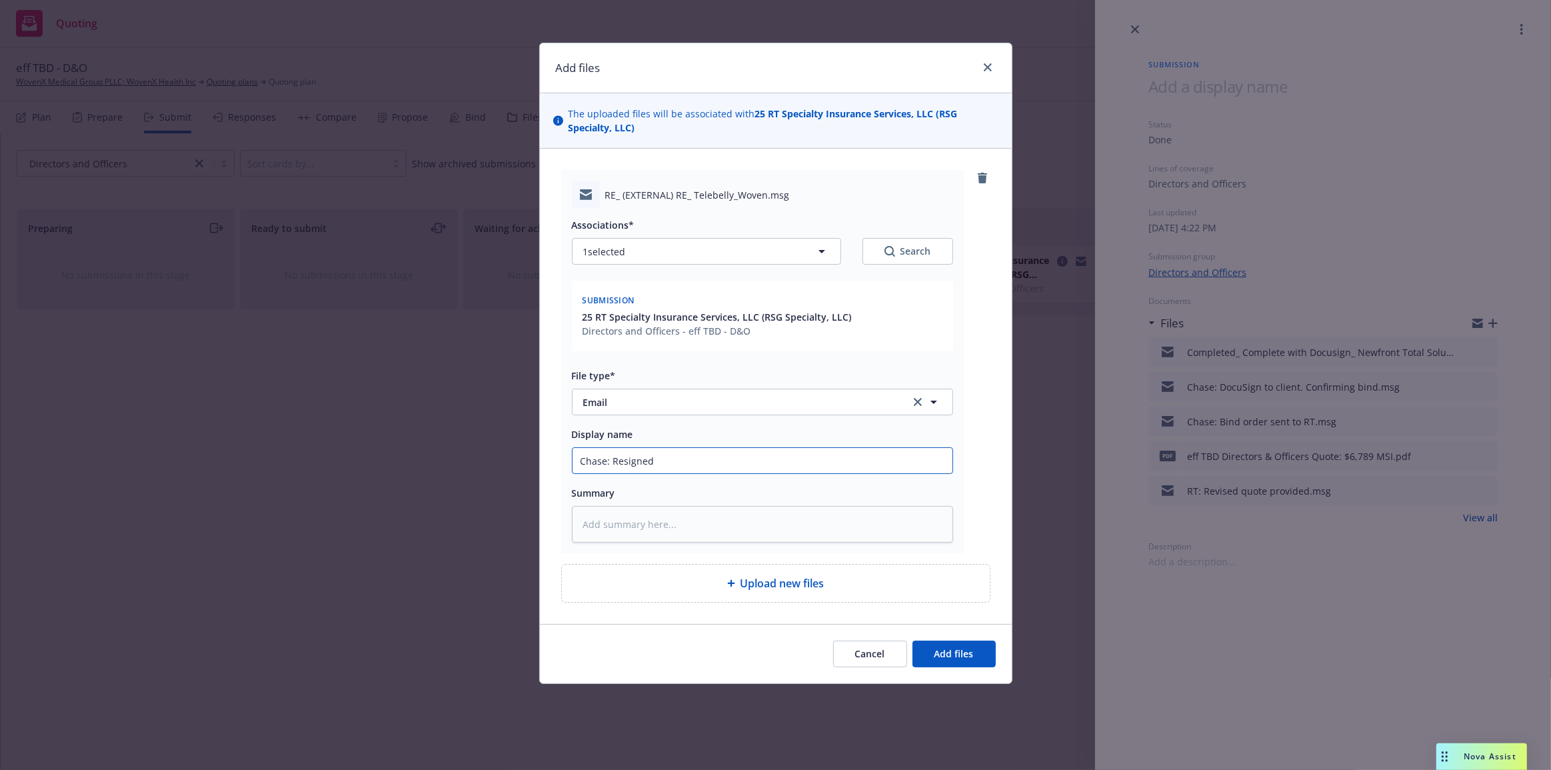
type input "Chase: Resigned"
type textarea "x"
type input "Chase: Resigned a"
type textarea "x"
type input "Chase: Resigned an"
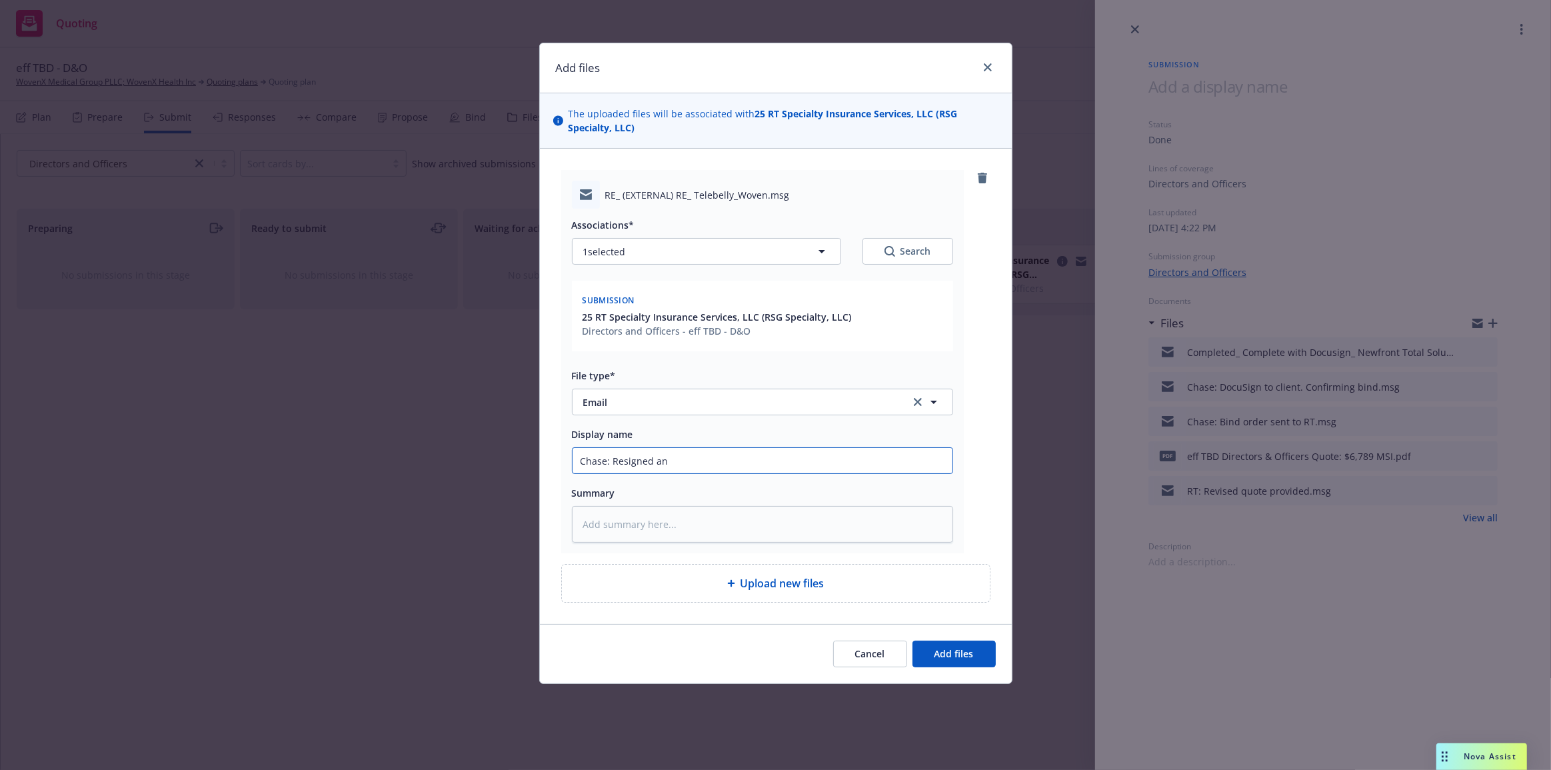
type textarea "x"
type input "Chase: Resigned and"
type textarea "x"
type input "Chase: Resigned and"
type textarea "x"
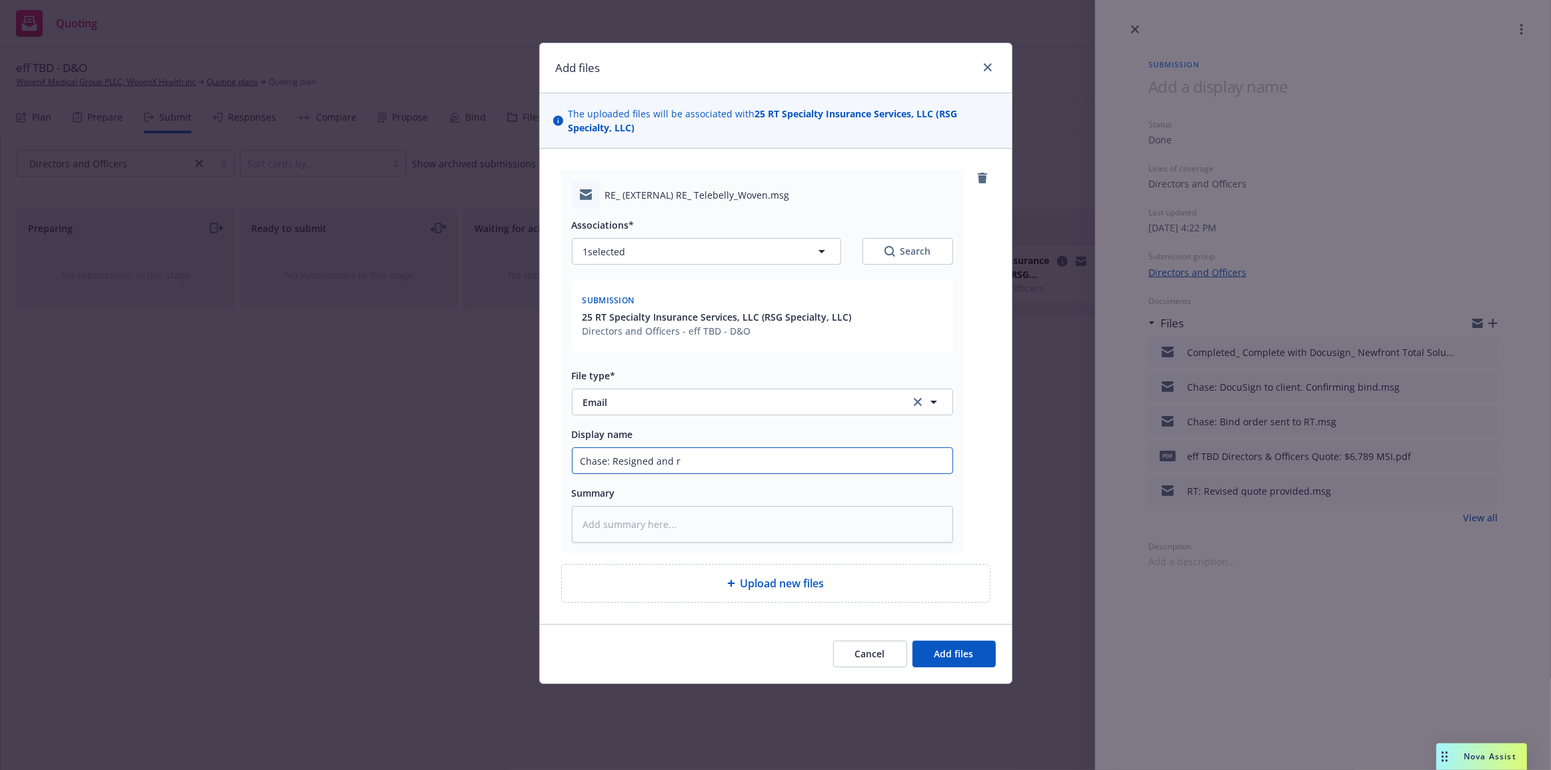
type input "Chase: Resigned and re"
type textarea "x"
type input "Chase: Resigned and red"
type textarea "x"
type input "Chase: Resigned and reda"
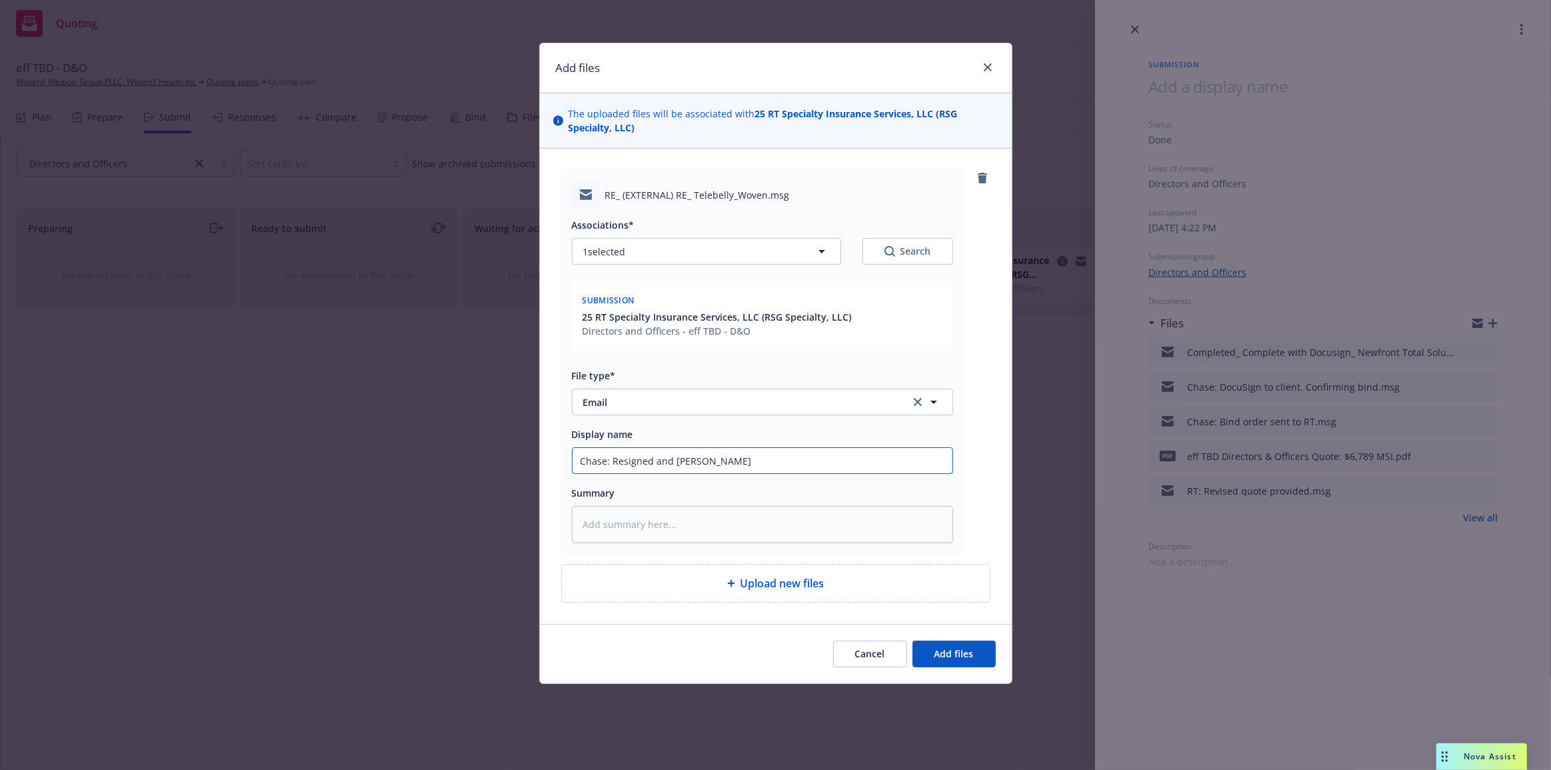
type textarea "x"
type input "Chase: Resigned and redat"
type textarea "x"
type input "Chase: Resigned and redate"
type textarea "x"
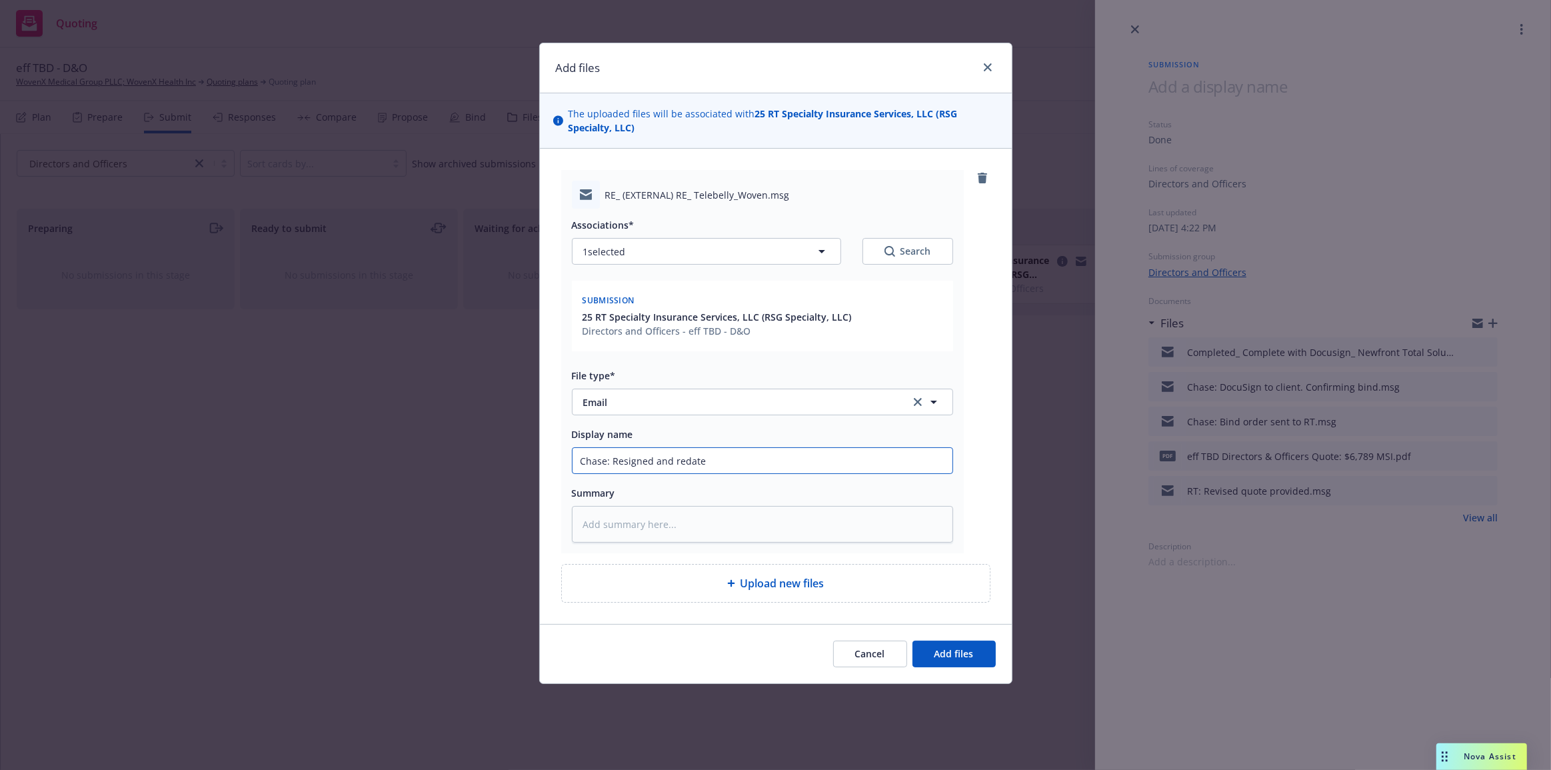
type input "Chase: Resigned and redated"
type textarea "x"
type input "Chase: Resigned and redated"
type textarea "x"
type input "Chase: Resigned and redated a"
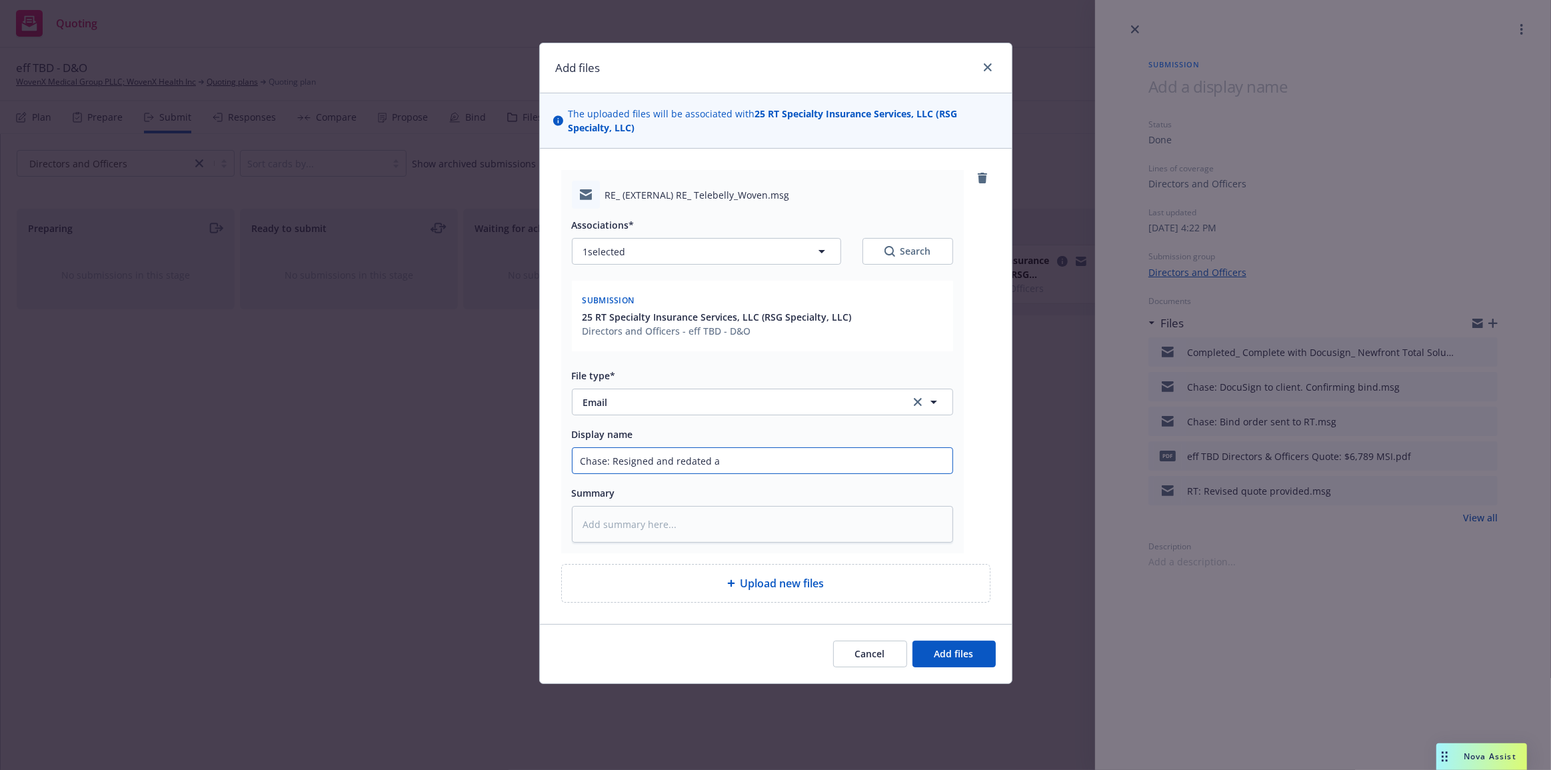
type textarea "x"
type input "Chase: Resigned and redated ap"
type textarea "x"
type input "Chase: Resigned and redated app"
type textarea "x"
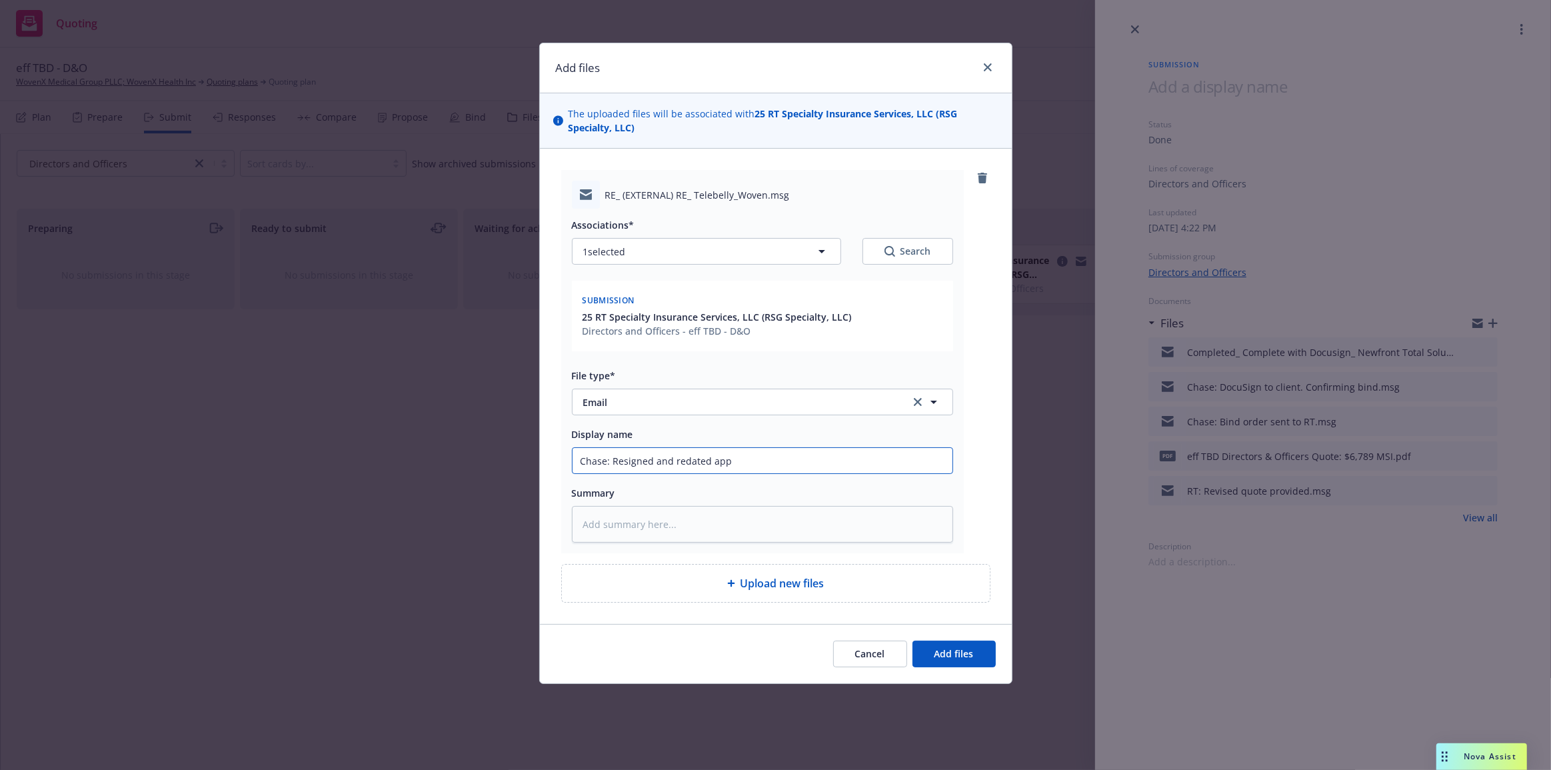
type input "Chase: Resigned and redated apps"
type textarea "x"
type input "Chase: Resigned and redated apps"
type textarea "x"
type input "Chase: Resigned and redated apps s"
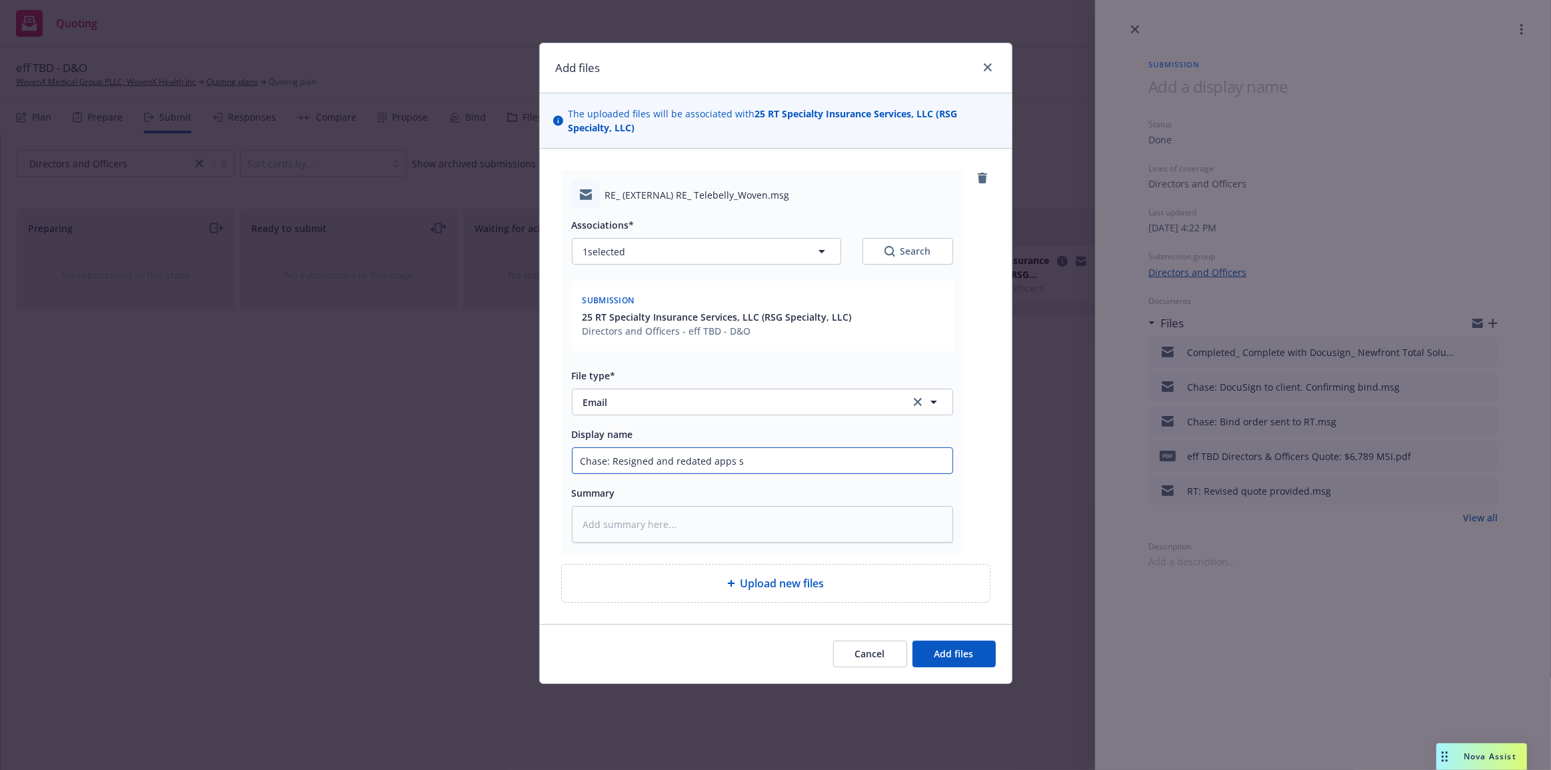
type textarea "x"
type input "Chase: Resigned and redated apps se"
type textarea "x"
type input "Chase: Resigned and redated apps sen"
type textarea "x"
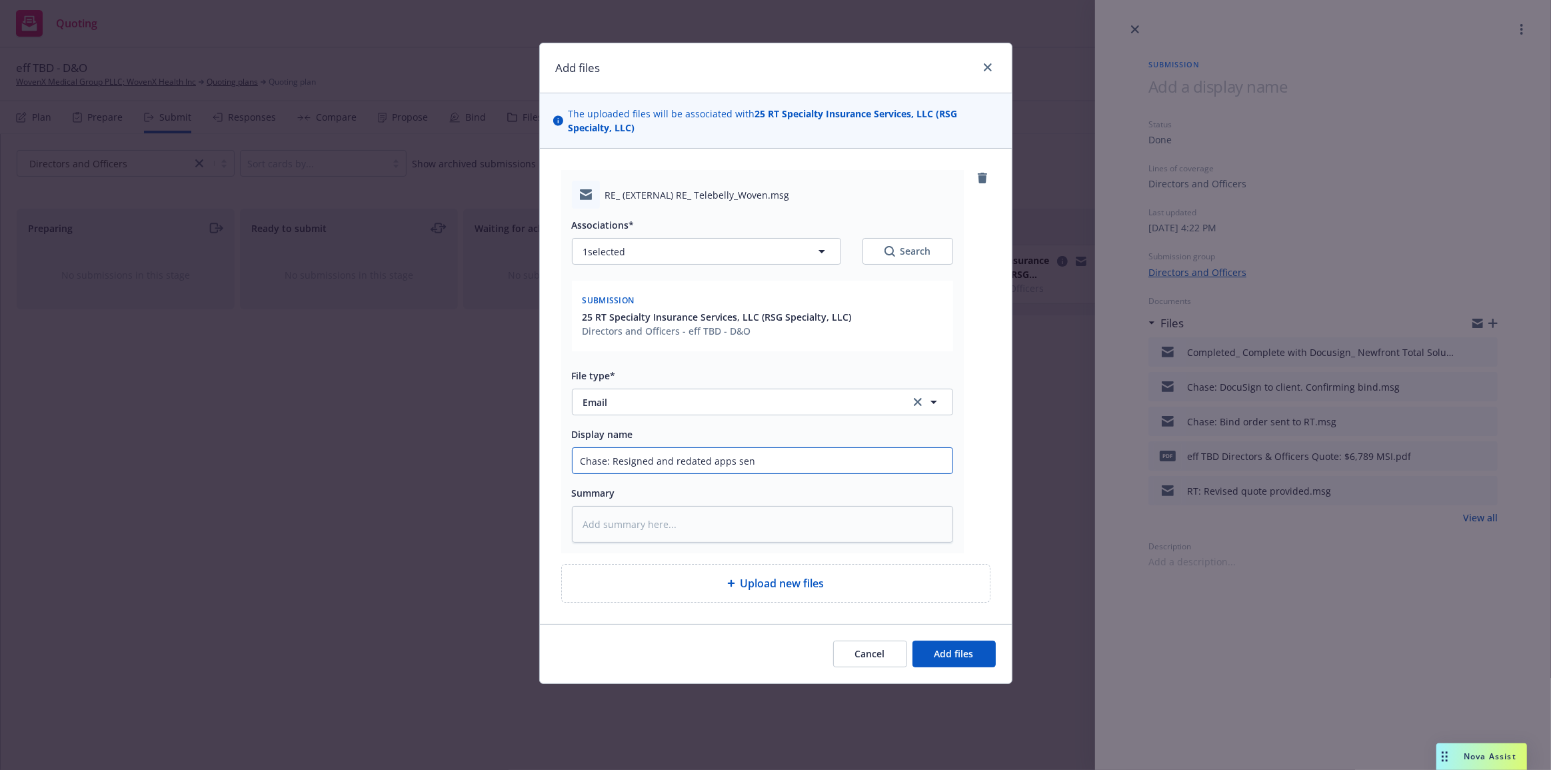
type input "Chase: Resigned and redated apps sent"
type textarea "x"
type input "Chase: Resigned and redated apps sent"
type textarea "x"
type input "Chase: Resigned and redated apps sent to"
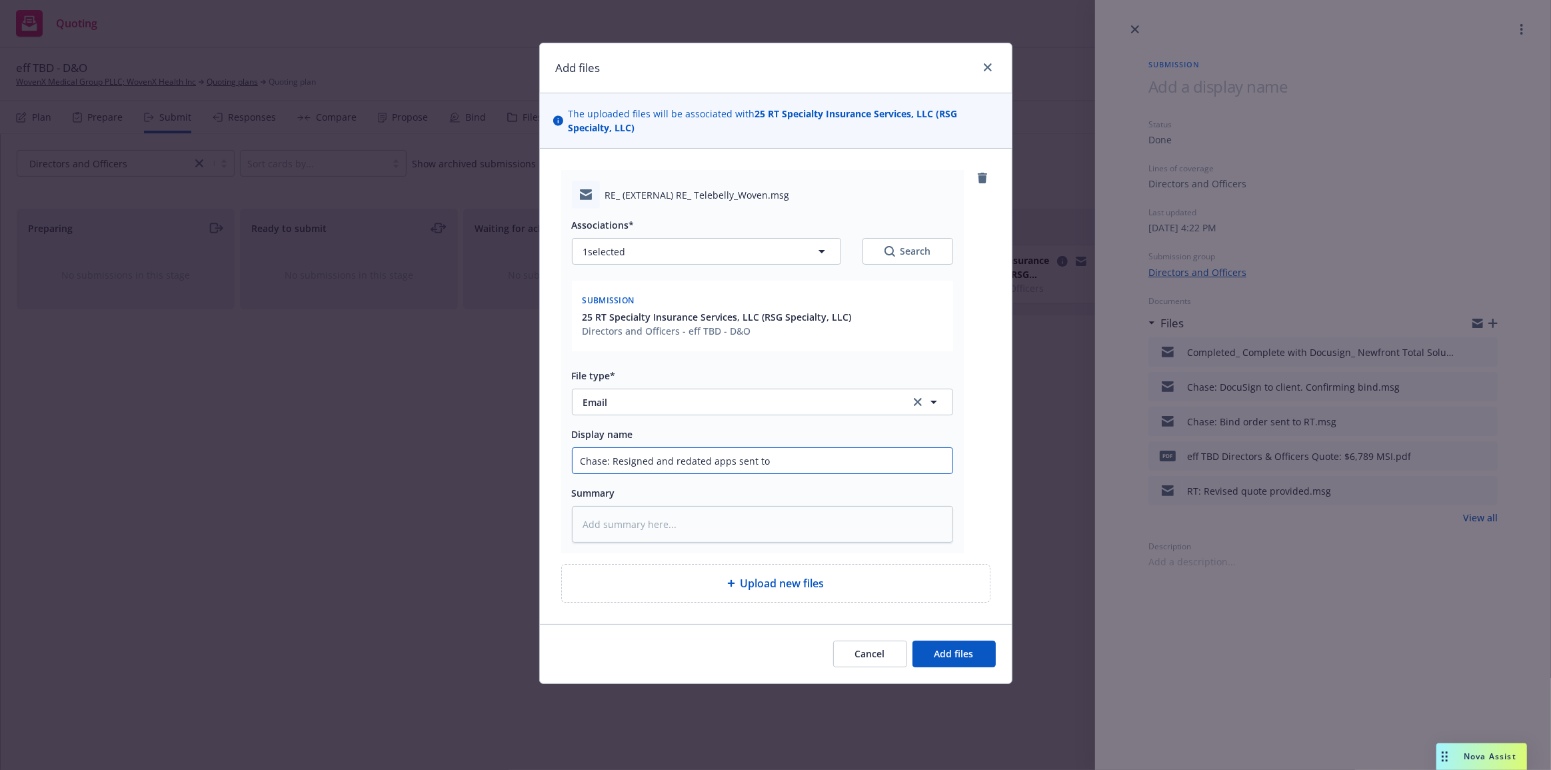
type textarea "x"
type input "Chase: Resigned and redated apps sent to"
type textarea "x"
type input "Chase: Resigned and redated apps sent to c"
type textarea "x"
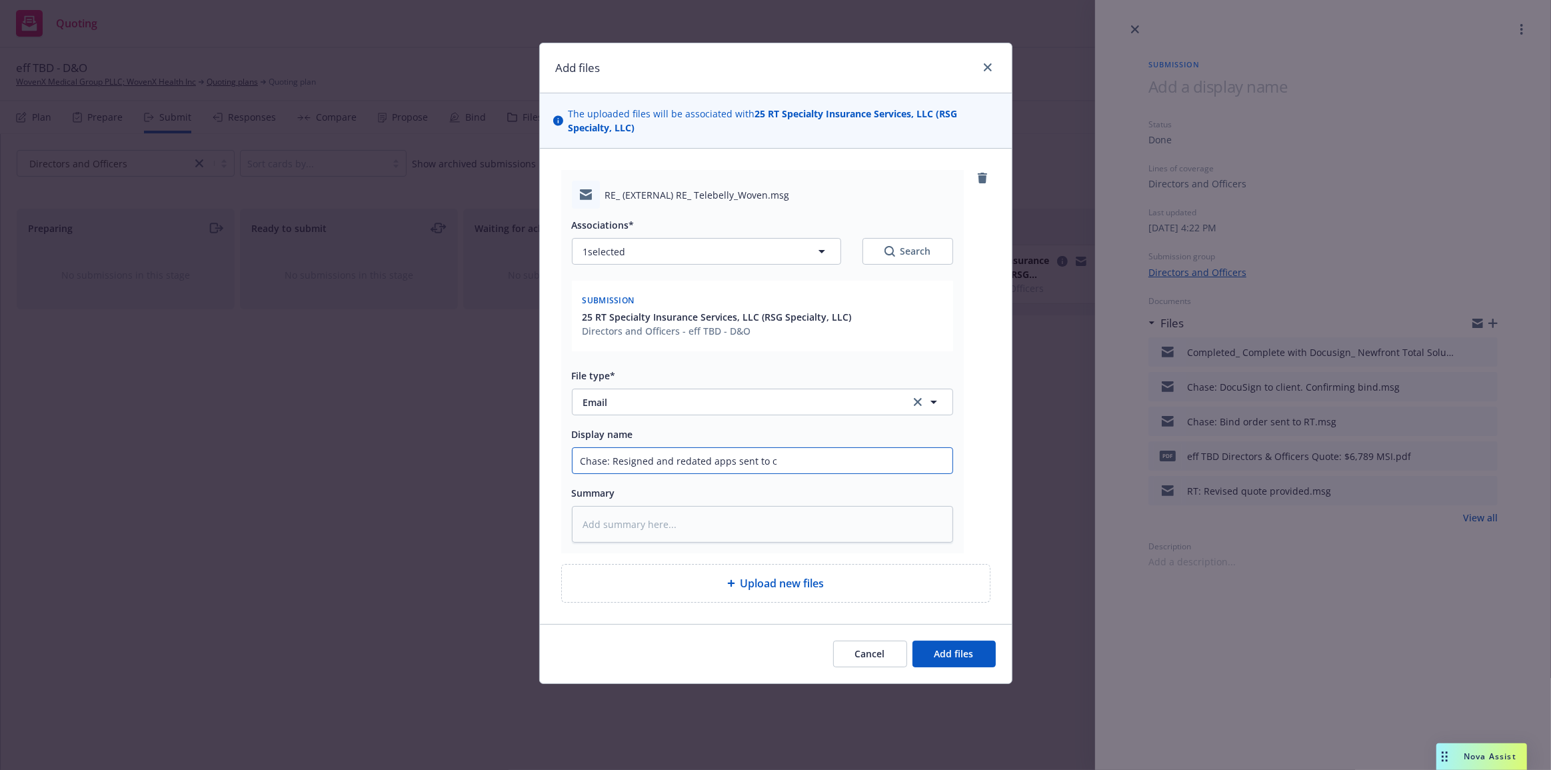
type input "Chase: Resigned and redated apps sent to cl"
type textarea "x"
type input "Chase: Resigned and redated apps sent to clie"
type textarea "x"
type input "Chase: Resigned and redated apps sent to"
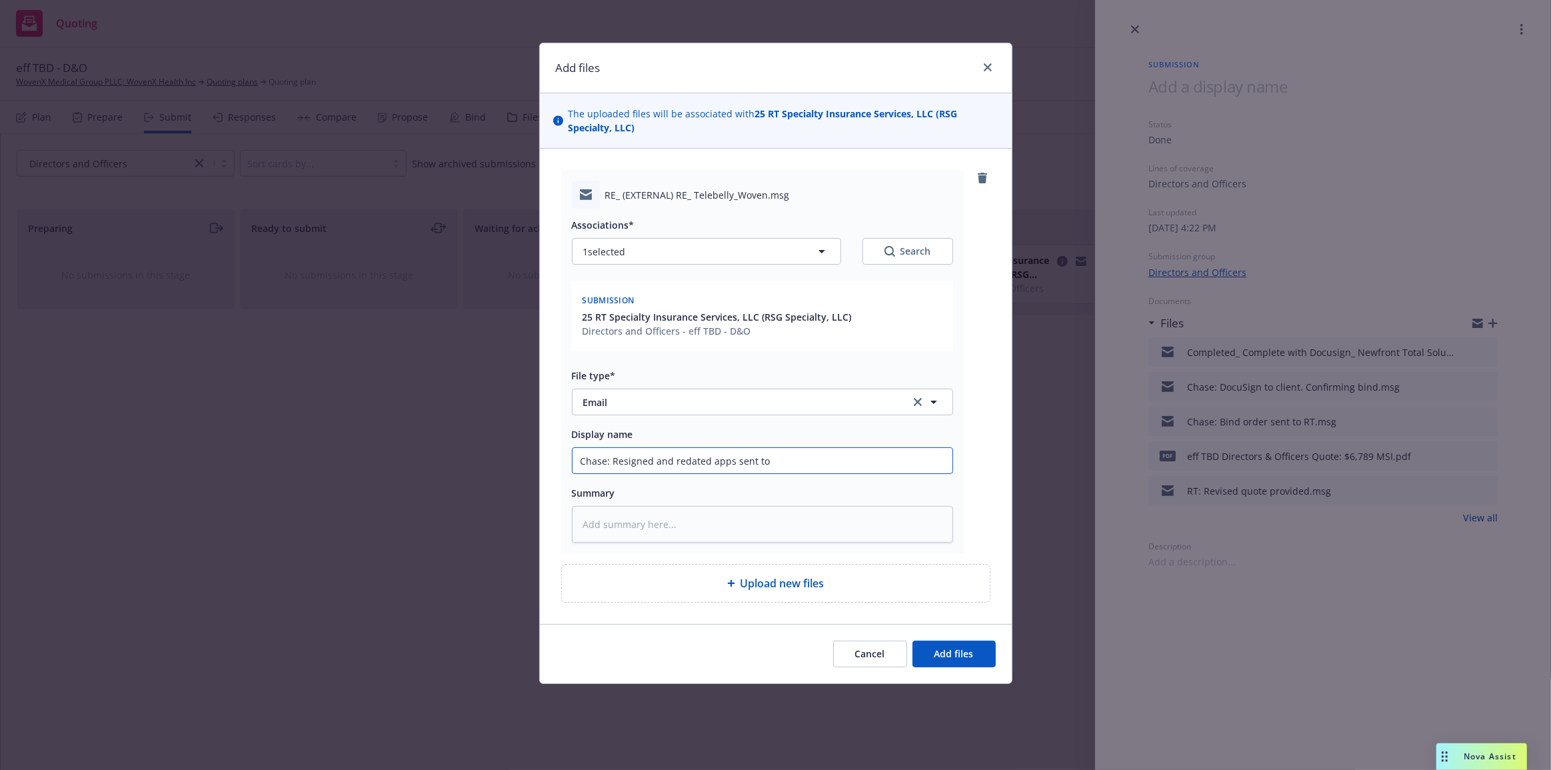
type textarea "x"
type input "Chase: Resigned and redated apps sent to R"
type textarea "x"
type input "Chase: Resigned and redated apps sent to RT"
click at [913, 641] on button "Add files" at bounding box center [954, 654] width 83 height 27
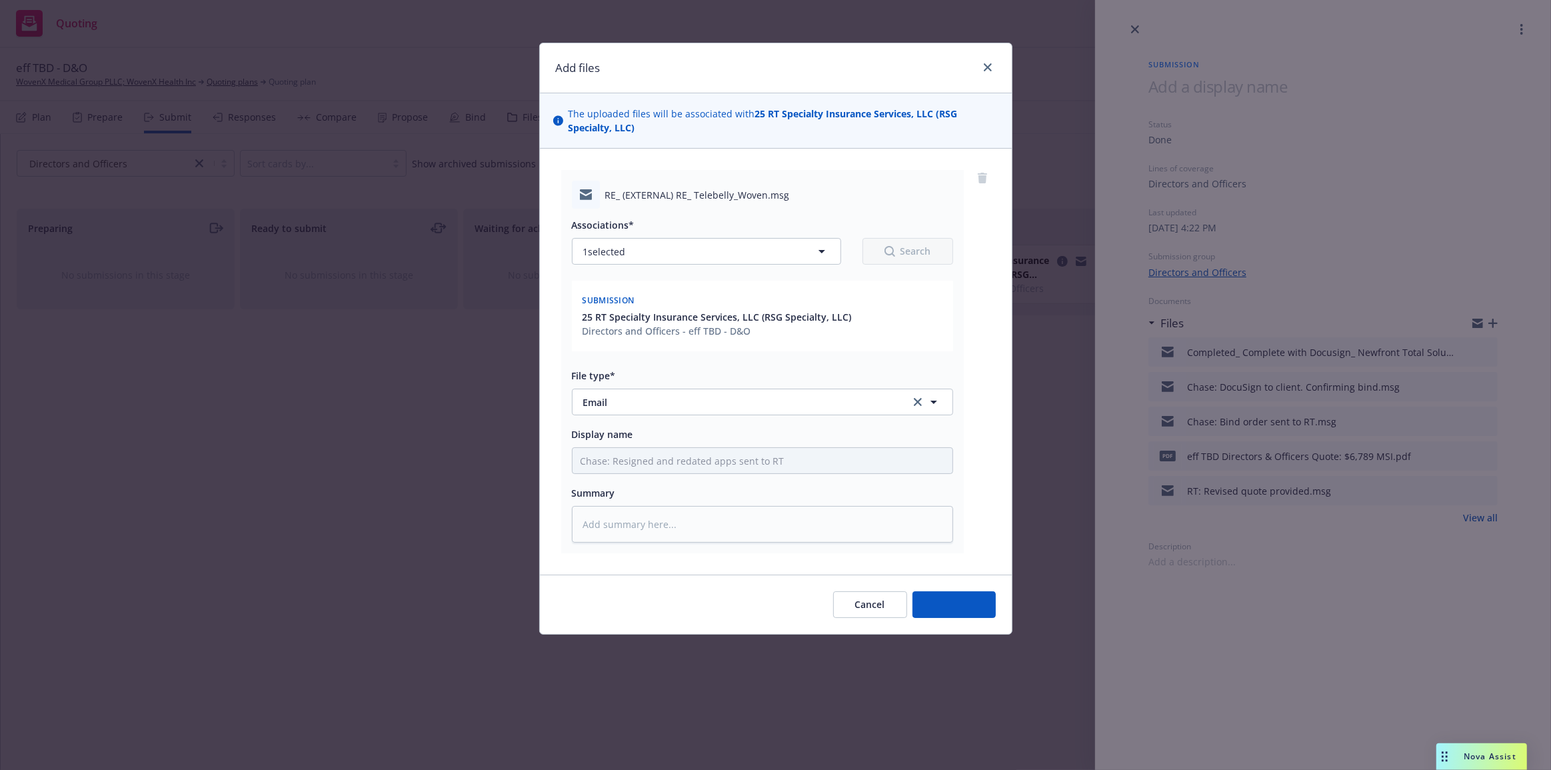
type textarea "x"
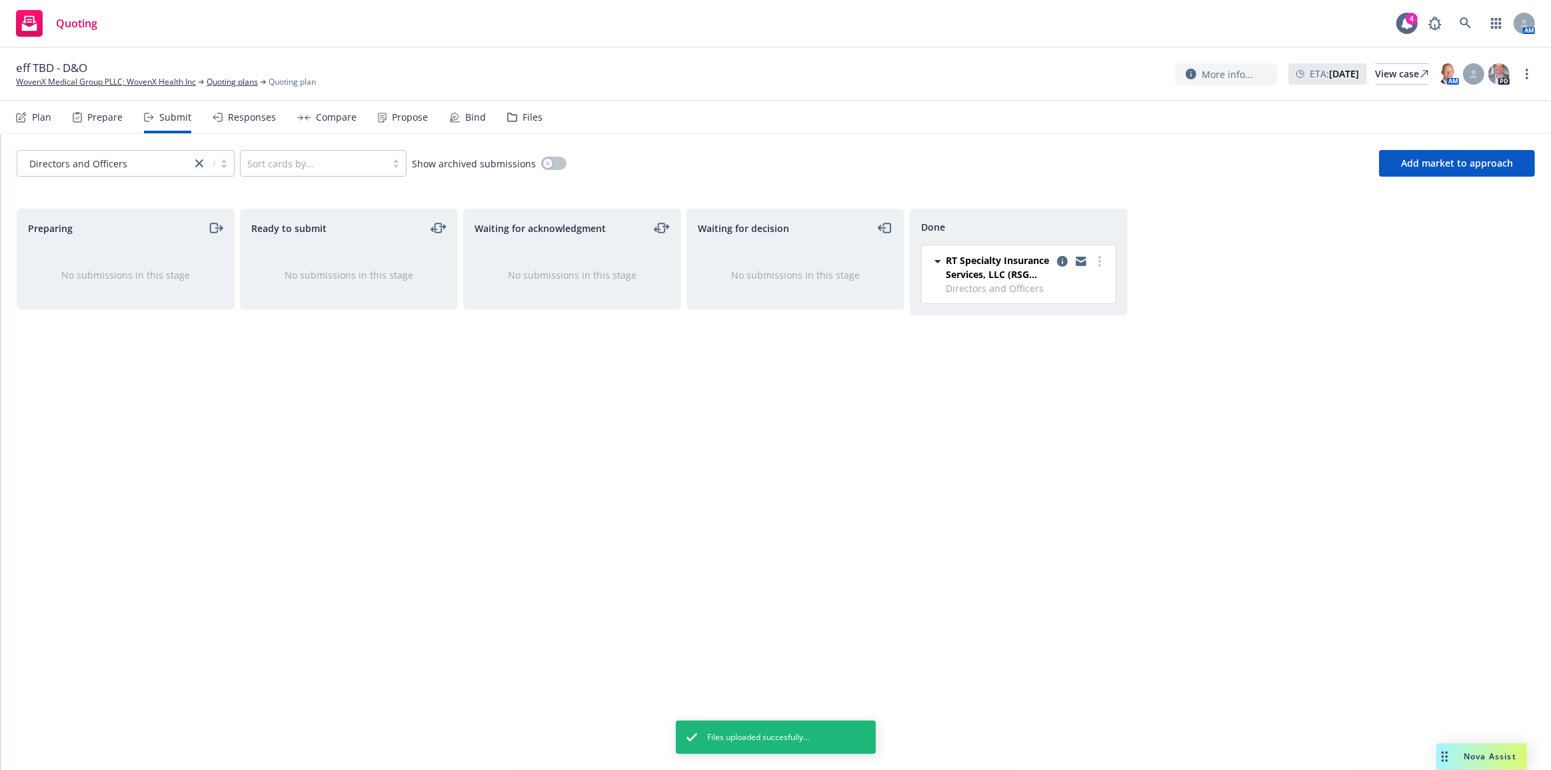
click at [1051, 495] on div "Done RT Specialty Insurance Services, LLC (RSG Specialty, LLC) Directors and Of…" at bounding box center [1019, 475] width 218 height 533
drag, startPoint x: 1383, startPoint y: 512, endPoint x: 1306, endPoint y: 470, distance: 88.0
click at [1382, 512] on div "Preparing No submissions in this stage Ready to submit No submissions in this s…" at bounding box center [776, 475] width 1518 height 533
click at [1483, 475] on div "Preparing No submissions in this stage Ready to submit No submissions in this s…" at bounding box center [776, 475] width 1518 height 533
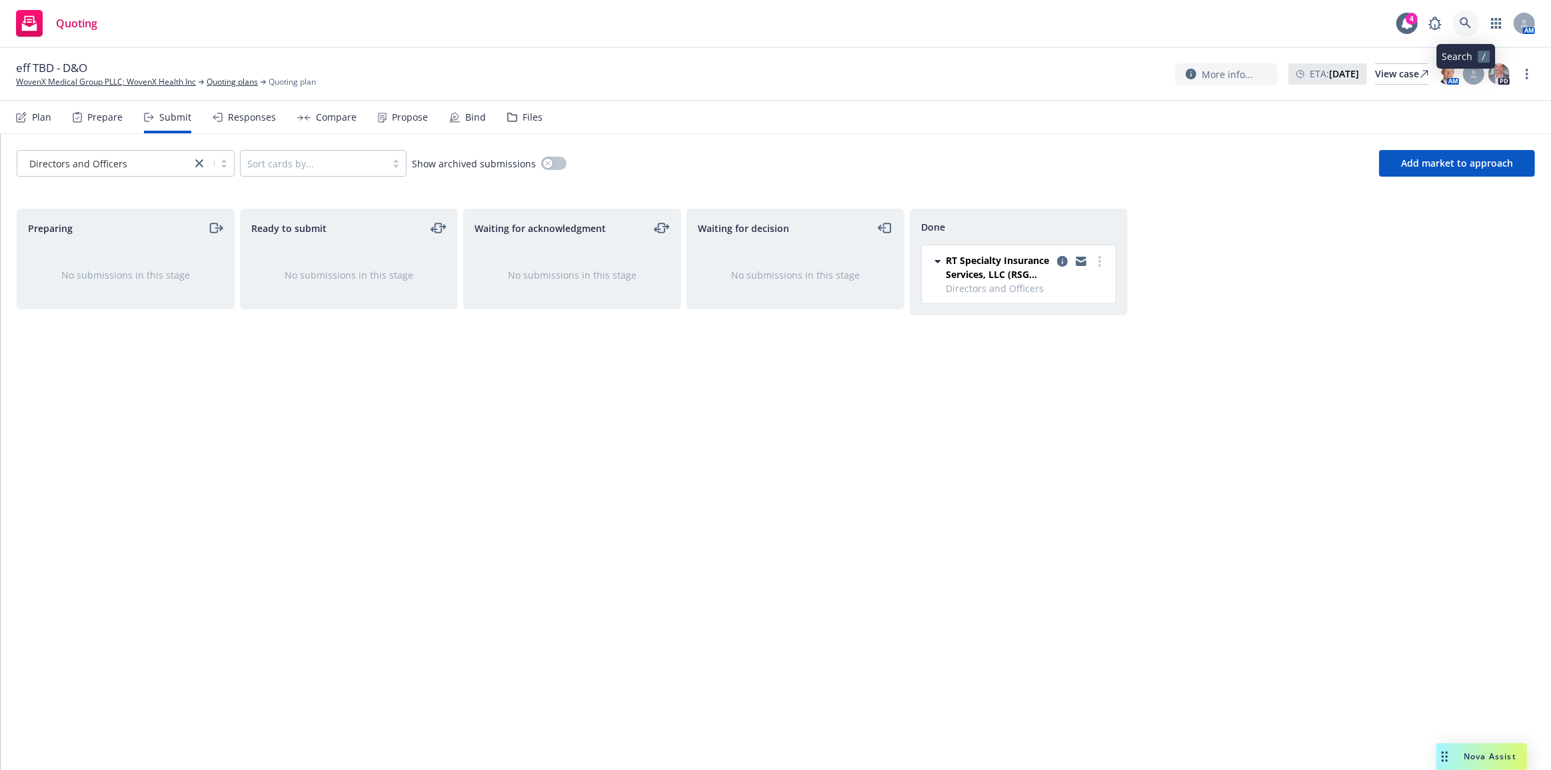
click at [1466, 23] on icon at bounding box center [1465, 22] width 11 height 11
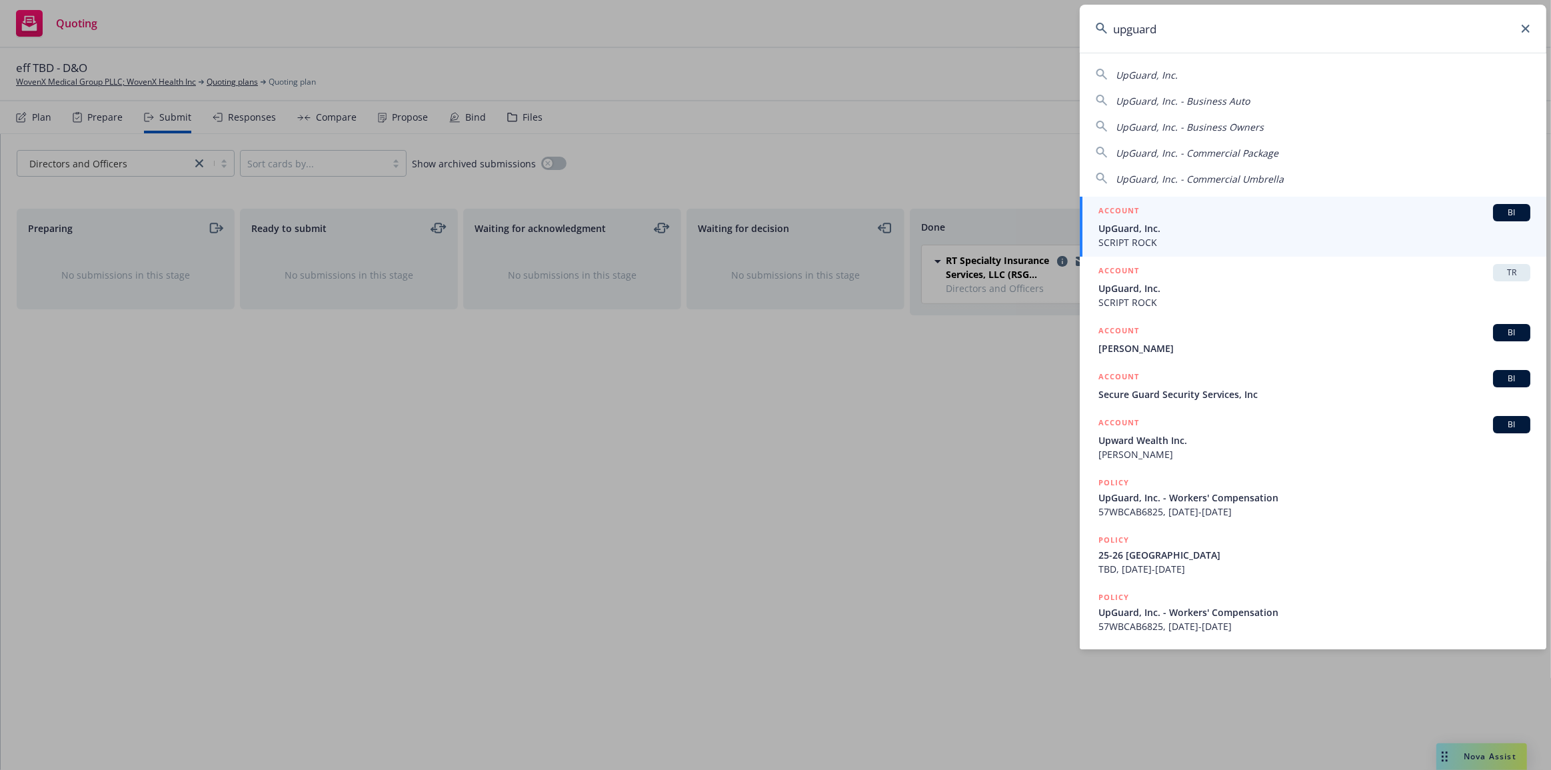
type input "upguard"
click at [1419, 231] on span "UpGuard, Inc." at bounding box center [1315, 228] width 432 height 14
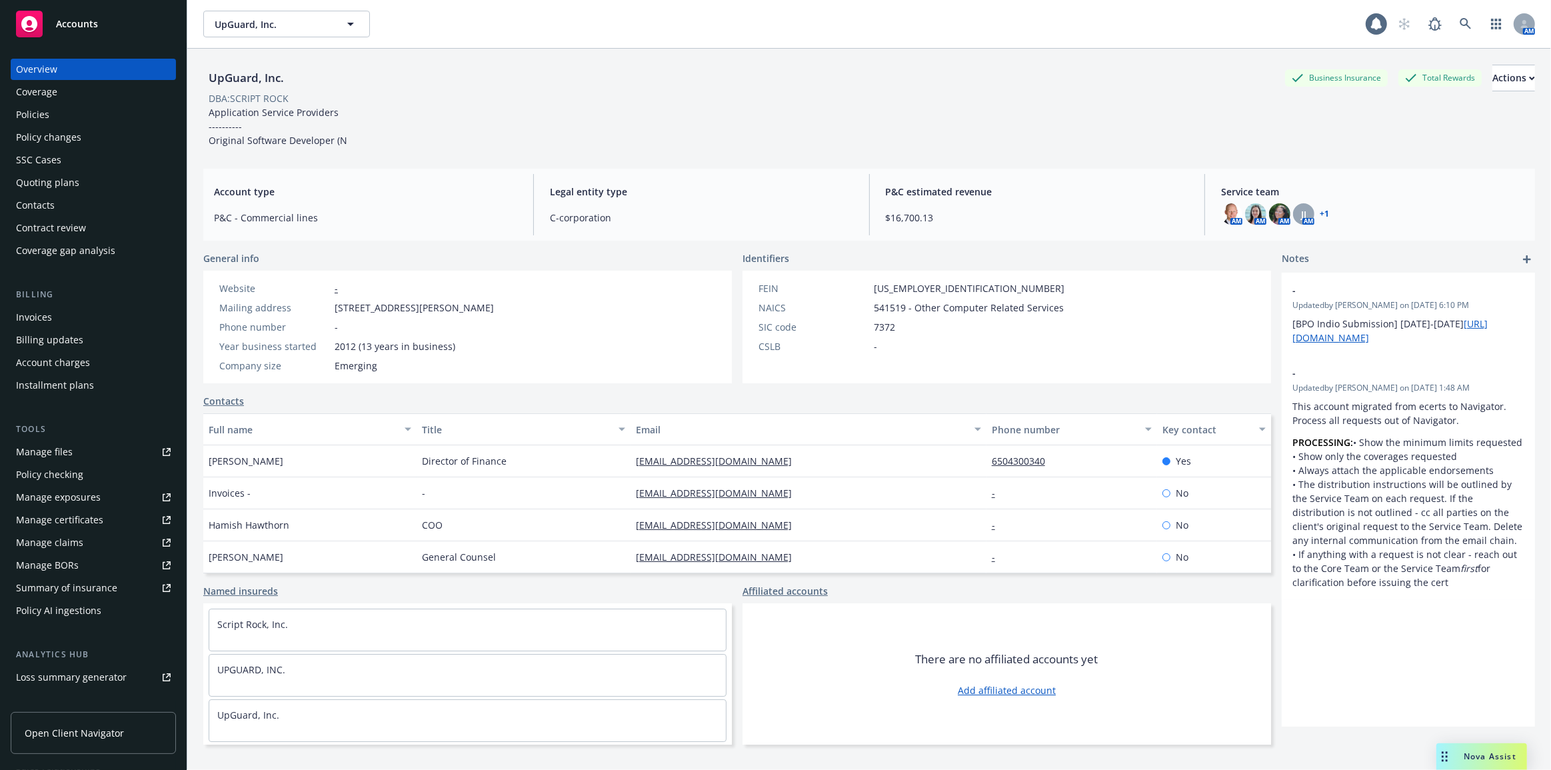
click at [67, 121] on div "Policies" at bounding box center [93, 114] width 155 height 21
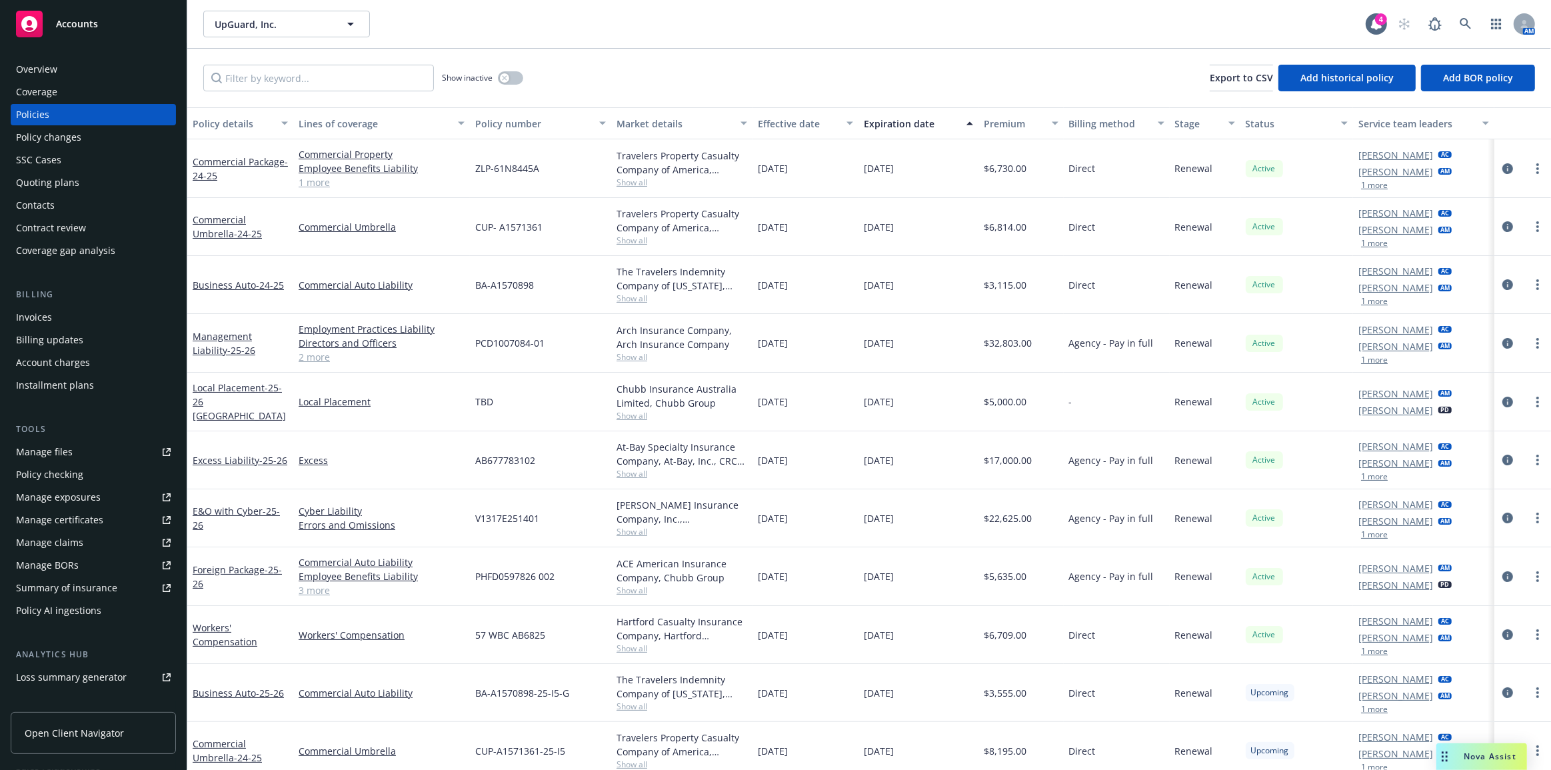
click at [617, 325] on div "Arch Insurance Company, Arch Insurance Company" at bounding box center [682, 337] width 131 height 28
drag, startPoint x: 1261, startPoint y: 635, endPoint x: 1187, endPoint y: 629, distance: 74.9
click at [1187, 629] on div "Workers' Compensation Workers' Compensation 57 WBC AB6825 Hartford Casualty Ins…" at bounding box center [869, 635] width 1364 height 58
drag, startPoint x: 1199, startPoint y: 586, endPoint x: 1203, endPoint y: 593, distance: 8.4
click at [1199, 587] on div "Renewal" at bounding box center [1205, 576] width 71 height 59
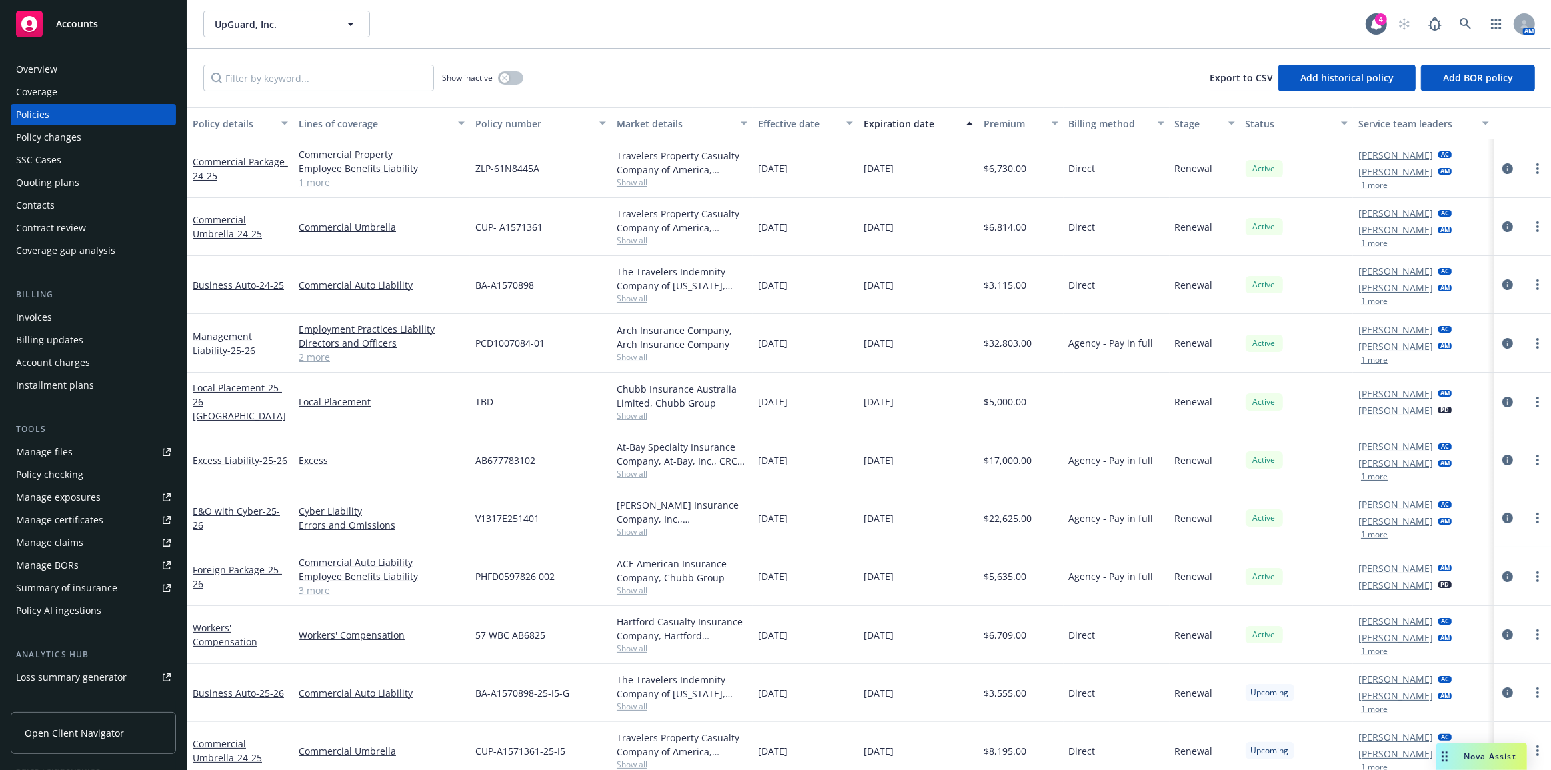
click at [771, 345] on span "[DATE]" at bounding box center [773, 343] width 30 height 14
click at [773, 398] on span "[DATE]" at bounding box center [773, 402] width 30 height 14
drag, startPoint x: 776, startPoint y: 460, endPoint x: 775, endPoint y: 468, distance: 8.1
click at [776, 462] on span "[DATE]" at bounding box center [773, 460] width 30 height 14
click at [771, 529] on div "[DATE]" at bounding box center [806, 518] width 106 height 58
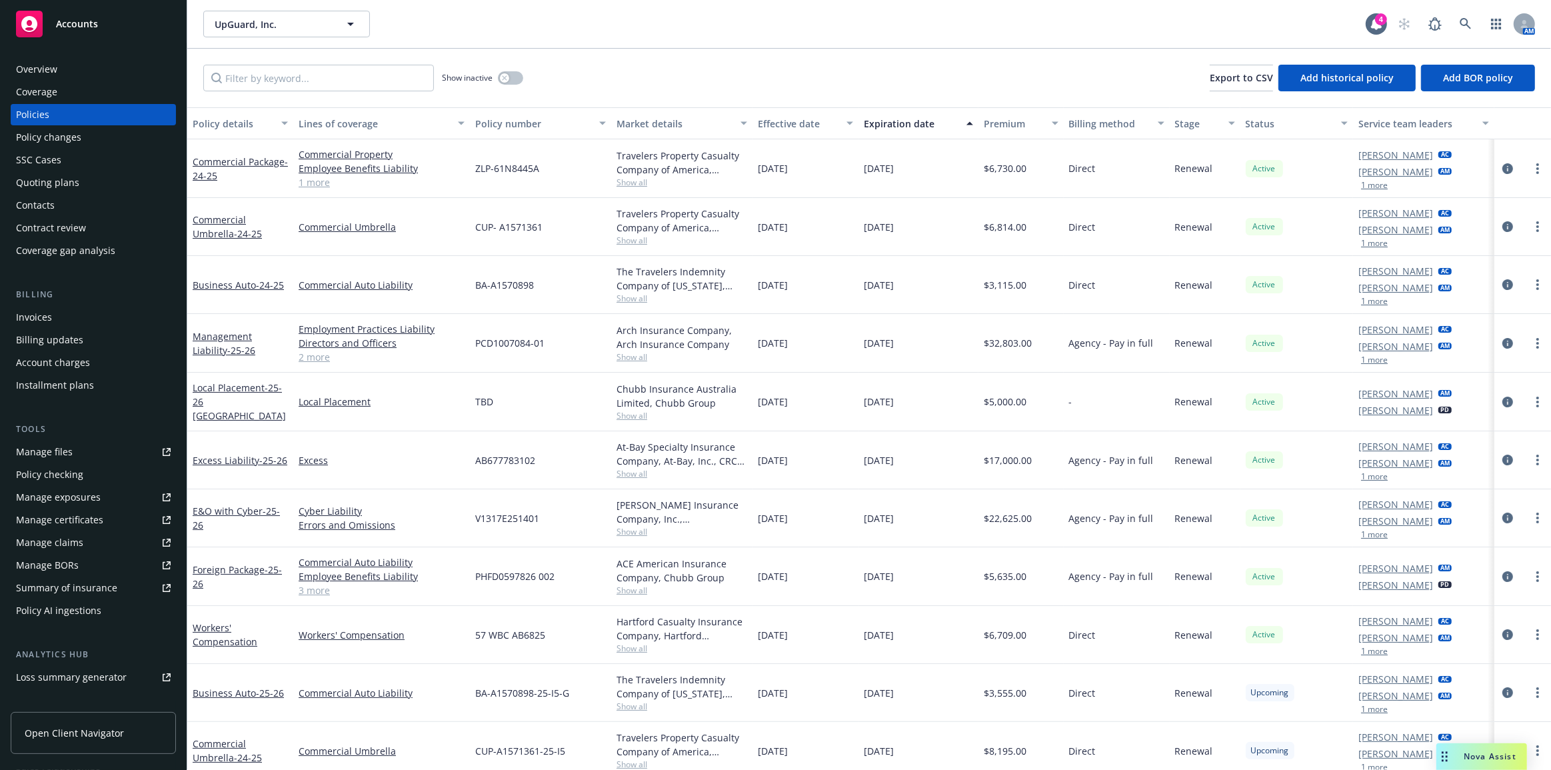
click at [767, 581] on div "[DATE]" at bounding box center [806, 576] width 106 height 59
click at [770, 643] on div "[DATE]" at bounding box center [806, 635] width 106 height 58
drag, startPoint x: 798, startPoint y: 340, endPoint x: 722, endPoint y: 349, distance: 76.6
click at [723, 340] on div "Management Liability - 25-26 Employment Practices Liability Directors and Offic…" at bounding box center [869, 343] width 1364 height 59
drag, startPoint x: 809, startPoint y: 401, endPoint x: 760, endPoint y: 400, distance: 49.3
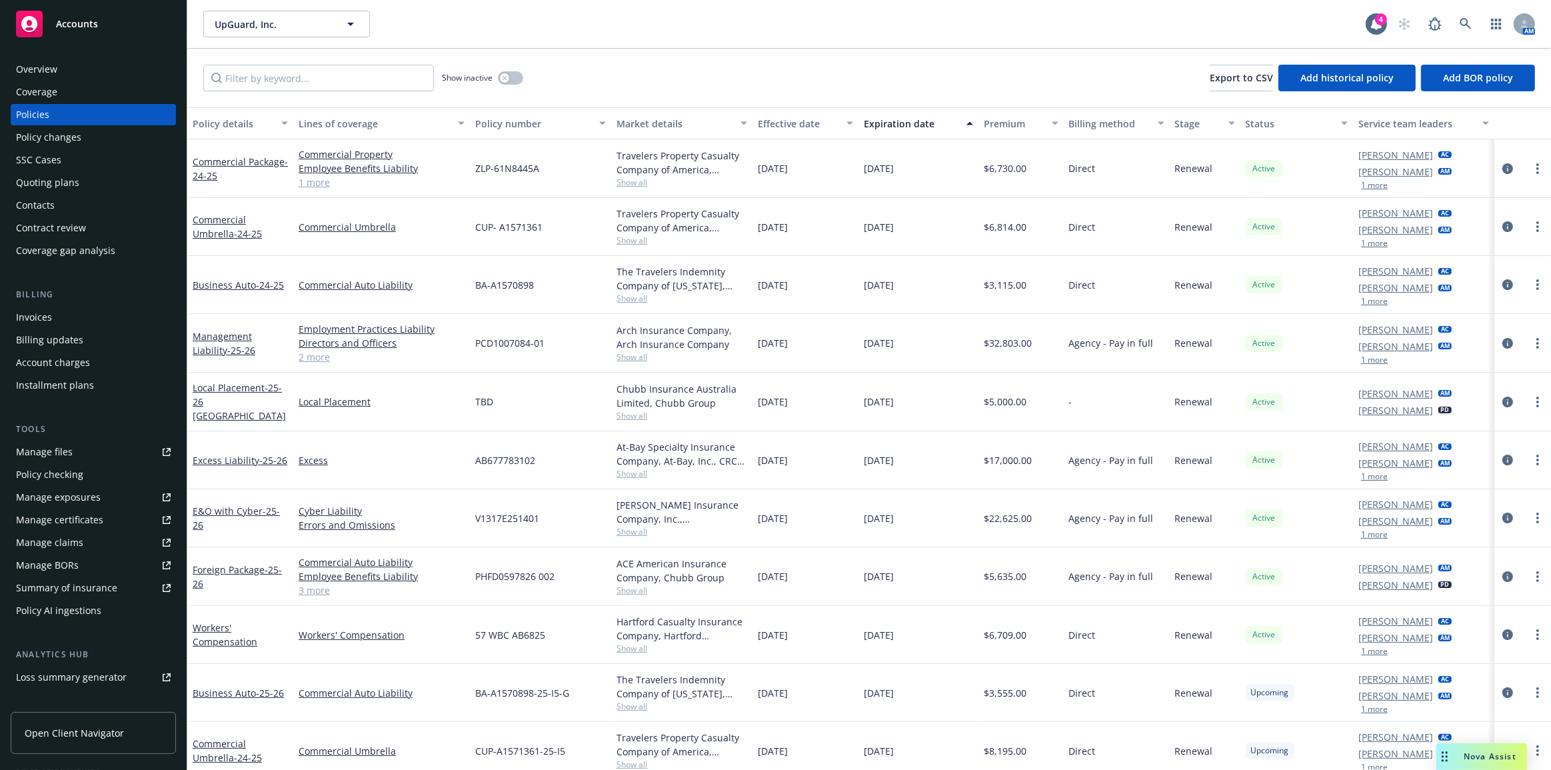
click at [753, 394] on div "[DATE]" at bounding box center [806, 402] width 106 height 59
click at [499, 461] on span "AB677783102" at bounding box center [505, 460] width 60 height 14
click at [500, 461] on span "AB677783102" at bounding box center [505, 460] width 60 height 14
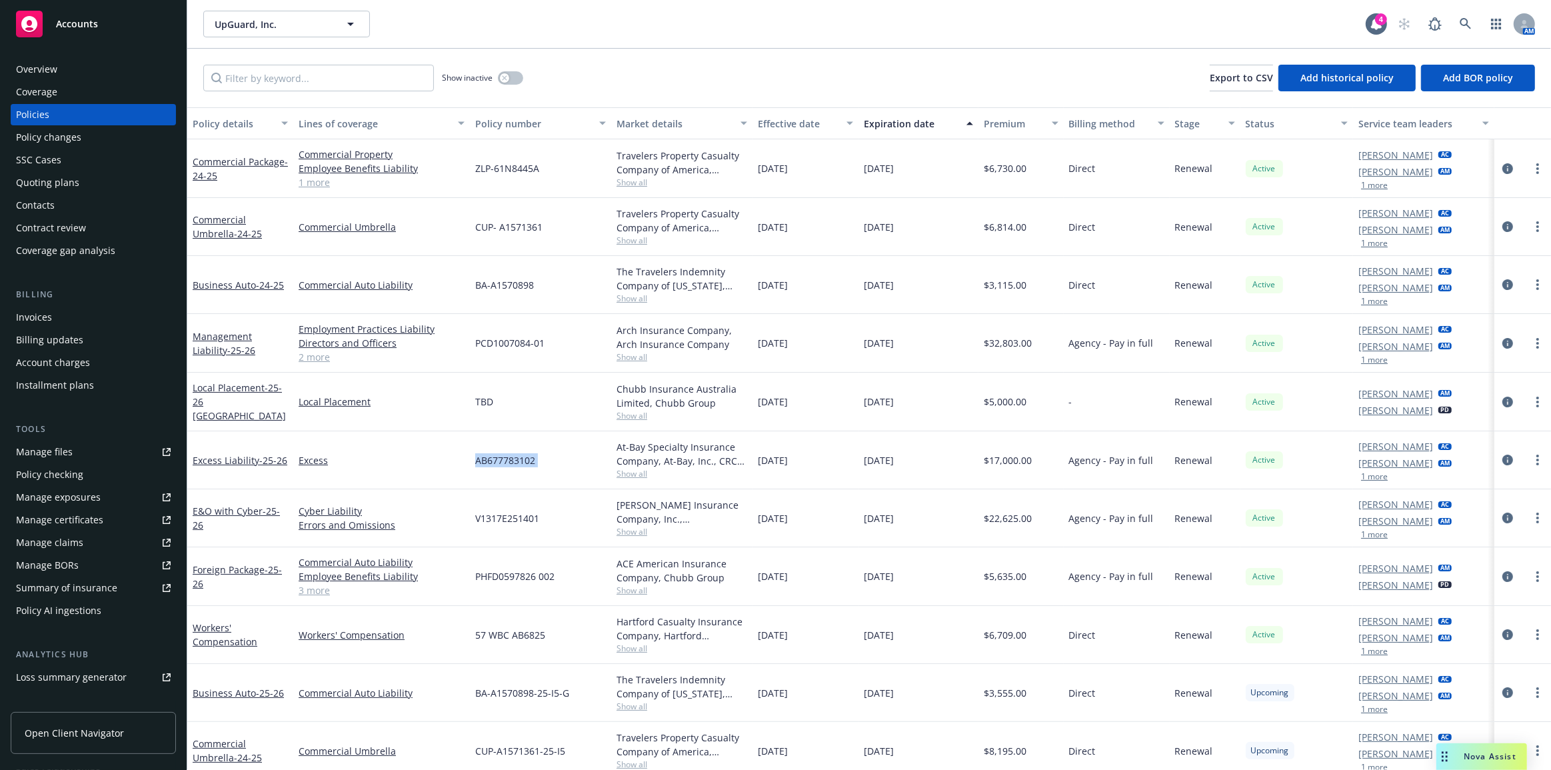
click at [501, 481] on div "AB677783102" at bounding box center [540, 460] width 141 height 58
drag, startPoint x: 537, startPoint y: 631, endPoint x: 469, endPoint y: 635, distance: 68.1
click at [467, 633] on div "Workers' Compensation Workers' Compensation 57 WBC AB6825 Hartford Casualty Ins…" at bounding box center [869, 635] width 1364 height 58
click at [527, 631] on span "57 WBC AB6825" at bounding box center [510, 635] width 70 height 14
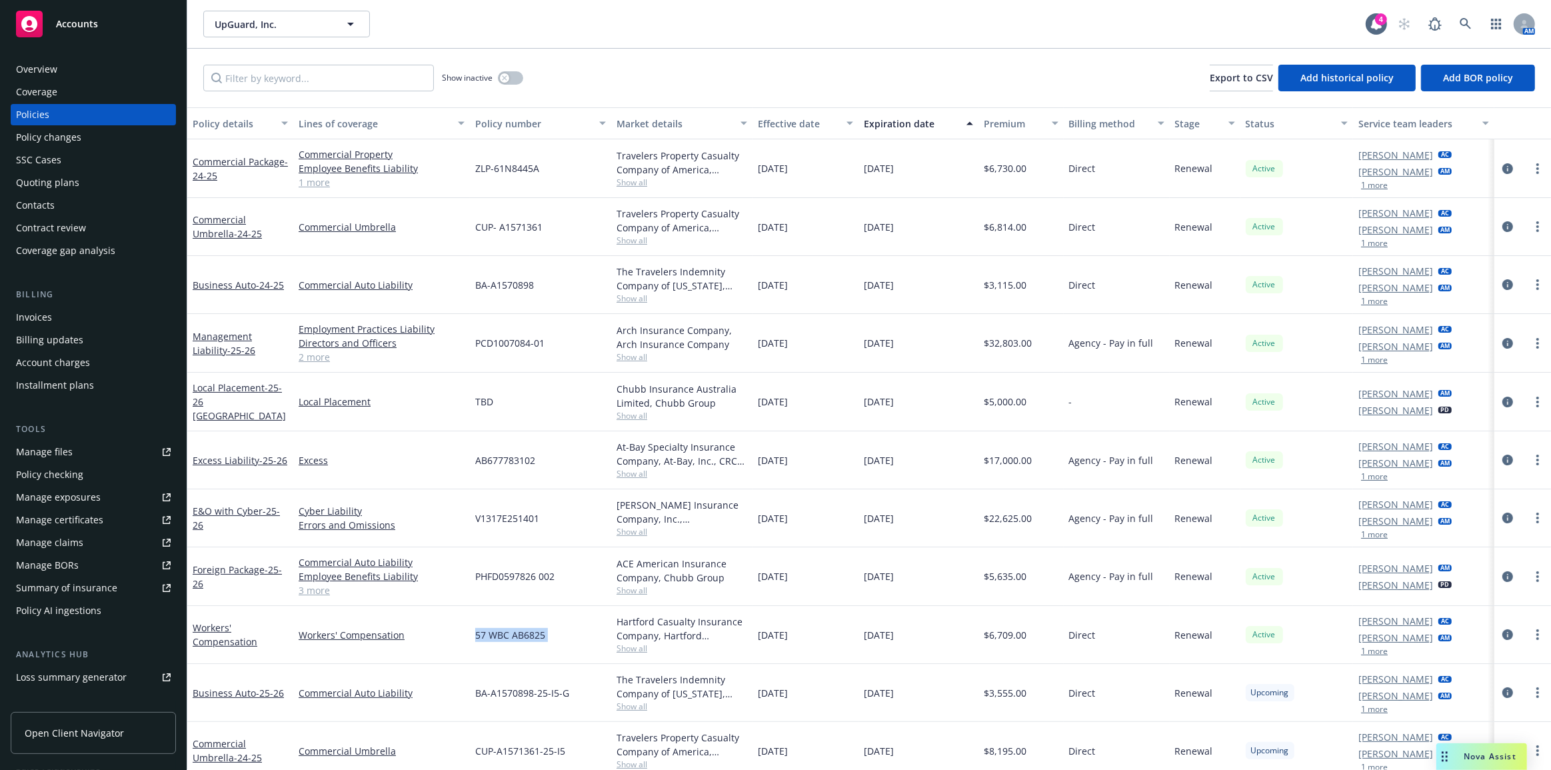
click at [527, 631] on span "57 WBC AB6825" at bounding box center [510, 635] width 70 height 14
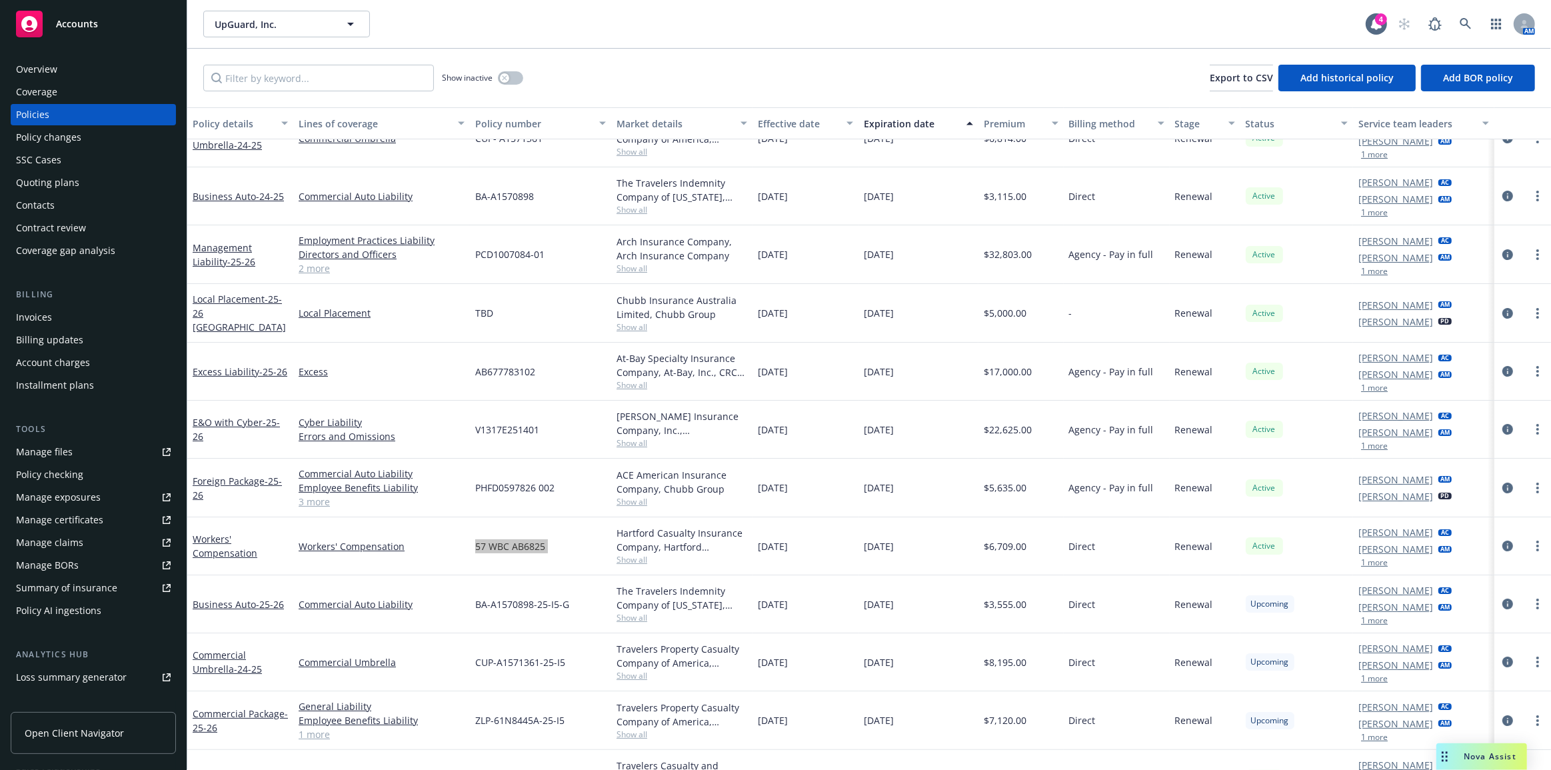
scroll to position [117, 0]
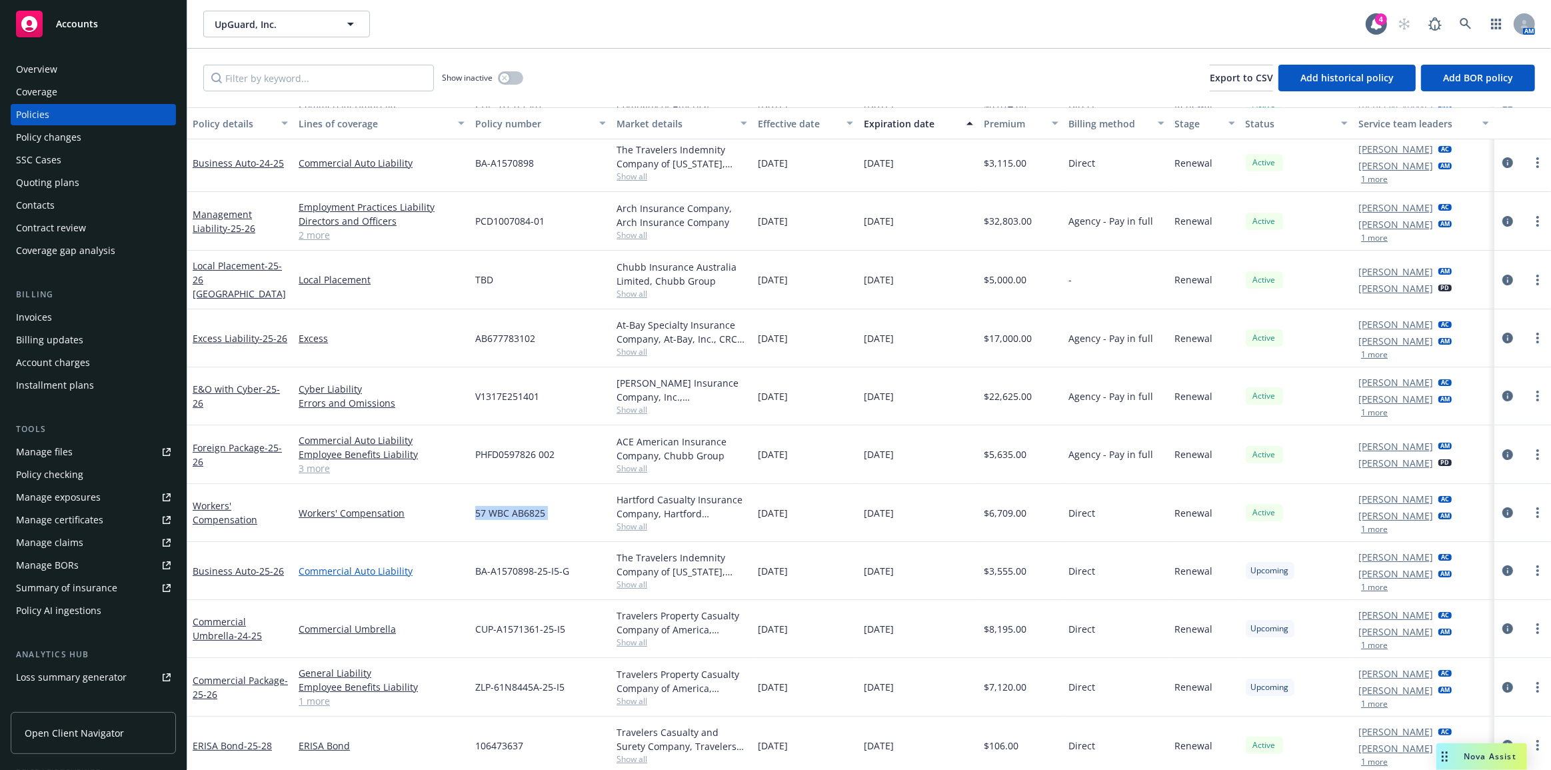
drag, startPoint x: 237, startPoint y: 563, endPoint x: 299, endPoint y: 561, distance: 62.7
click at [237, 565] on link "Business Auto - 25-26" at bounding box center [238, 571] width 91 height 13
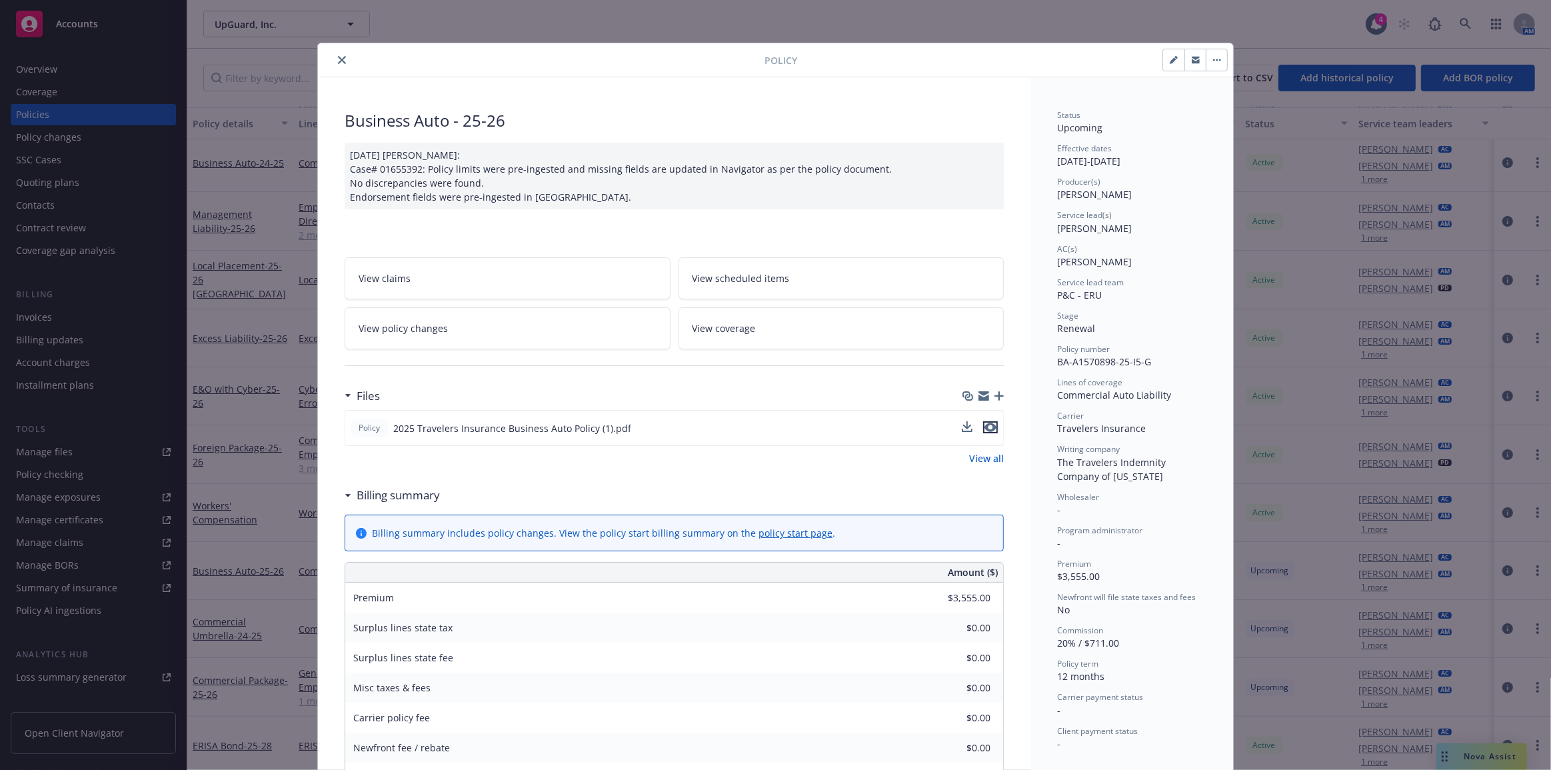
click at [985, 427] on icon "preview file" at bounding box center [991, 427] width 12 height 9
click at [338, 60] on icon "close" at bounding box center [342, 60] width 8 height 8
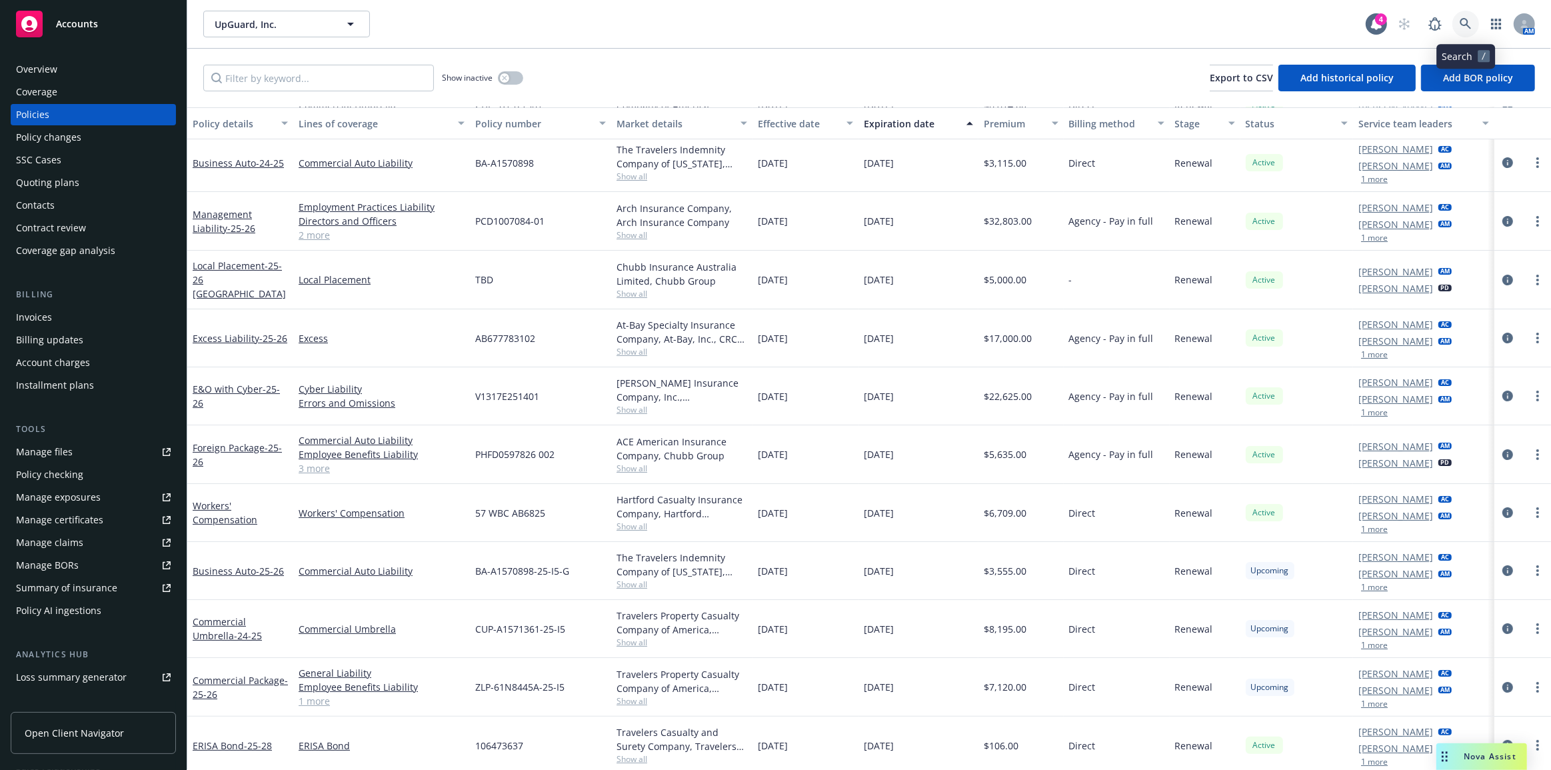
click at [1464, 21] on icon at bounding box center [1466, 24] width 12 height 12
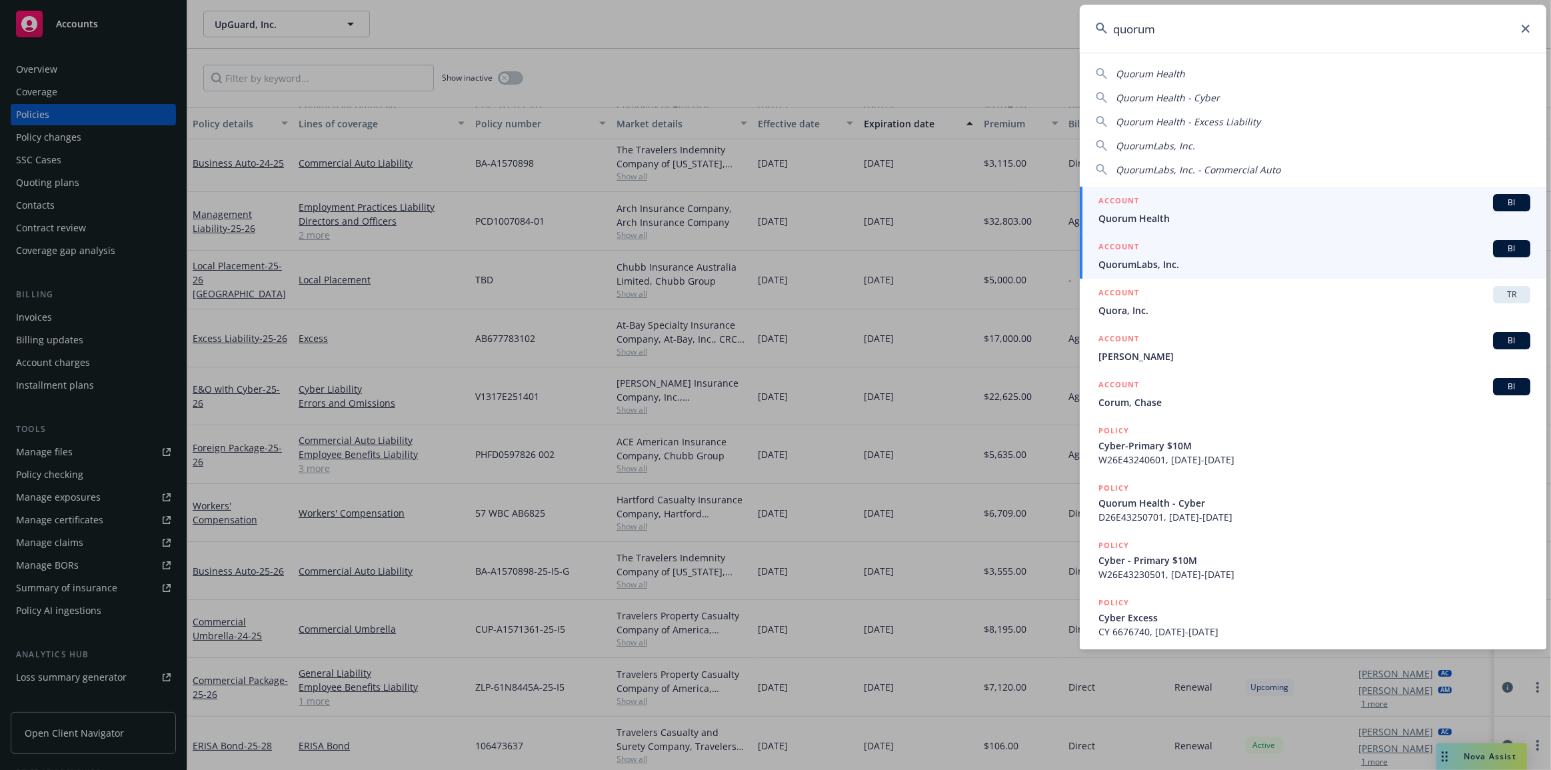
type input "quorum"
click at [1350, 261] on span "QuorumLabs, Inc." at bounding box center [1315, 264] width 432 height 14
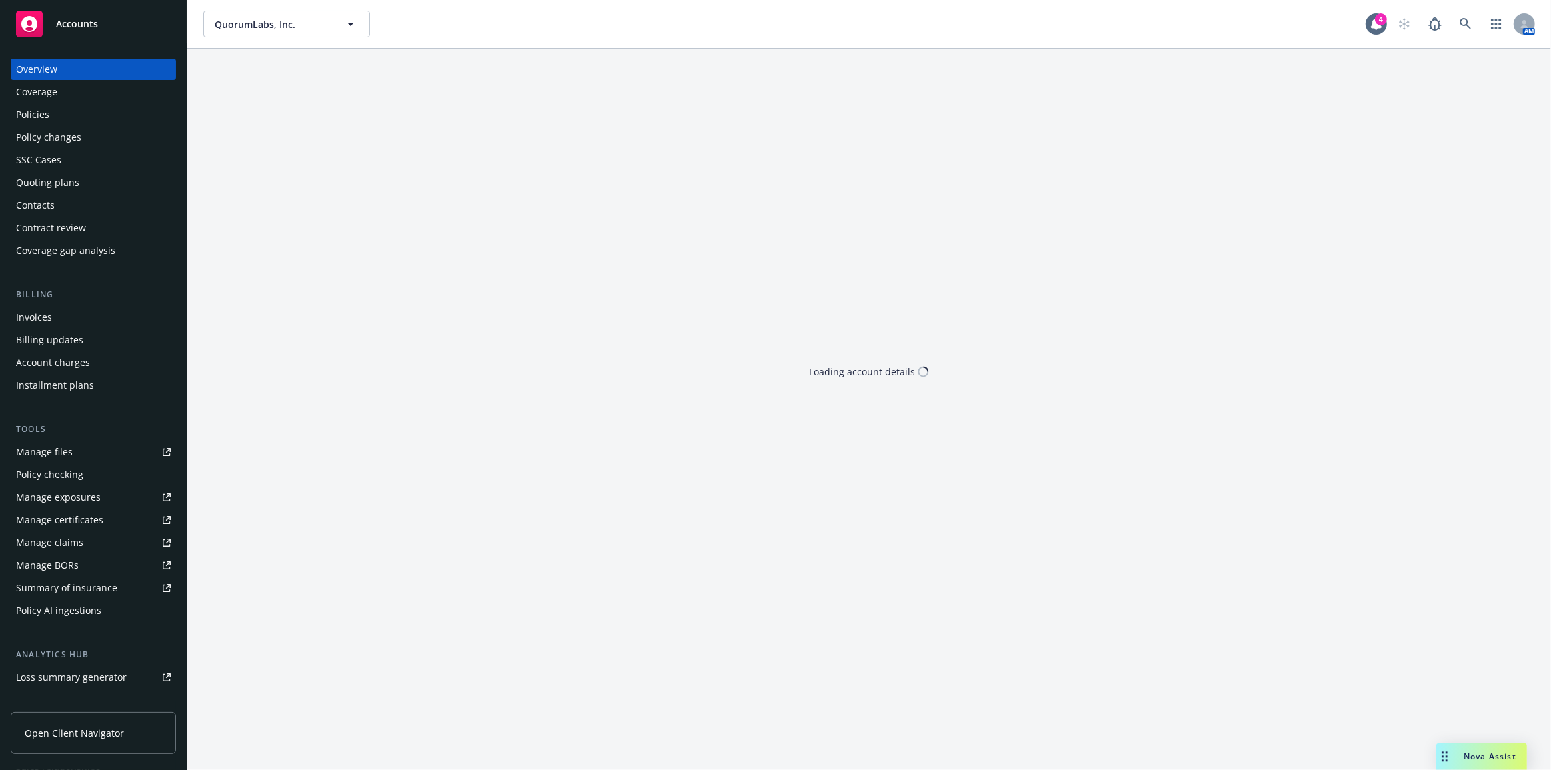
click at [90, 122] on div "Policies" at bounding box center [93, 114] width 155 height 21
